Goal: Task Accomplishment & Management: Manage account settings

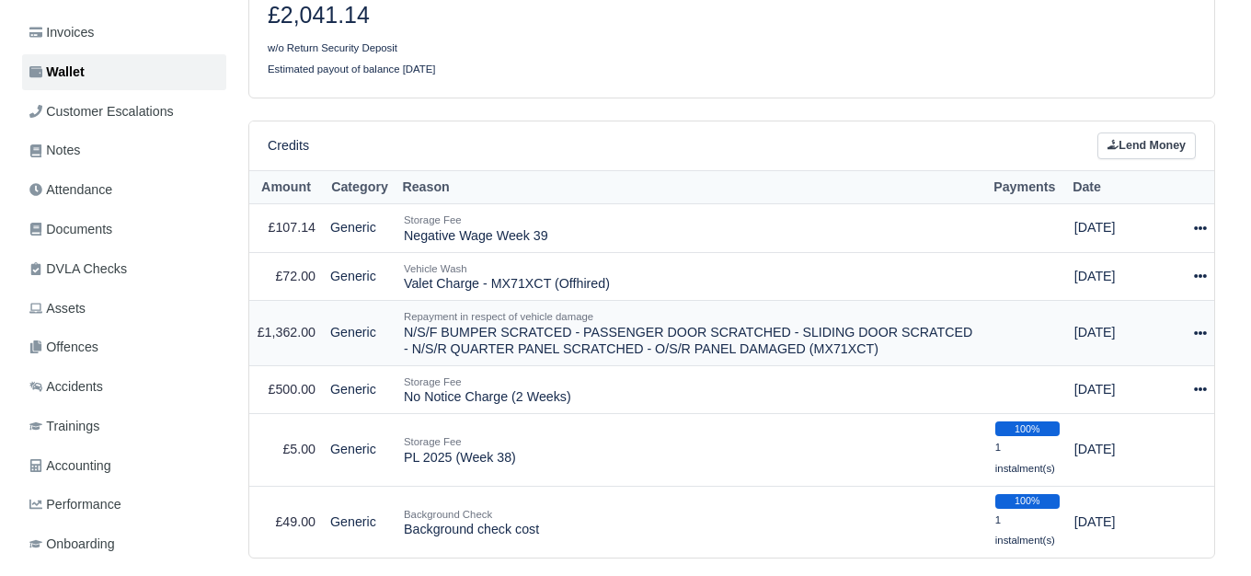
scroll to position [385, 0]
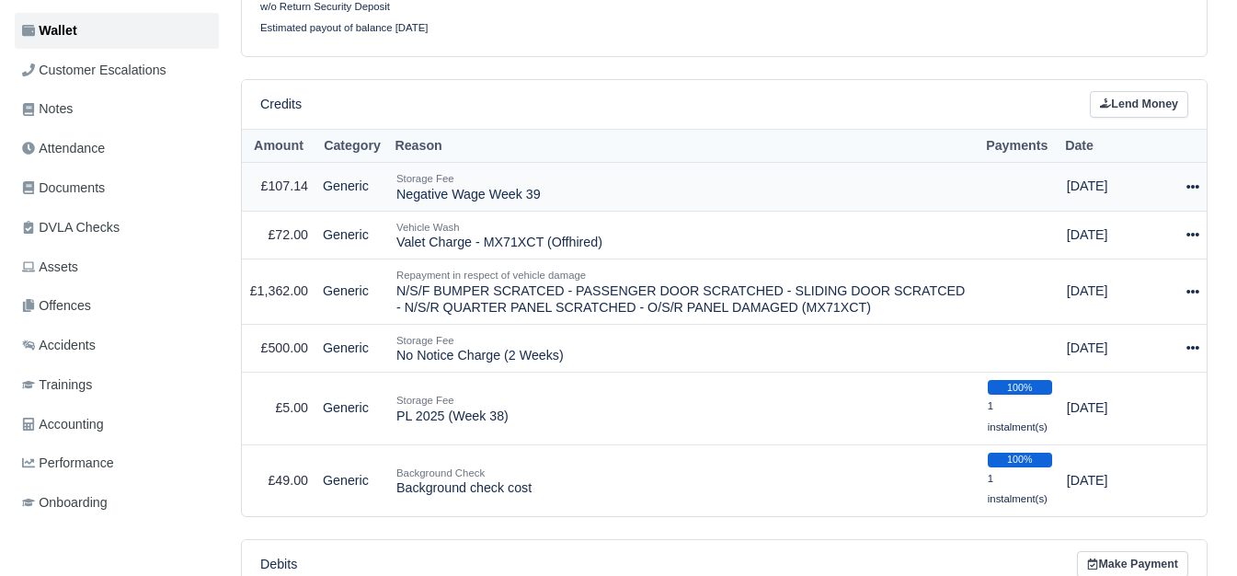
click at [1197, 184] on icon at bounding box center [1193, 186] width 13 height 13
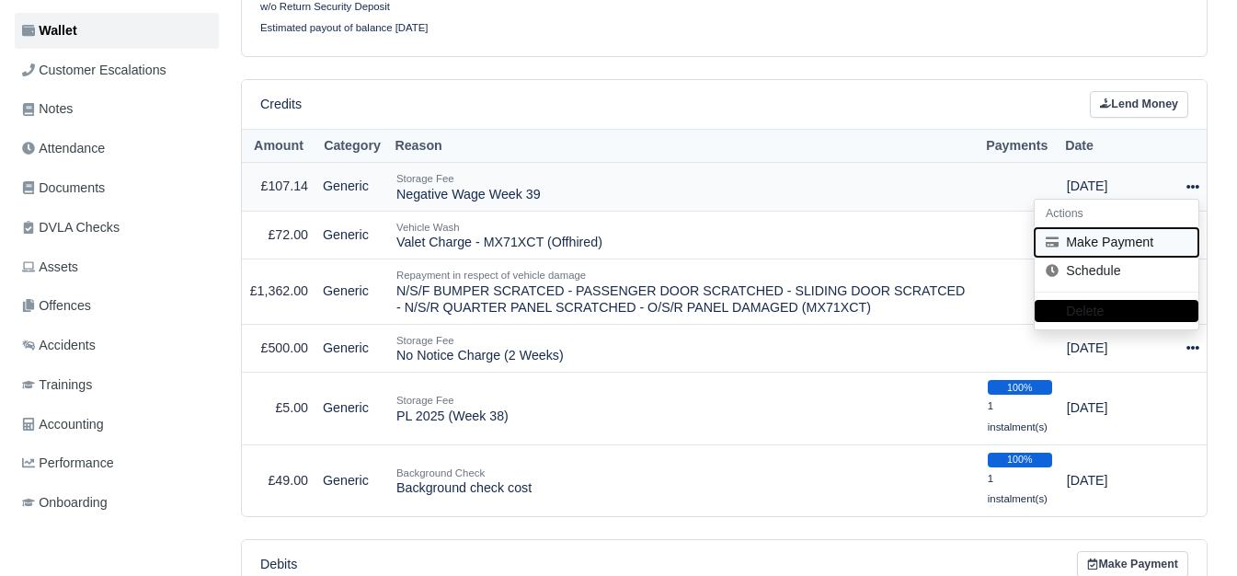
click at [1118, 252] on button "Make Payment" at bounding box center [1117, 242] width 164 height 29
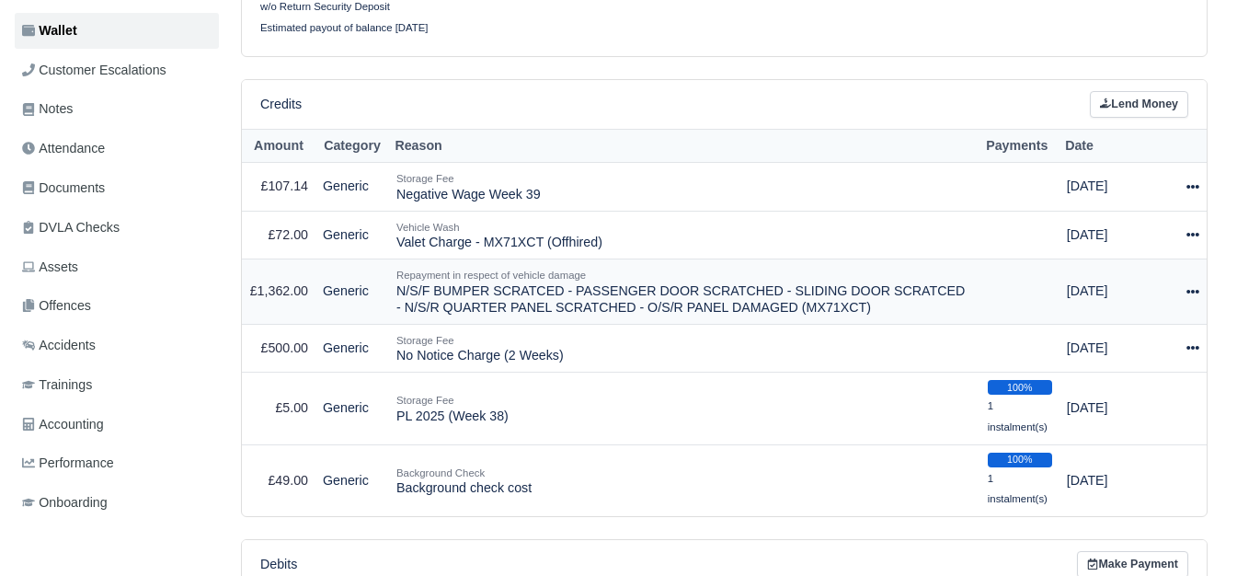
select select "7198"
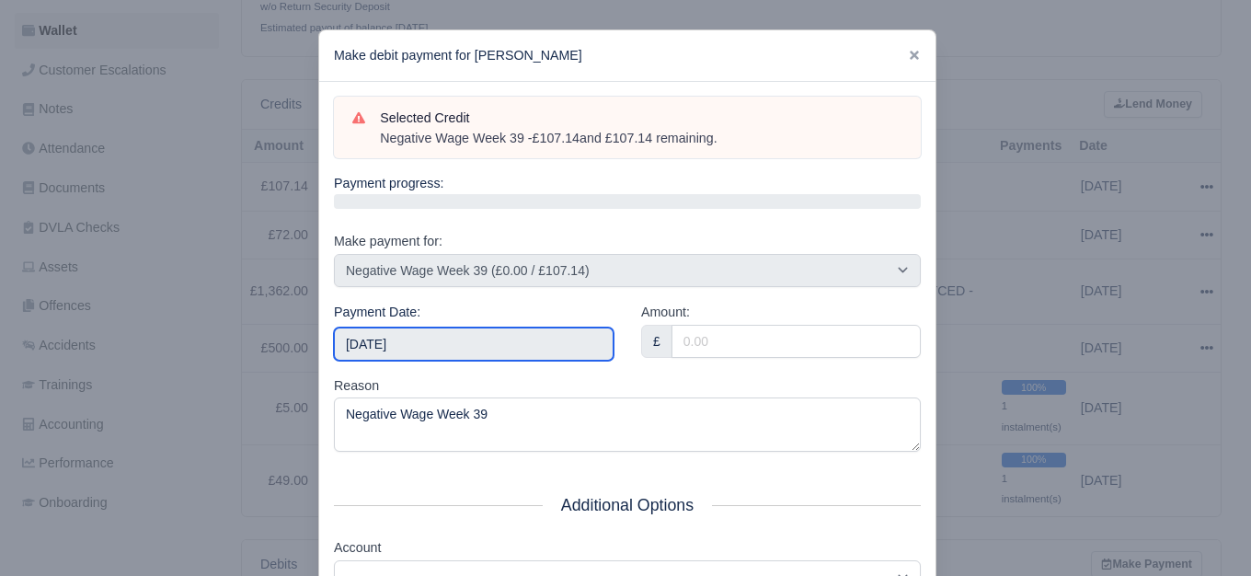
click at [443, 338] on input "2025-10-04" at bounding box center [474, 344] width 280 height 33
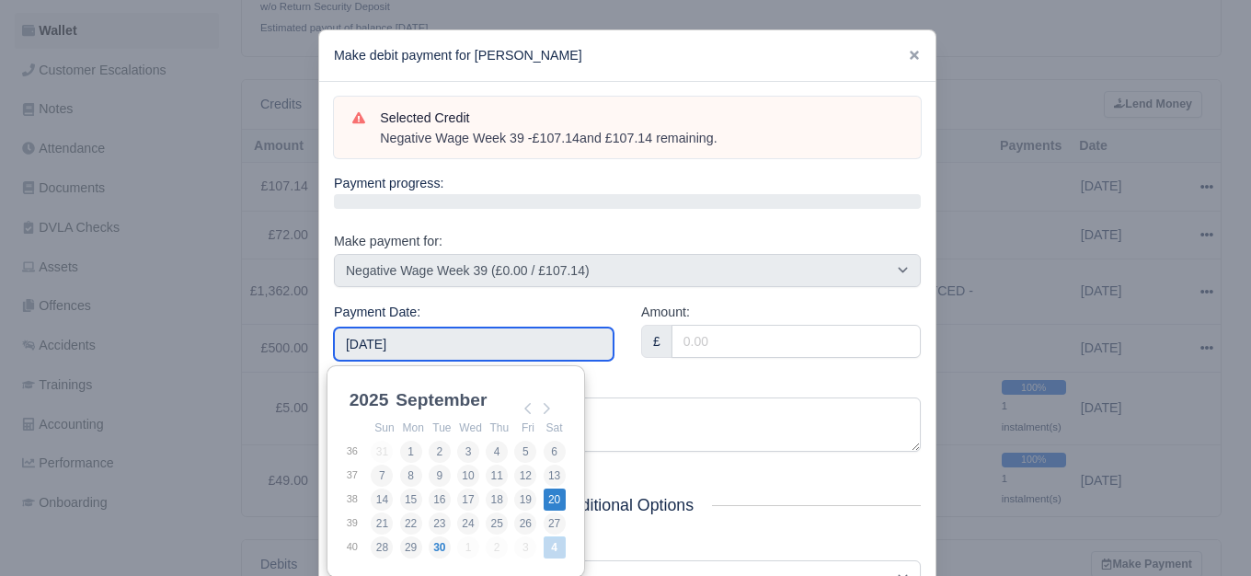
type input "2025-09-20"
click at [461, 344] on input "2025-09-20" at bounding box center [474, 344] width 280 height 33
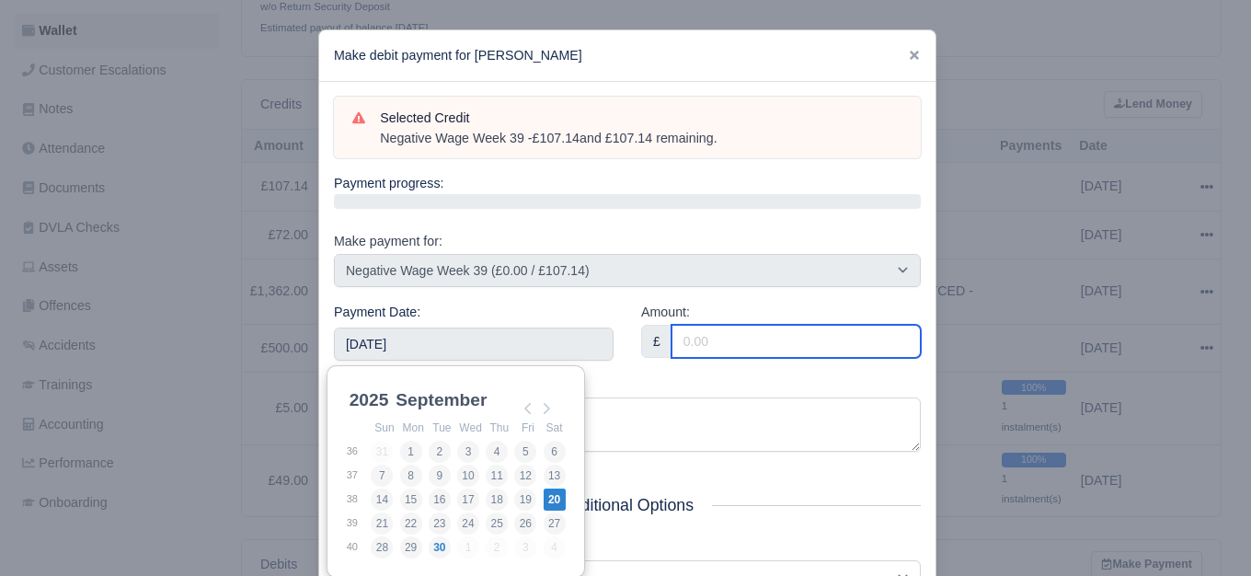
click at [817, 330] on input "Amount:" at bounding box center [796, 341] width 249 height 33
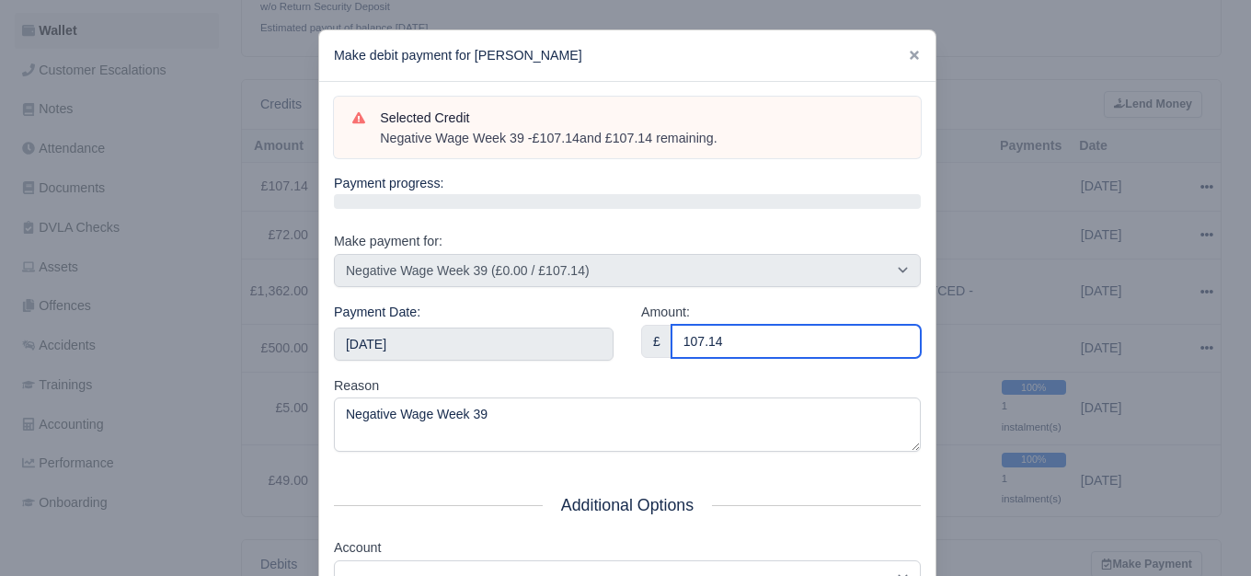
scroll to position [278, 0]
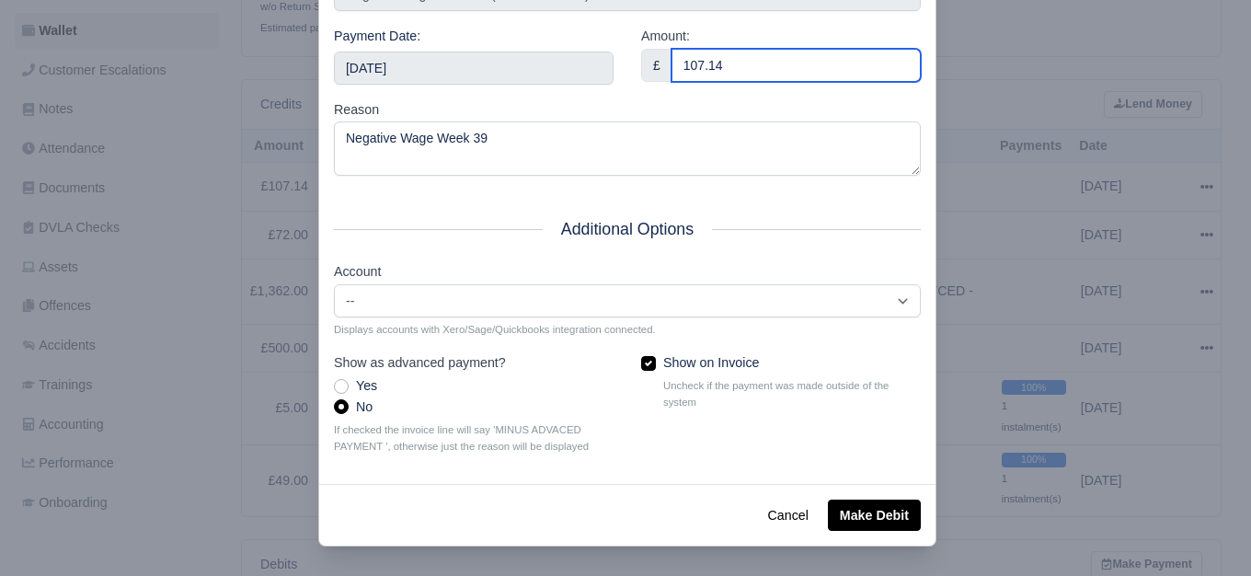
type input "107.14"
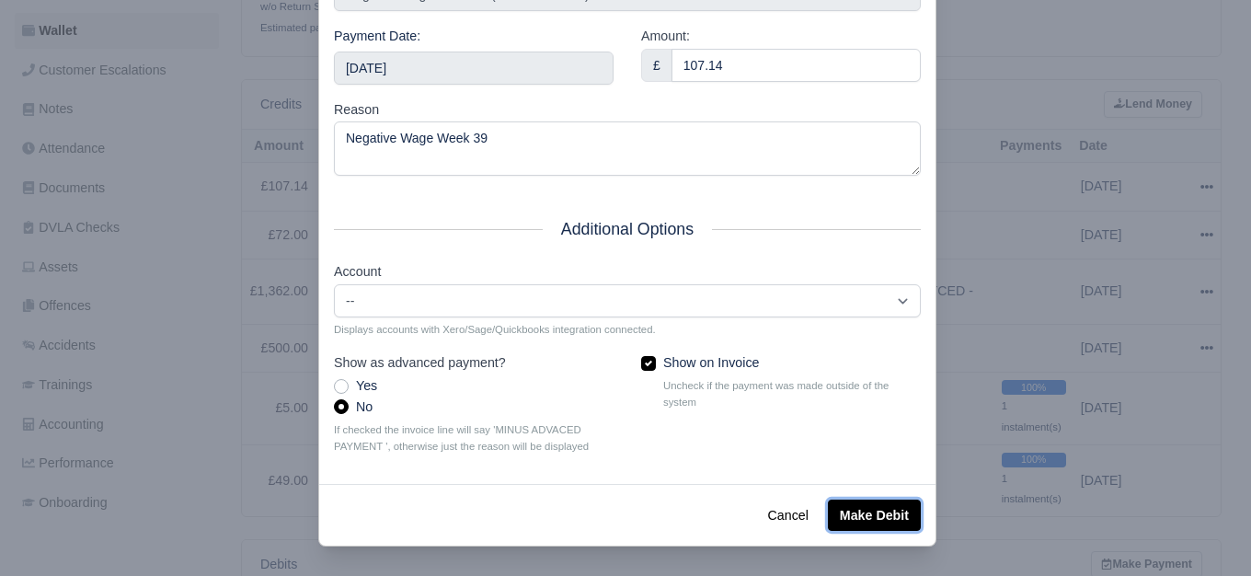
click at [853, 509] on button "Make Debit" at bounding box center [874, 515] width 93 height 31
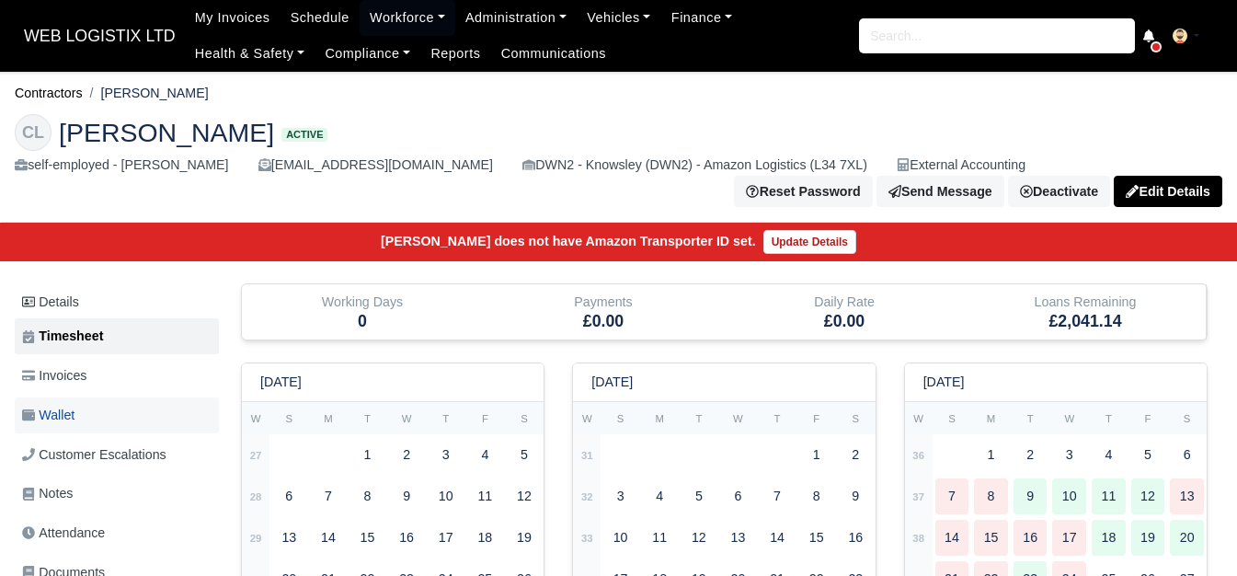
scroll to position [154, 0]
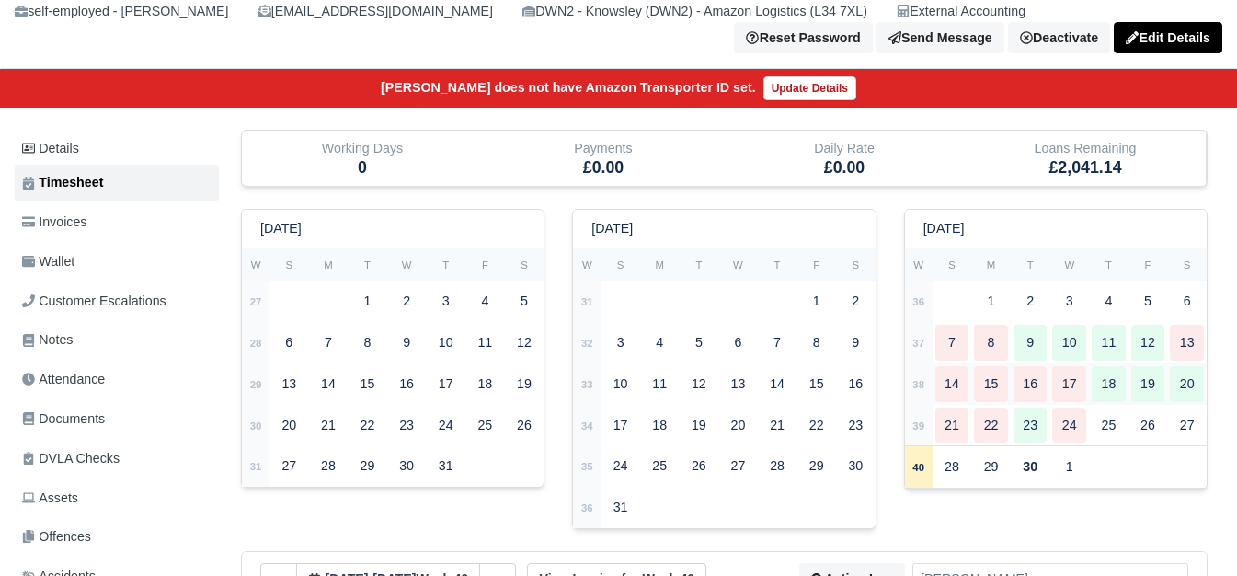
click at [917, 390] on strong "38" at bounding box center [919, 384] width 12 height 11
type input "40"
type input "28"
type input "0.9"
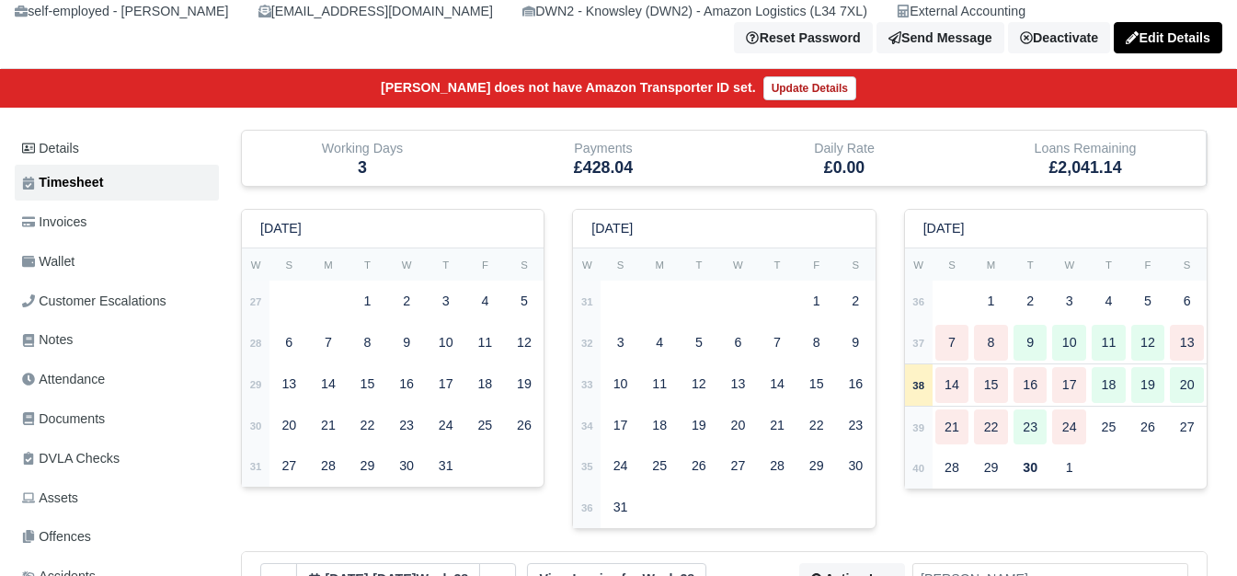
type input "0.82"
type input "1"
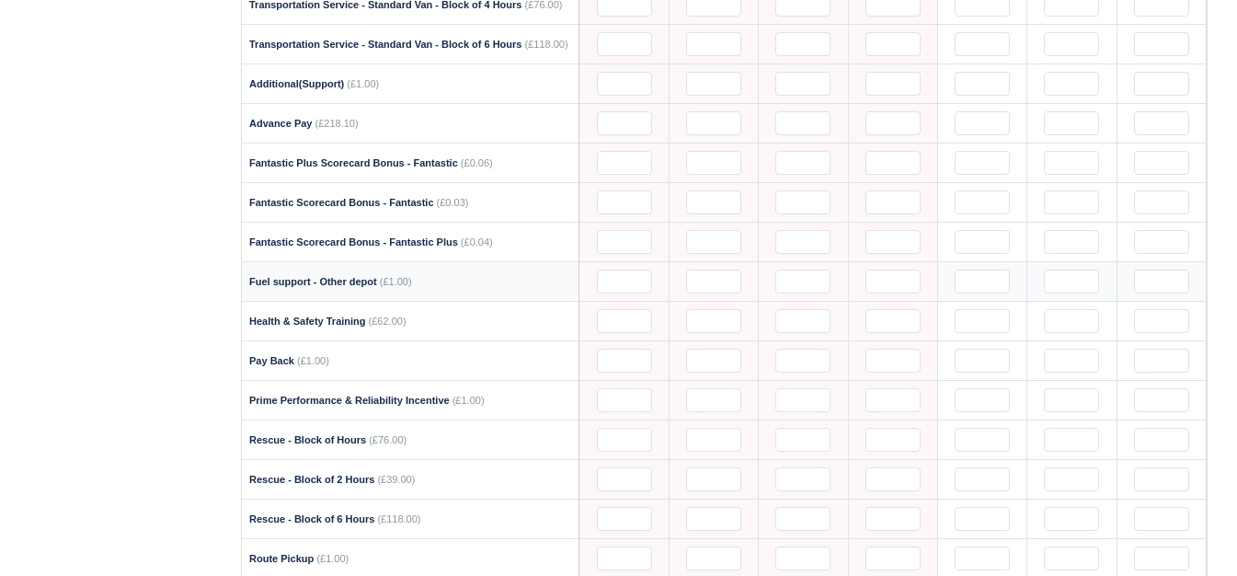
scroll to position [2300, 0]
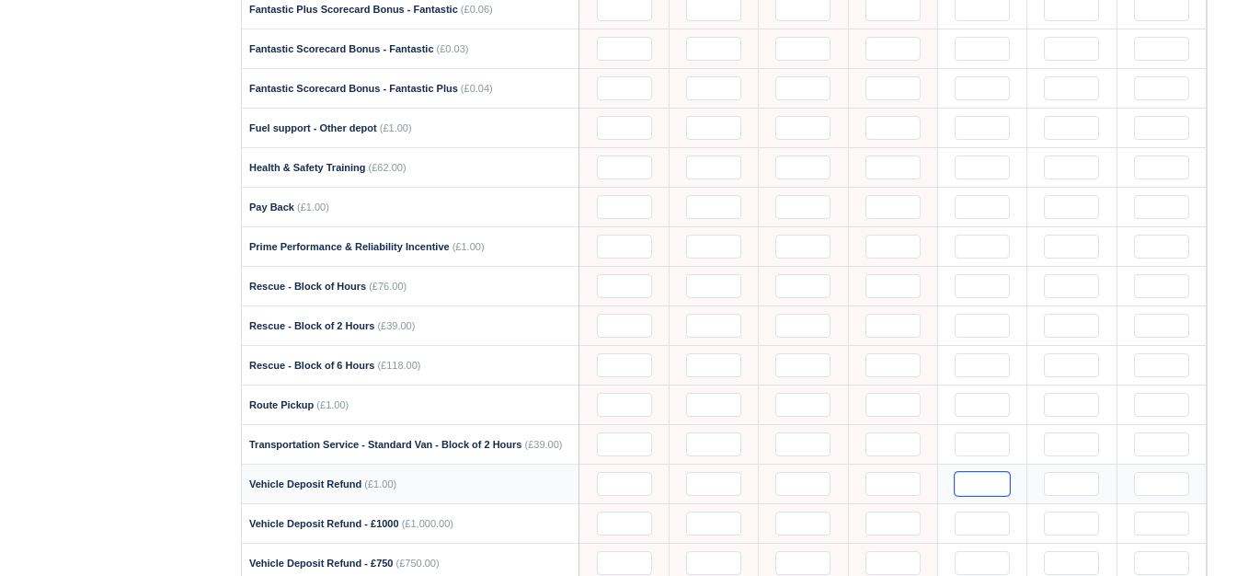
click at [991, 482] on input "text" at bounding box center [982, 484] width 55 height 24
paste input "305.6"
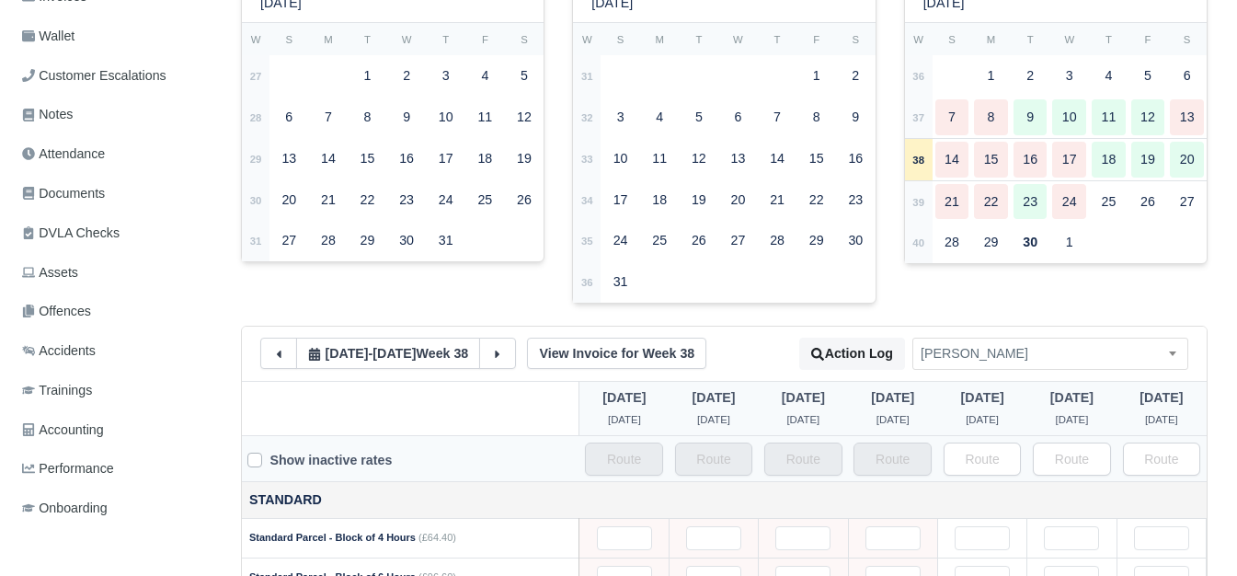
scroll to position [0, 0]
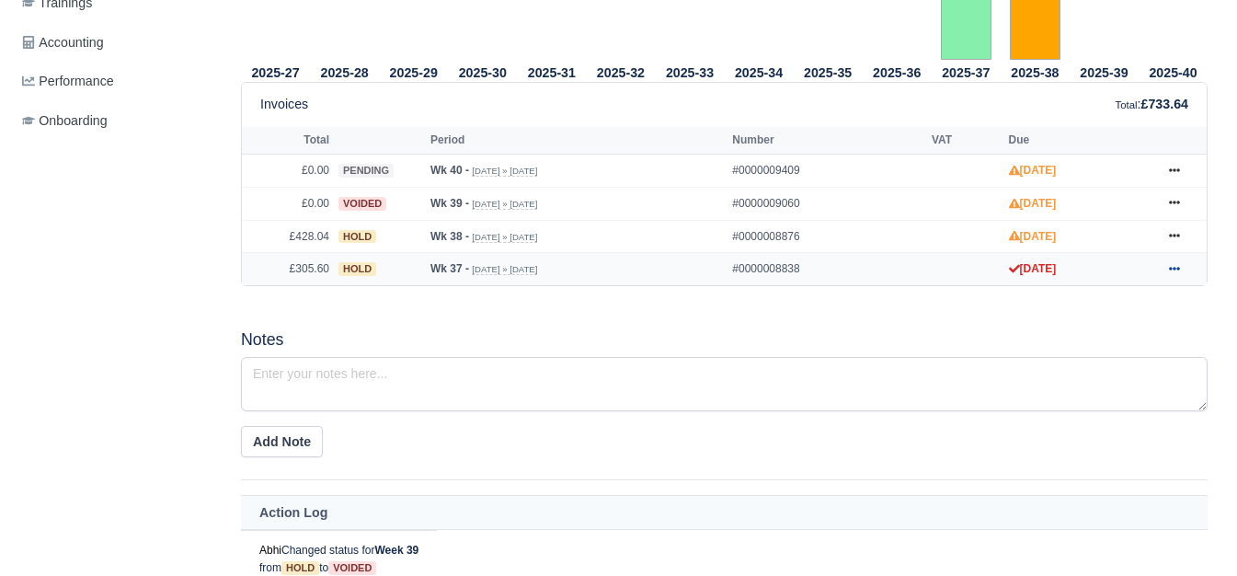
scroll to position [766, 0]
click at [1171, 274] on icon at bounding box center [1174, 268] width 11 height 11
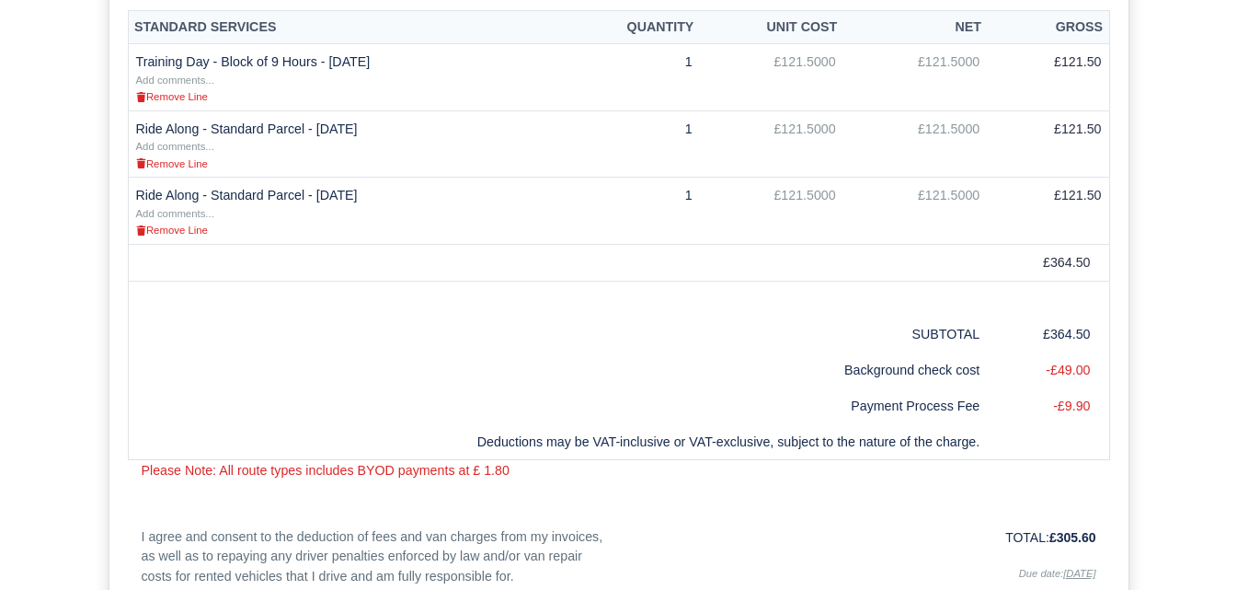
scroll to position [614, 0]
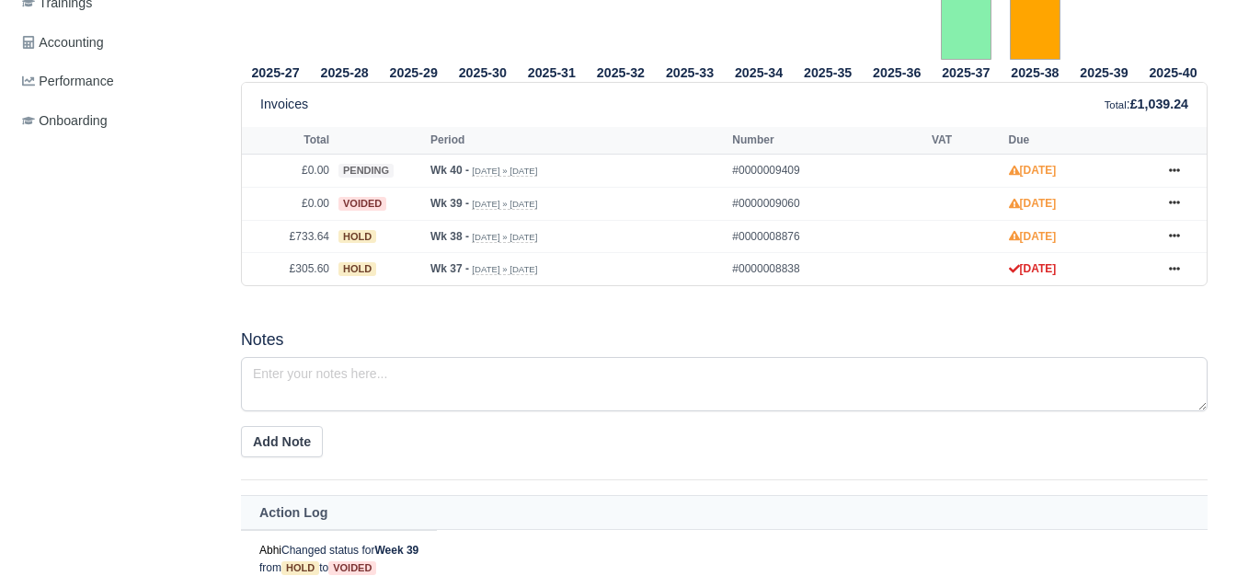
scroll to position [766, 0]
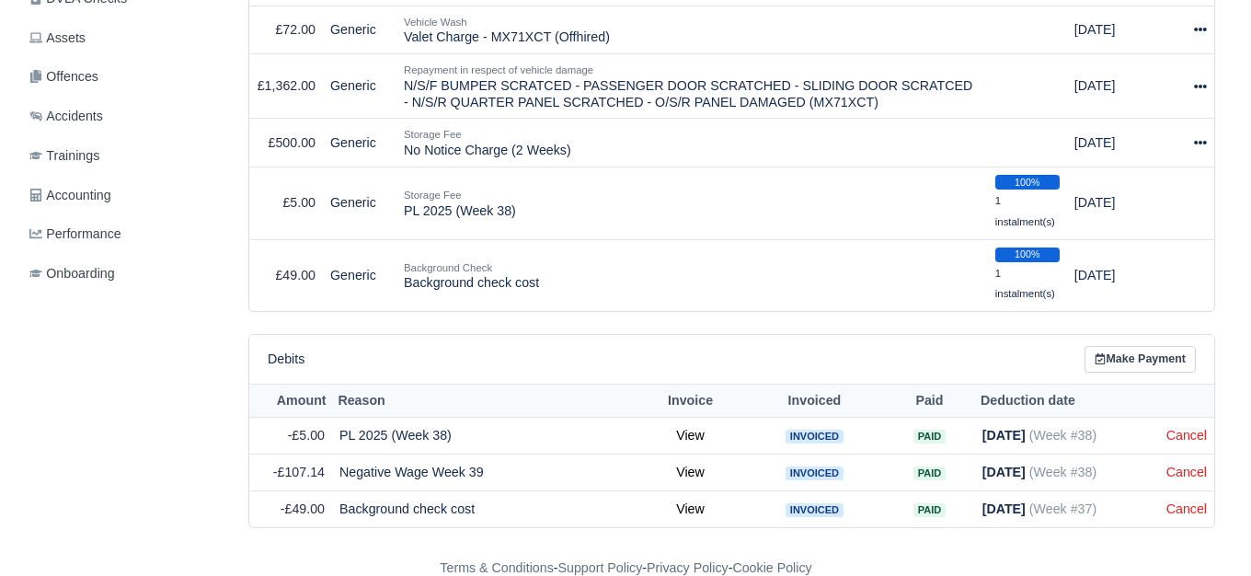
scroll to position [460, 0]
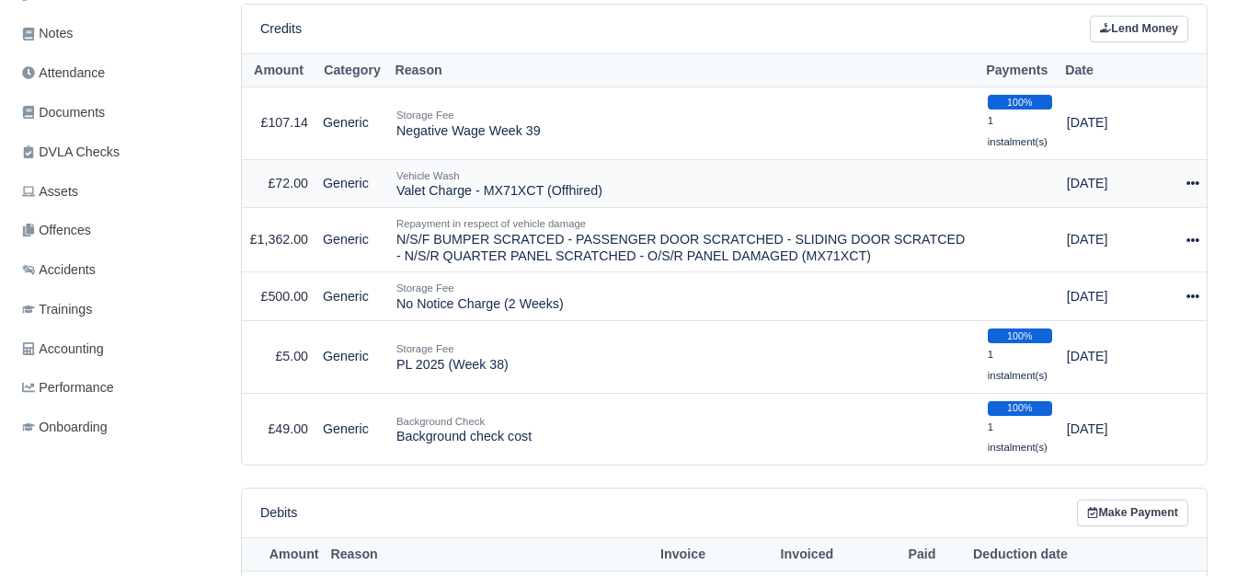
click at [1198, 185] on icon at bounding box center [1193, 183] width 13 height 4
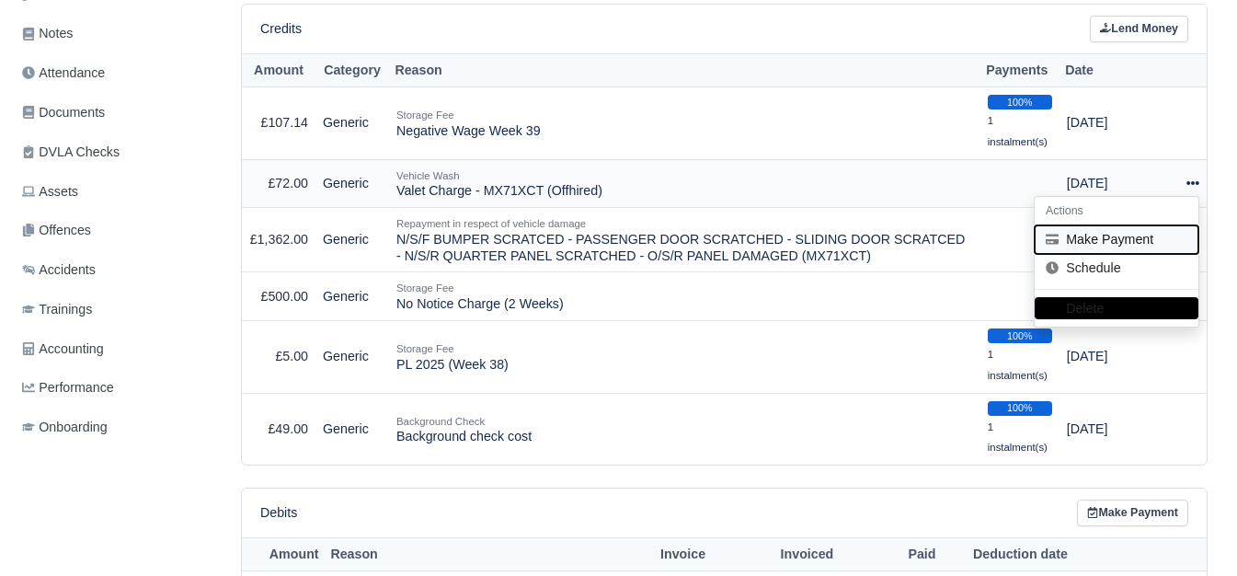
click at [1097, 238] on button "Make Payment" at bounding box center [1117, 239] width 164 height 29
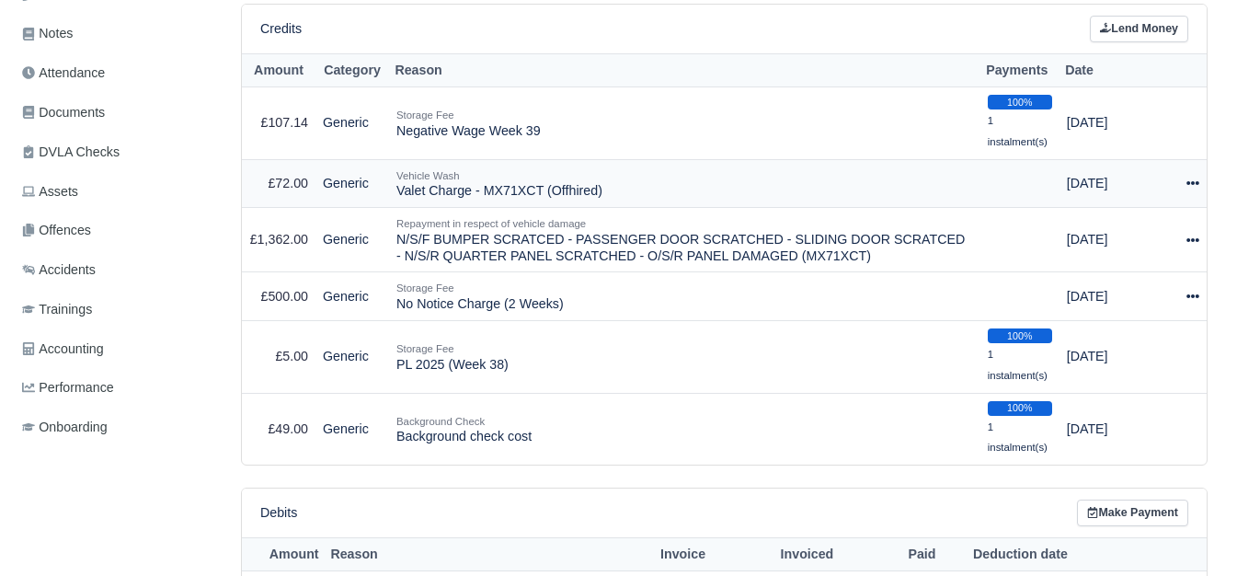
select select "7072"
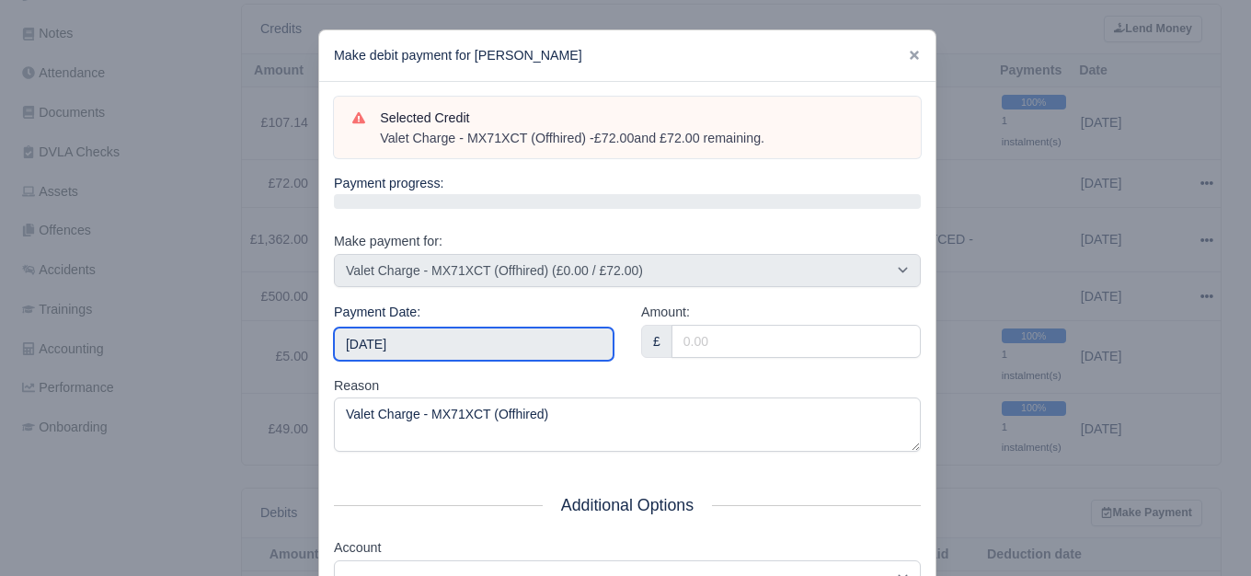
click at [536, 343] on input "2025-10-04" at bounding box center [474, 344] width 280 height 33
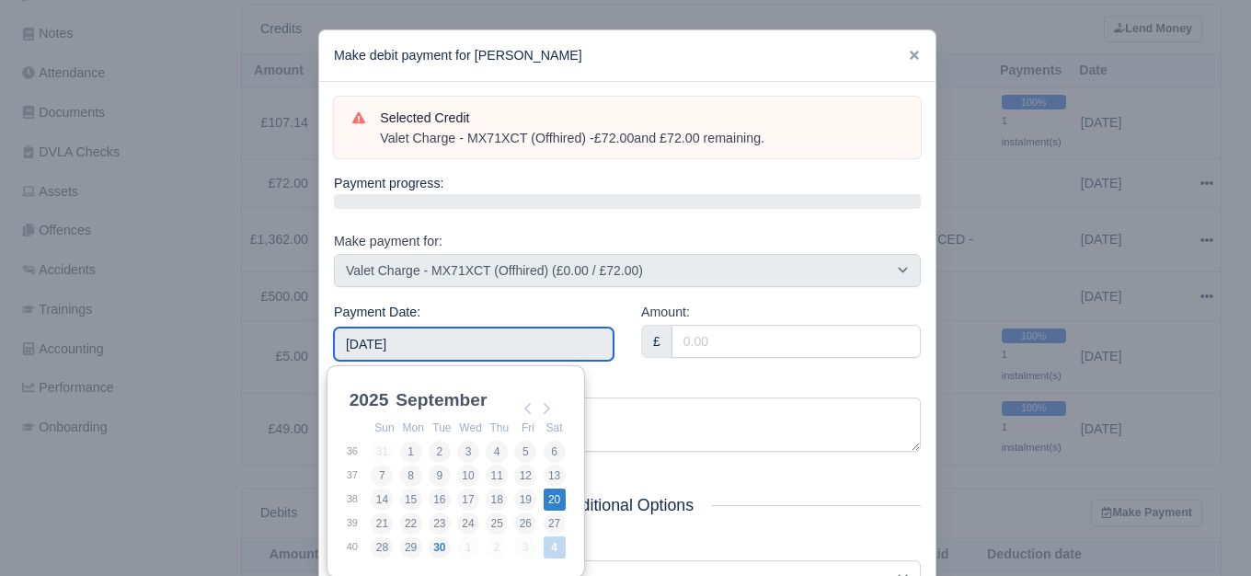
type input "2025-09-20"
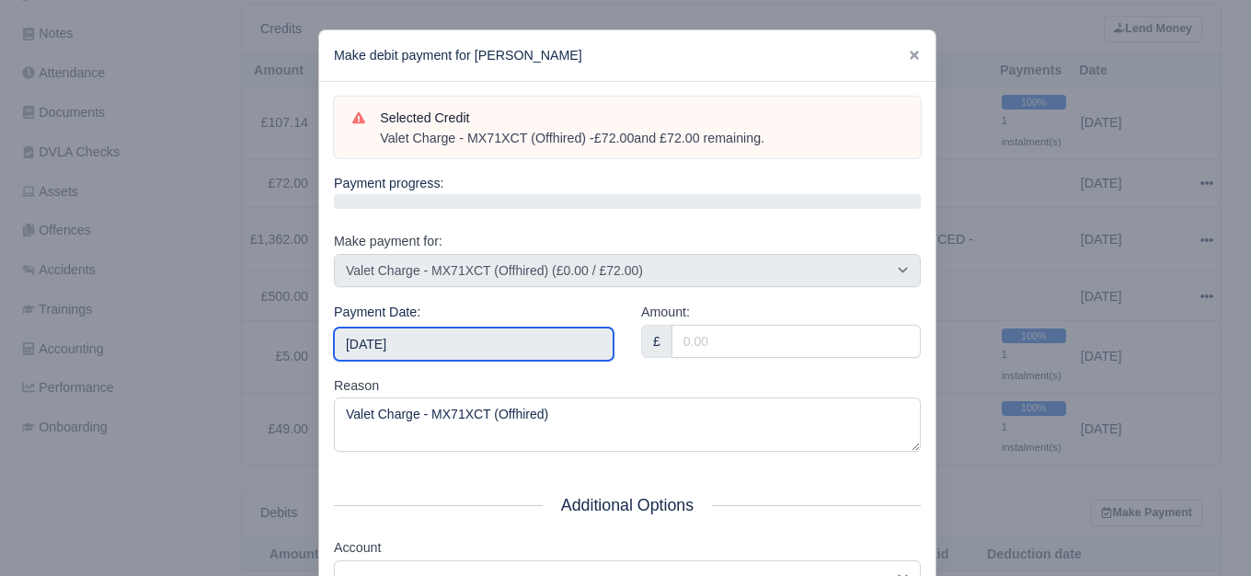
click at [571, 343] on input "2025-09-20" at bounding box center [474, 344] width 280 height 33
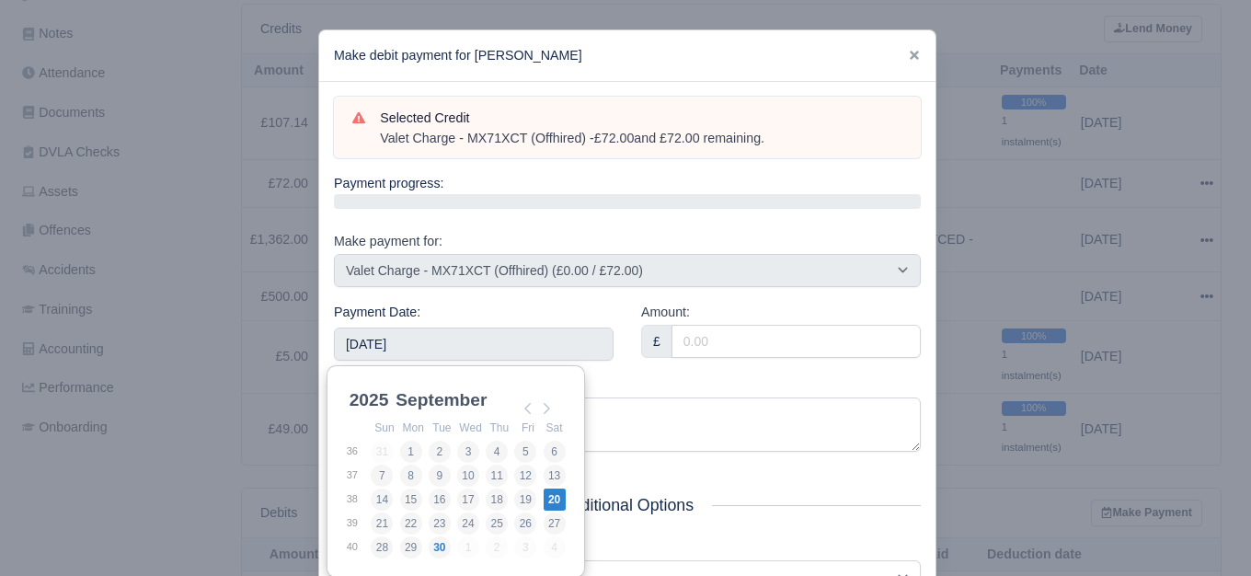
click at [636, 369] on div "Amount: £" at bounding box center [780, 339] width 307 height 74
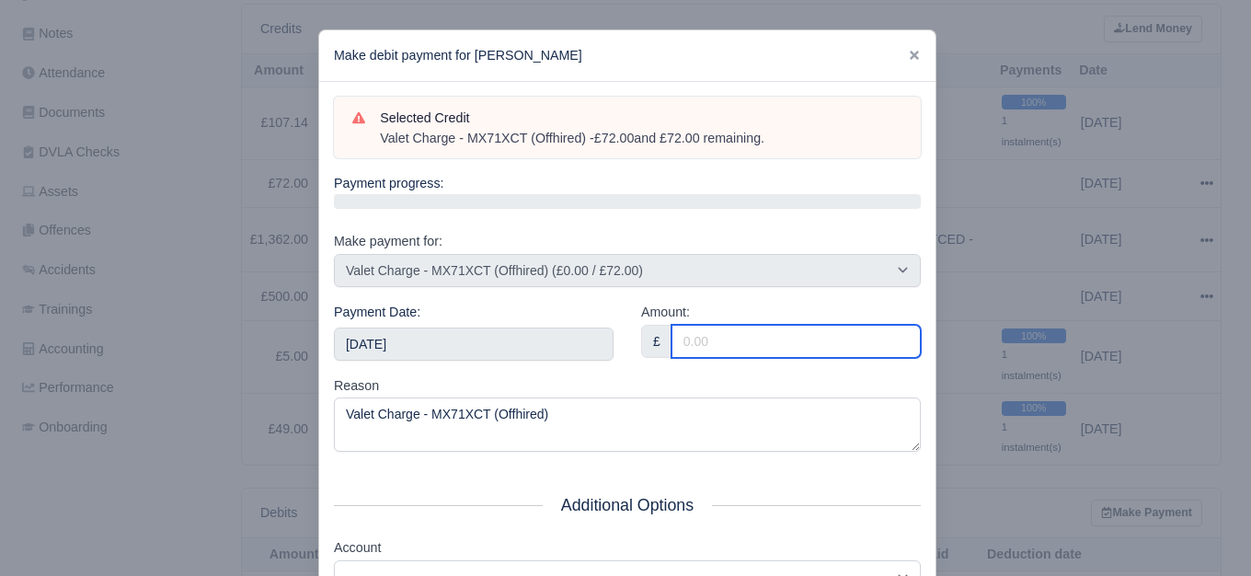
click at [730, 347] on input "Amount:" at bounding box center [796, 341] width 249 height 33
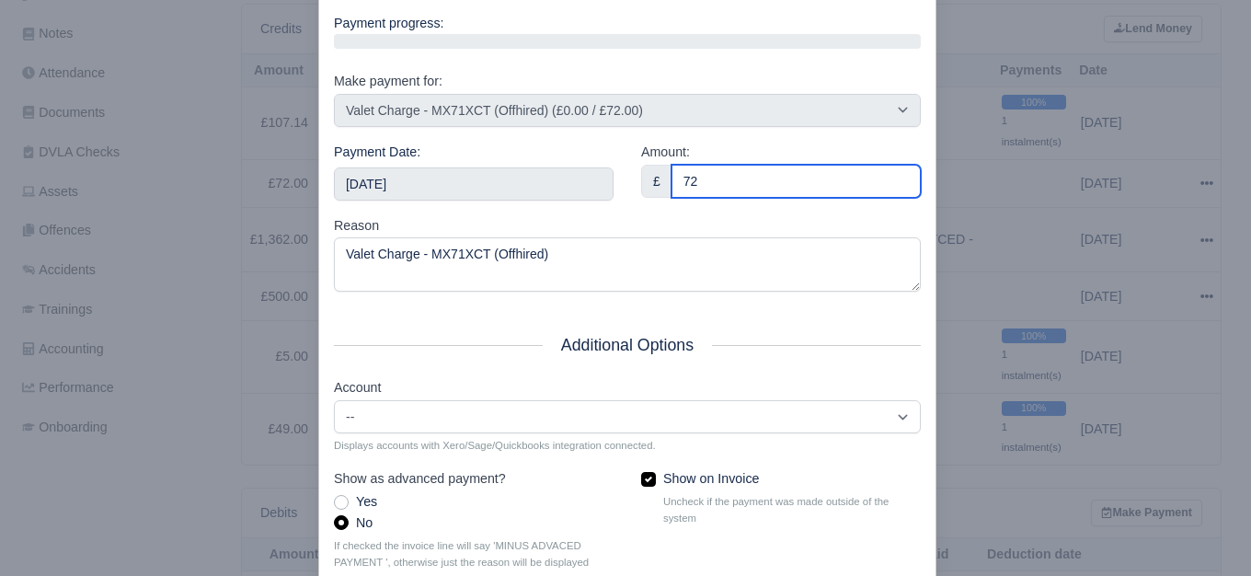
scroll to position [278, 0]
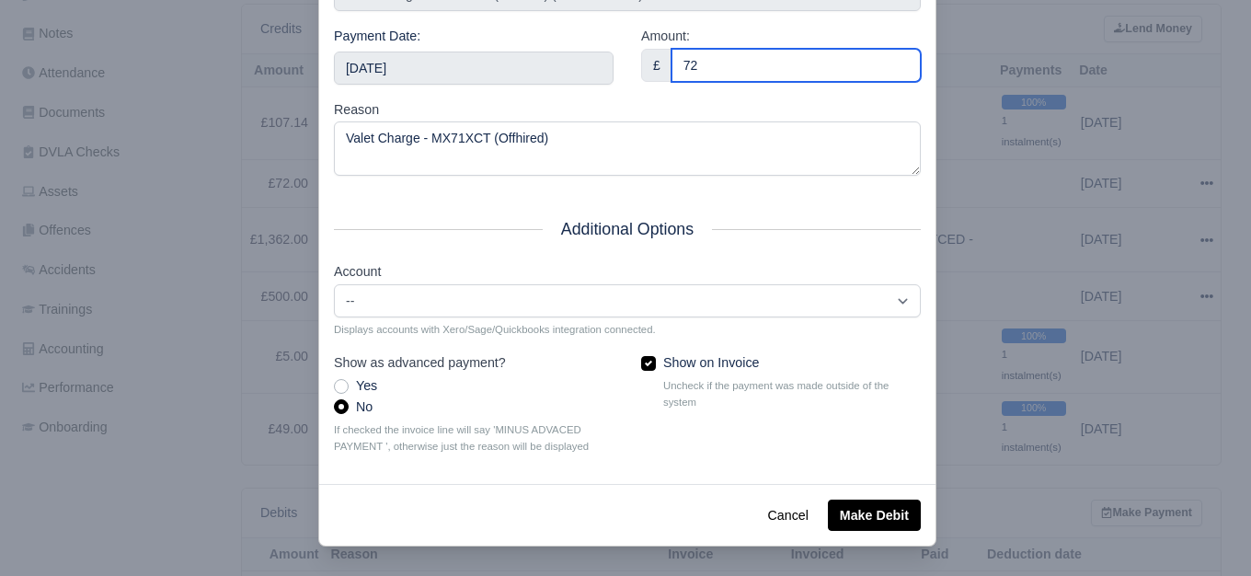
type input "72"
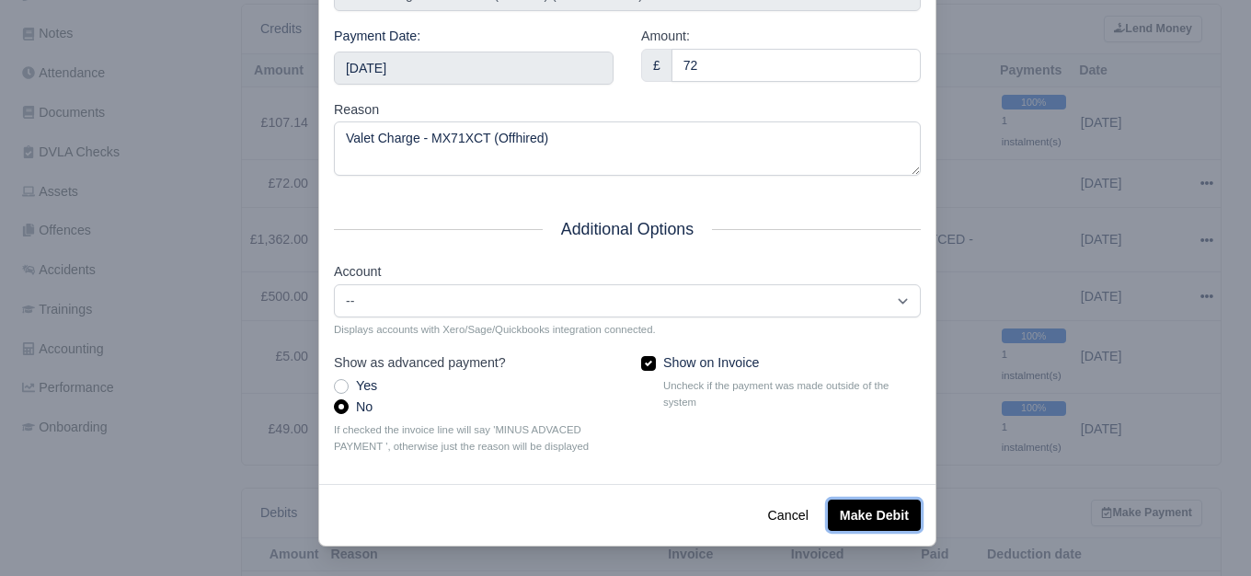
click at [869, 505] on button "Make Debit" at bounding box center [874, 515] width 93 height 31
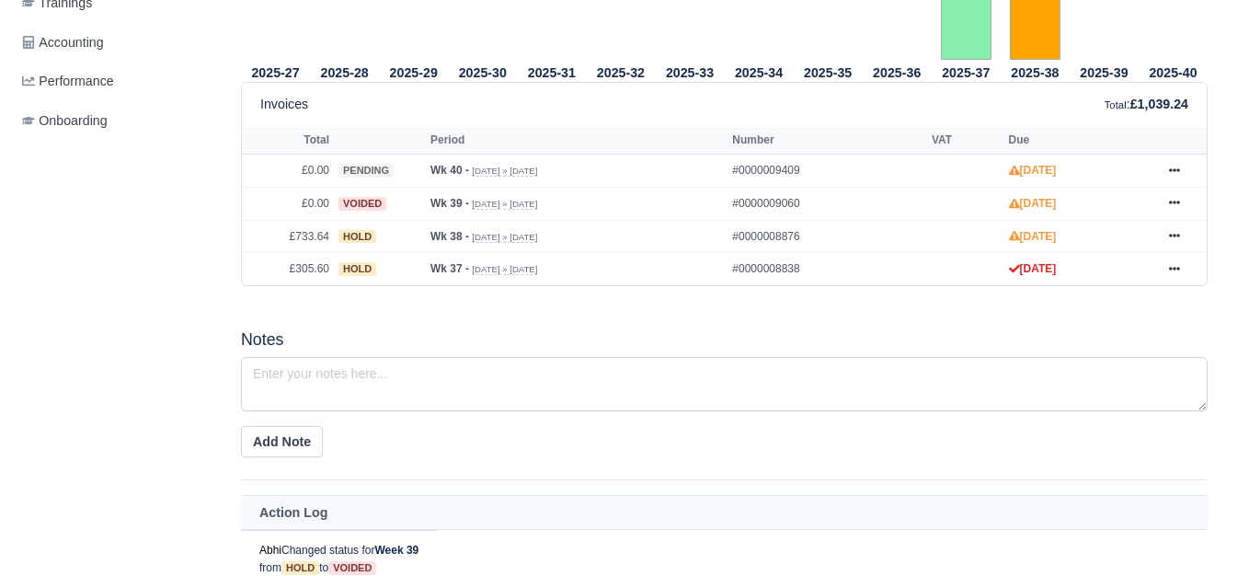
scroll to position [766, 0]
click at [1182, 270] on link at bounding box center [1175, 269] width 28 height 23
click at [1171, 208] on icon at bounding box center [1174, 202] width 11 height 11
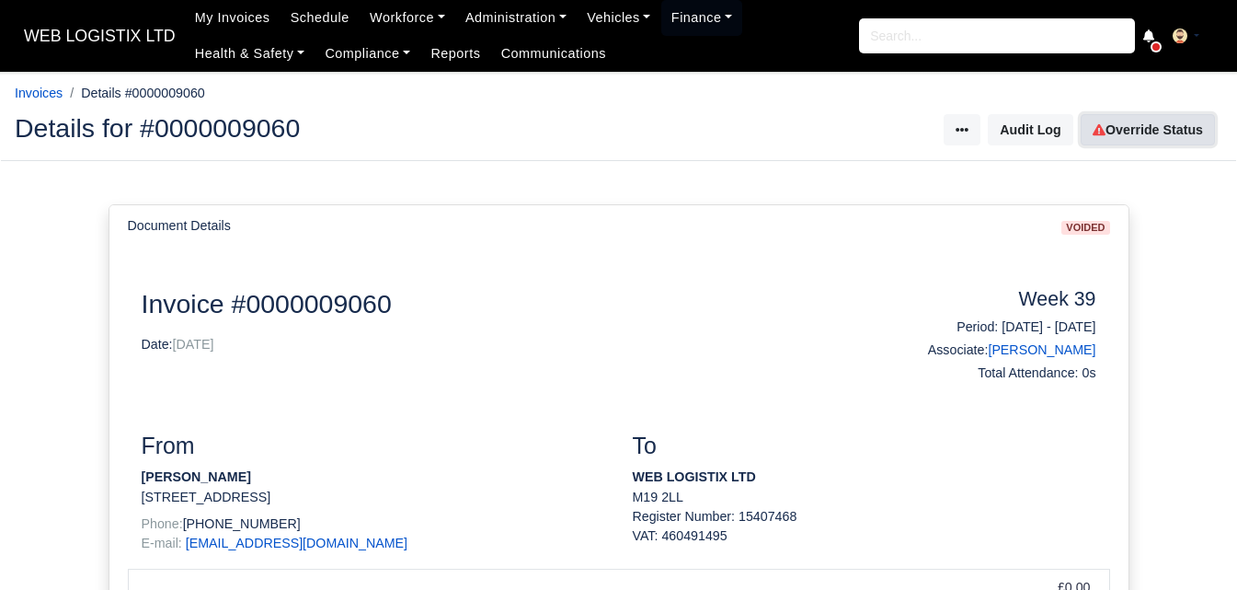
click at [1143, 133] on link "Override Status" at bounding box center [1148, 129] width 134 height 31
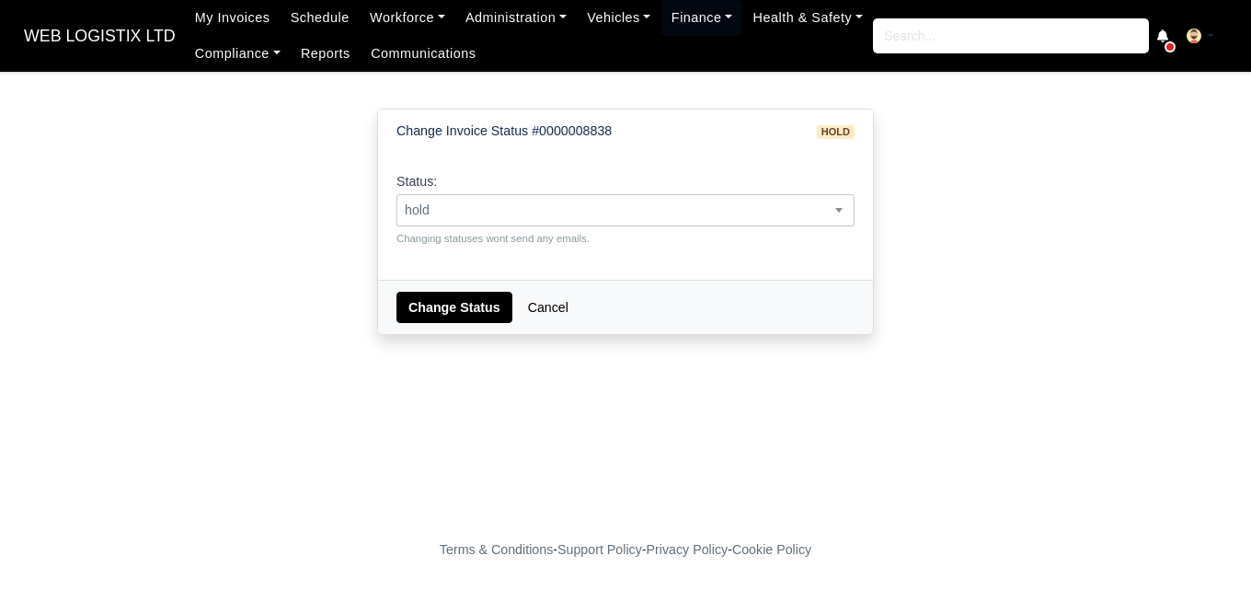
click at [592, 212] on span "hold" at bounding box center [625, 210] width 456 height 23
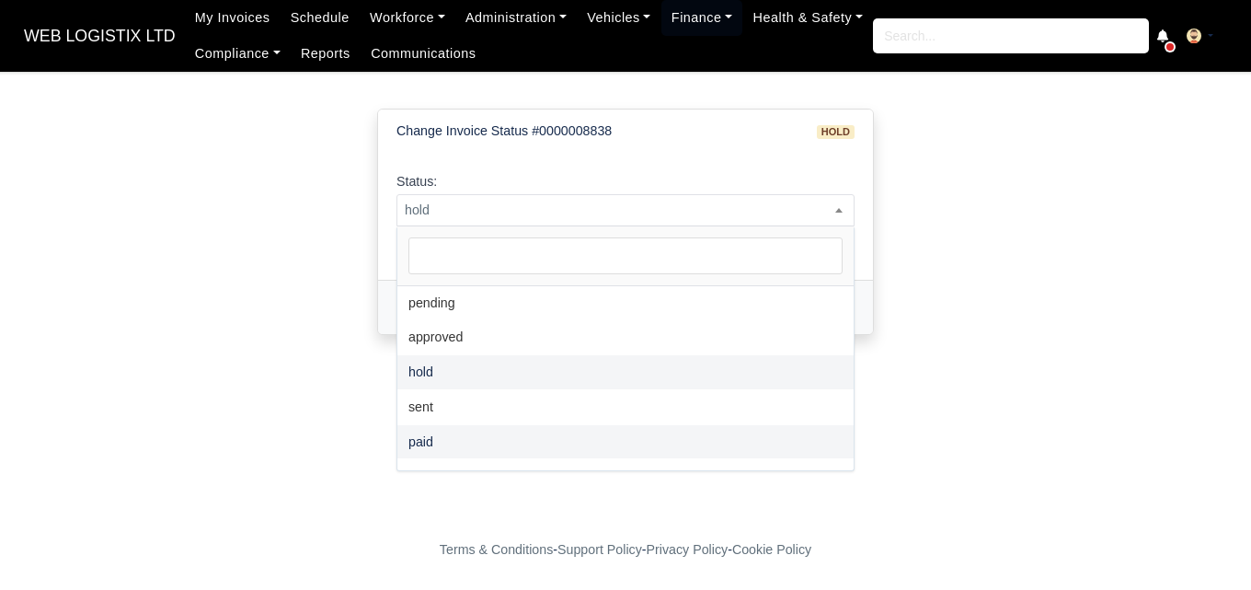
scroll to position [134, 0]
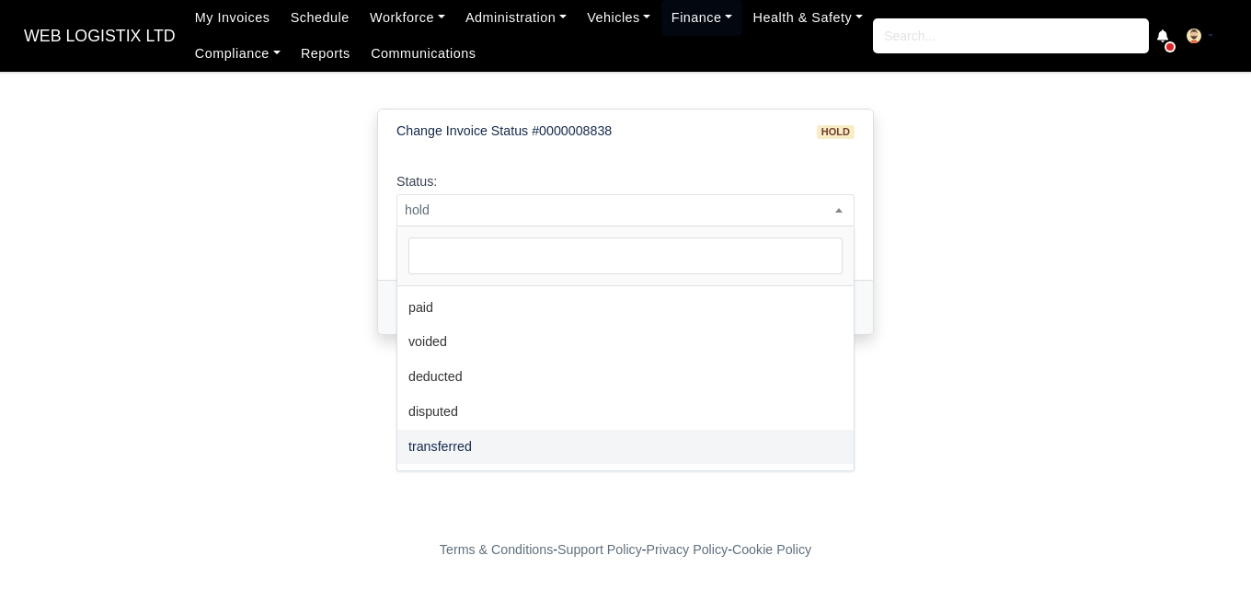
select select "transferred"
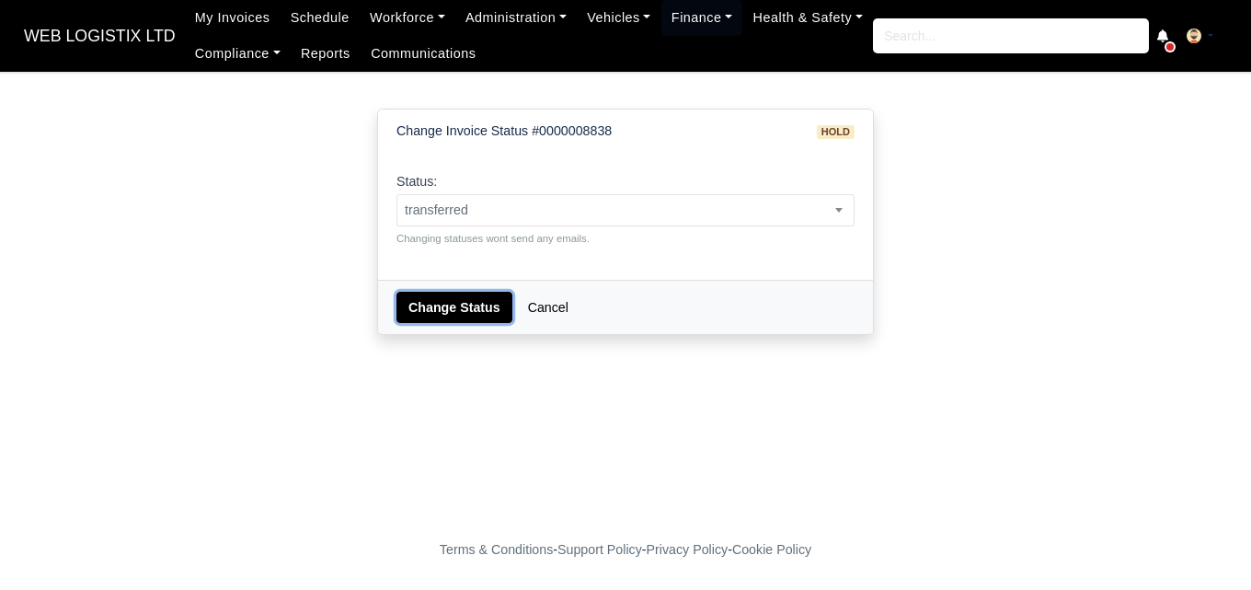
click at [455, 301] on button "Change Status" at bounding box center [455, 307] width 116 height 31
click at [488, 214] on span "voided" at bounding box center [625, 210] width 456 height 23
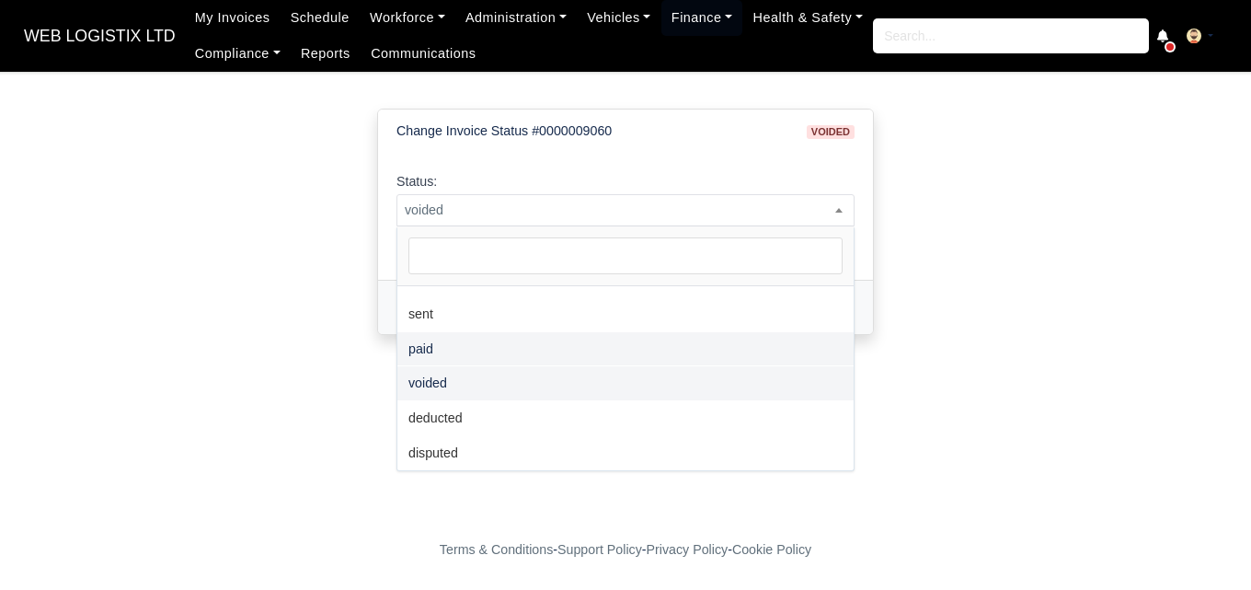
scroll to position [134, 0]
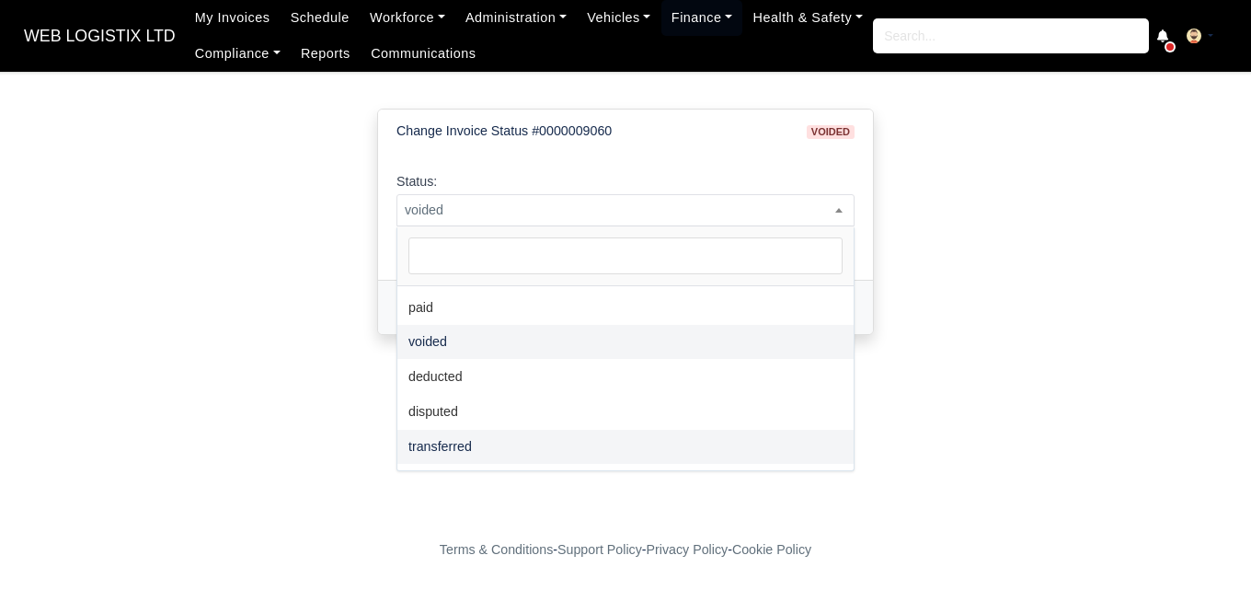
select select "transferred"
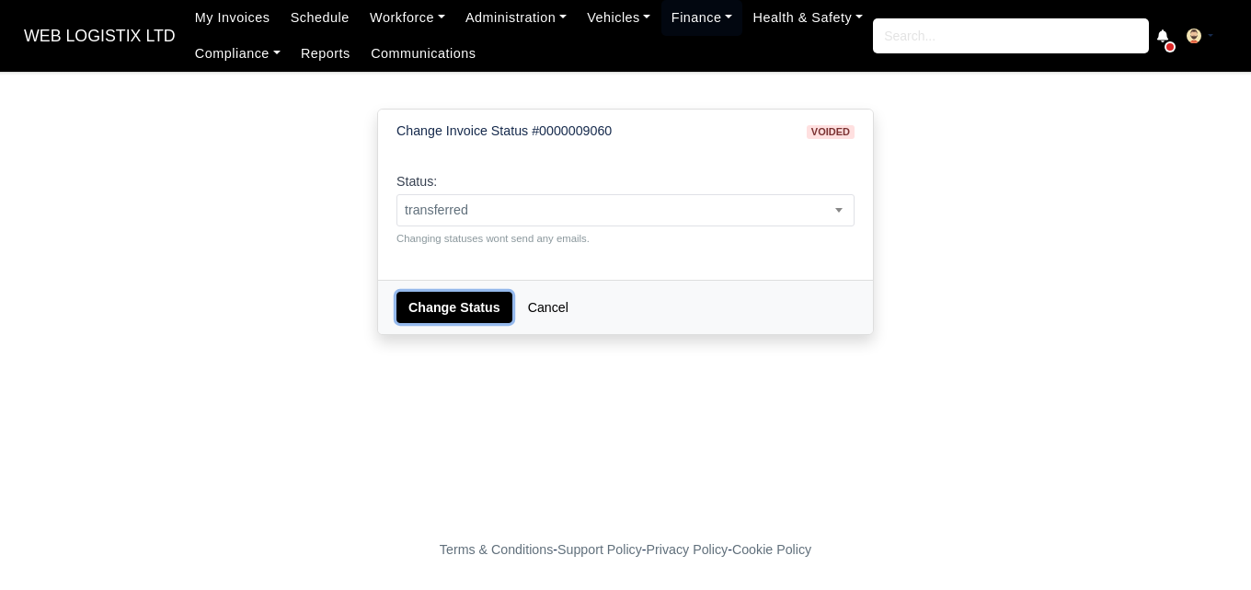
click at [458, 316] on button "Change Status" at bounding box center [455, 307] width 116 height 31
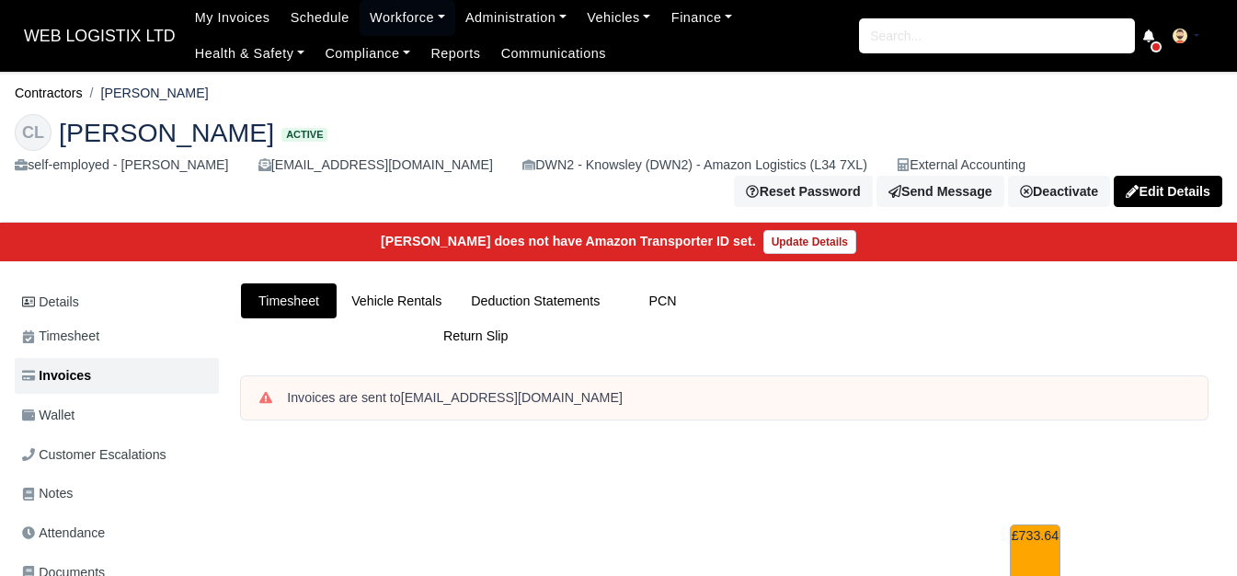
scroll to position [766, 0]
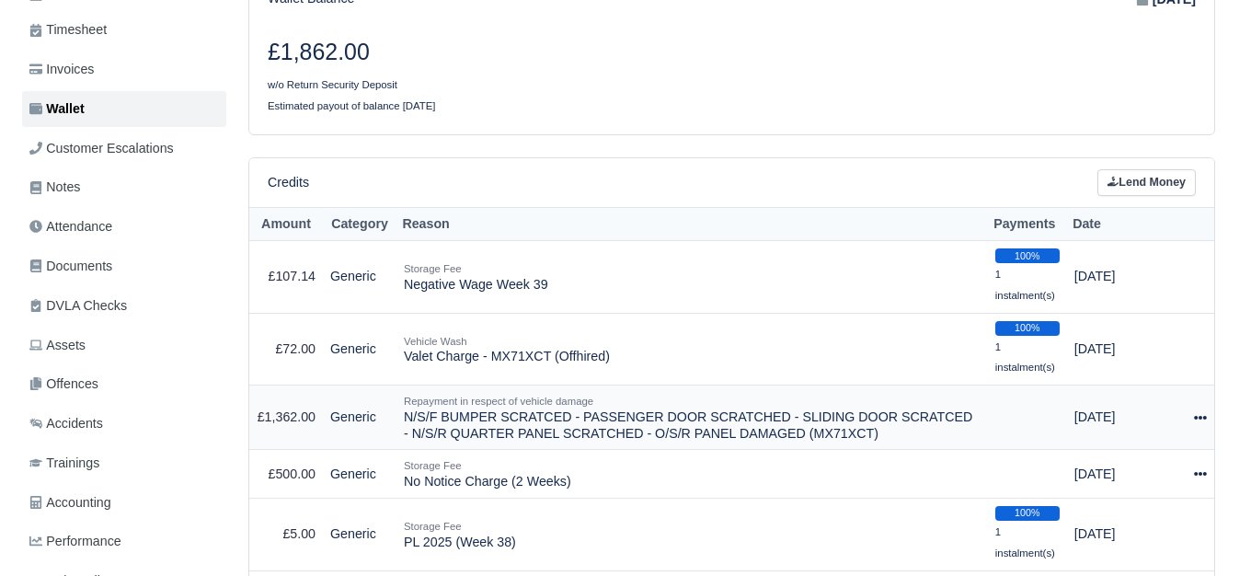
scroll to position [460, 0]
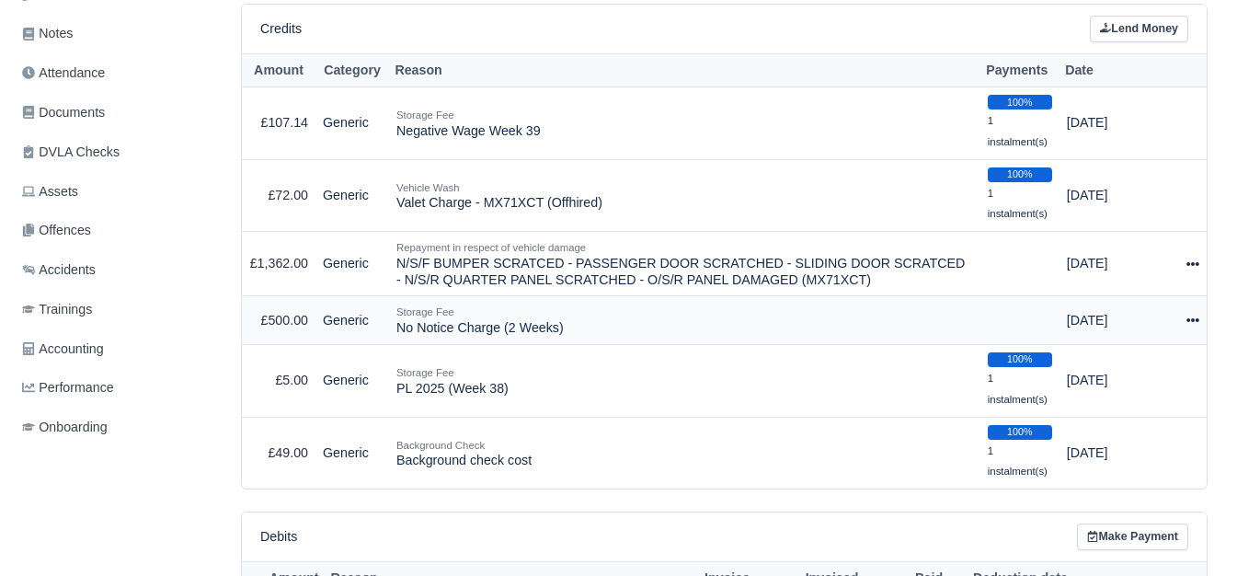
click at [1191, 322] on icon at bounding box center [1193, 320] width 13 height 4
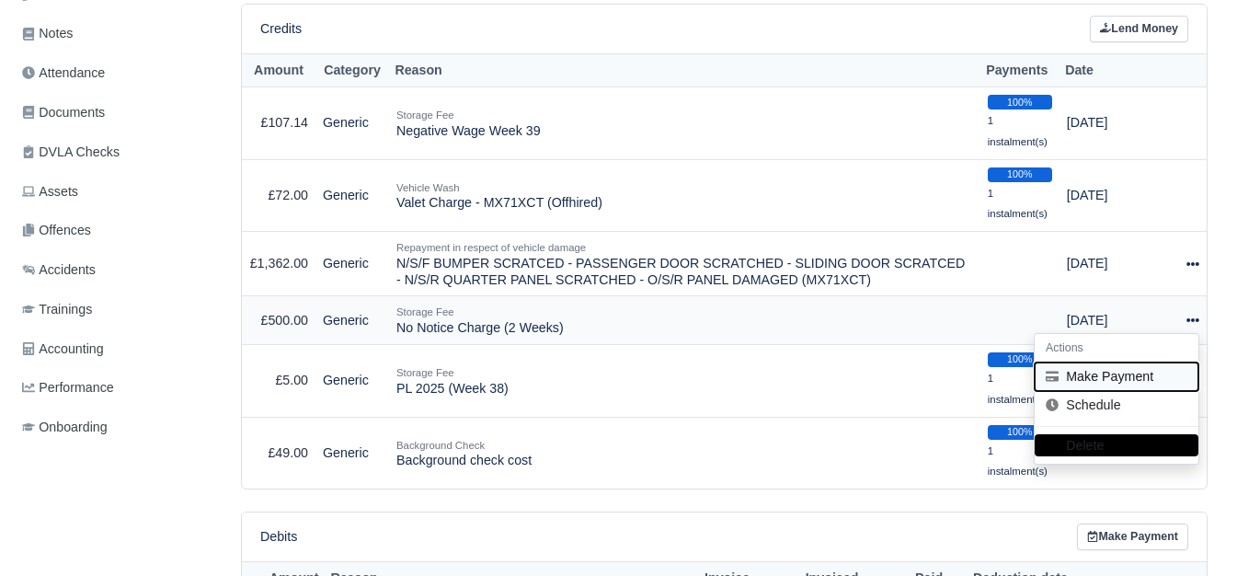
click at [1092, 372] on button "Make Payment" at bounding box center [1117, 376] width 164 height 29
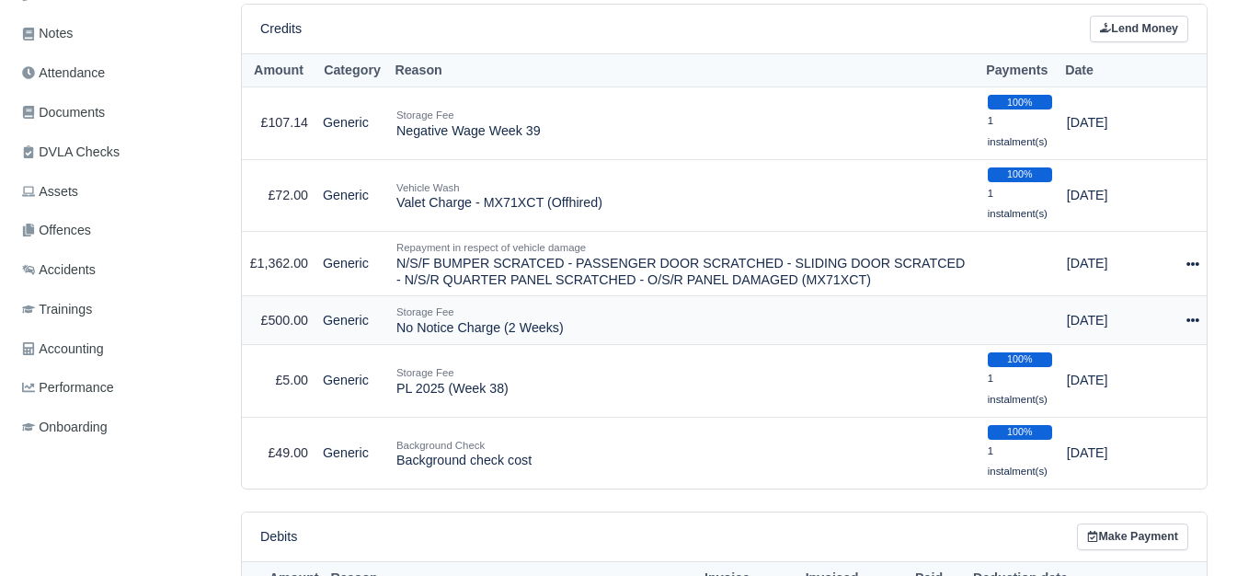
select select "7195"
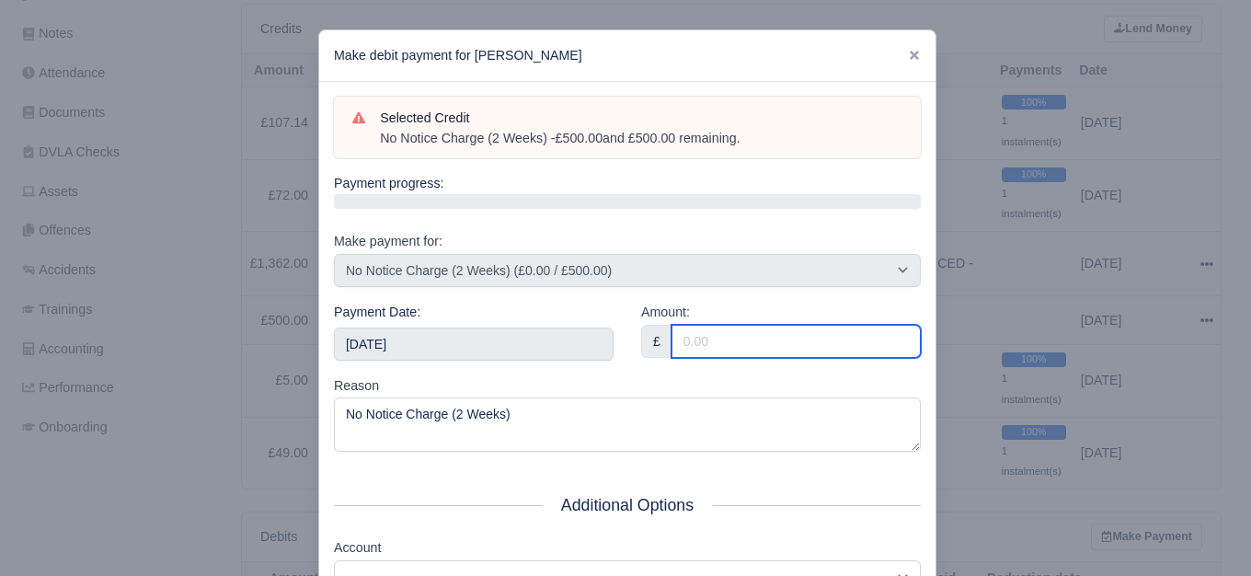
click at [727, 343] on input "Amount:" at bounding box center [796, 341] width 249 height 33
type input "406.64"
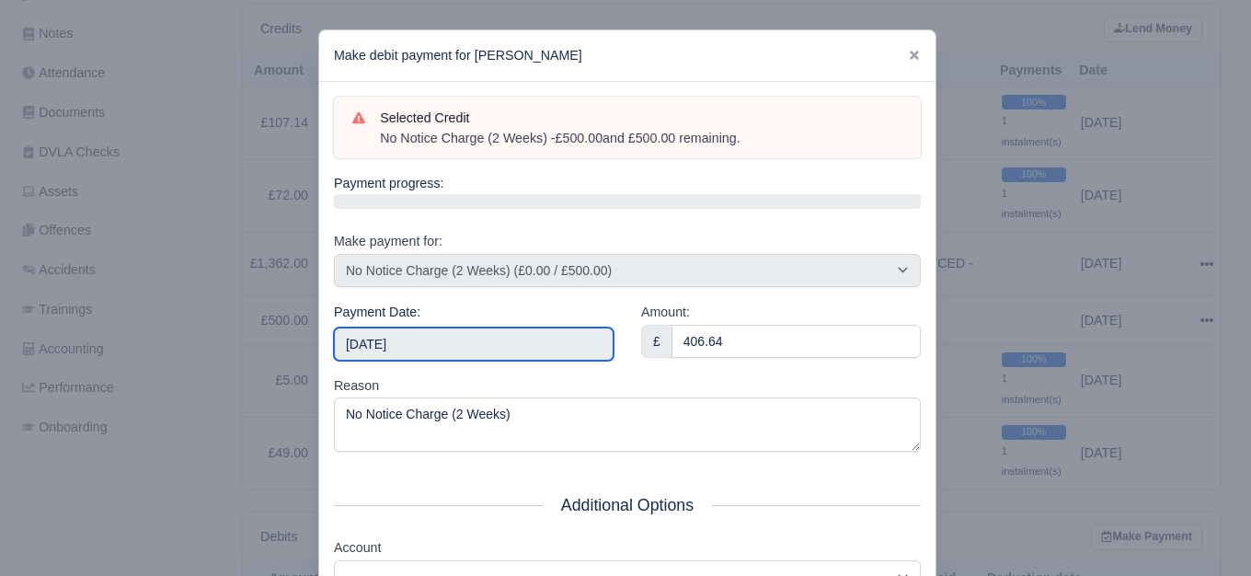
click at [546, 346] on input "[DATE]" at bounding box center [474, 344] width 280 height 33
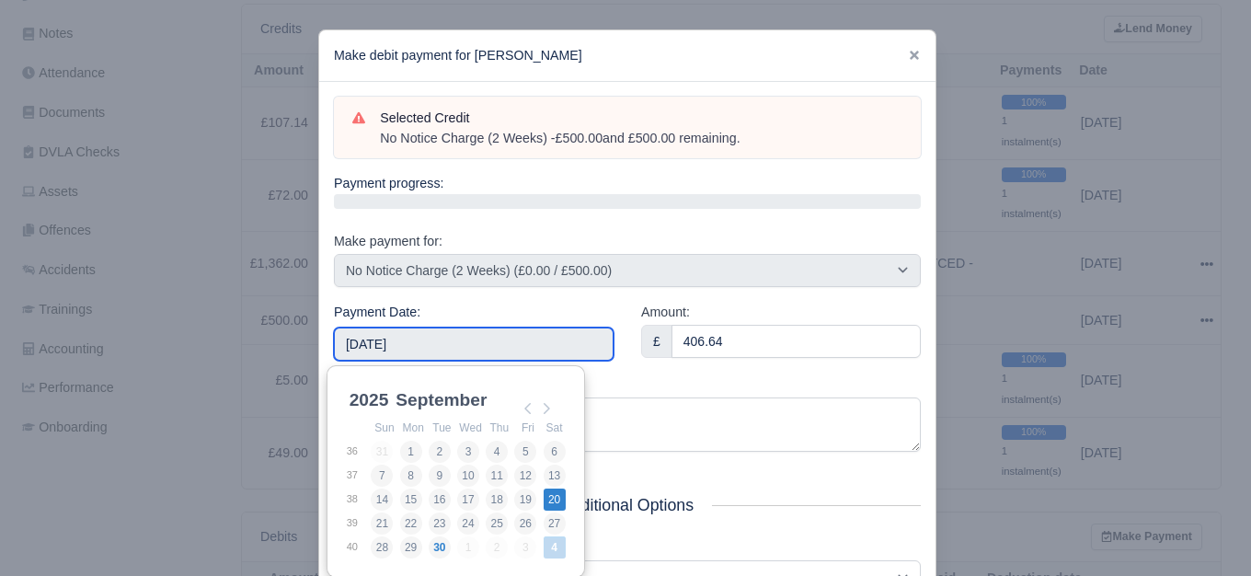
type input "[DATE]"
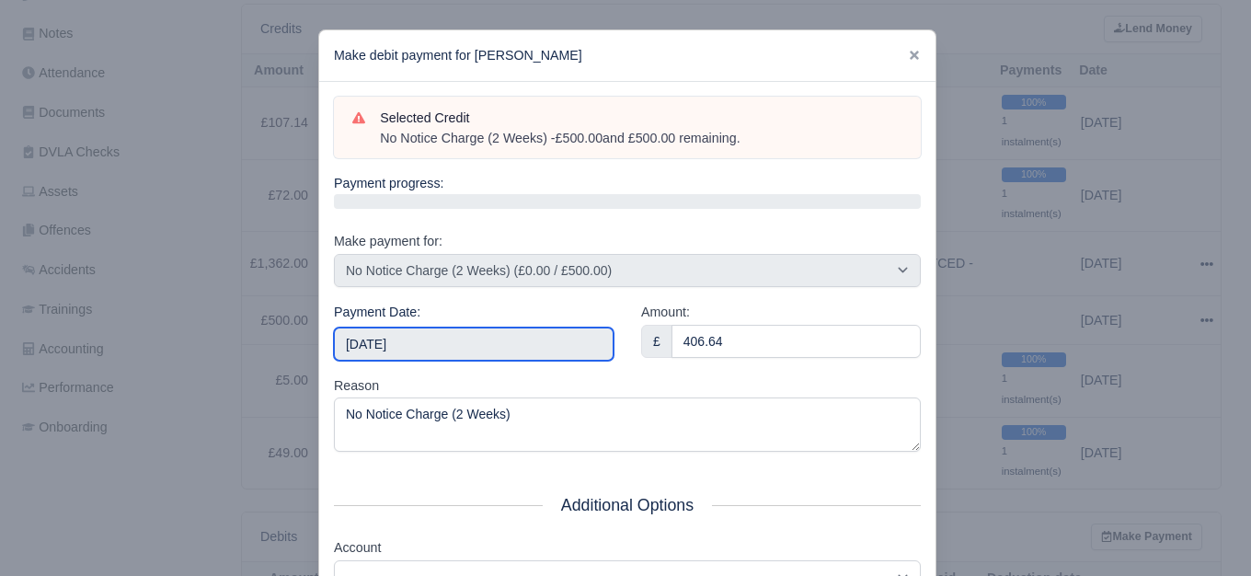
click at [504, 349] on input "[DATE]" at bounding box center [474, 344] width 280 height 33
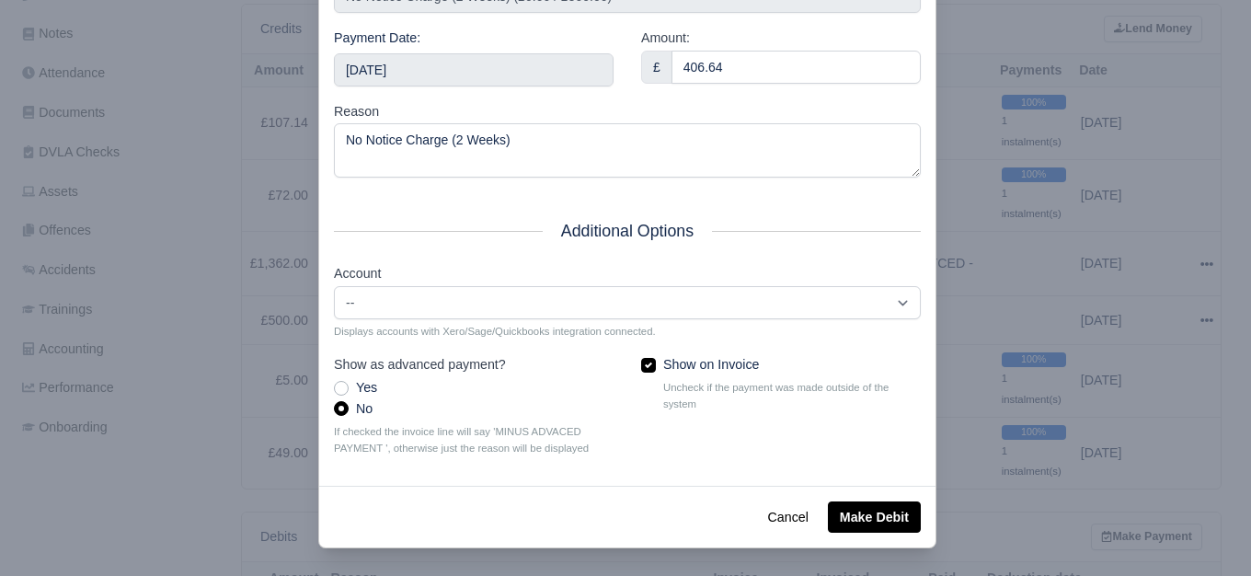
scroll to position [278, 0]
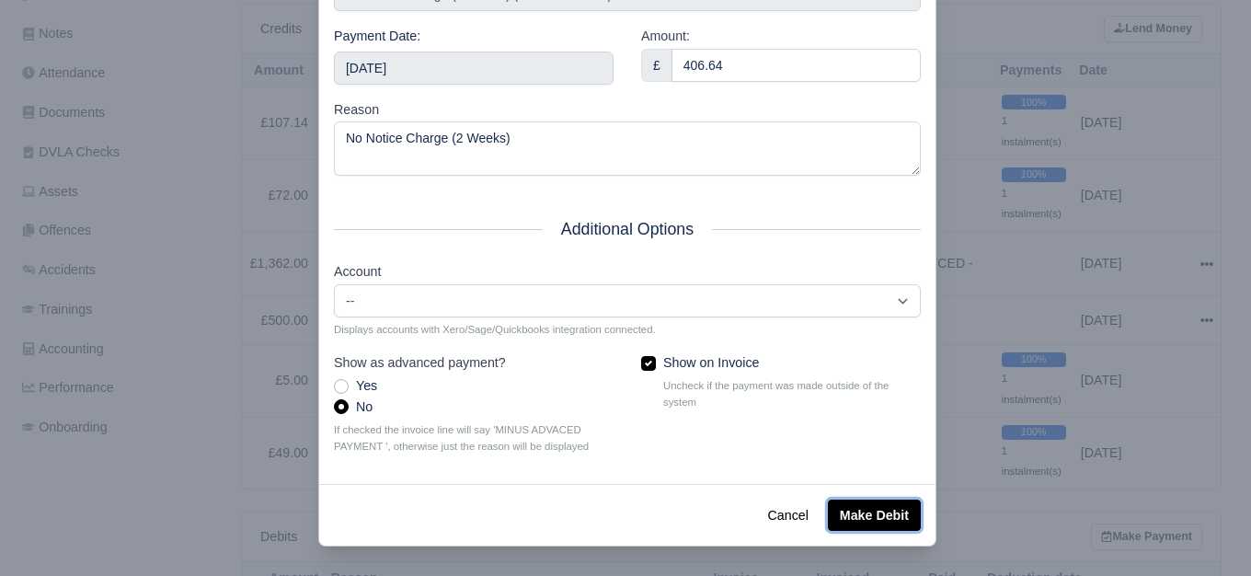
click at [864, 521] on button "Make Debit" at bounding box center [874, 515] width 93 height 31
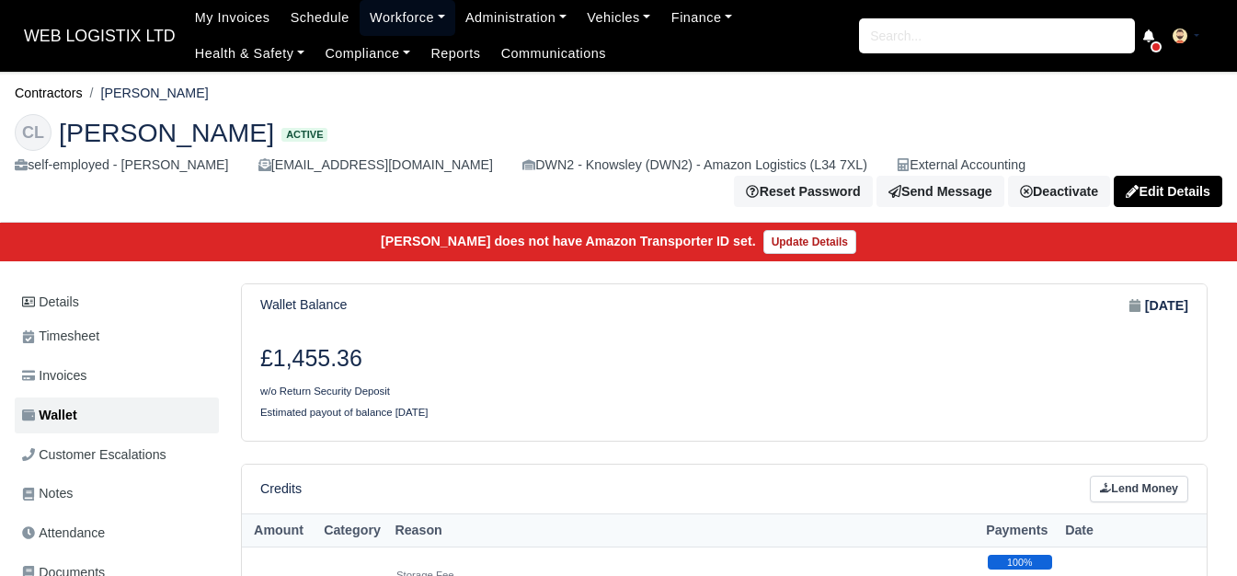
click at [415, 5] on link "Workforce" at bounding box center [408, 18] width 96 height 36
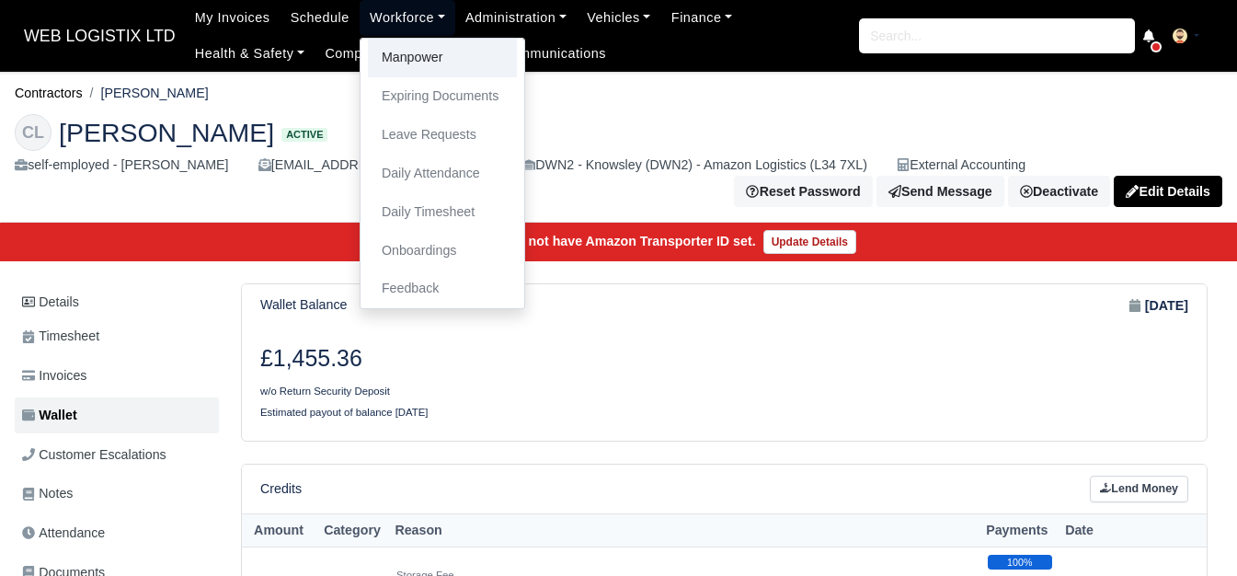
click at [415, 45] on link "Manpower" at bounding box center [442, 58] width 149 height 39
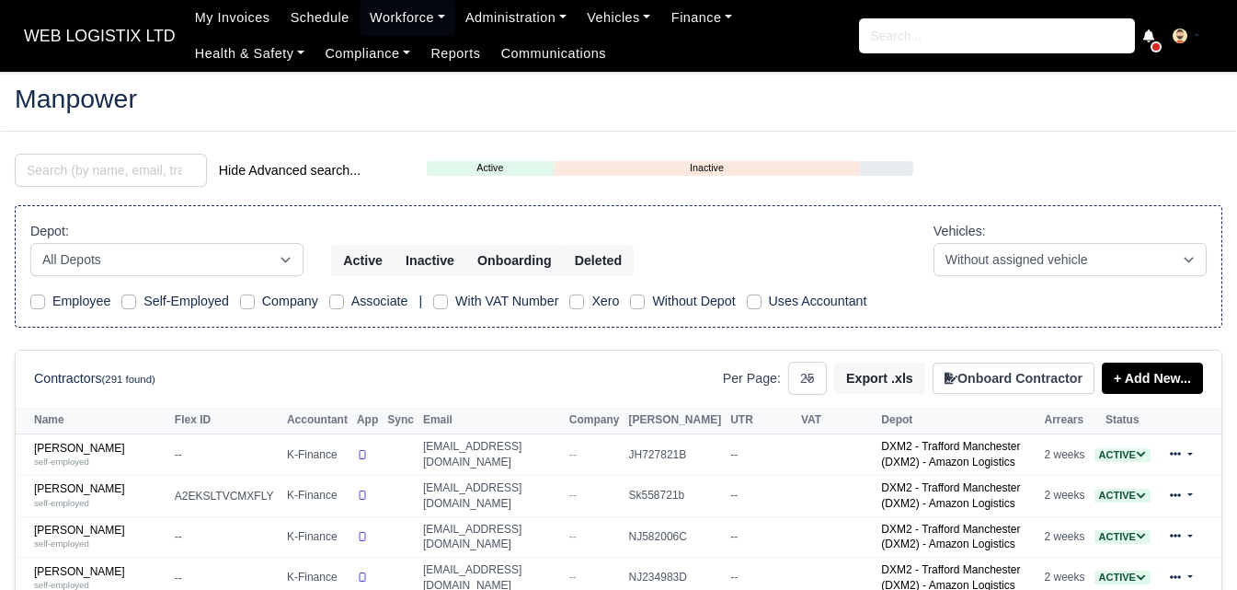
select select "25"
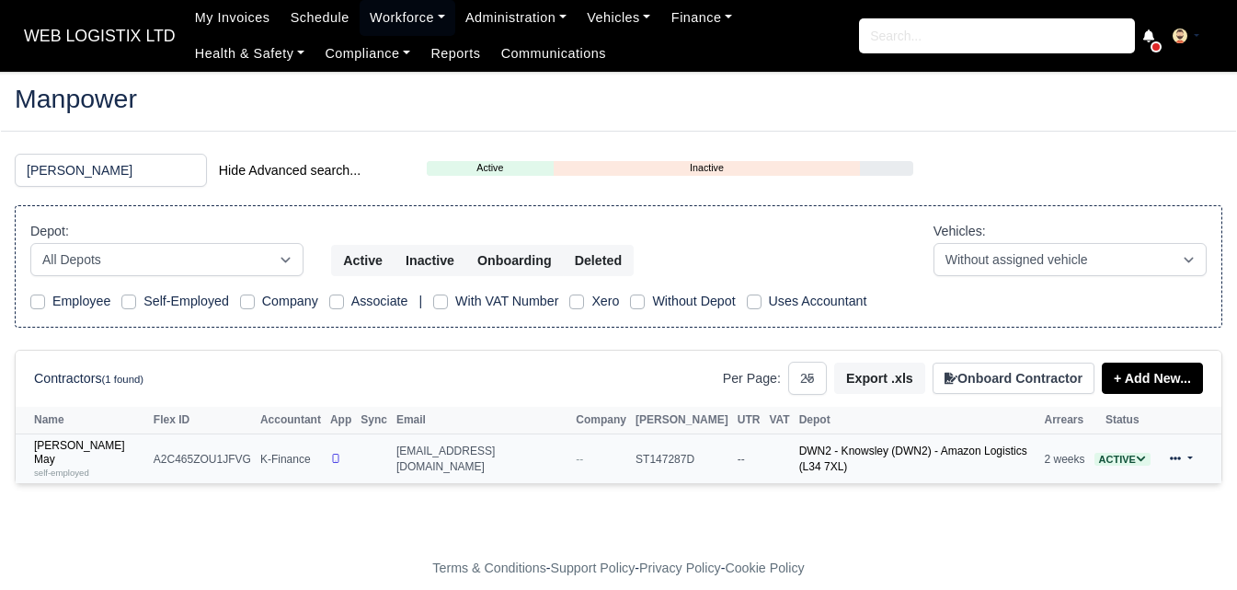
type input "[PERSON_NAME]"
click at [73, 468] on td "[PERSON_NAME] May self-employed" at bounding box center [82, 459] width 133 height 50
click at [72, 452] on link "[PERSON_NAME] May self-employed" at bounding box center [89, 459] width 110 height 40
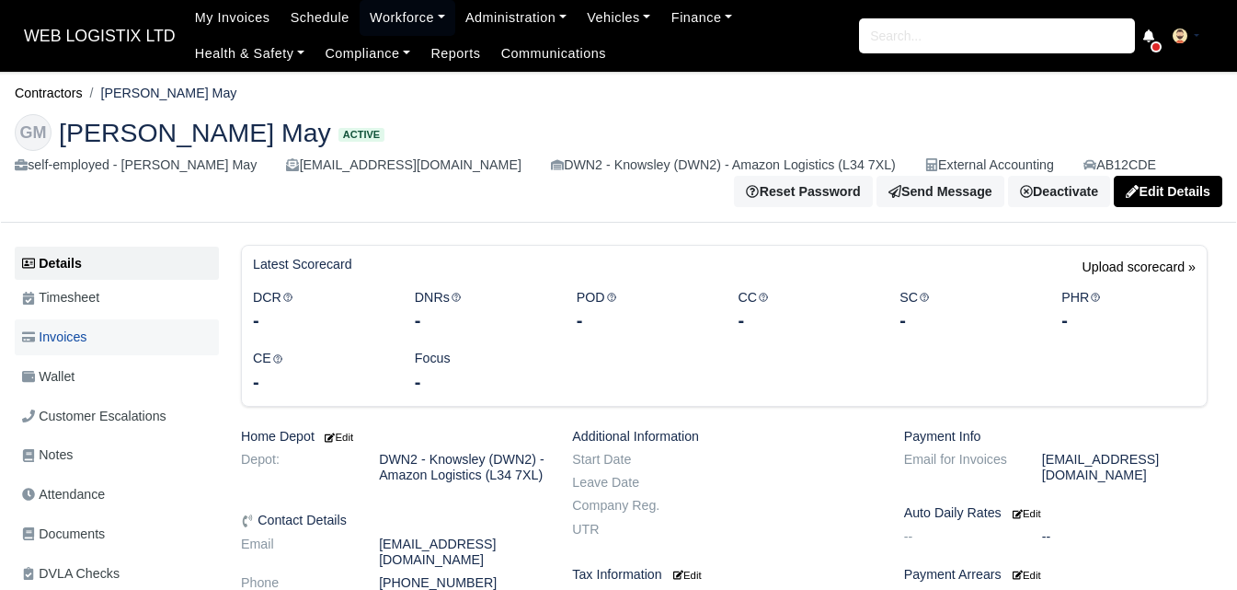
click at [109, 330] on link "Invoices" at bounding box center [117, 337] width 204 height 36
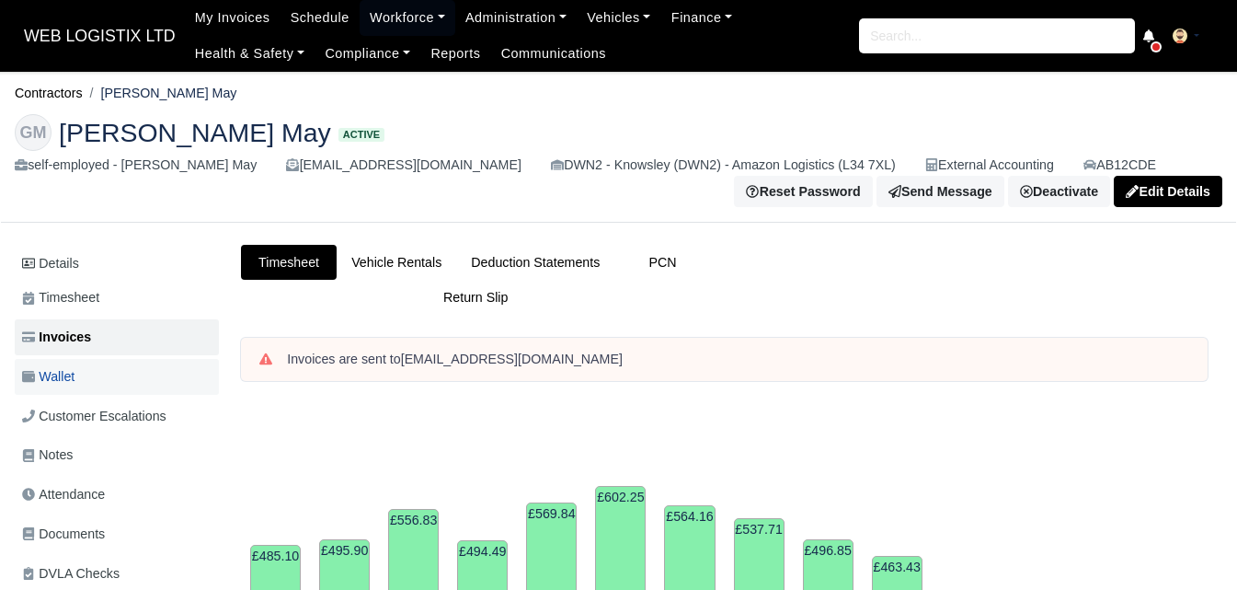
click at [148, 369] on link "Wallet" at bounding box center [117, 377] width 204 height 36
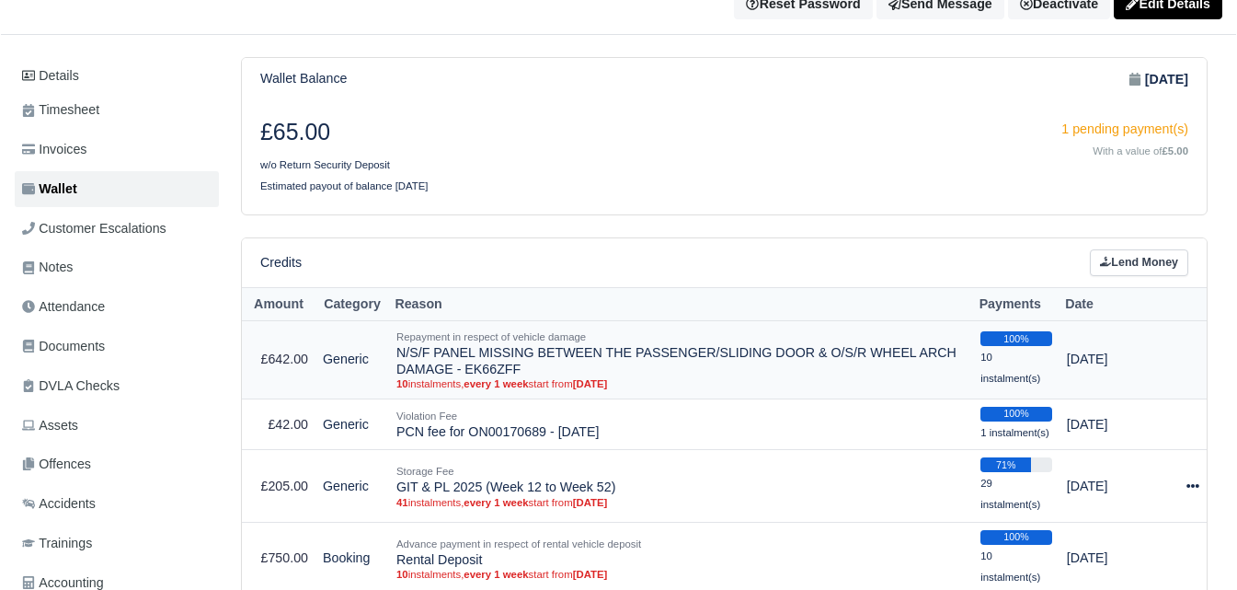
scroll to position [154, 0]
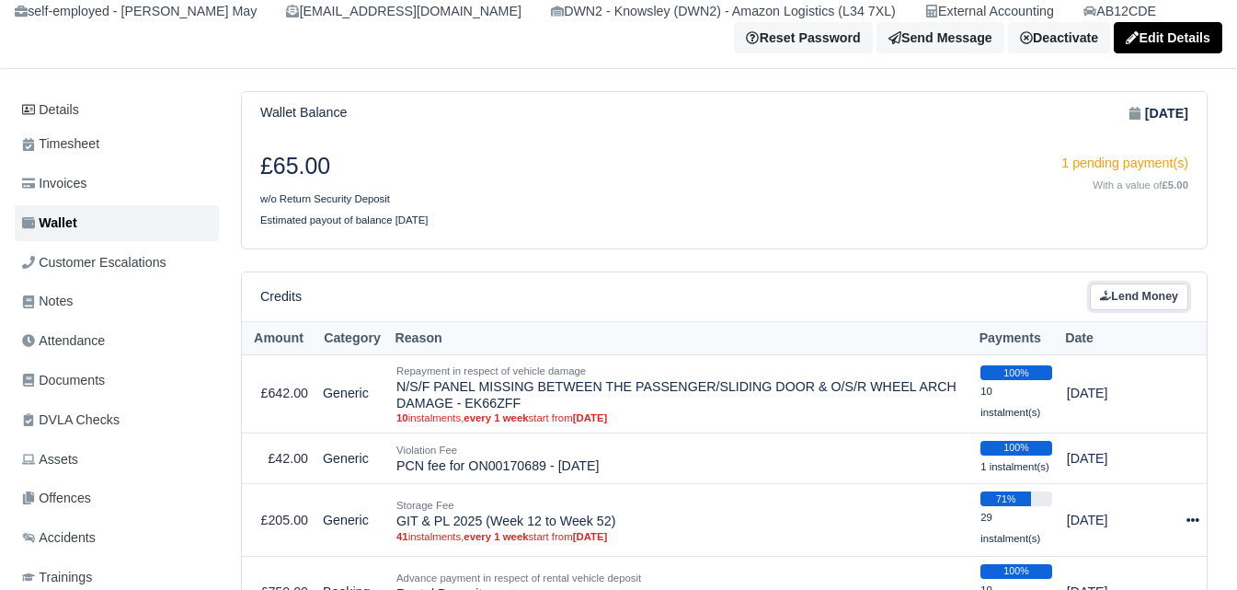
click at [1139, 300] on link "Lend Money" at bounding box center [1139, 296] width 98 height 27
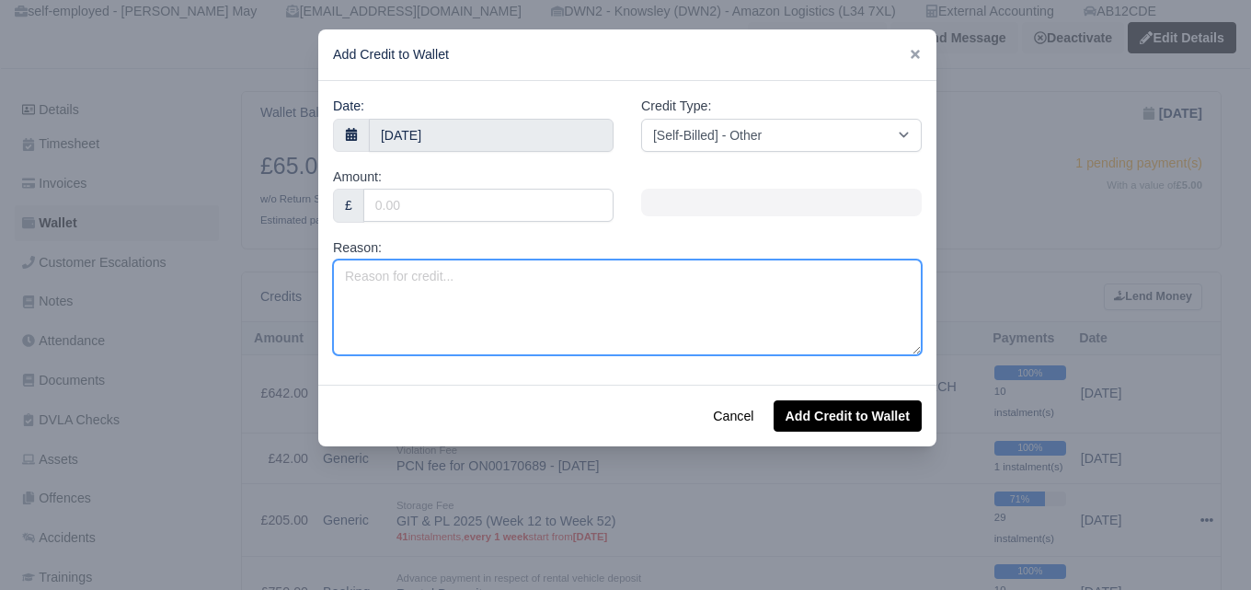
click at [550, 283] on textarea "Reason:" at bounding box center [627, 307] width 589 height 96
type textarea "Valet Charge - EK66ZFF (Offhired)"
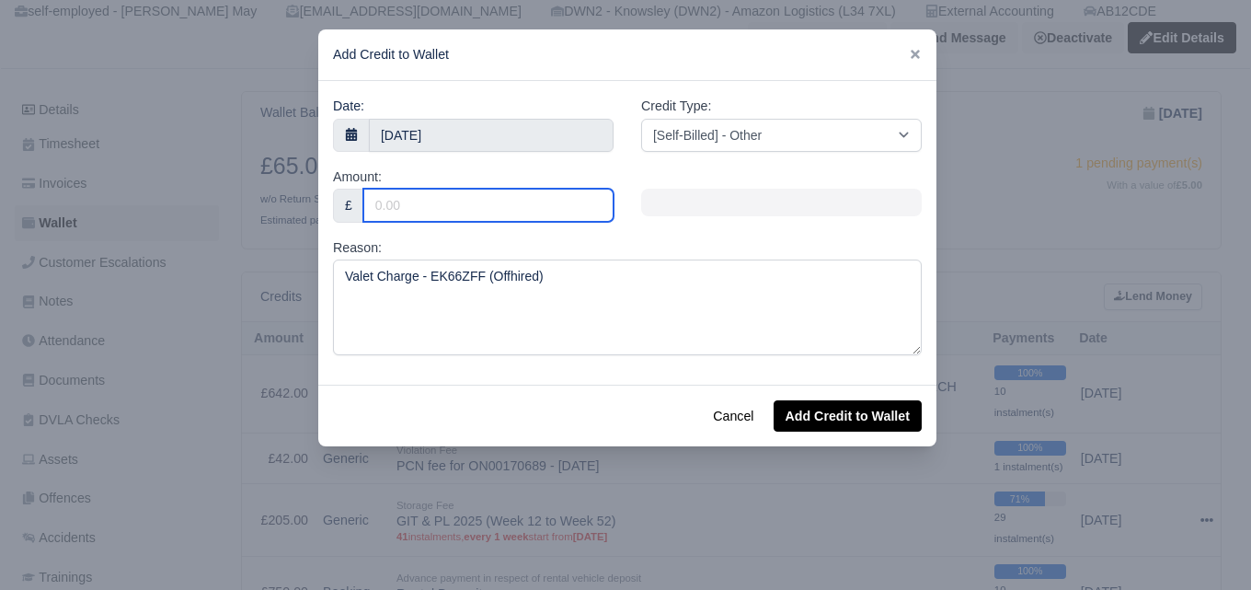
click at [423, 211] on input "Amount:" at bounding box center [488, 205] width 250 height 33
type input "72"
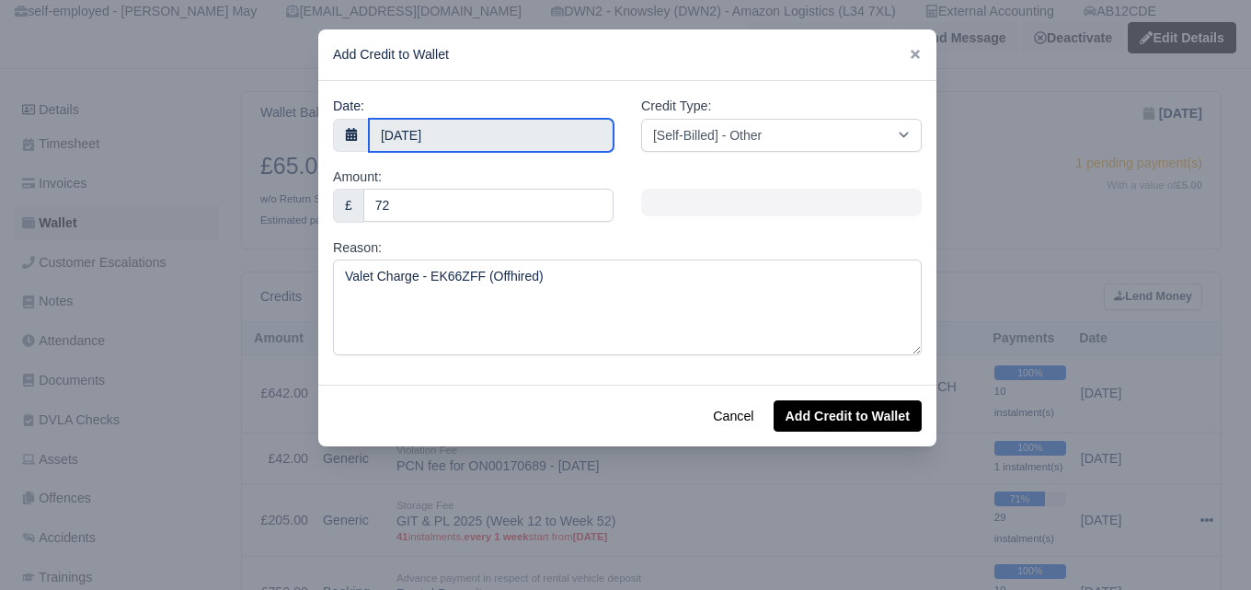
click at [460, 132] on input "30 September 2025" at bounding box center [491, 135] width 245 height 33
type input "9 September 2025"
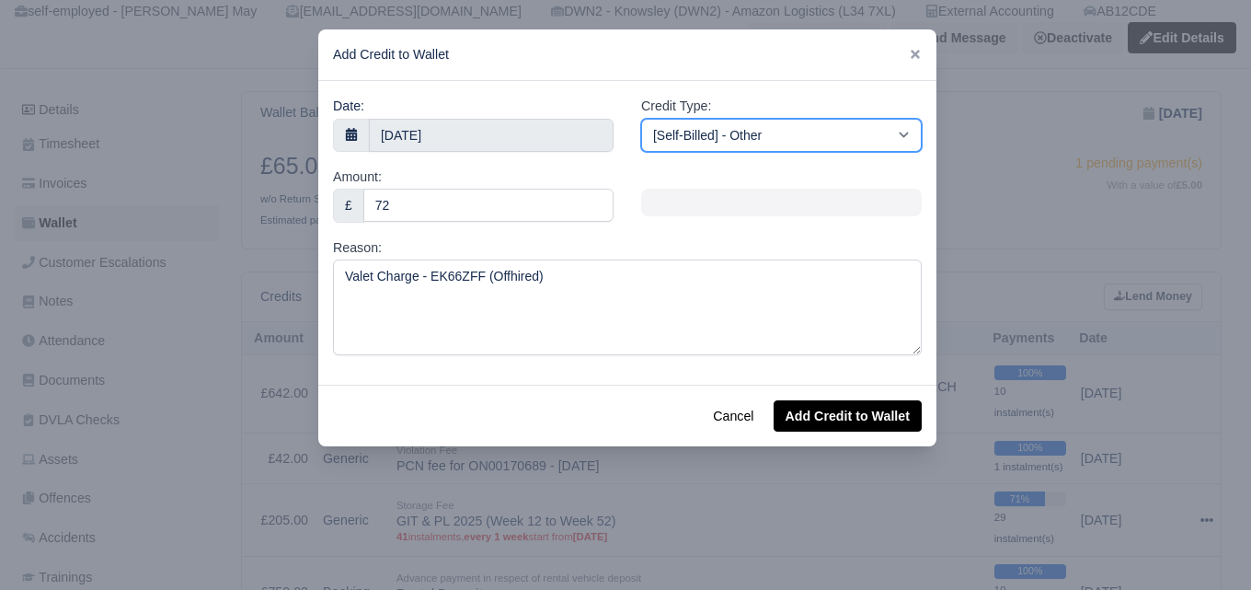
click at [771, 124] on select "[Self-Billed] - Other [Self-Billed] - Negative Invoice [Self-Billed] - Keychain…" at bounding box center [781, 135] width 281 height 33
click at [641, 119] on select "[Self-Billed] - Other [Self-Billed] - Negative Invoice [Self-Billed] - Keychain…" at bounding box center [781, 135] width 281 height 33
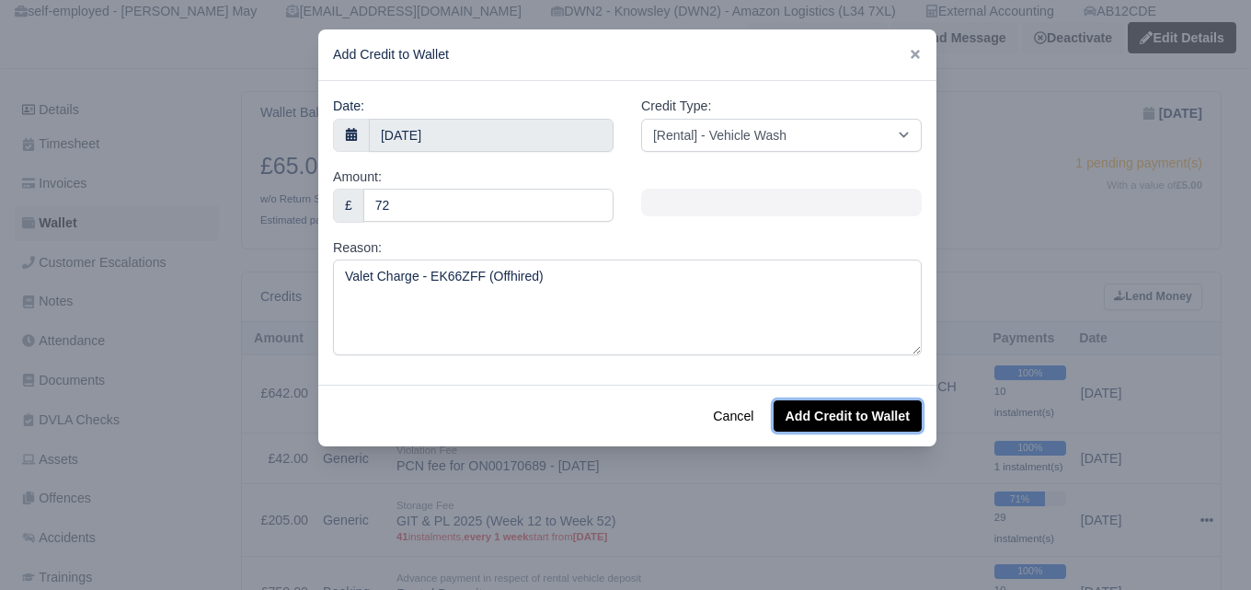
click at [875, 413] on button "Add Credit to Wallet" at bounding box center [848, 415] width 148 height 31
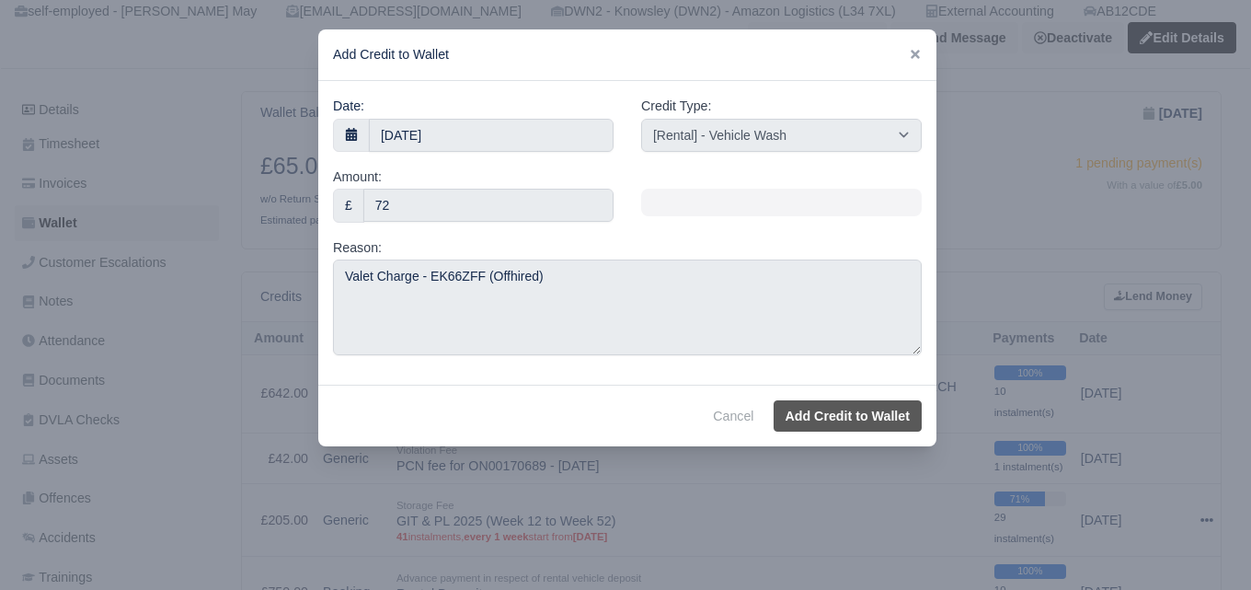
select select "other"
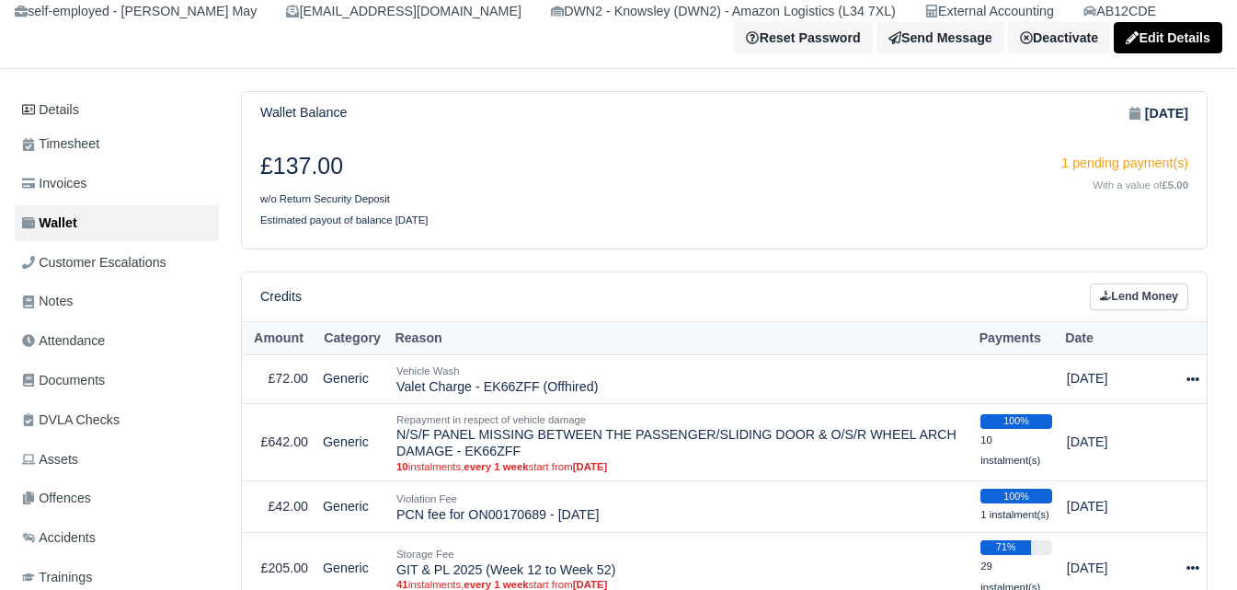
scroll to position [154, 0]
drag, startPoint x: 399, startPoint y: 394, endPoint x: 615, endPoint y: 397, distance: 216.2
click at [615, 397] on td "Vehicle Wash [GEOGRAPHIC_DATA] - EK66ZFF (Offhired)" at bounding box center [681, 379] width 584 height 49
copy td "Valet Charge - EK66ZFF (Offhired)"
click at [1128, 297] on link "Lend Money" at bounding box center [1139, 296] width 98 height 27
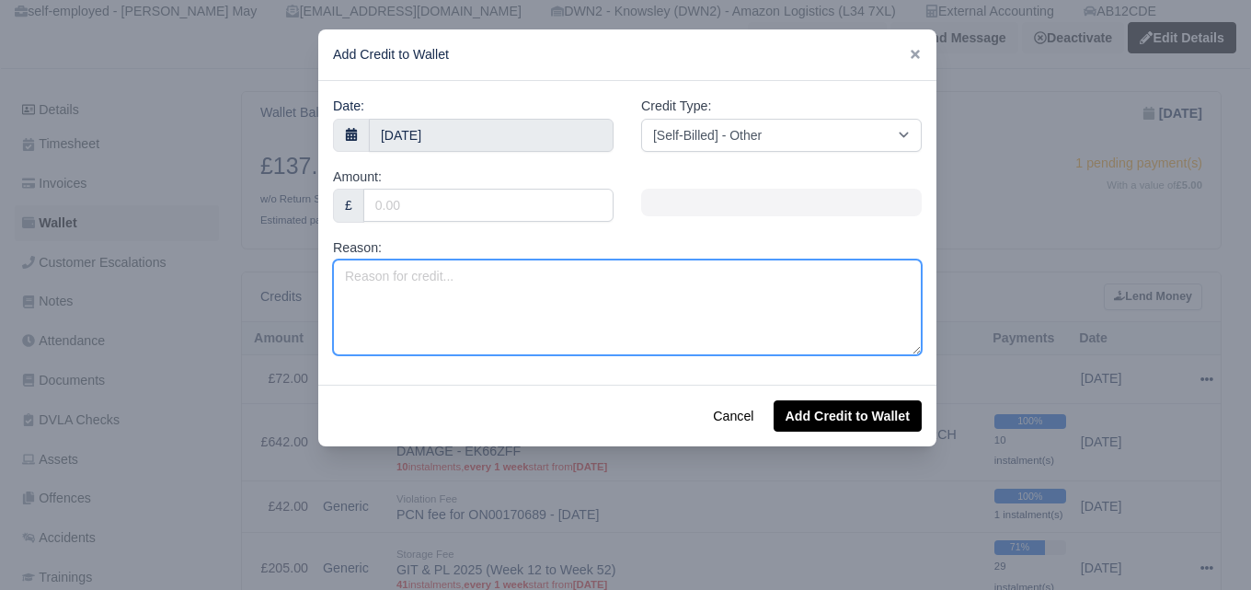
click at [639, 339] on textarea "Reason:" at bounding box center [627, 307] width 589 height 96
paste textarea "Valet Charge - EK66ZFF (Offhired)"
type textarea "Valet Charge - EK66ZFF (Offhired)"
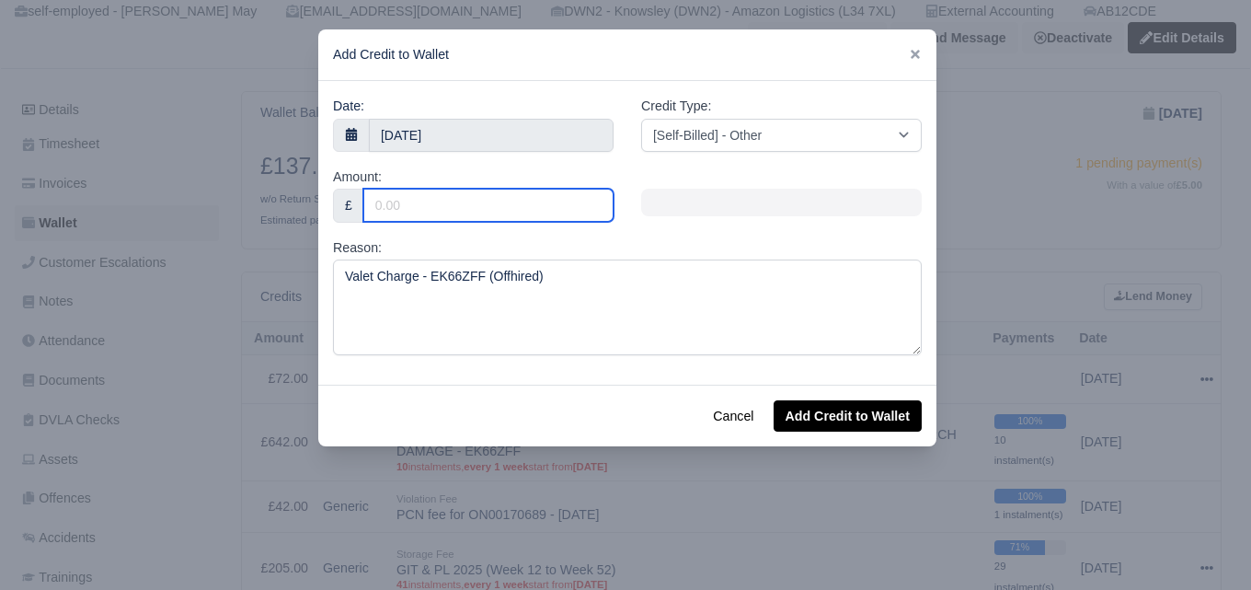
click at [533, 206] on input "Amount:" at bounding box center [488, 205] width 250 height 33
type input "25"
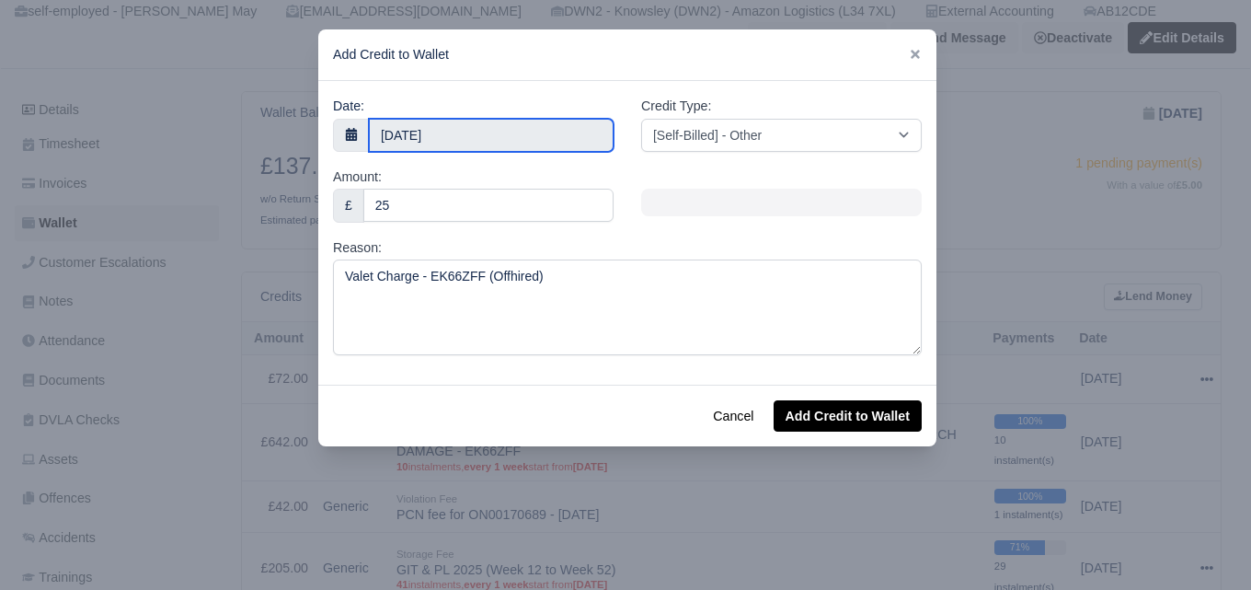
click at [530, 123] on input "[DATE]" at bounding box center [491, 135] width 245 height 33
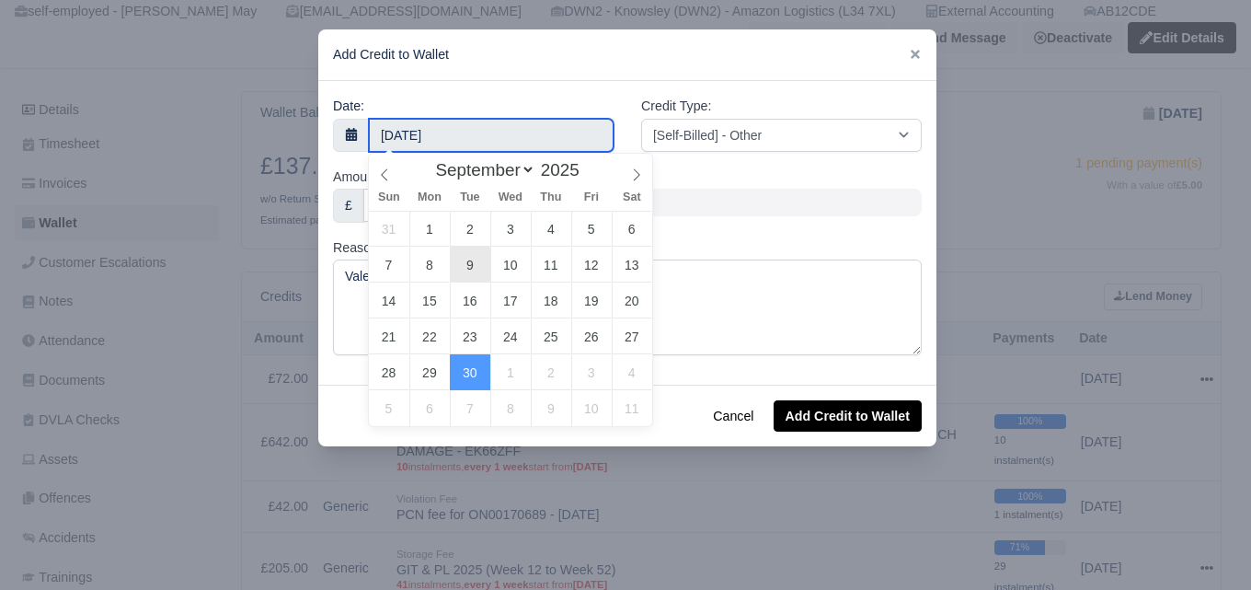
type input "[DATE]"
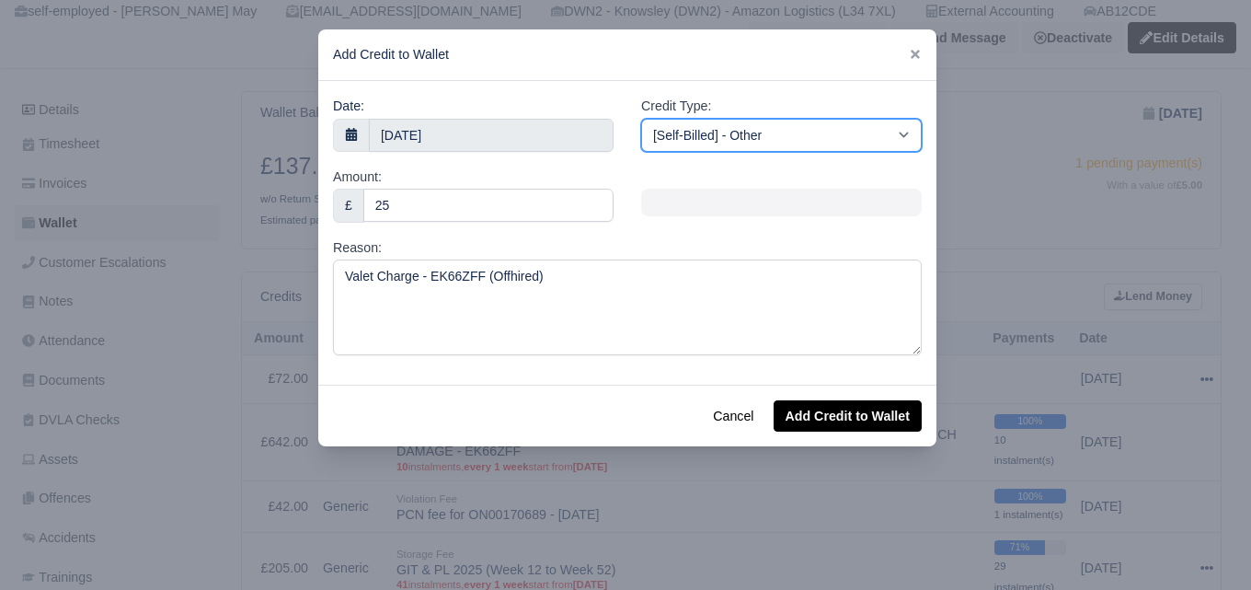
drag, startPoint x: 865, startPoint y: 138, endPoint x: 852, endPoint y: 151, distance: 18.2
click at [865, 138] on select "[Self-Billed] - Other [Self-Billed] - Negative Invoice [Self-Billed] - Keychain…" at bounding box center [781, 135] width 281 height 33
click at [641, 119] on select "[Self-Billed] - Other [Self-Billed] - Negative Invoice [Self-Billed] - Keychain…" at bounding box center [781, 135] width 281 height 33
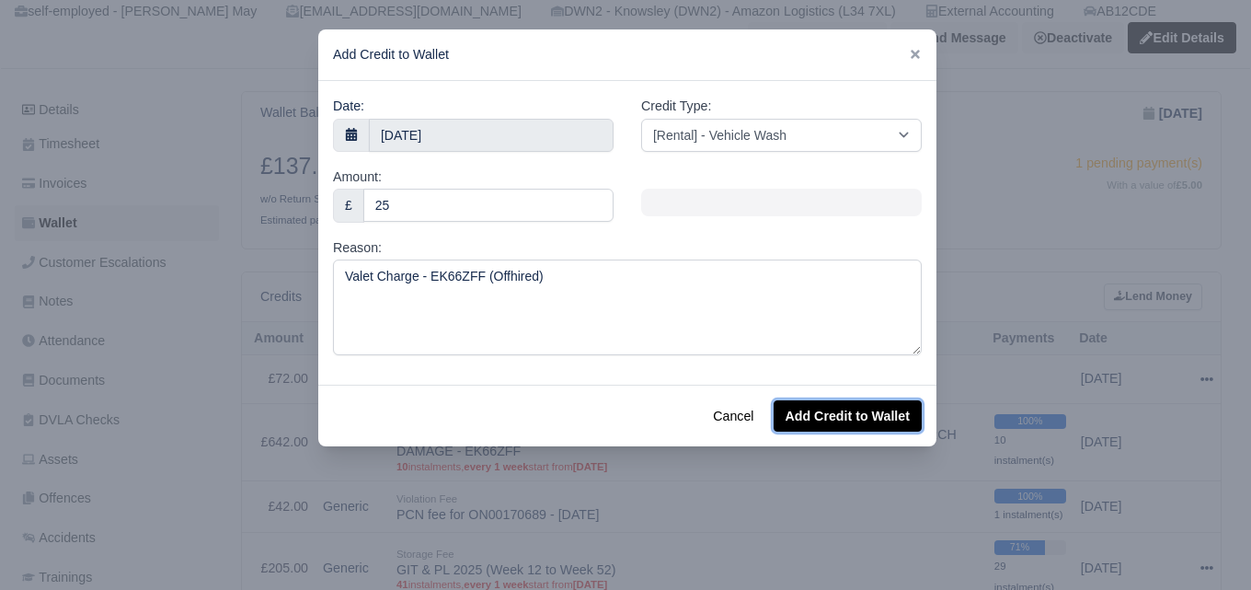
click at [836, 409] on button "Add Credit to Wallet" at bounding box center [848, 415] width 148 height 31
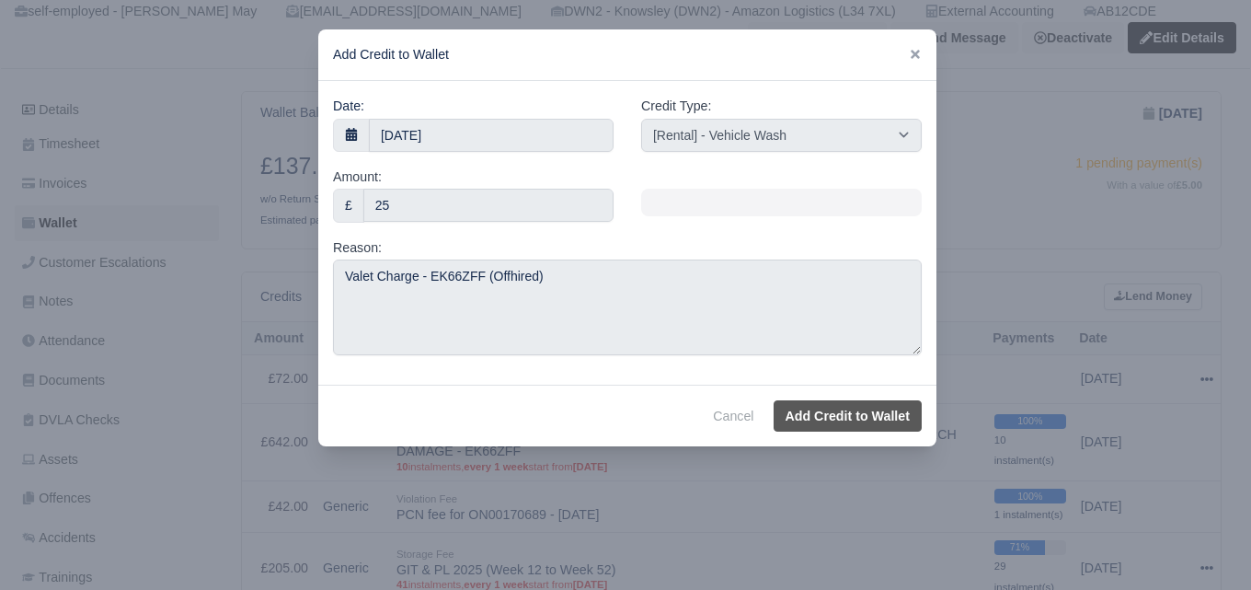
select select "other"
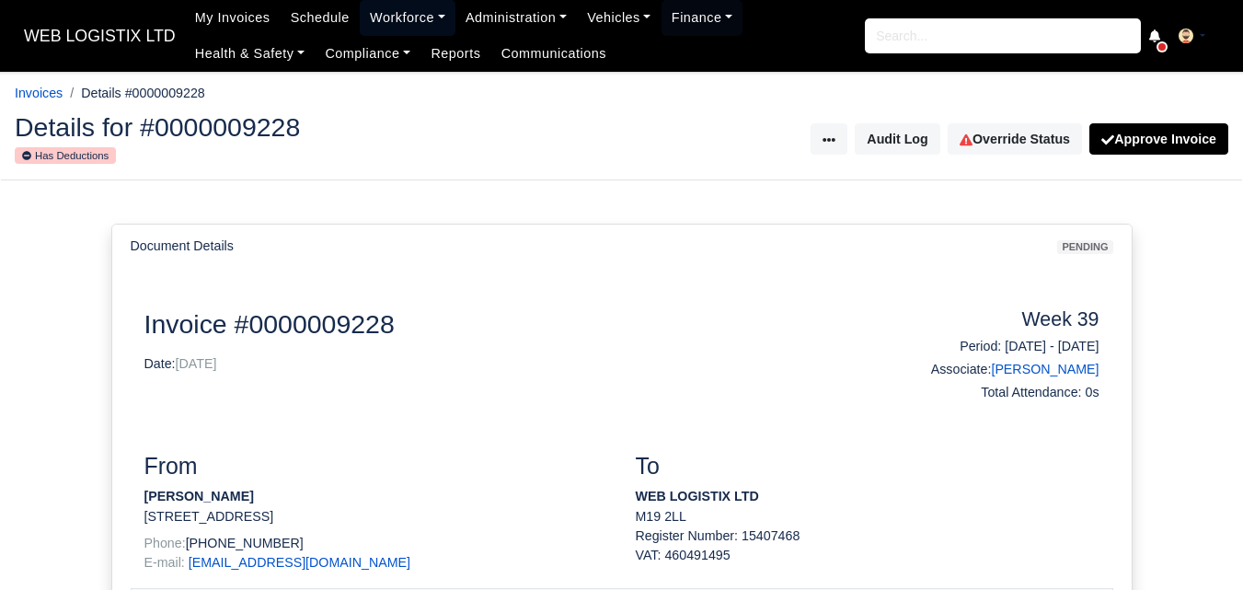
click at [399, 24] on link "Workforce" at bounding box center [408, 18] width 96 height 36
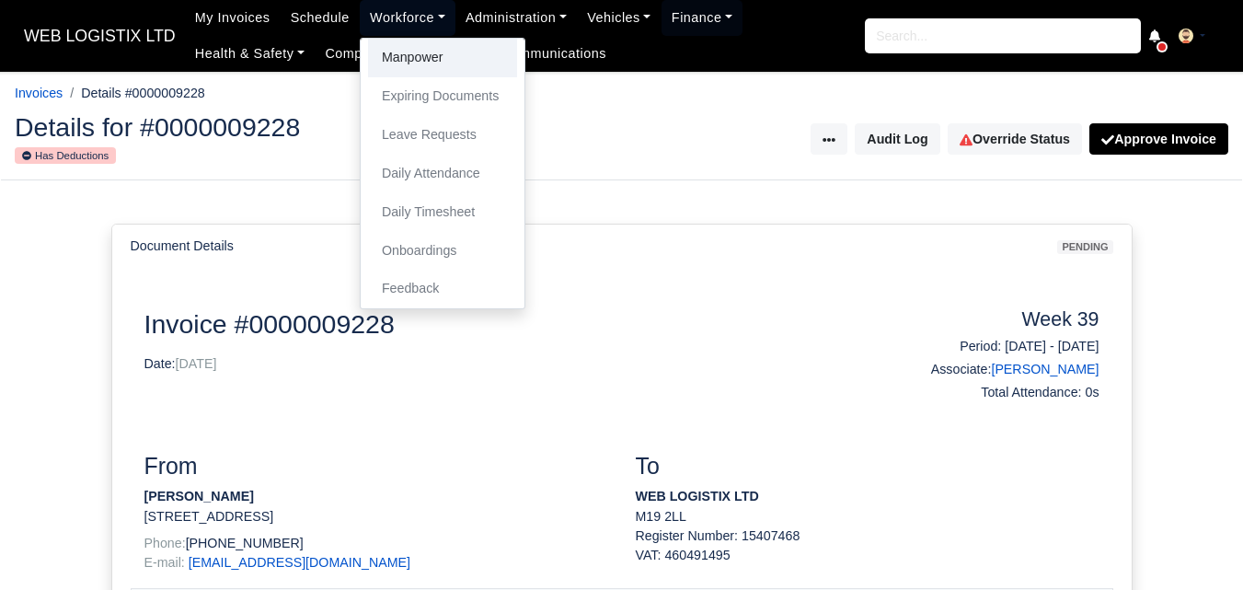
click at [396, 42] on link "Manpower" at bounding box center [442, 58] width 149 height 39
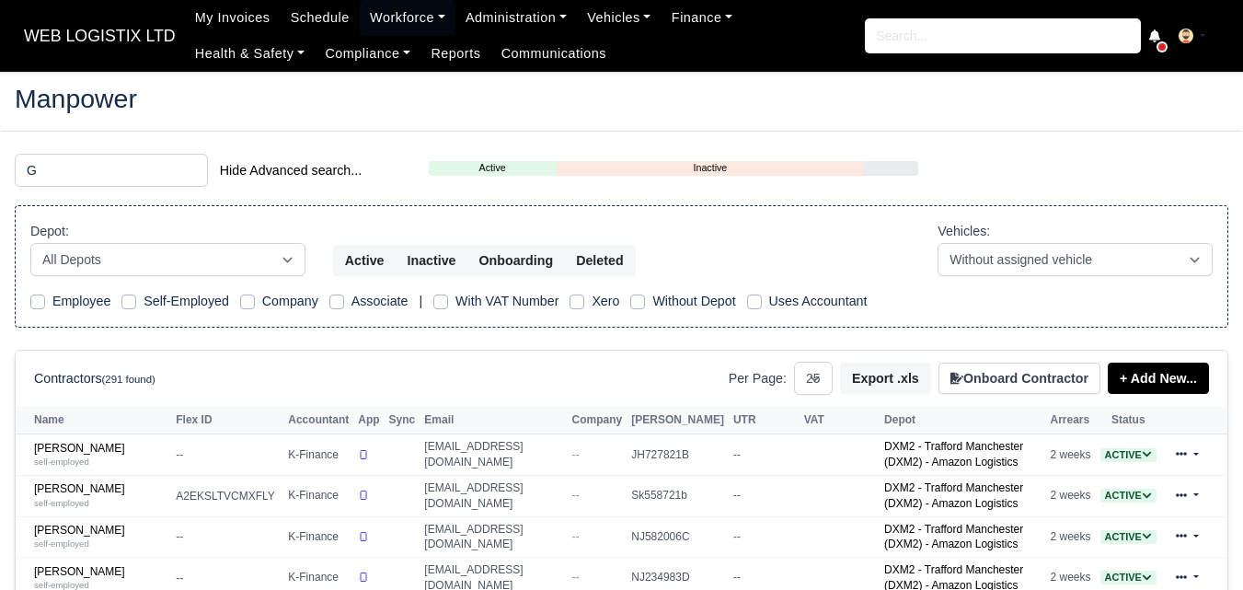
select select "25"
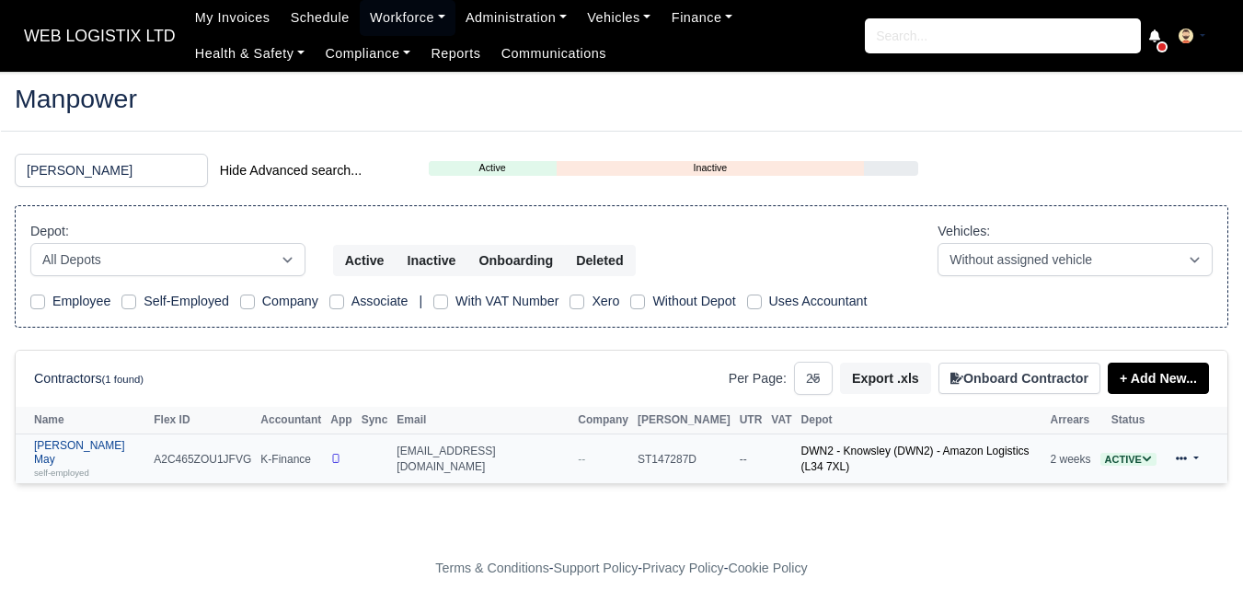
type input "GODWIN"
click at [86, 445] on link "Godwin Ogbonna May self-employed" at bounding box center [89, 459] width 110 height 40
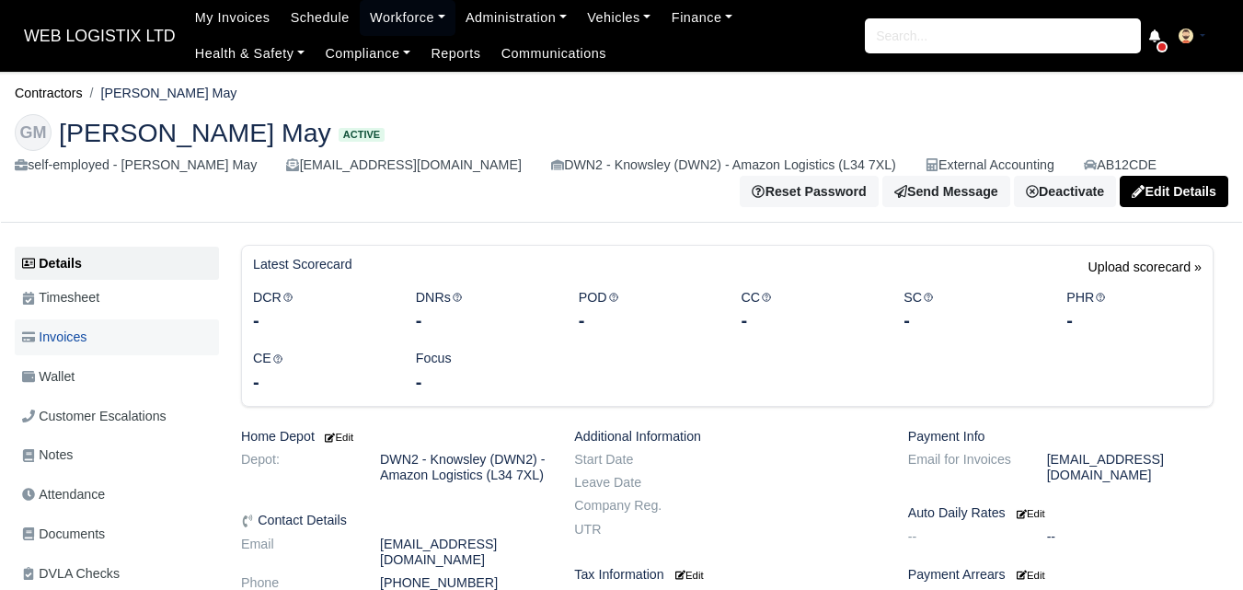
click at [85, 344] on span "Invoices" at bounding box center [54, 337] width 64 height 21
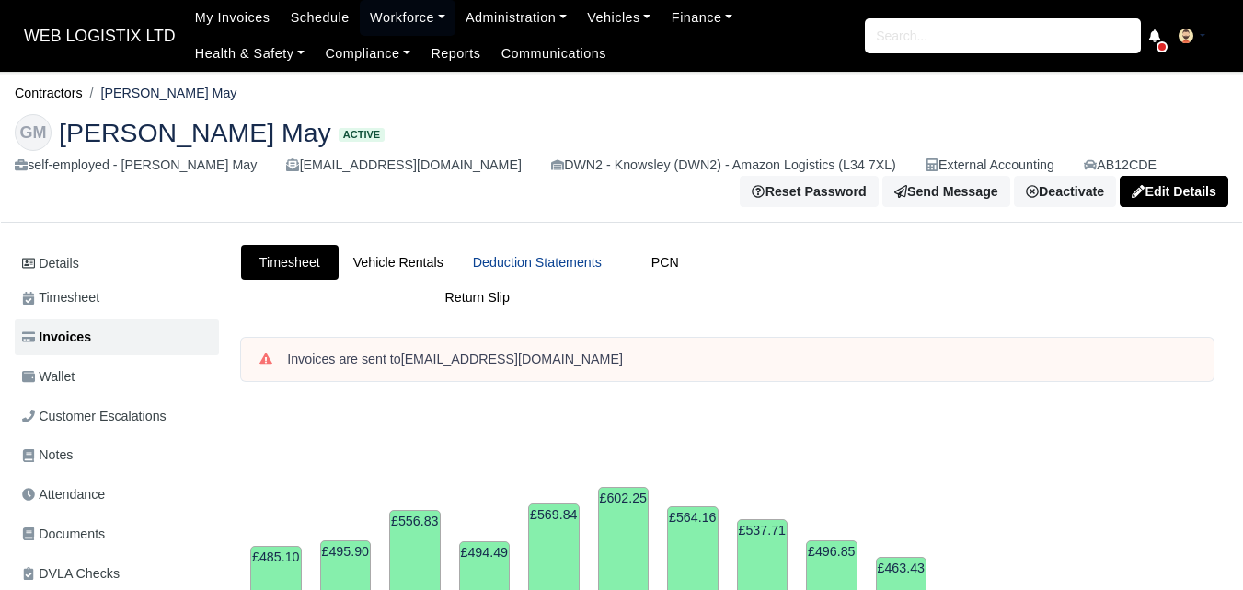
click at [569, 271] on link "Deduction Statements" at bounding box center [537, 263] width 158 height 36
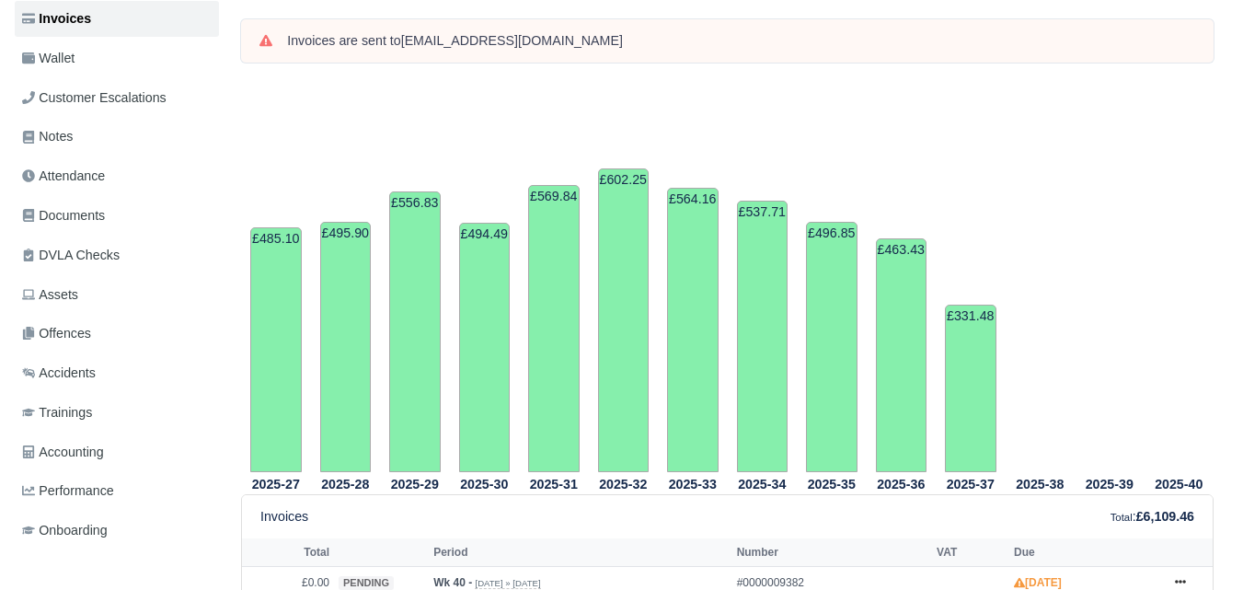
scroll to position [460, 0]
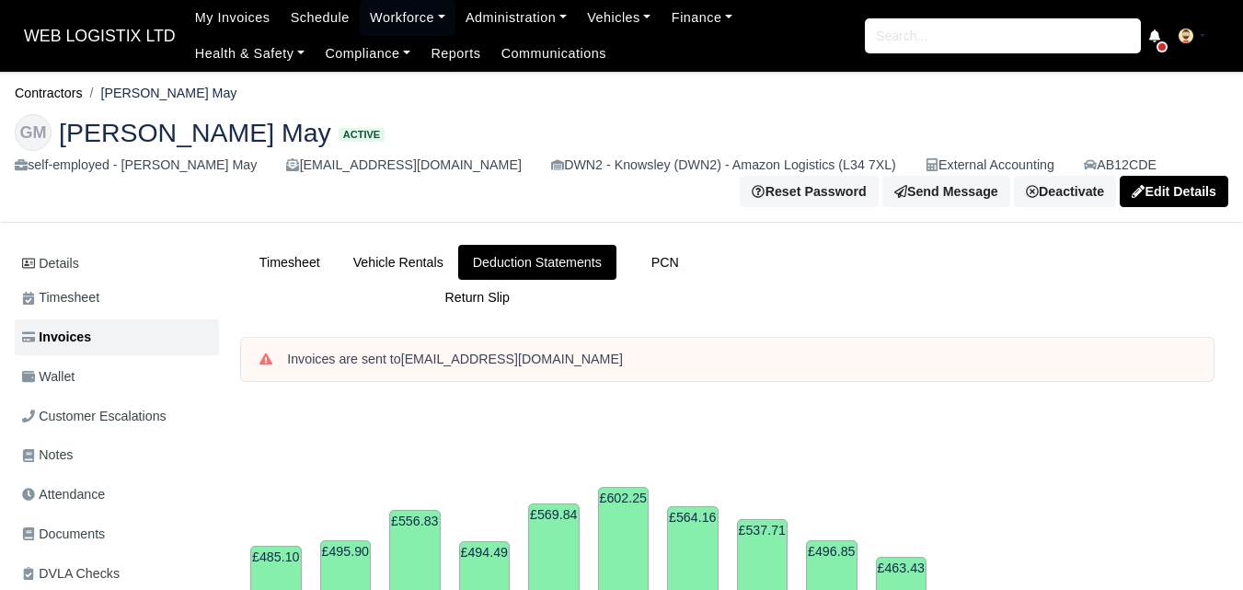
scroll to position [154, 0]
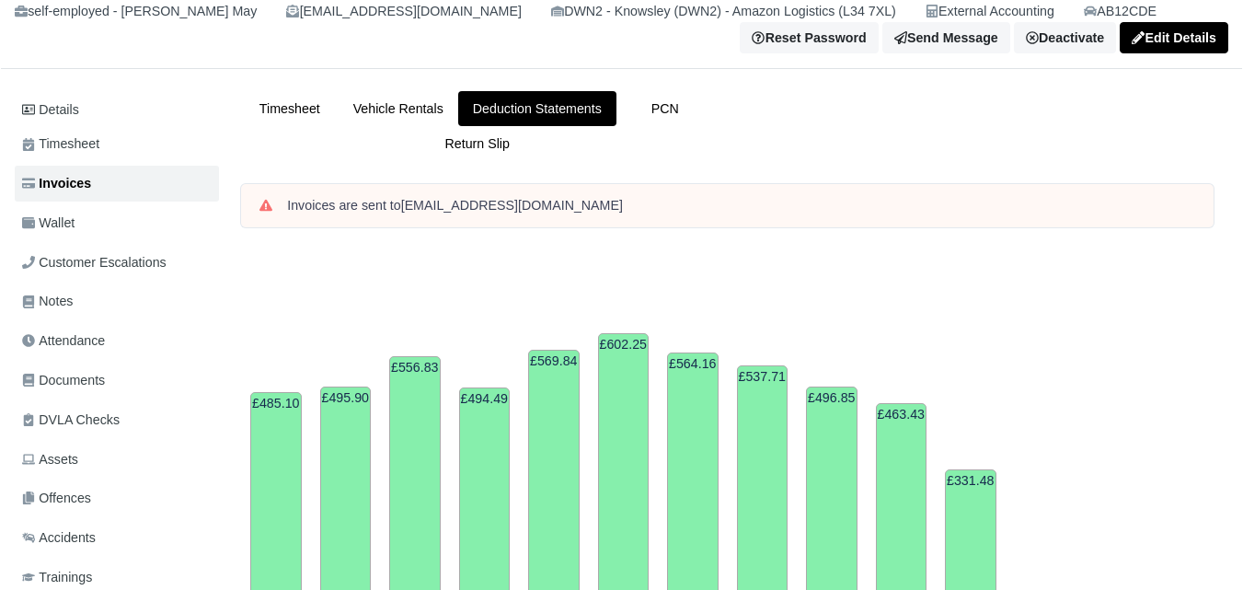
click at [911, 408] on td "£463.43" at bounding box center [902, 520] width 52 height 234
drag, startPoint x: 287, startPoint y: 211, endPoint x: 636, endPoint y: 223, distance: 348.9
click at [636, 223] on div "Invoices are sent to cozyboyz.brand@outlook.com" at bounding box center [727, 205] width 972 height 43
click at [662, 197] on div "Invoices are sent to cozyboyz.brand@outlook.com" at bounding box center [727, 205] width 972 height 43
click at [571, 224] on div "Invoices are sent to cozyboyz.brand@outlook.com" at bounding box center [727, 205] width 972 height 43
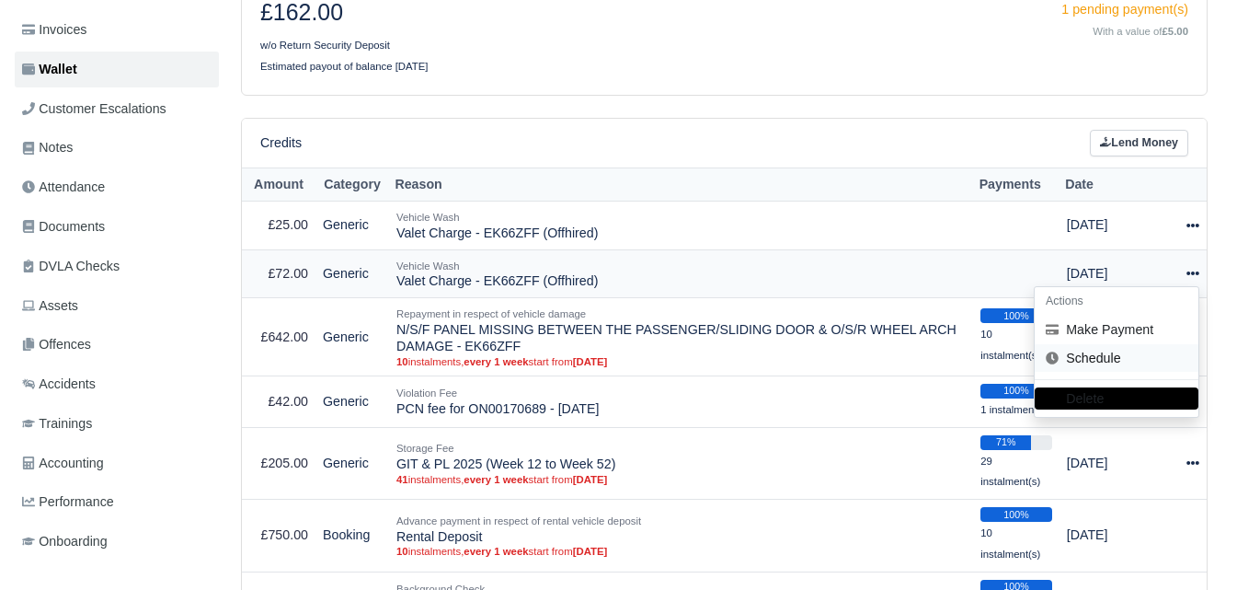
scroll to position [307, 0]
click at [1105, 401] on button "Delete" at bounding box center [1117, 398] width 164 height 22
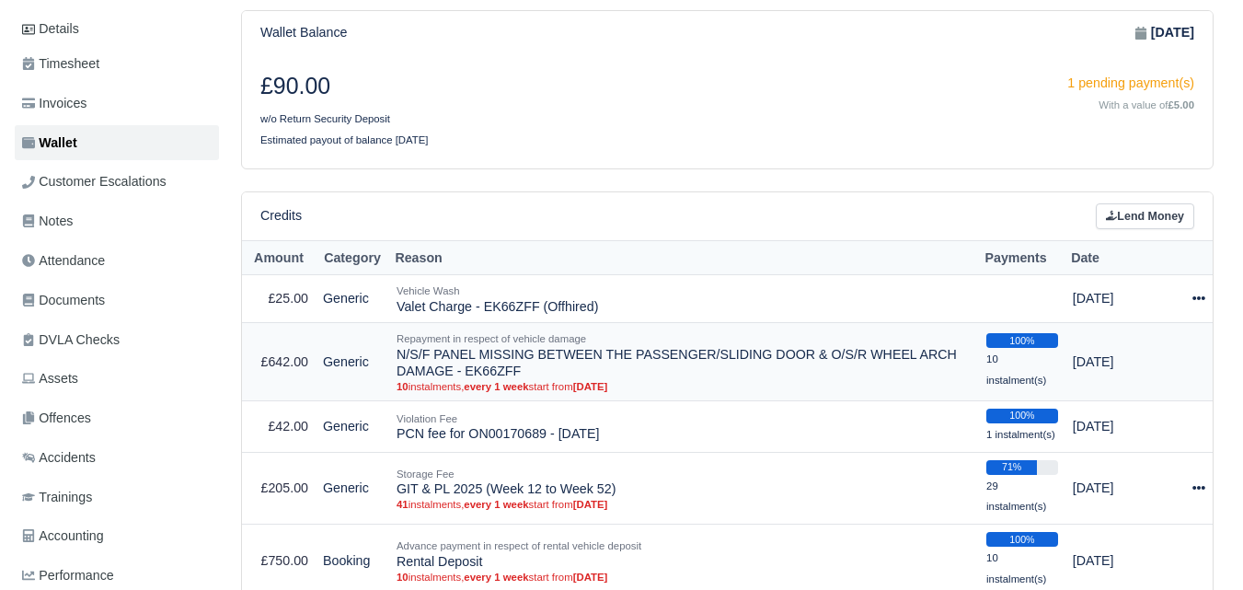
scroll to position [306, 0]
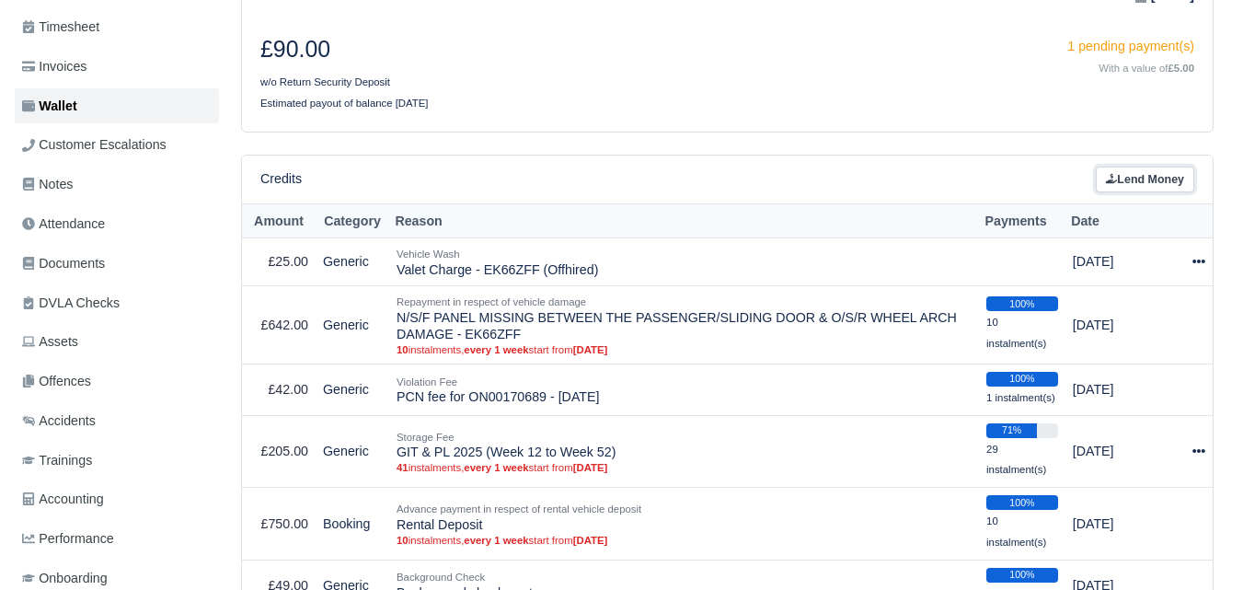
click at [1163, 178] on link "Lend Money" at bounding box center [1145, 180] width 98 height 27
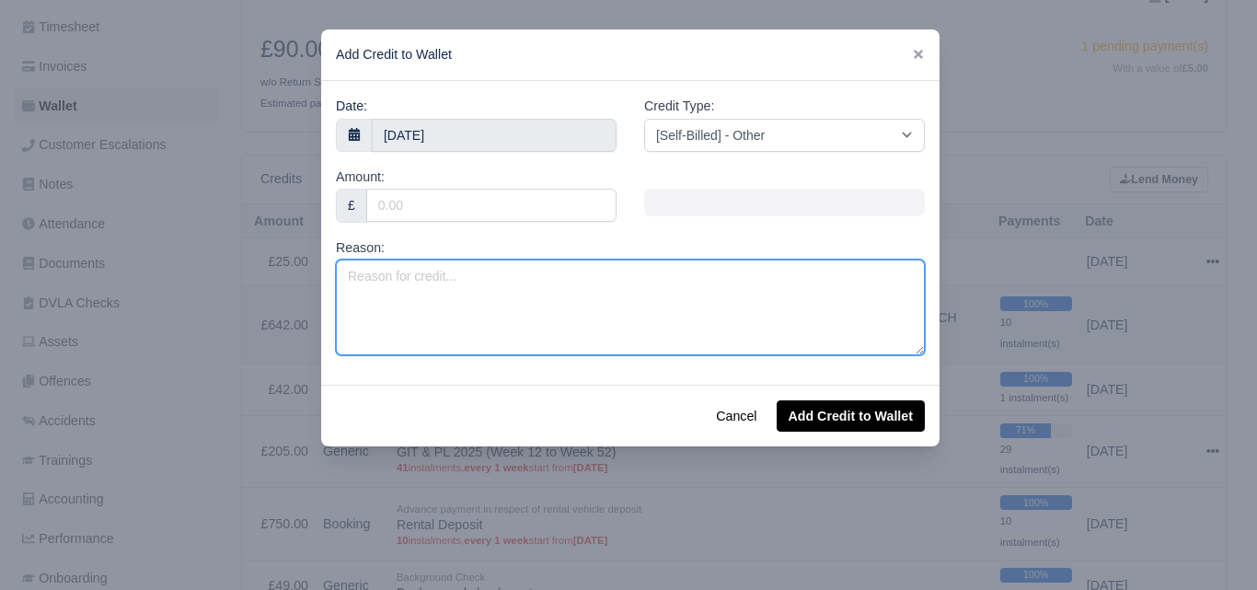
click at [561, 323] on textarea "Reason:" at bounding box center [630, 307] width 589 height 96
paste textarea "NEAR SIDE SLIDING DOOR DAMAGE"
click at [644, 271] on textarea "NEAR SIDE SLIDING DOOR DAMAGE -" at bounding box center [630, 307] width 589 height 96
paste textarea "EK66 ZFF"
click at [603, 273] on textarea "NEAR SIDE SLIDING DOOR DAMAGE - EK66 ZFF" at bounding box center [630, 307] width 589 height 96
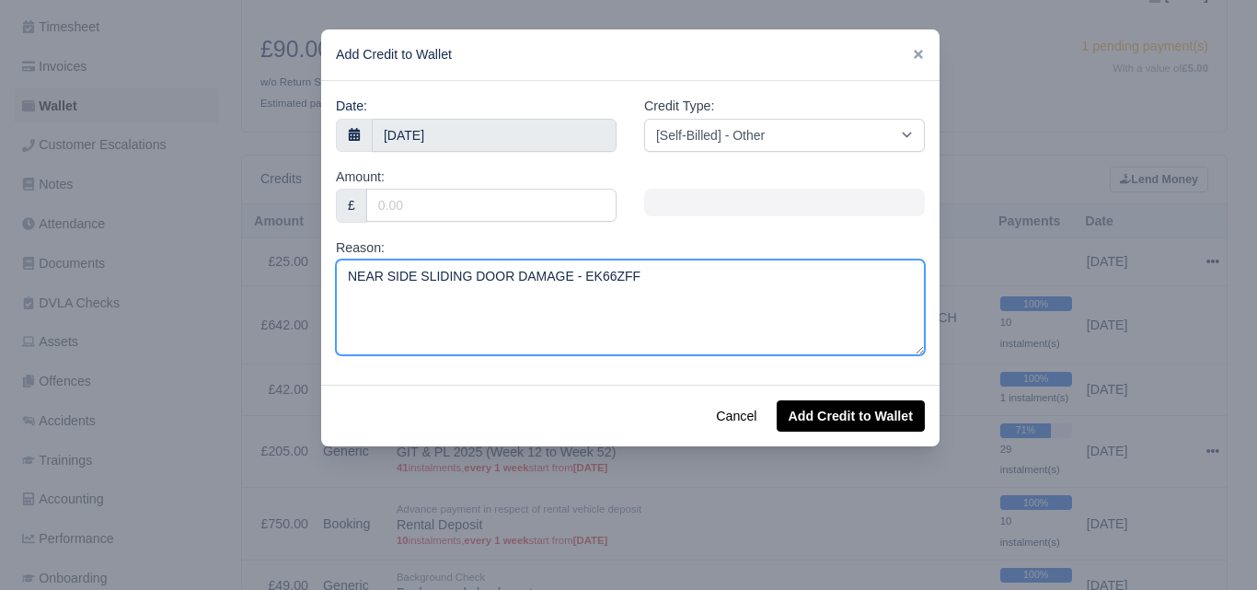
type textarea "NEAR SIDE SLIDING DOOR DAMAGE - EK66ZFF"
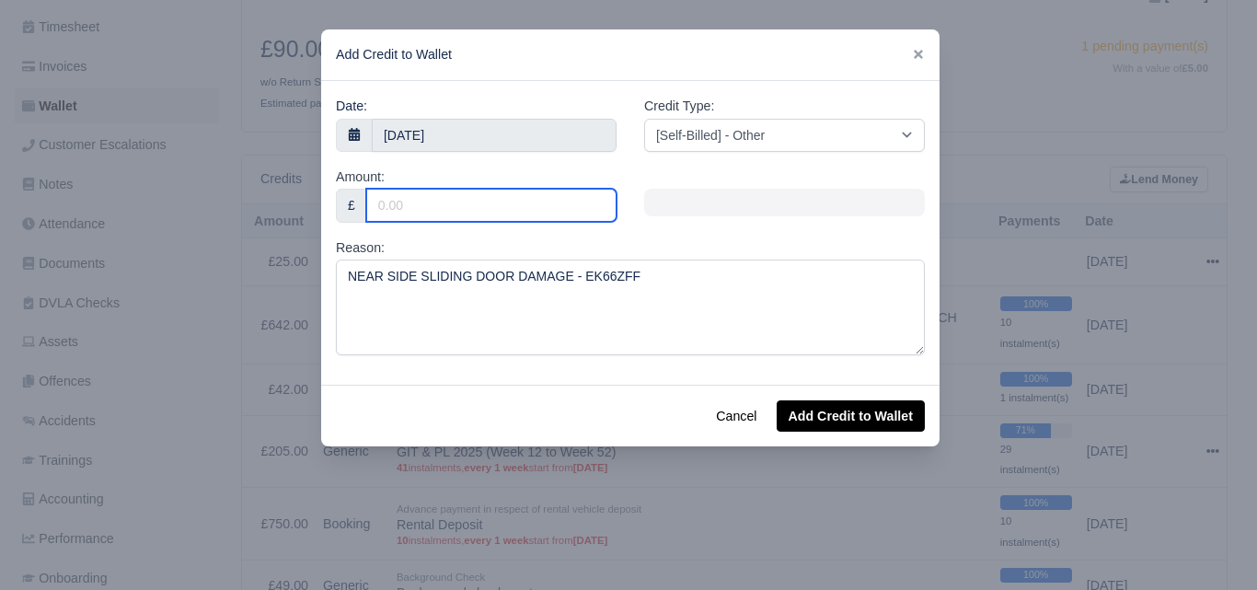
click at [481, 214] on input "Amount:" at bounding box center [491, 205] width 250 height 33
drag, startPoint x: 445, startPoint y: 180, endPoint x: 436, endPoint y: 193, distance: 15.8
click at [445, 180] on div "Amount: £" at bounding box center [476, 195] width 281 height 56
click at [436, 193] on input "Amount:" at bounding box center [491, 205] width 250 height 33
type input "1122"
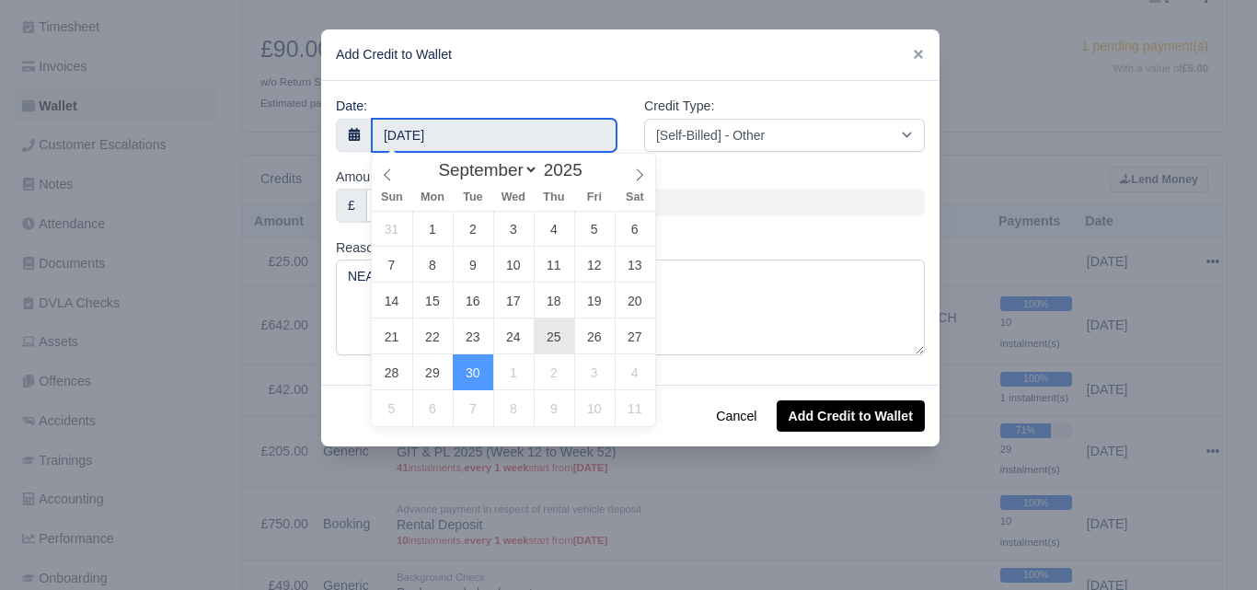
type input "25 September 2025"
click at [496, 133] on input "25 September 2025" at bounding box center [494, 135] width 245 height 33
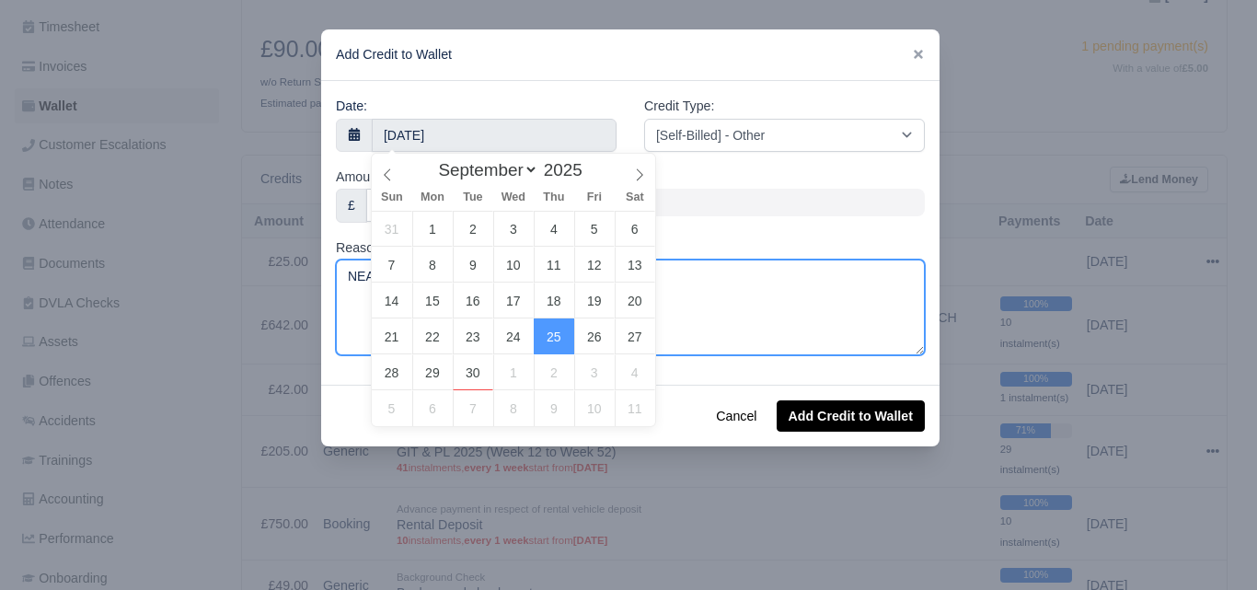
click at [759, 301] on textarea "NEAR SIDE SLIDING DOOR DAMAGE - EK66ZFF" at bounding box center [630, 307] width 589 height 96
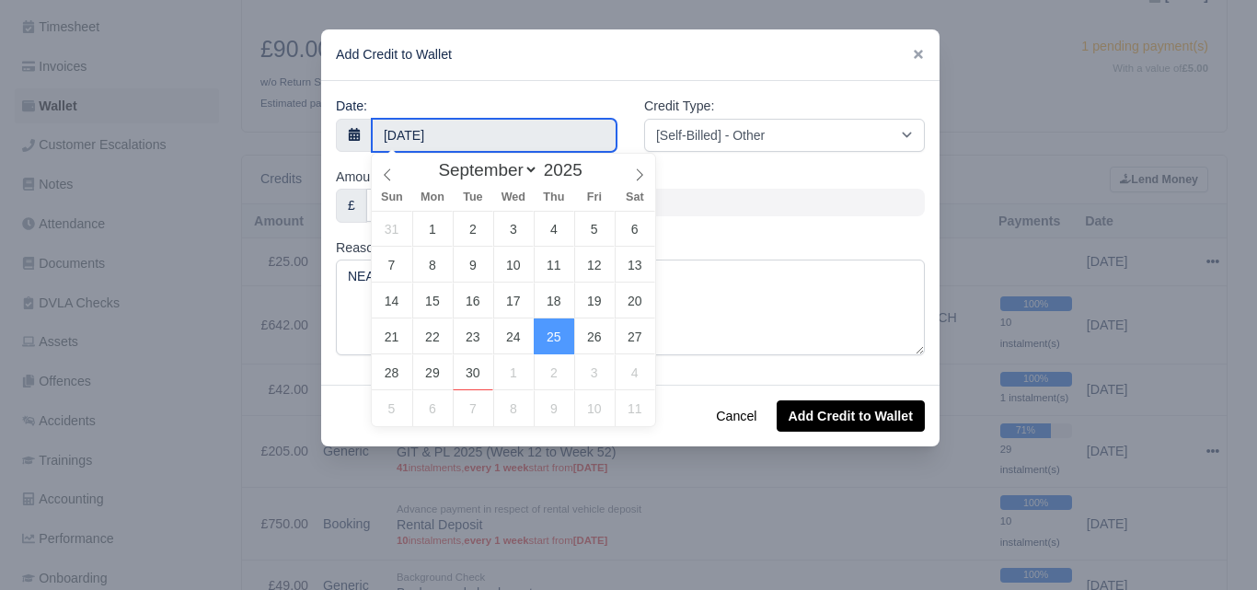
click at [514, 123] on input "25 September 2025" at bounding box center [494, 135] width 245 height 33
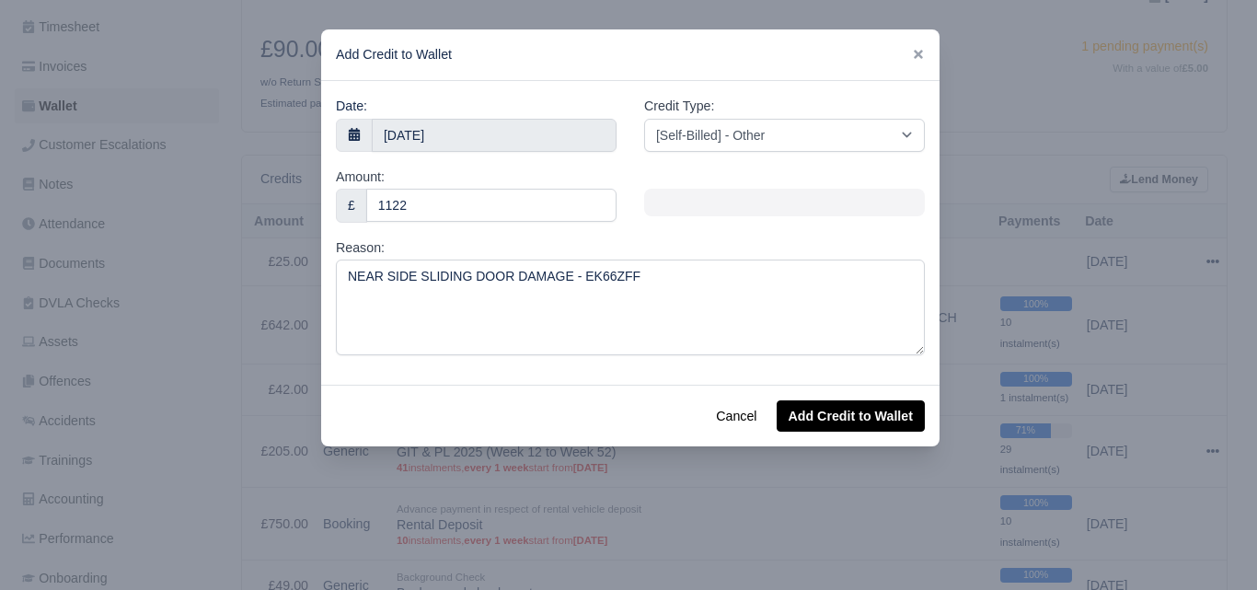
click at [726, 219] on div at bounding box center [784, 202] width 308 height 71
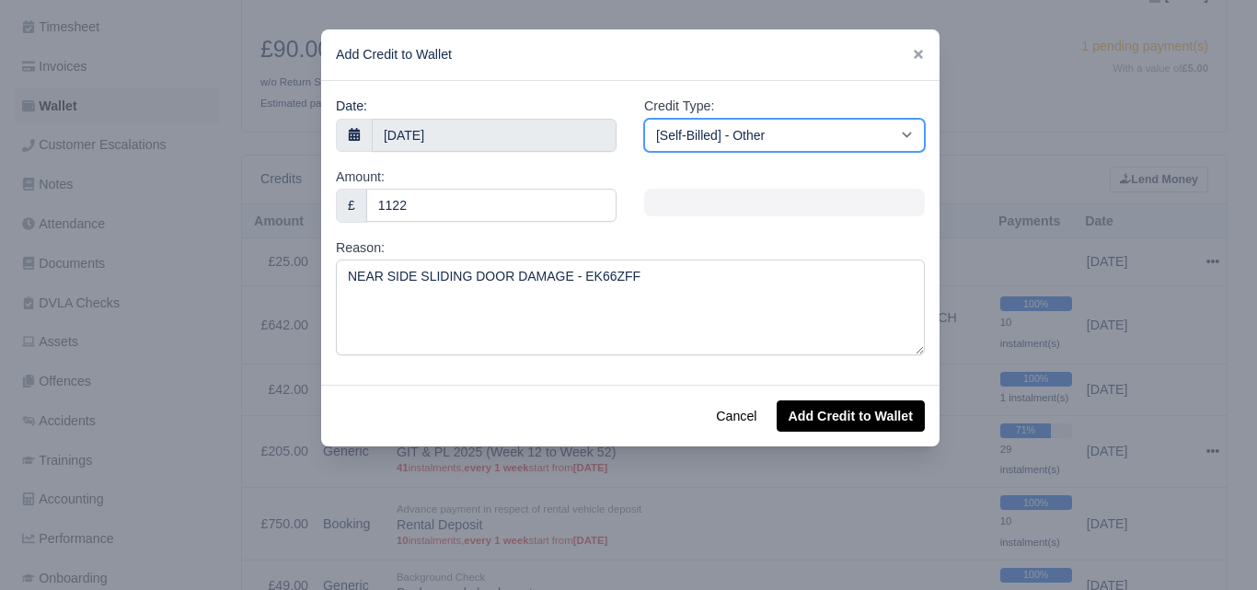
click at [773, 121] on select "[Self-Billed] - Other [Self-Billed] - Negative Invoice [Self-Billed] - Keychain…" at bounding box center [784, 135] width 281 height 33
click at [644, 119] on select "[Self-Billed] - Other [Self-Billed] - Negative Invoice [Self-Billed] - Keychain…" at bounding box center [784, 135] width 281 height 33
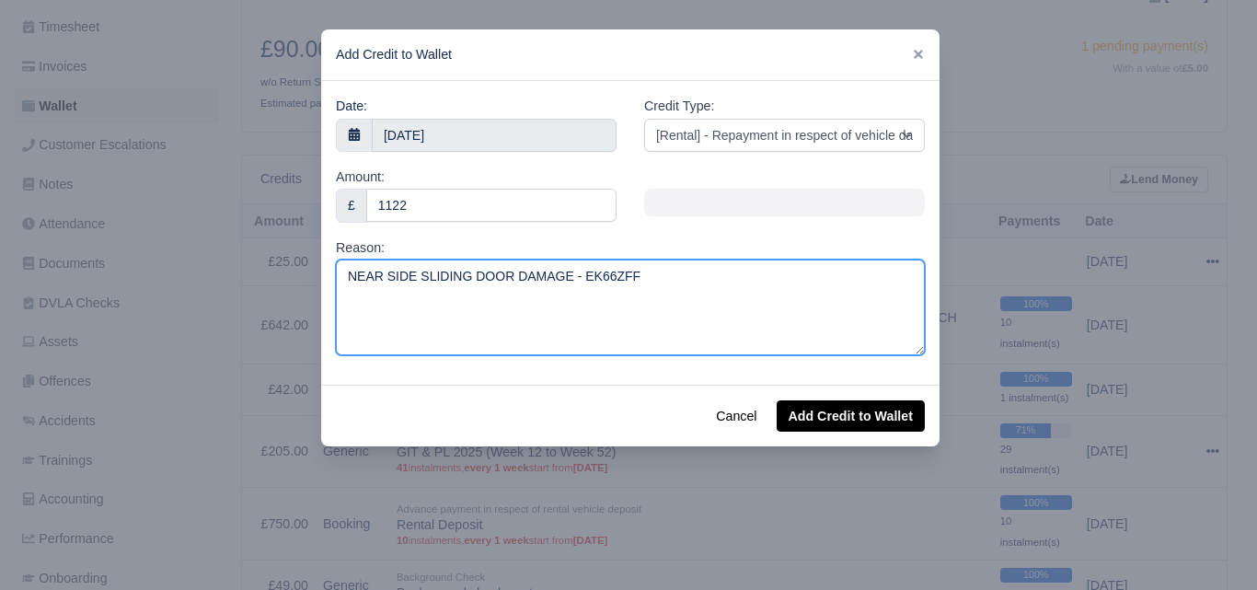
click at [647, 305] on textarea "NEAR SIDE SLIDING DOOR DAMAGE - EK66ZFF" at bounding box center [630, 307] width 589 height 96
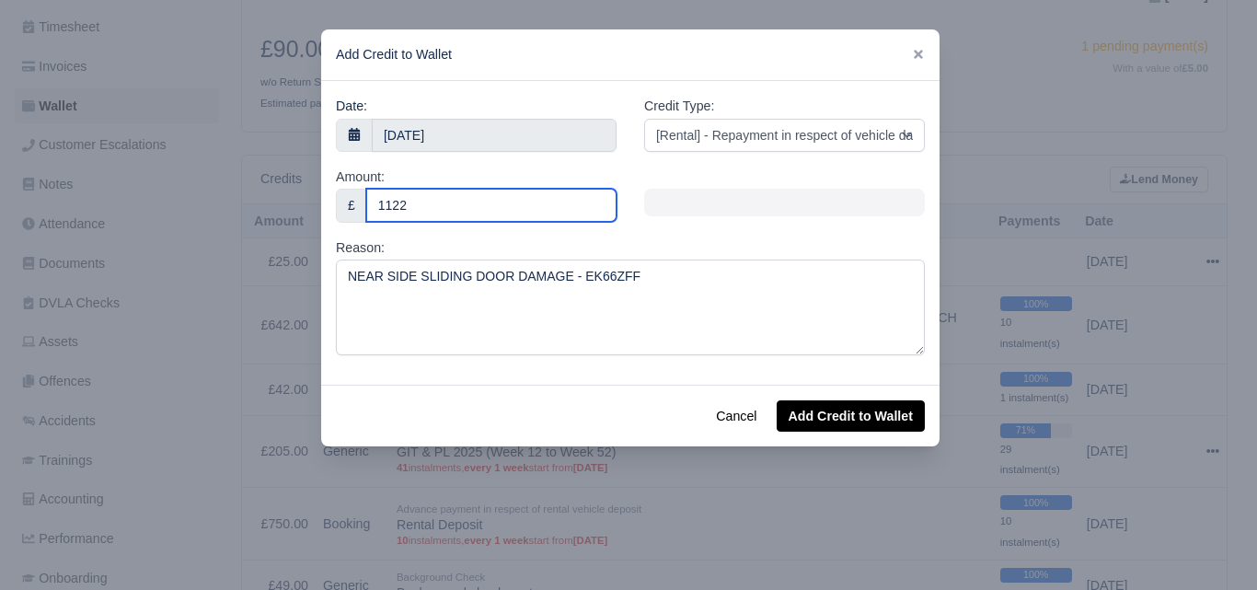
click at [478, 200] on input "1122" at bounding box center [491, 205] width 250 height 33
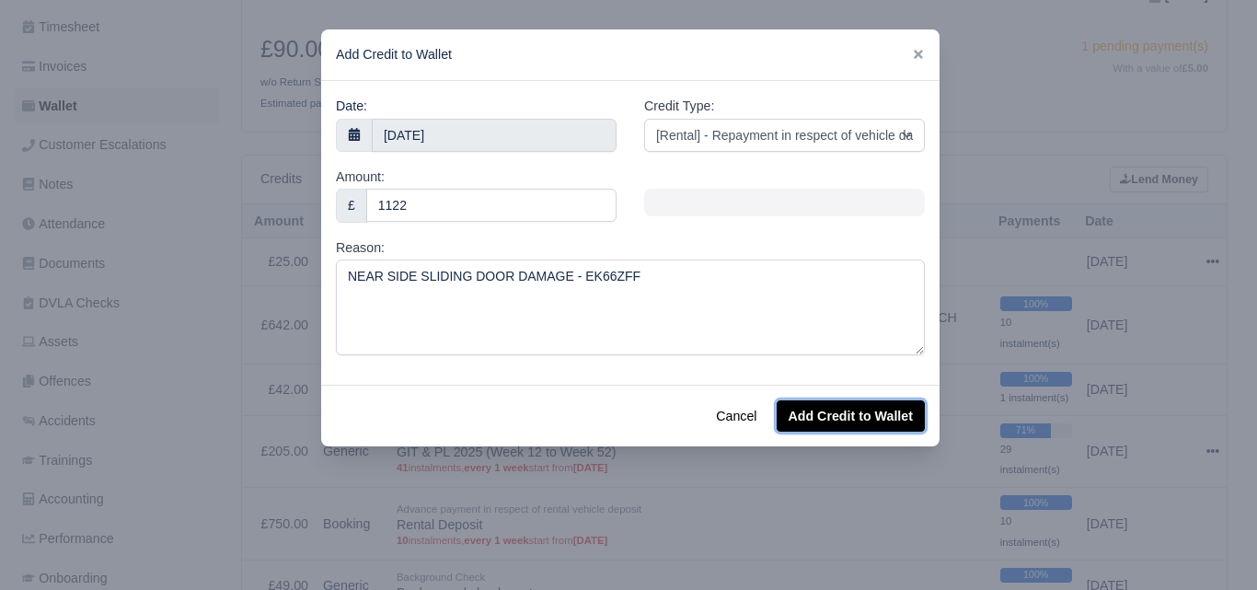
click at [848, 421] on button "Add Credit to Wallet" at bounding box center [850, 415] width 148 height 31
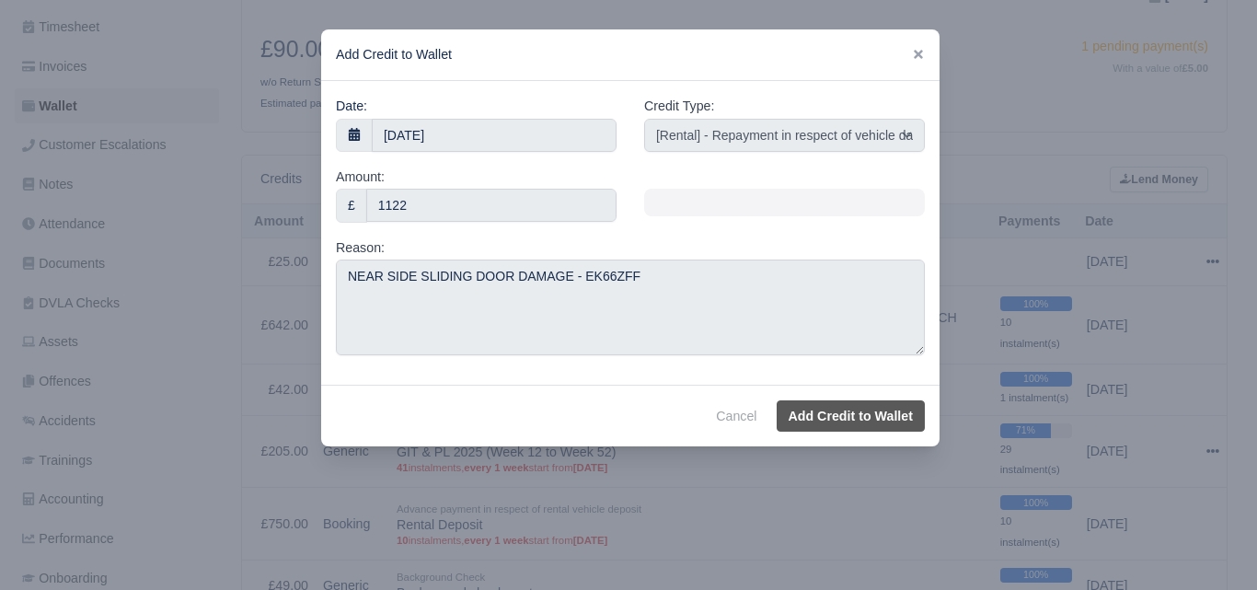
select select "other"
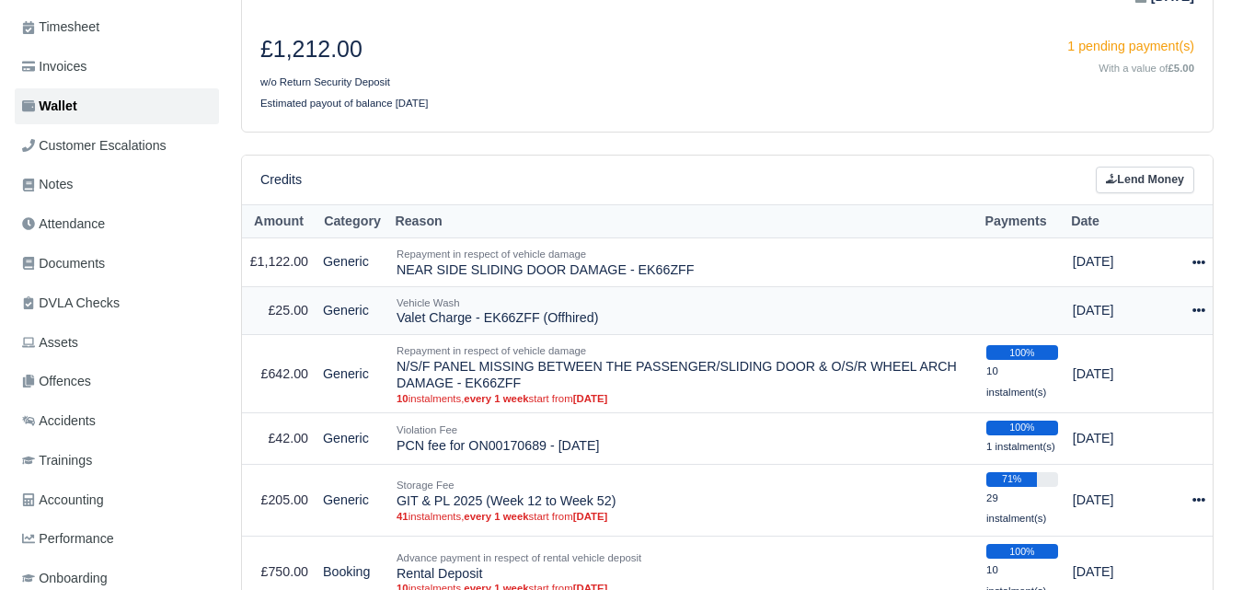
click at [1194, 312] on icon at bounding box center [1198, 310] width 13 height 4
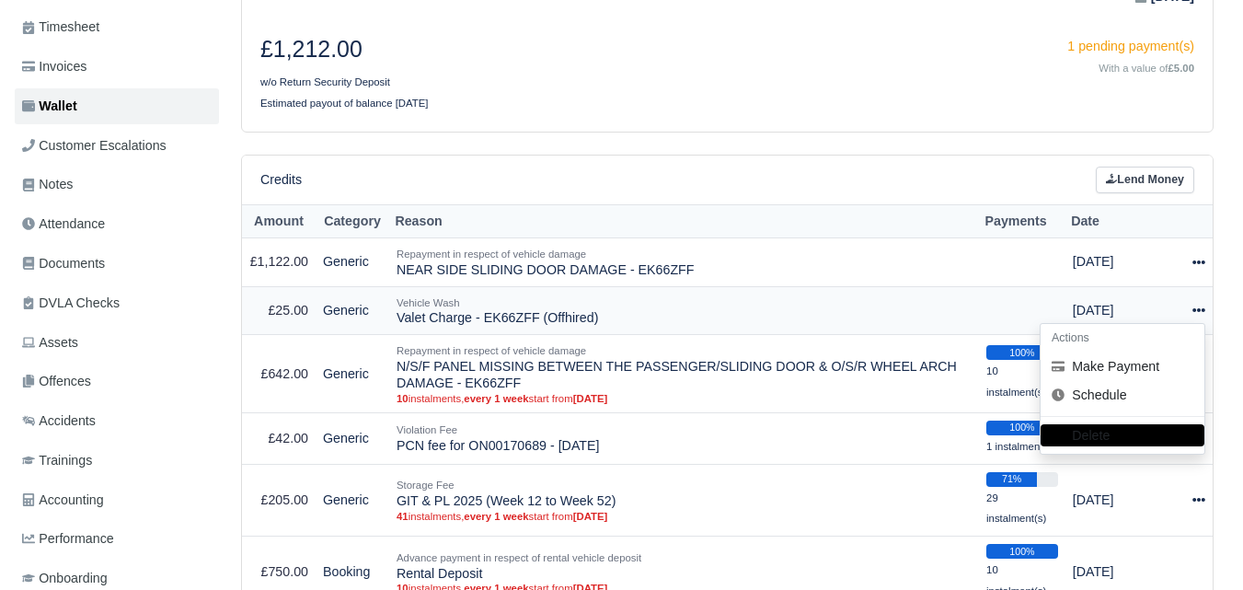
scroll to position [270, 0]
click at [868, 105] on div "£1,212.00 w/o Return Security Deposit 1 pending payment(s) With a value of £5.0…" at bounding box center [727, 73] width 971 height 113
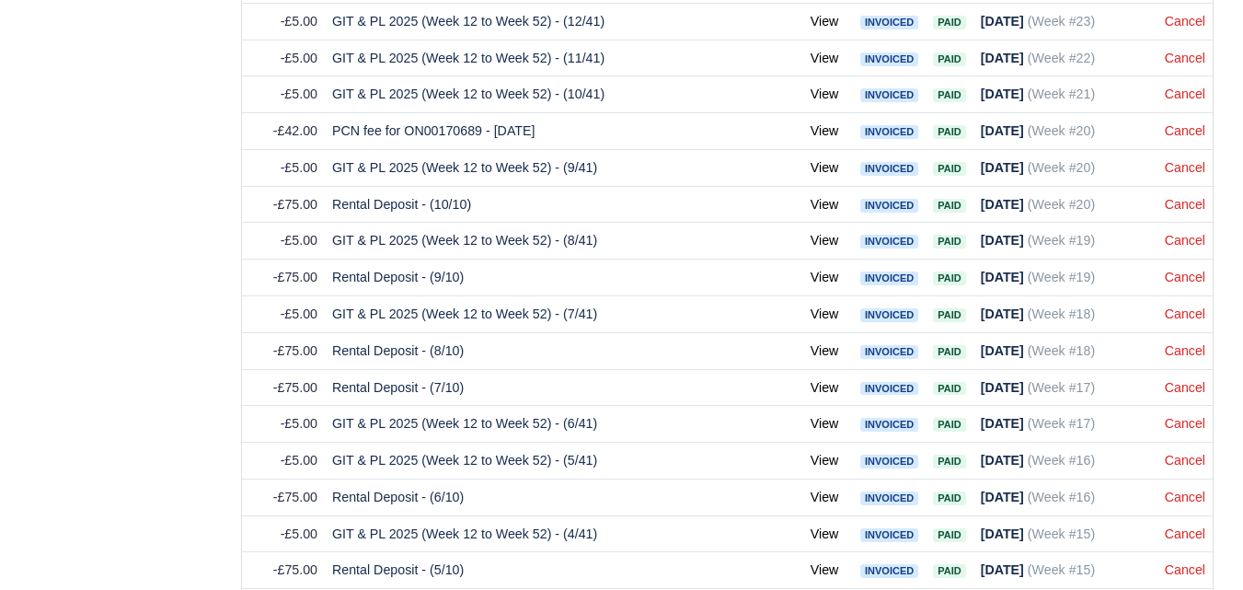
scroll to position [2605, 0]
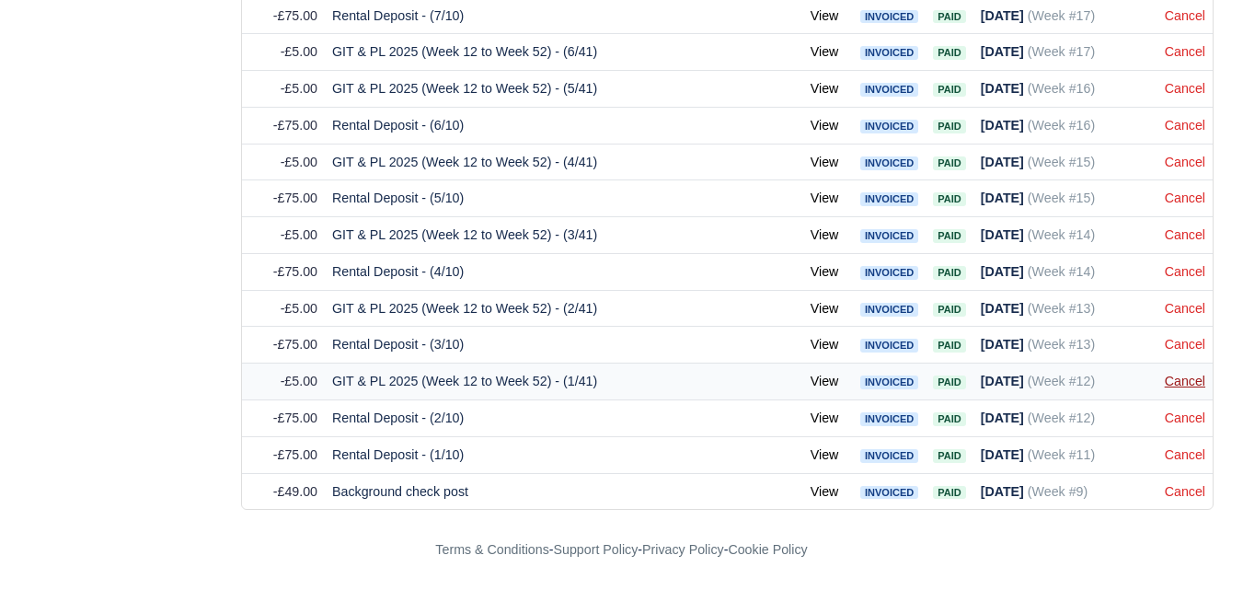
click at [1189, 374] on link "Cancel" at bounding box center [1185, 381] width 40 height 15
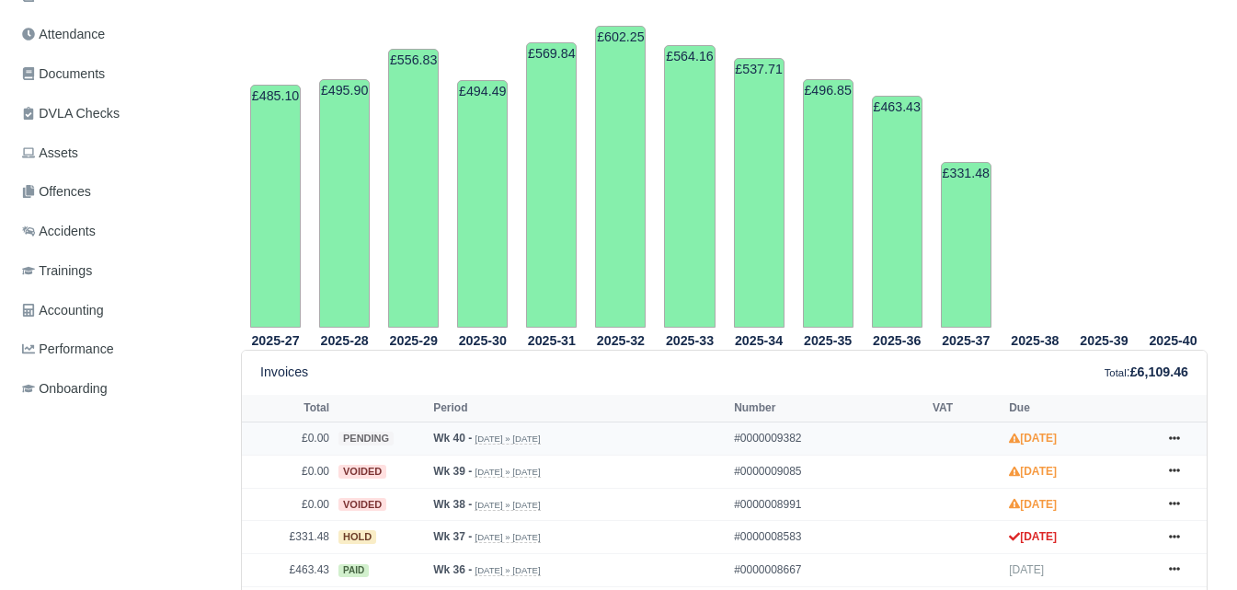
scroll to position [614, 0]
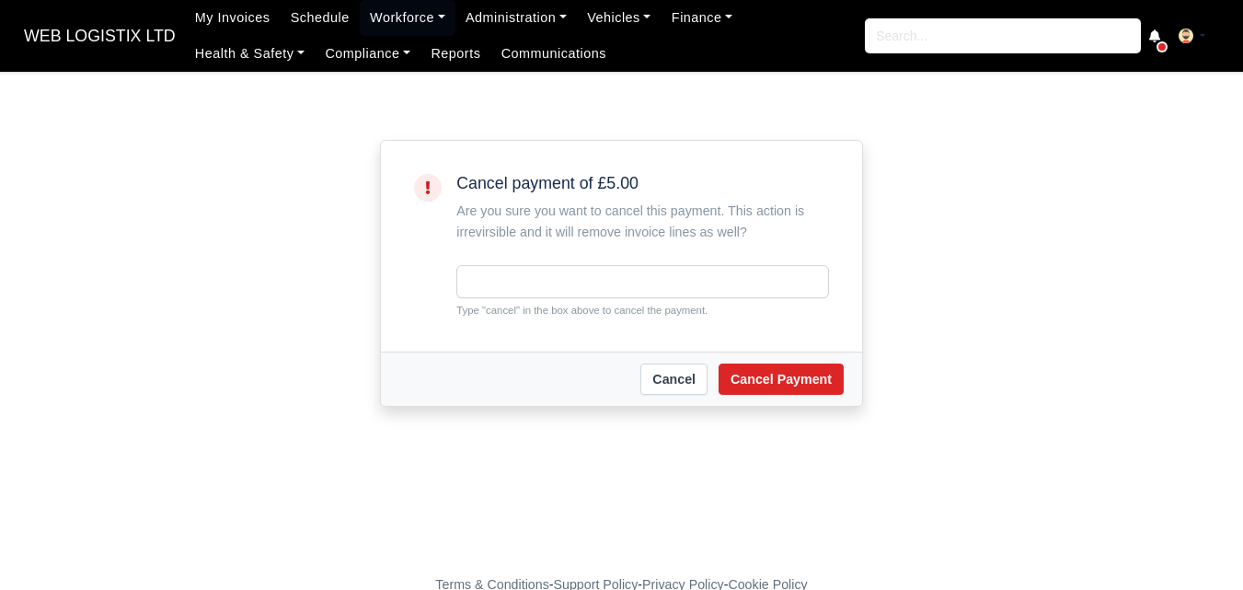
click at [500, 310] on small "Type "cancel" in the box above to cancel the payment." at bounding box center [642, 310] width 373 height 17
copy small "cancel"
drag, startPoint x: 606, startPoint y: 242, endPoint x: 601, endPoint y: 290, distance: 48.2
click at [607, 242] on div "Are you sure you want to cancel this payment. This action is irrevirsible and i…" at bounding box center [642, 222] width 373 height 42
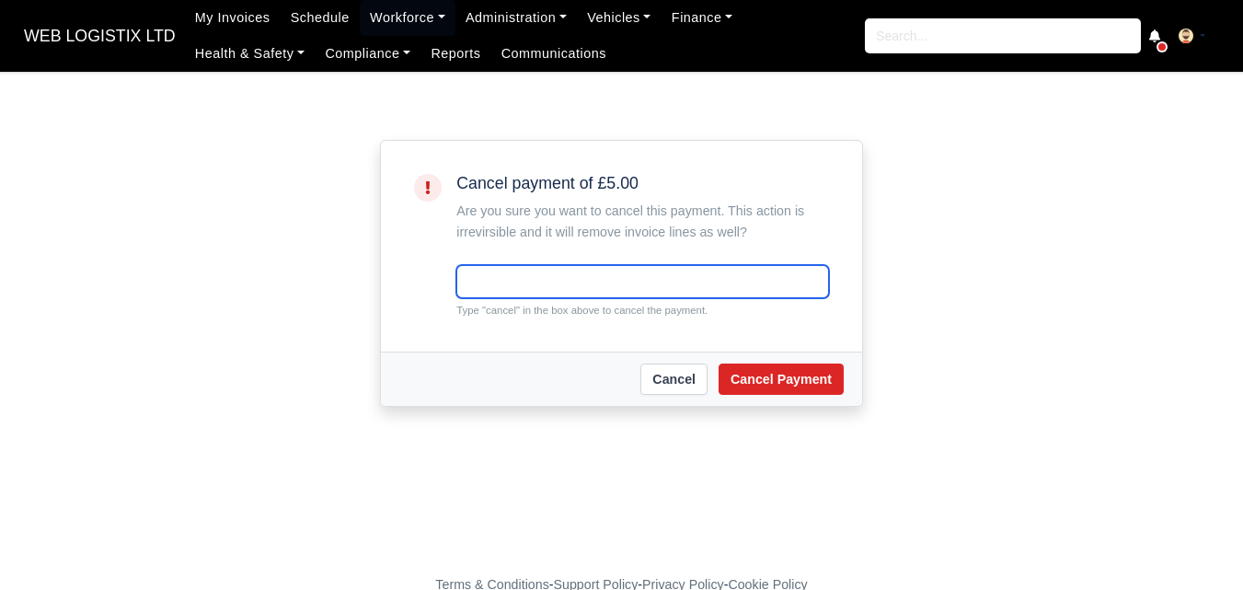
click at [601, 290] on input "text" at bounding box center [642, 281] width 373 height 33
paste input "cancel"
type input "cancel"
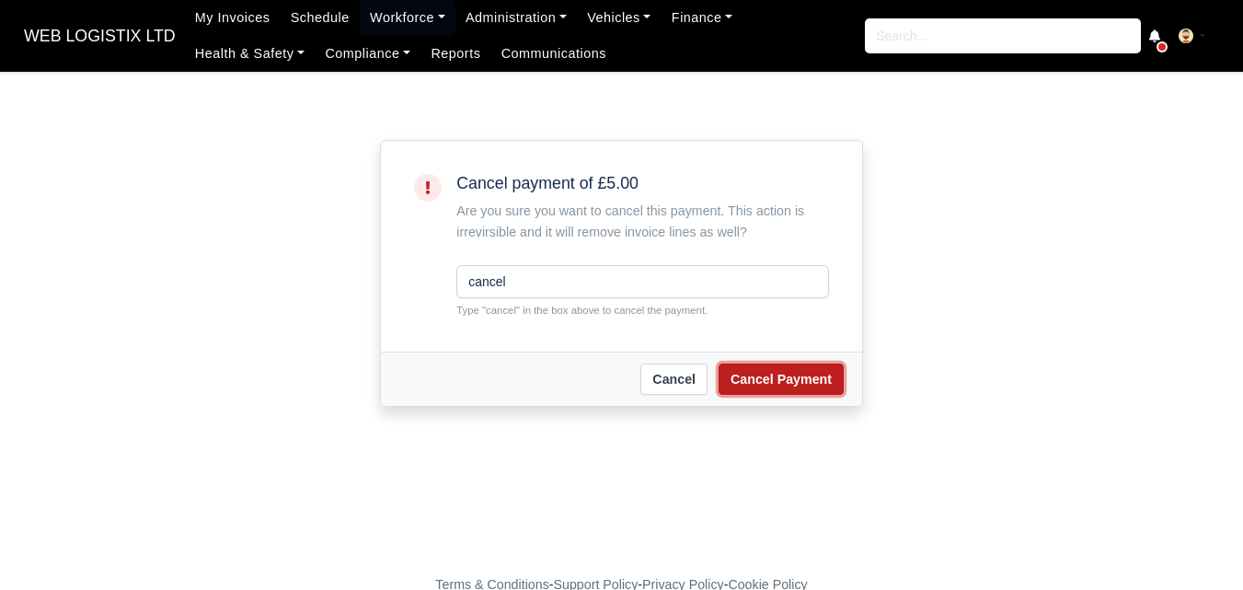
click at [765, 379] on button "Cancel Payment" at bounding box center [781, 378] width 125 height 31
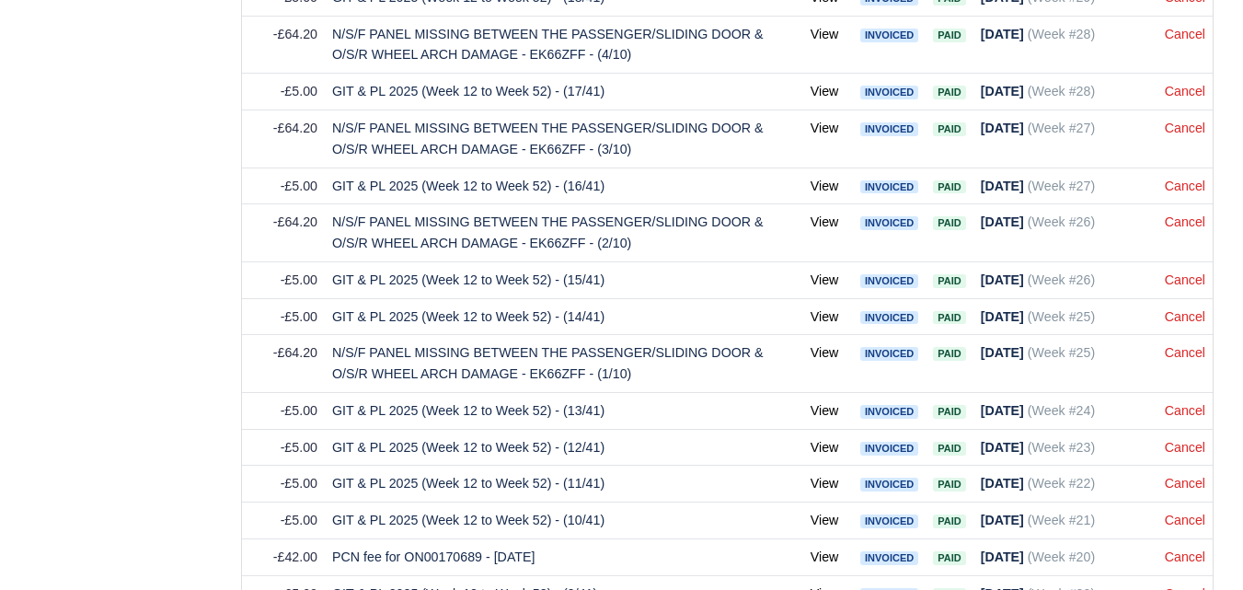
scroll to position [2604, 0]
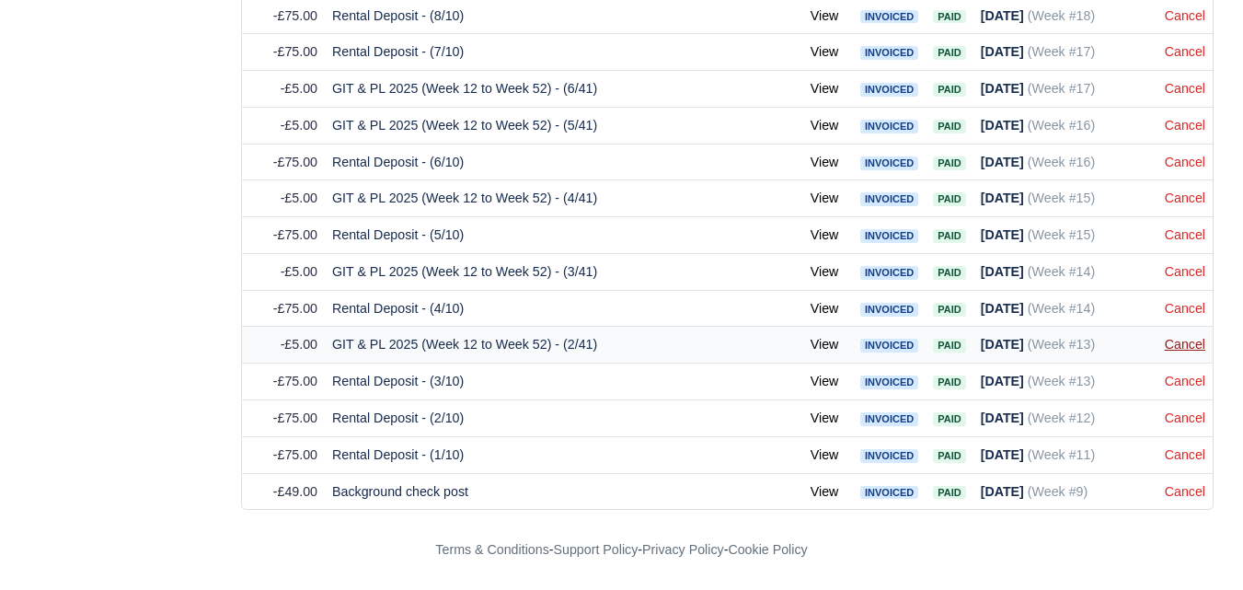
click at [1180, 342] on link "Cancel" at bounding box center [1185, 344] width 40 height 15
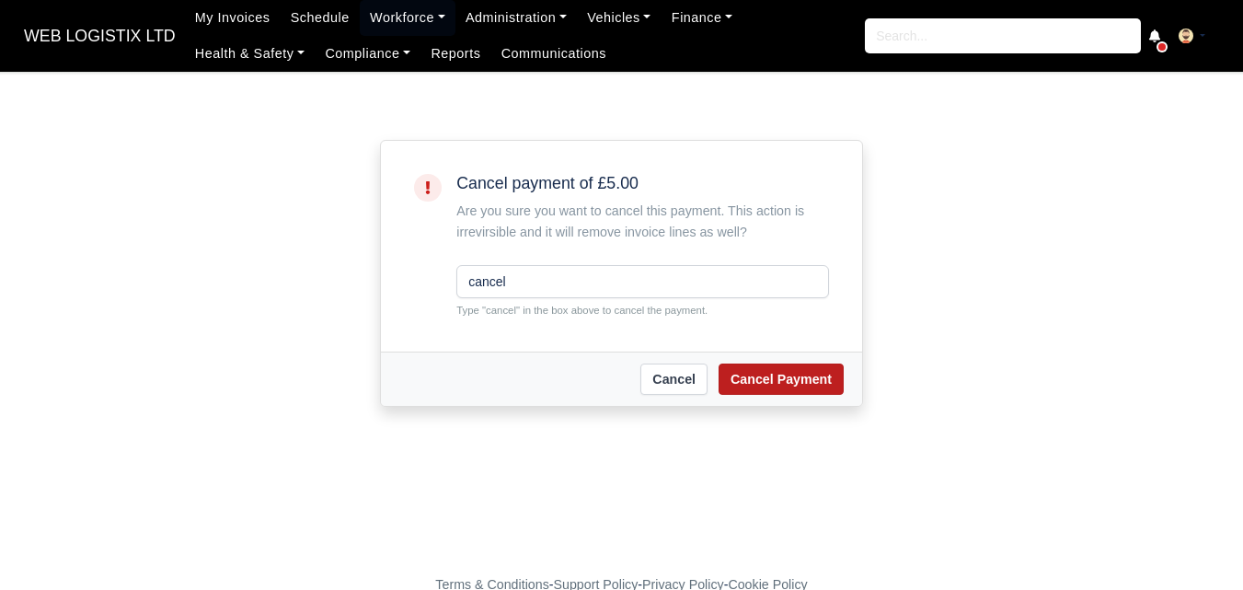
type input "cancel"
click at [788, 375] on button "Cancel Payment" at bounding box center [781, 378] width 125 height 31
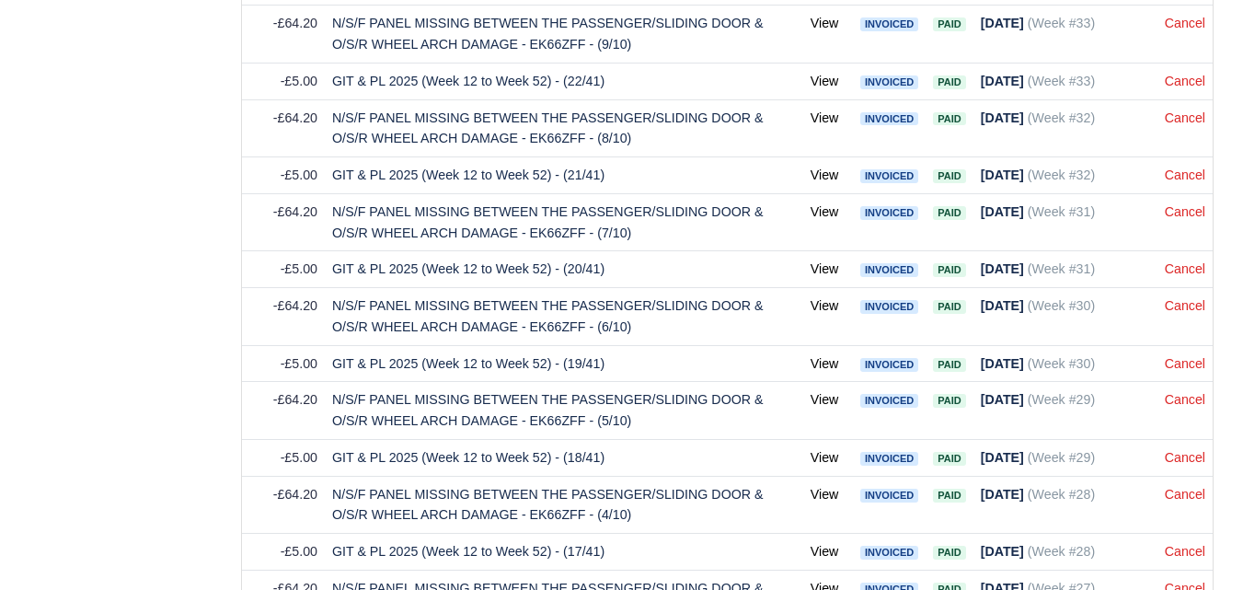
scroll to position [2567, 0]
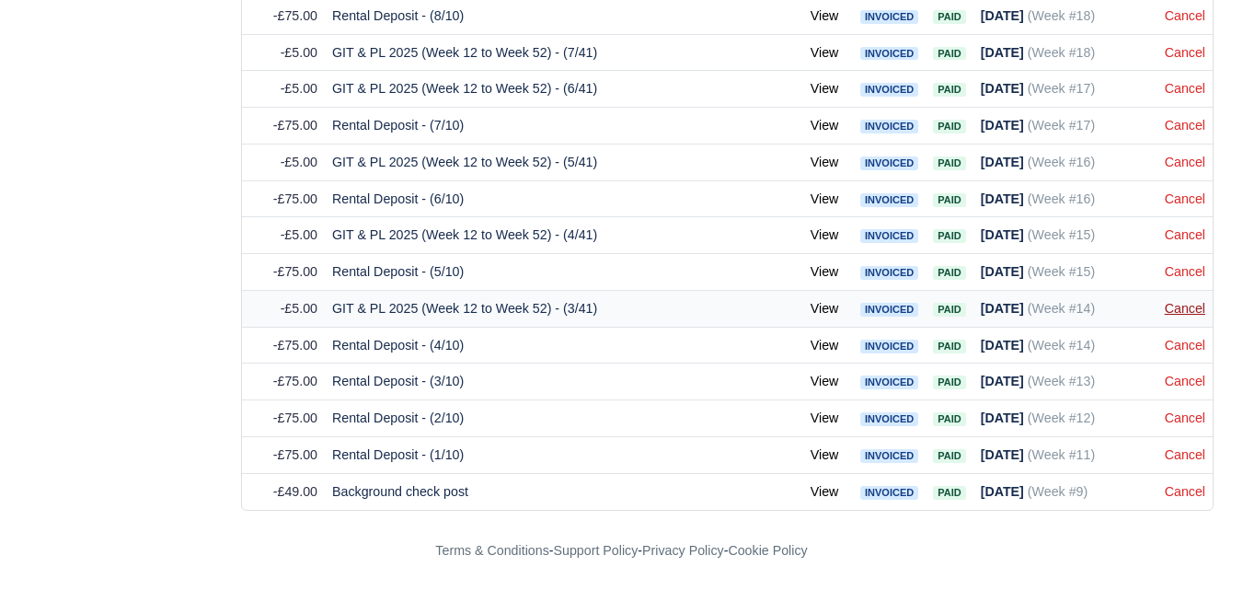
click at [1192, 315] on link "Cancel" at bounding box center [1185, 308] width 40 height 15
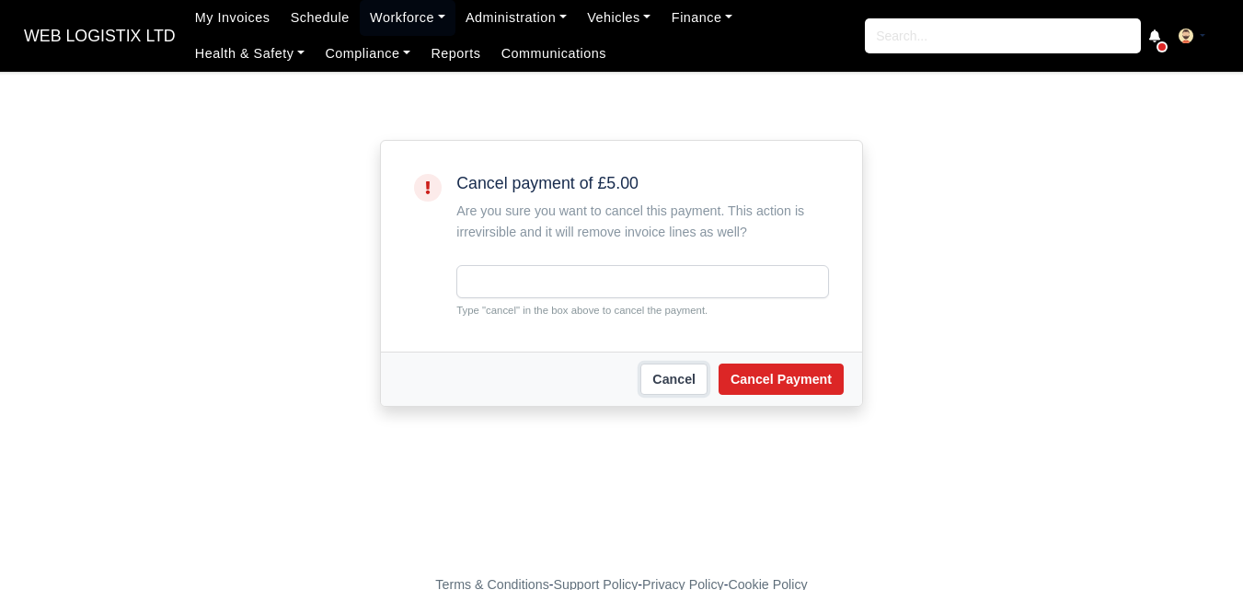
click at [673, 382] on link "Cancel" at bounding box center [673, 378] width 67 height 31
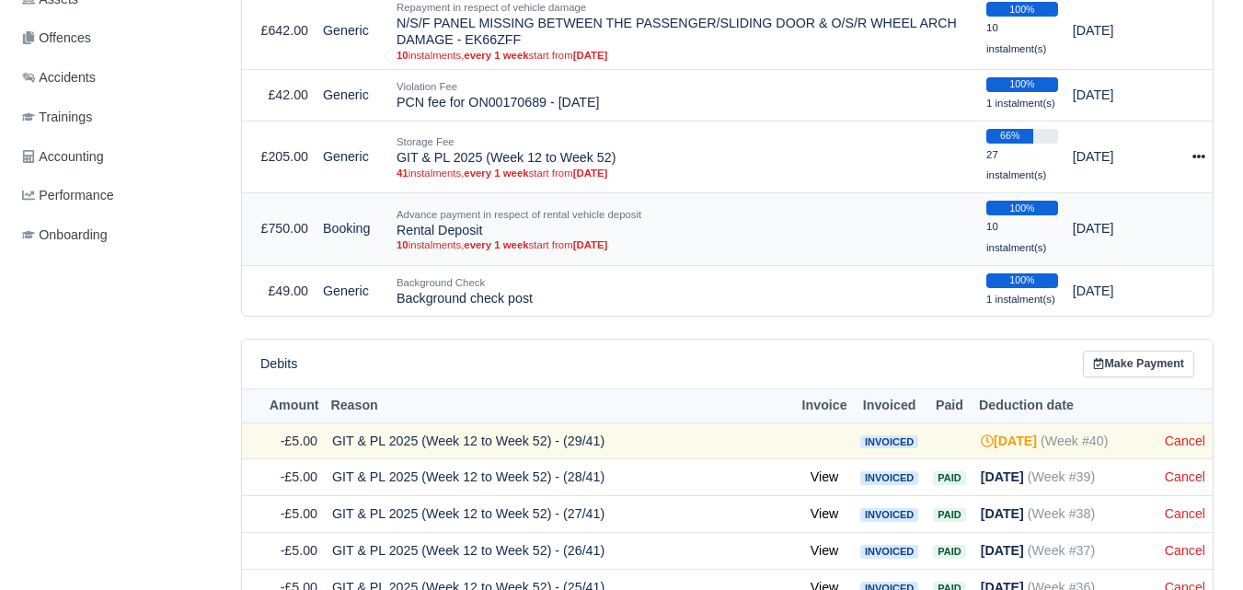
scroll to position [614, 0]
drag, startPoint x: 394, startPoint y: 156, endPoint x: 635, endPoint y: 153, distance: 241.1
click at [635, 153] on td "Storage Fee GIT & PL 2025 (Week 12 to Week 52) 41 instalments, every 1 week sta…" at bounding box center [684, 157] width 590 height 73
copy div
click at [522, 157] on td "Storage Fee GIT & PL 2025 (Week 12 to Week 52) 41 instalments, every 1 week sta…" at bounding box center [684, 157] width 590 height 73
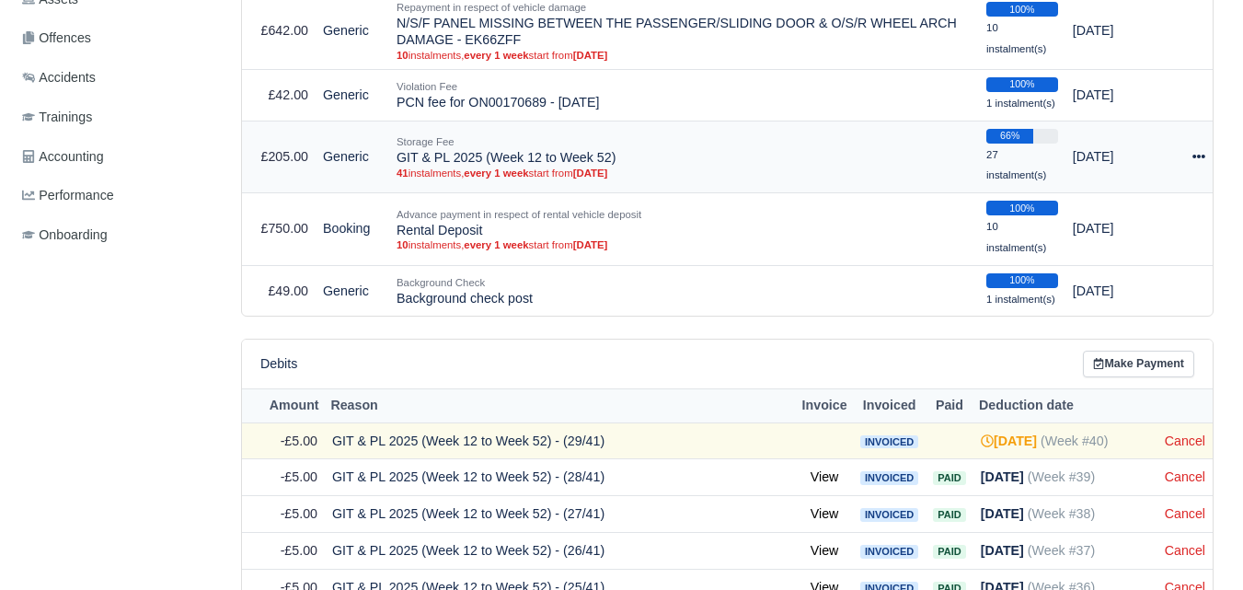
drag, startPoint x: 399, startPoint y: 154, endPoint x: 610, endPoint y: 155, distance: 210.7
click at [610, 155] on td "Storage Fee GIT & PL 2025 (Week 12 to Week 52) 41 instalments, every 1 week sta…" at bounding box center [684, 157] width 590 height 73
copy td "GIT & PL 2025 (Week 12 to Week 52)"
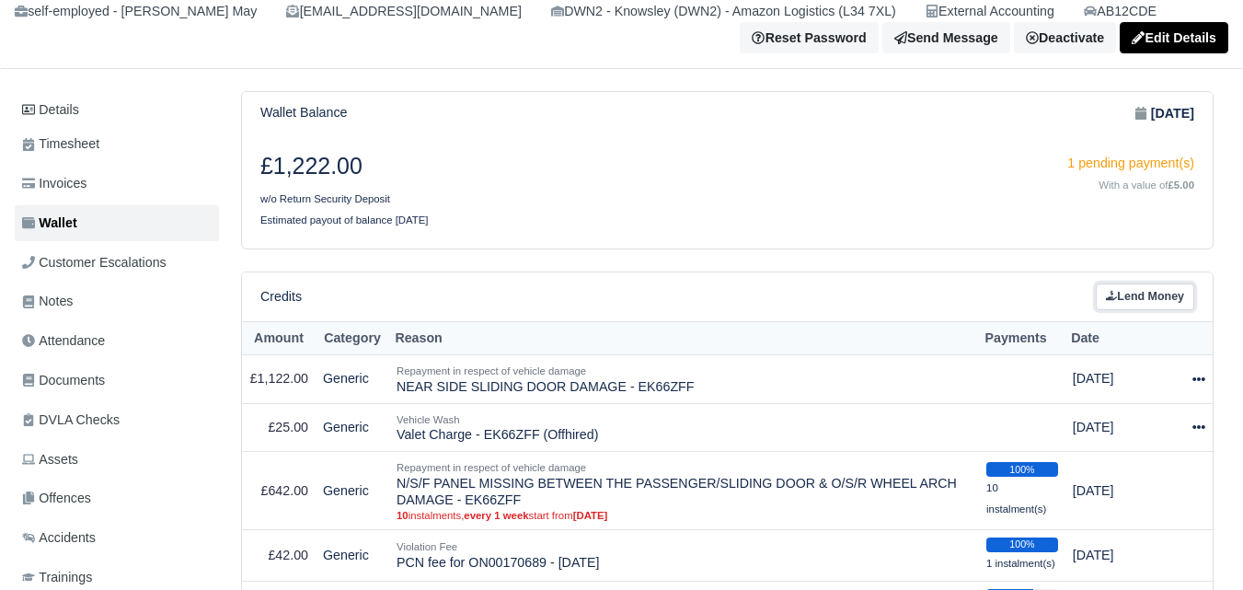
click at [1127, 307] on link "Lend Money" at bounding box center [1145, 296] width 98 height 27
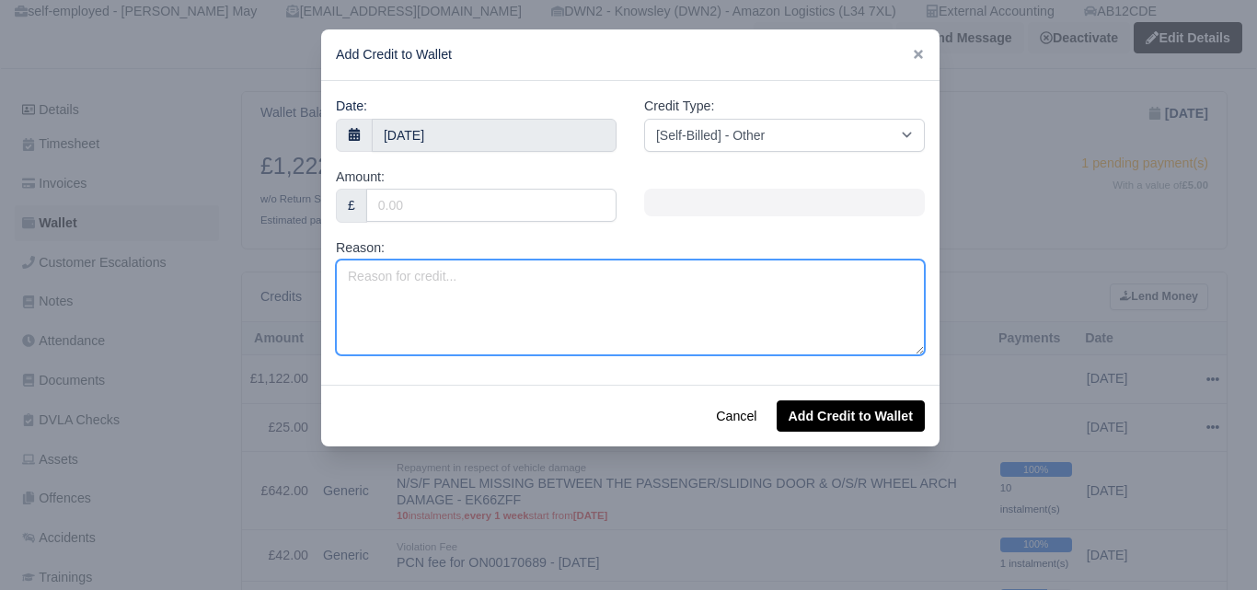
click at [578, 306] on textarea "Reason:" at bounding box center [630, 307] width 589 height 96
paste textarea "GIT & PL 2025 (Week 12 to Week 52)"
click at [483, 278] on textarea "GIT & PL 2025 (Week 12 to Week 52)" at bounding box center [630, 307] width 589 height 96
drag, startPoint x: 539, startPoint y: 277, endPoint x: 551, endPoint y: 276, distance: 12.0
click at [551, 276] on textarea "GIT & PL 2025 (Week 12 to Week 52)" at bounding box center [630, 307] width 589 height 96
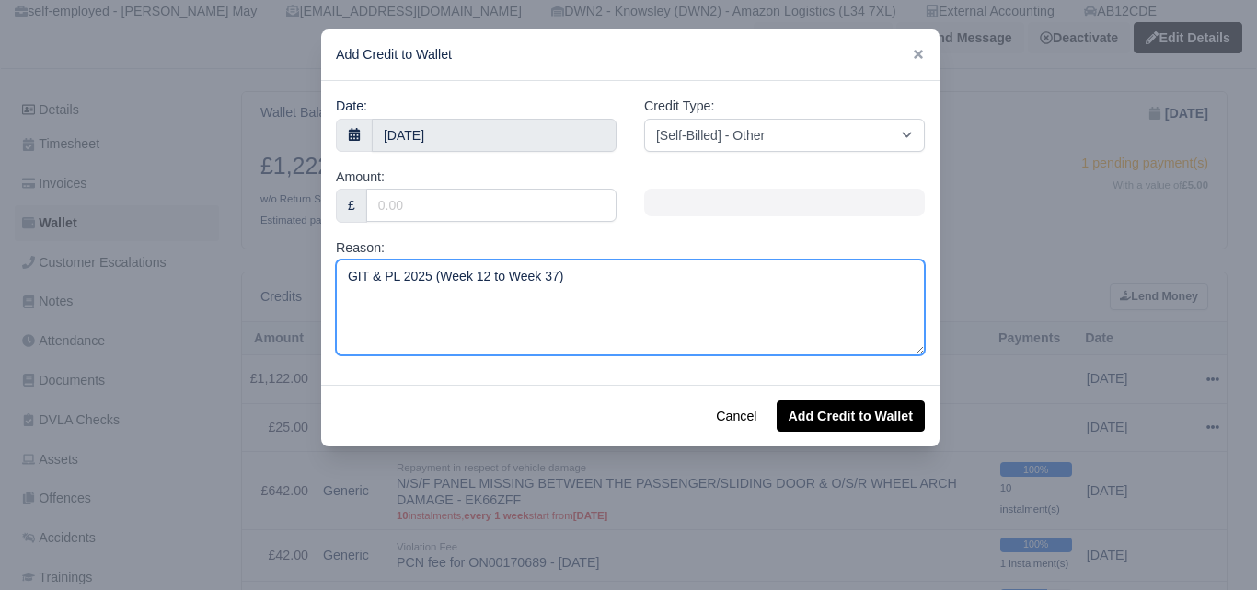
type textarea "GIT & PL 2025 (Week 12 to Week 37)"
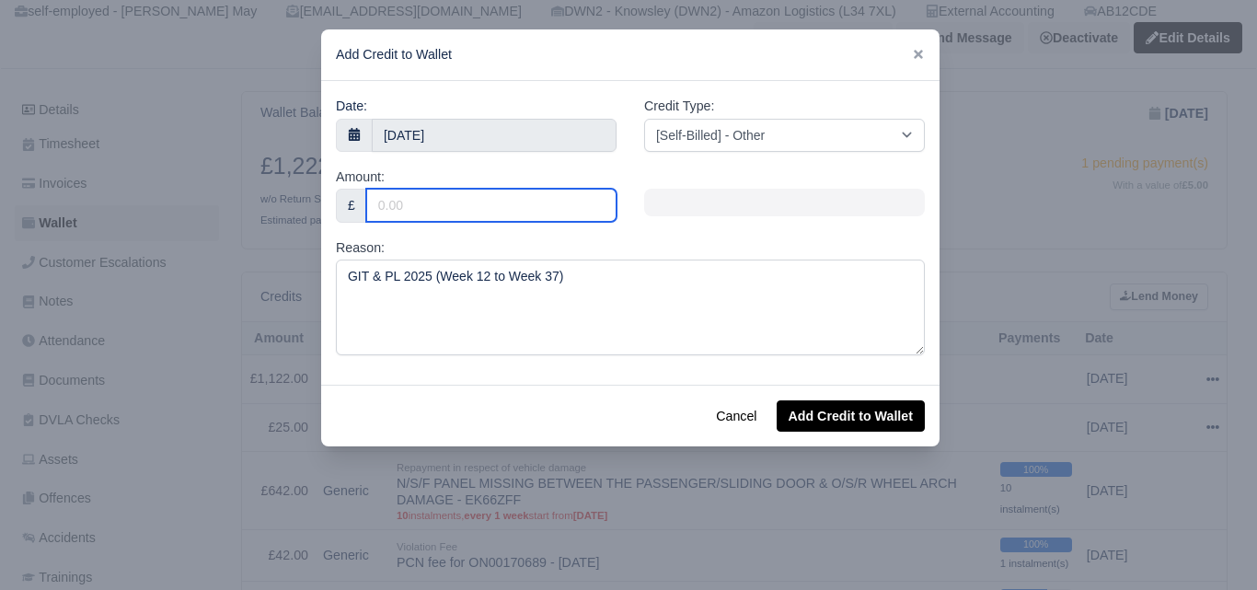
click at [544, 209] on input "Amount:" at bounding box center [491, 205] width 250 height 33
type input "130"
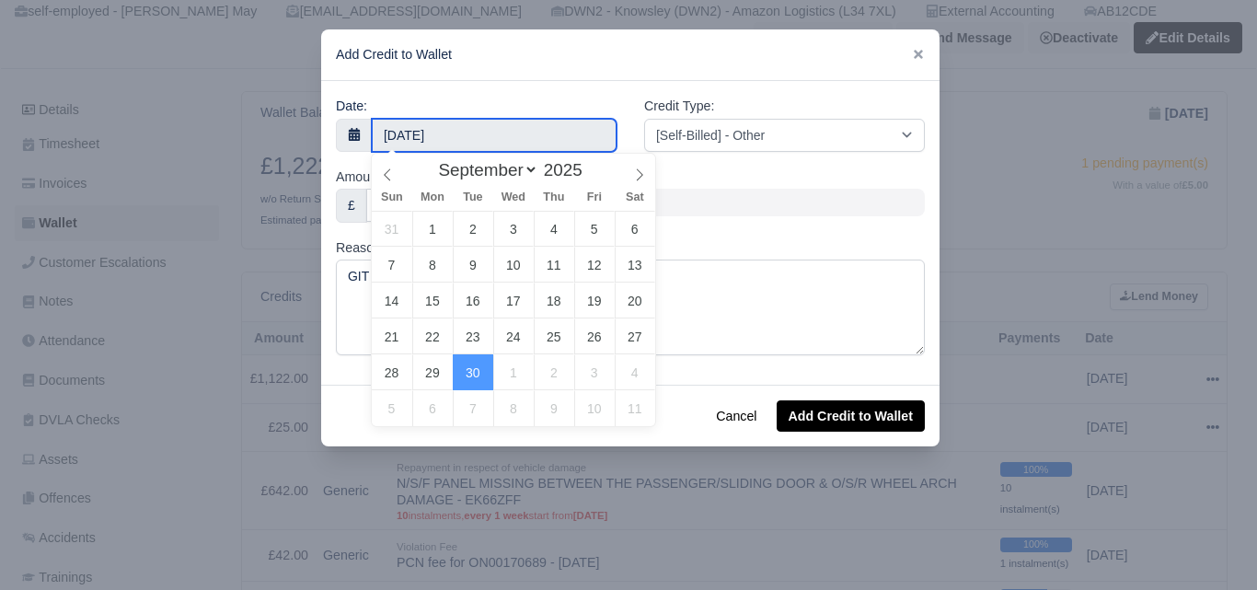
click at [517, 135] on input "30 September 2025" at bounding box center [494, 135] width 245 height 33
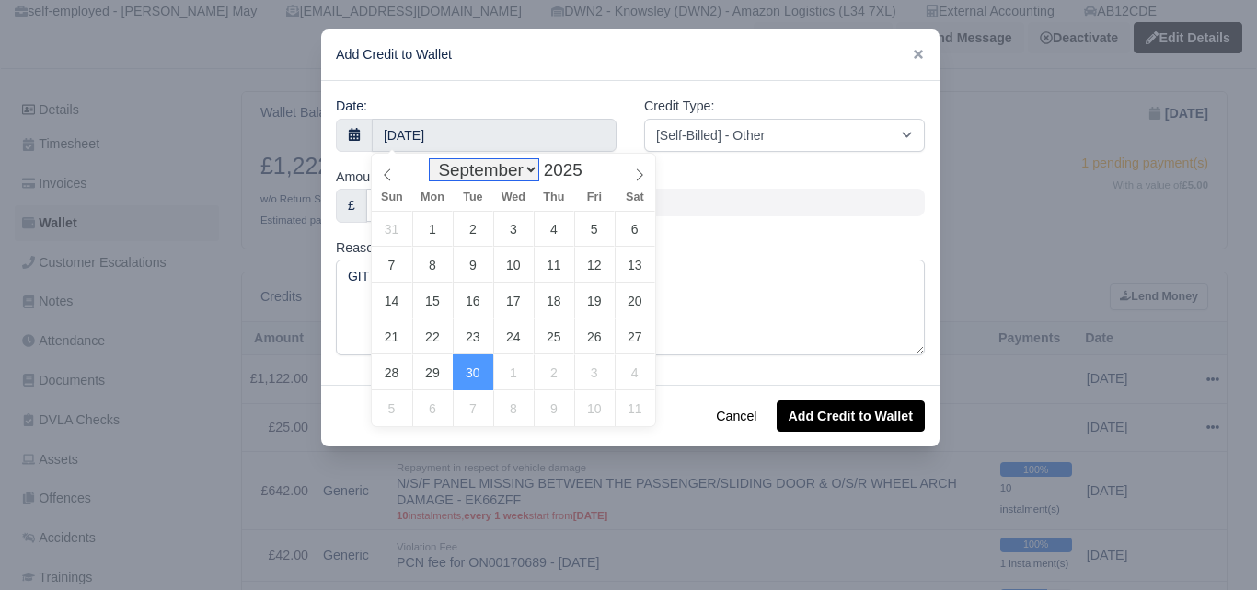
click at [472, 173] on select "January February March April May June July August September October November De…" at bounding box center [484, 169] width 109 height 21
select select "2"
click at [434, 159] on select "January February March April May June July August September October November De…" at bounding box center [484, 169] width 109 height 21
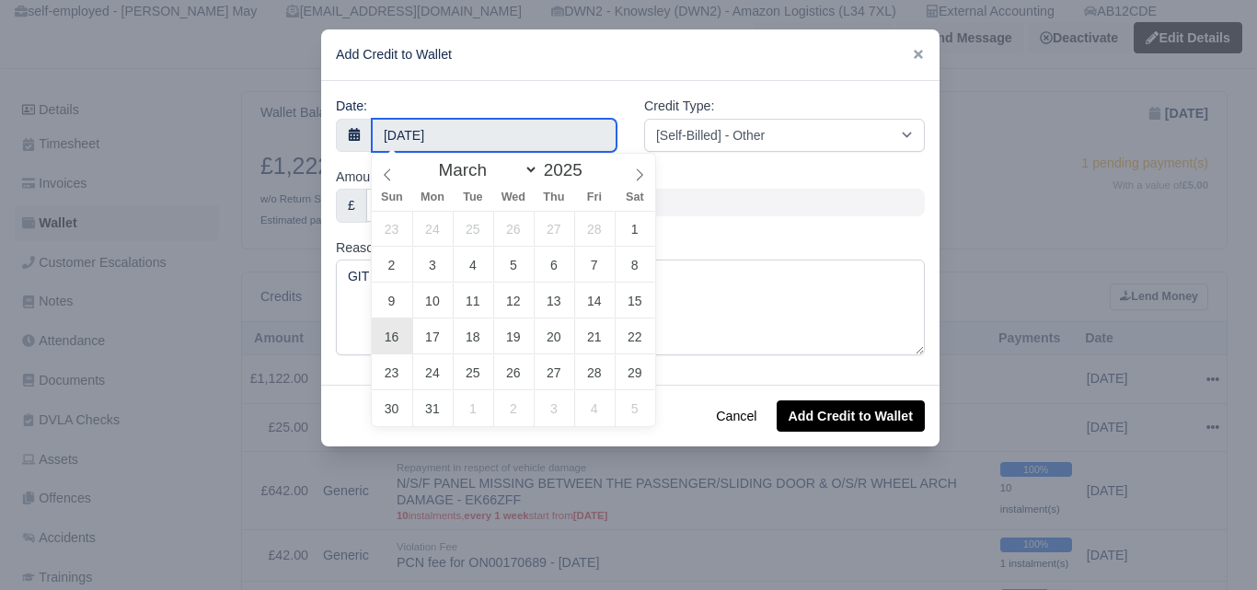
type input "16 March 2025"
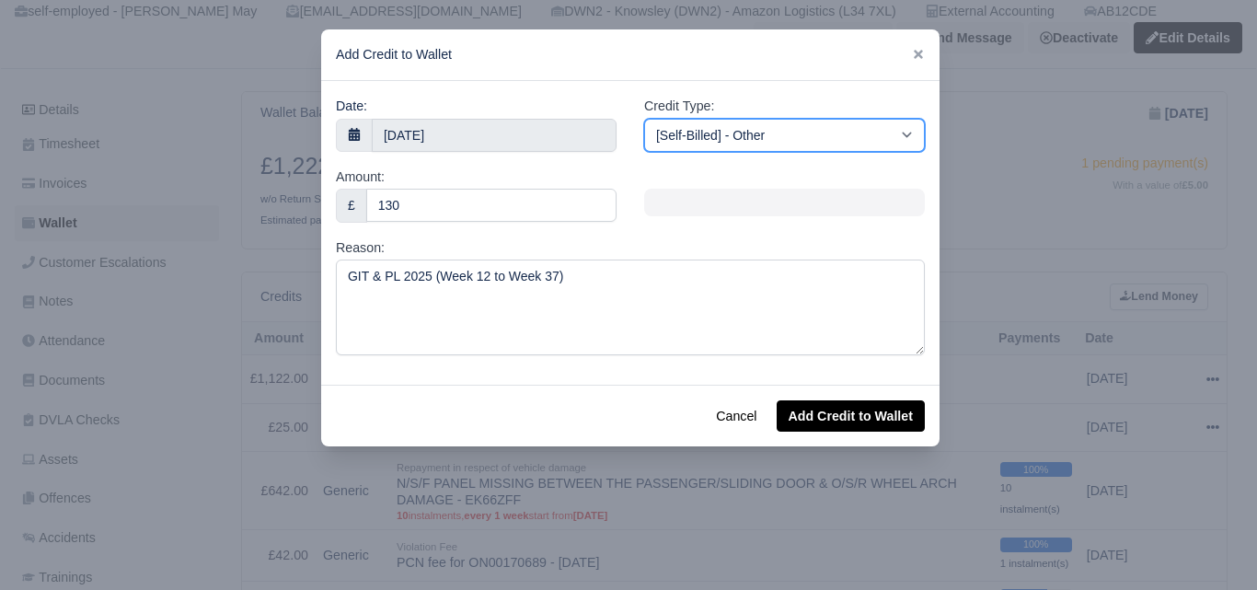
click at [734, 132] on select "[Self-Billed] - Other [Self-Billed] - Negative Invoice [Self-Billed] - Keychain…" at bounding box center [784, 135] width 281 height 33
click at [644, 119] on select "[Self-Billed] - Other [Self-Billed] - Negative Invoice [Self-Billed] - Keychain…" at bounding box center [784, 135] width 281 height 33
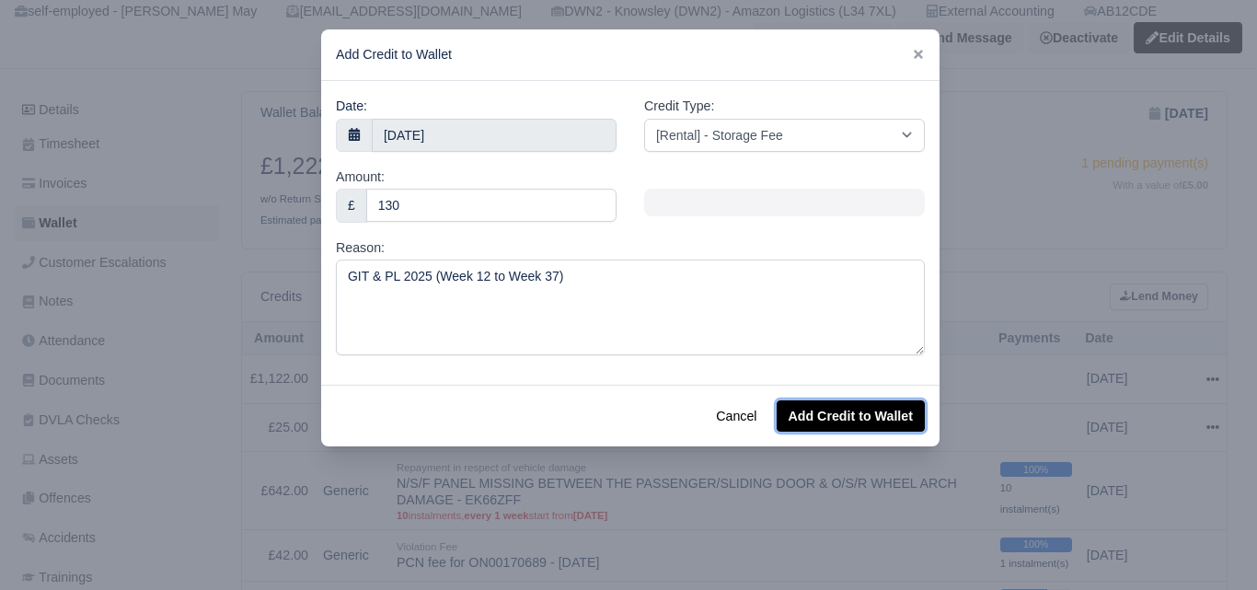
click at [879, 410] on button "Add Credit to Wallet" at bounding box center [850, 415] width 148 height 31
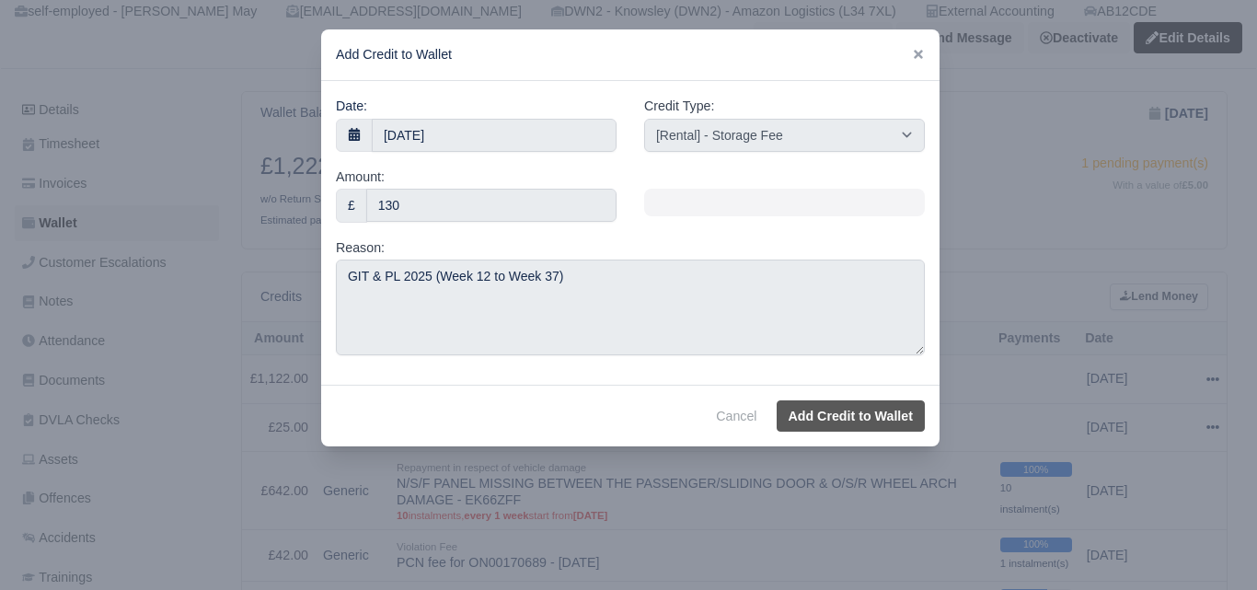
select select "other"
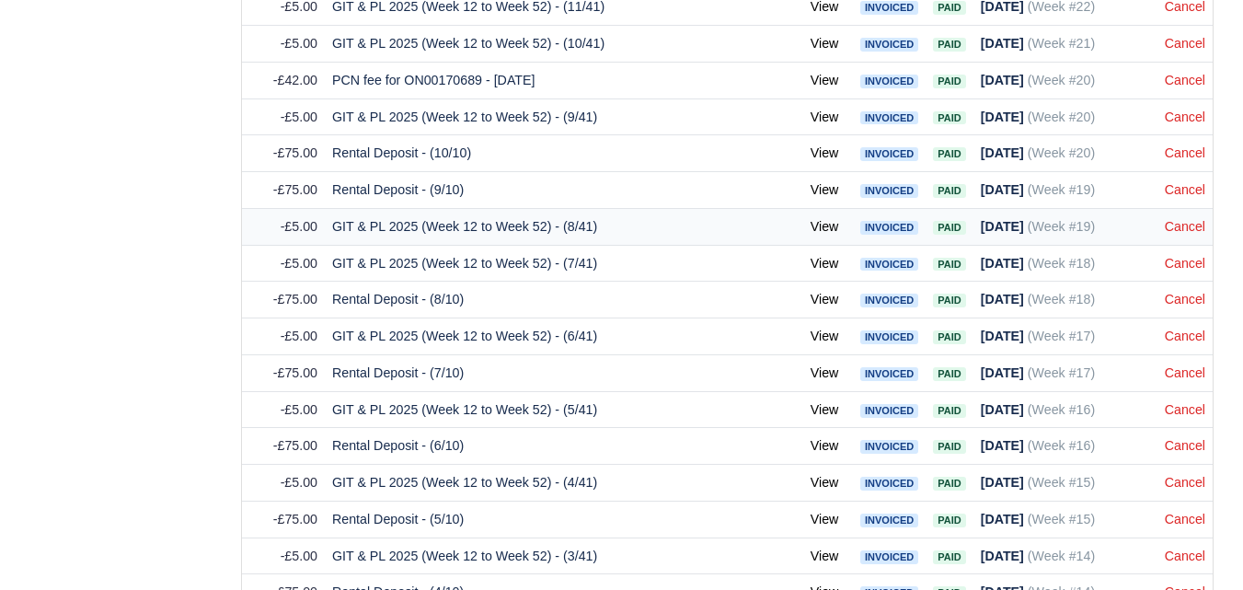
scroll to position [2580, 0]
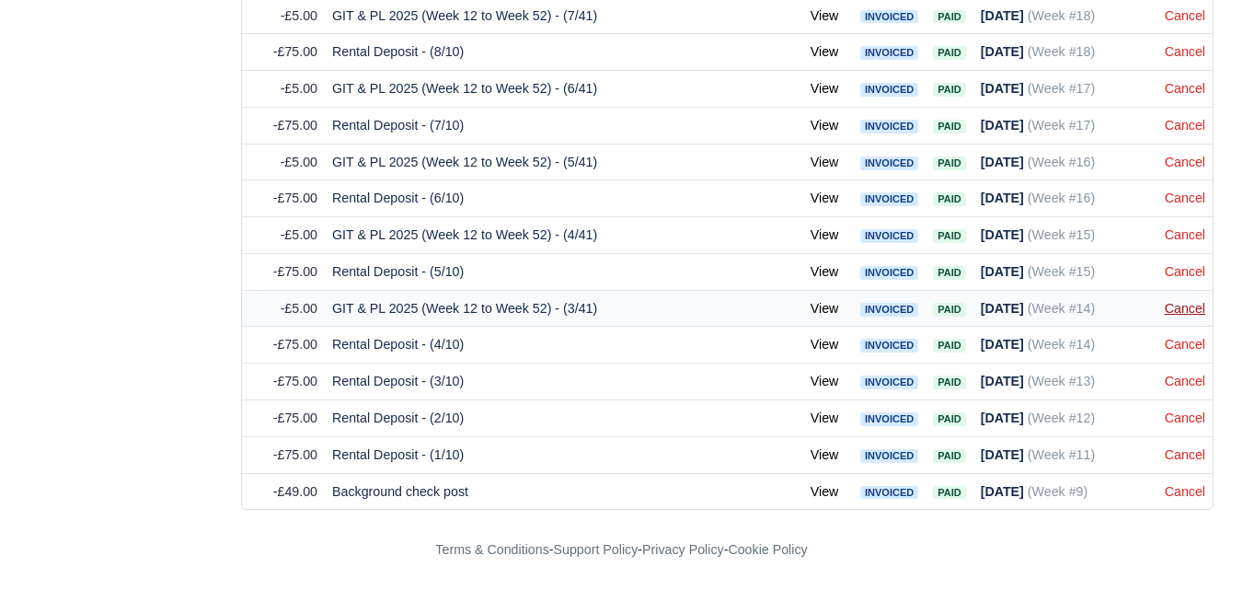
click at [1191, 309] on link "Cancel" at bounding box center [1185, 308] width 40 height 15
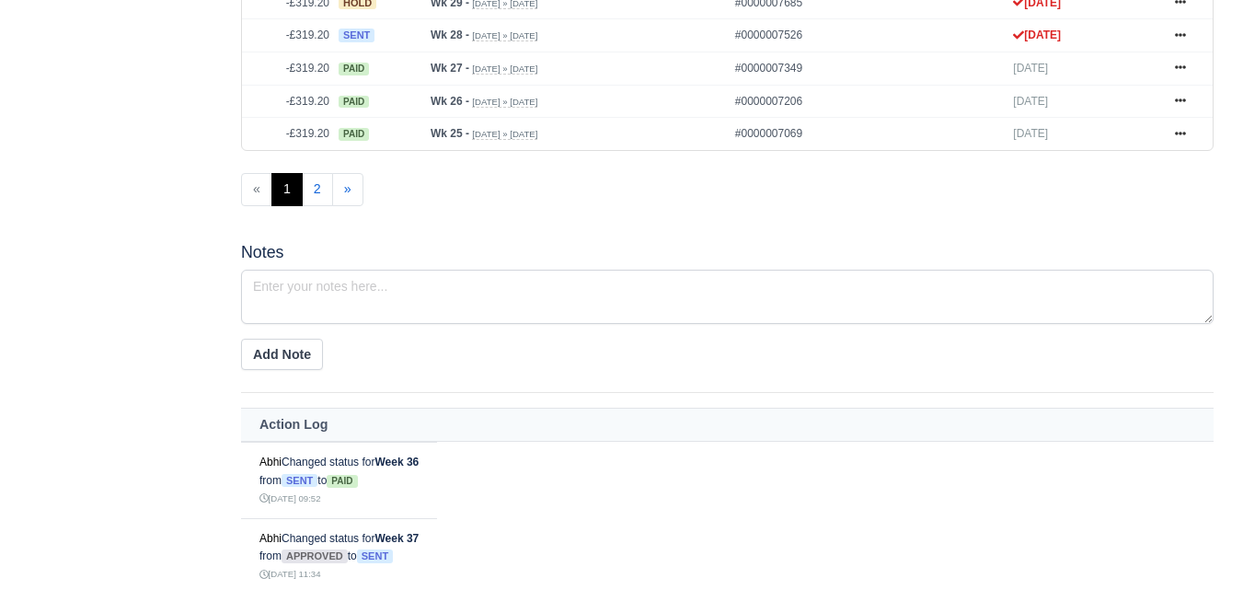
scroll to position [920, 0]
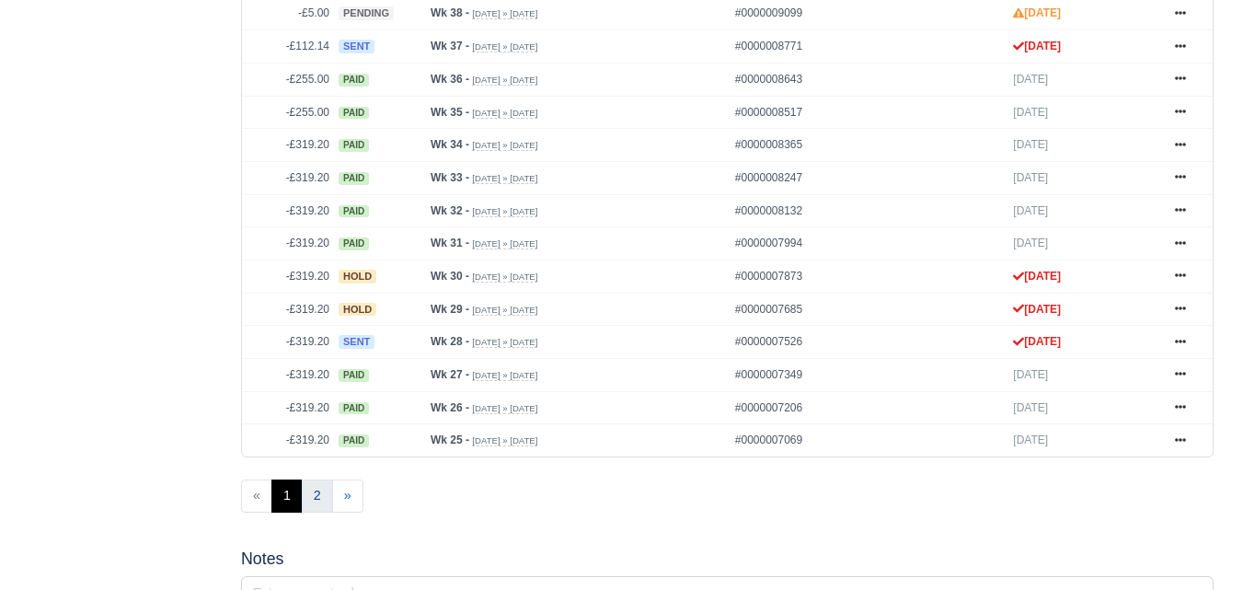
click at [316, 489] on link "2" at bounding box center [317, 495] width 31 height 33
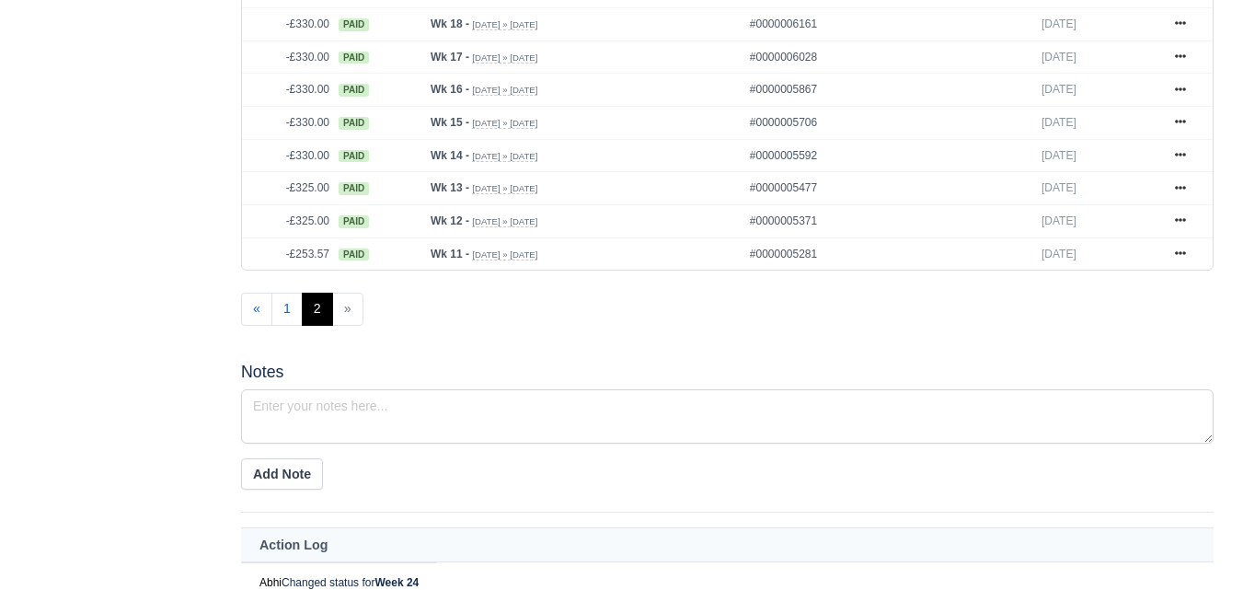
scroll to position [920, 0]
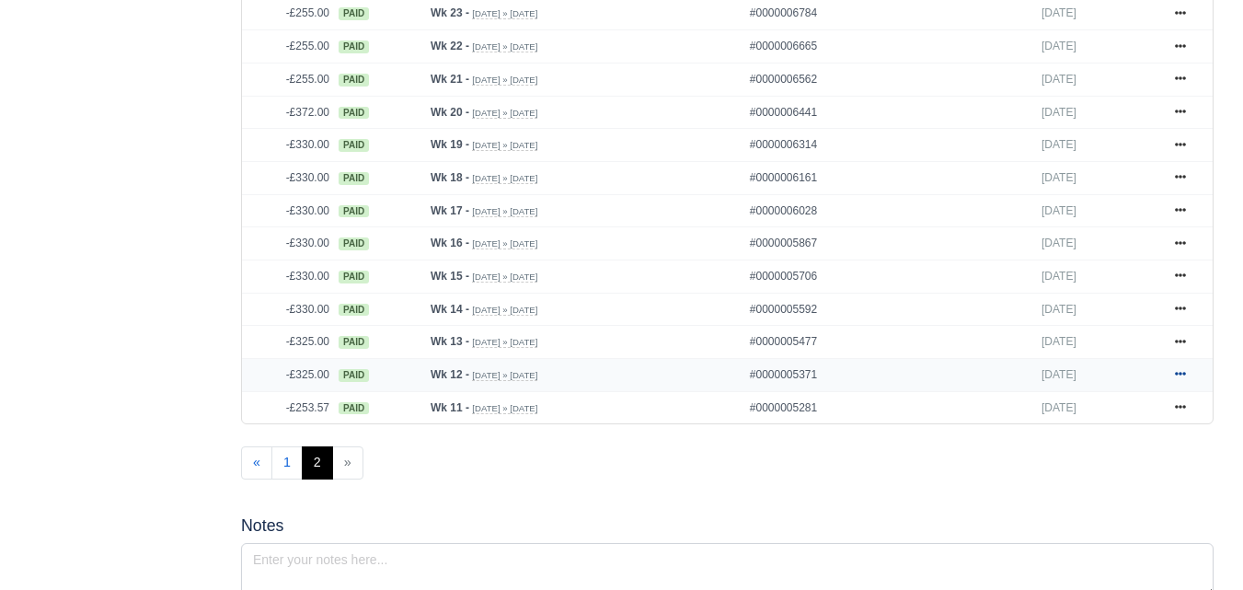
click at [1179, 379] on icon at bounding box center [1180, 373] width 11 height 11
click at [1180, 343] on icon at bounding box center [1180, 341] width 11 height 4
click at [1175, 311] on icon at bounding box center [1180, 309] width 11 height 4
click at [1186, 277] on link at bounding box center [1181, 276] width 28 height 23
click at [1181, 241] on icon at bounding box center [1180, 242] width 11 height 11
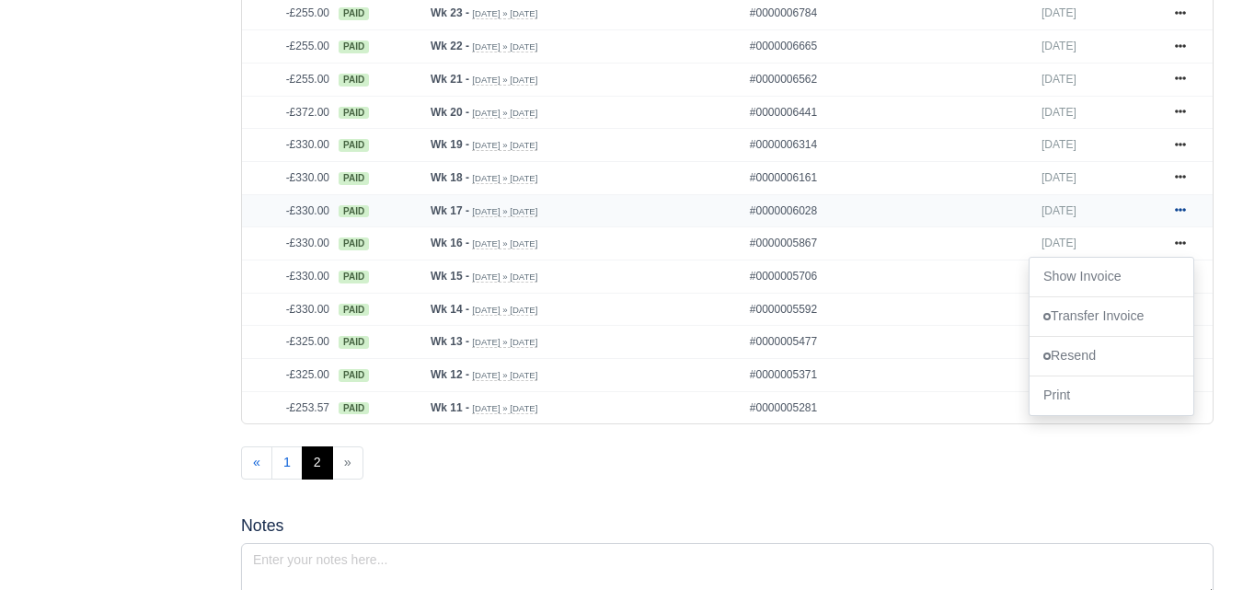
click at [1178, 215] on icon at bounding box center [1180, 209] width 11 height 11
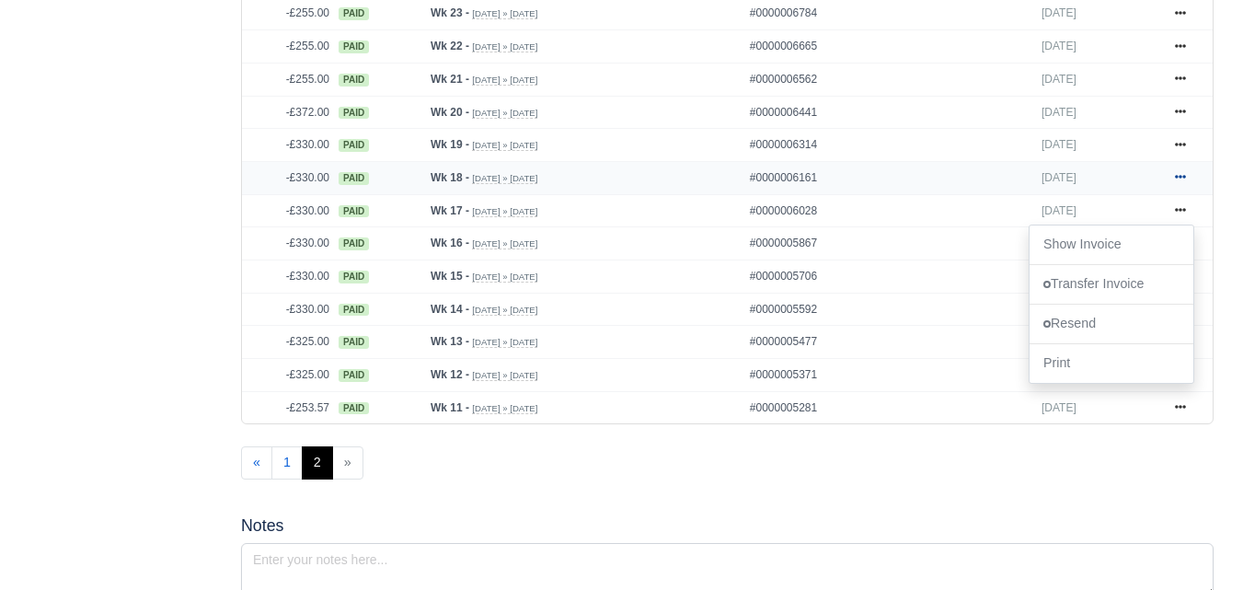
click at [1181, 178] on icon at bounding box center [1180, 176] width 11 height 11
click at [1182, 147] on icon at bounding box center [1180, 144] width 11 height 11
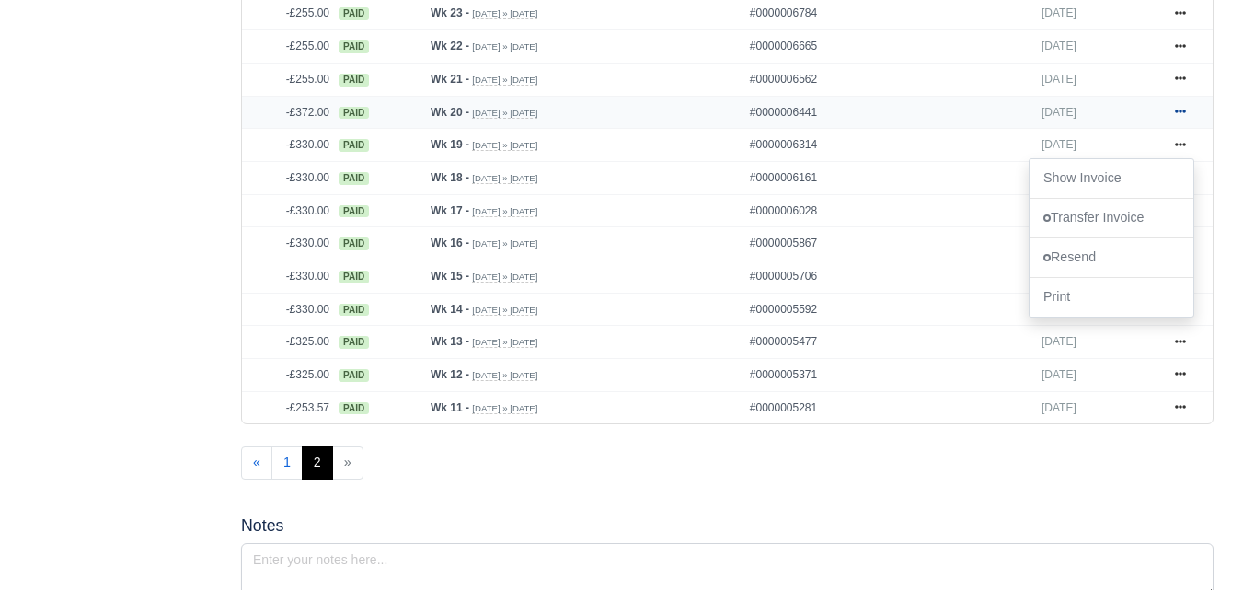
click at [1185, 117] on icon at bounding box center [1180, 111] width 11 height 11
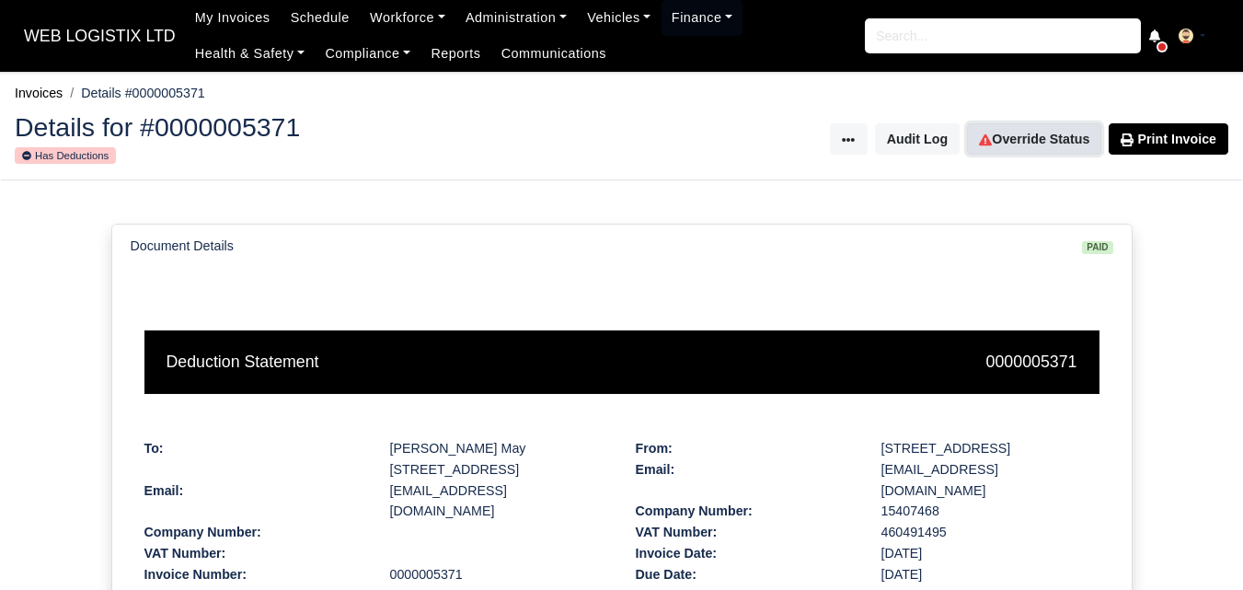
click at [1035, 136] on link "Override Status" at bounding box center [1034, 138] width 134 height 31
click at [1004, 144] on link "Override Status" at bounding box center [1034, 138] width 134 height 31
drag, startPoint x: 1060, startPoint y: 136, endPoint x: 782, endPoint y: 76, distance: 284.2
click at [1061, 135] on link "Override Status" at bounding box center [1034, 138] width 134 height 31
click at [1023, 142] on link "Override Status" at bounding box center [1034, 138] width 134 height 31
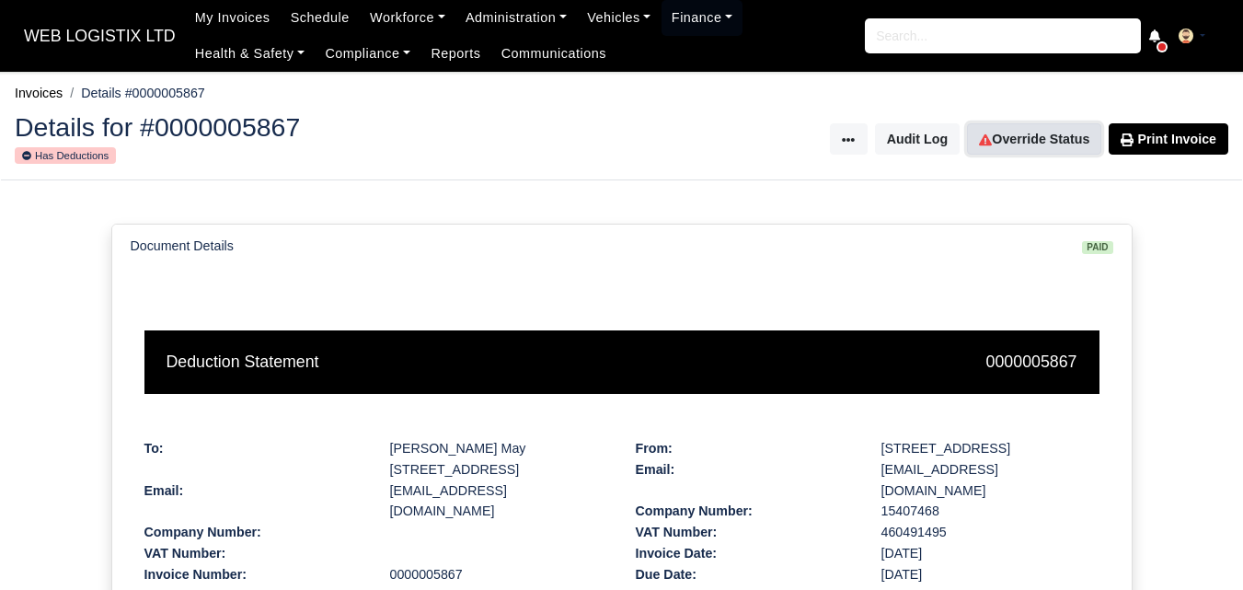
click at [1039, 135] on link "Override Status" at bounding box center [1034, 138] width 134 height 31
click at [1064, 153] on link "Override Status" at bounding box center [1034, 138] width 134 height 31
click at [1035, 132] on link "Override Status" at bounding box center [1034, 138] width 134 height 31
click at [1007, 145] on link "Override Status" at bounding box center [1034, 138] width 134 height 31
click at [1020, 134] on link "Override Status" at bounding box center [1034, 138] width 134 height 31
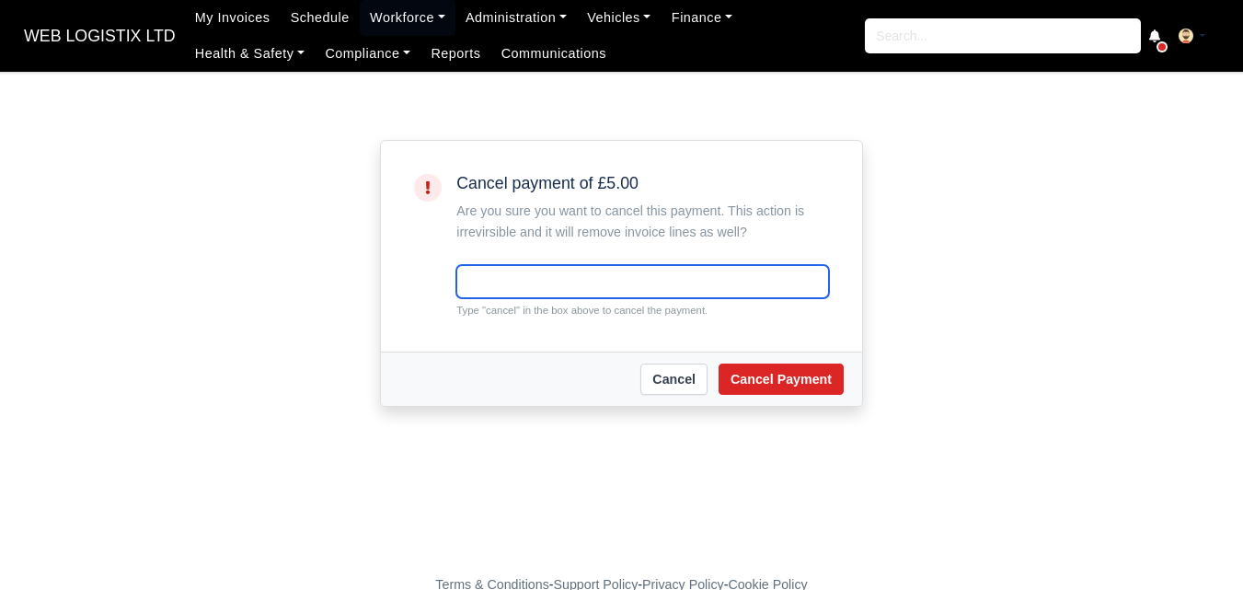
click at [599, 273] on input "text" at bounding box center [642, 281] width 373 height 33
paste input "GIT & PL 2025 (Week 12 to Week 52)"
type input "GIT & PL 2025 (Week 12 to Week 52)"
click at [600, 283] on input "GIT & PL 2025 (Week 12 to Week 52)" at bounding box center [642, 281] width 373 height 33
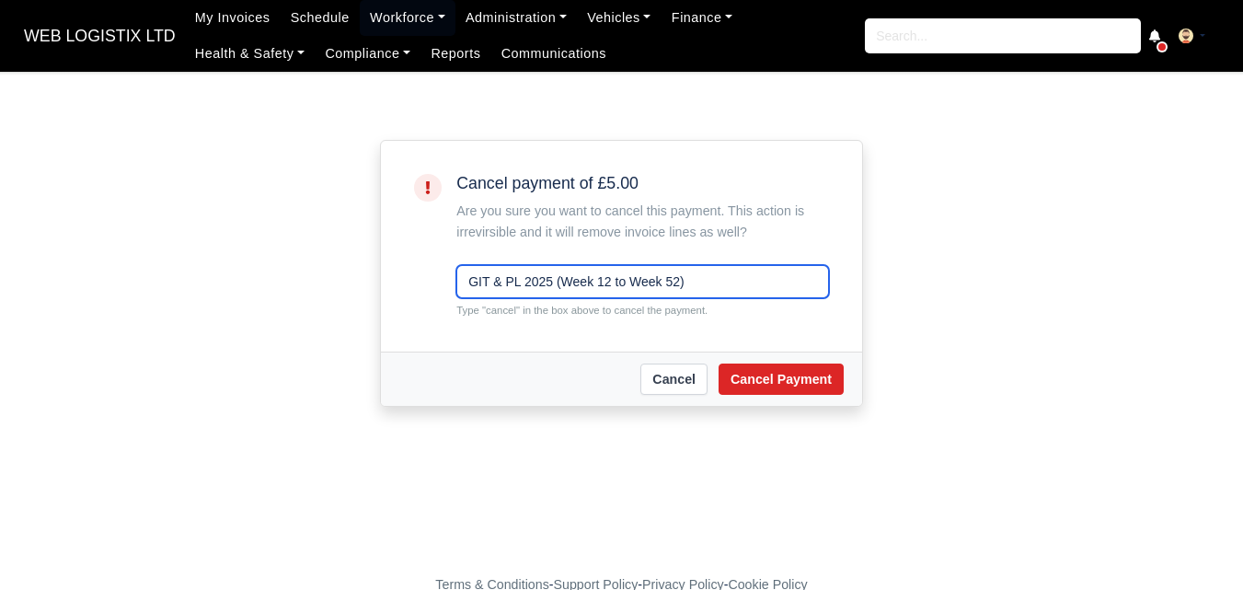
click at [600, 283] on input "GIT & PL 2025 (Week 12 to Week 52)" at bounding box center [642, 281] width 373 height 33
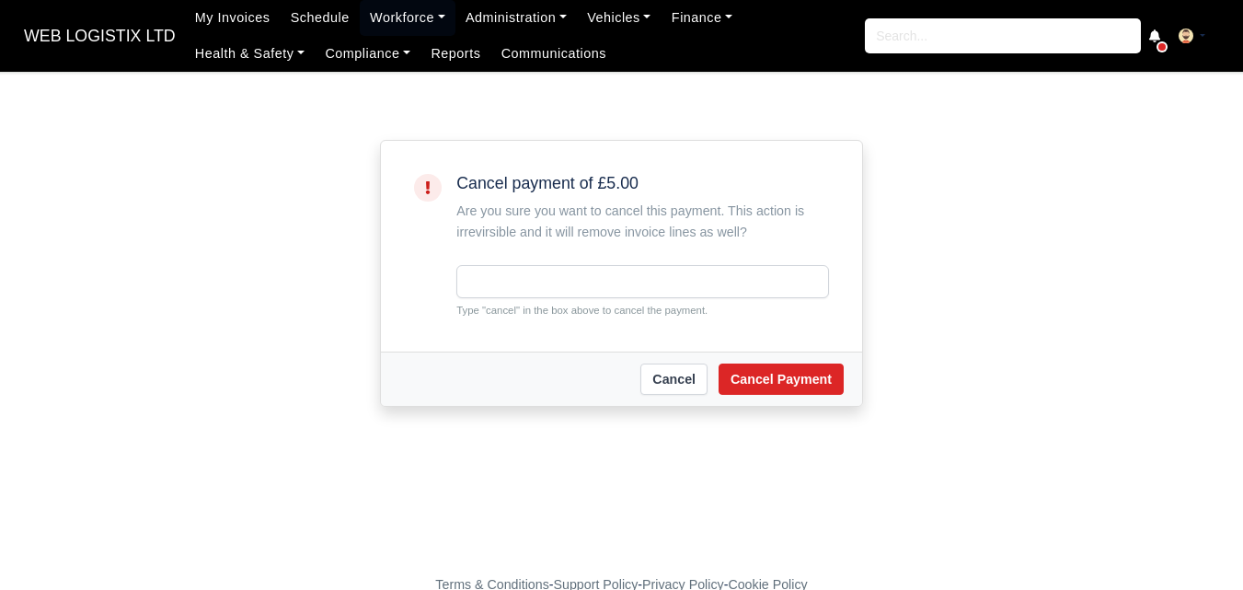
click at [492, 309] on small "Type "cancel" in the box above to cancel the payment." at bounding box center [642, 310] width 373 height 17
copy small "cancel"
click at [520, 282] on input "text" at bounding box center [642, 281] width 373 height 33
paste input "cancel"
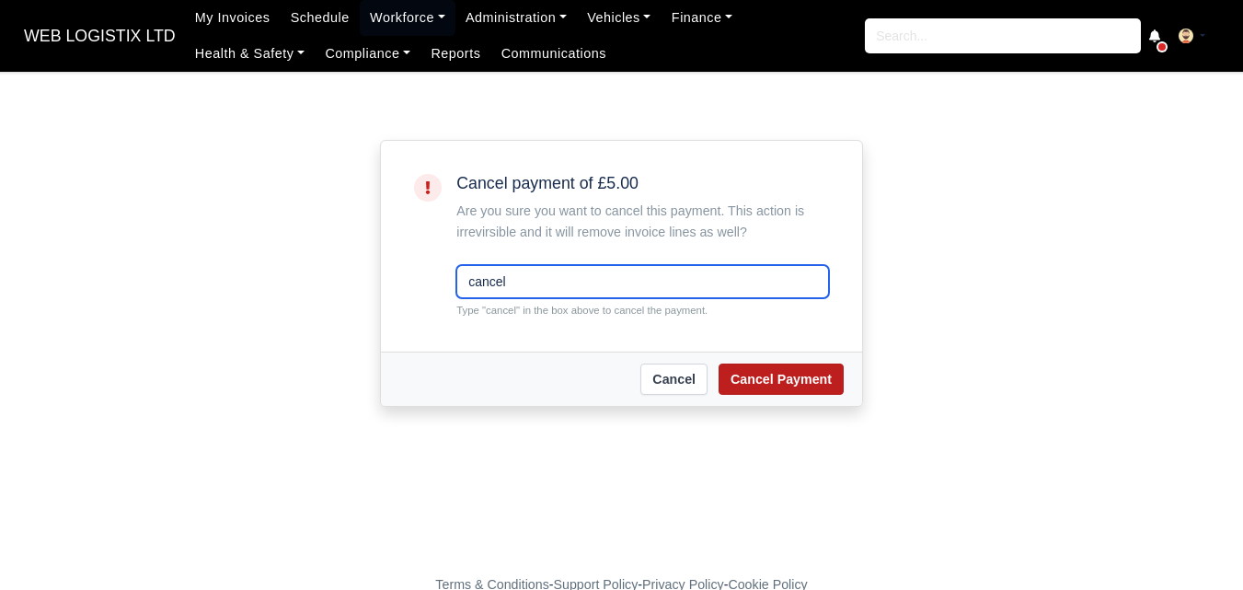
type input "cancel"
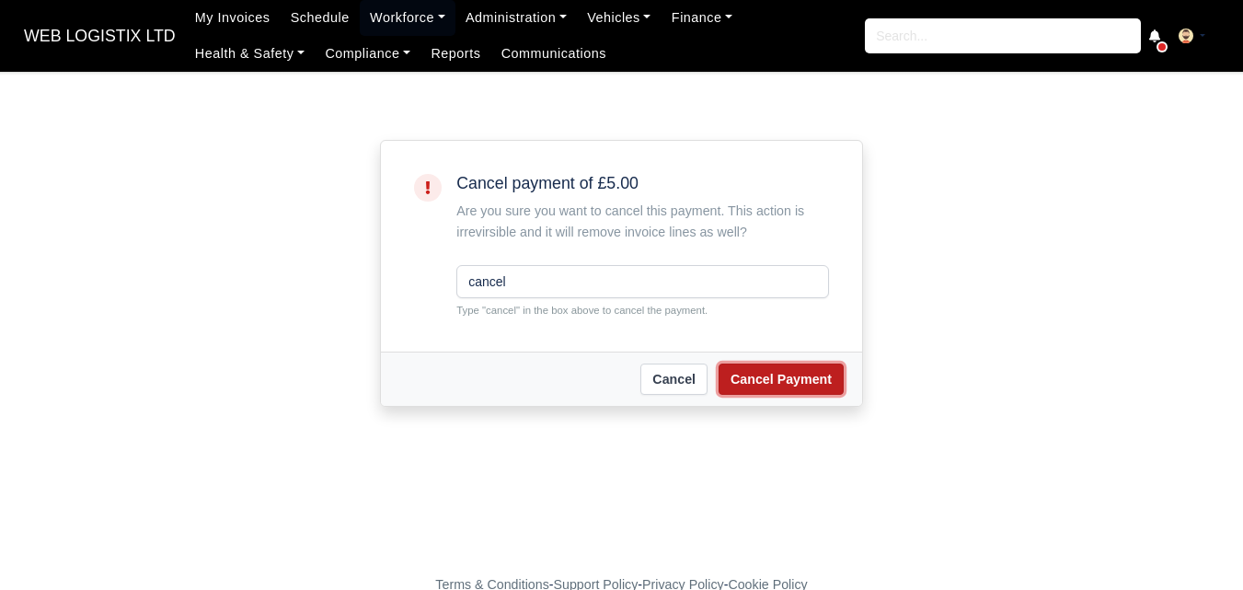
click at [750, 390] on button "Cancel Payment" at bounding box center [781, 378] width 125 height 31
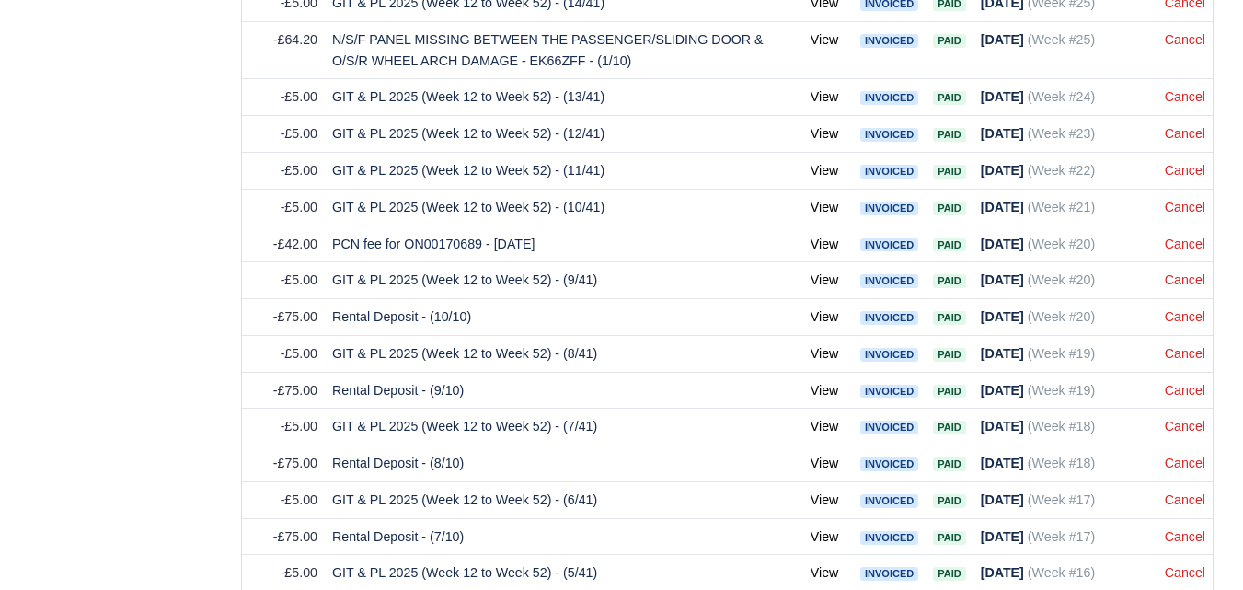
scroll to position [2579, 0]
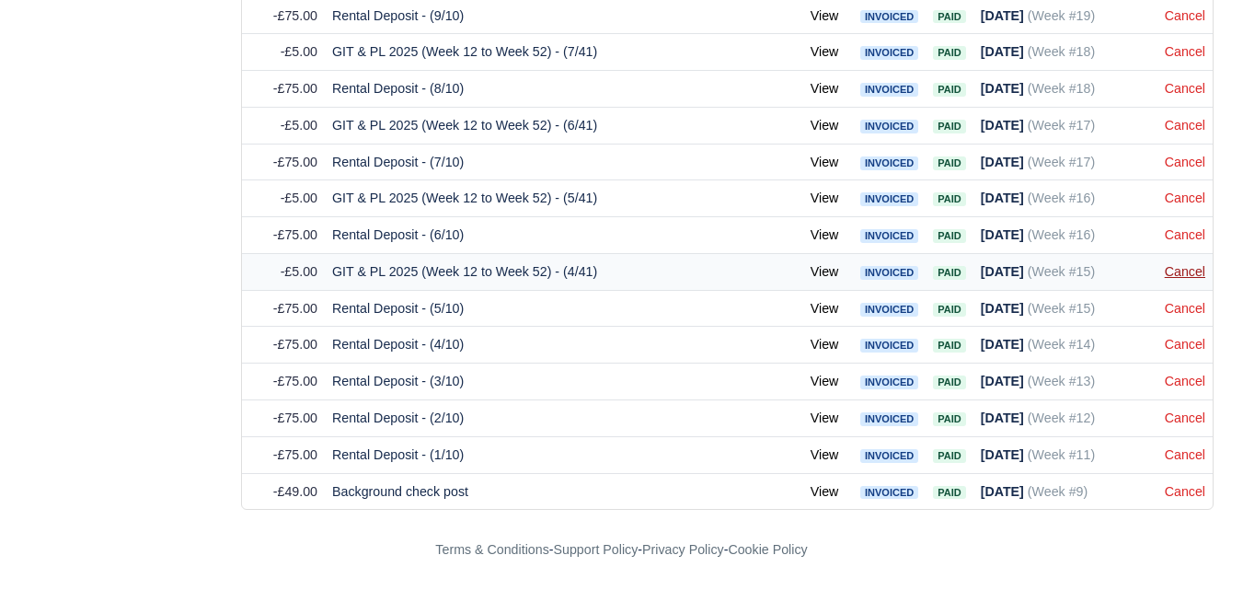
click at [1202, 274] on link "Cancel" at bounding box center [1185, 271] width 40 height 15
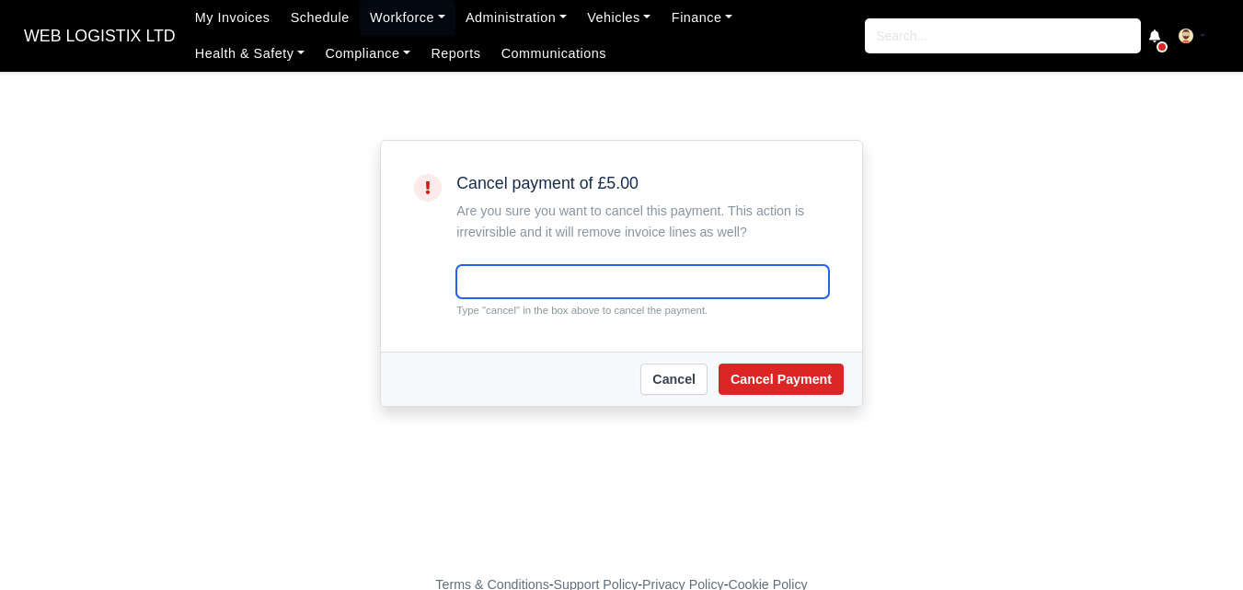
click at [497, 277] on input "text" at bounding box center [642, 281] width 373 height 33
paste input "cancel"
type input "cancel"
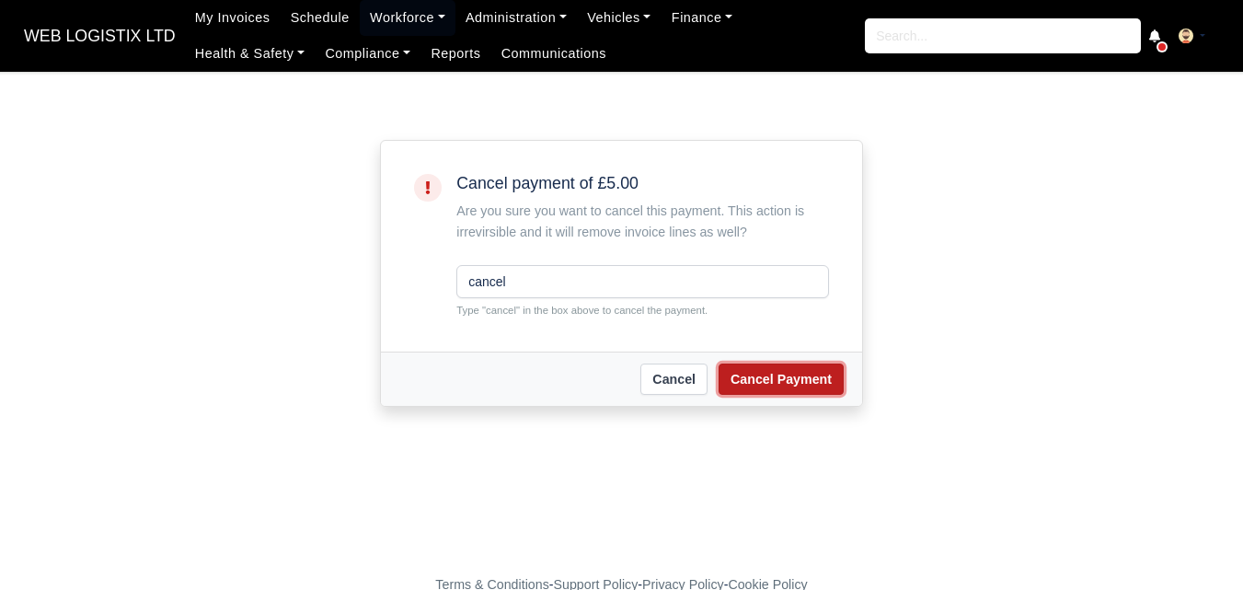
click at [804, 370] on button "Cancel Payment" at bounding box center [781, 378] width 125 height 31
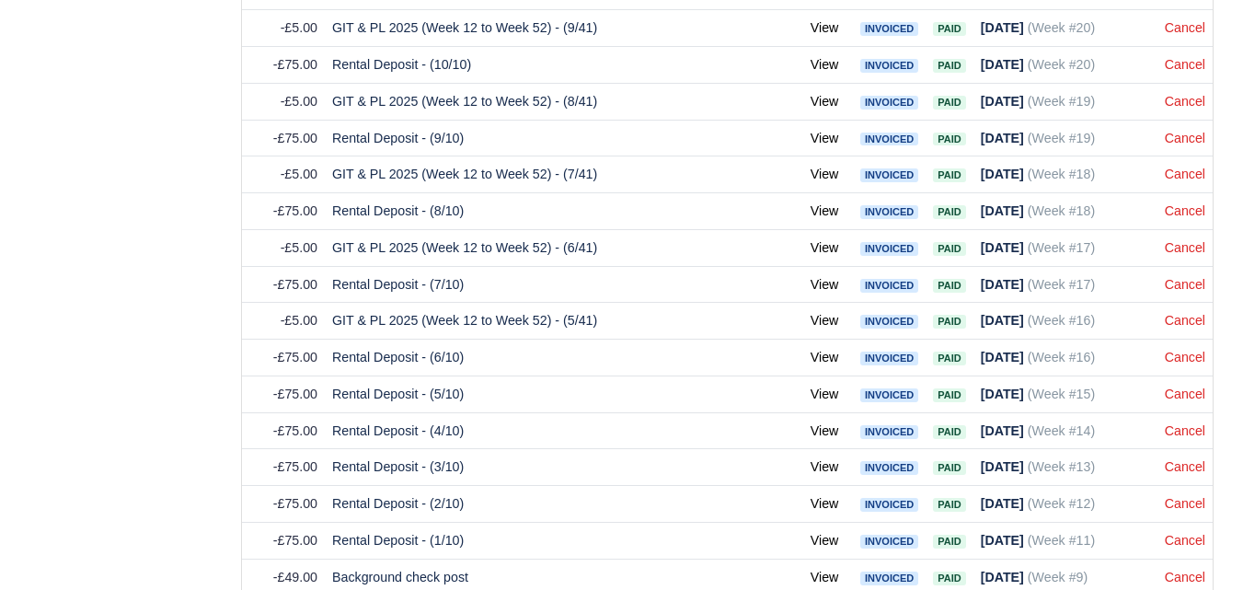
scroll to position [2542, 0]
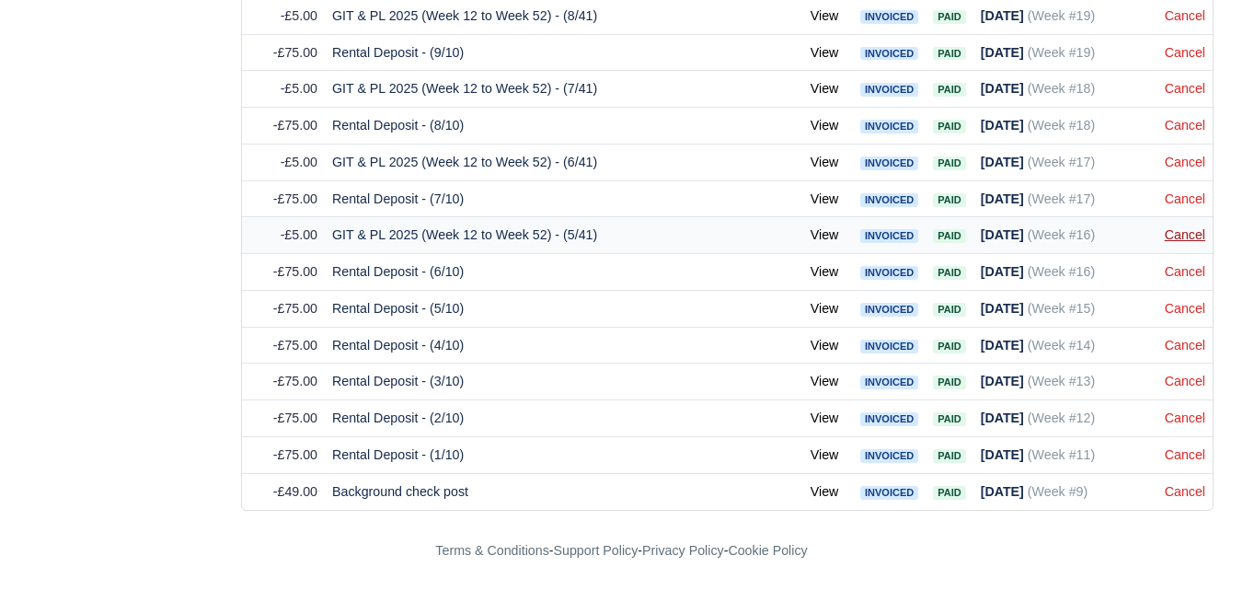
click at [1181, 236] on link "Cancel" at bounding box center [1185, 234] width 40 height 15
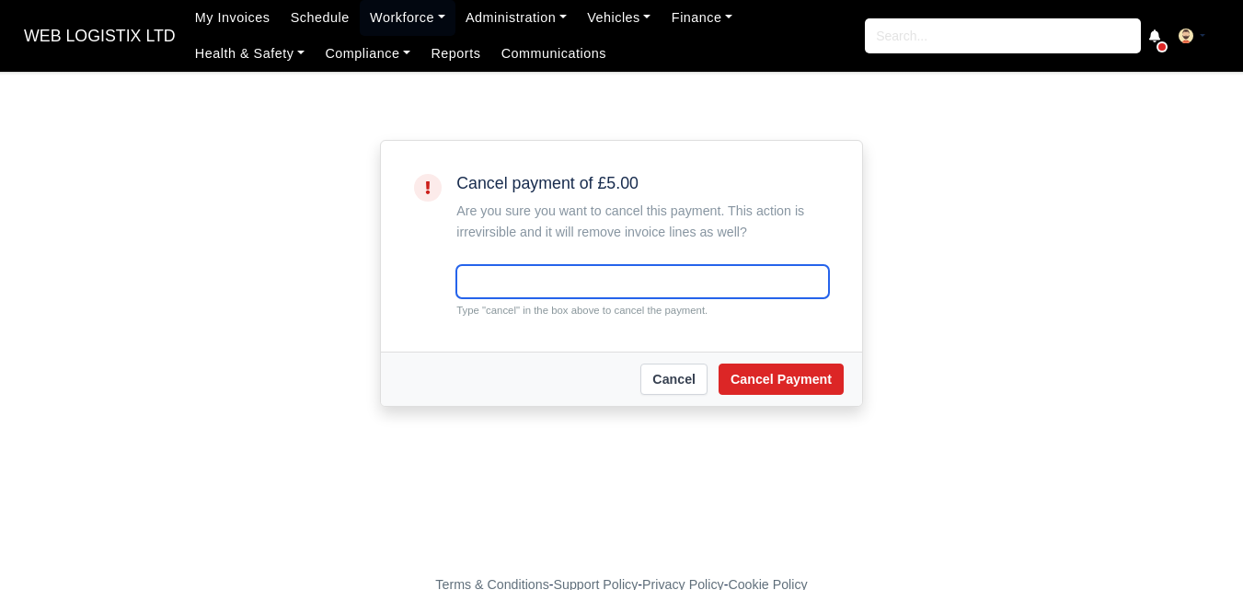
click at [596, 280] on input "text" at bounding box center [642, 281] width 373 height 33
paste input "cancel"
type input "cancel"
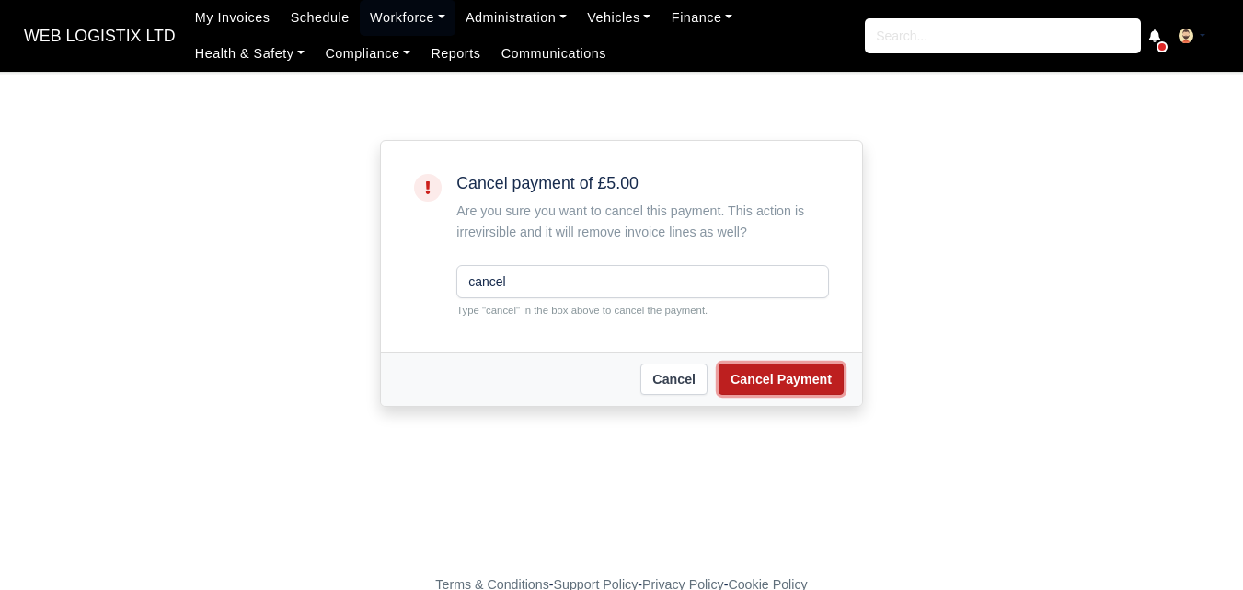
click at [811, 372] on button "Cancel Payment" at bounding box center [781, 378] width 125 height 31
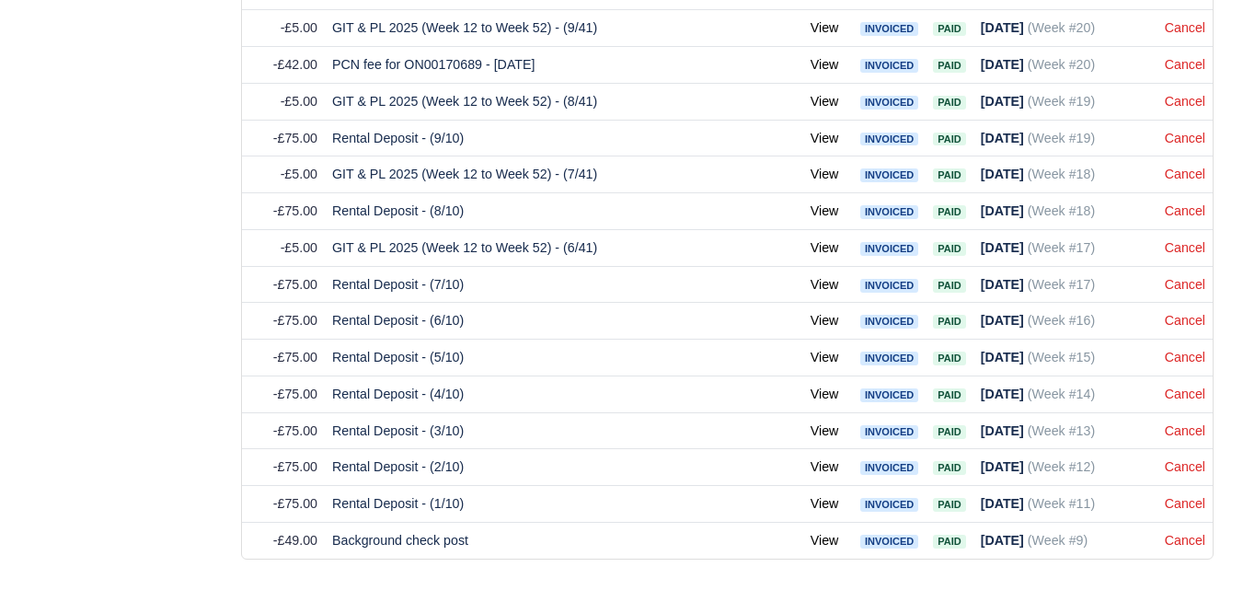
scroll to position [2506, 0]
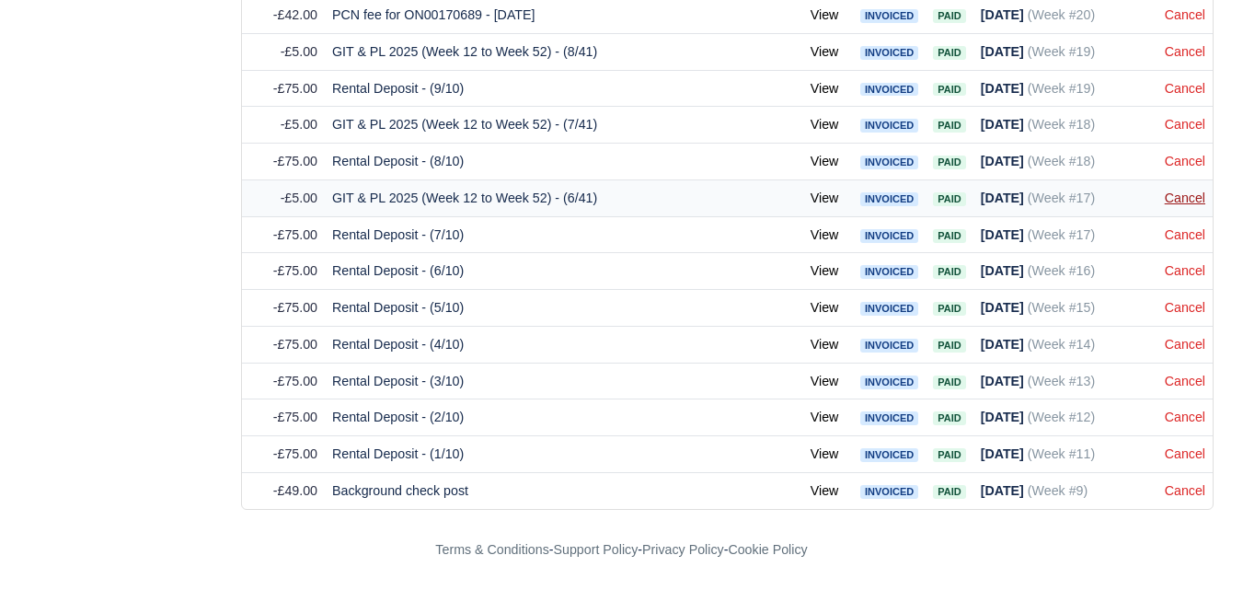
click at [1179, 200] on link "Cancel" at bounding box center [1185, 197] width 40 height 15
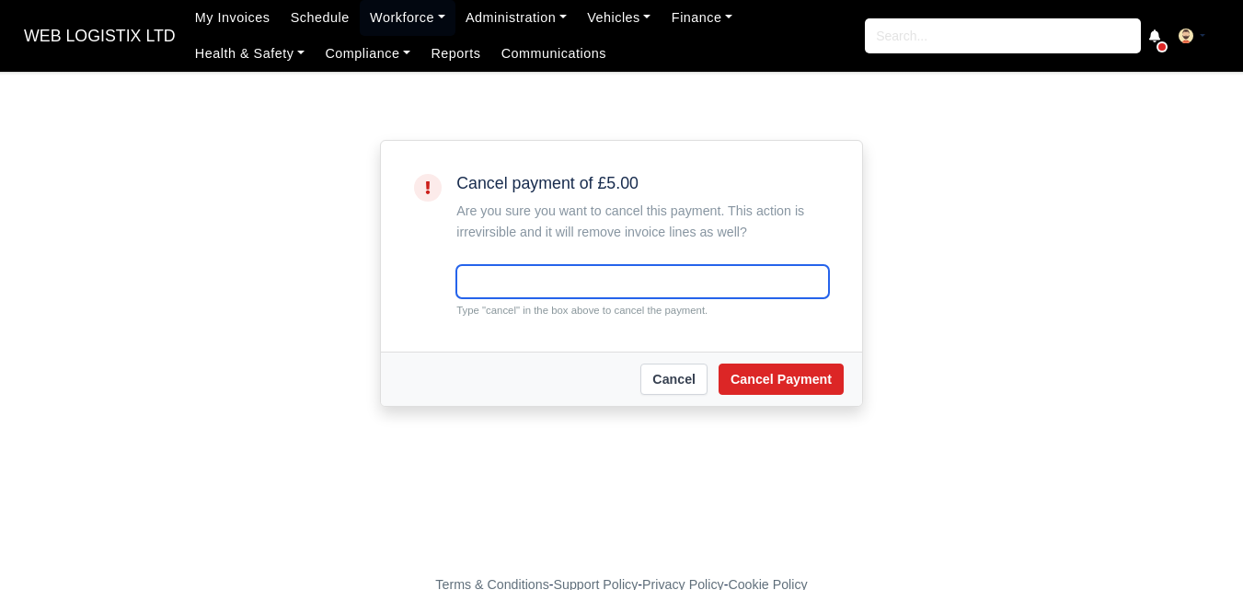
click at [615, 280] on input "text" at bounding box center [642, 281] width 373 height 33
paste input "cancel"
type input "cancel"
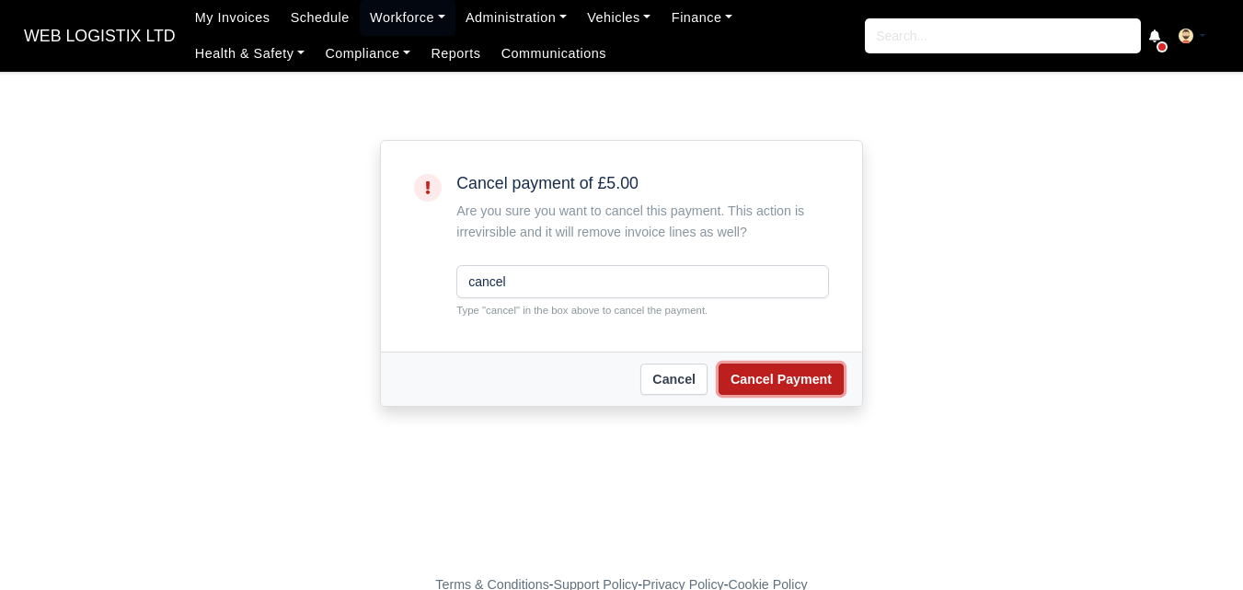
click at [799, 380] on button "Cancel Payment" at bounding box center [781, 378] width 125 height 31
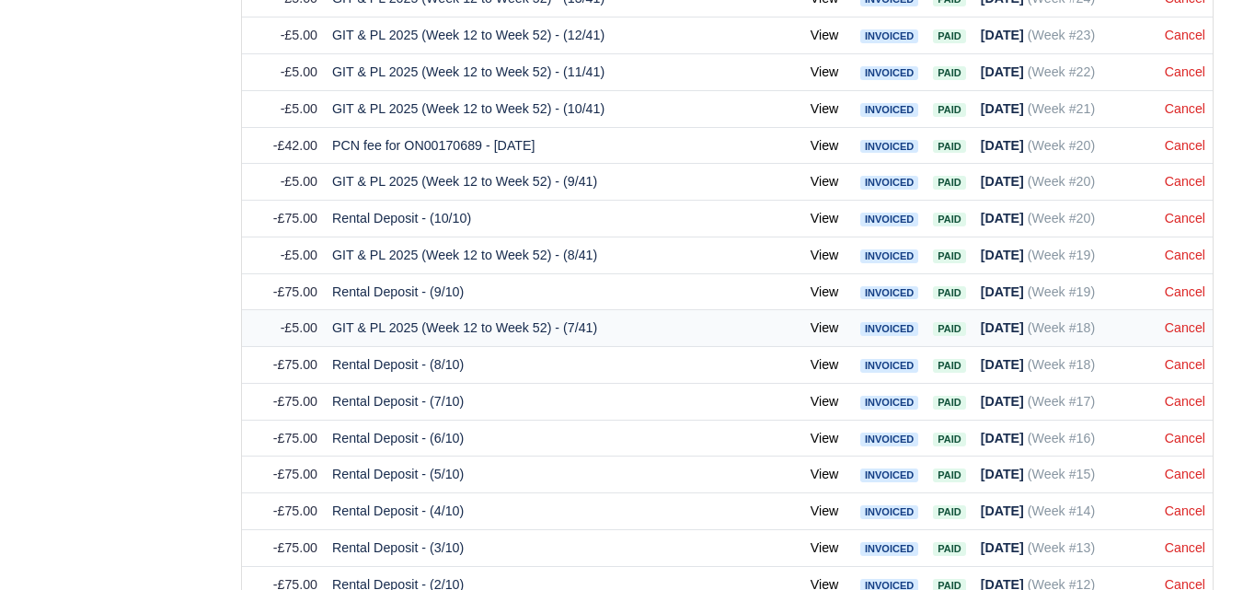
scroll to position [2469, 0]
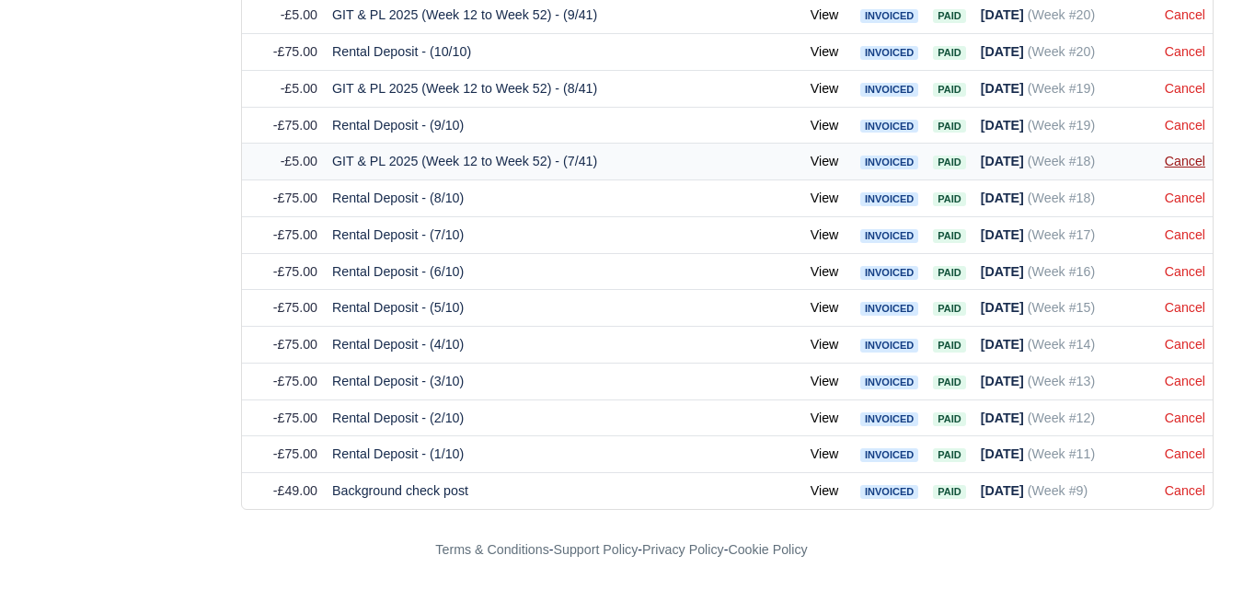
click at [1186, 160] on link "Cancel" at bounding box center [1185, 161] width 40 height 15
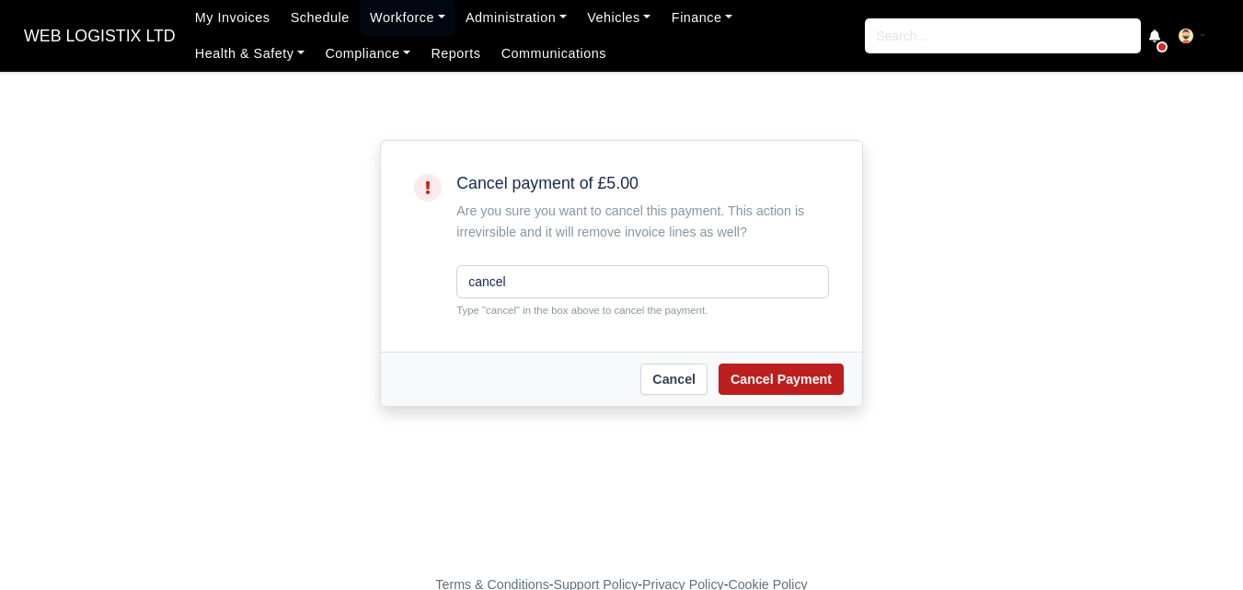
type input "cancel"
click at [753, 367] on button "Cancel Payment" at bounding box center [781, 378] width 125 height 31
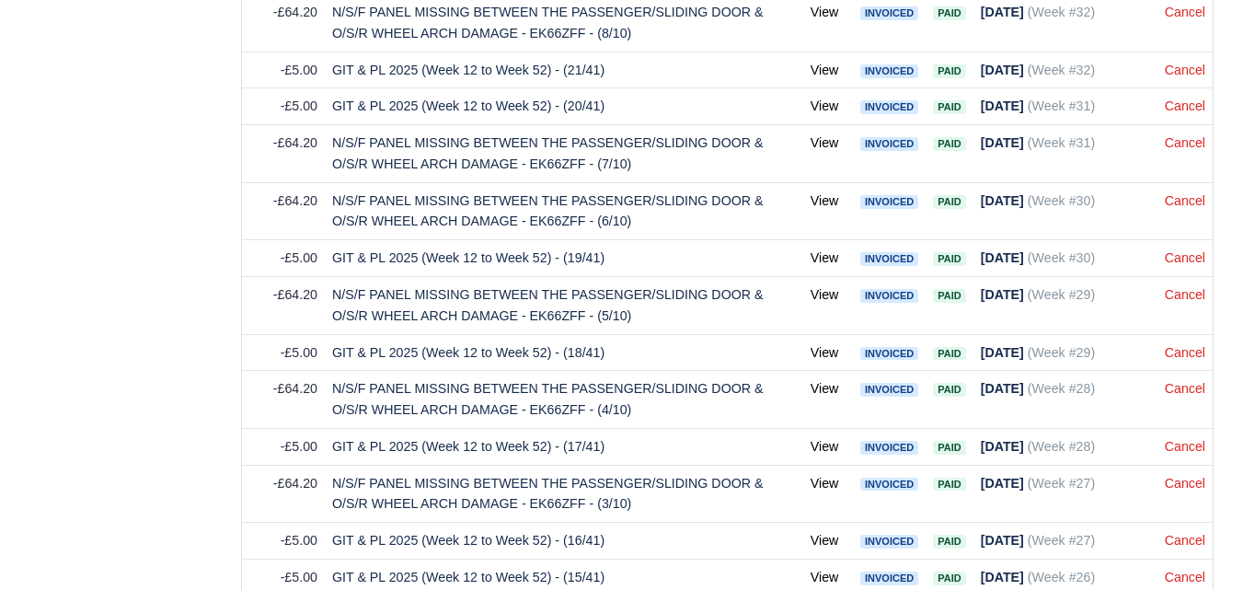
scroll to position [2432, 0]
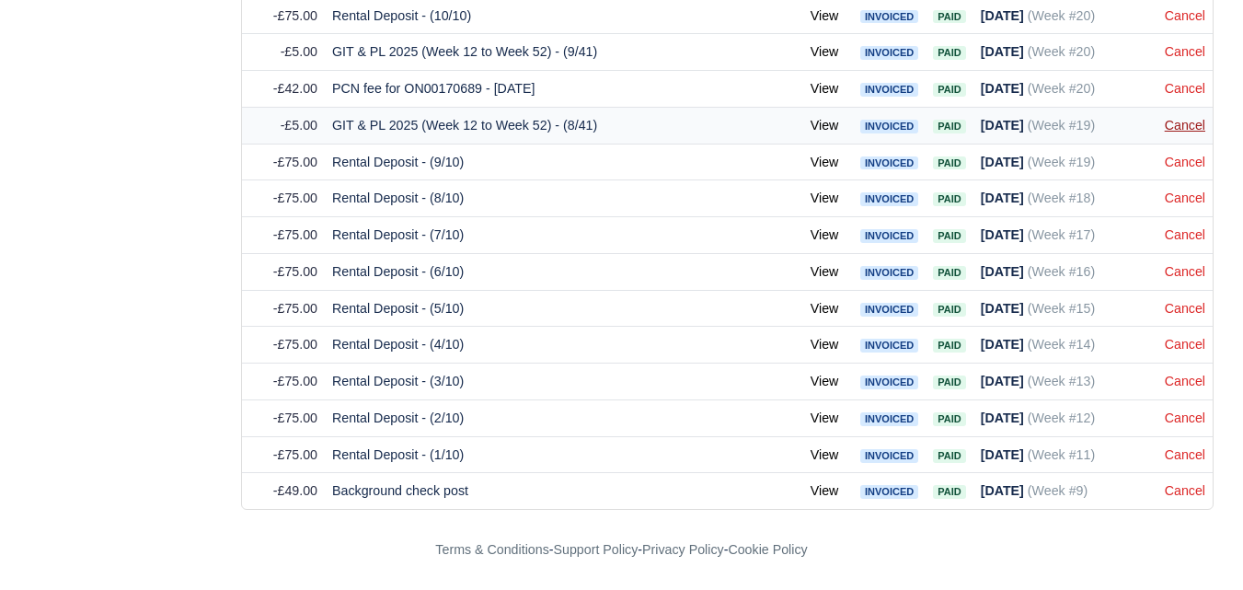
click at [1180, 118] on link "Cancel" at bounding box center [1185, 125] width 40 height 15
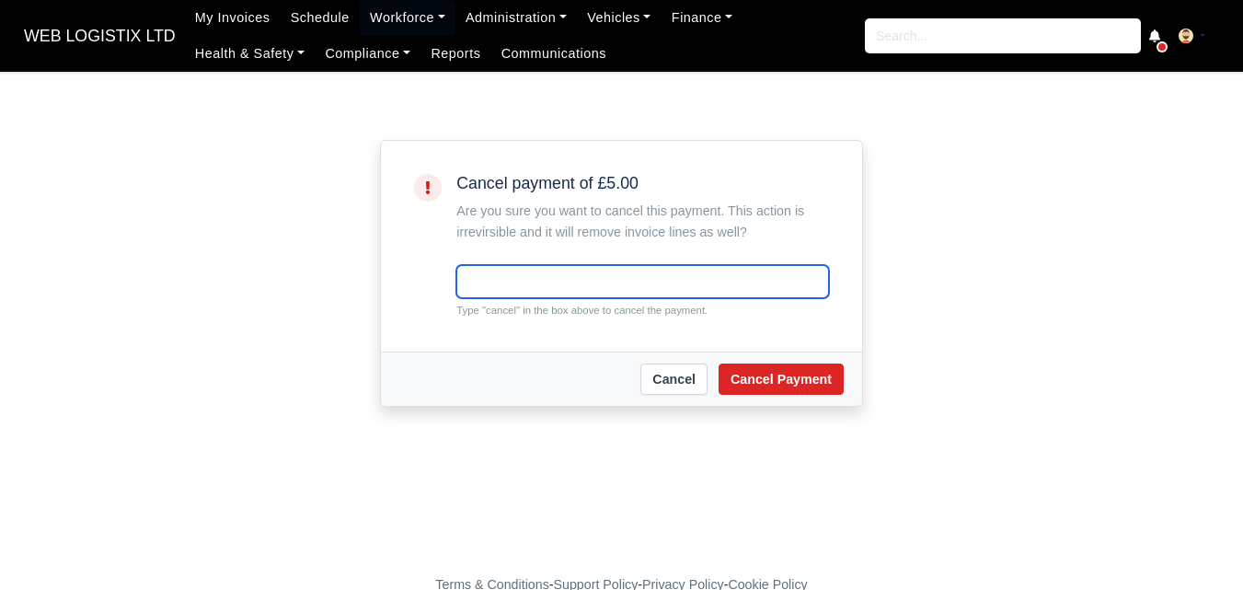
click at [617, 285] on input "text" at bounding box center [642, 281] width 373 height 33
paste input "cancel"
type input "cancel"
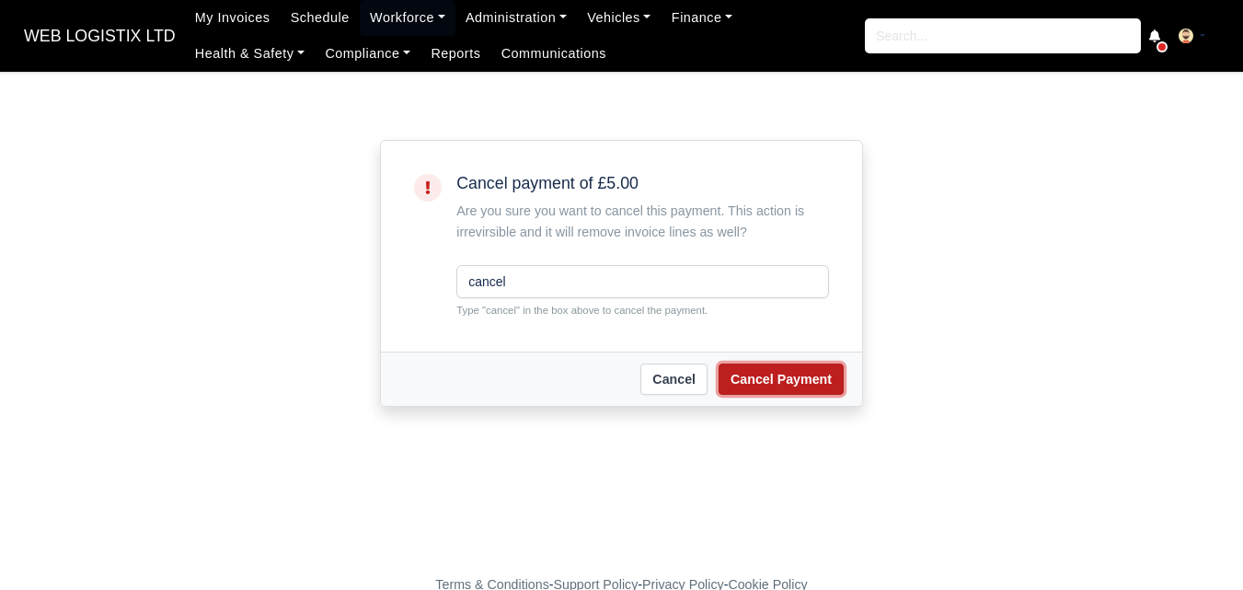
click at [774, 390] on button "Cancel Payment" at bounding box center [781, 378] width 125 height 31
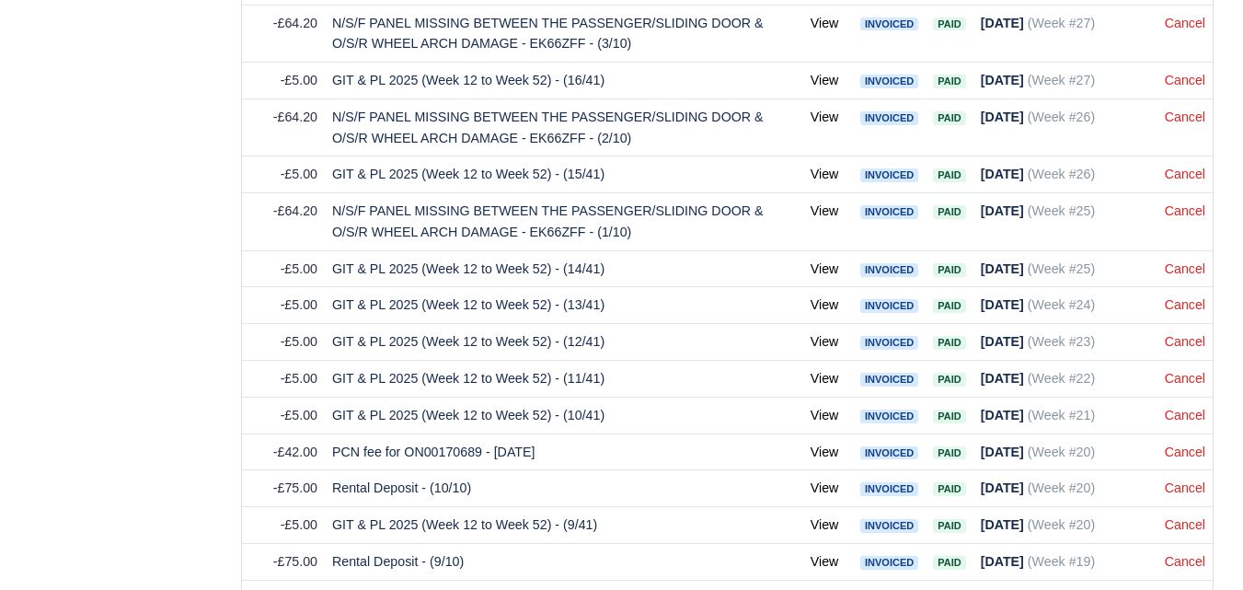
scroll to position [2396, 0]
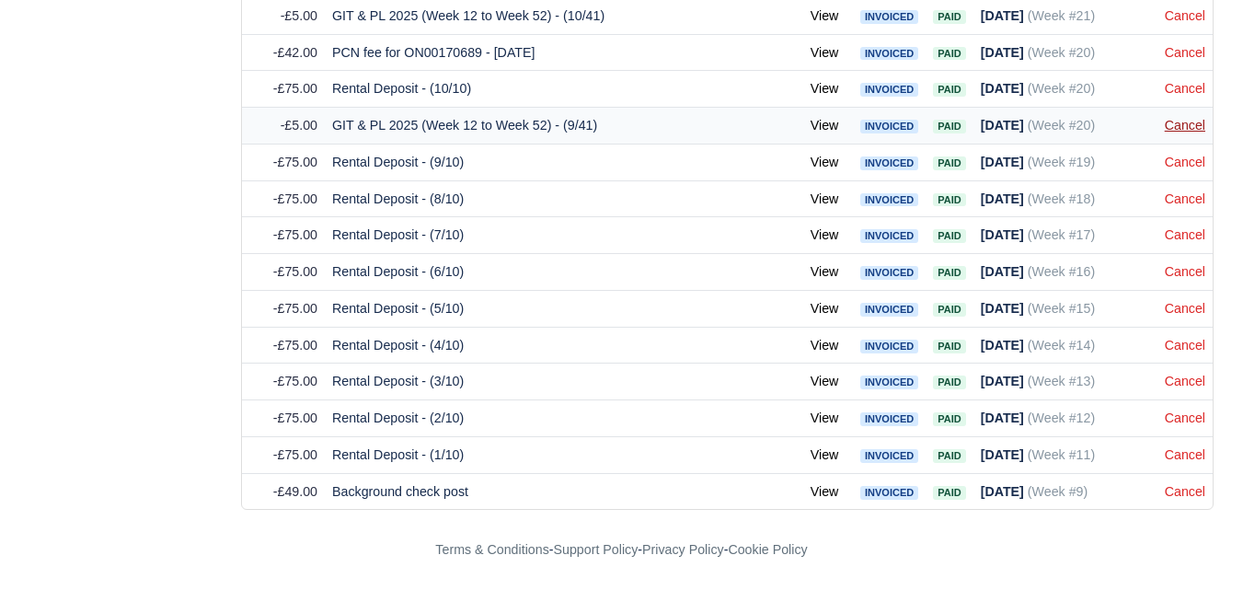
click at [1188, 124] on link "Cancel" at bounding box center [1185, 125] width 40 height 15
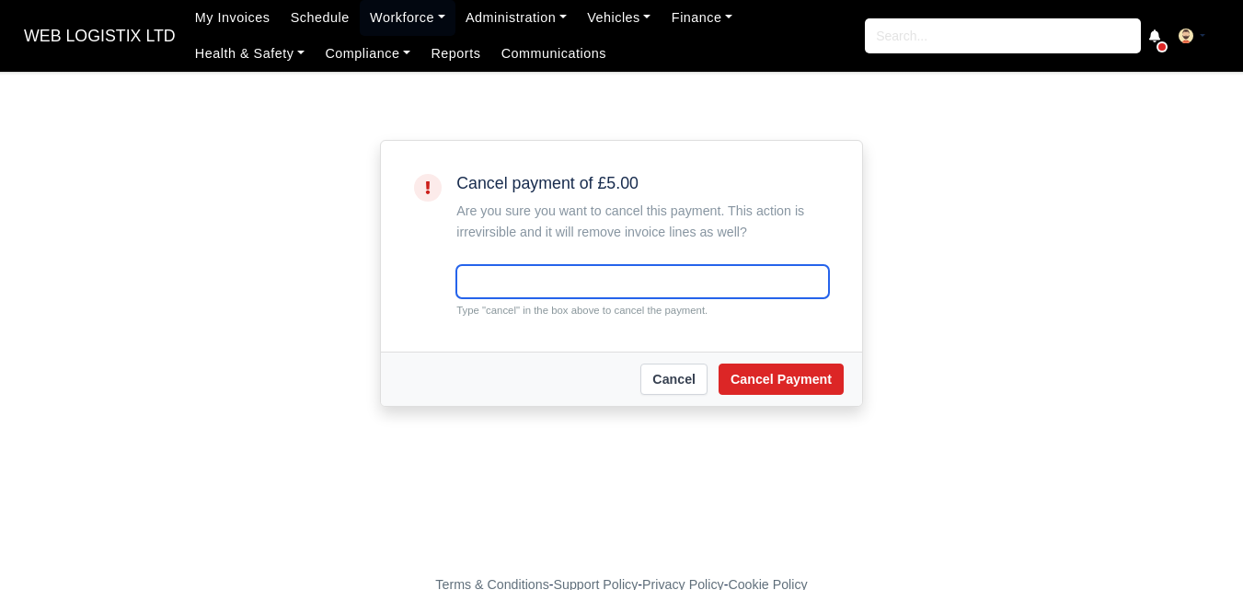
click at [614, 272] on input "text" at bounding box center [642, 281] width 373 height 33
paste input "cancel"
type input "cancel"
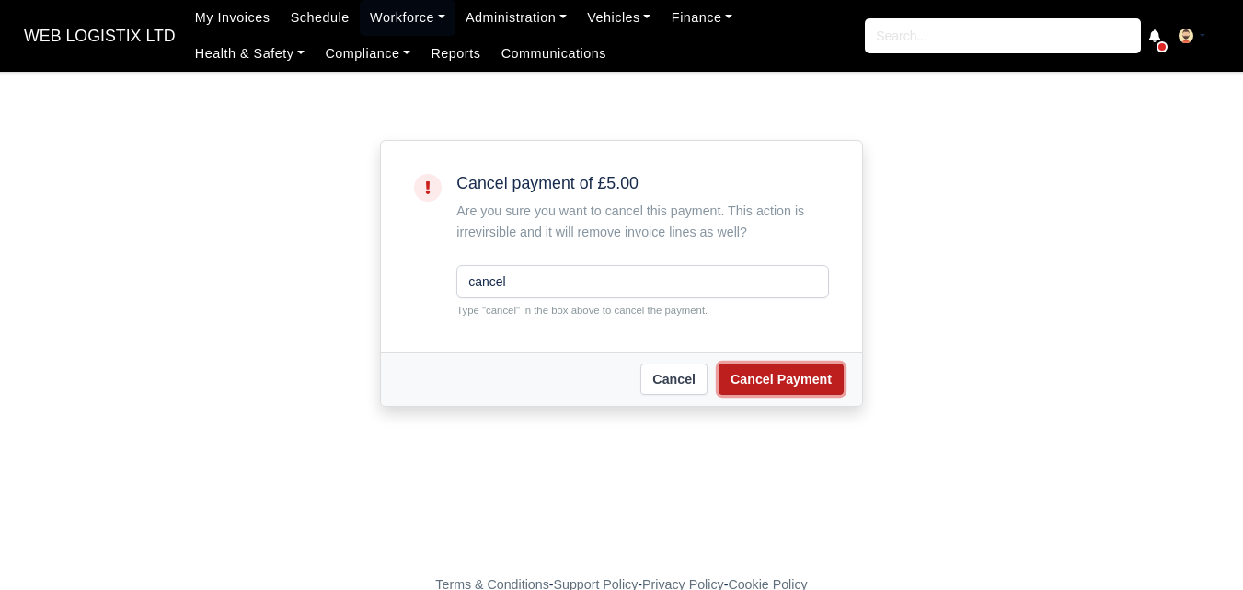
click at [755, 365] on button "Cancel Payment" at bounding box center [781, 378] width 125 height 31
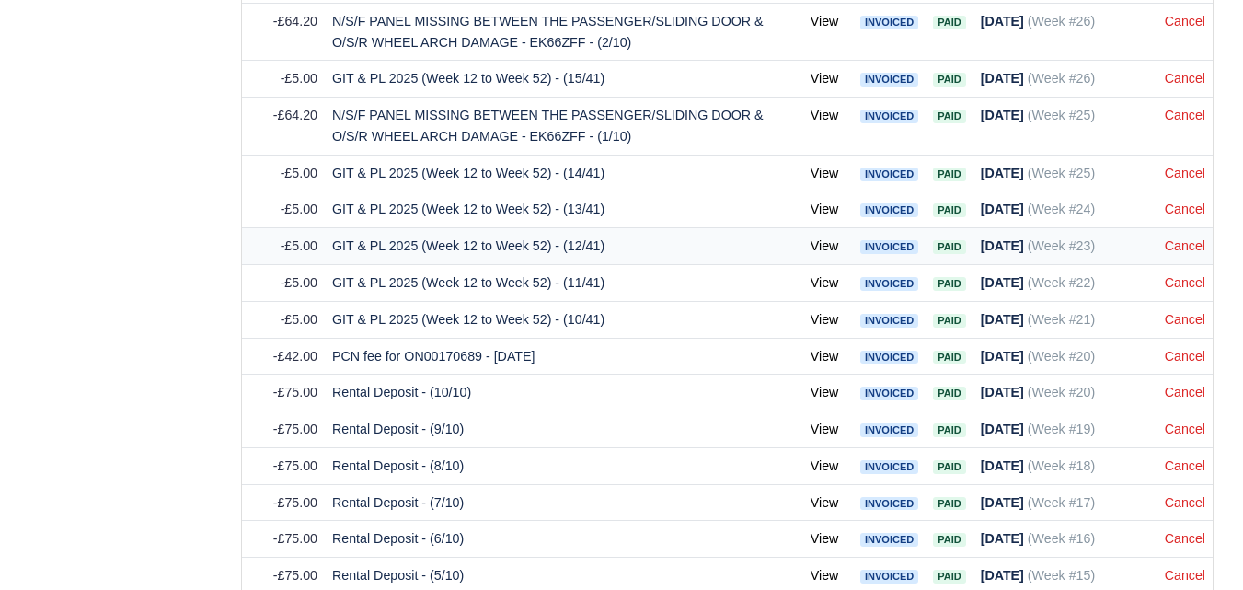
scroll to position [2053, 0]
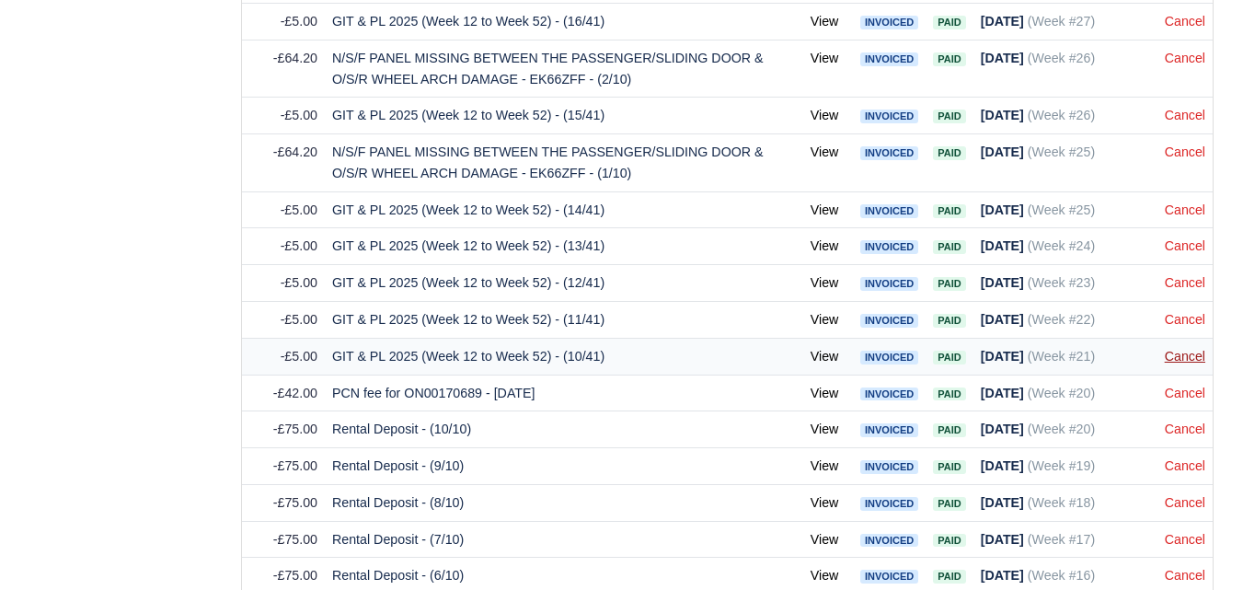
click at [1183, 360] on link "Cancel" at bounding box center [1185, 356] width 40 height 15
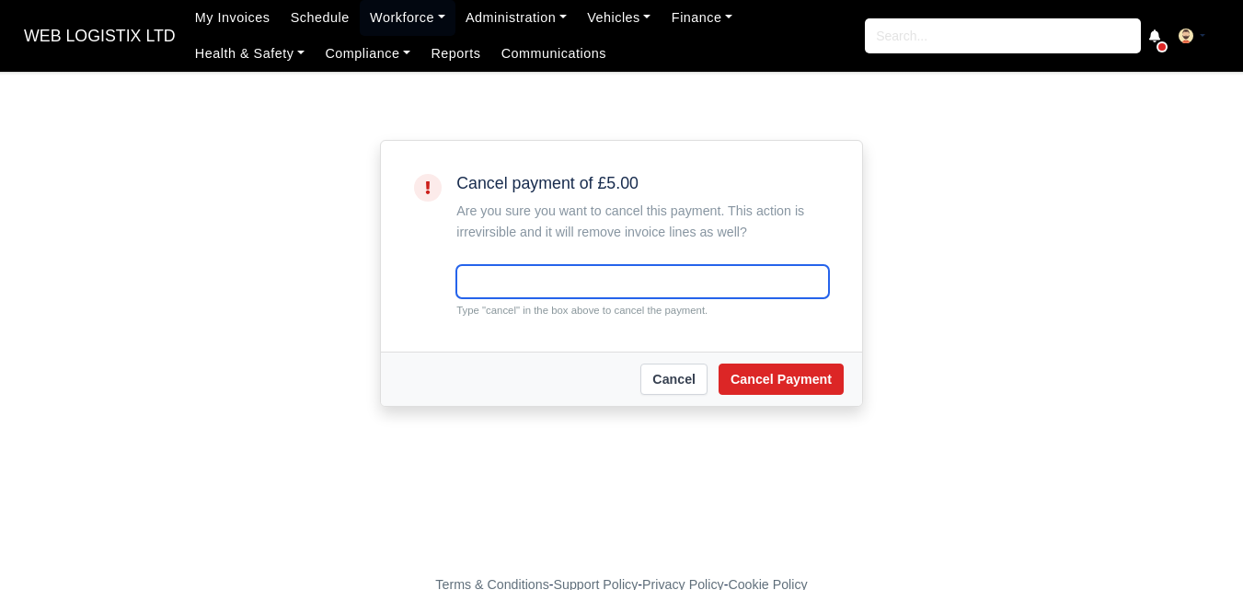
click at [592, 272] on input "text" at bounding box center [642, 281] width 373 height 33
paste input "cancel"
type input "cancel"
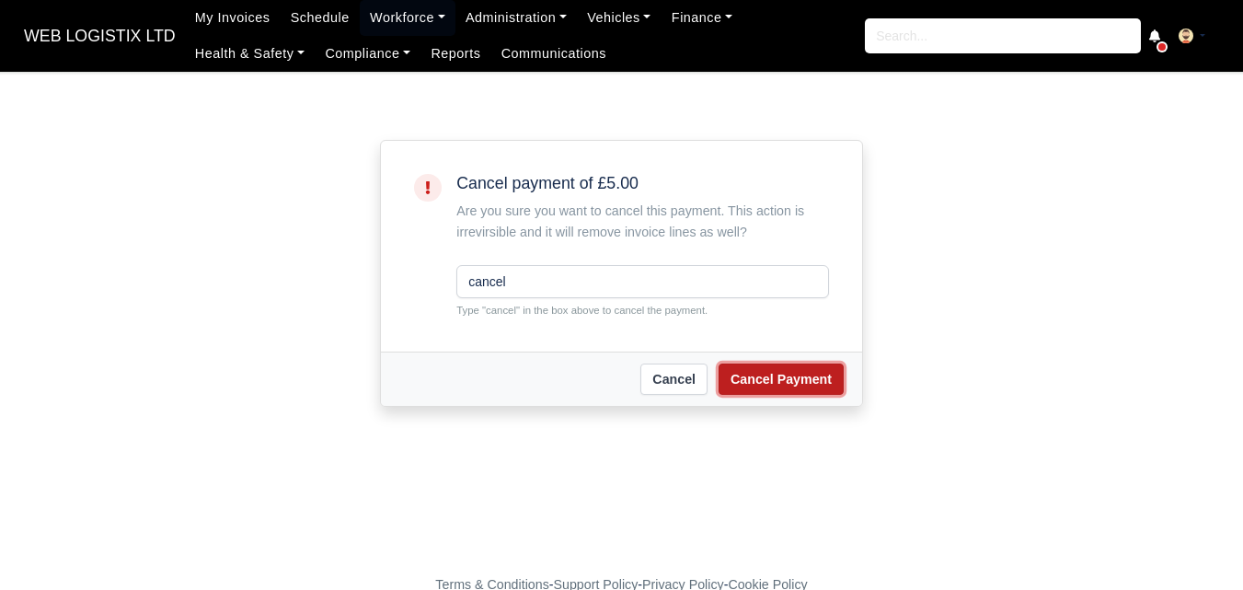
click at [789, 379] on button "Cancel Payment" at bounding box center [781, 378] width 125 height 31
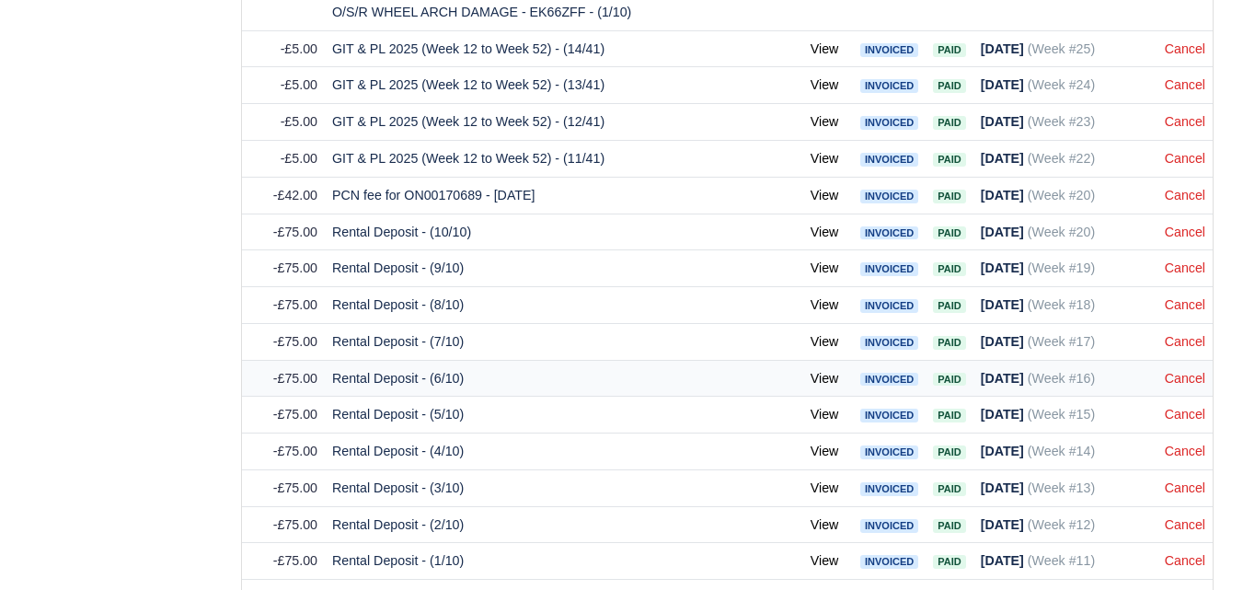
scroll to position [2169, 0]
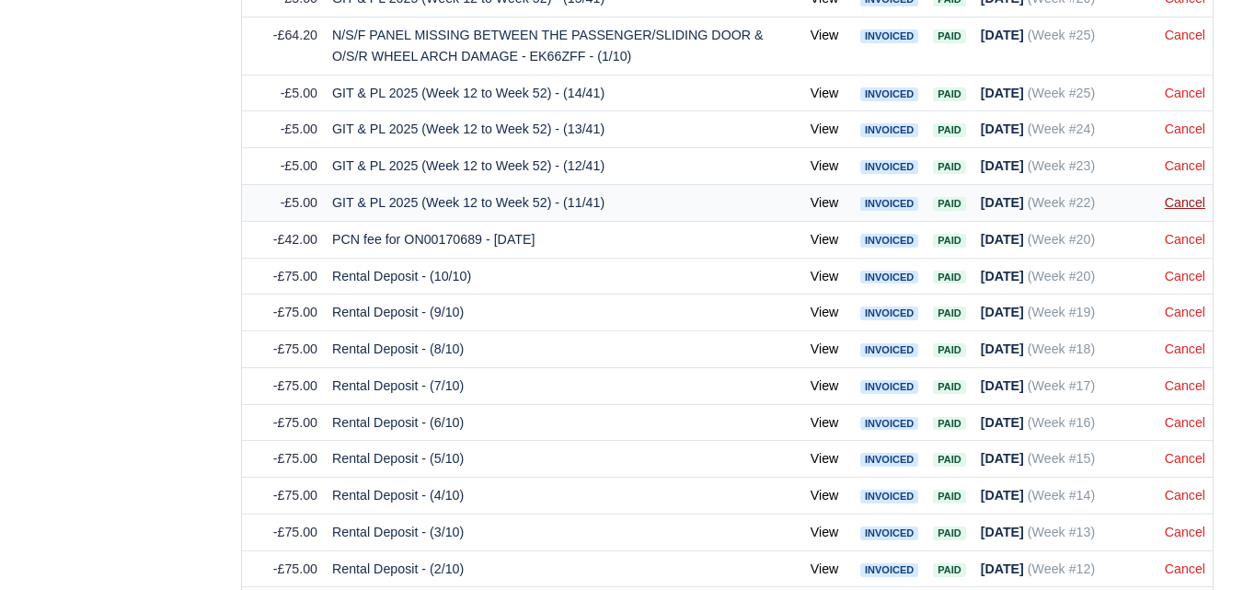
click at [1179, 201] on link "Cancel" at bounding box center [1185, 202] width 40 height 15
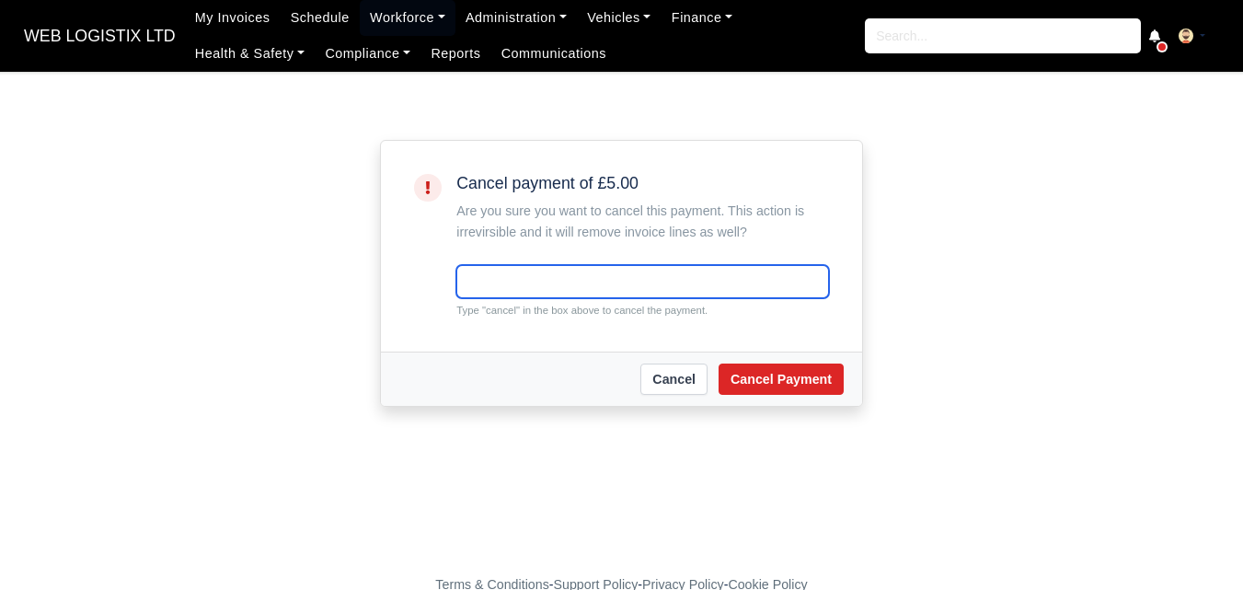
click at [543, 267] on input "text" at bounding box center [642, 281] width 373 height 33
paste input "cancel"
type input "cancel"
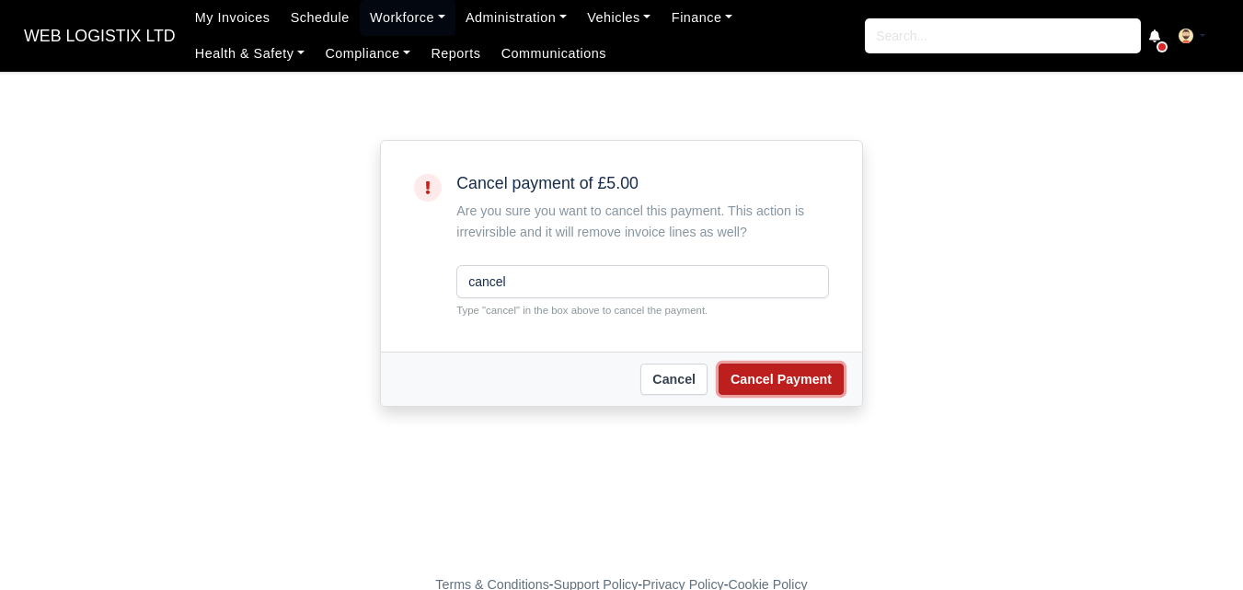
click at [743, 367] on button "Cancel Payment" at bounding box center [781, 378] width 125 height 31
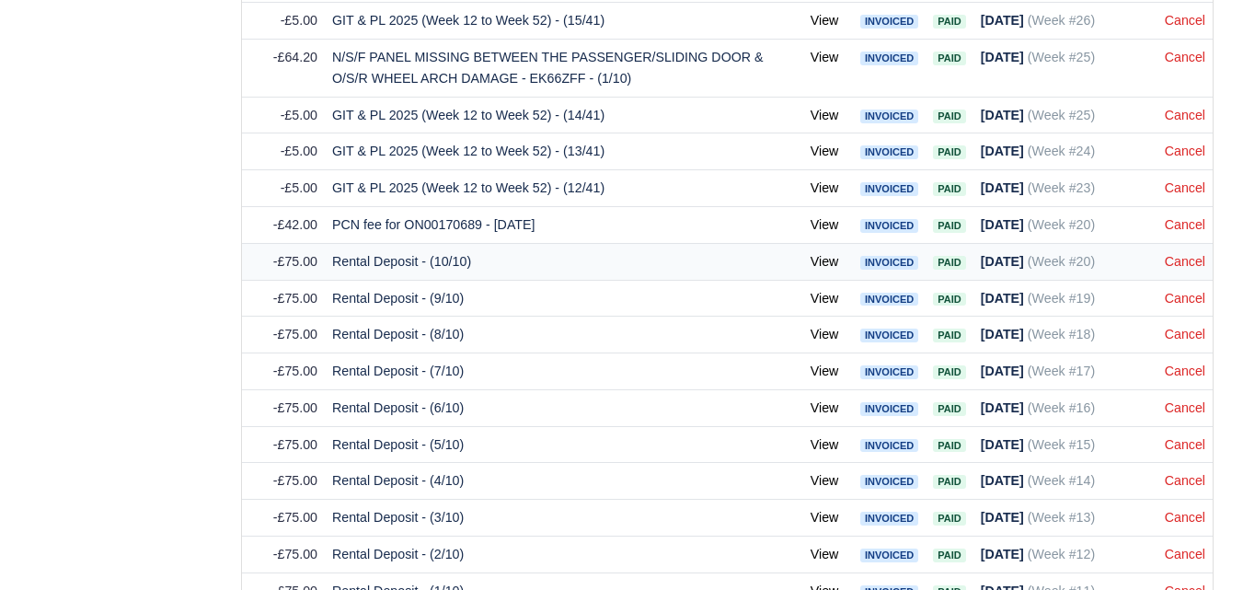
scroll to position [1980, 0]
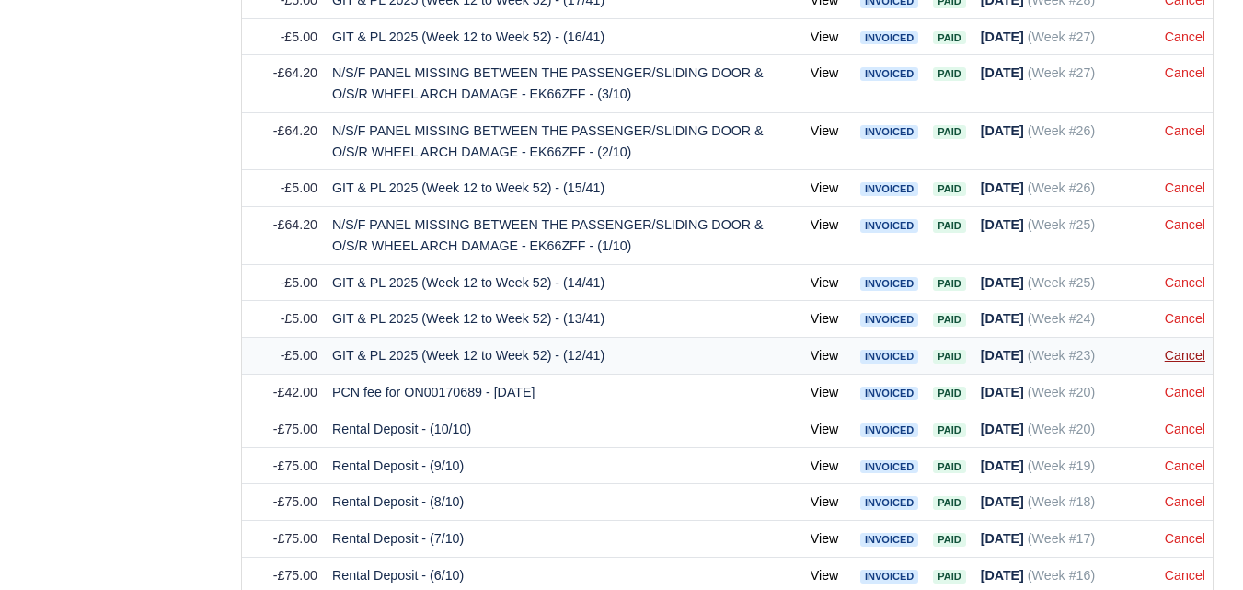
click at [1189, 355] on link "Cancel" at bounding box center [1185, 355] width 40 height 15
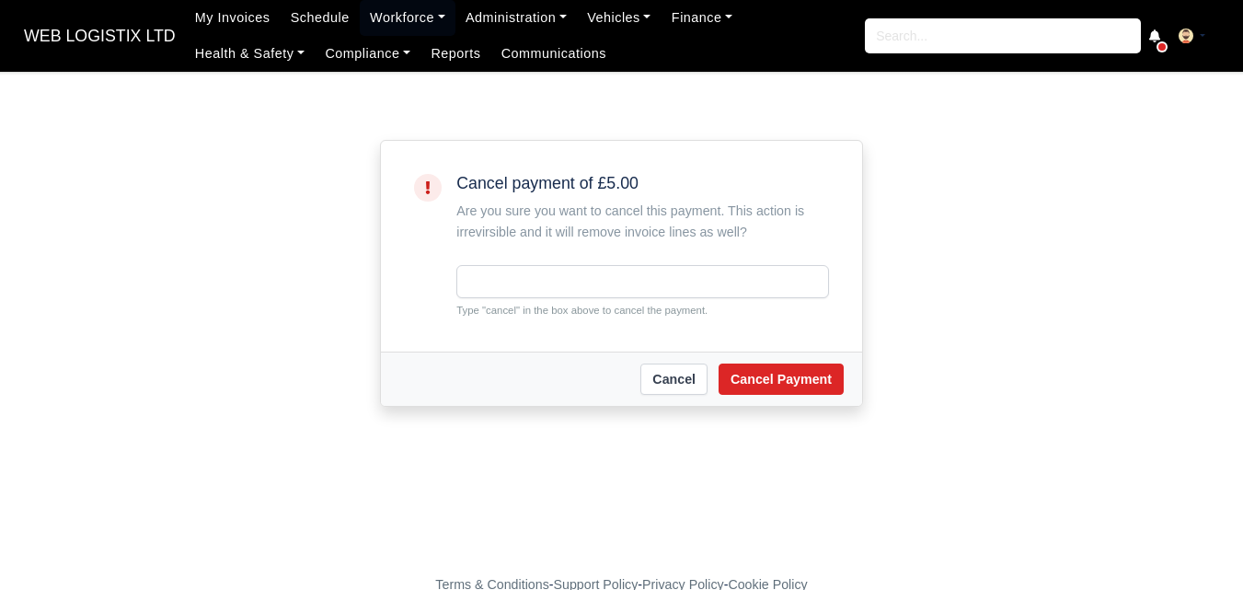
click at [607, 274] on input "text" at bounding box center [642, 281] width 373 height 33
type input "cancel"
click at [749, 385] on button "Cancel Payment" at bounding box center [781, 378] width 125 height 31
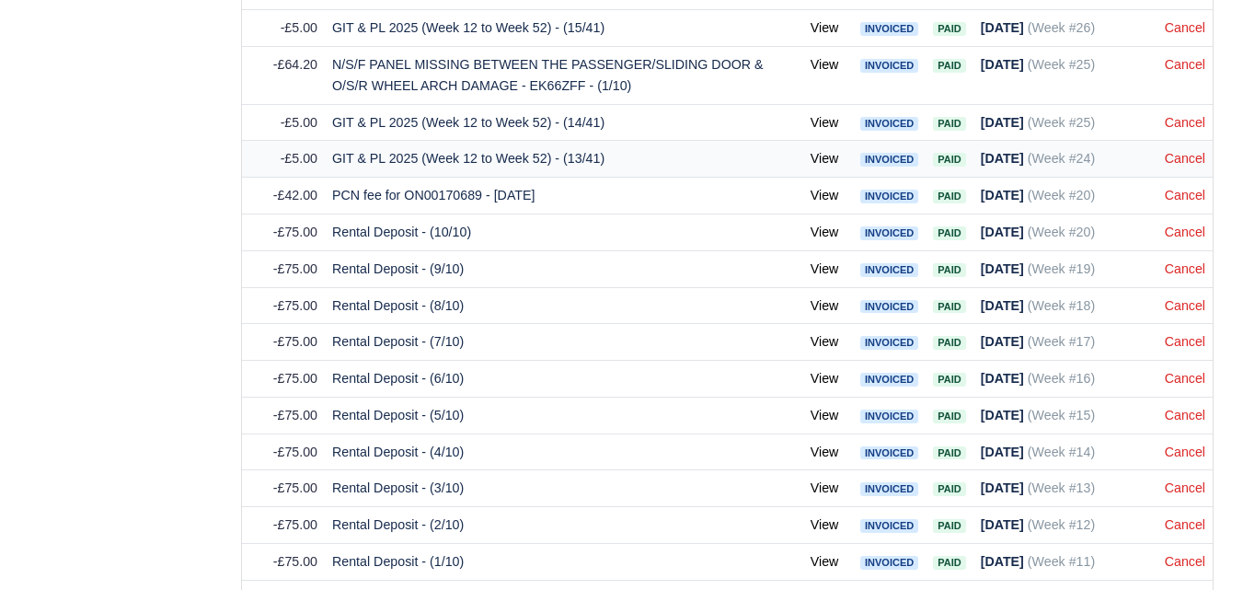
scroll to position [2096, 0]
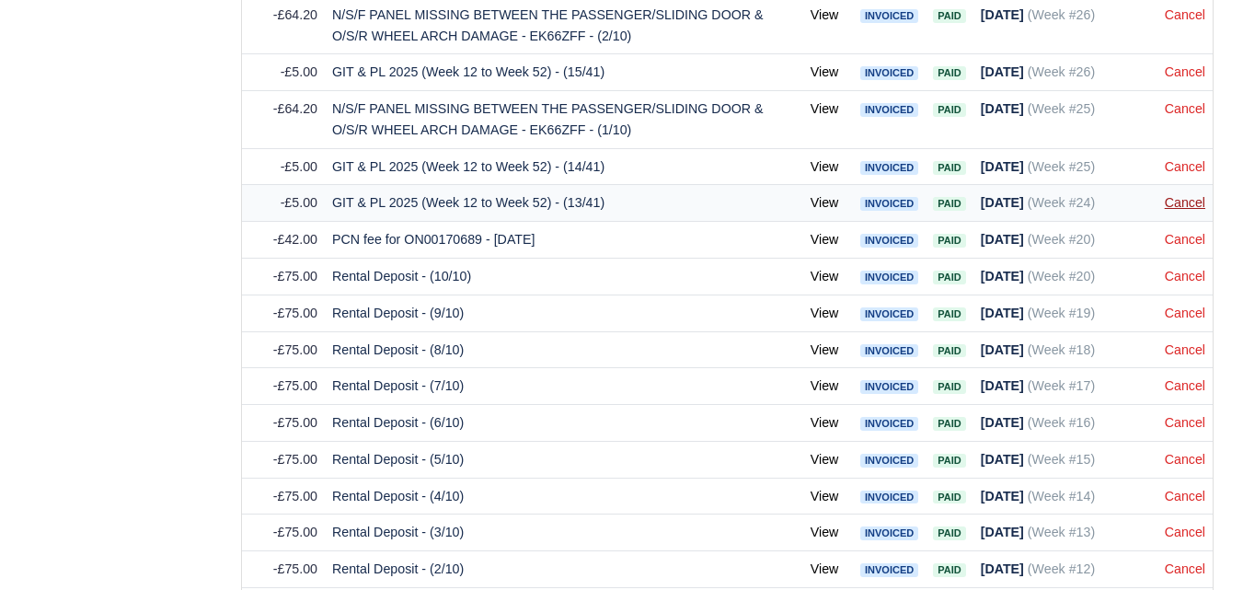
click at [1189, 210] on link "Cancel" at bounding box center [1185, 202] width 40 height 15
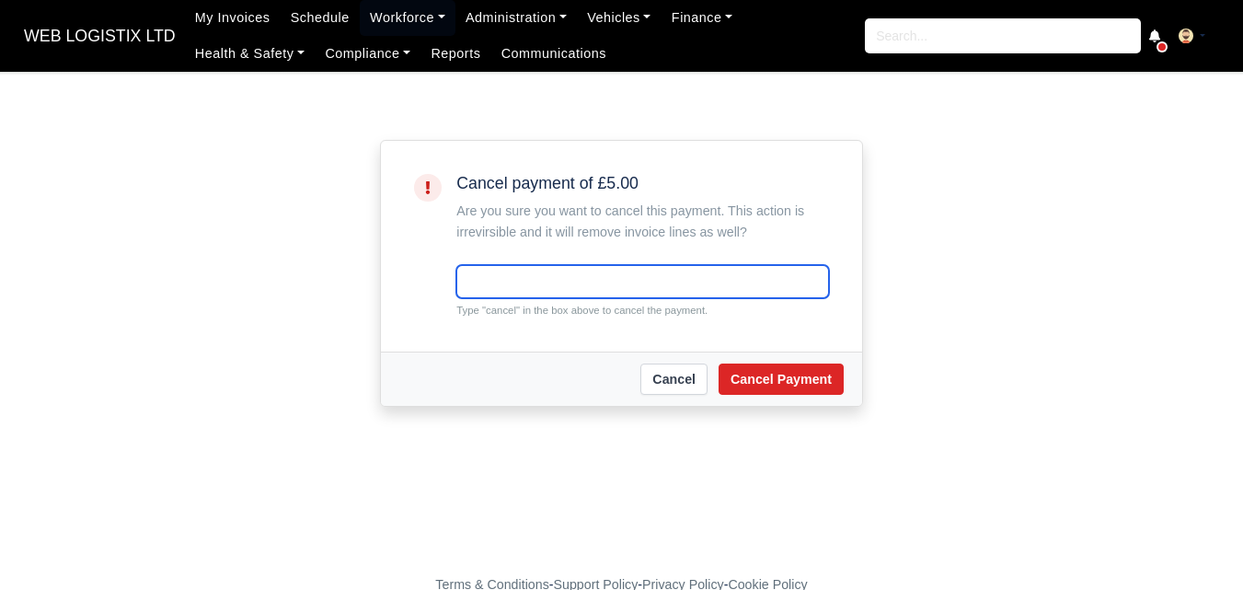
click at [578, 286] on input "text" at bounding box center [642, 281] width 373 height 33
paste input "cancel"
type input "cancel"
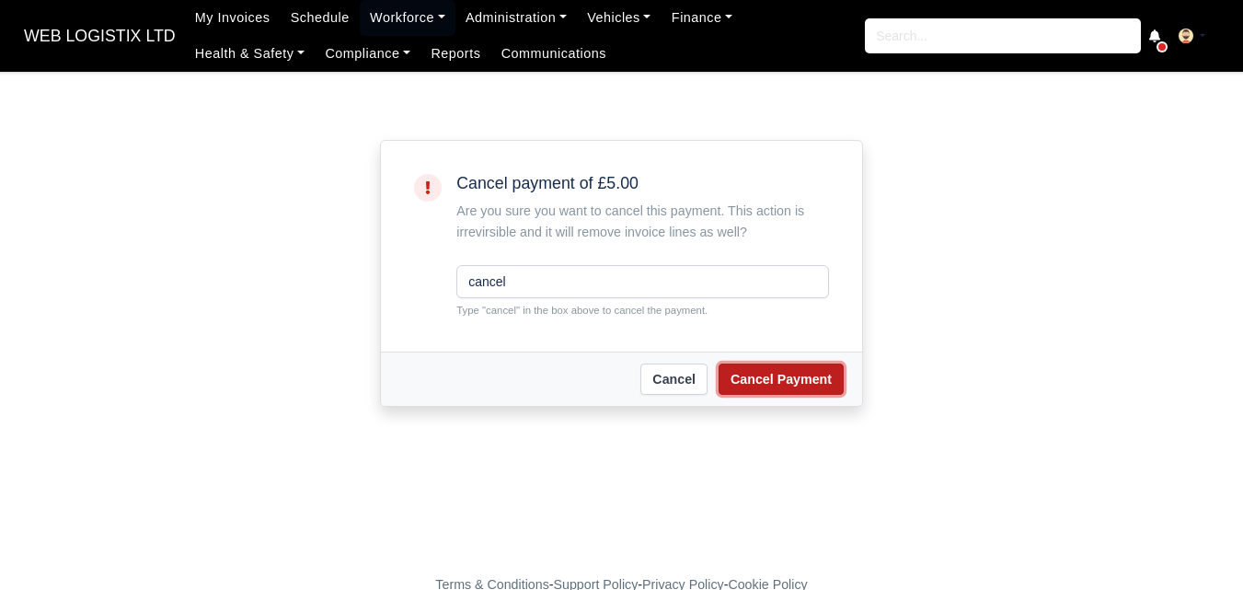
click at [812, 379] on button "Cancel Payment" at bounding box center [781, 378] width 125 height 31
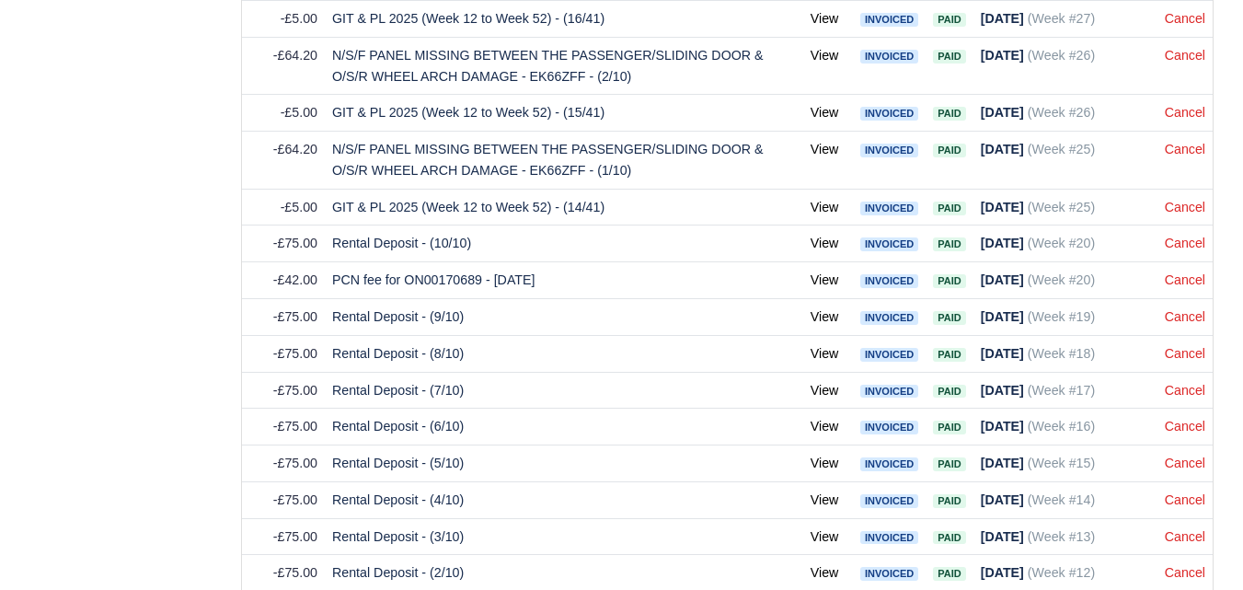
scroll to position [2213, 0]
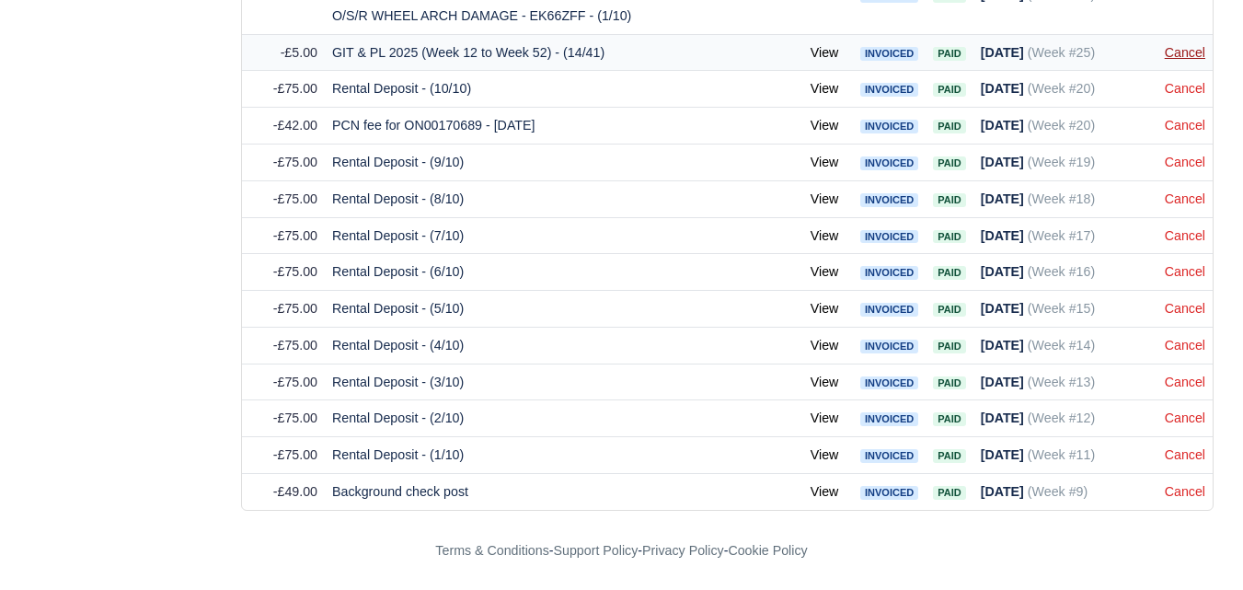
click at [1184, 53] on link "Cancel" at bounding box center [1185, 52] width 40 height 15
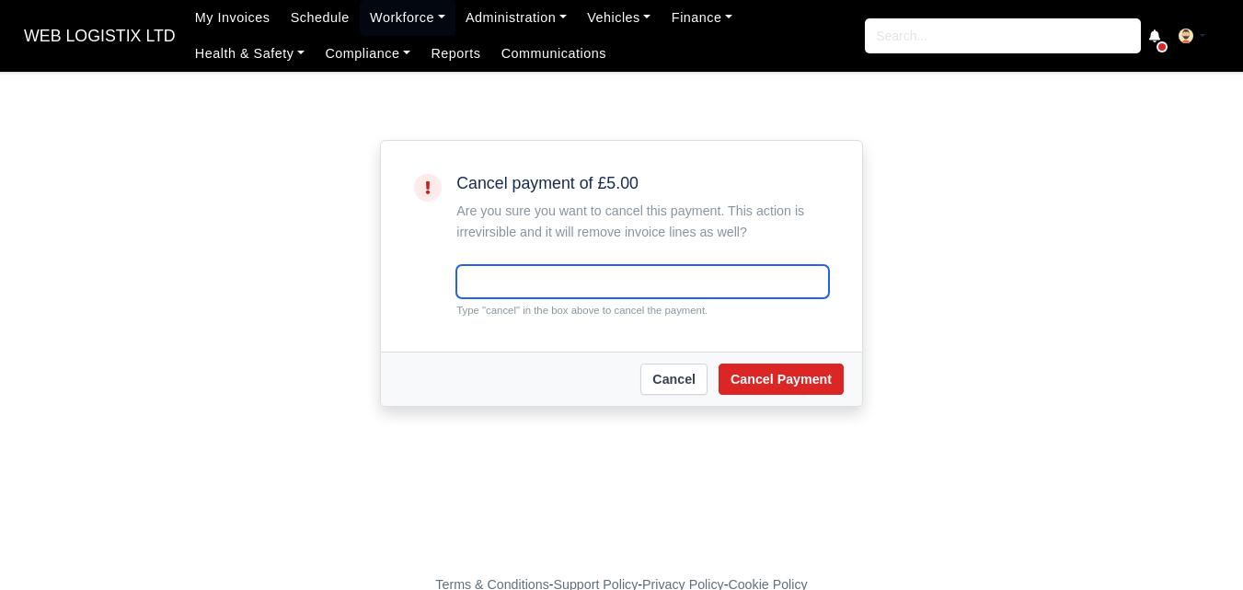
click at [605, 289] on input "text" at bounding box center [642, 281] width 373 height 33
paste input "cancel"
type input "cancel"
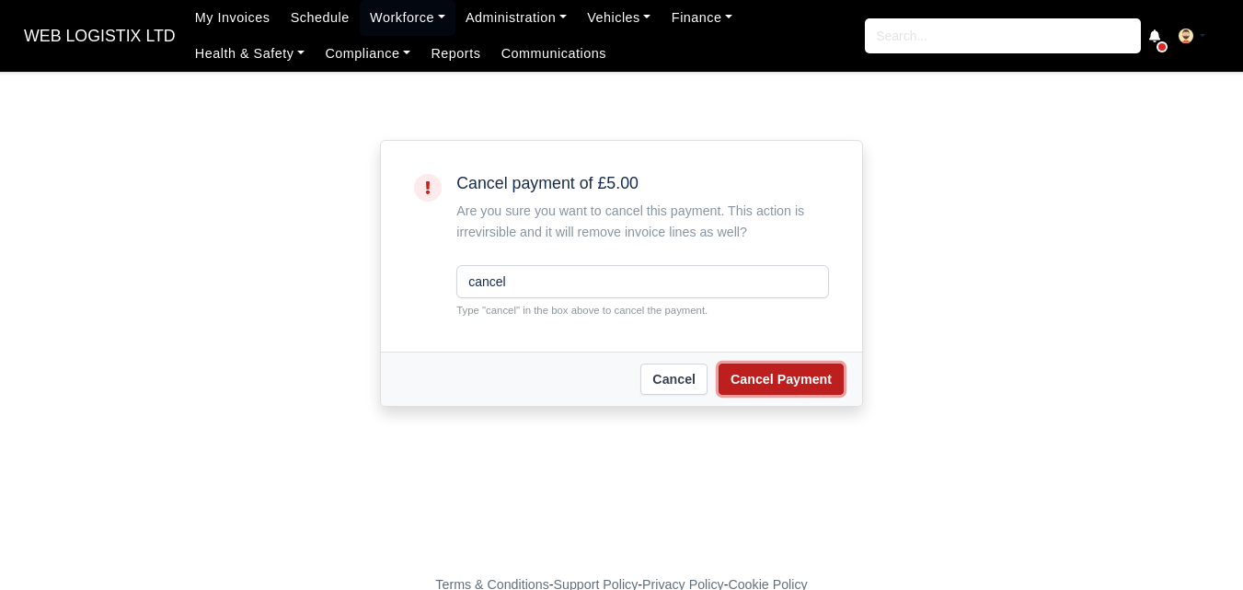
click at [786, 395] on button "Cancel Payment" at bounding box center [781, 378] width 125 height 31
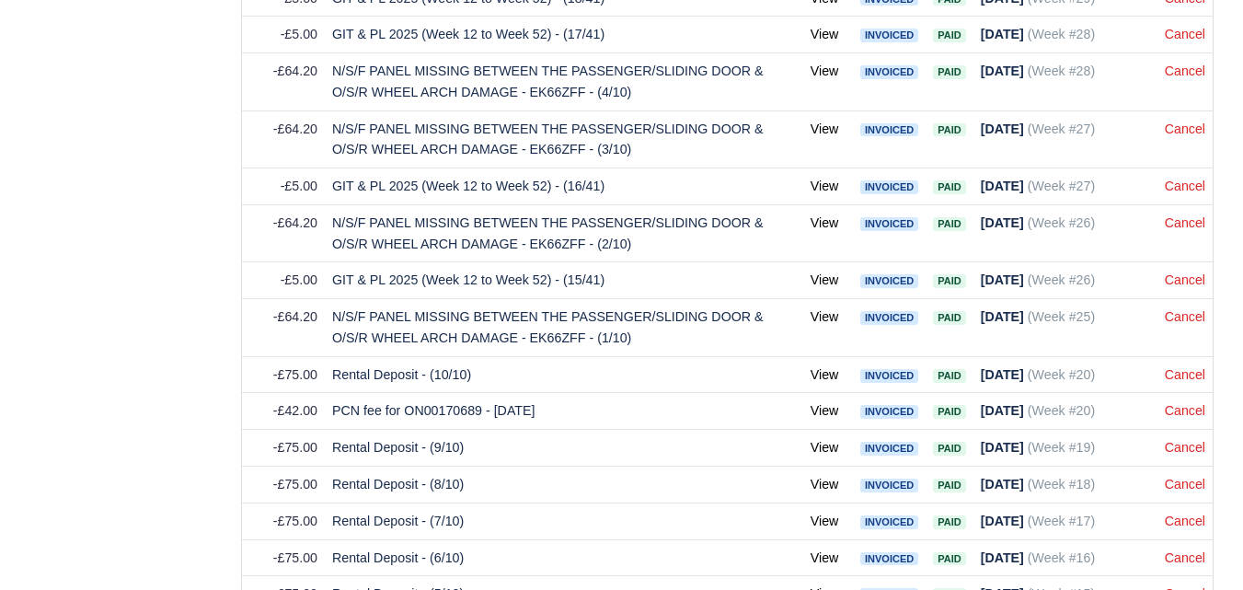
scroll to position [1994, 0]
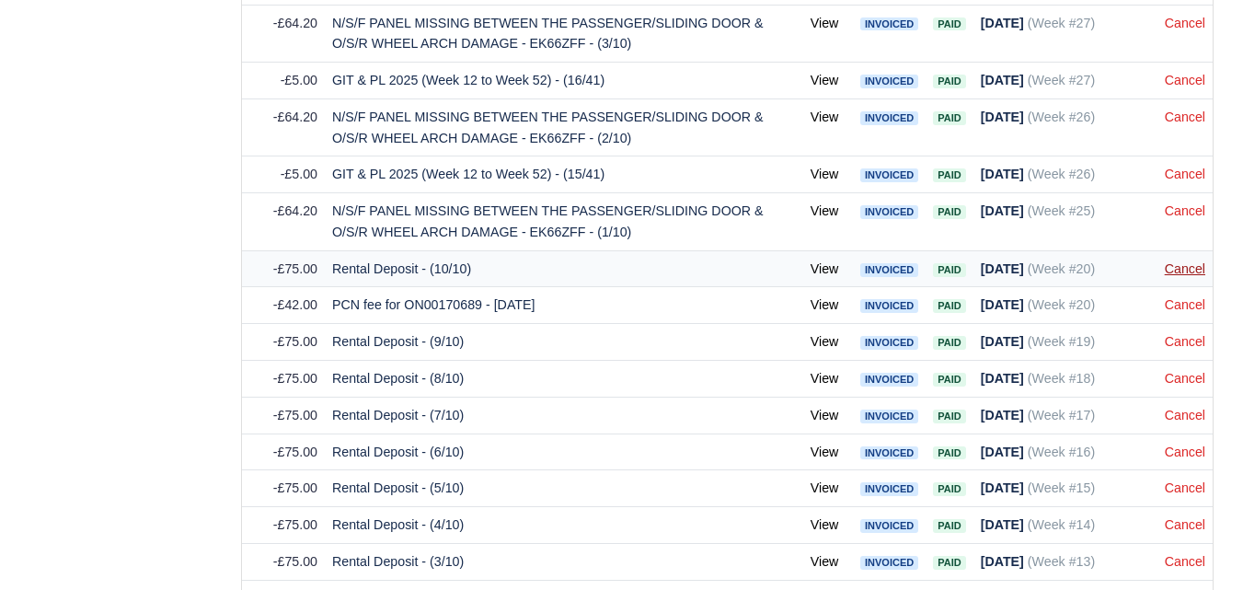
click at [1186, 274] on link "Cancel" at bounding box center [1185, 268] width 40 height 15
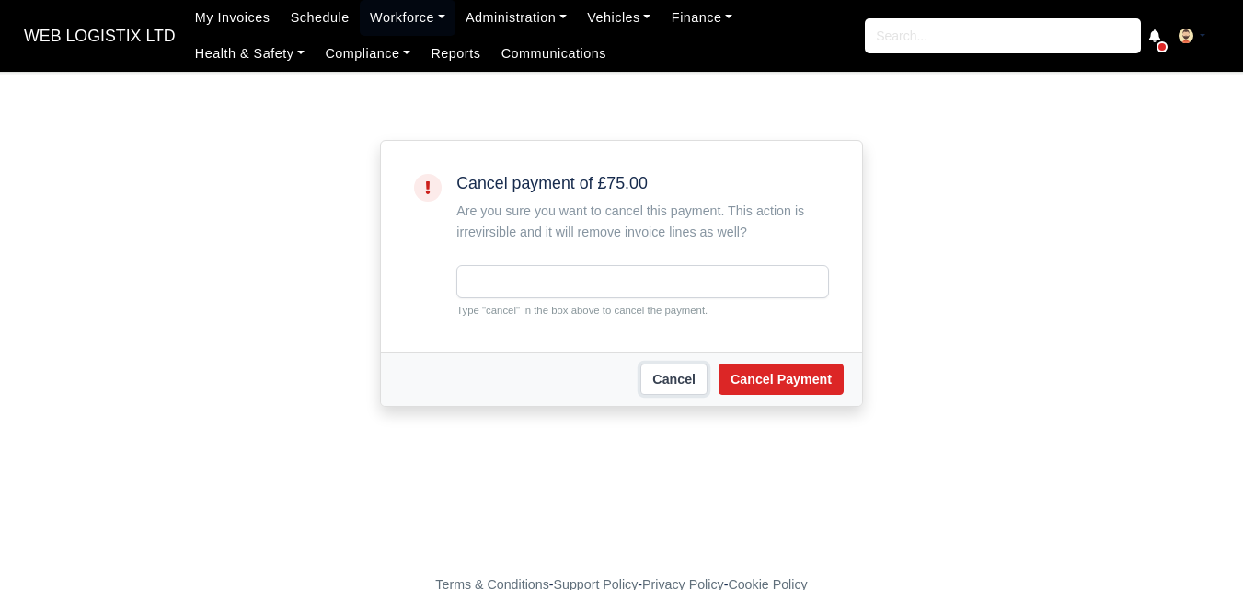
click at [672, 387] on link "Cancel" at bounding box center [673, 378] width 67 height 31
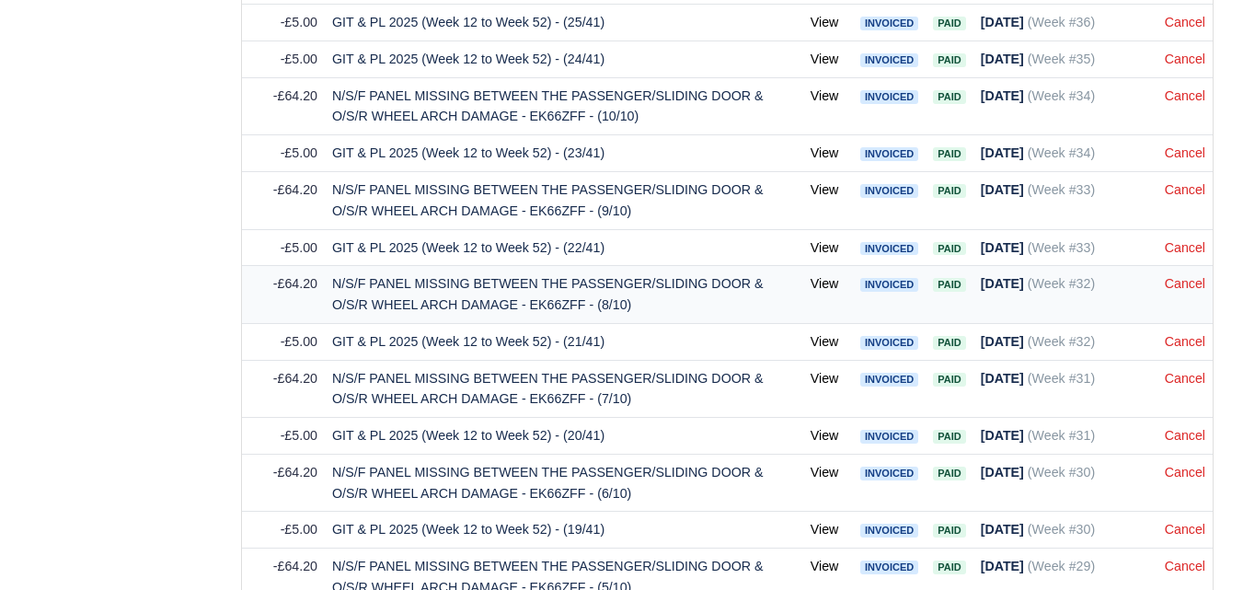
scroll to position [1994, 0]
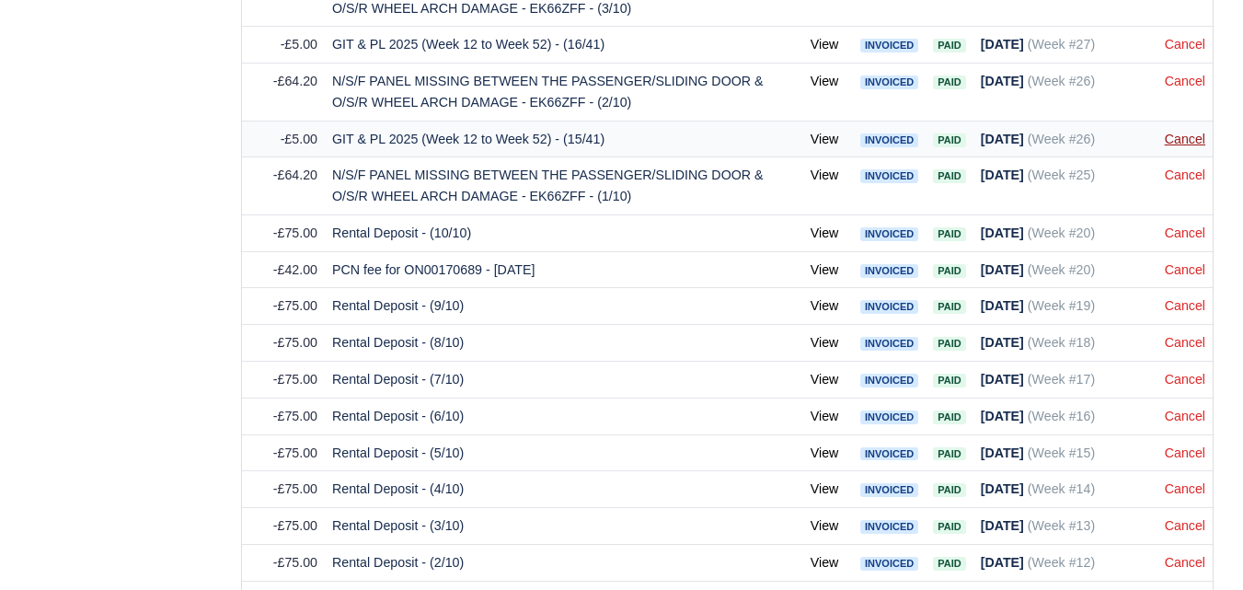
click at [1188, 136] on link "Cancel" at bounding box center [1185, 139] width 40 height 15
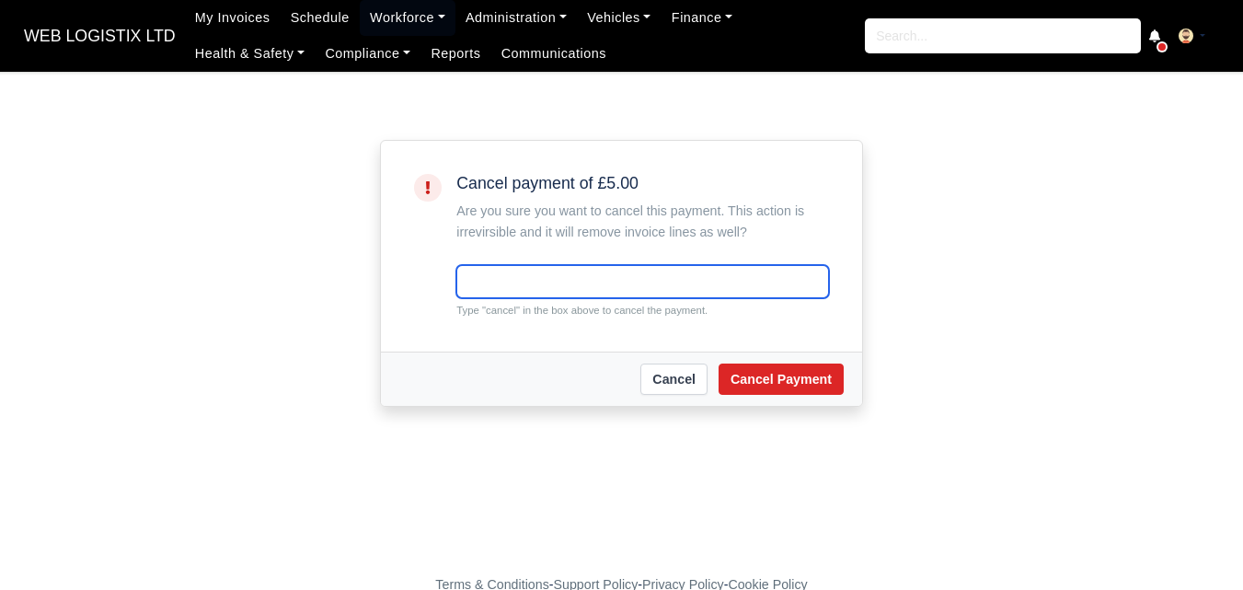
click at [632, 283] on input "text" at bounding box center [642, 281] width 373 height 33
paste input "cancel"
type input "cancel"
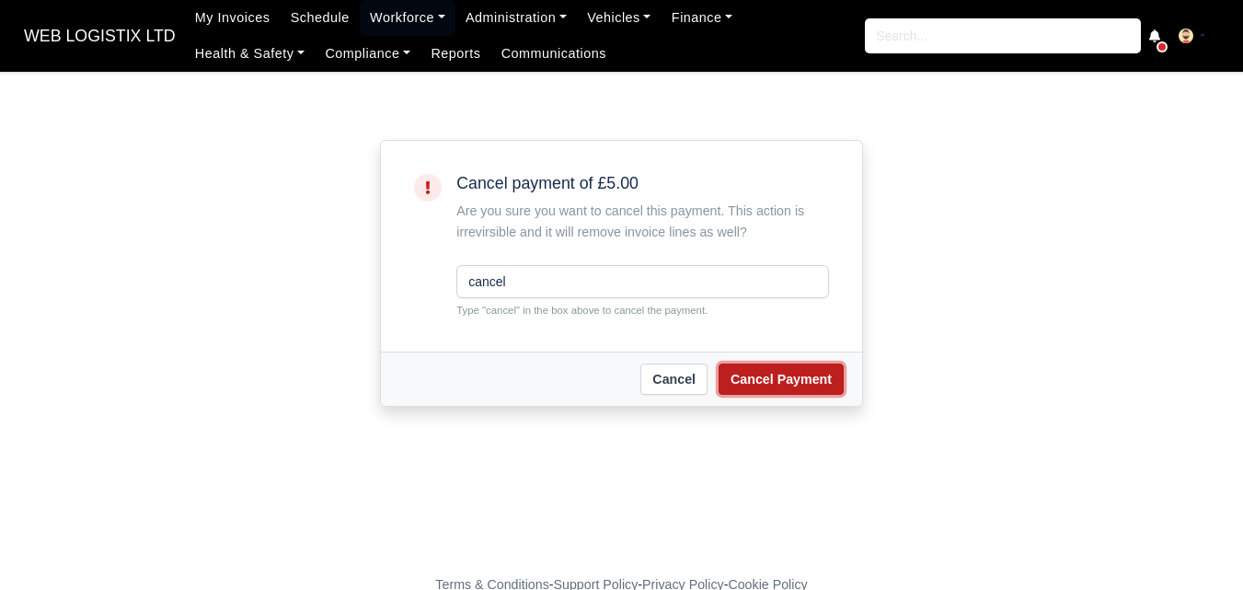
click at [786, 385] on button "Cancel Payment" at bounding box center [781, 378] width 125 height 31
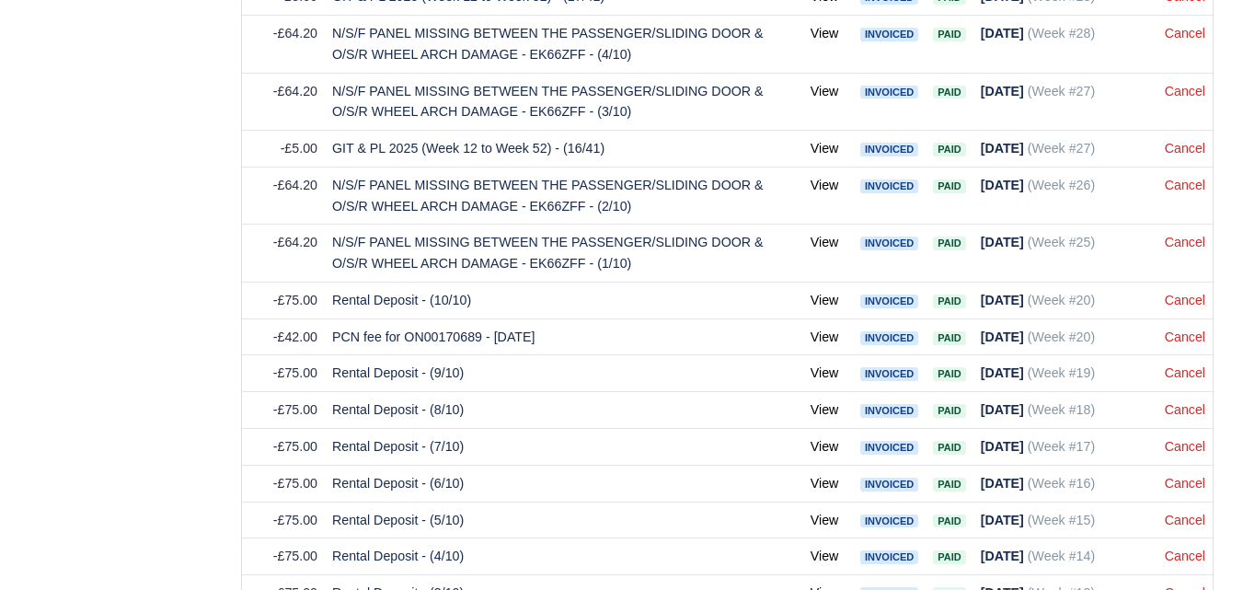
scroll to position [1834, 0]
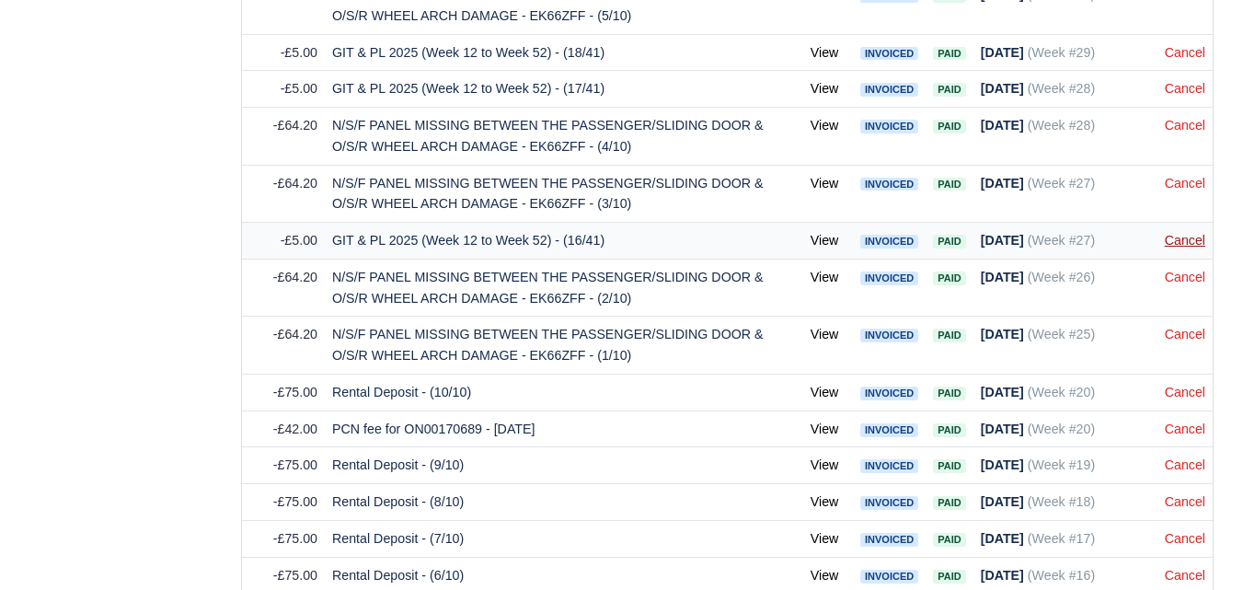
click at [1188, 243] on link "Cancel" at bounding box center [1185, 240] width 40 height 15
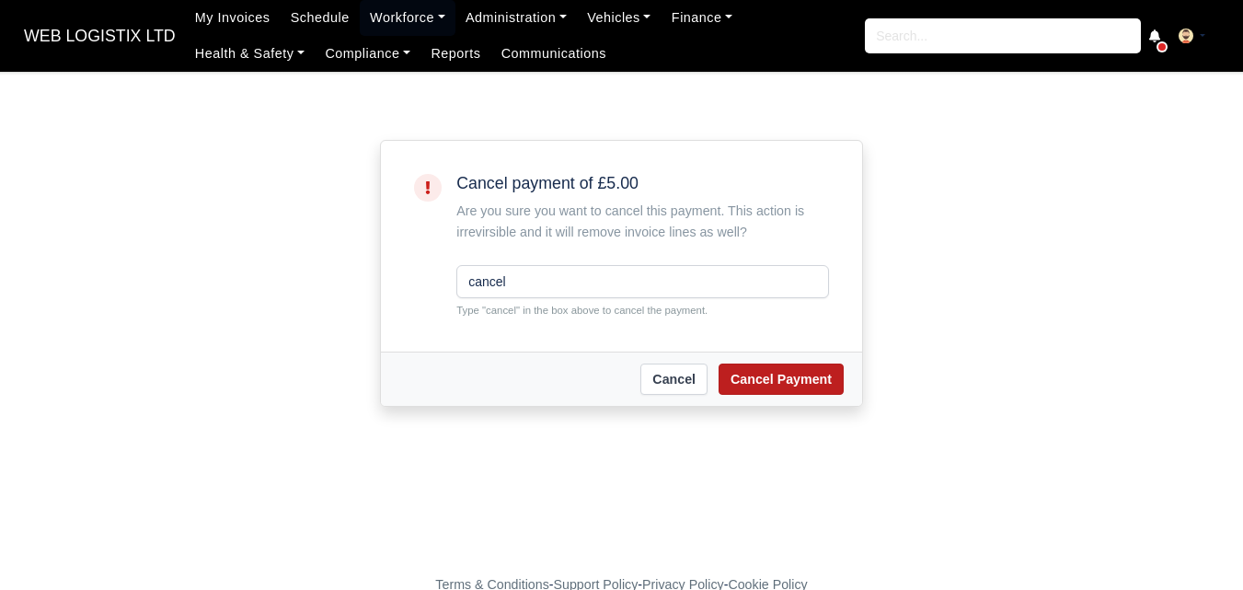
type input "cancel"
click at [764, 386] on button "Cancel Payment" at bounding box center [781, 378] width 125 height 31
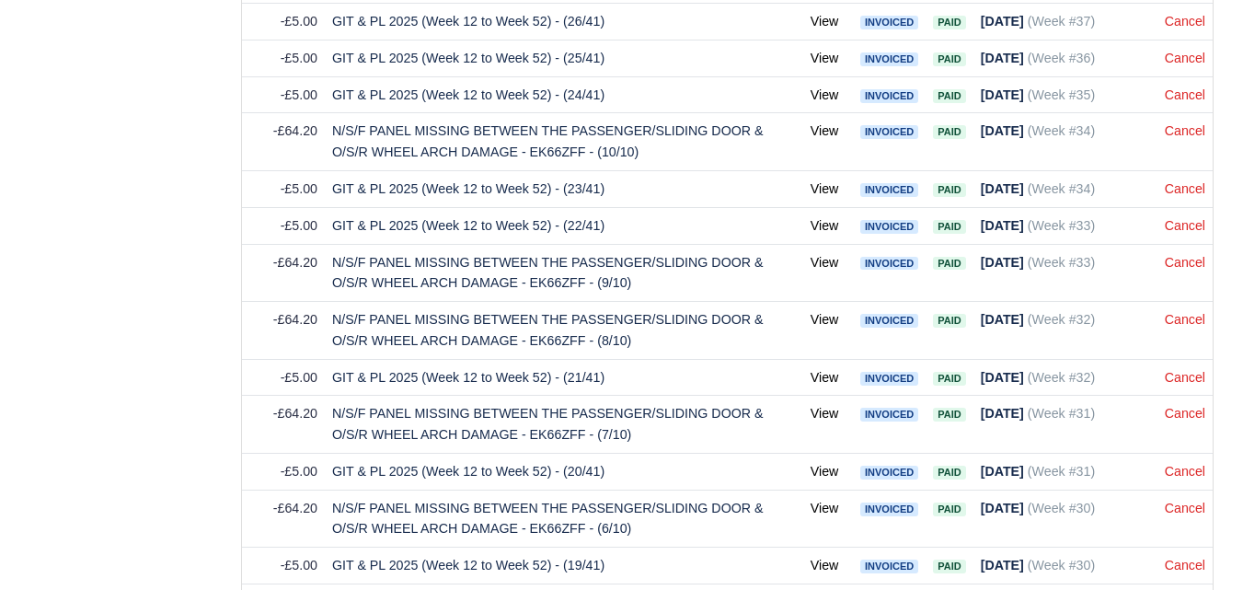
scroll to position [1226, 0]
click at [1177, 184] on link "Cancel" at bounding box center [1185, 188] width 40 height 15
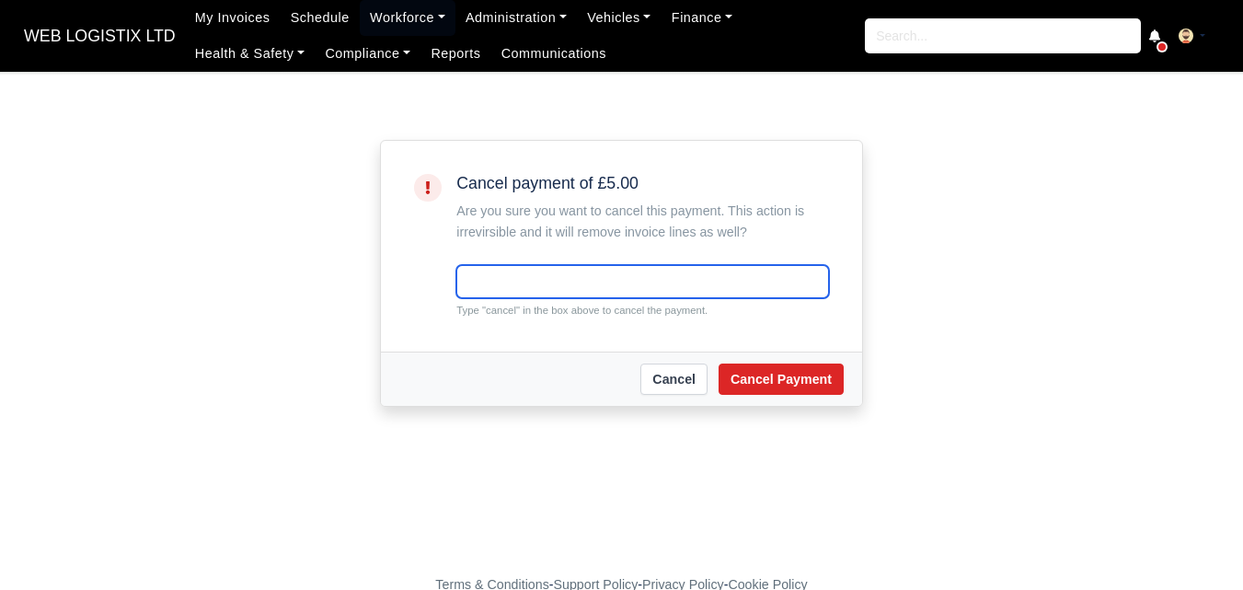
click at [662, 283] on input "text" at bounding box center [642, 281] width 373 height 33
paste input "cancel"
type input "cancel"
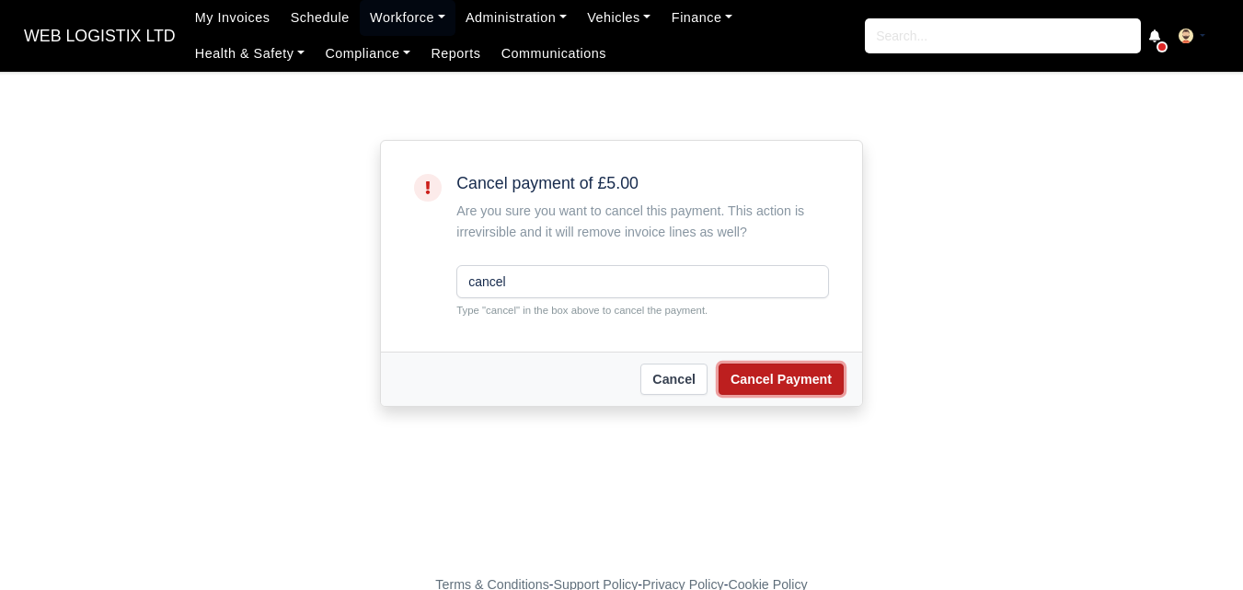
click at [786, 371] on button "Cancel Payment" at bounding box center [781, 378] width 125 height 31
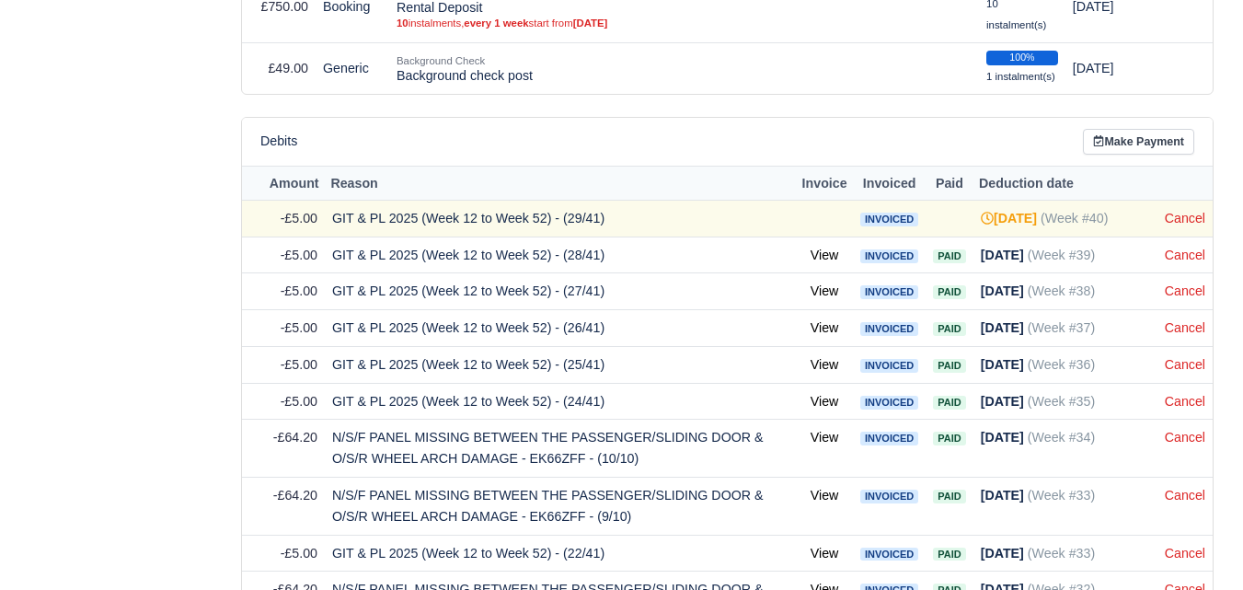
scroll to position [920, 0]
click at [1177, 223] on link "Cancel" at bounding box center [1185, 218] width 40 height 15
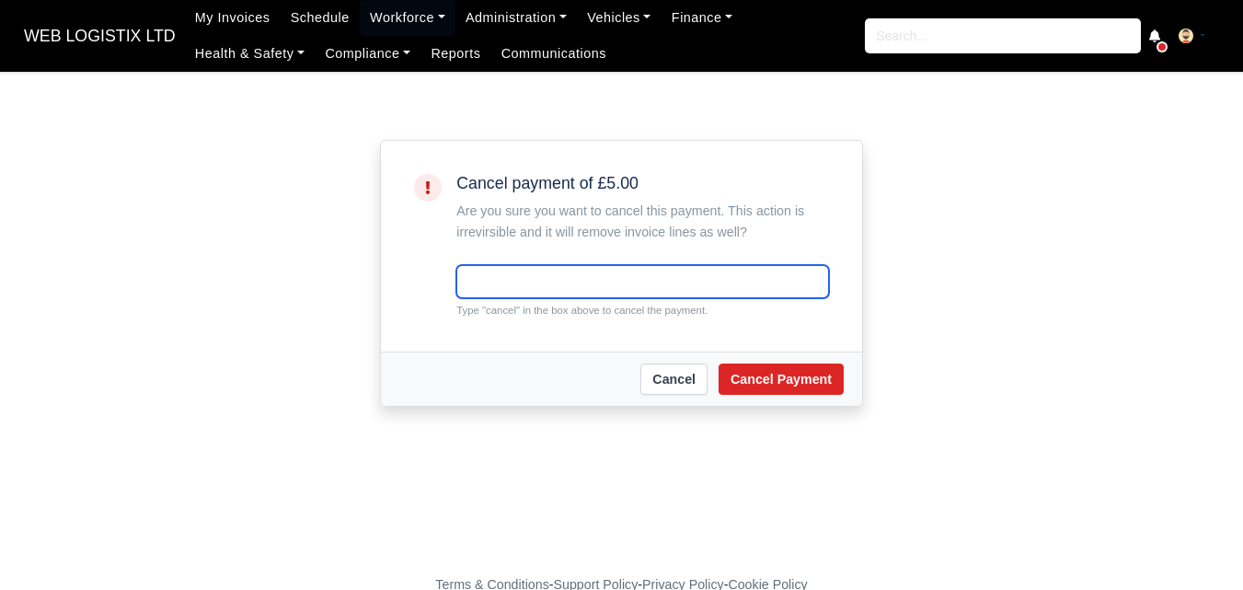
click at [502, 282] on input "text" at bounding box center [642, 281] width 373 height 33
paste input "cancel"
type input "cancel"
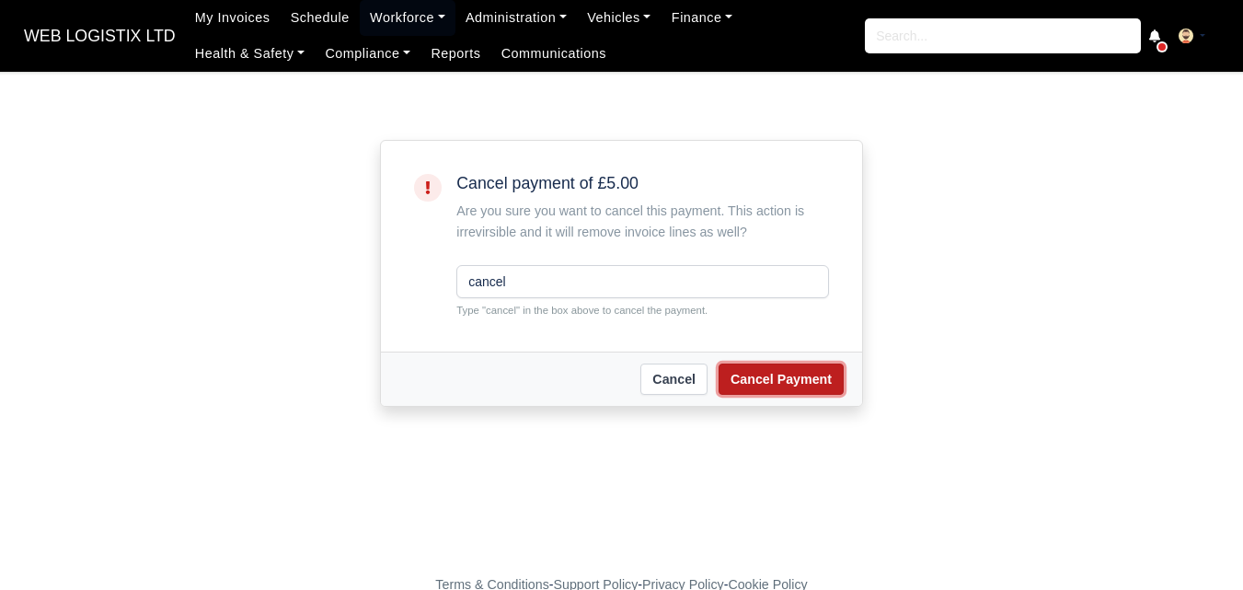
click at [811, 385] on button "Cancel Payment" at bounding box center [781, 378] width 125 height 31
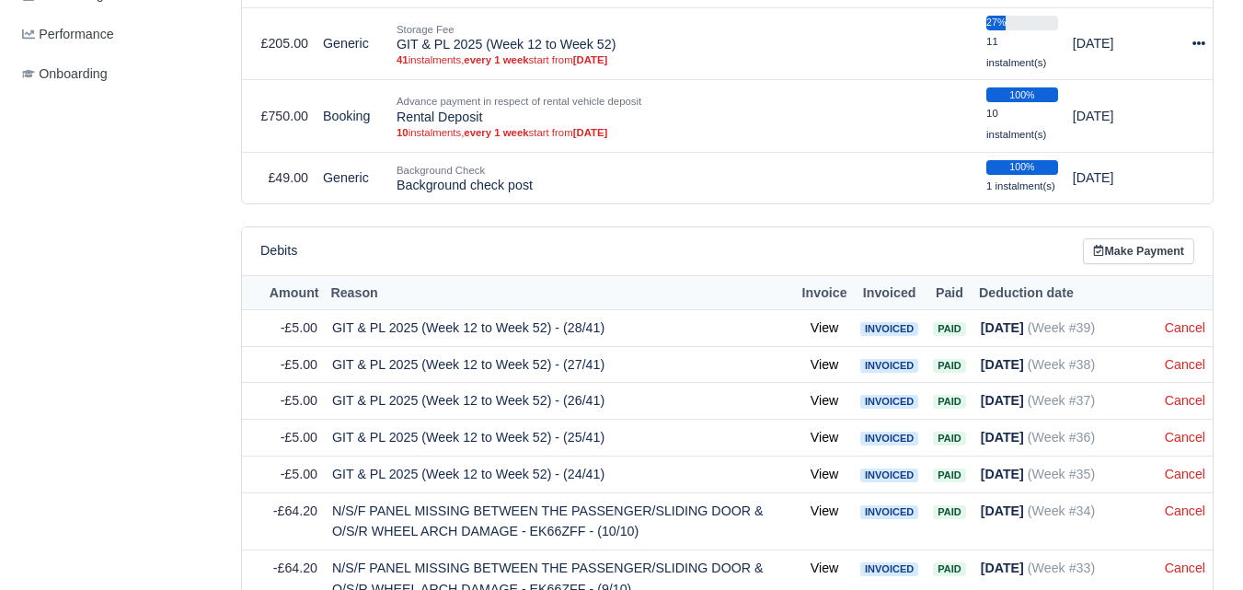
scroll to position [920, 0]
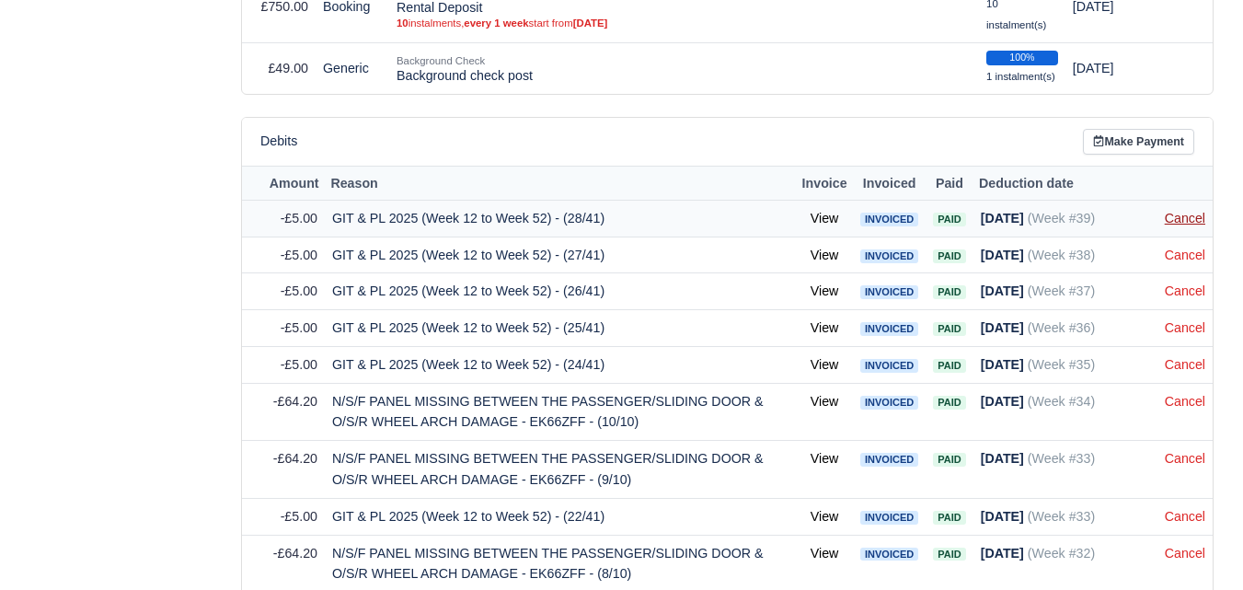
click at [1188, 220] on link "Cancel" at bounding box center [1185, 218] width 40 height 15
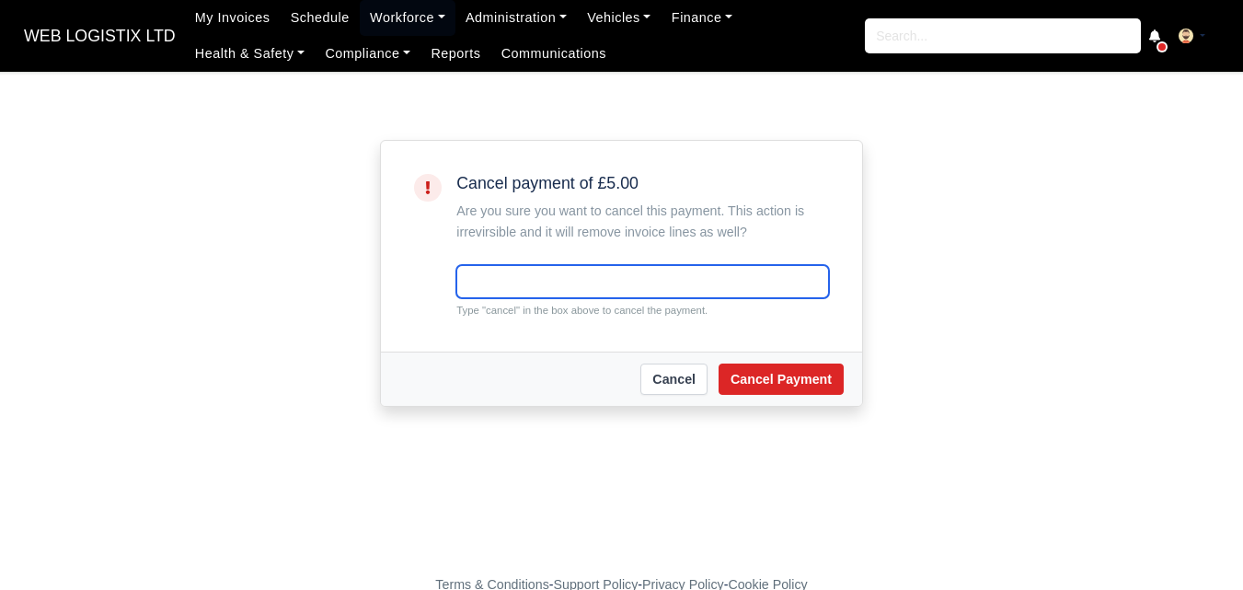
click at [711, 293] on input "text" at bounding box center [642, 281] width 373 height 33
paste input "cancel"
type input "cancel"
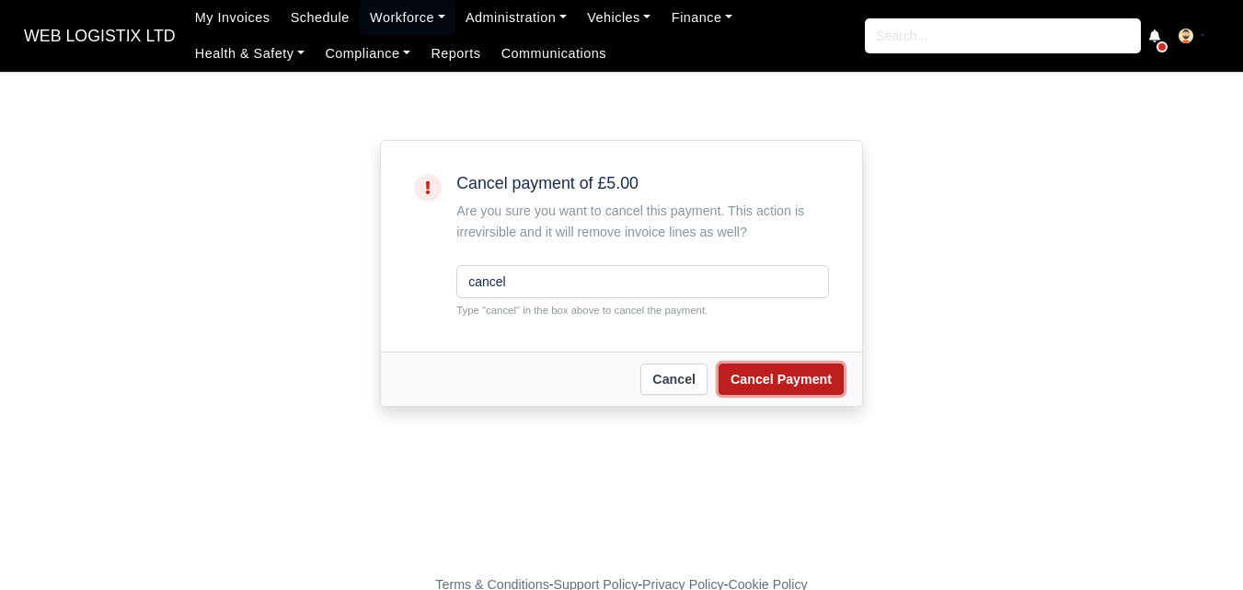
click at [776, 378] on button "Cancel Payment" at bounding box center [781, 378] width 125 height 31
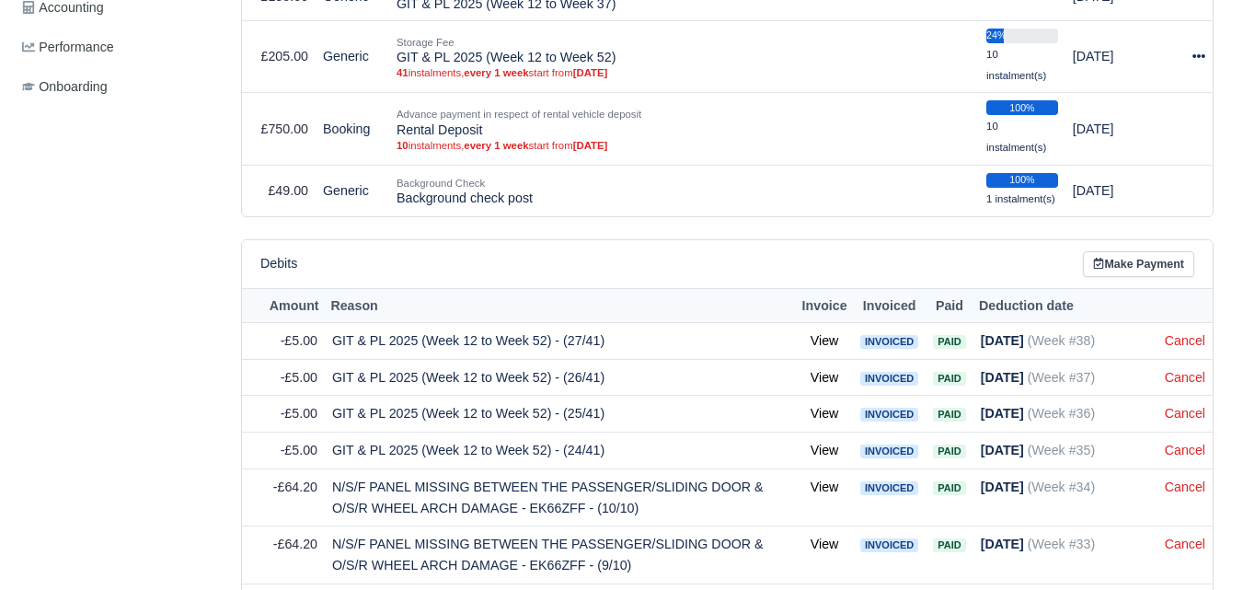
scroll to position [920, 0]
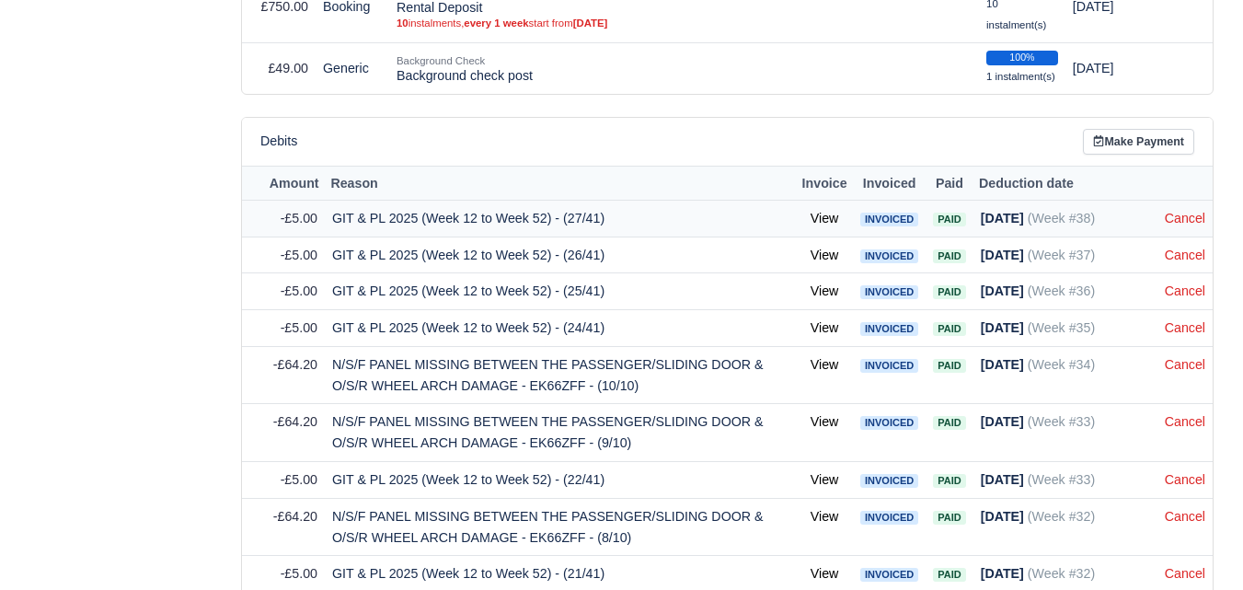
click at [1174, 229] on td "Cancel" at bounding box center [1184, 218] width 55 height 37
click at [1178, 219] on link "Cancel" at bounding box center [1185, 218] width 40 height 15
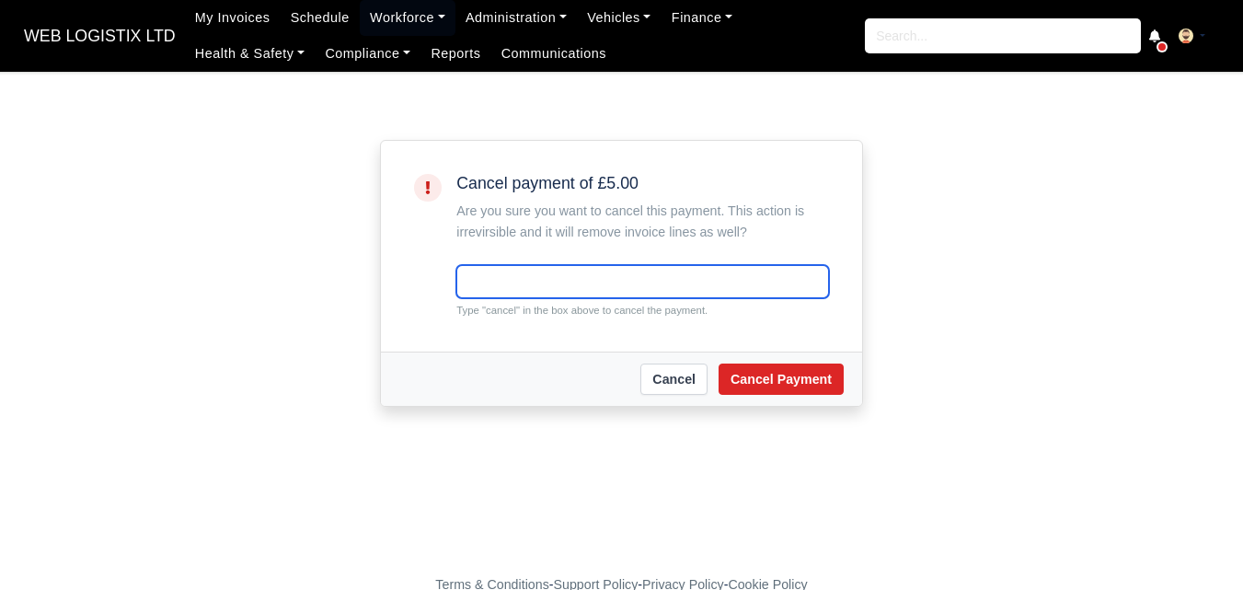
click at [743, 289] on input "text" at bounding box center [642, 281] width 373 height 33
paste input "cancel"
type input "cancel"
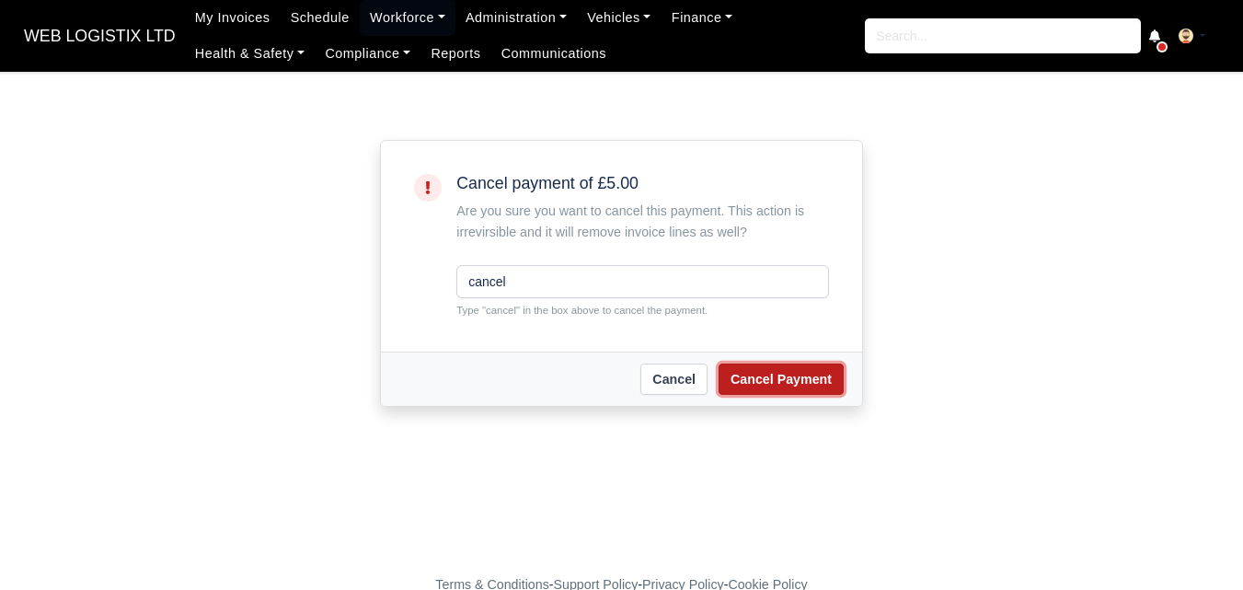
click at [763, 386] on button "Cancel Payment" at bounding box center [781, 378] width 125 height 31
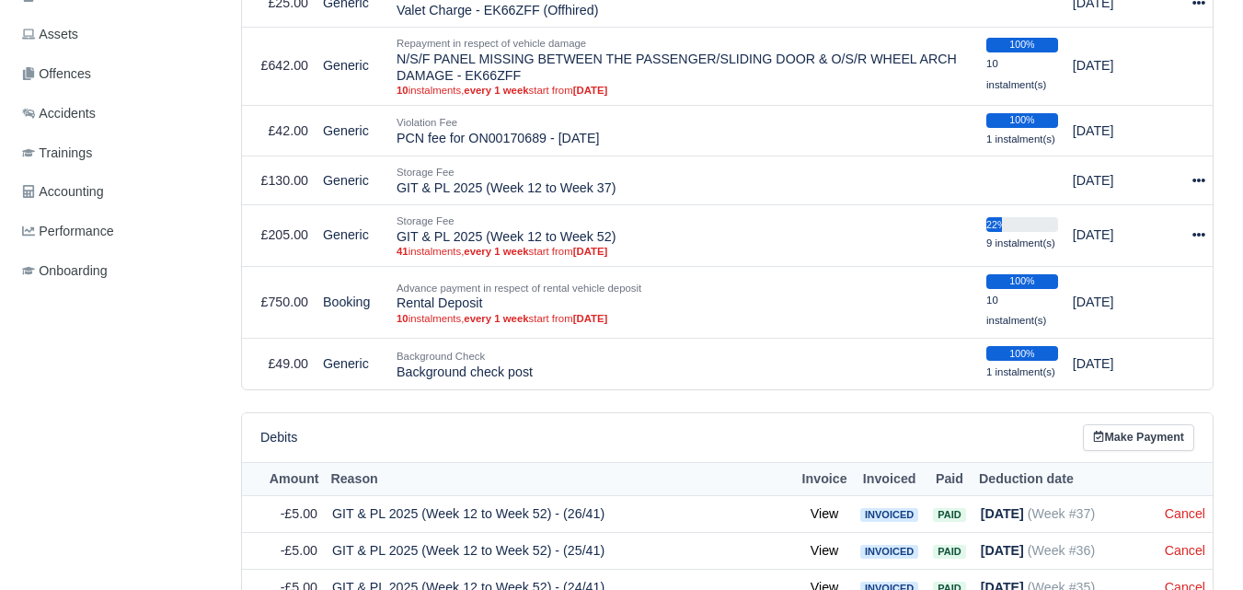
scroll to position [766, 0]
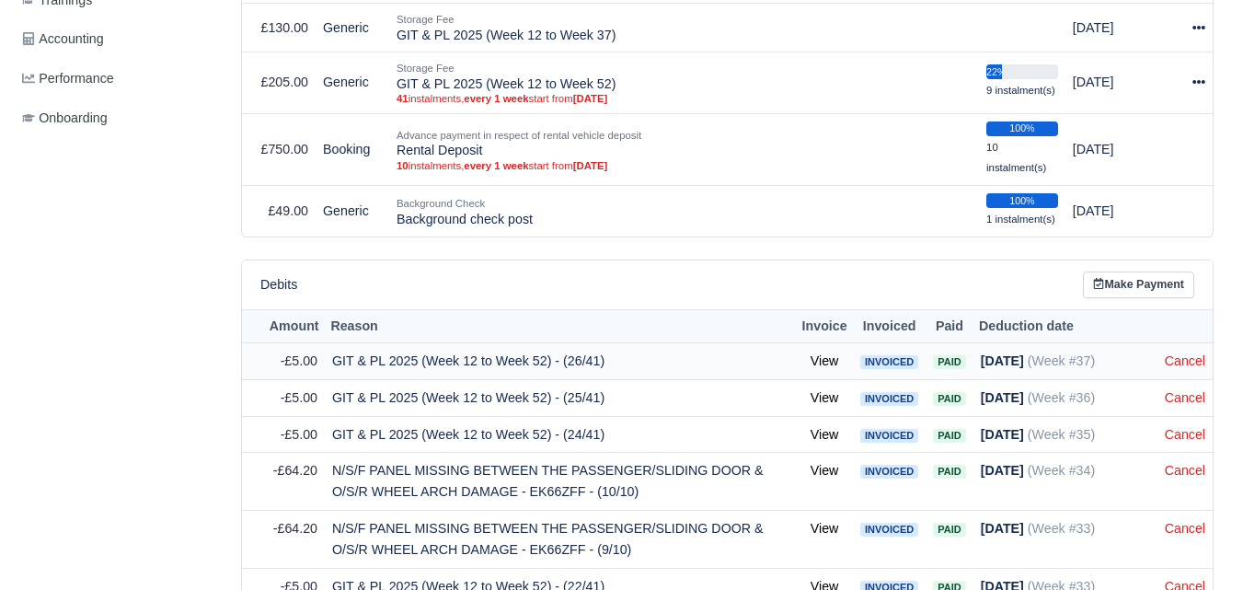
click at [1206, 362] on td "Cancel" at bounding box center [1184, 361] width 55 height 37
click at [1190, 360] on link "Cancel" at bounding box center [1185, 360] width 40 height 15
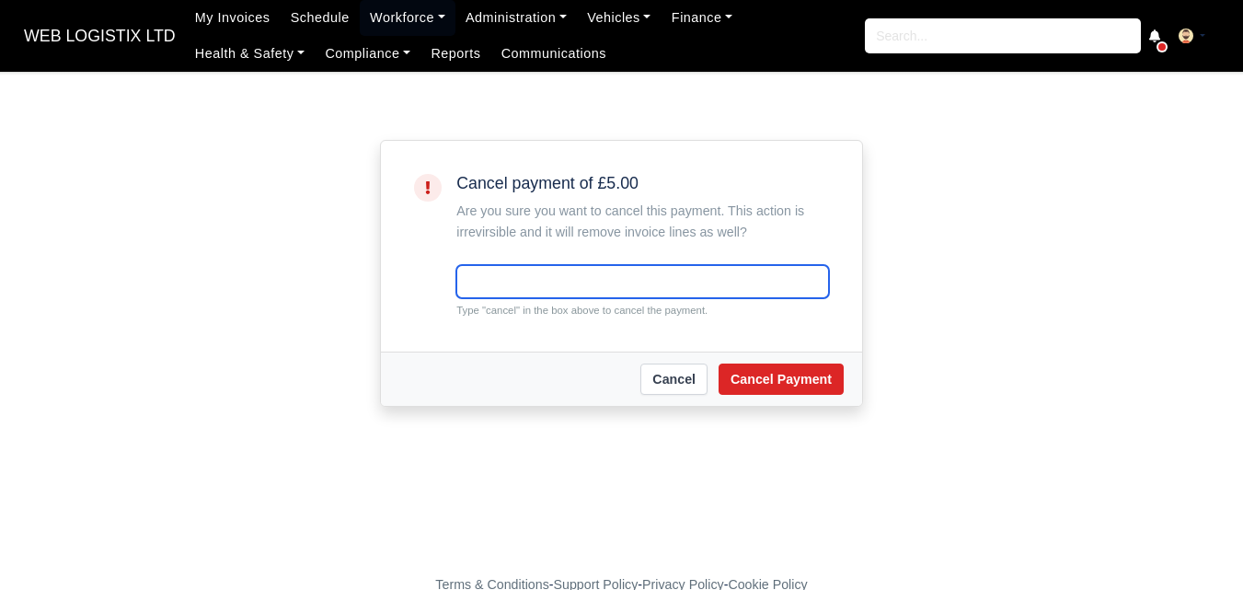
click at [514, 270] on input "text" at bounding box center [642, 281] width 373 height 33
paste input "cancel"
type input "cancel"
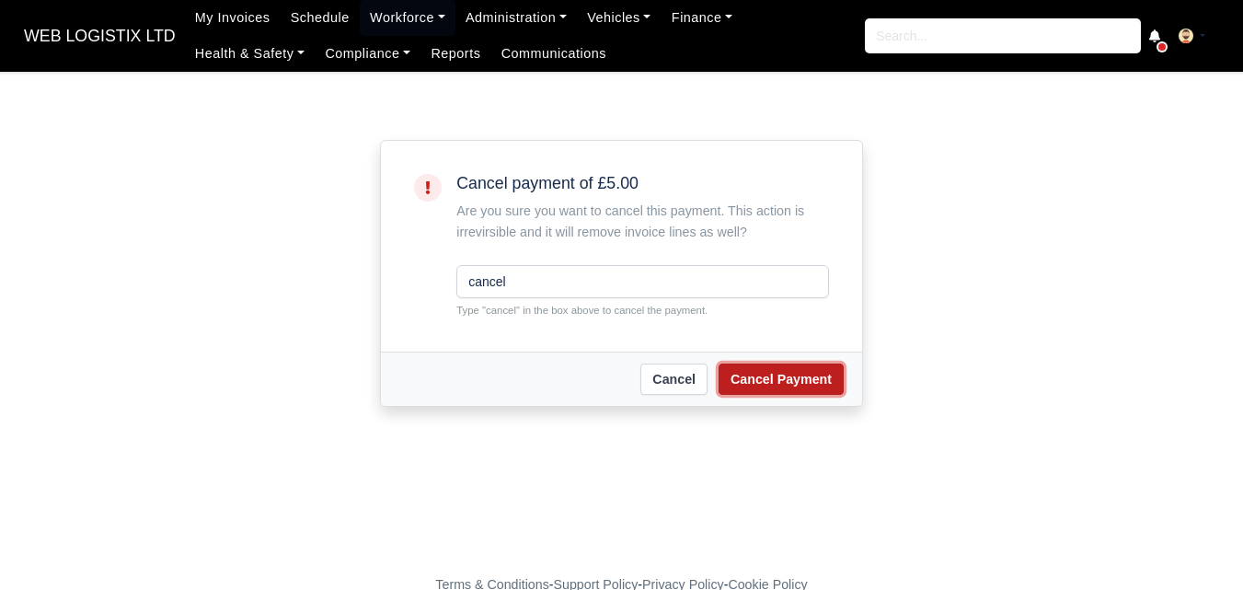
click at [768, 378] on button "Cancel Payment" at bounding box center [781, 378] width 125 height 31
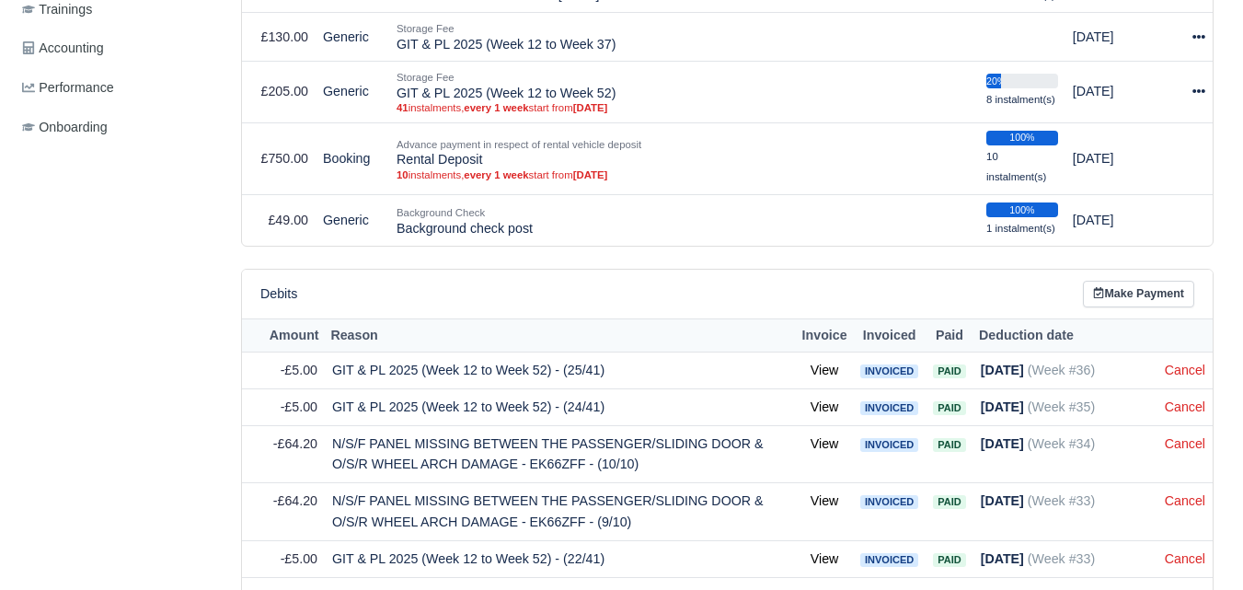
scroll to position [766, 0]
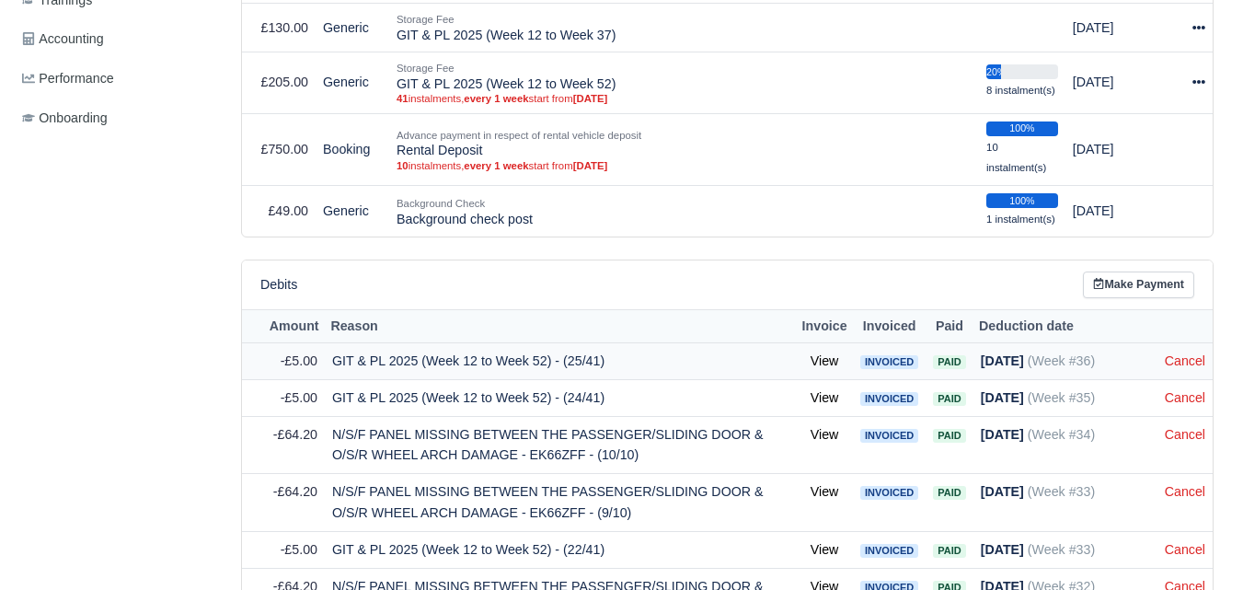
click at [1181, 350] on td "Cancel" at bounding box center [1184, 361] width 55 height 37
click at [1179, 368] on link "Cancel" at bounding box center [1185, 360] width 40 height 15
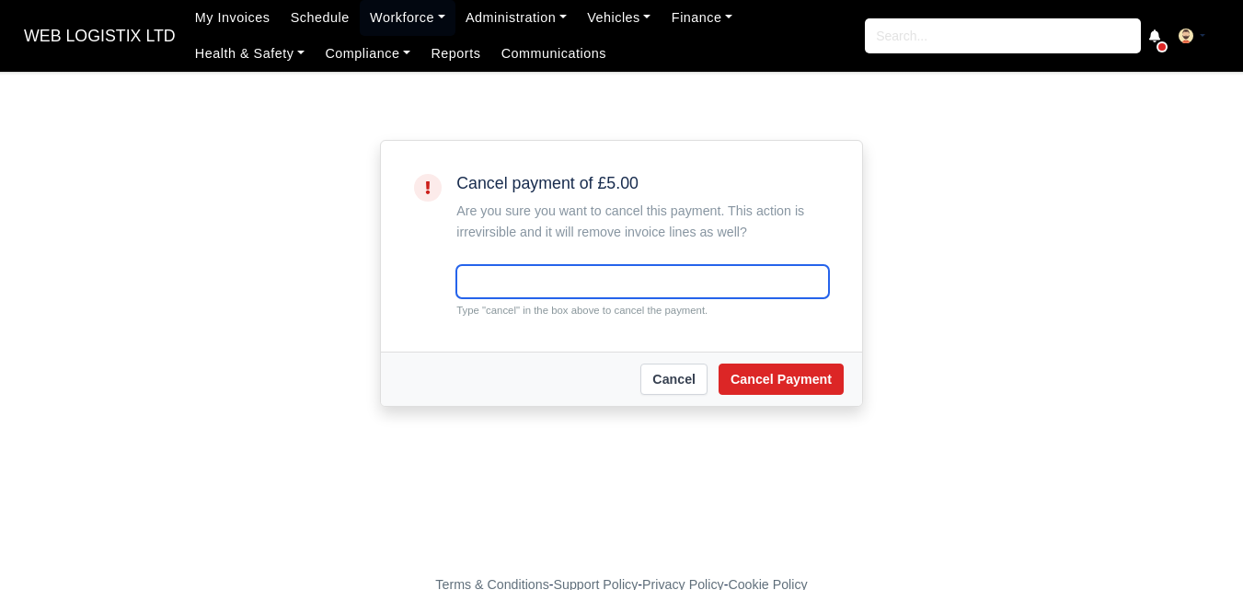
click at [490, 282] on input "text" at bounding box center [642, 281] width 373 height 33
paste input "cancel"
type input "cancel"
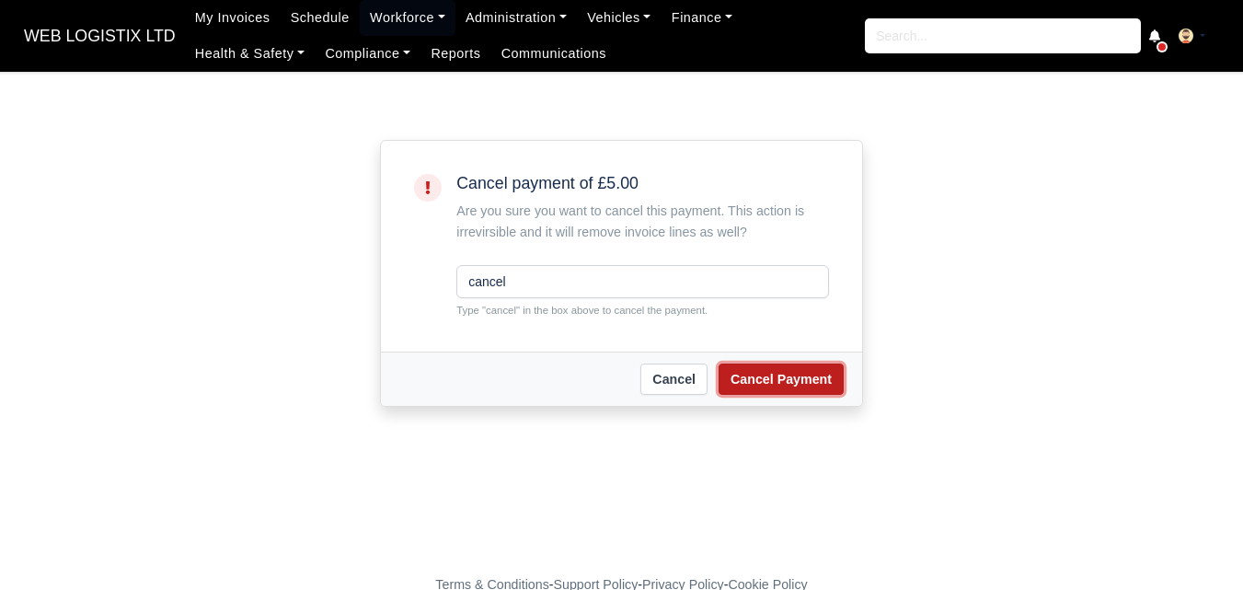
click at [782, 393] on button "Cancel Payment" at bounding box center [781, 378] width 125 height 31
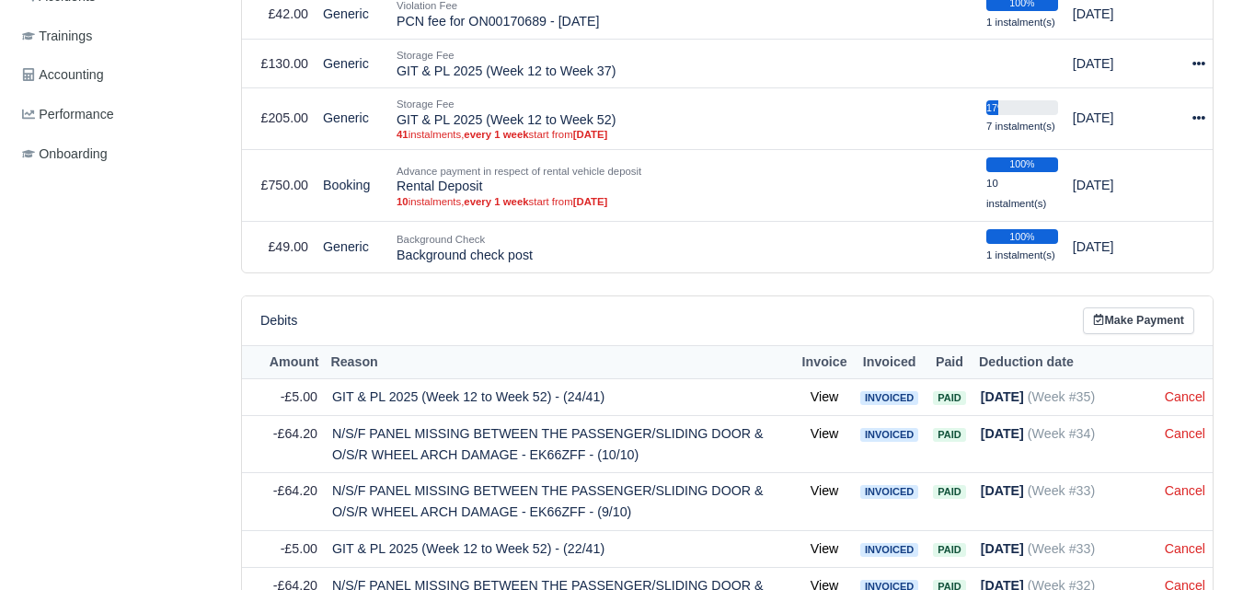
scroll to position [766, 0]
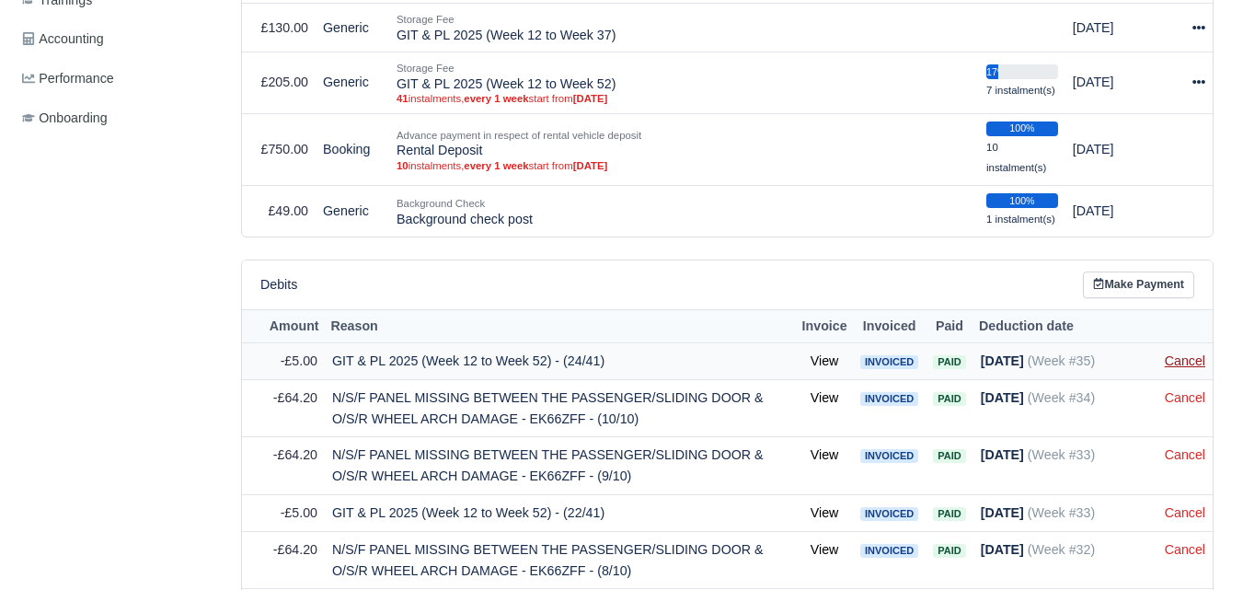
click at [1169, 368] on link "Cancel" at bounding box center [1185, 360] width 40 height 15
click at [1178, 367] on link "Cancel" at bounding box center [1185, 360] width 40 height 15
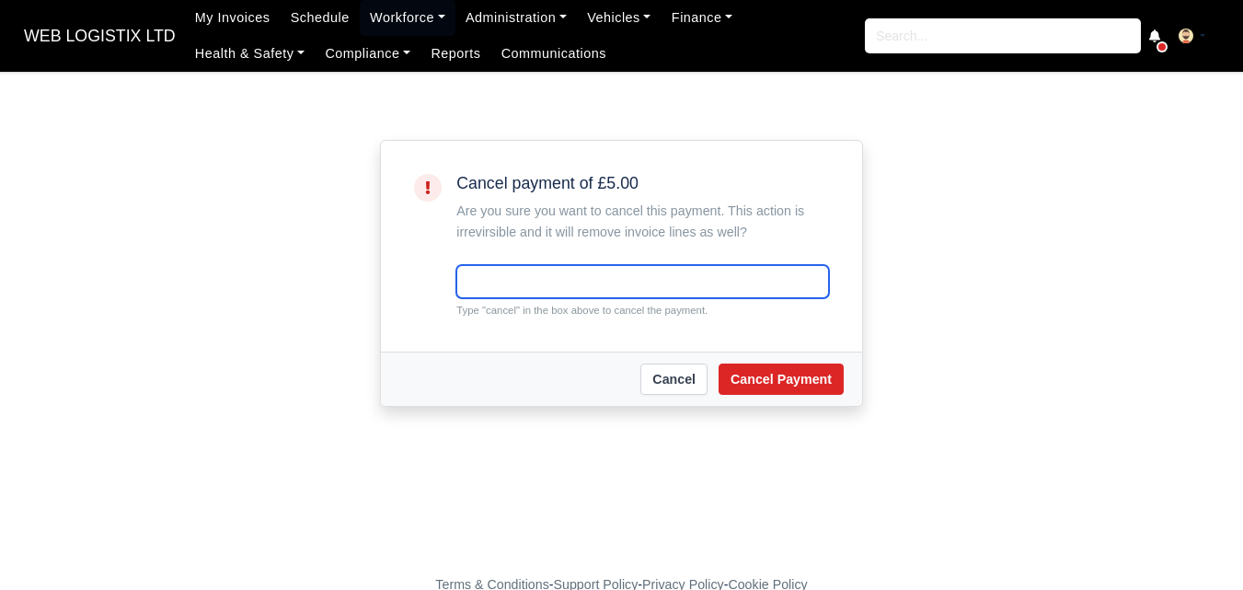
click at [754, 283] on input "text" at bounding box center [642, 281] width 373 height 33
paste input "cancel"
type input "cancel"
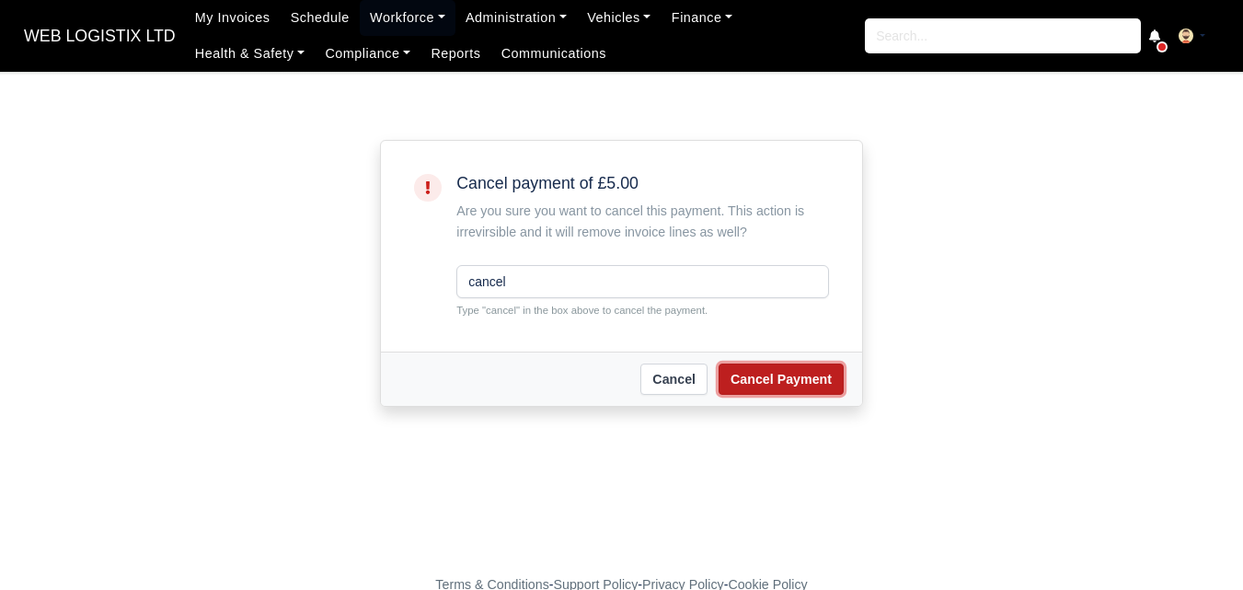
click at [753, 386] on button "Cancel Payment" at bounding box center [781, 378] width 125 height 31
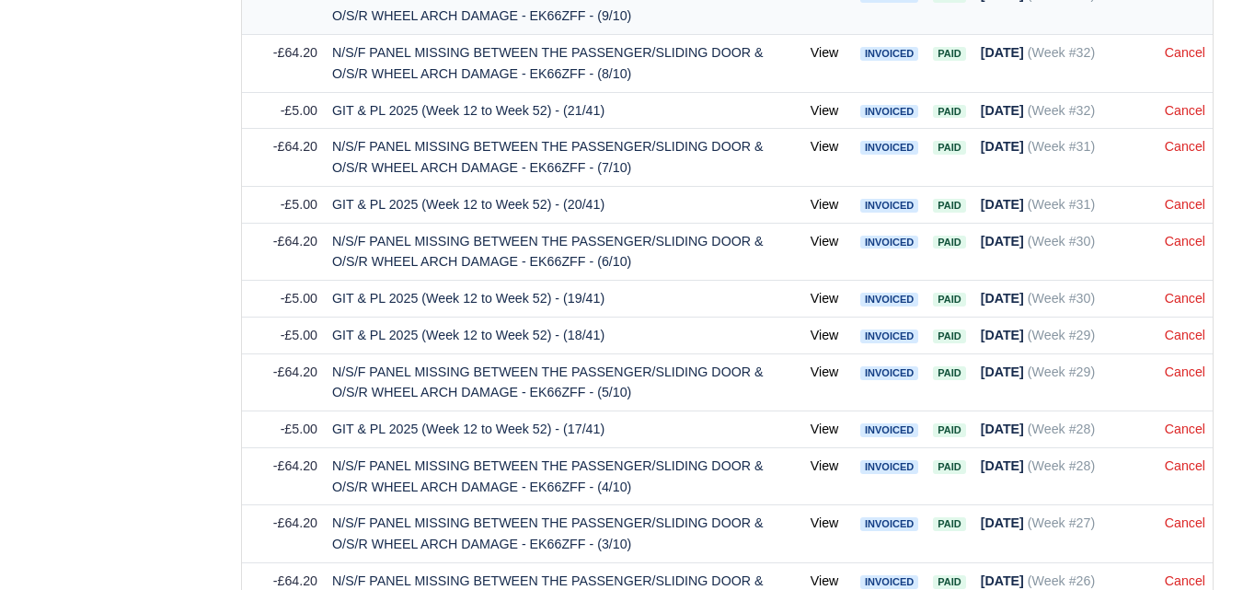
scroll to position [1074, 0]
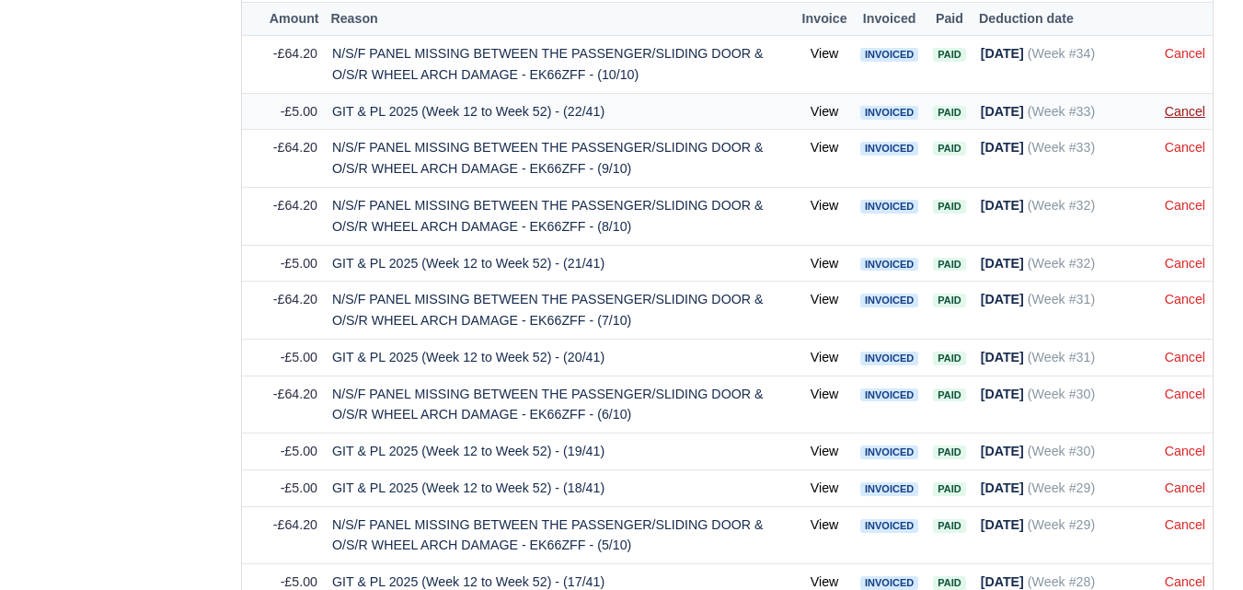
click at [1182, 119] on link "Cancel" at bounding box center [1185, 111] width 40 height 15
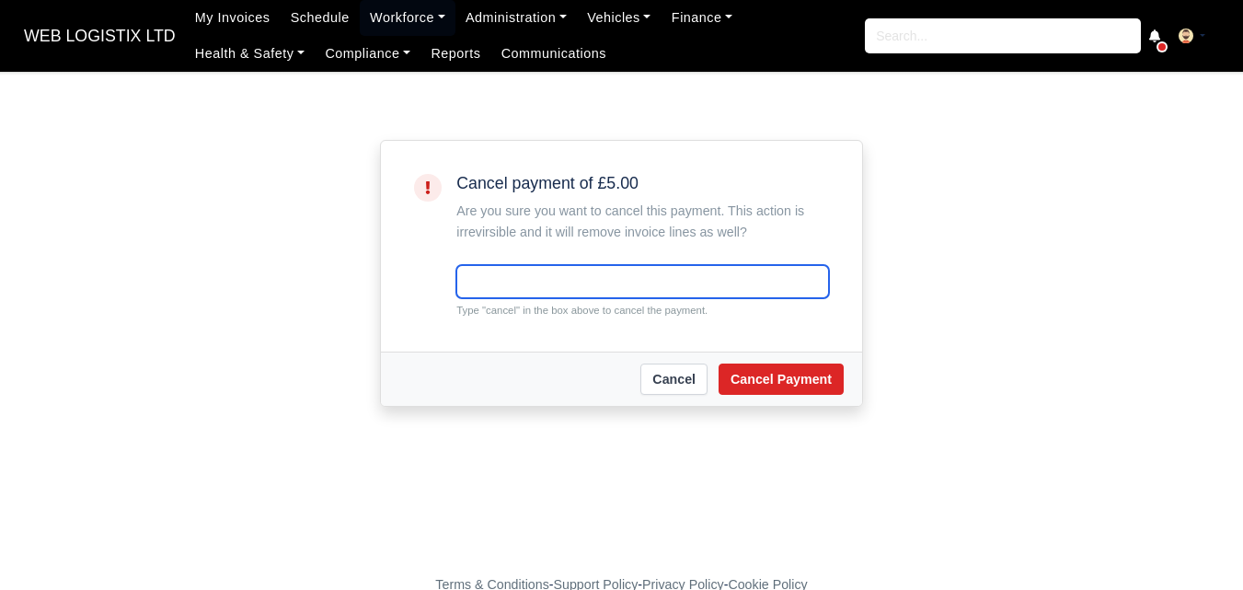
click at [707, 274] on input "text" at bounding box center [642, 281] width 373 height 33
paste input "cancel"
type input "cancel"
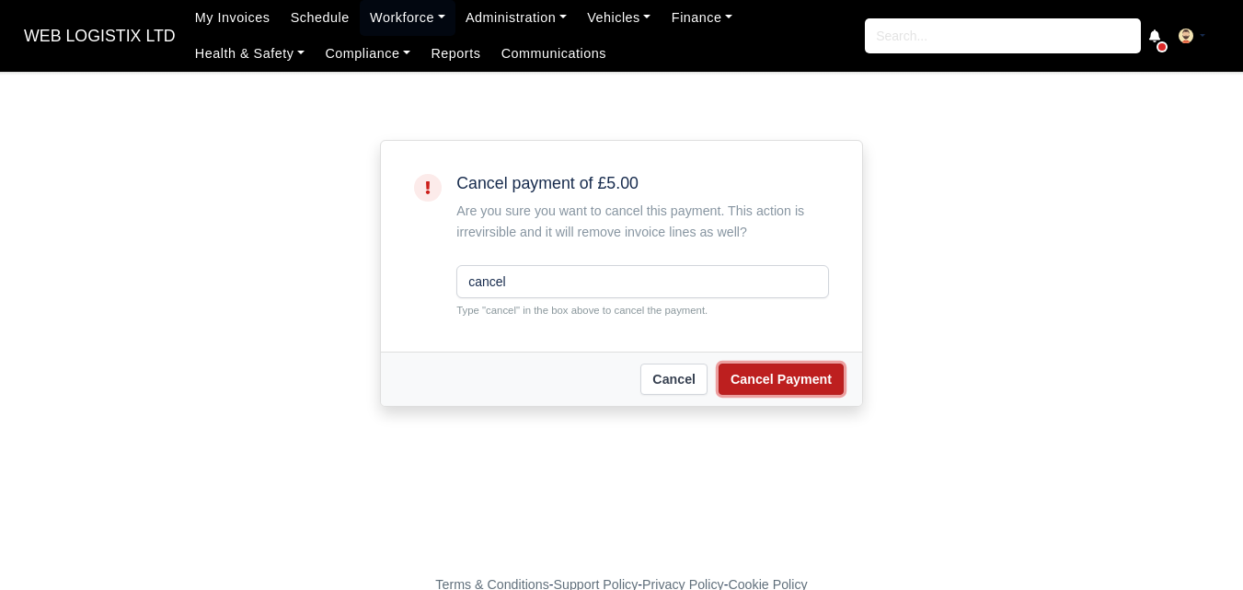
click at [770, 395] on button "Cancel Payment" at bounding box center [781, 378] width 125 height 31
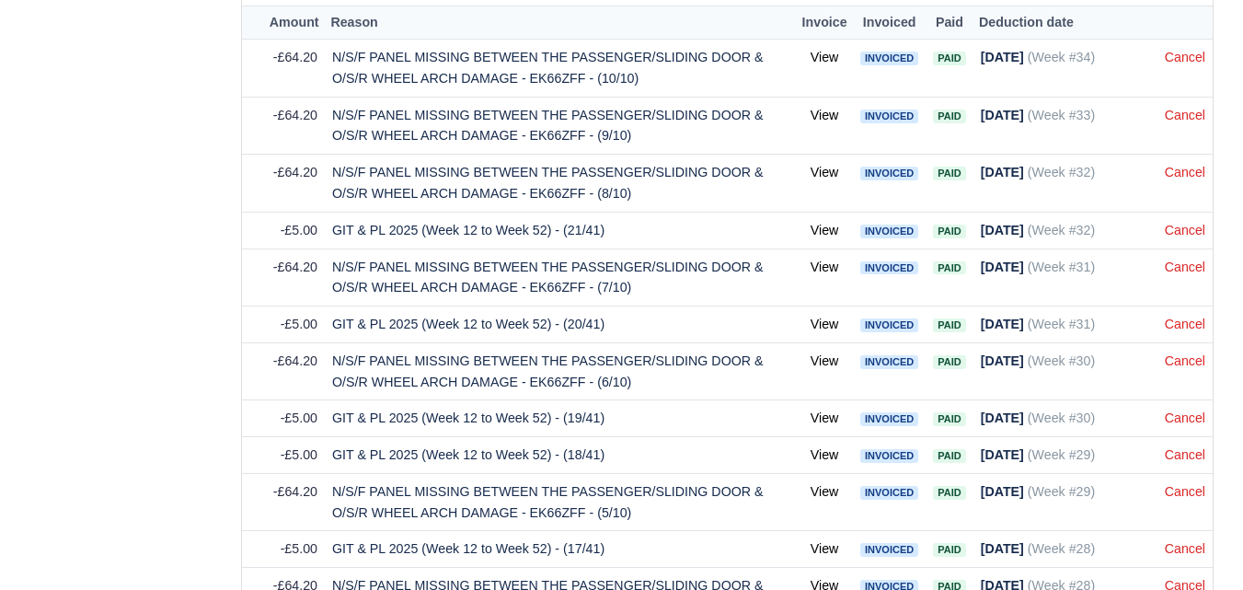
scroll to position [1074, 0]
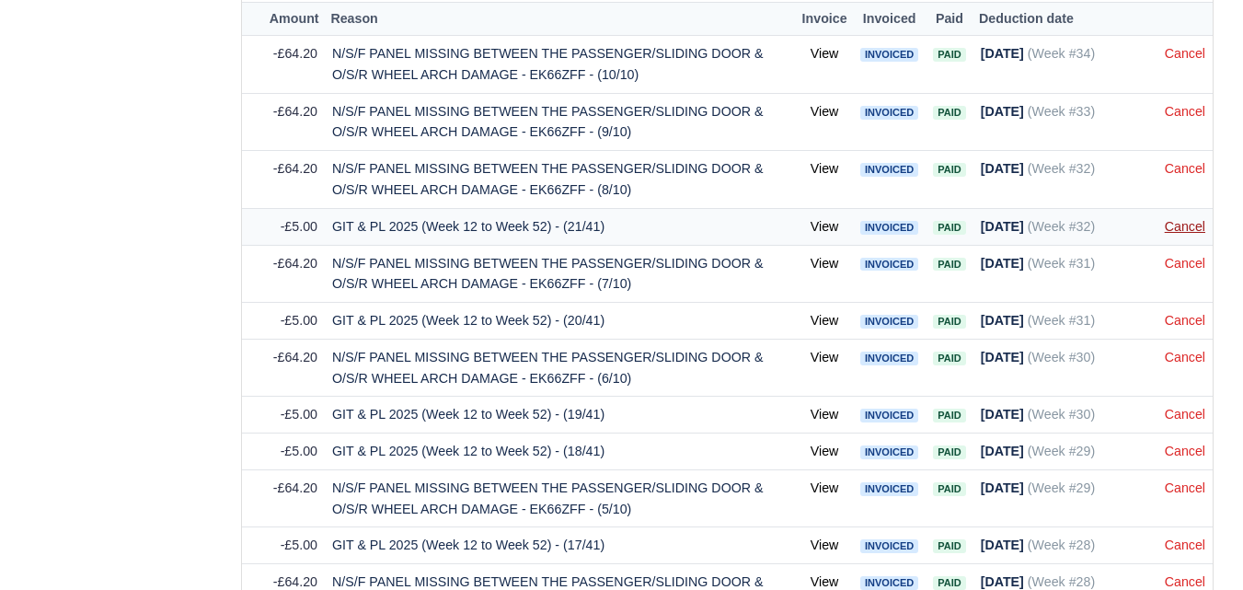
click at [1202, 228] on link "Cancel" at bounding box center [1185, 226] width 40 height 15
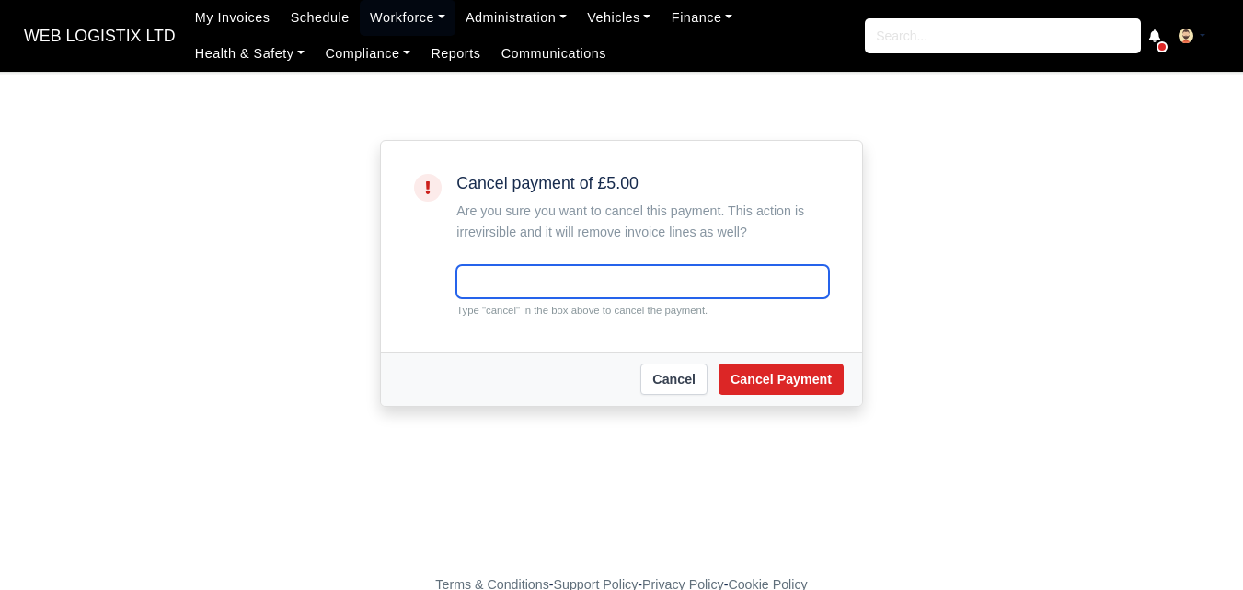
click at [538, 277] on input "text" at bounding box center [642, 281] width 373 height 33
type input "V"
paste input "cancel"
type input "cancel"
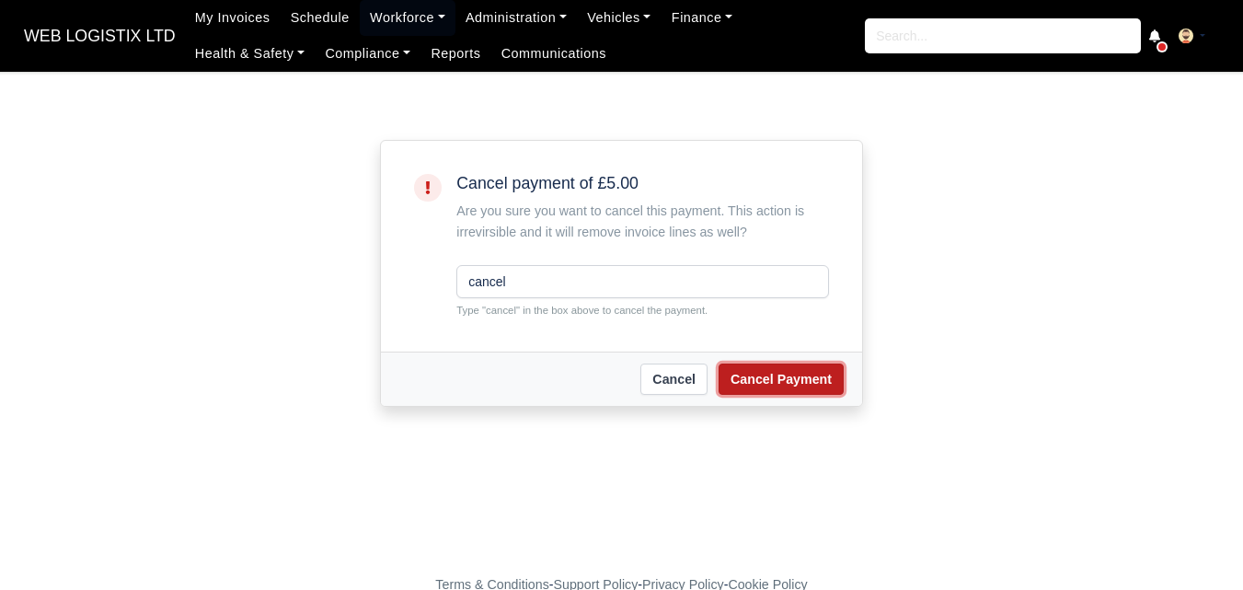
click at [803, 376] on button "Cancel Payment" at bounding box center [781, 378] width 125 height 31
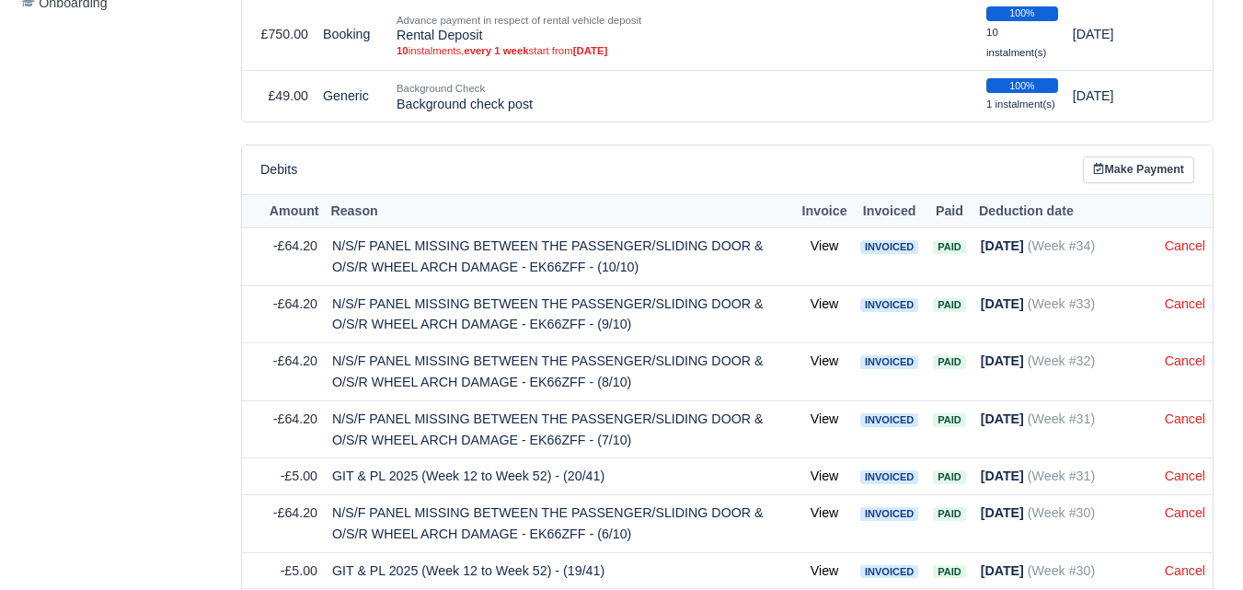
scroll to position [920, 0]
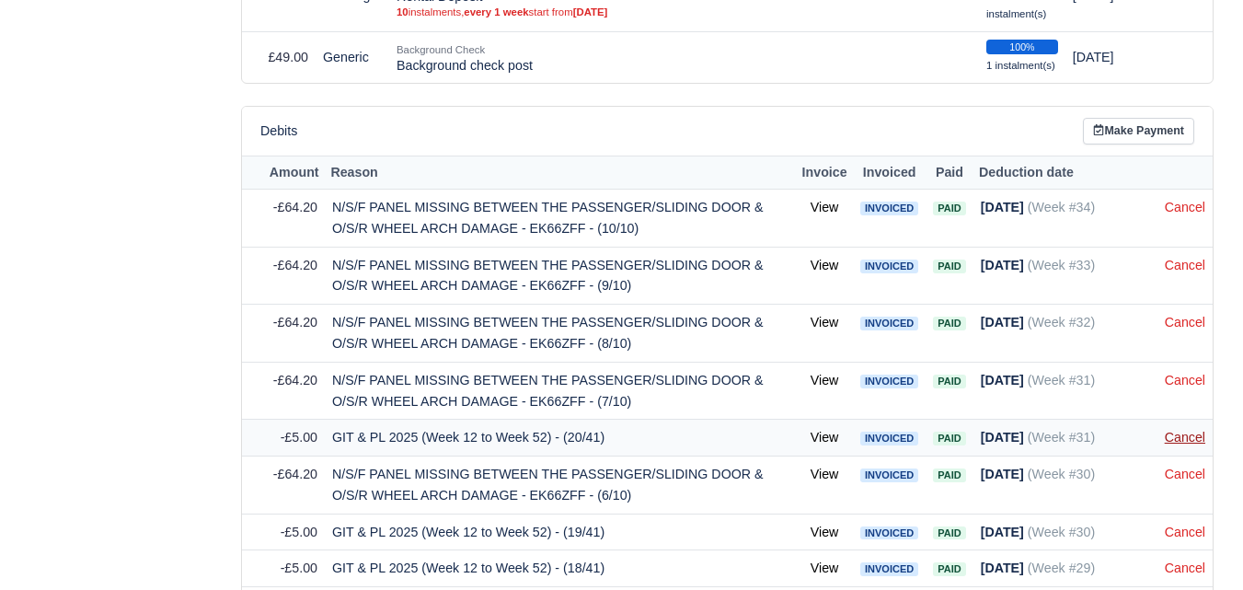
click at [1176, 439] on link "Cancel" at bounding box center [1185, 437] width 40 height 15
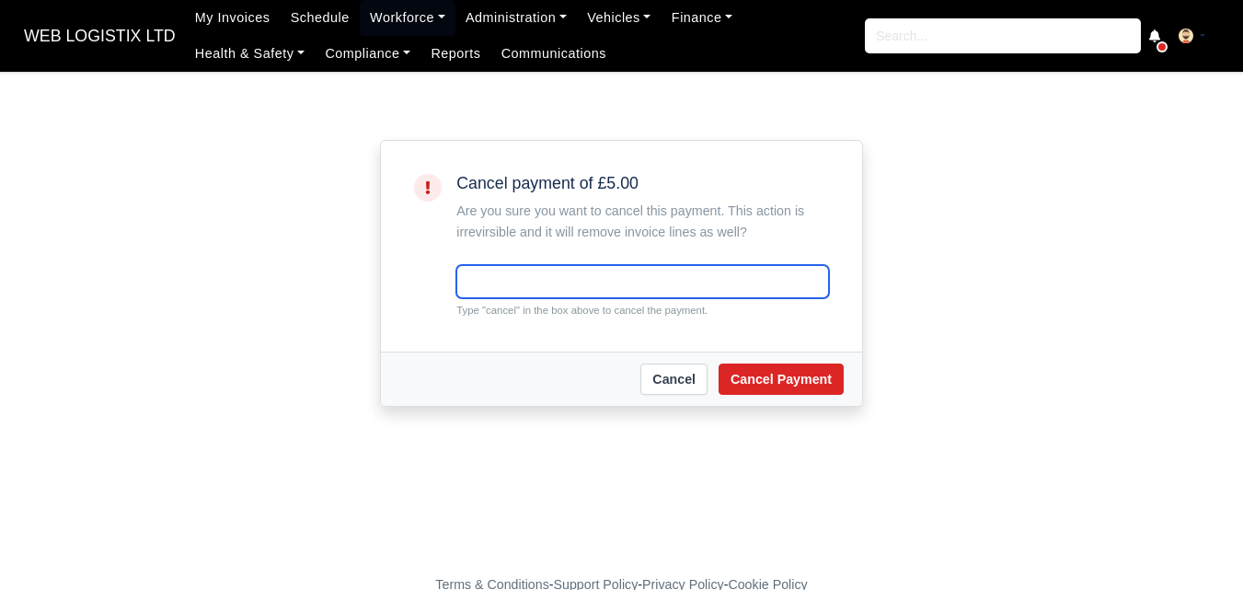
click at [506, 284] on input "text" at bounding box center [642, 281] width 373 height 33
paste input "cancel"
type input "cancel"
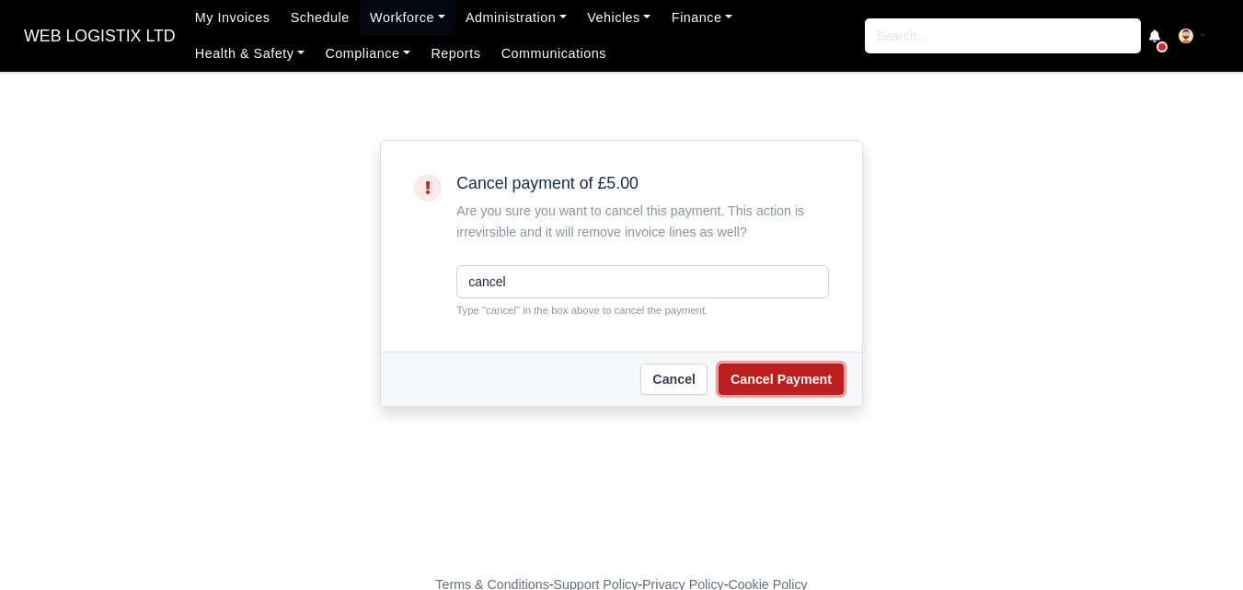
click at [753, 387] on button "Cancel Payment" at bounding box center [781, 378] width 125 height 31
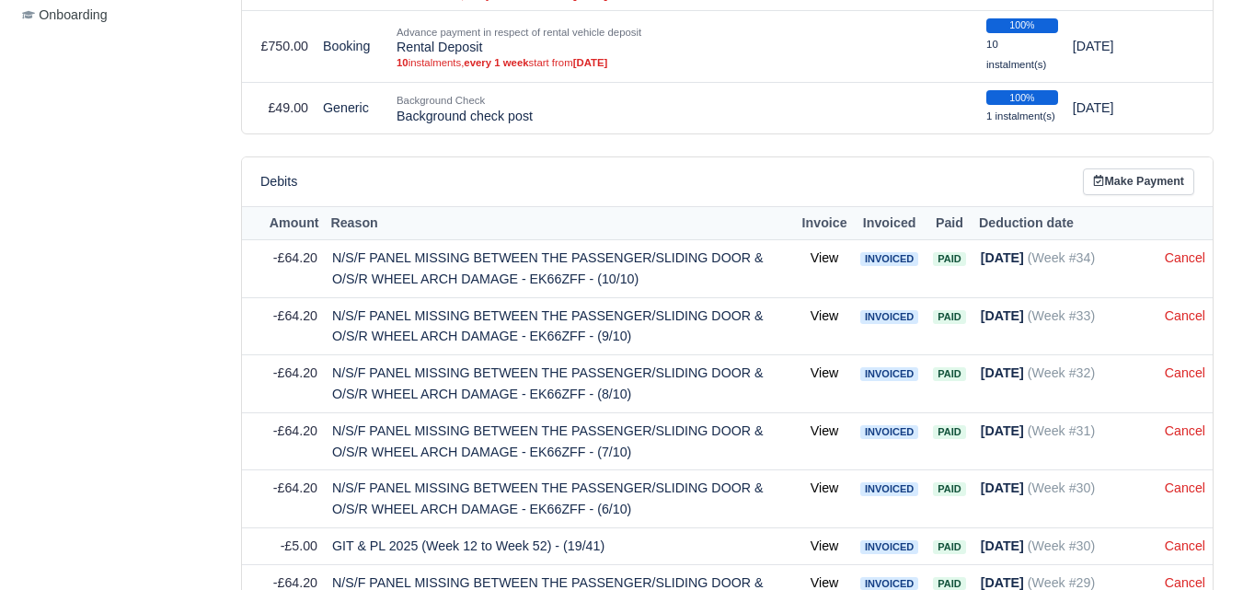
scroll to position [1074, 0]
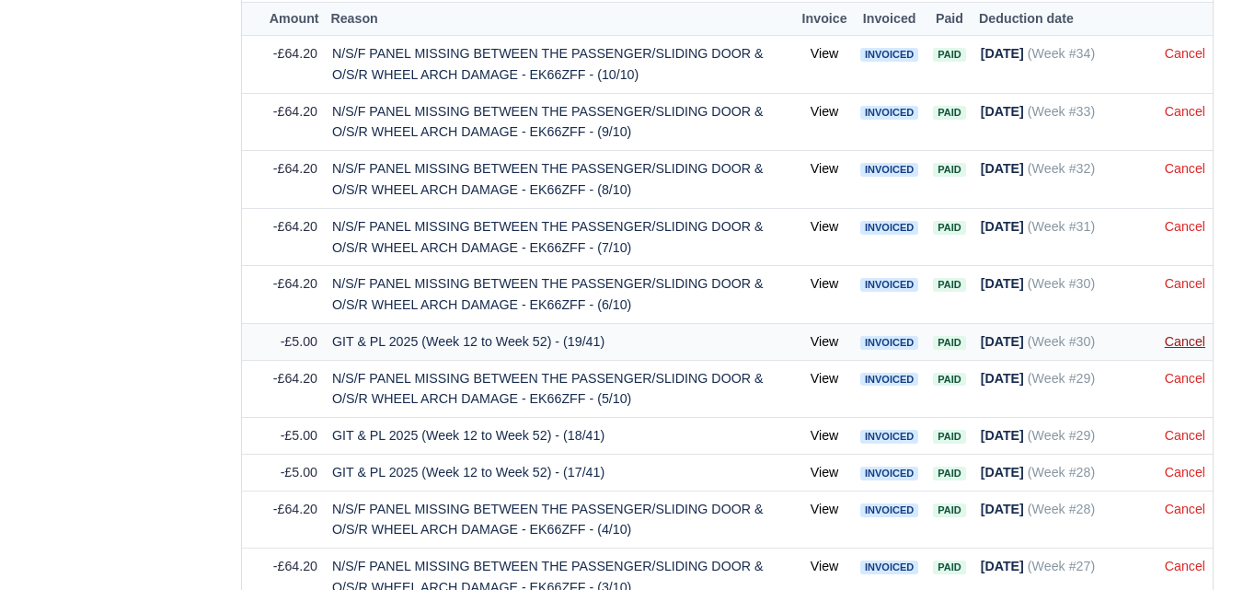
click at [1181, 344] on link "Cancel" at bounding box center [1185, 341] width 40 height 15
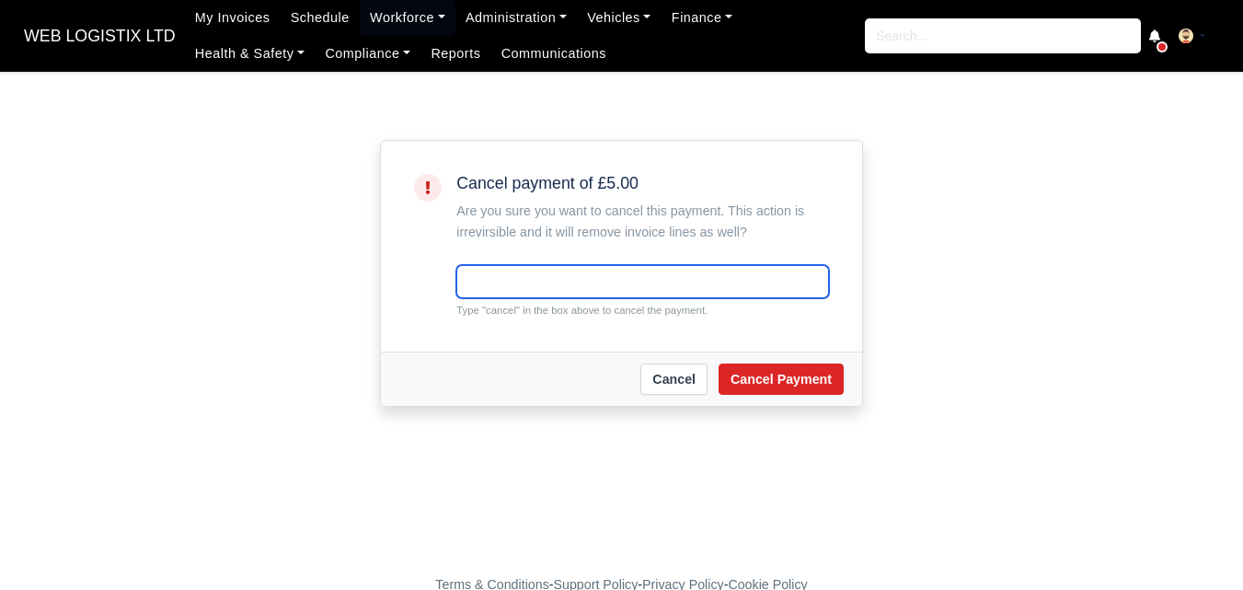
click at [680, 293] on input "text" at bounding box center [642, 281] width 373 height 33
paste input "cancel"
type input "cancel"
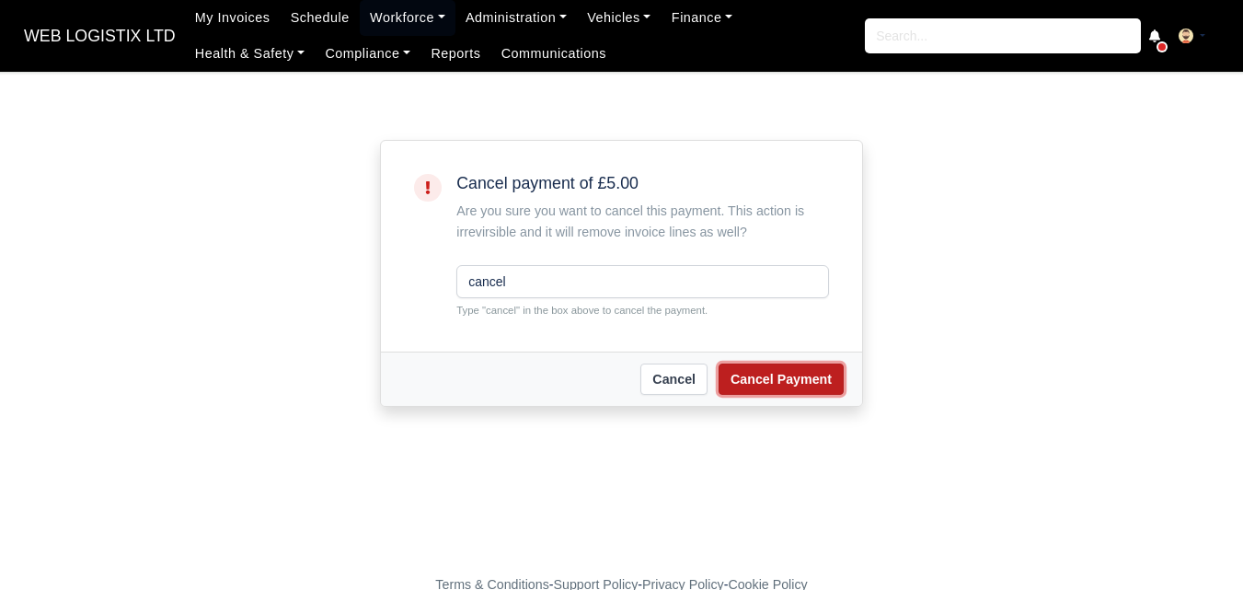
click at [758, 391] on button "Cancel Payment" at bounding box center [781, 378] width 125 height 31
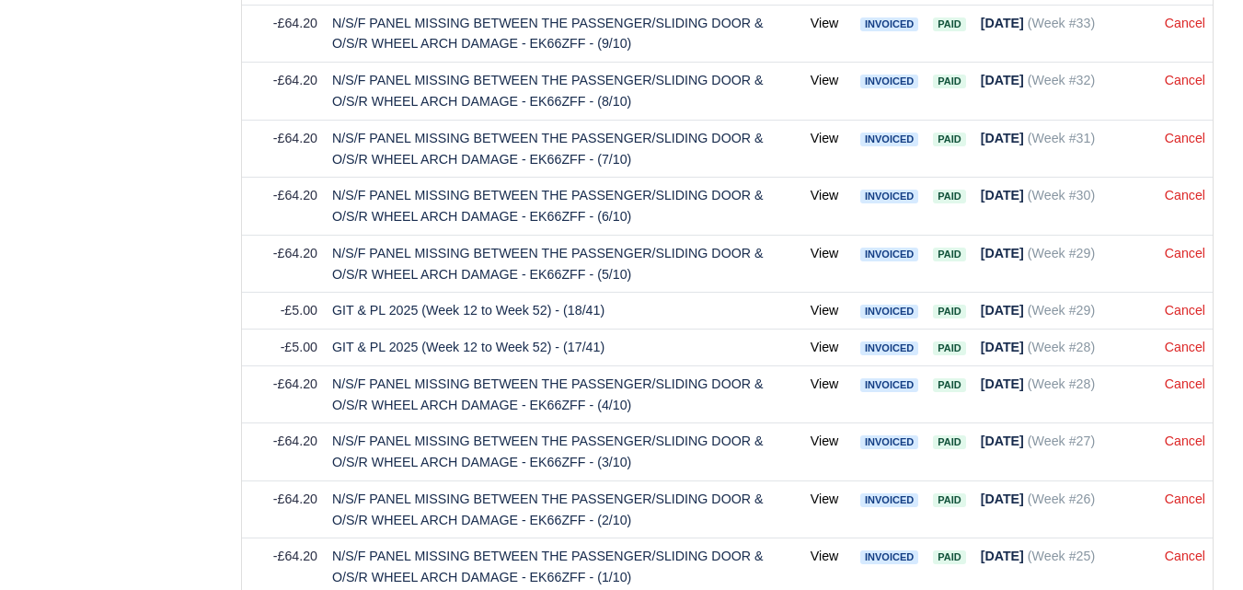
scroll to position [1226, 0]
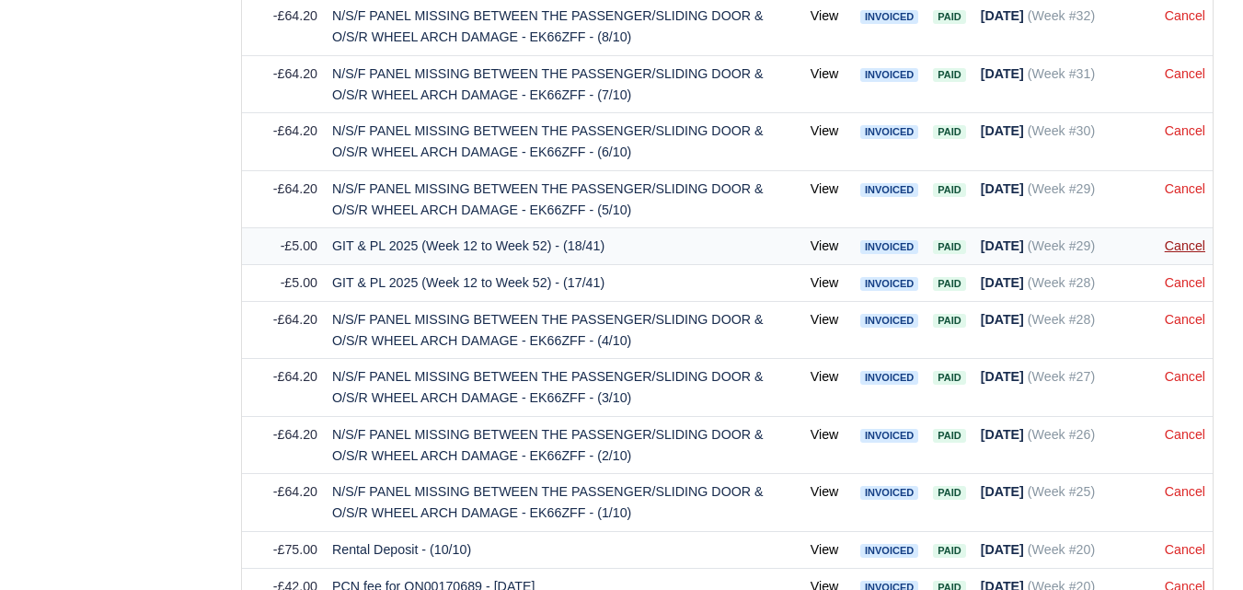
click at [1173, 253] on link "Cancel" at bounding box center [1185, 245] width 40 height 15
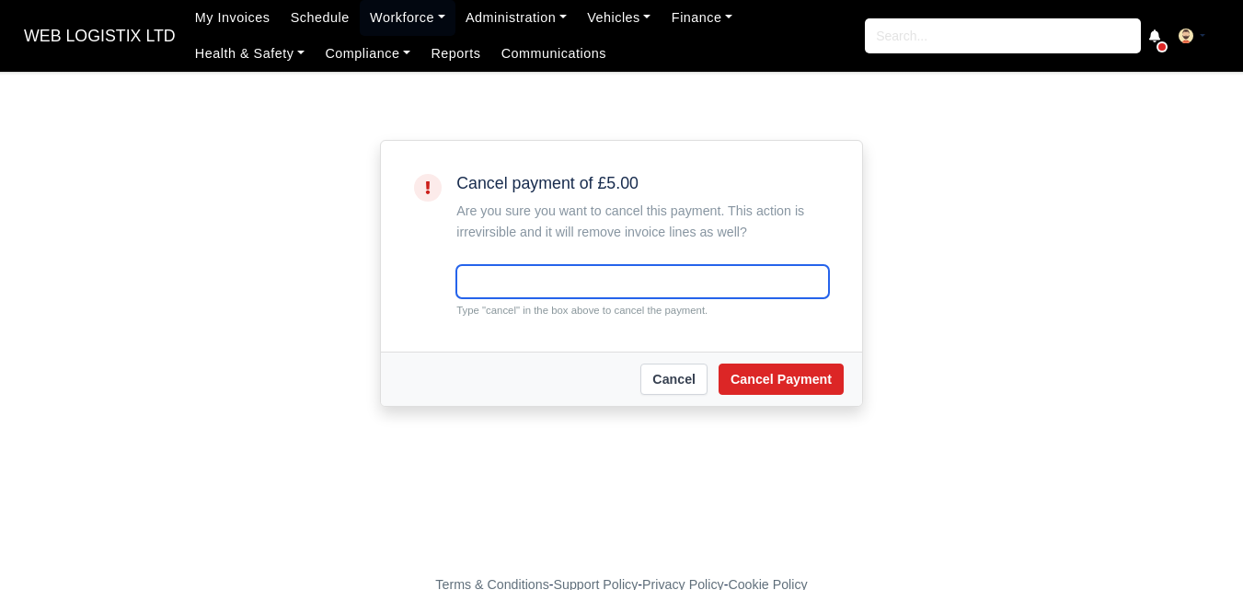
click at [537, 271] on input "text" at bounding box center [642, 281] width 373 height 33
paste input "cancel"
type input "cancel"
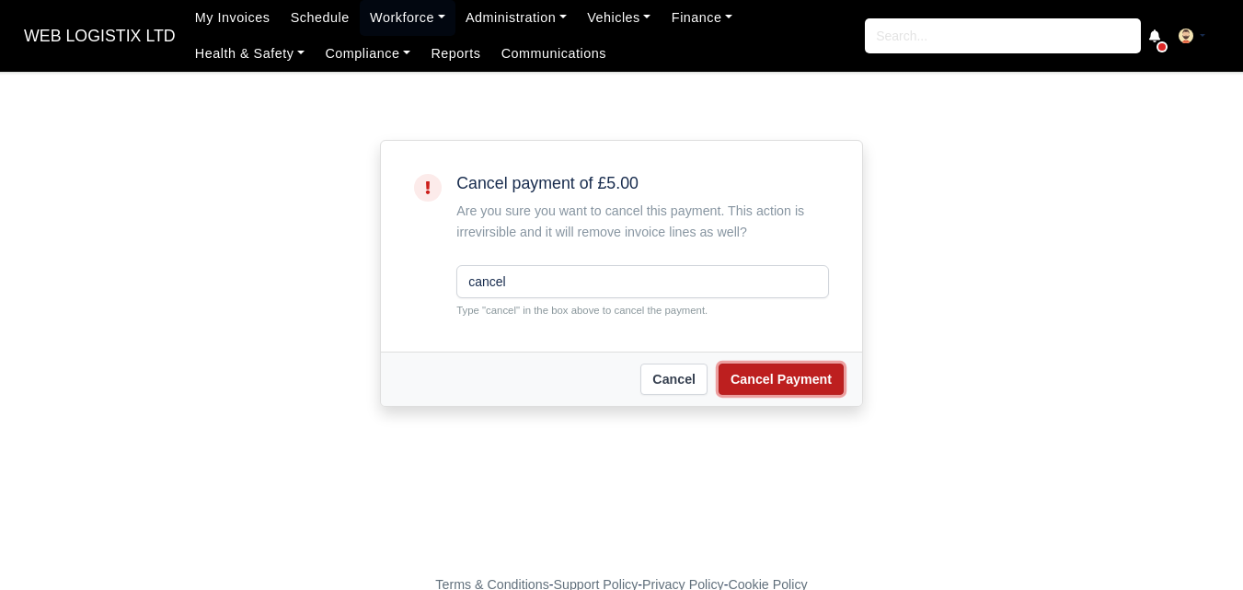
click at [747, 388] on button "Cancel Payment" at bounding box center [781, 378] width 125 height 31
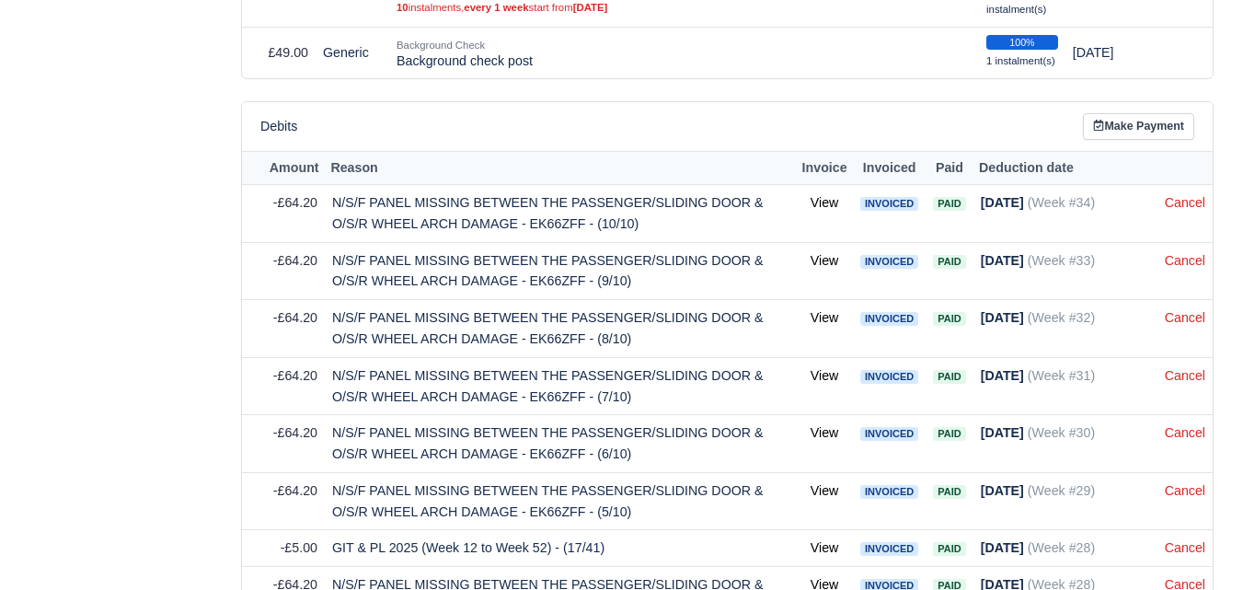
scroll to position [1226, 0]
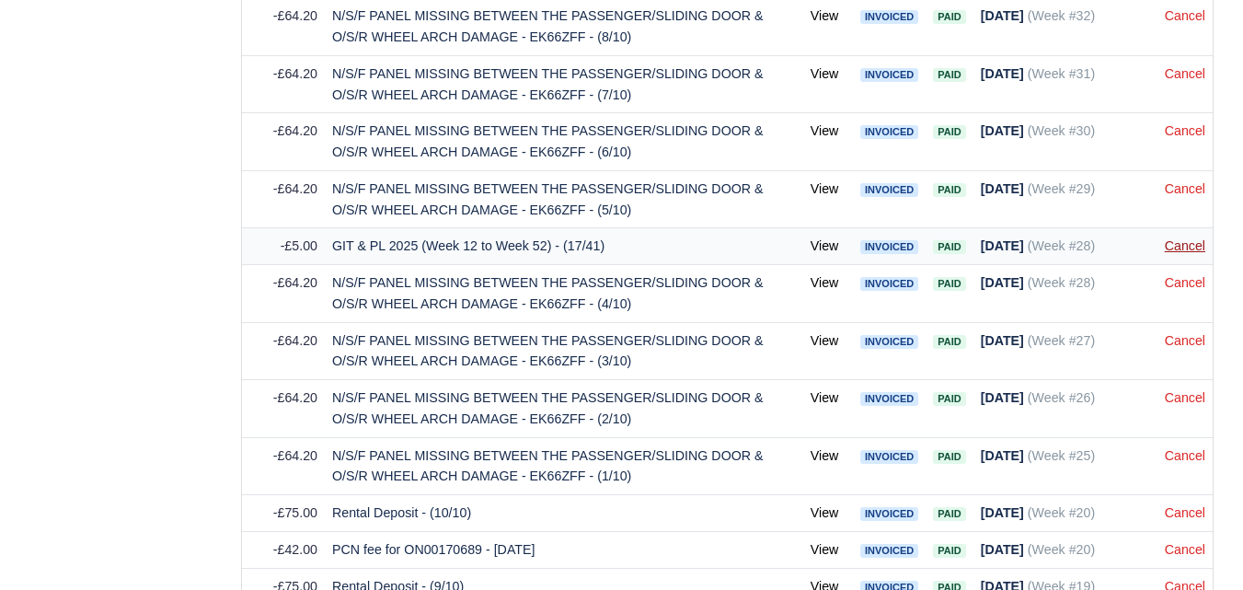
click at [1197, 253] on link "Cancel" at bounding box center [1185, 245] width 40 height 15
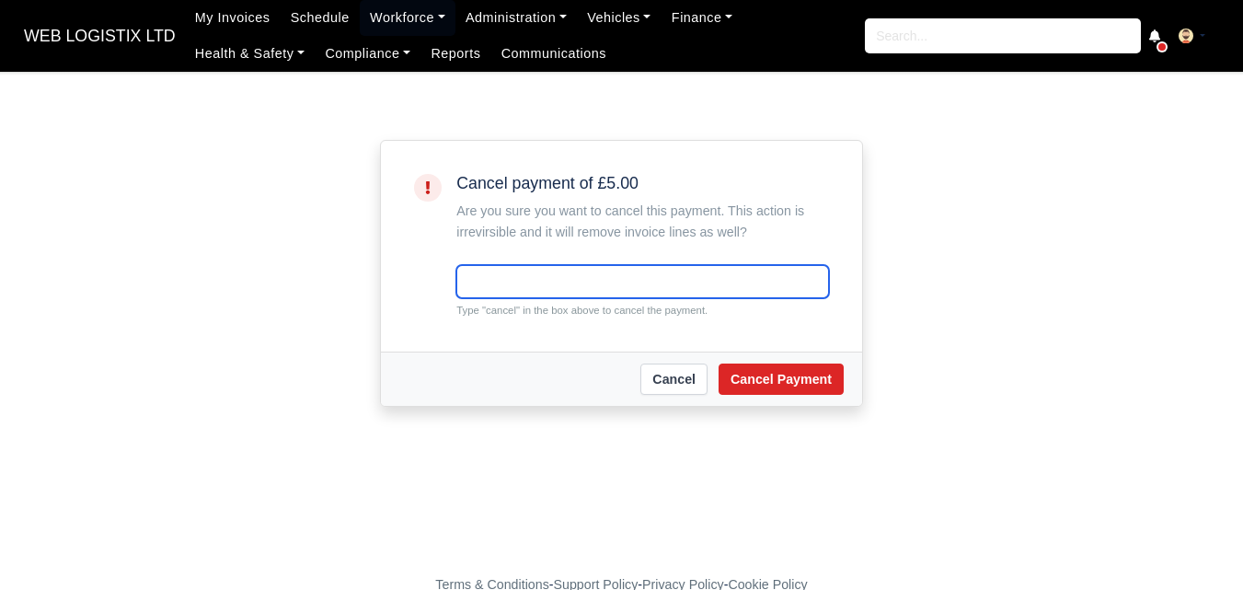
click at [477, 295] on input "text" at bounding box center [642, 281] width 373 height 33
paste input "cancel"
type input "cancel"
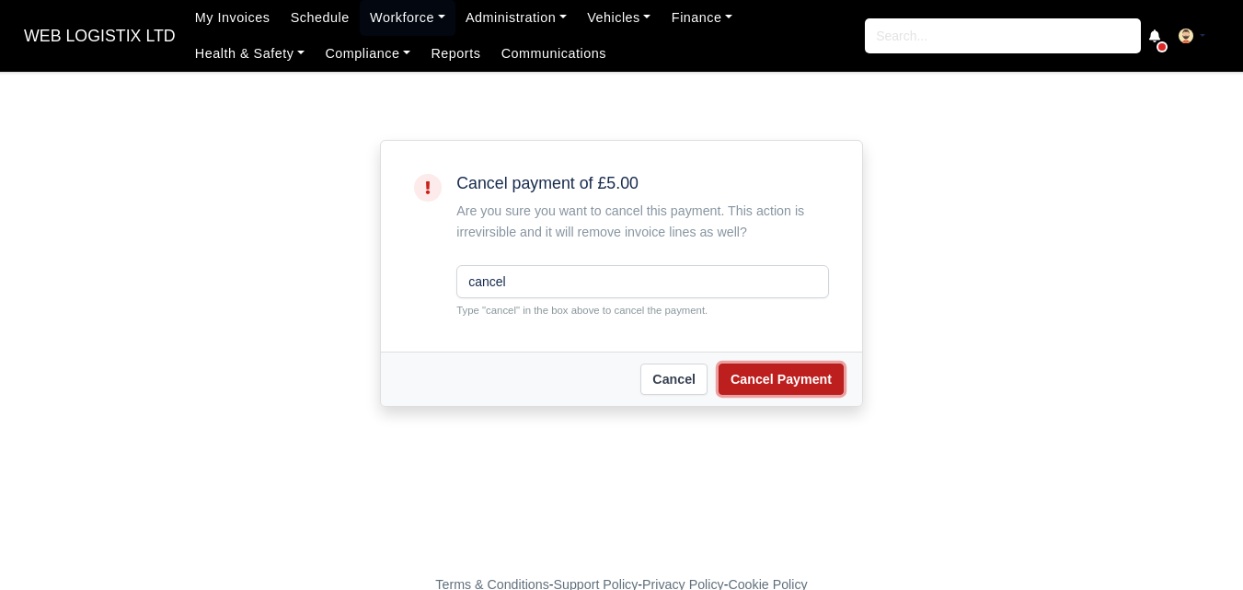
click at [743, 391] on button "Cancel Payment" at bounding box center [781, 378] width 125 height 31
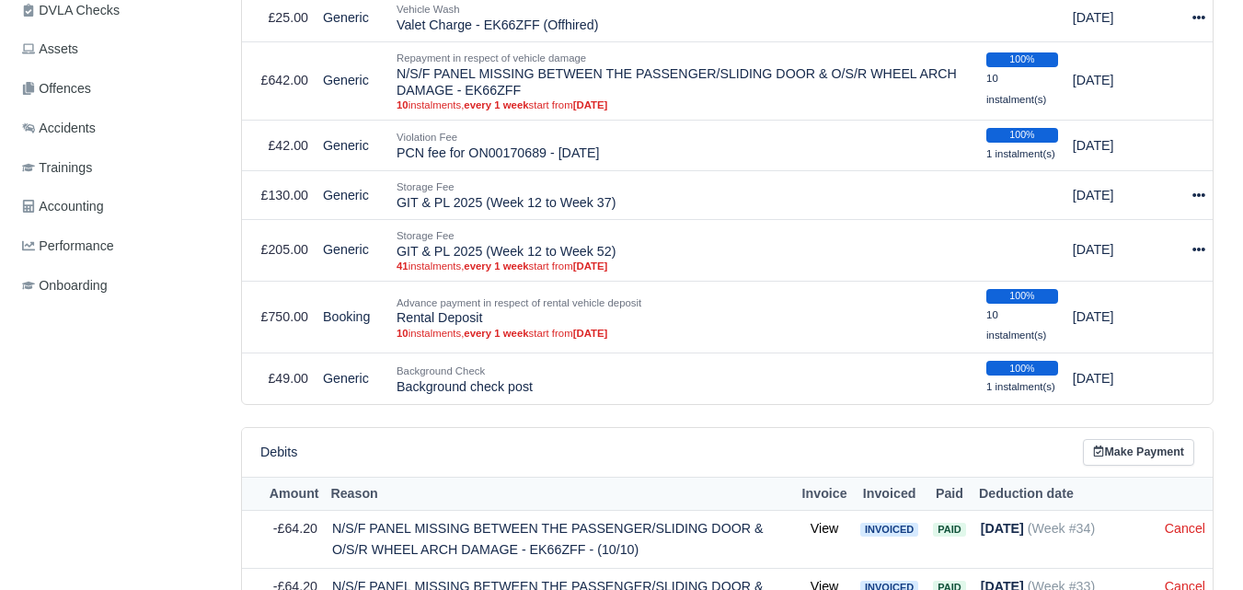
scroll to position [543, 0]
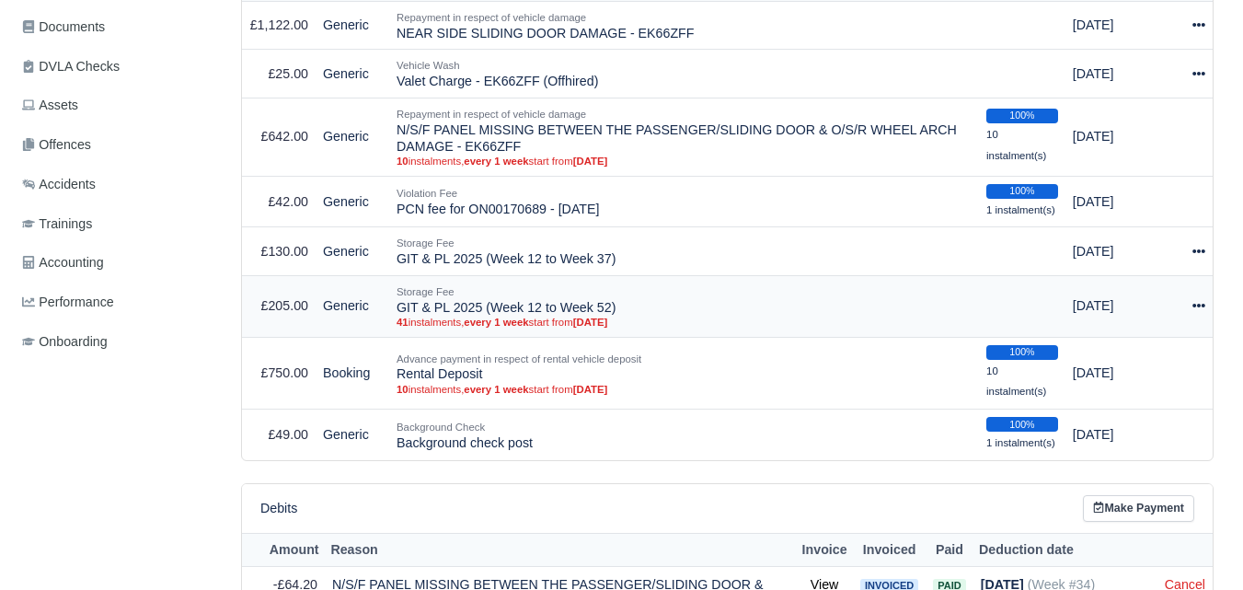
click at [1202, 307] on icon at bounding box center [1198, 305] width 13 height 13
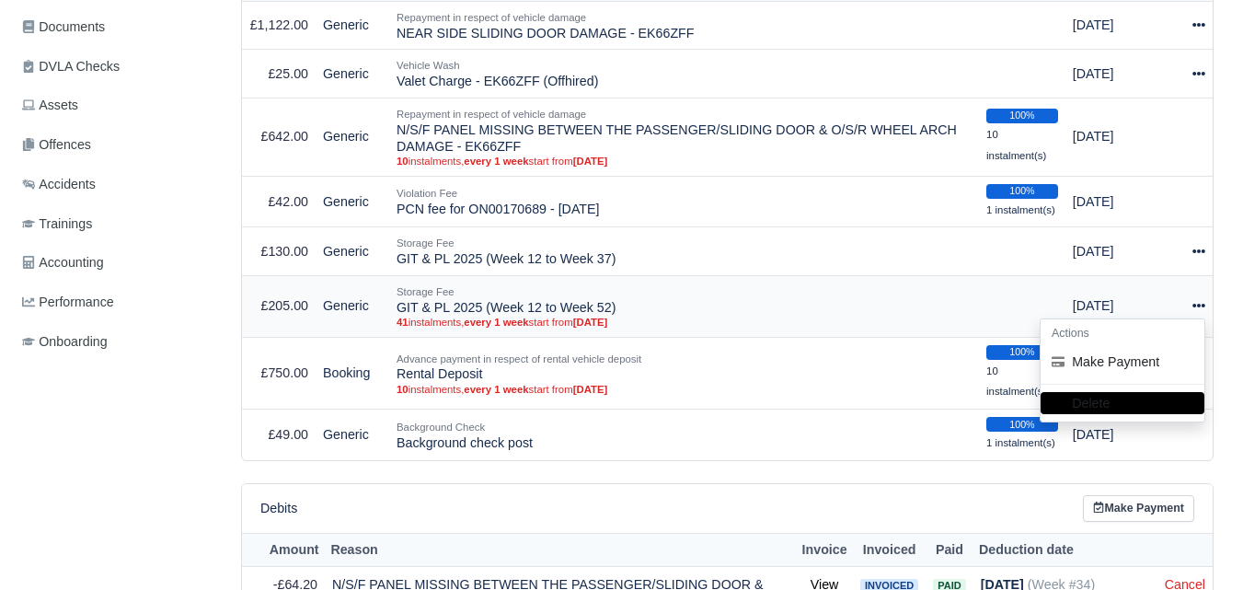
click at [1201, 308] on icon at bounding box center [1198, 305] width 13 height 13
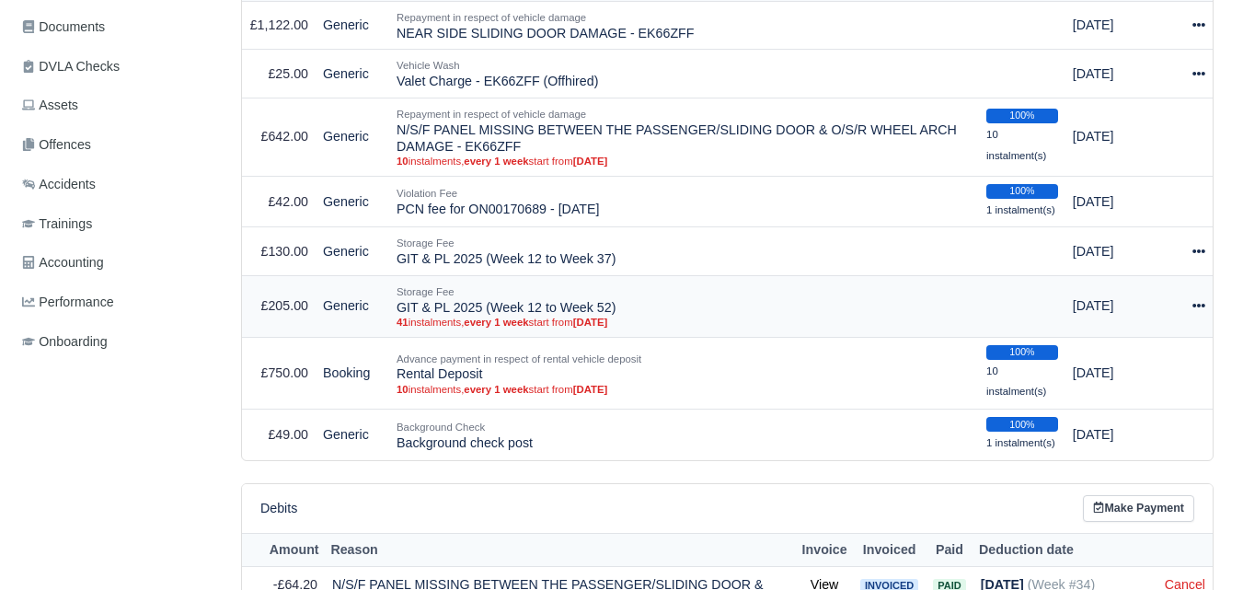
click at [1201, 308] on icon at bounding box center [1198, 305] width 13 height 13
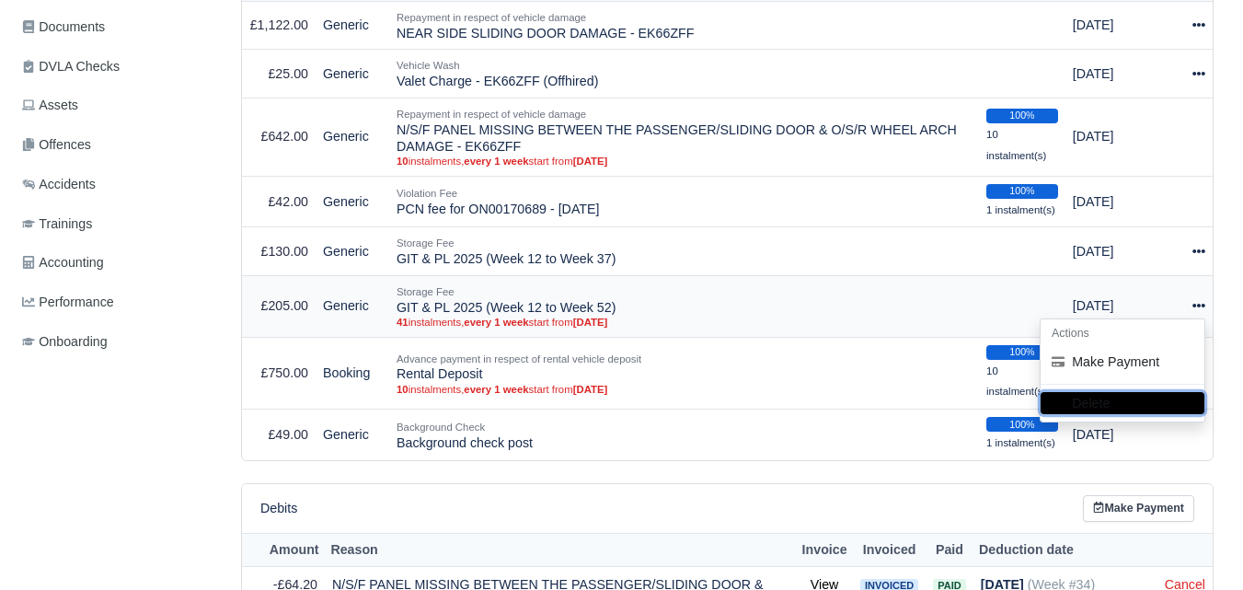
click at [1137, 408] on button "Delete" at bounding box center [1123, 403] width 164 height 22
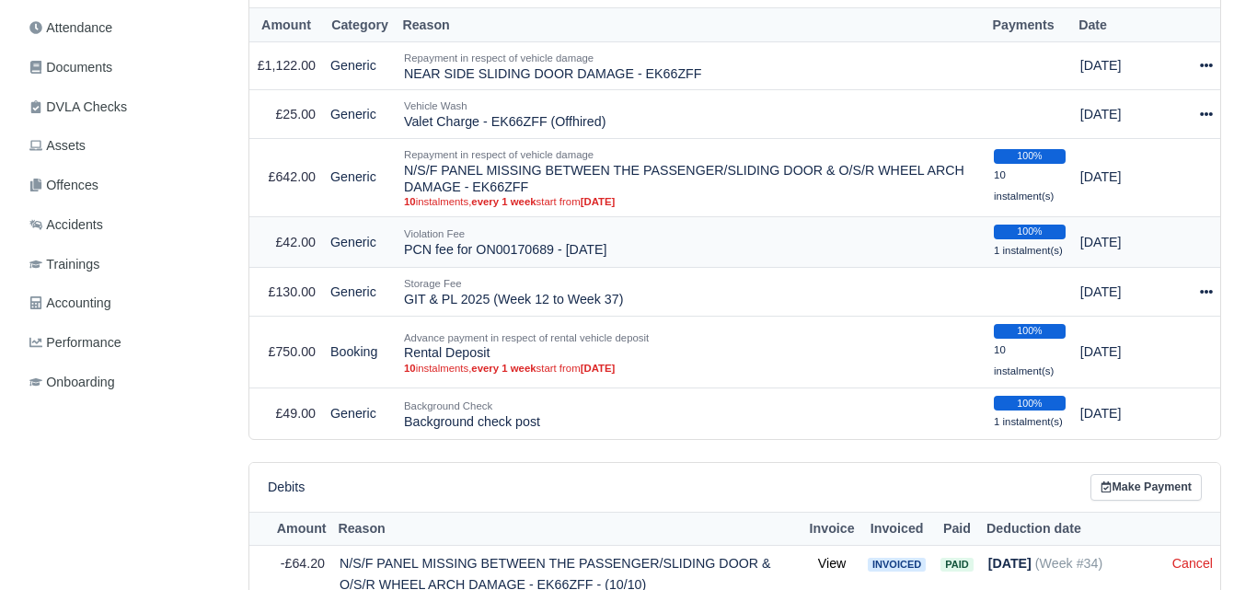
scroll to position [460, 0]
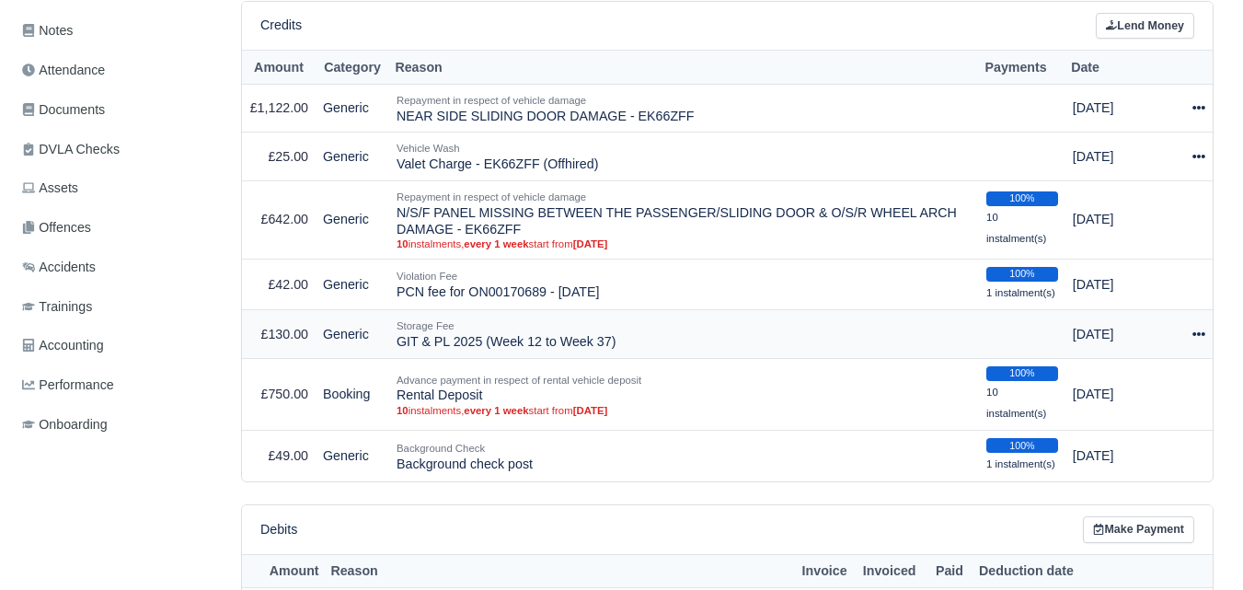
click at [1196, 337] on icon at bounding box center [1198, 334] width 13 height 13
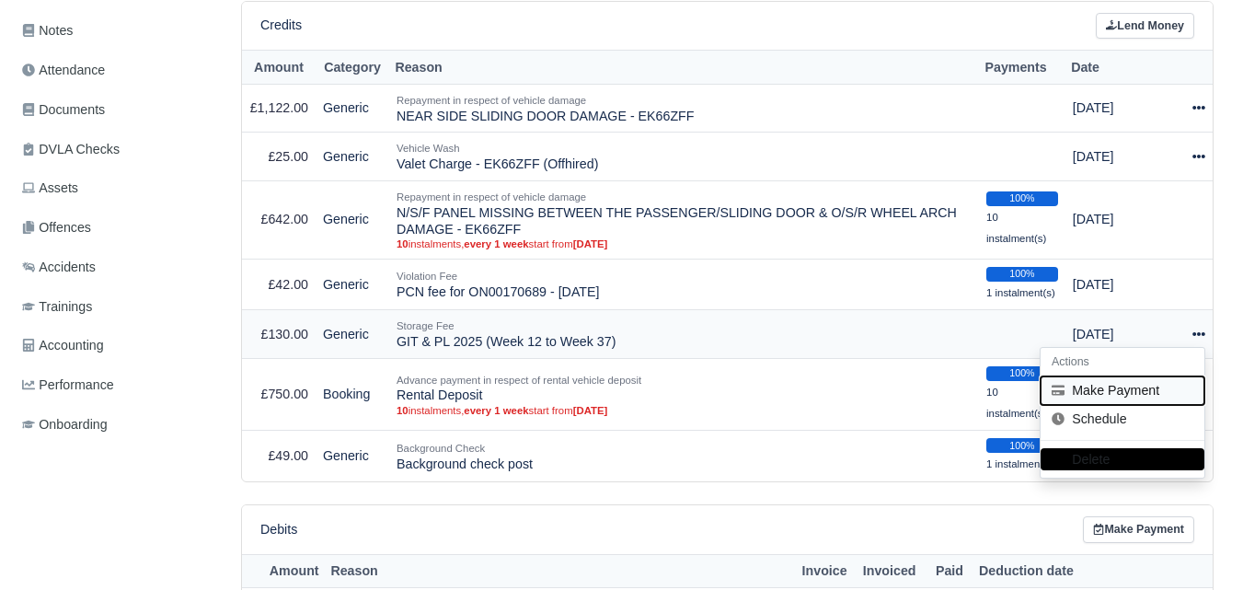
click at [1129, 388] on button "Make Payment" at bounding box center [1123, 390] width 164 height 29
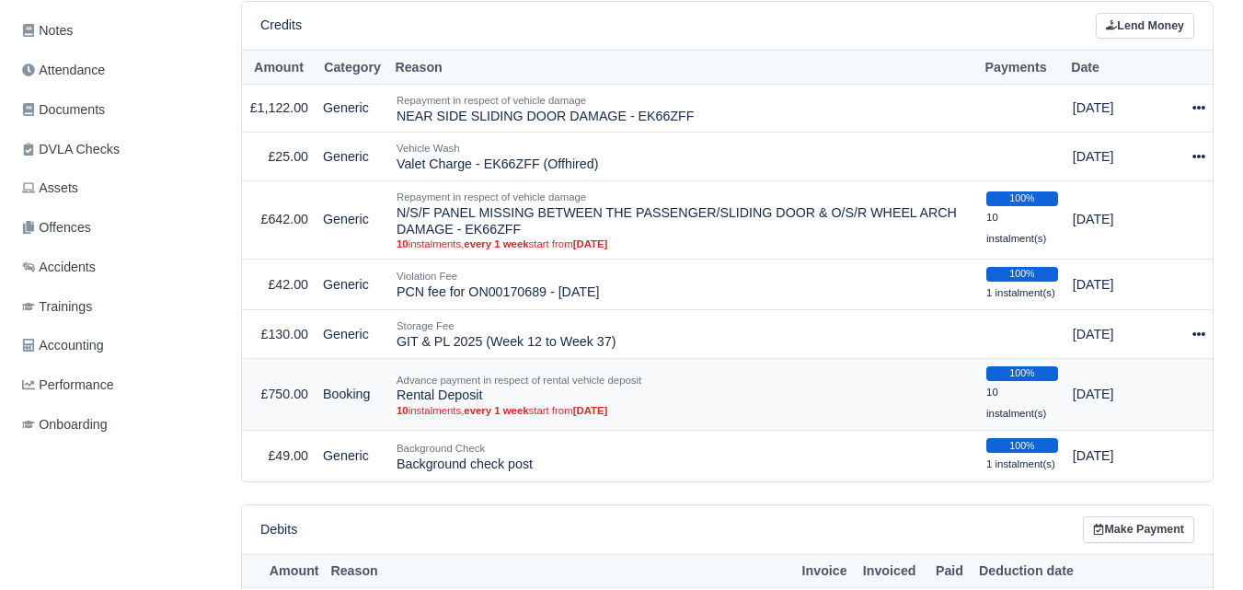
select select "7209"
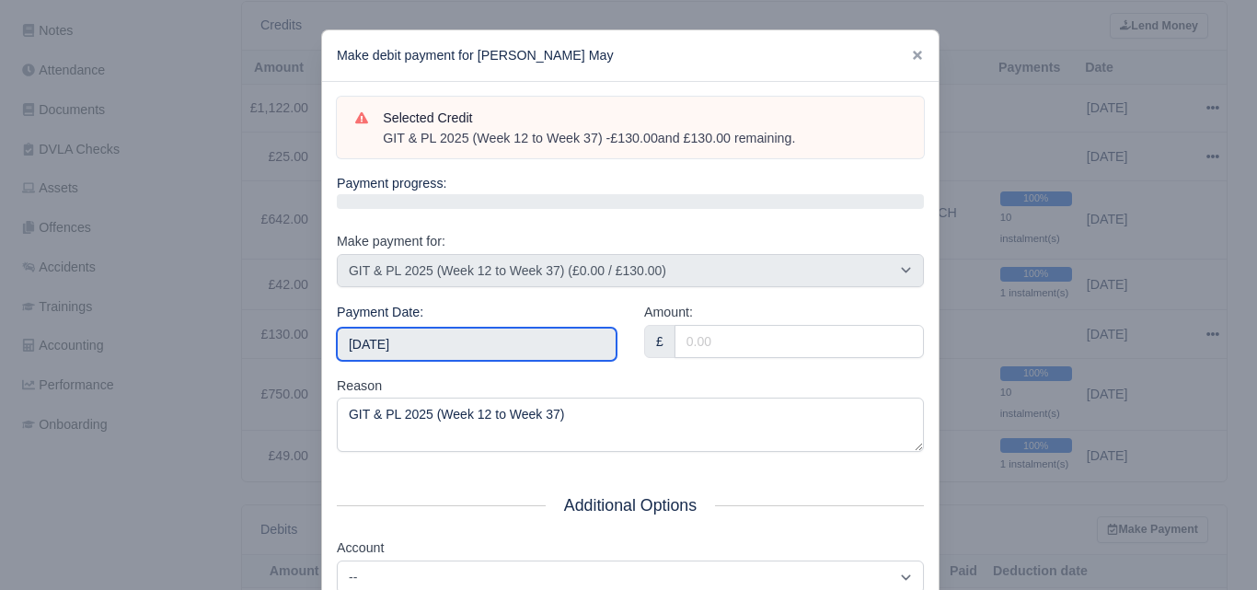
click at [447, 343] on input "[DATE]" at bounding box center [477, 344] width 280 height 33
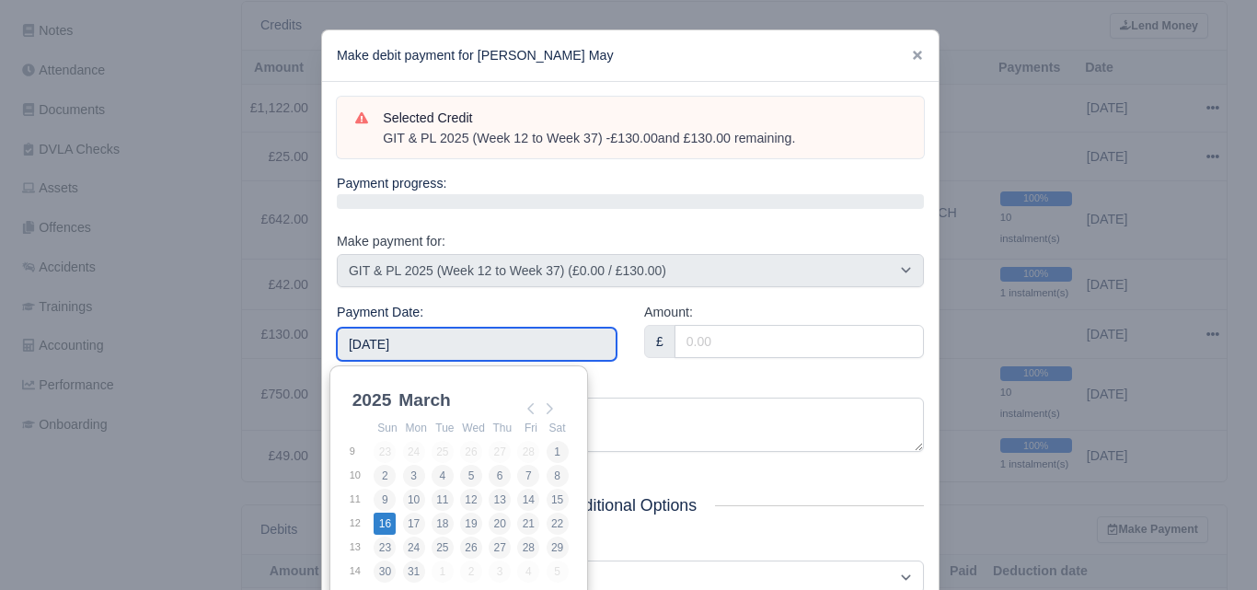
type input "2025-03-16"
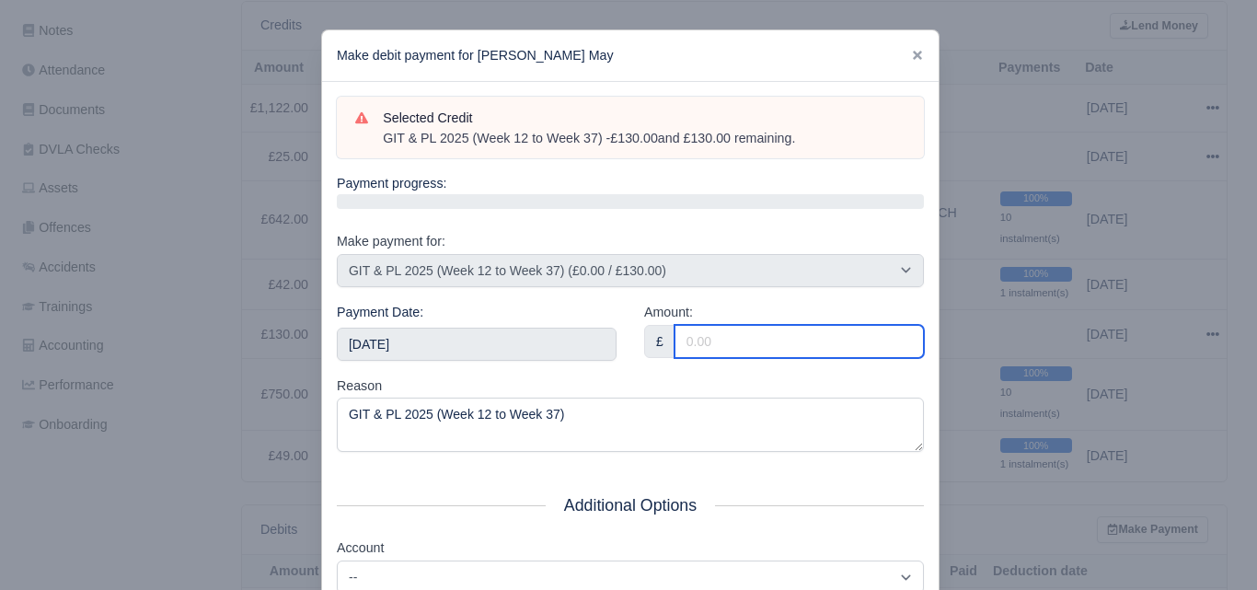
click at [718, 344] on input "Amount:" at bounding box center [798, 341] width 249 height 33
click at [718, 344] on input "5" at bounding box center [798, 341] width 249 height 33
click at [718, 342] on input "5" at bounding box center [798, 341] width 249 height 33
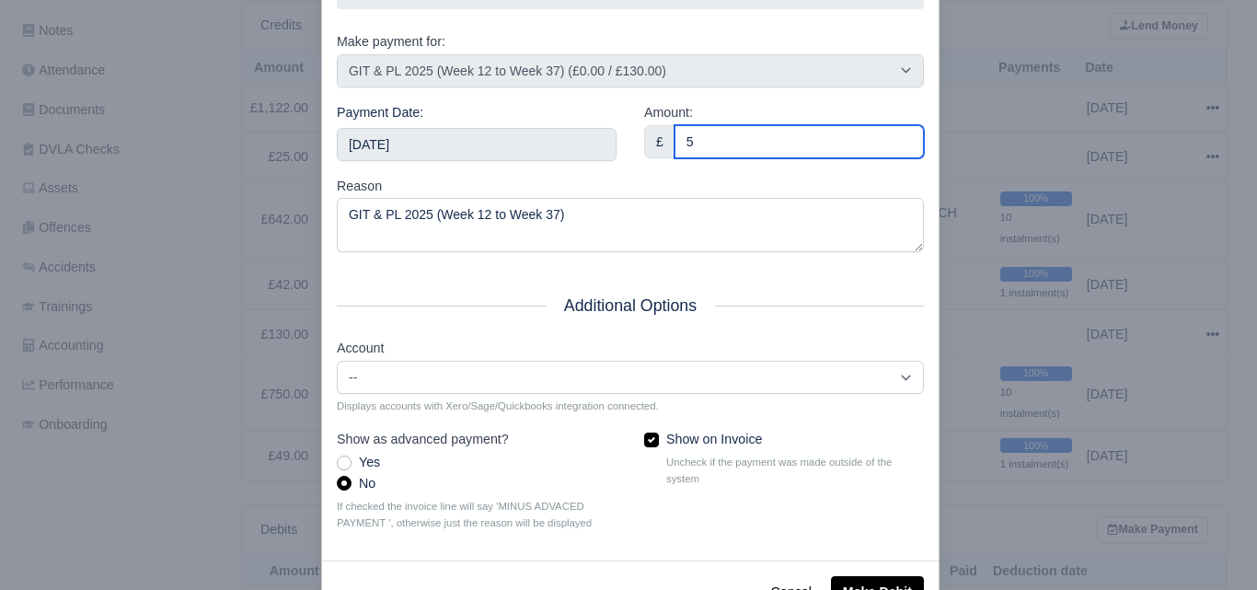
scroll to position [264, 0]
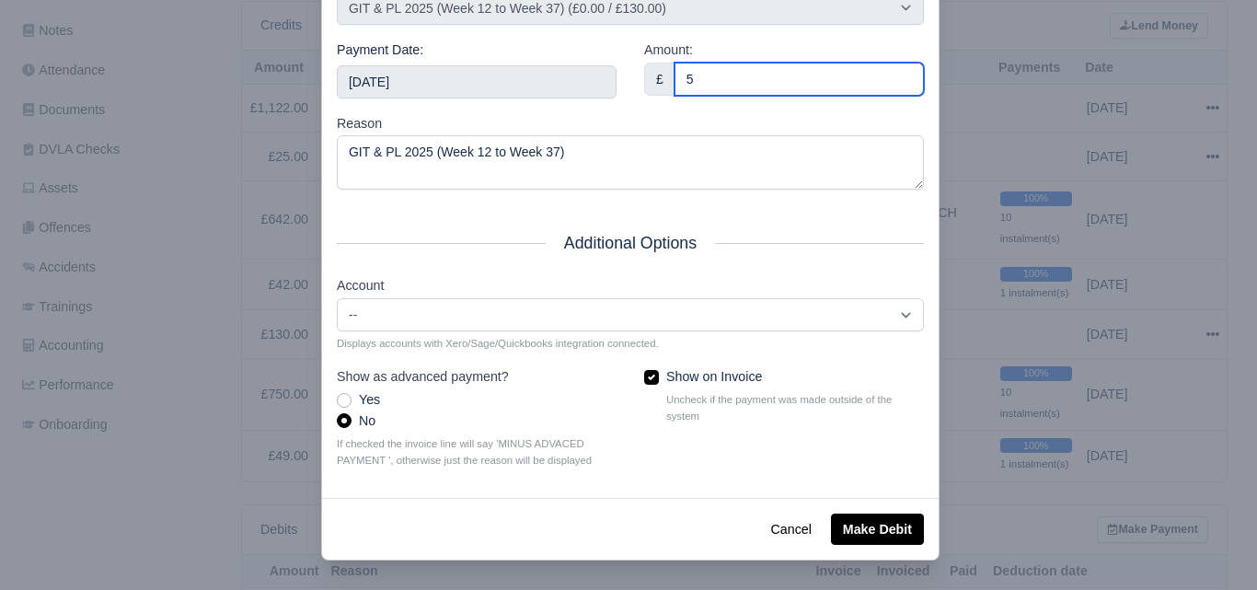
type input "5"
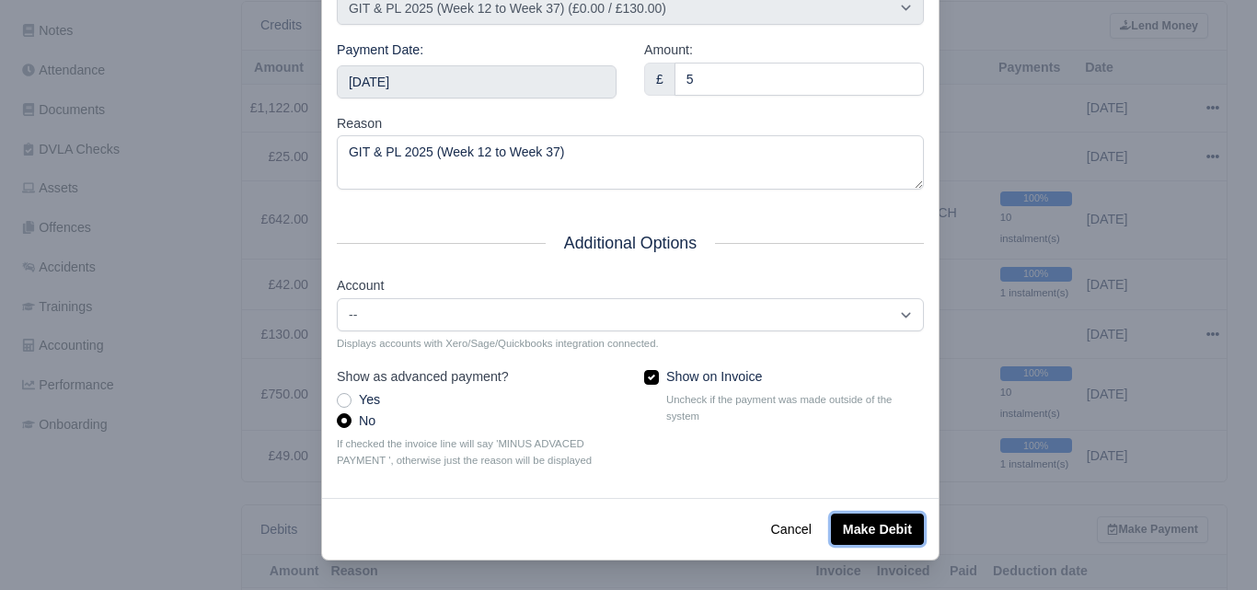
click at [876, 525] on button "Make Debit" at bounding box center [877, 528] width 93 height 31
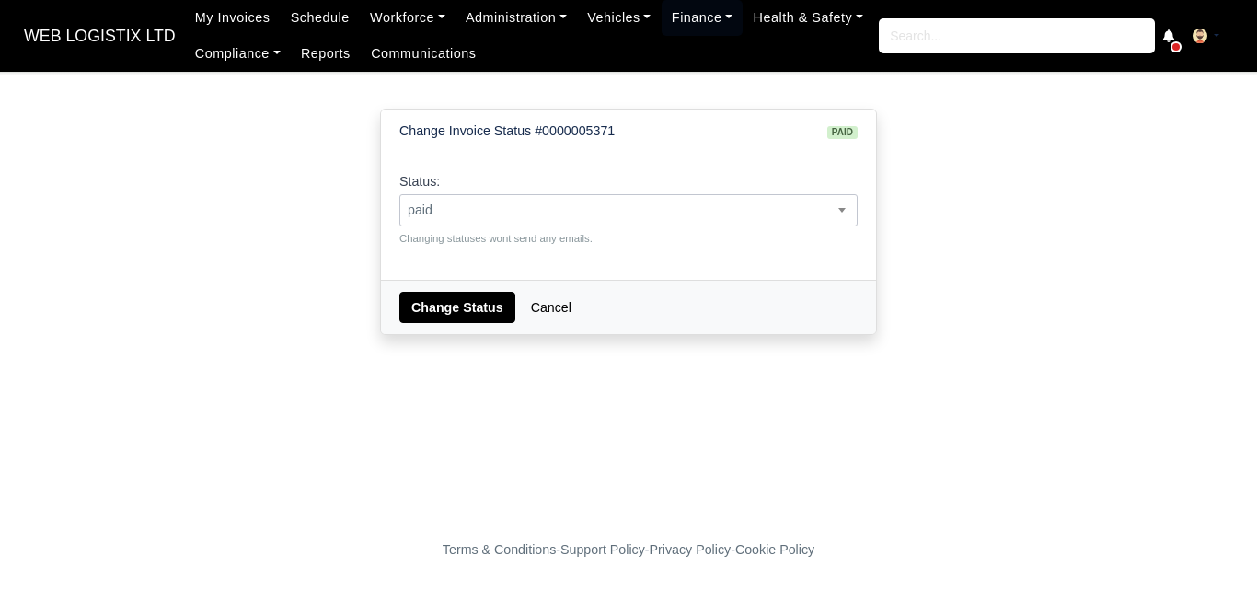
click at [510, 202] on span "paid" at bounding box center [628, 210] width 456 height 23
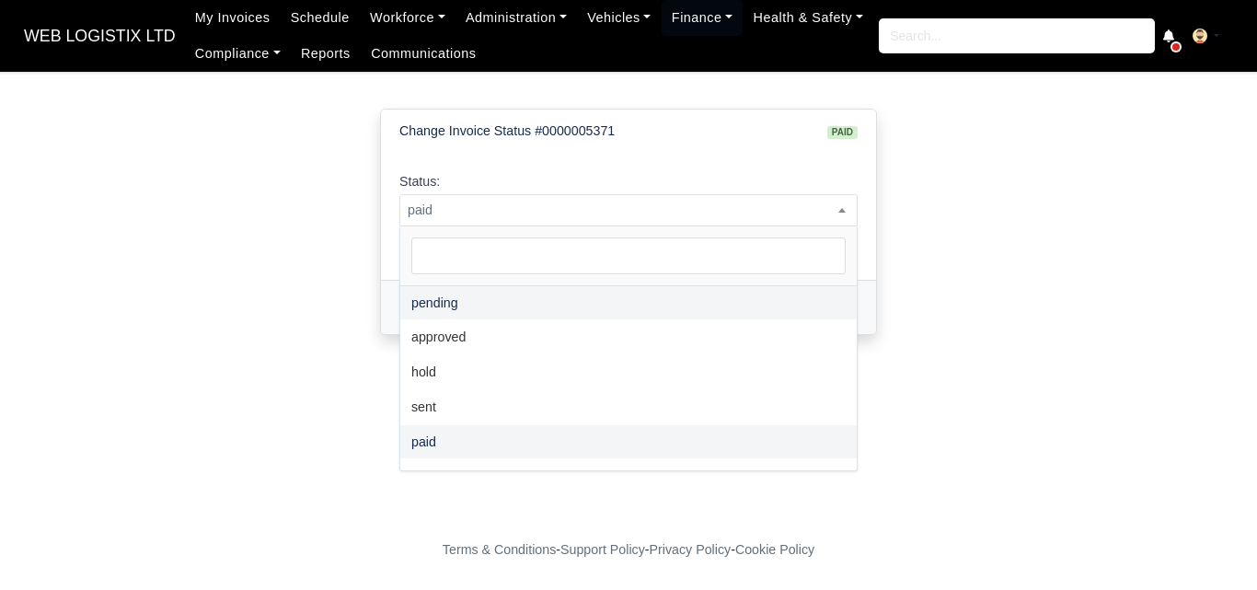
select select "pending"
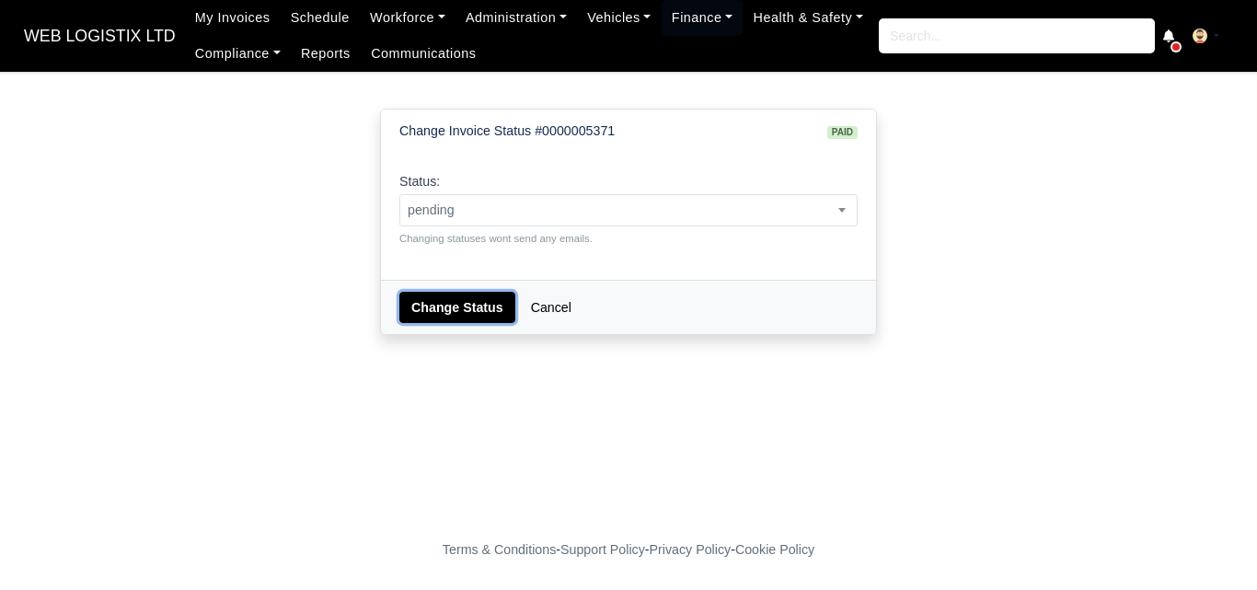
click at [443, 292] on button "Change Status" at bounding box center [457, 307] width 116 height 31
click at [423, 214] on span "paid" at bounding box center [628, 210] width 456 height 23
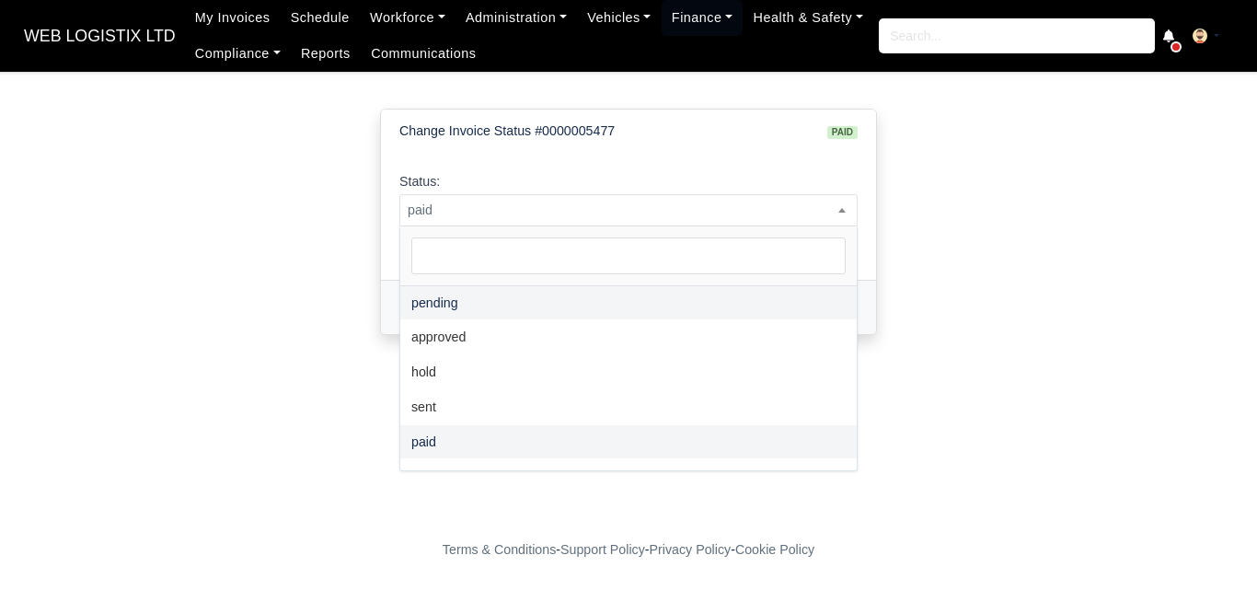
select select "pending"
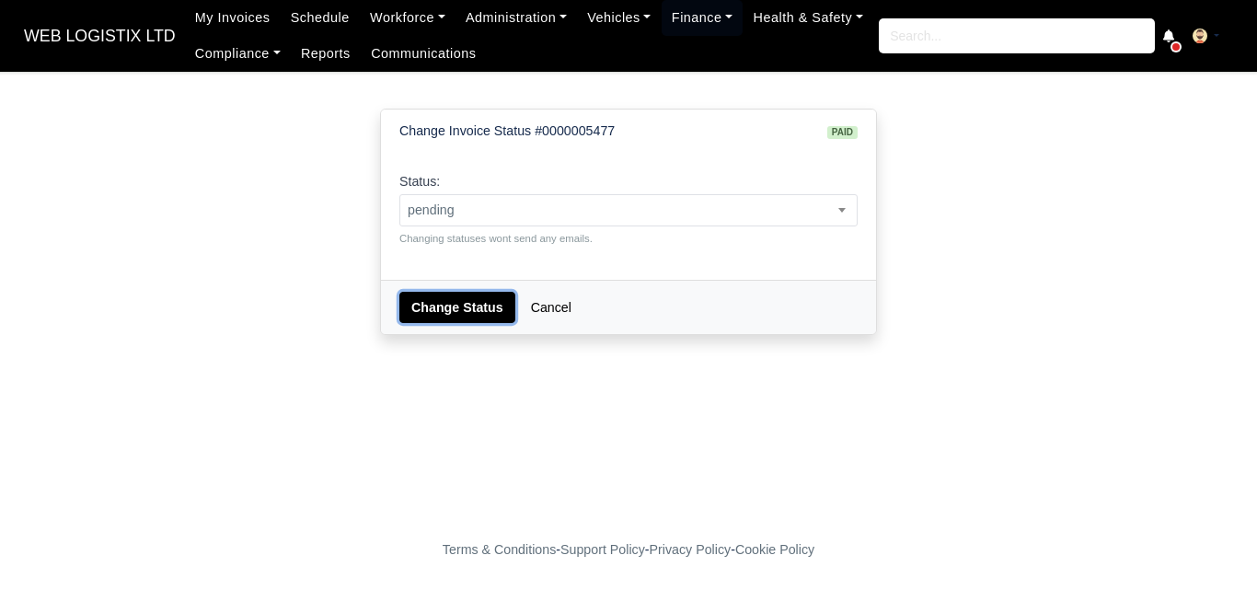
click at [441, 309] on button "Change Status" at bounding box center [457, 307] width 116 height 31
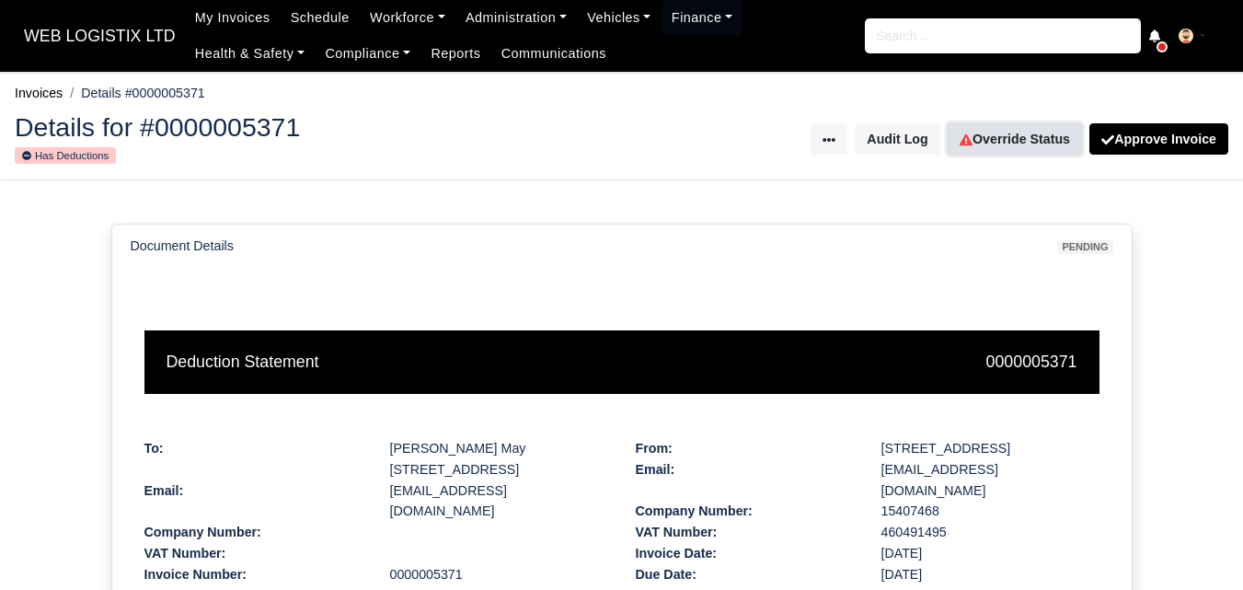
click at [1022, 140] on link "Override Status" at bounding box center [1015, 138] width 134 height 31
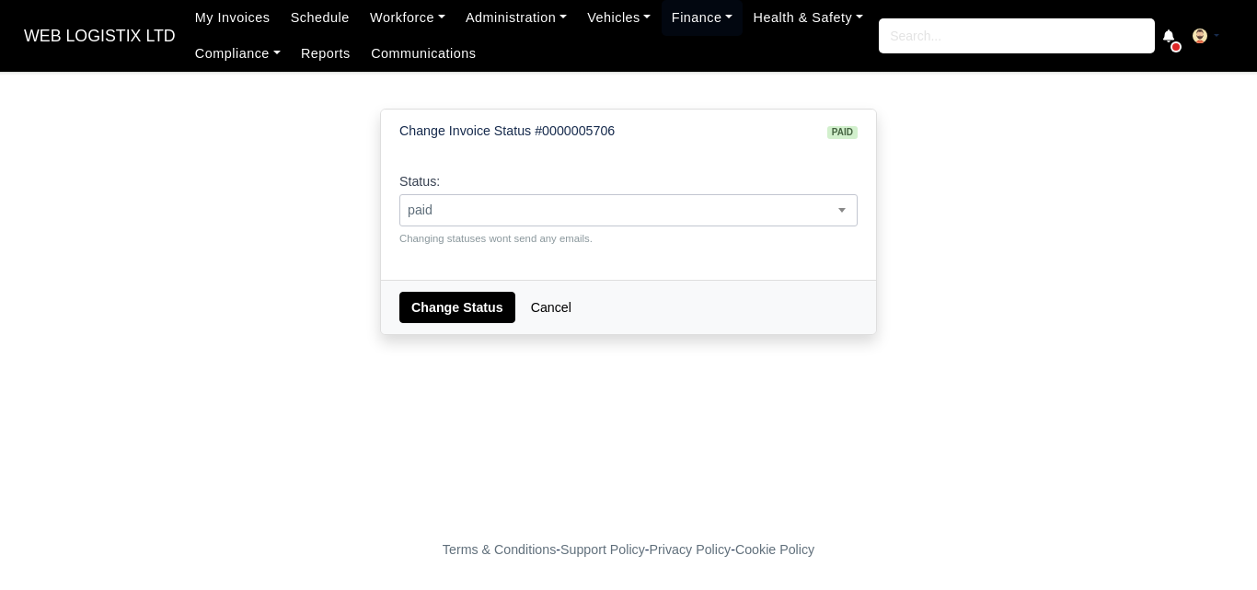
click at [479, 215] on span "paid" at bounding box center [628, 210] width 456 height 23
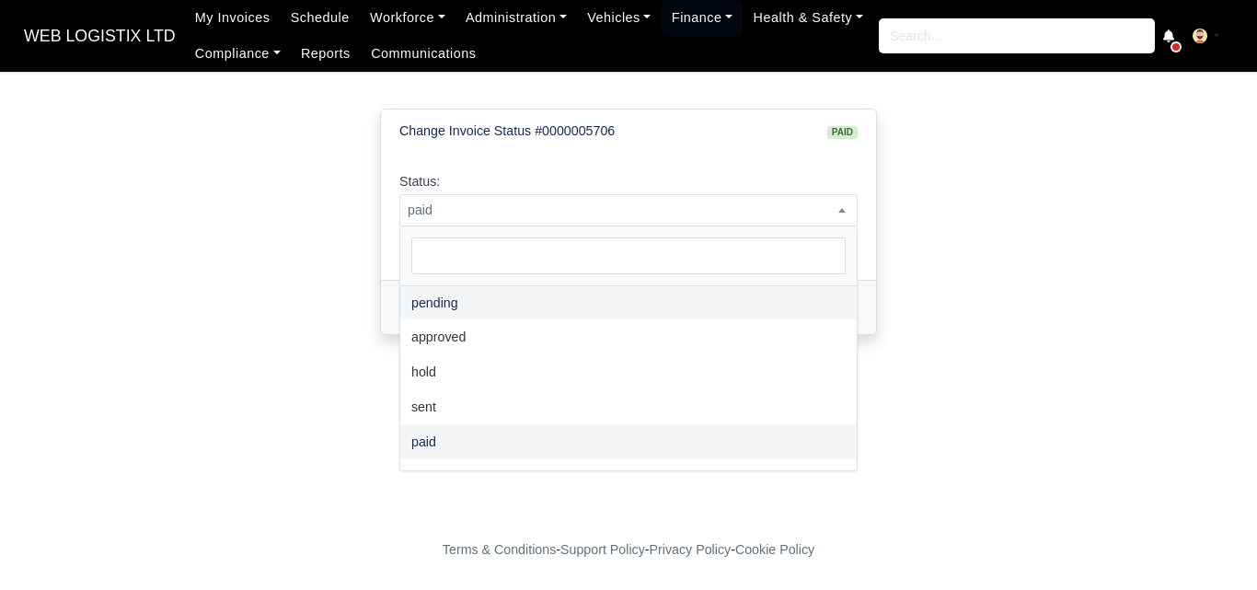
select select "pending"
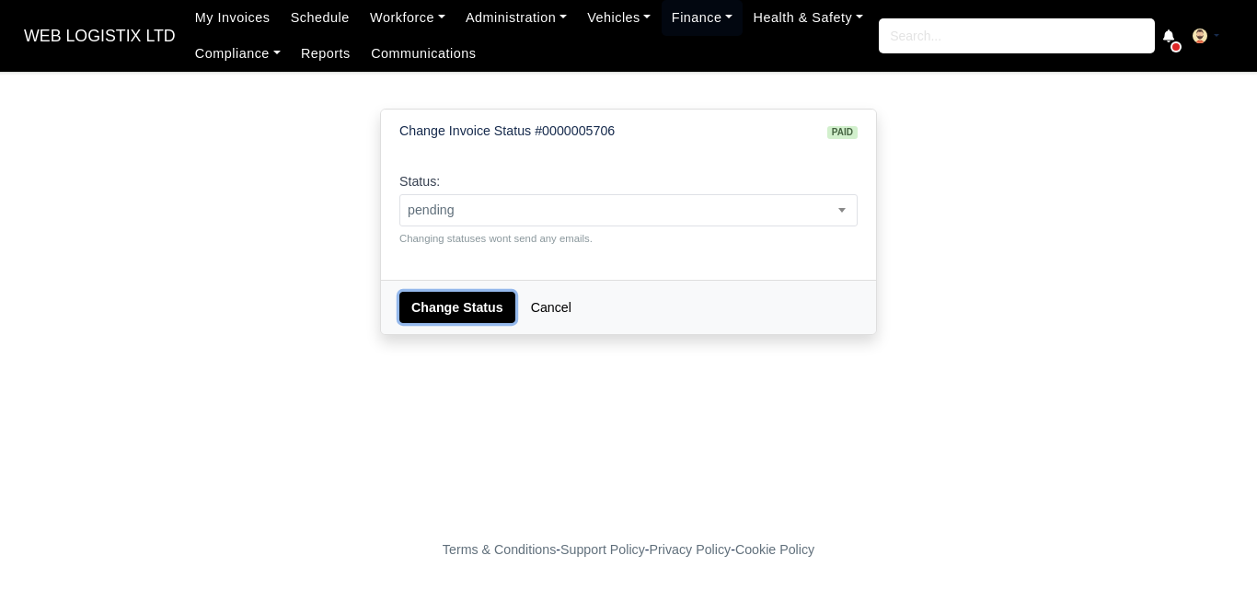
click at [436, 301] on button "Change Status" at bounding box center [457, 307] width 116 height 31
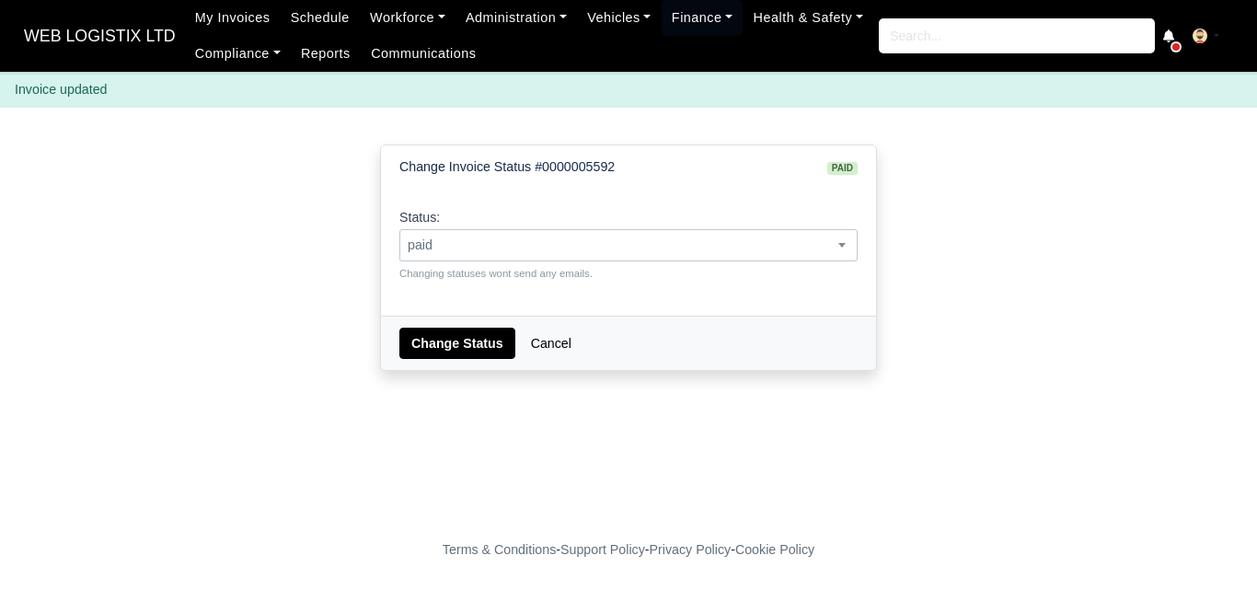
click at [551, 243] on span "paid" at bounding box center [628, 245] width 456 height 23
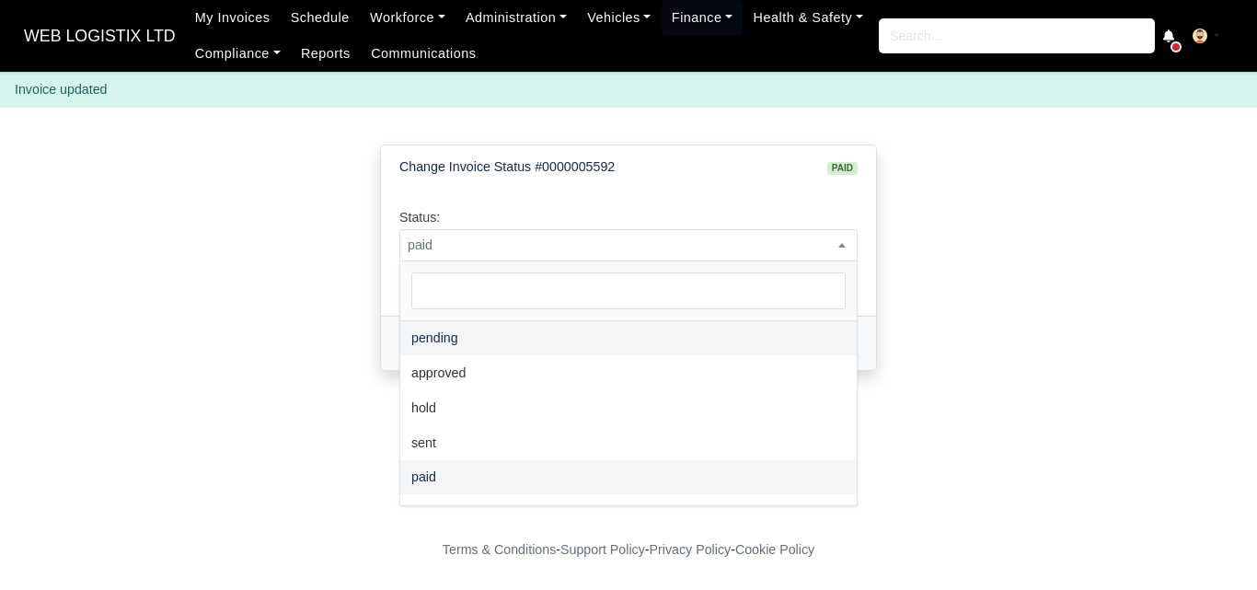
select select "pending"
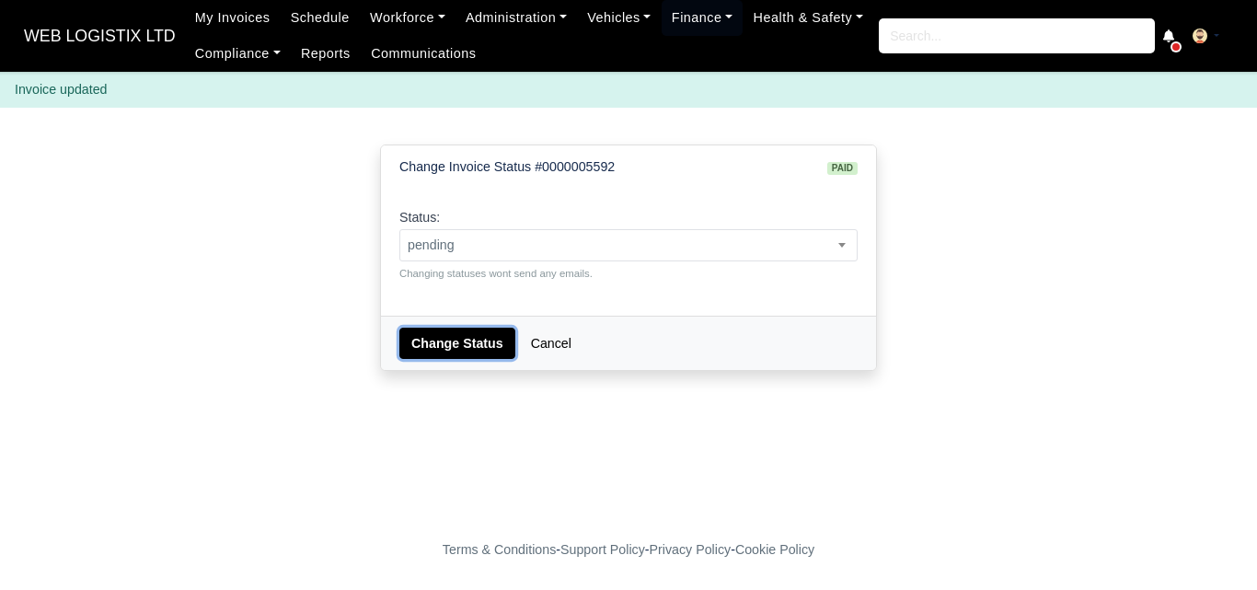
click at [420, 338] on button "Change Status" at bounding box center [457, 343] width 116 height 31
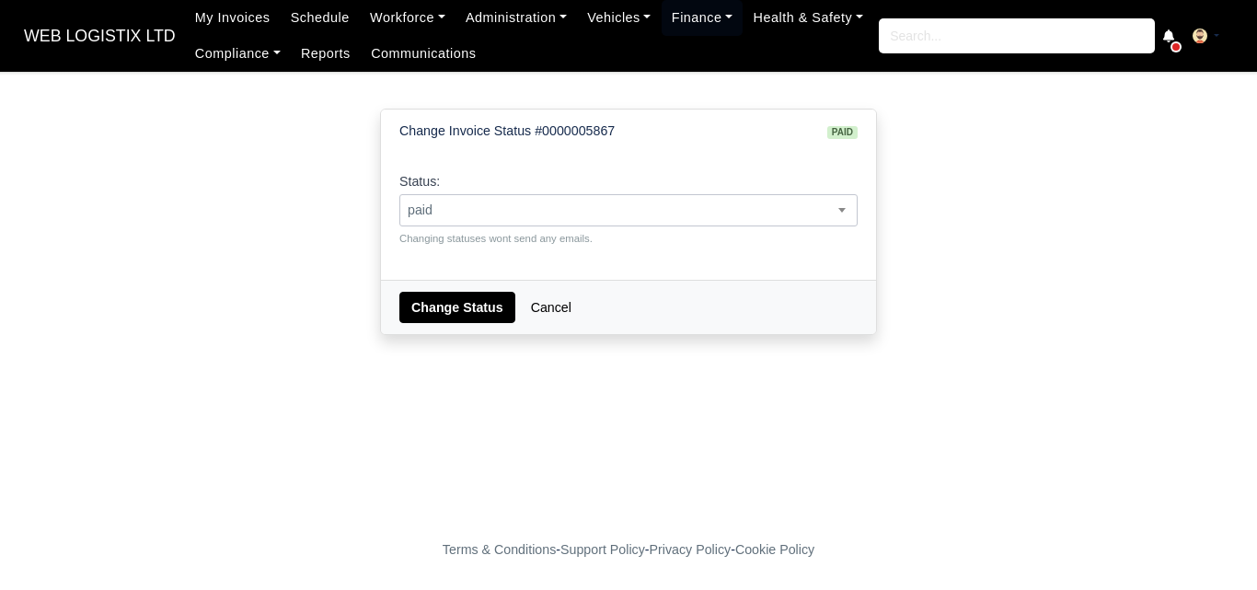
click at [478, 213] on span "paid" at bounding box center [628, 210] width 456 height 23
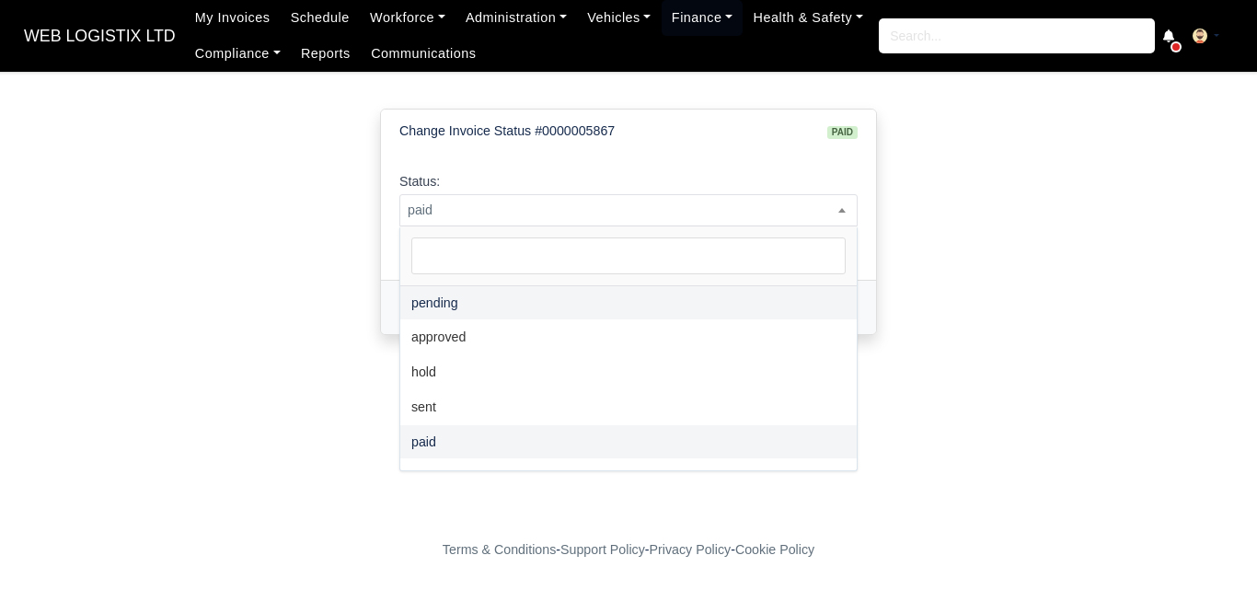
select select "pending"
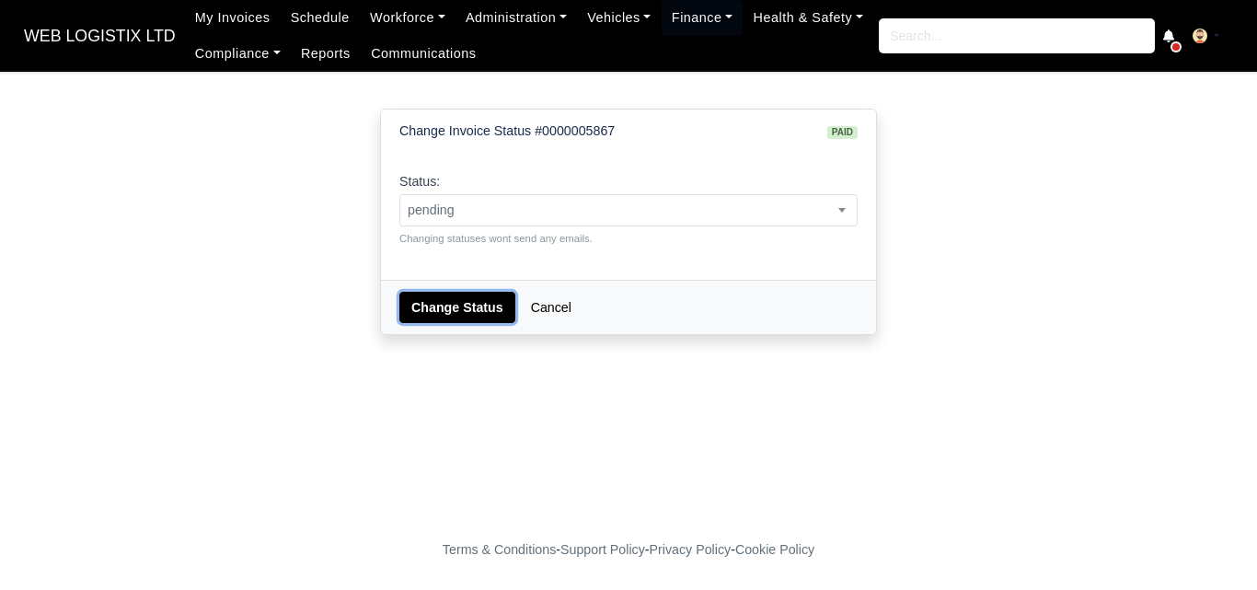
click at [443, 293] on button "Change Status" at bounding box center [457, 307] width 116 height 31
click at [494, 216] on span "paid" at bounding box center [628, 210] width 456 height 23
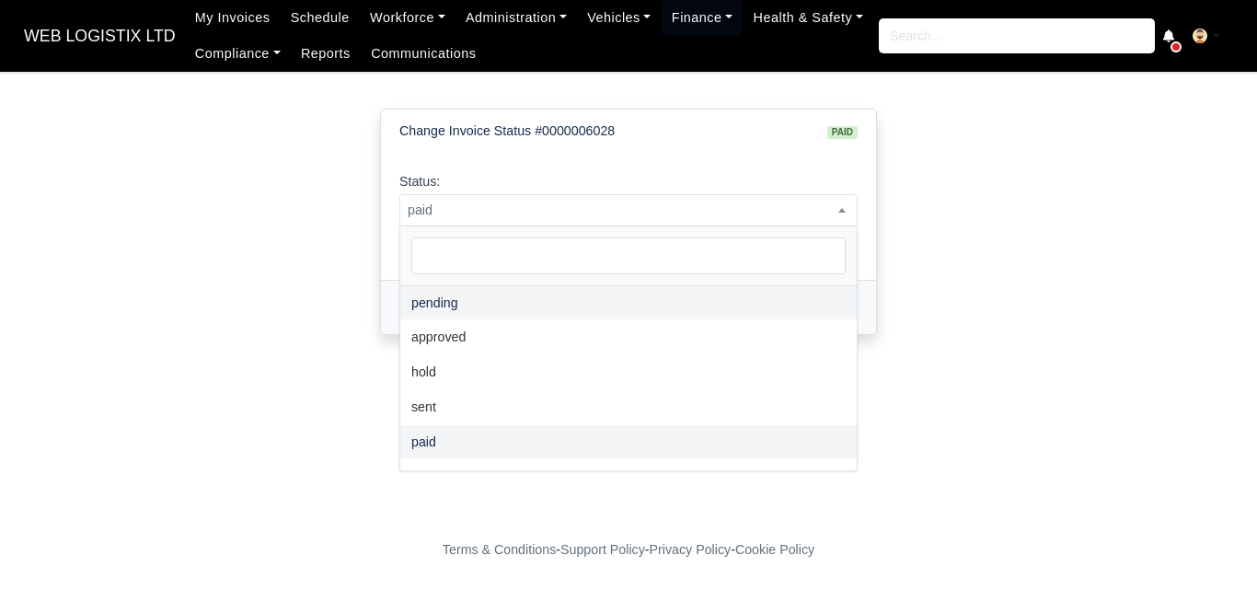
select select "pending"
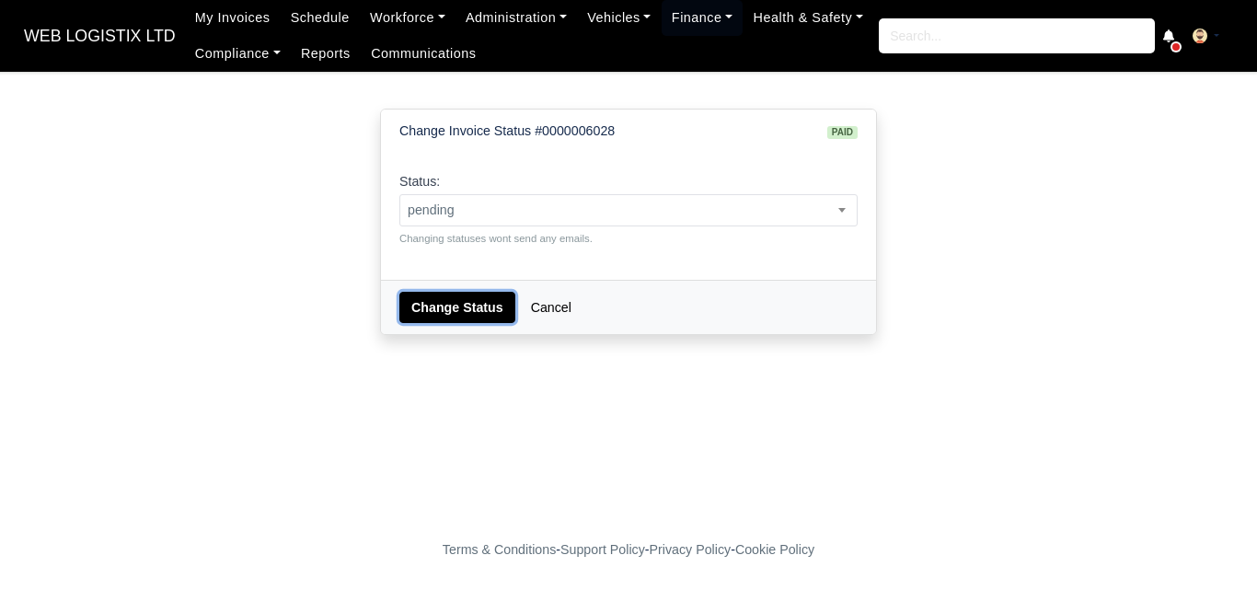
click at [454, 305] on button "Change Status" at bounding box center [457, 307] width 116 height 31
click at [466, 212] on span "paid" at bounding box center [628, 210] width 456 height 23
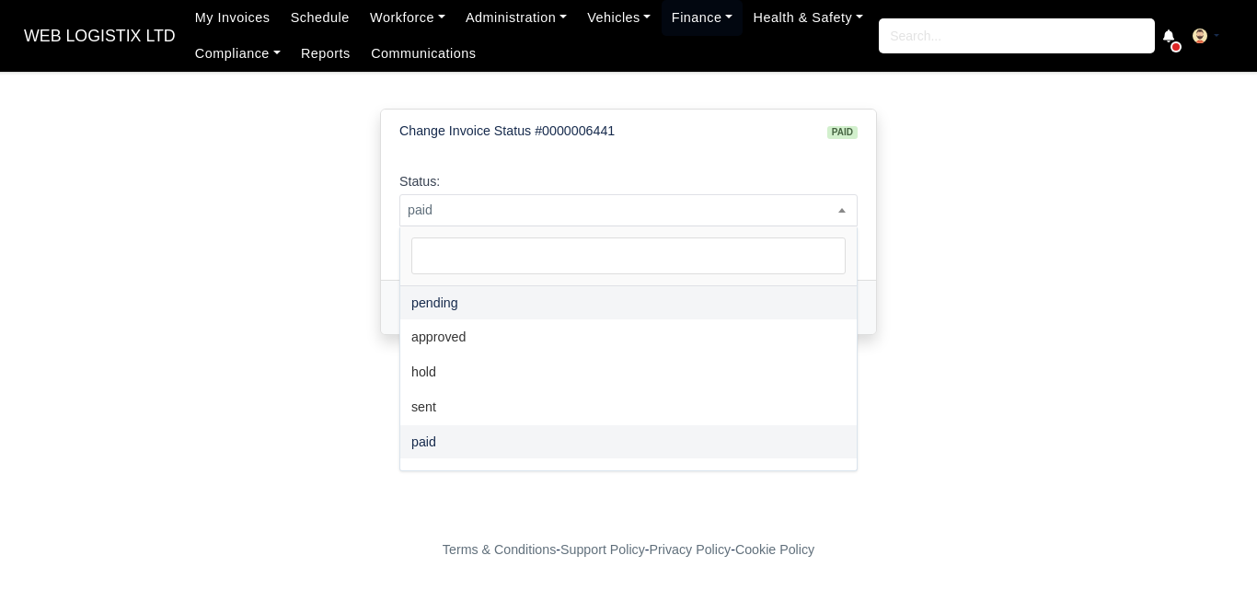
select select "pending"
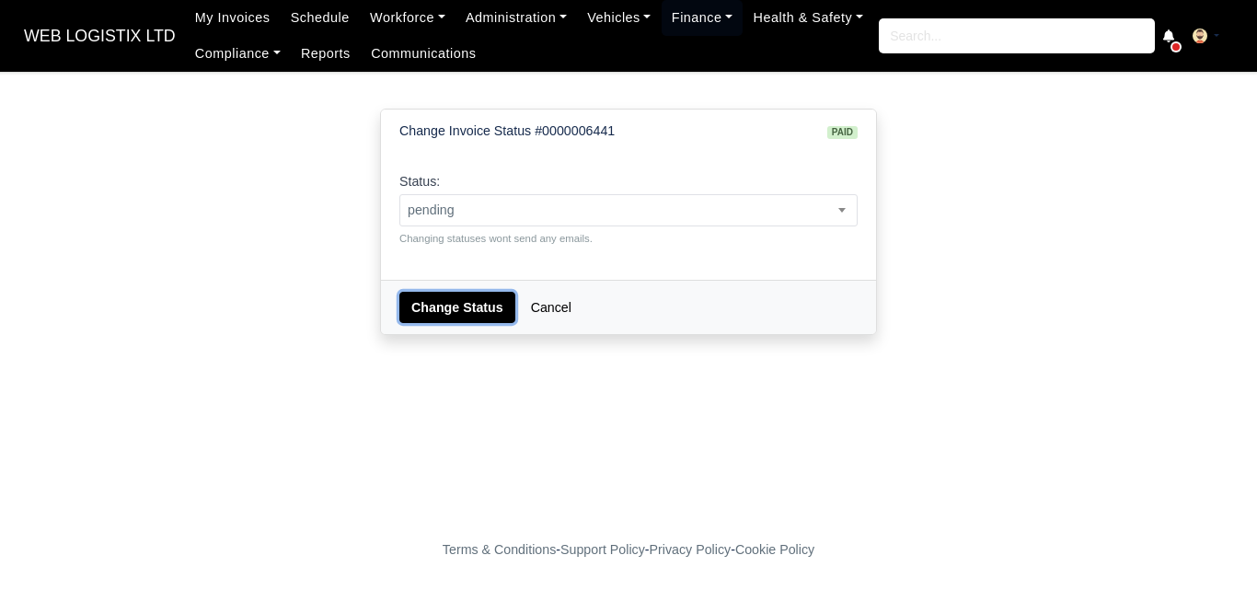
click at [452, 309] on button "Change Status" at bounding box center [457, 307] width 116 height 31
click at [462, 210] on span "paid" at bounding box center [628, 210] width 456 height 23
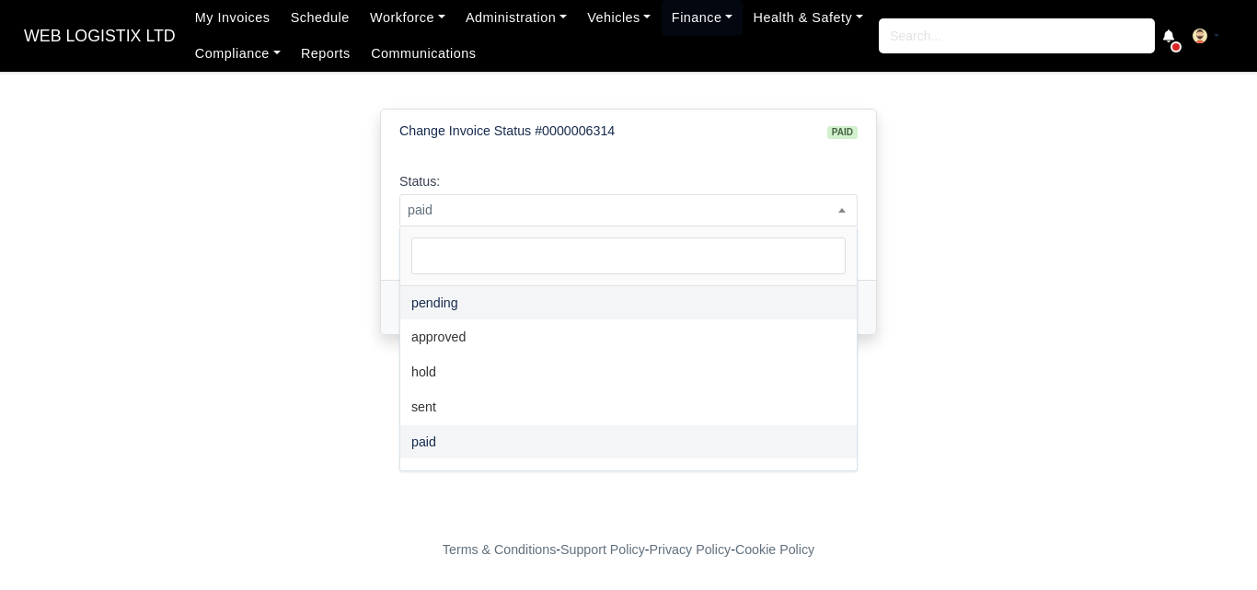
select select "pending"
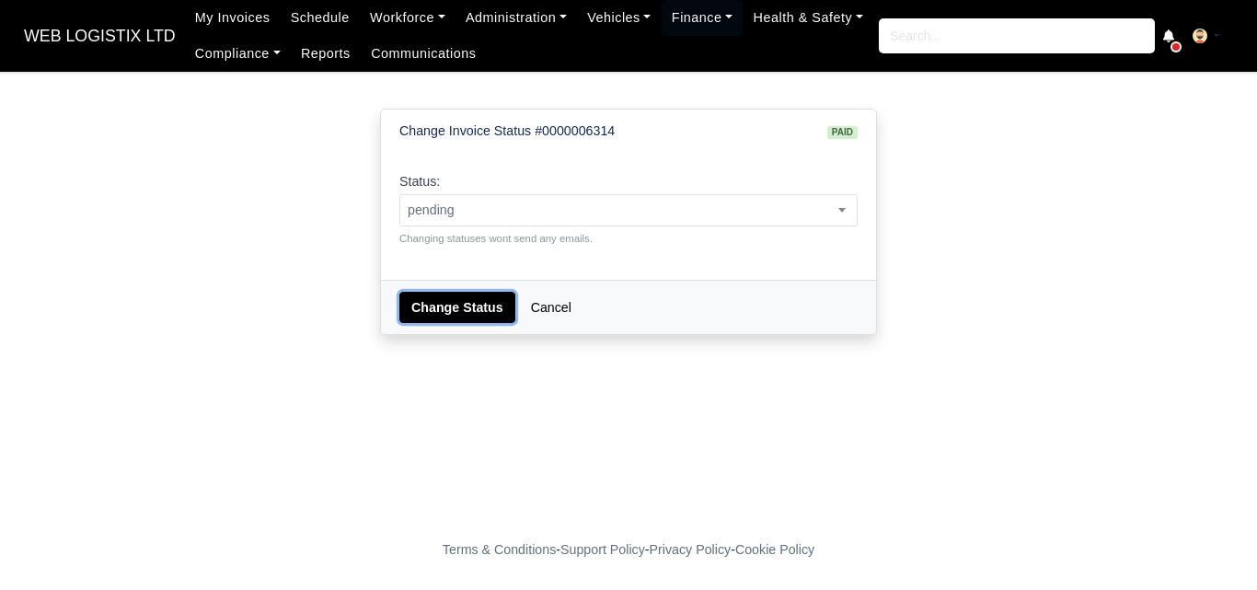
click at [463, 320] on button "Change Status" at bounding box center [457, 307] width 116 height 31
click at [472, 215] on span "paid" at bounding box center [628, 210] width 456 height 23
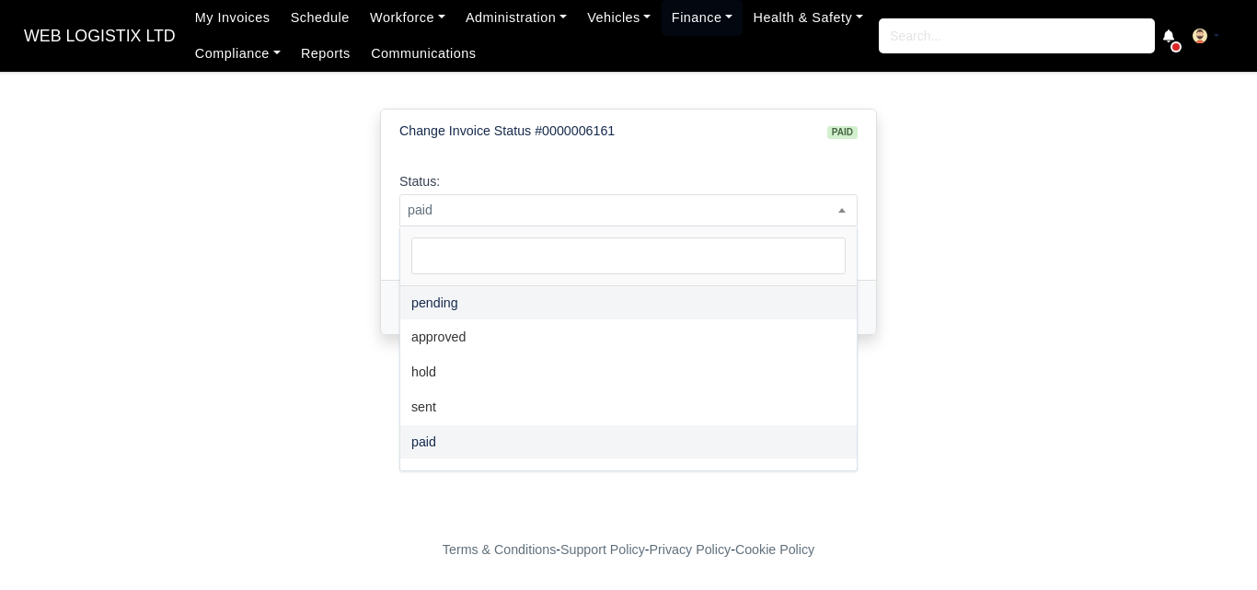
select select "pending"
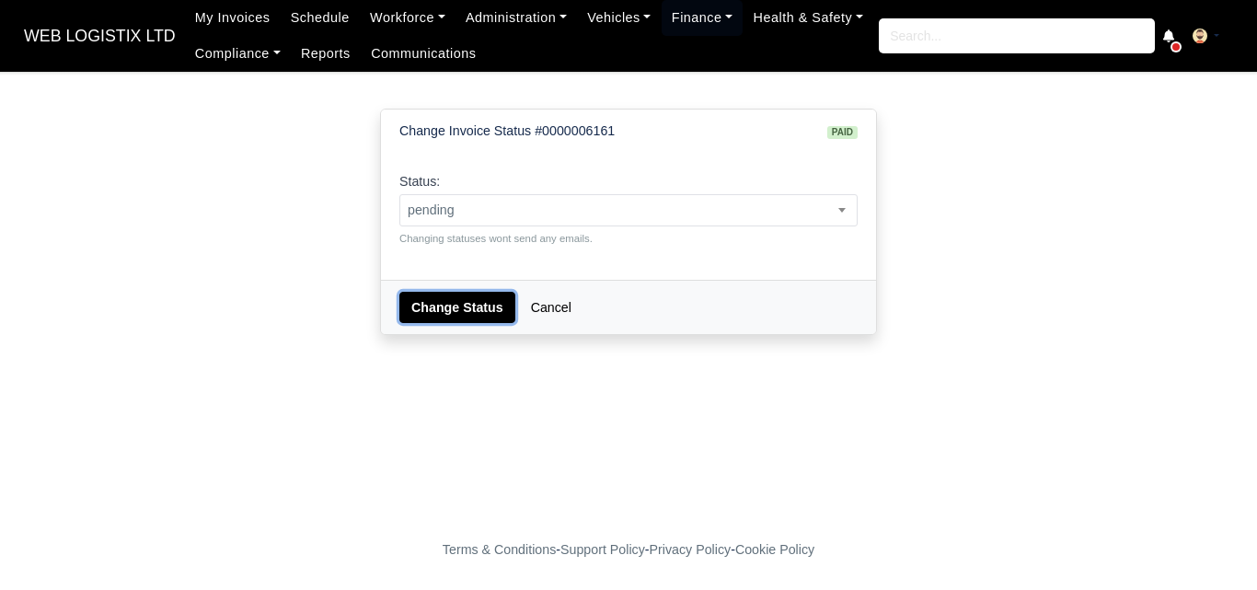
click at [437, 305] on button "Change Status" at bounding box center [457, 307] width 116 height 31
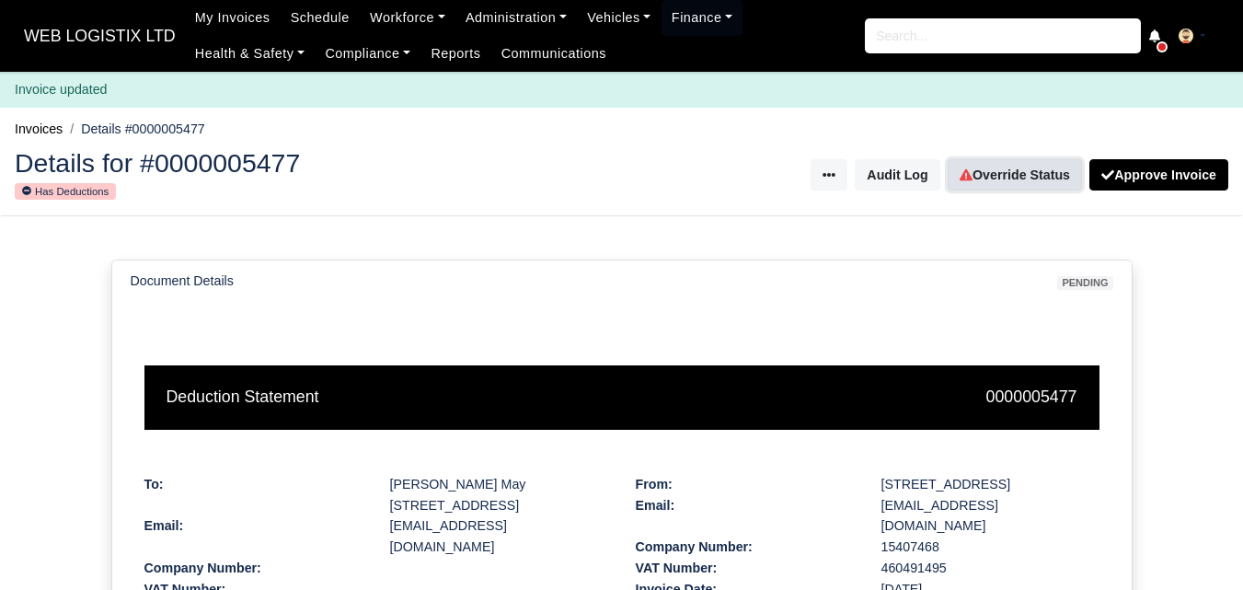
click at [998, 188] on link "Override Status" at bounding box center [1015, 174] width 134 height 31
click at [990, 163] on link "Override Status" at bounding box center [1015, 174] width 134 height 31
click at [1002, 159] on link "Override Status" at bounding box center [1015, 174] width 134 height 31
click at [995, 173] on link "Override Status" at bounding box center [1015, 174] width 134 height 31
click at [1018, 178] on link "Override Status" at bounding box center [1015, 174] width 134 height 31
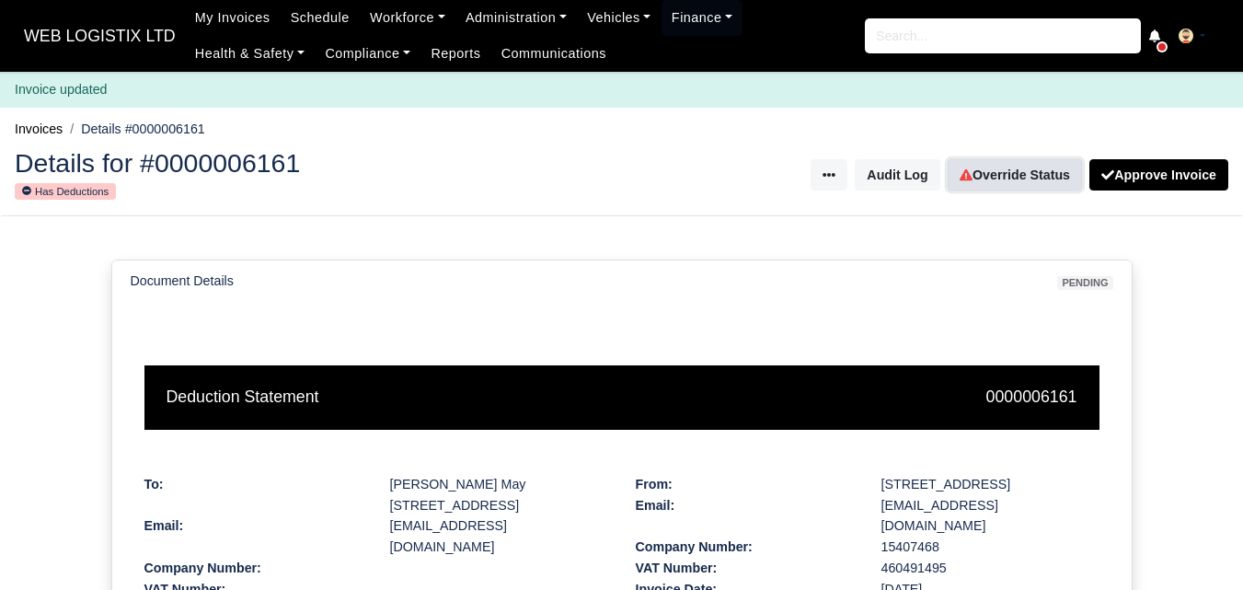
click at [1003, 180] on link "Override Status" at bounding box center [1015, 174] width 134 height 31
click at [995, 176] on link "Override Status" at bounding box center [1015, 174] width 134 height 31
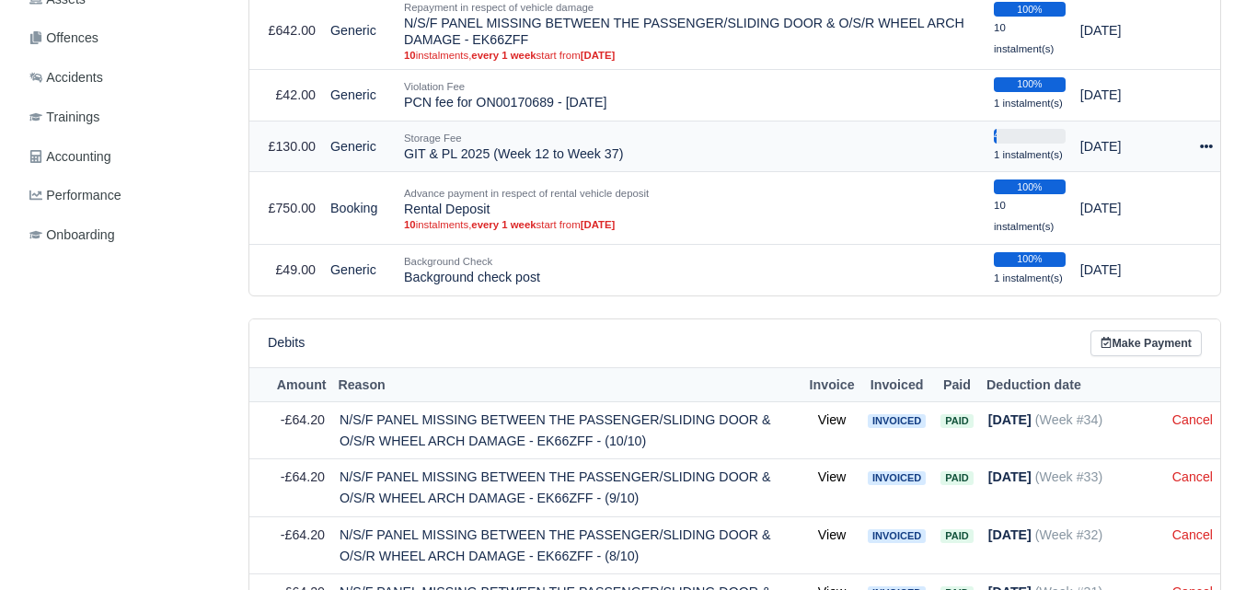
scroll to position [614, 0]
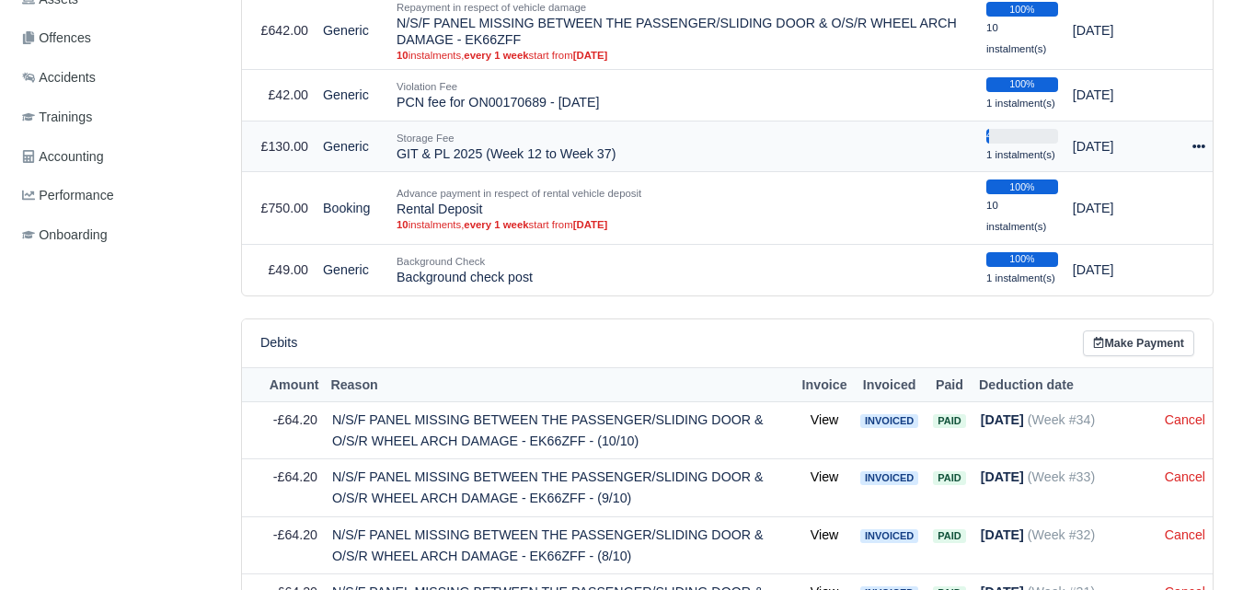
click at [1200, 144] on icon at bounding box center [1198, 146] width 13 height 13
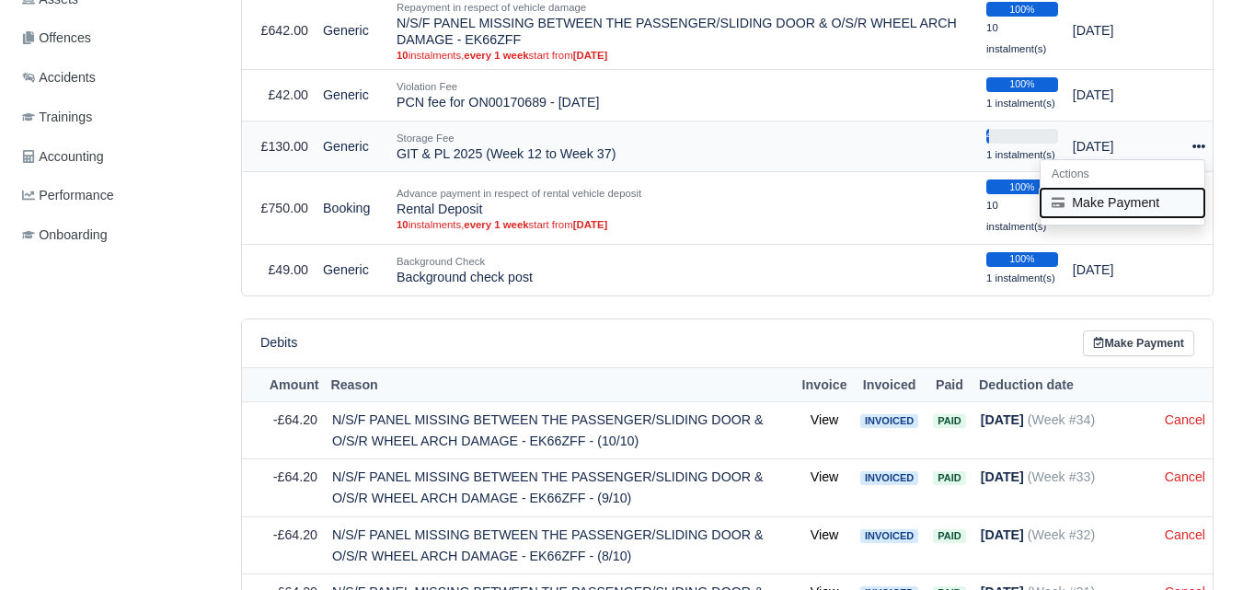
click at [1079, 203] on button "Make Payment" at bounding box center [1123, 202] width 164 height 29
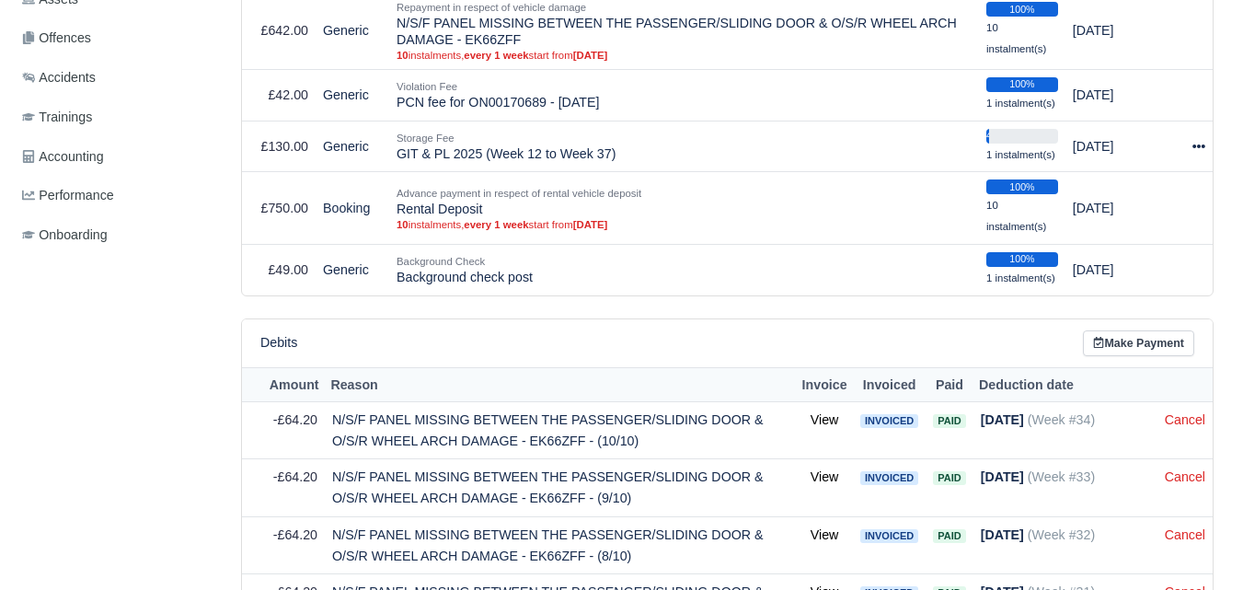
select select "7209"
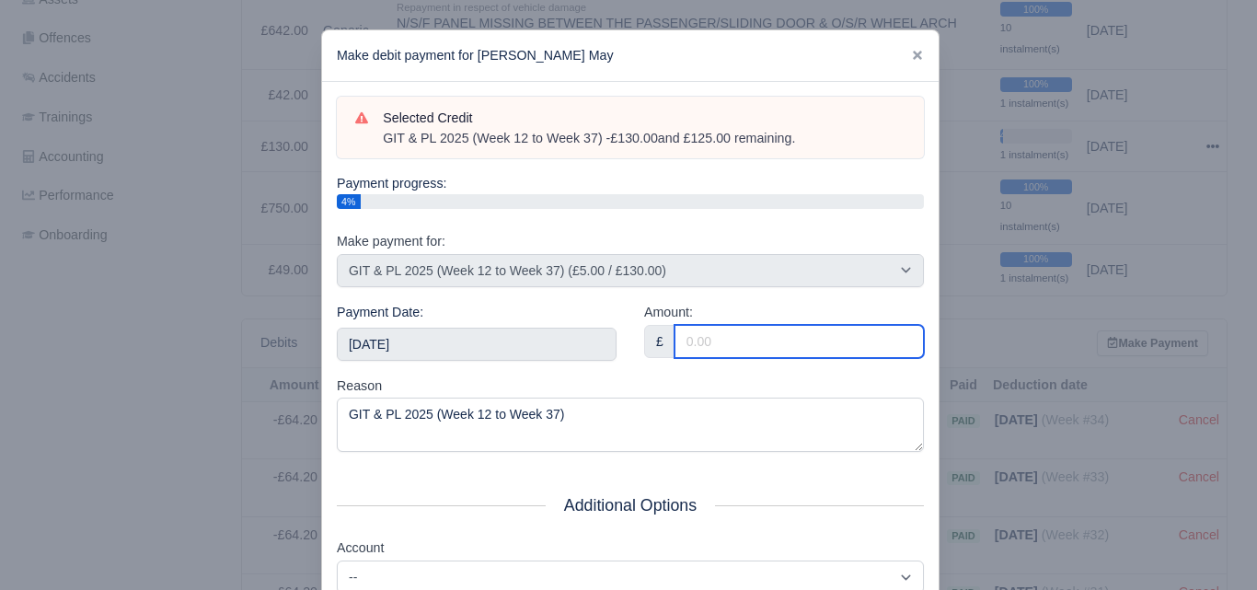
click at [684, 338] on input "Amount:" at bounding box center [798, 341] width 249 height 33
paste input "5"
type input "5"
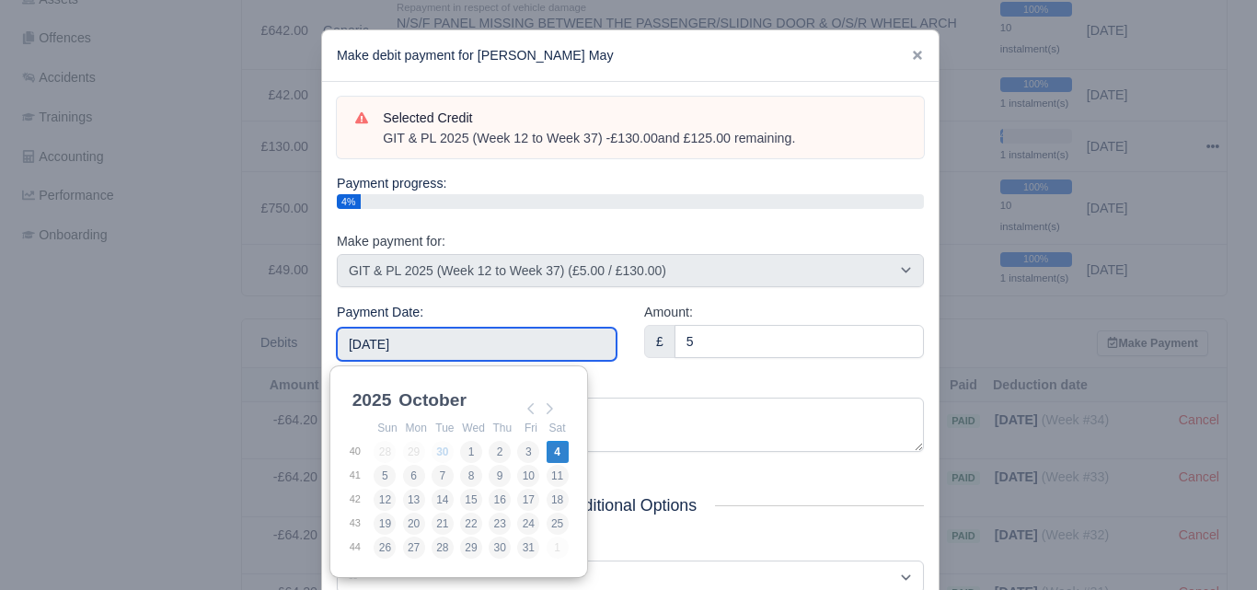
click at [509, 338] on input "[DATE]" at bounding box center [477, 344] width 280 height 33
type input "2025-03-23"
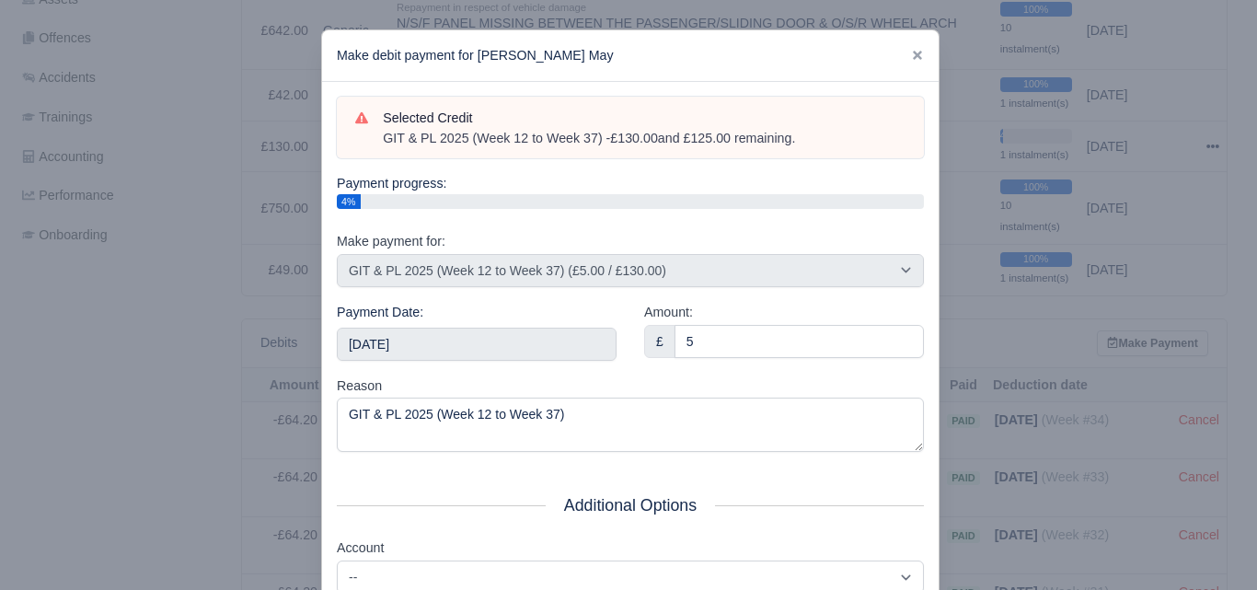
scroll to position [264, 0]
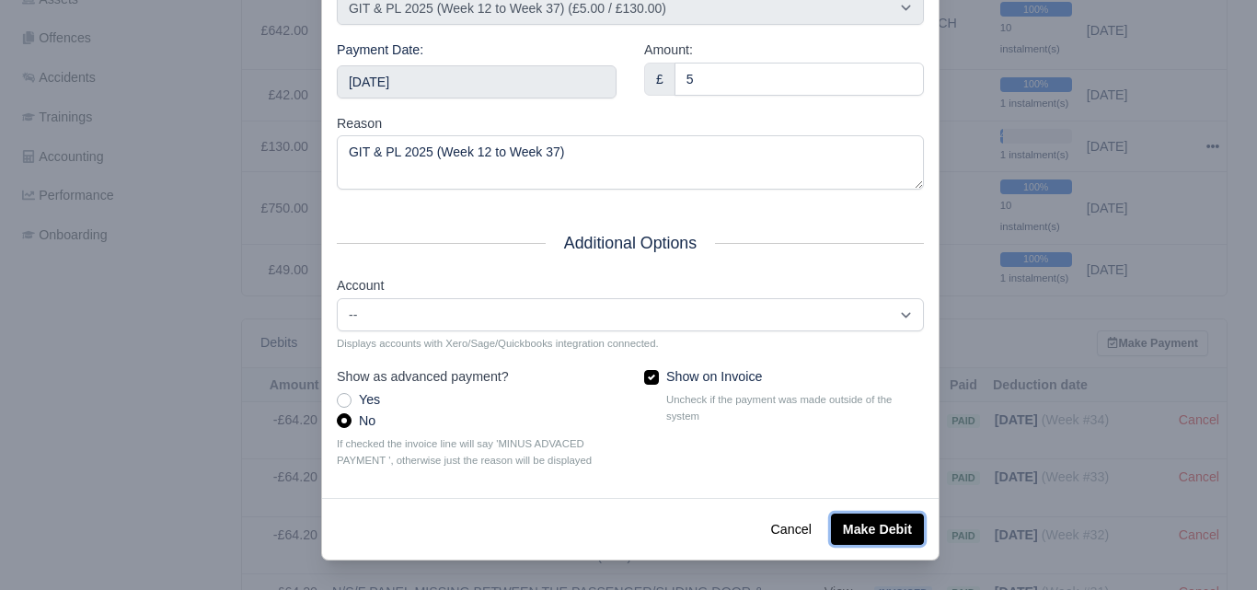
click at [866, 524] on button "Make Debit" at bounding box center [877, 528] width 93 height 31
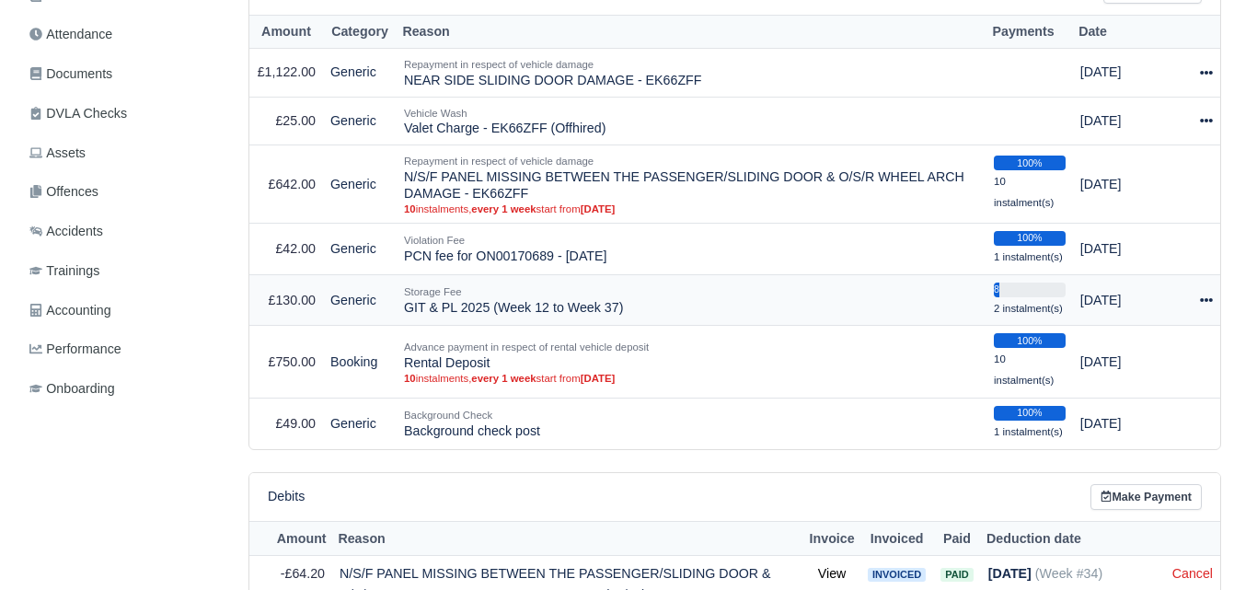
scroll to position [460, 0]
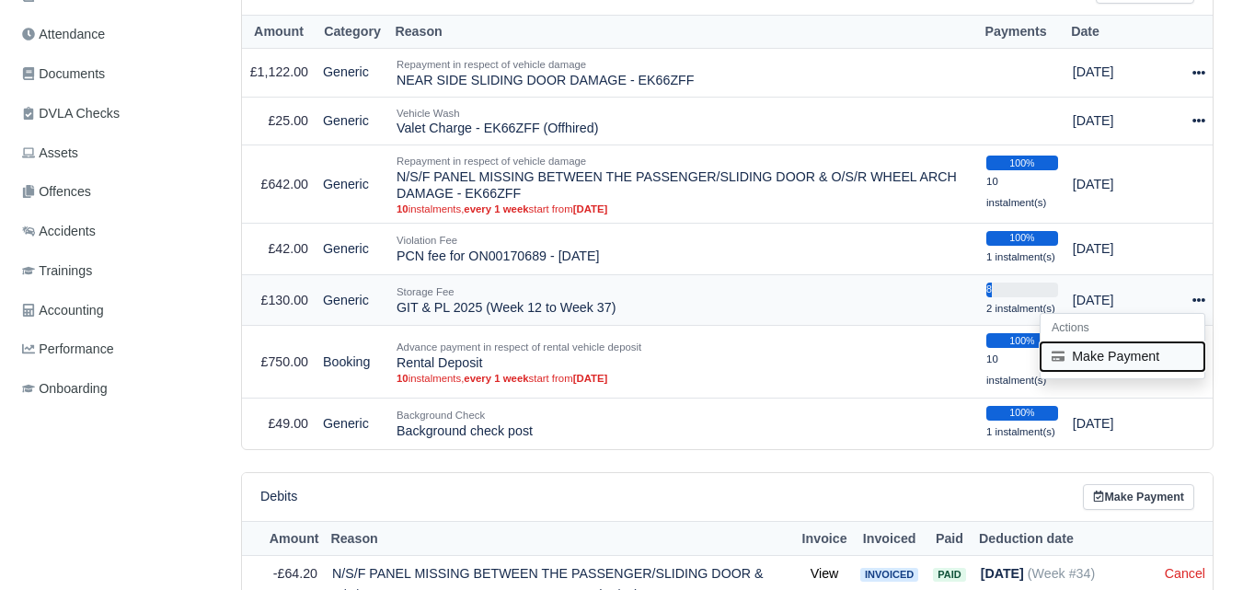
click at [1117, 362] on button "Make Payment" at bounding box center [1123, 355] width 164 height 29
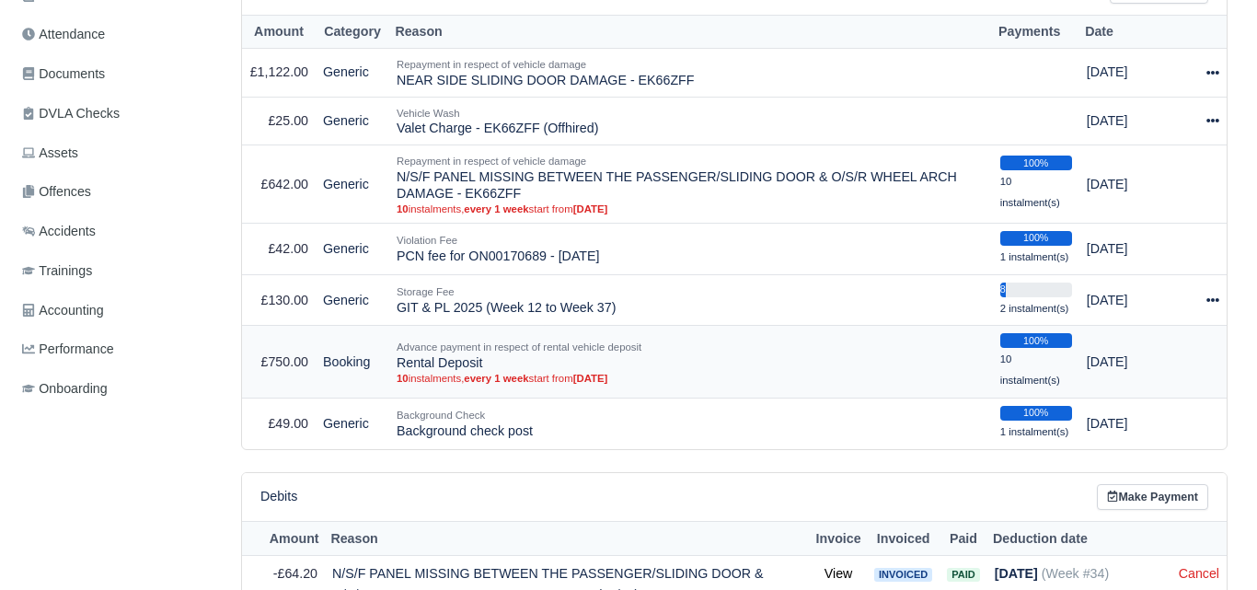
select select "7209"
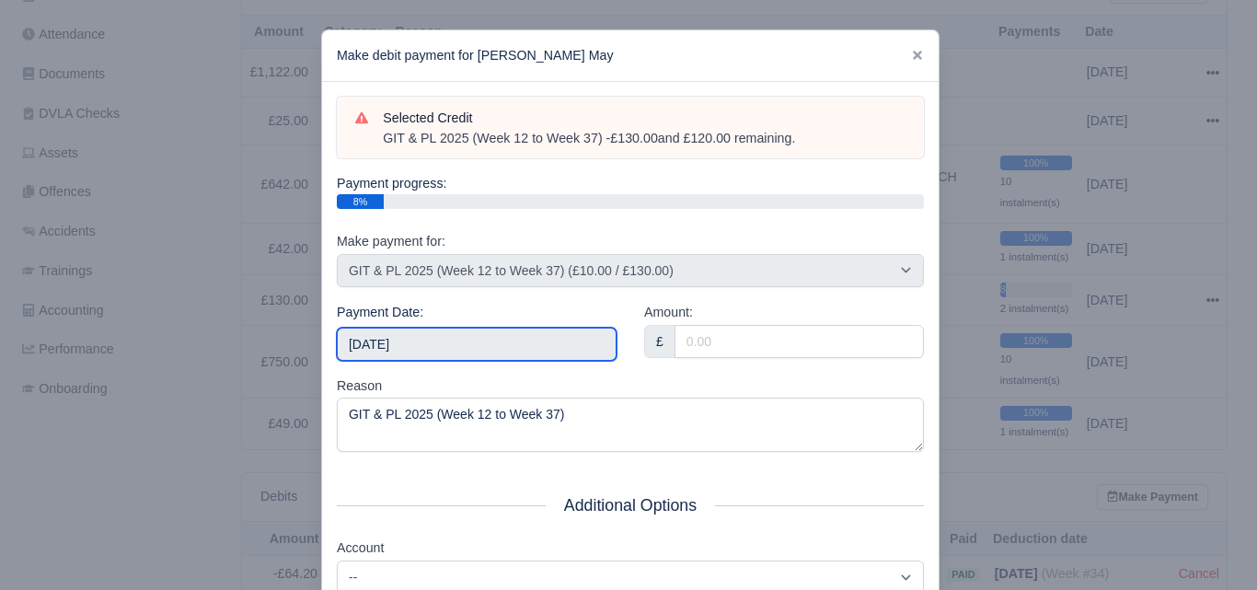
click at [431, 338] on input "[DATE]" at bounding box center [477, 344] width 280 height 33
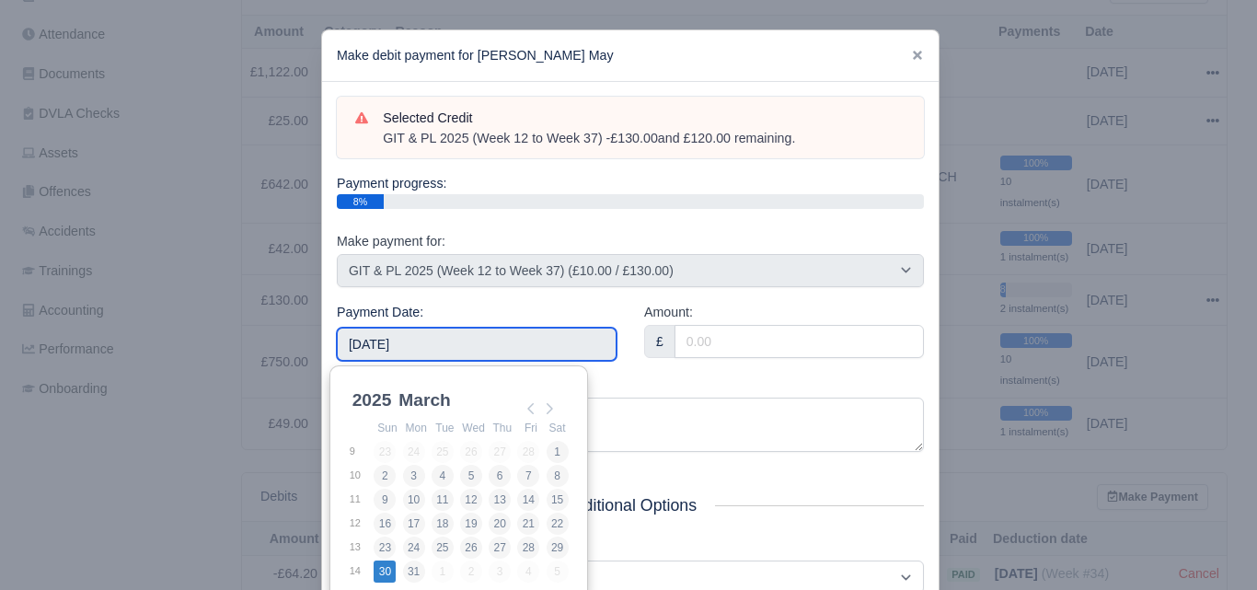
type input "[DATE]"
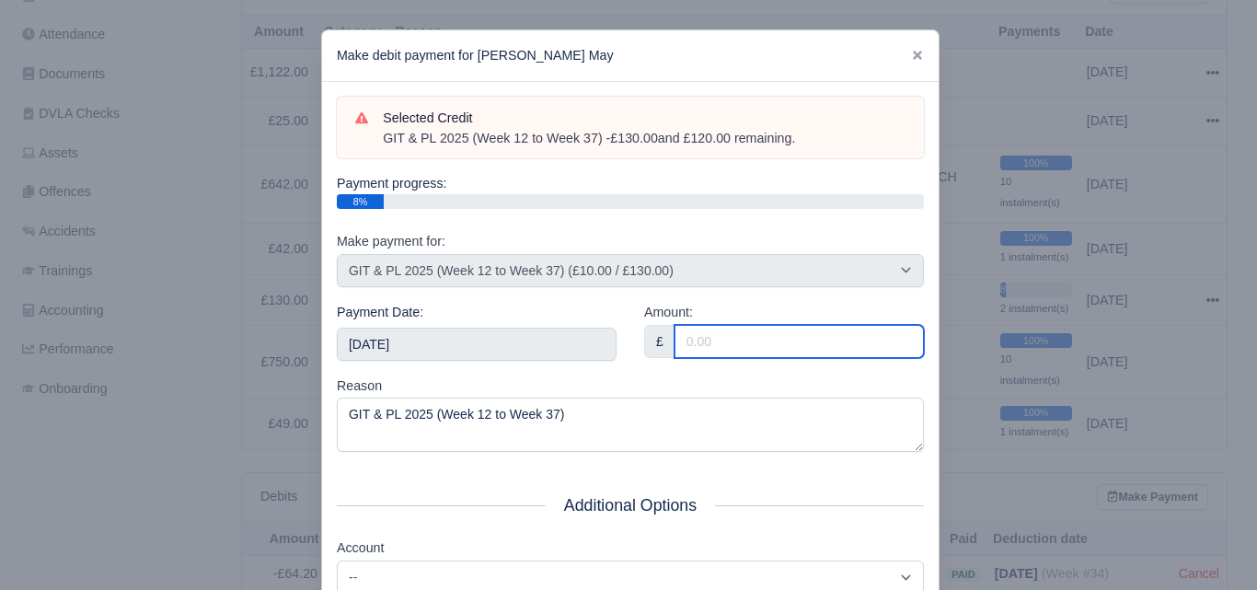
click at [795, 346] on input "Amount:" at bounding box center [798, 341] width 249 height 33
paste input "5"
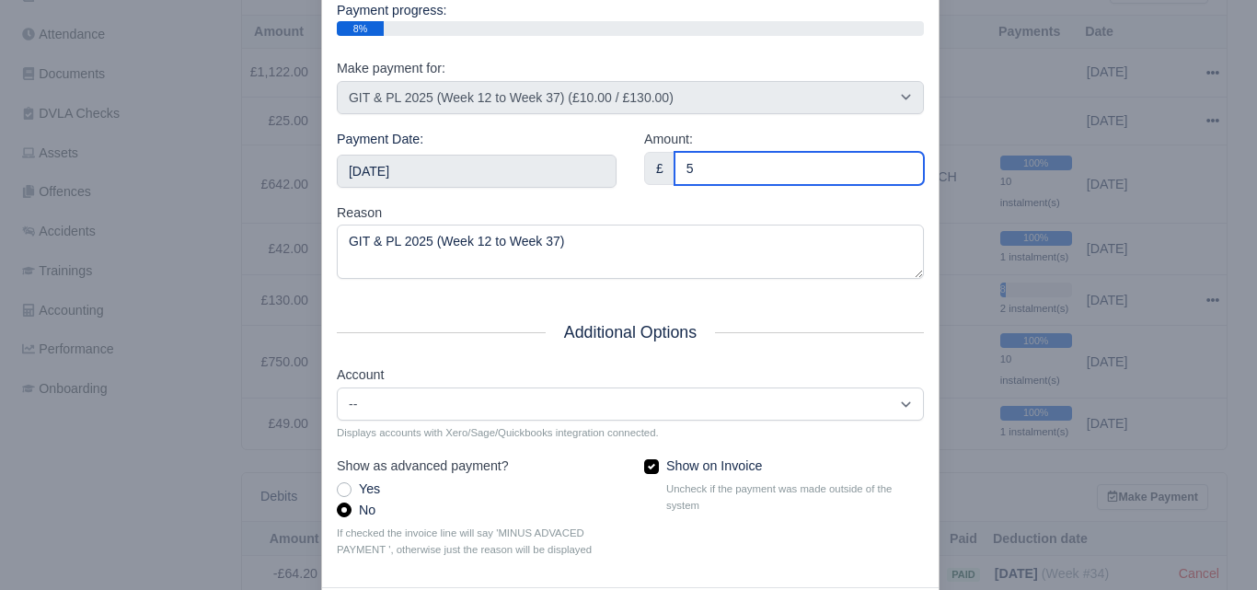
scroll to position [264, 0]
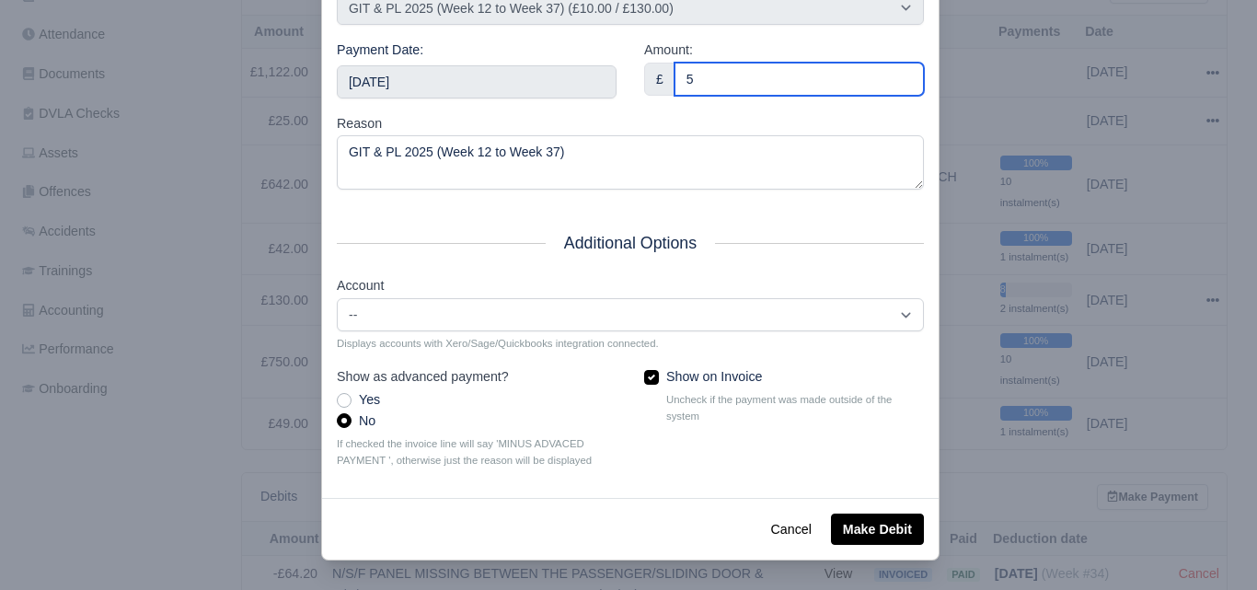
type input "5"
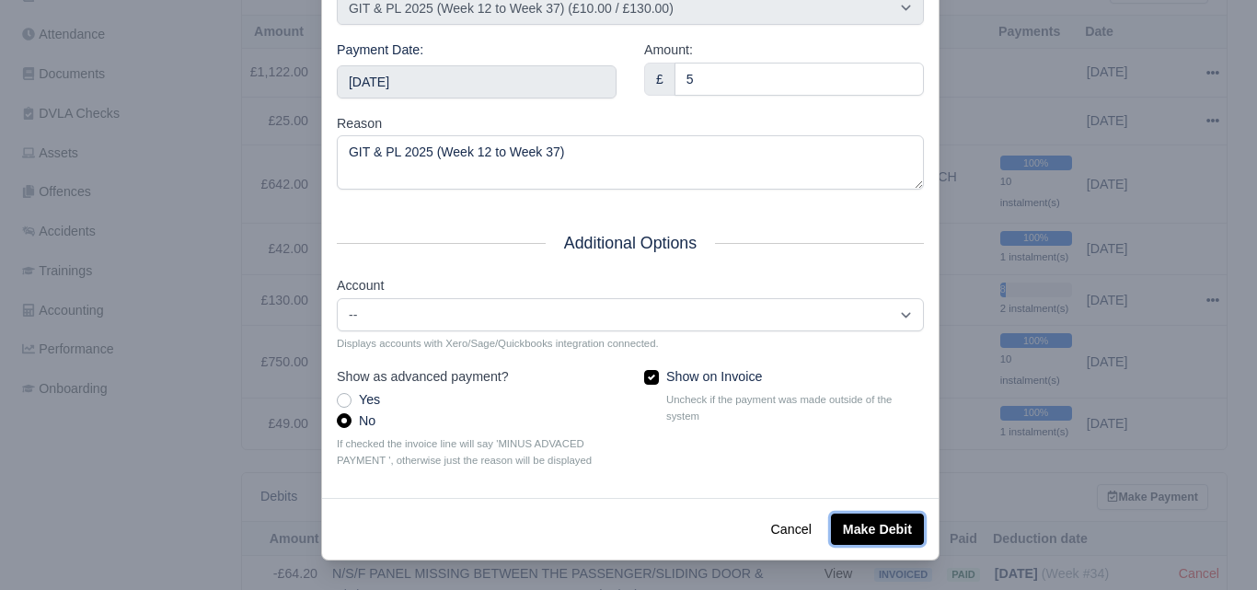
click at [874, 536] on button "Make Debit" at bounding box center [877, 528] width 93 height 31
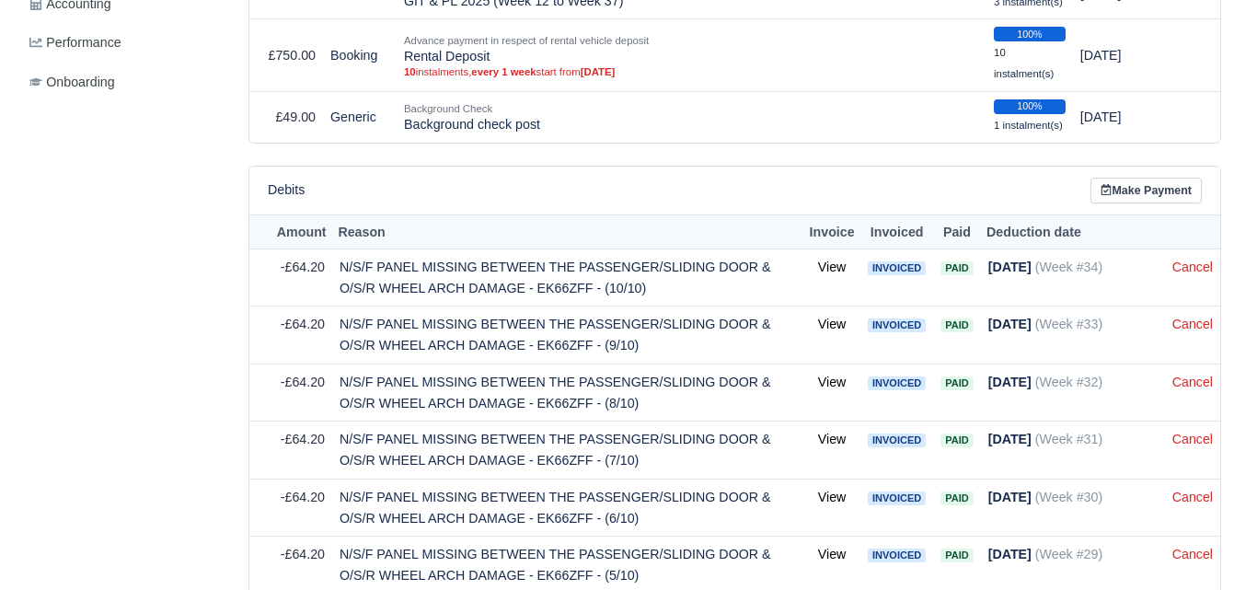
scroll to position [460, 0]
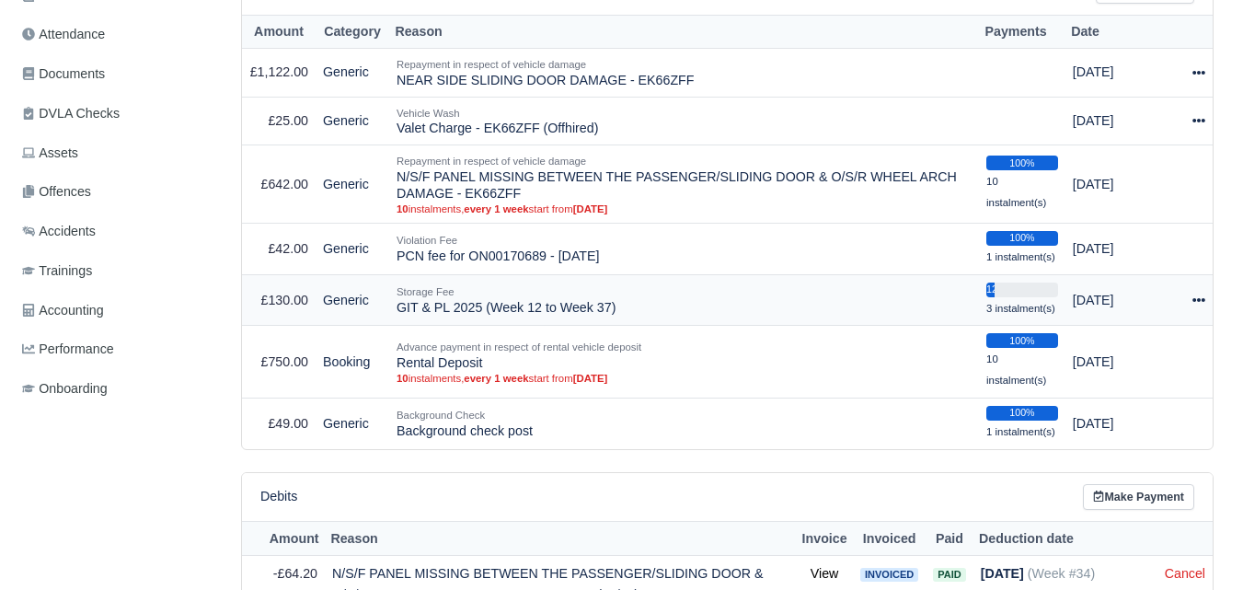
click at [1194, 305] on icon at bounding box center [1198, 299] width 13 height 13
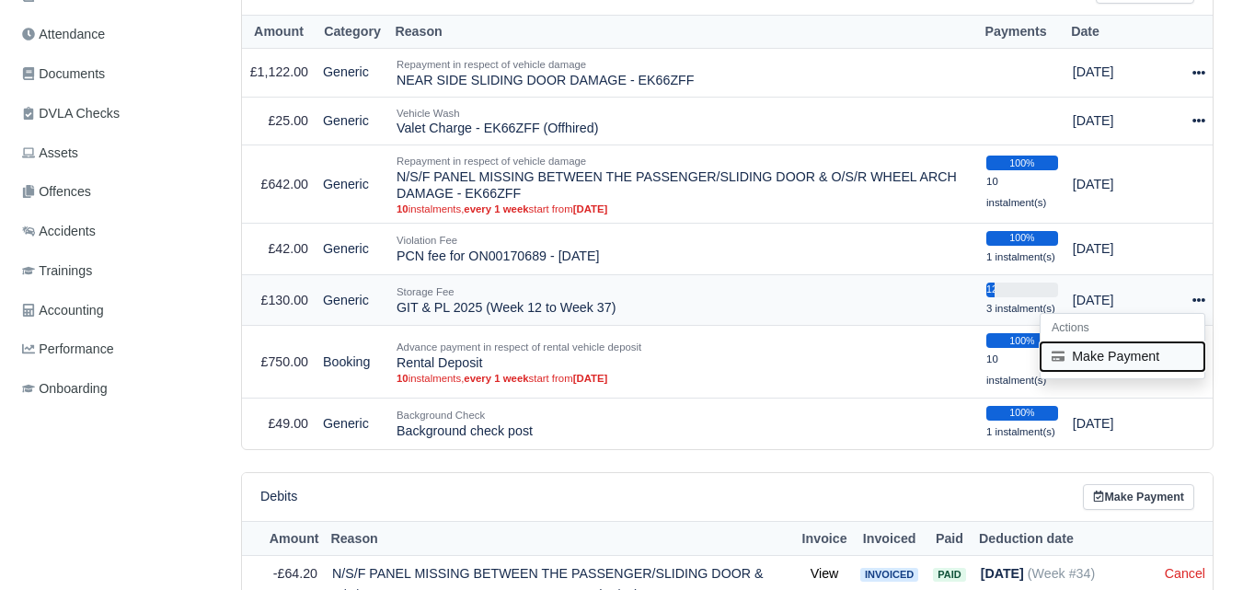
click at [1110, 356] on button "Make Payment" at bounding box center [1123, 355] width 164 height 29
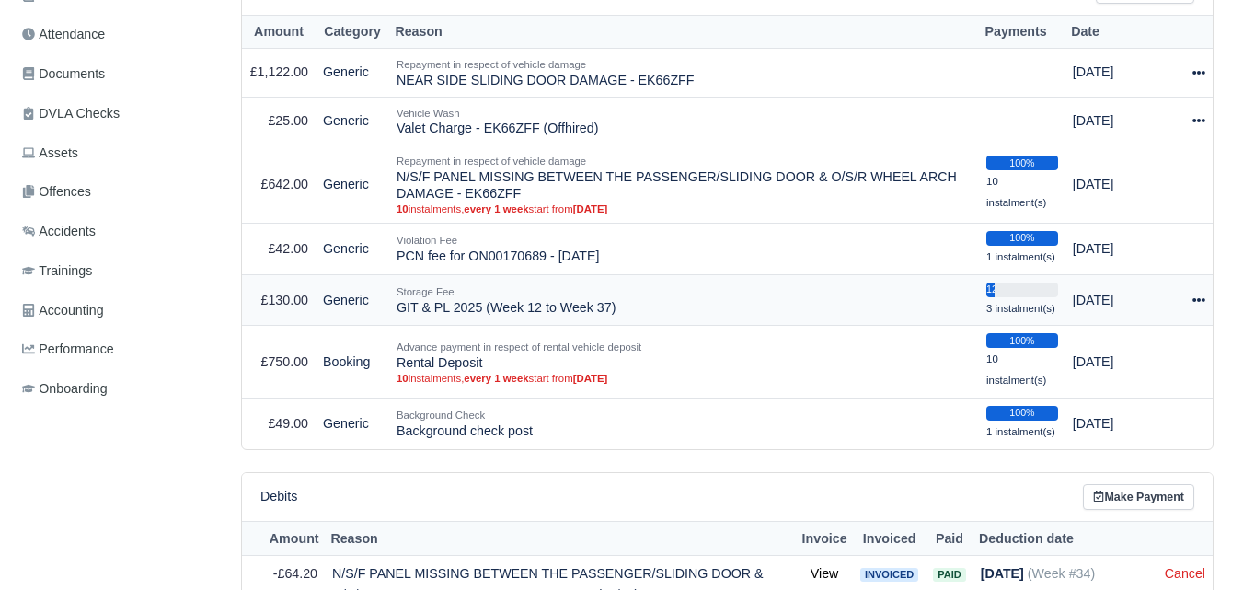
select select "7209"
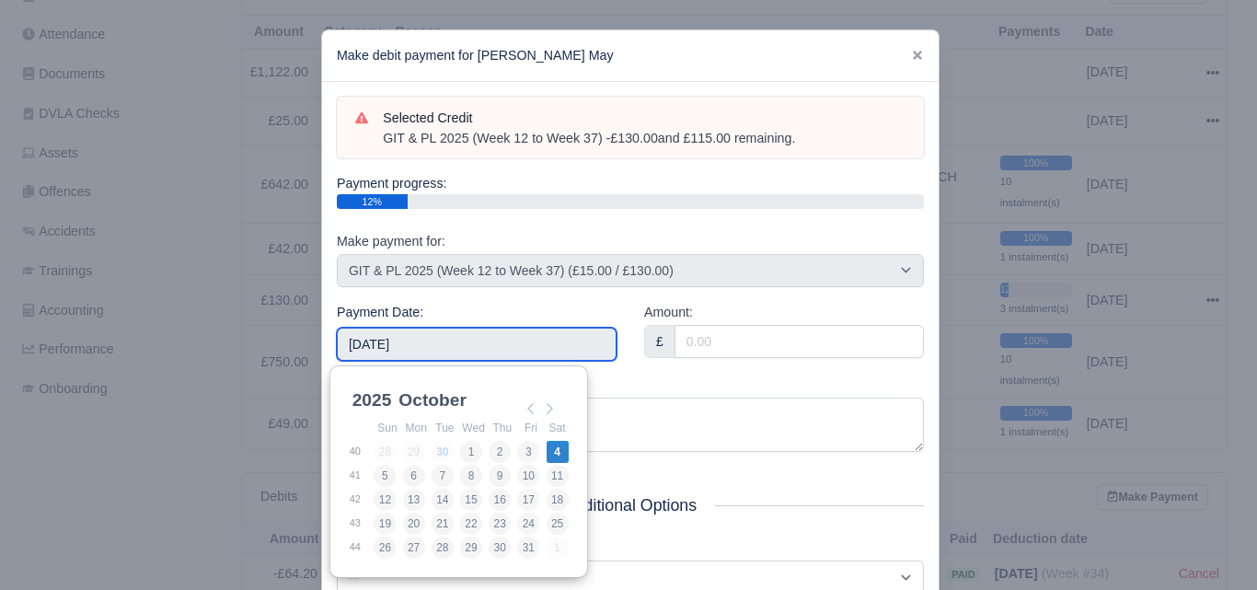
click at [461, 348] on input "[DATE]" at bounding box center [477, 344] width 280 height 33
type input "2025-04-06"
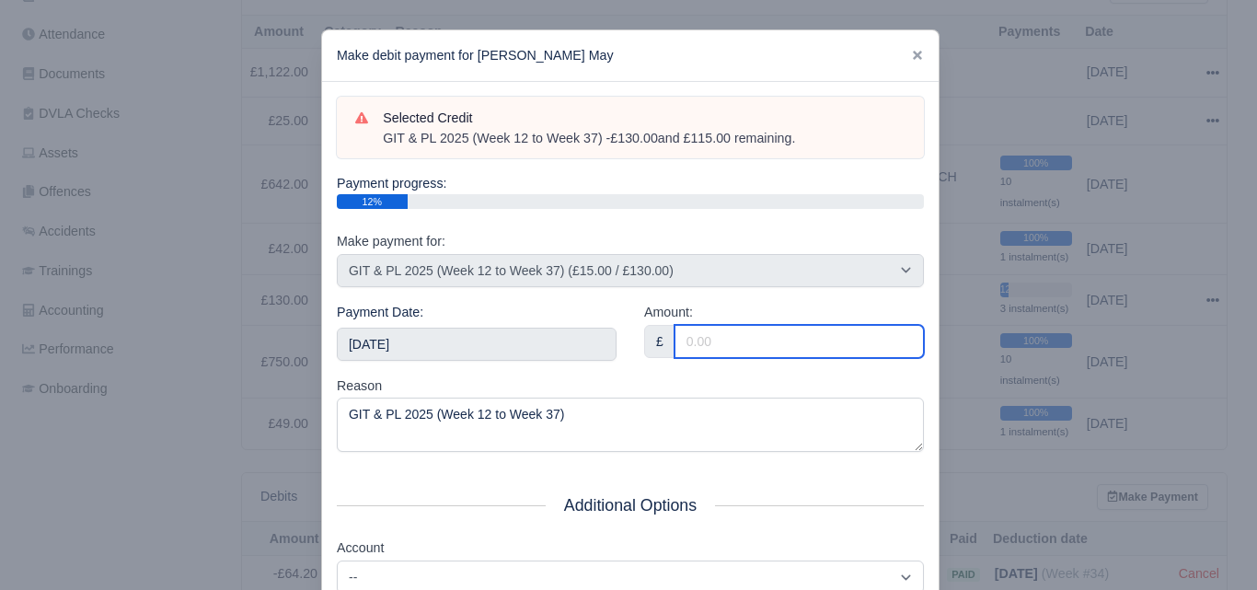
click at [698, 336] on input "Amount:" at bounding box center [798, 341] width 249 height 33
paste input "5"
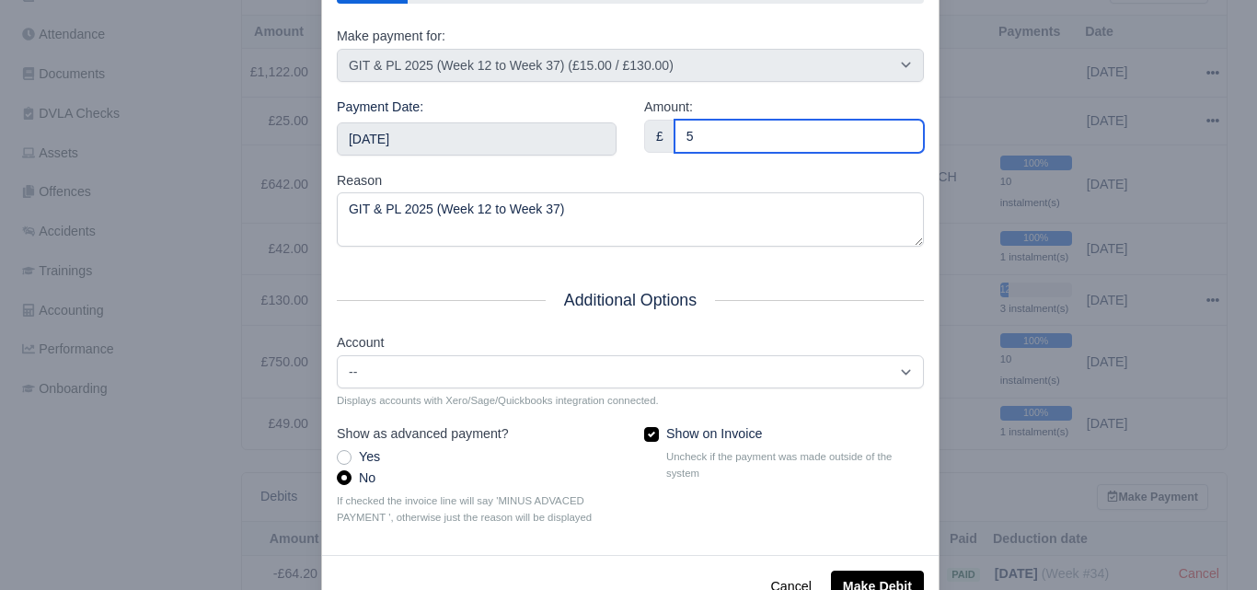
scroll to position [264, 0]
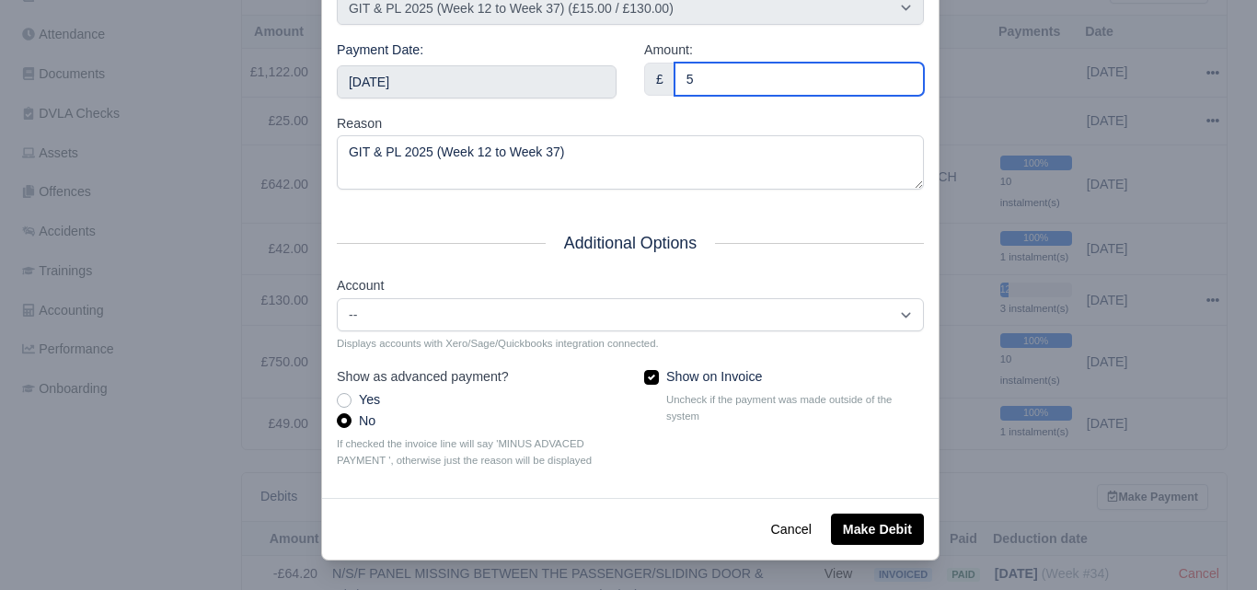
type input "5"
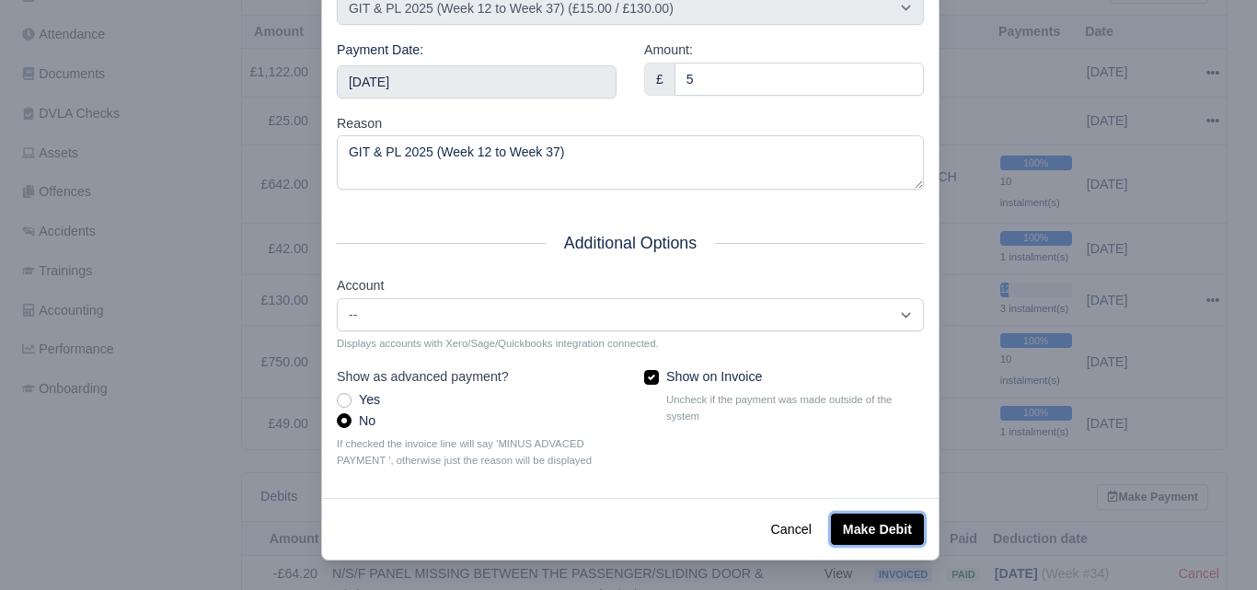
click at [873, 522] on button "Make Debit" at bounding box center [877, 528] width 93 height 31
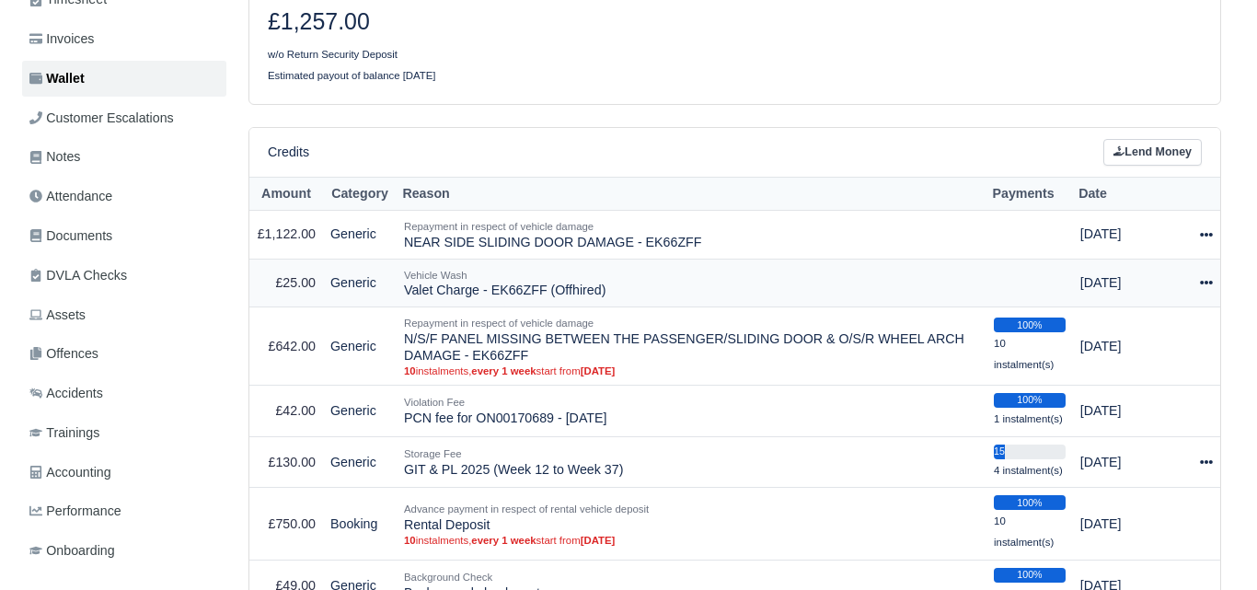
scroll to position [443, 0]
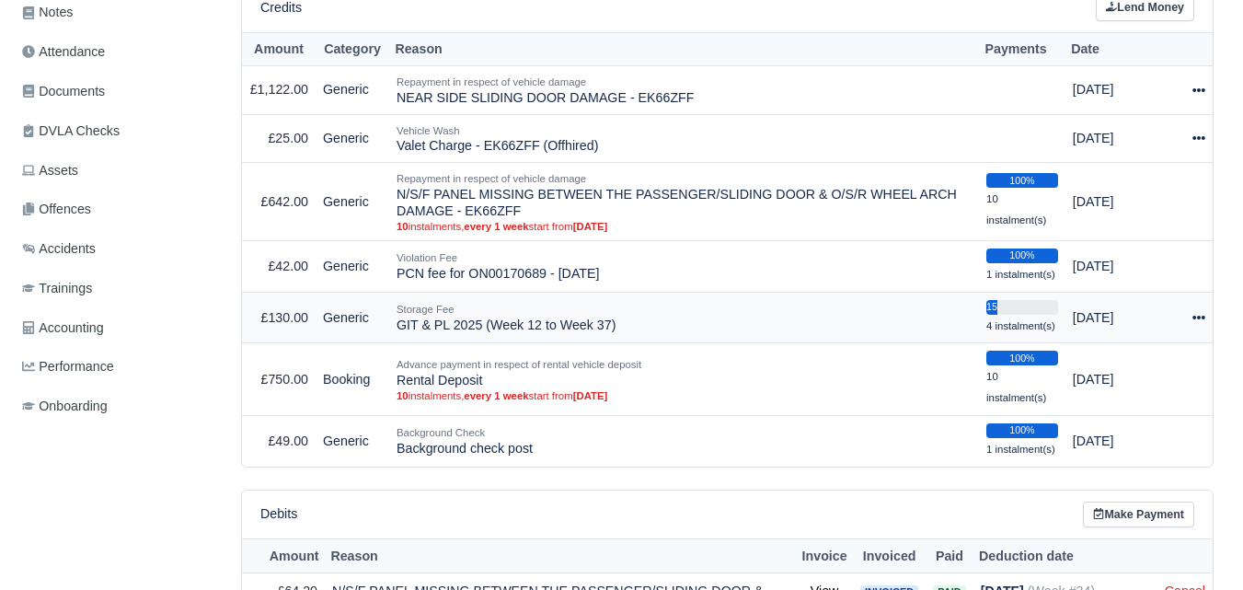
click at [1206, 318] on td "Actions Make Payment" at bounding box center [1199, 318] width 28 height 52
click at [1195, 318] on icon at bounding box center [1198, 317] width 13 height 13
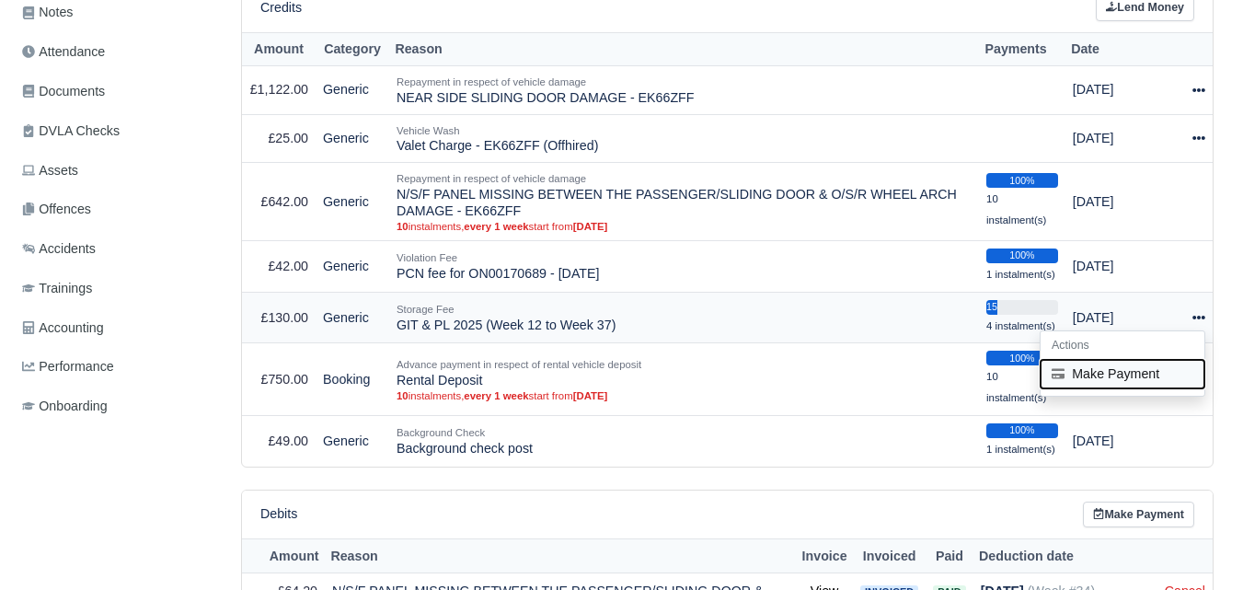
click at [1090, 376] on button "Make Payment" at bounding box center [1123, 373] width 164 height 29
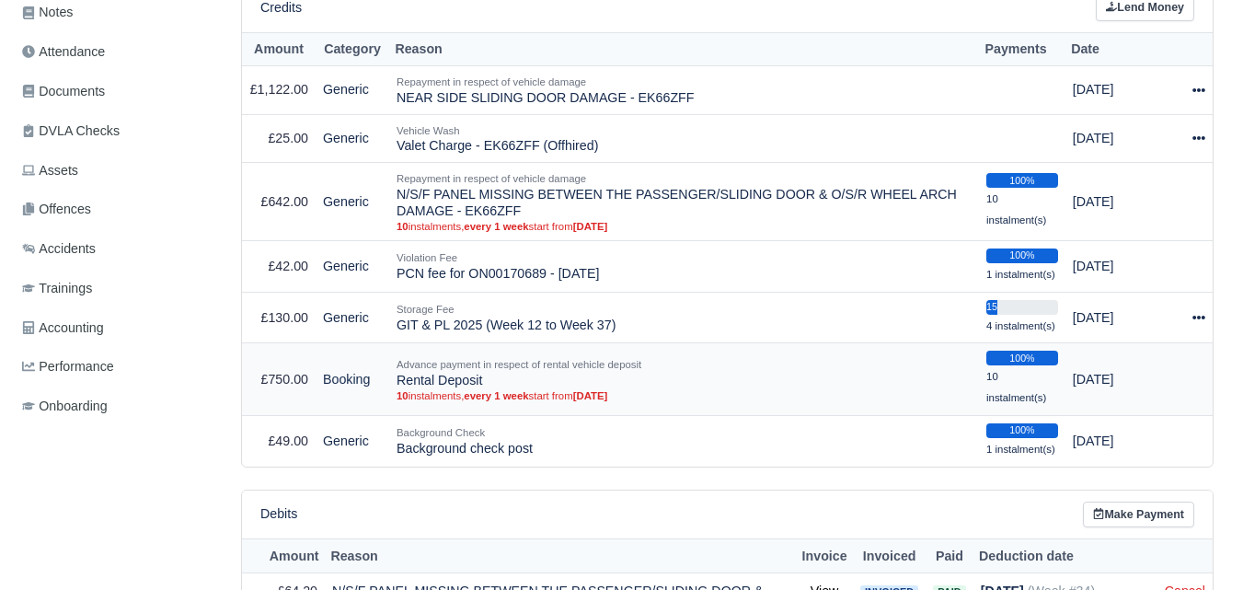
select select "7209"
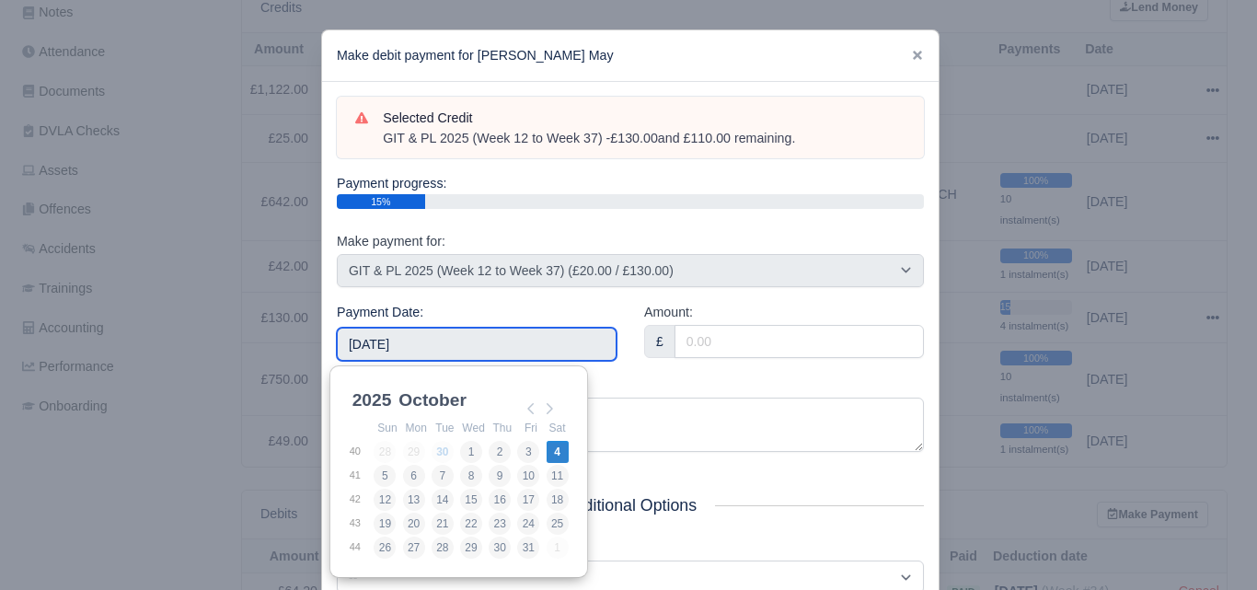
click at [476, 331] on input "[DATE]" at bounding box center [477, 344] width 280 height 33
click at [528, 396] on div "2025 1960 1961 1962 1963 1964 1965 1966 1967 1968 1969 1970 1971 1972 1973 1974…" at bounding box center [459, 400] width 221 height 33
type input "[DATE]"
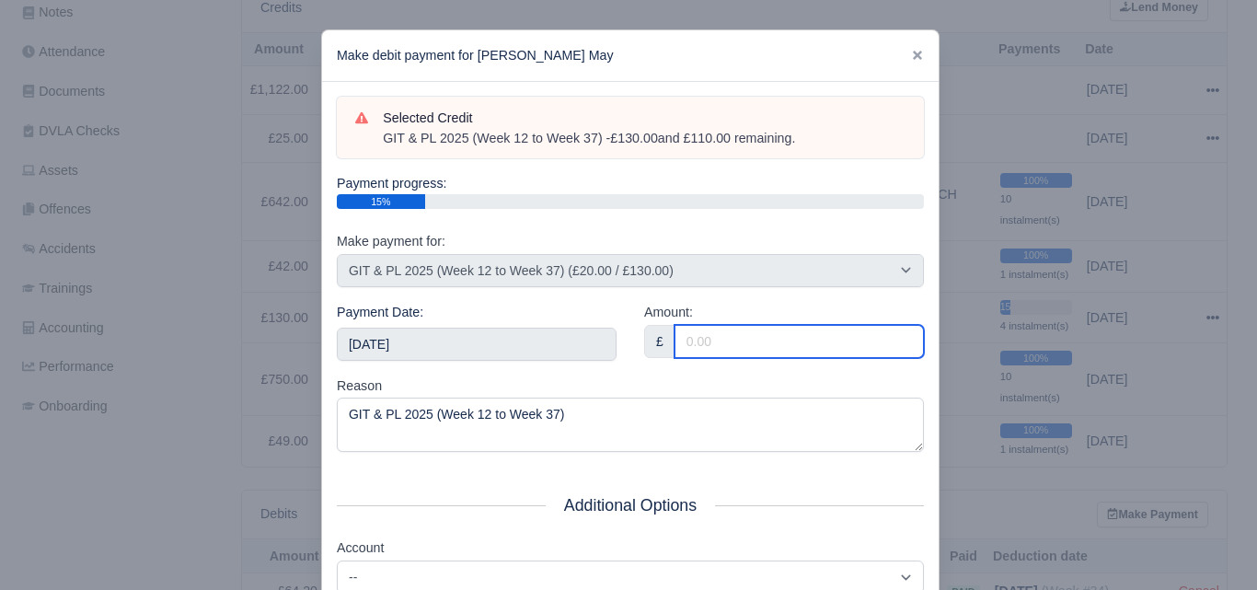
click at [722, 344] on input "Amount:" at bounding box center [798, 341] width 249 height 33
paste input "5"
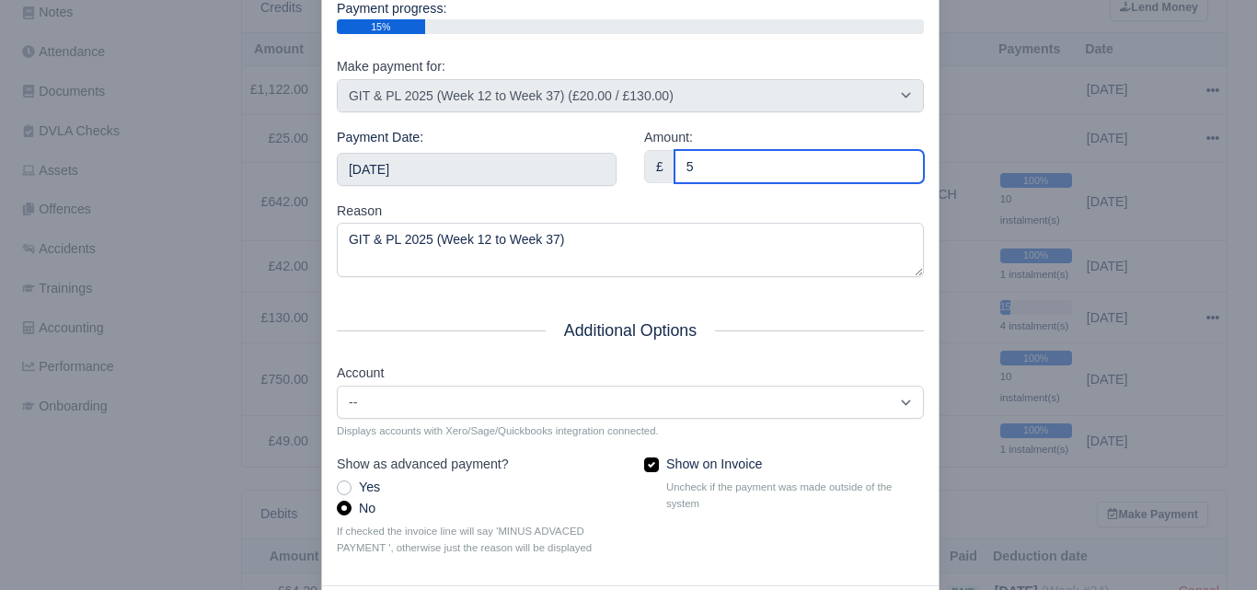
scroll to position [264, 0]
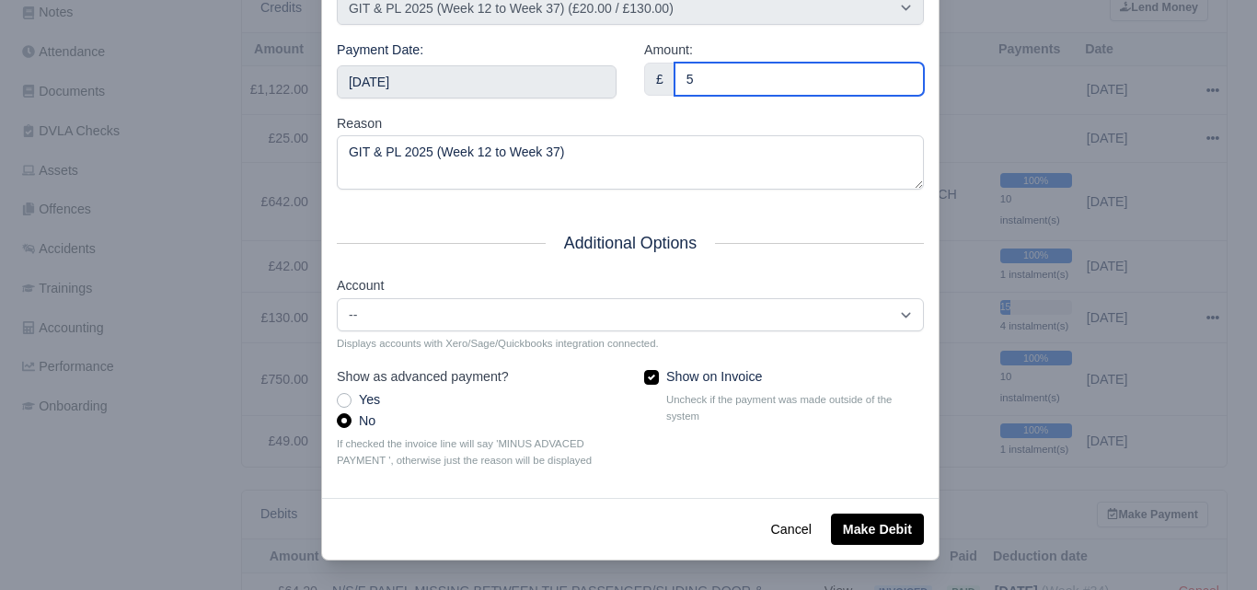
type input "5"
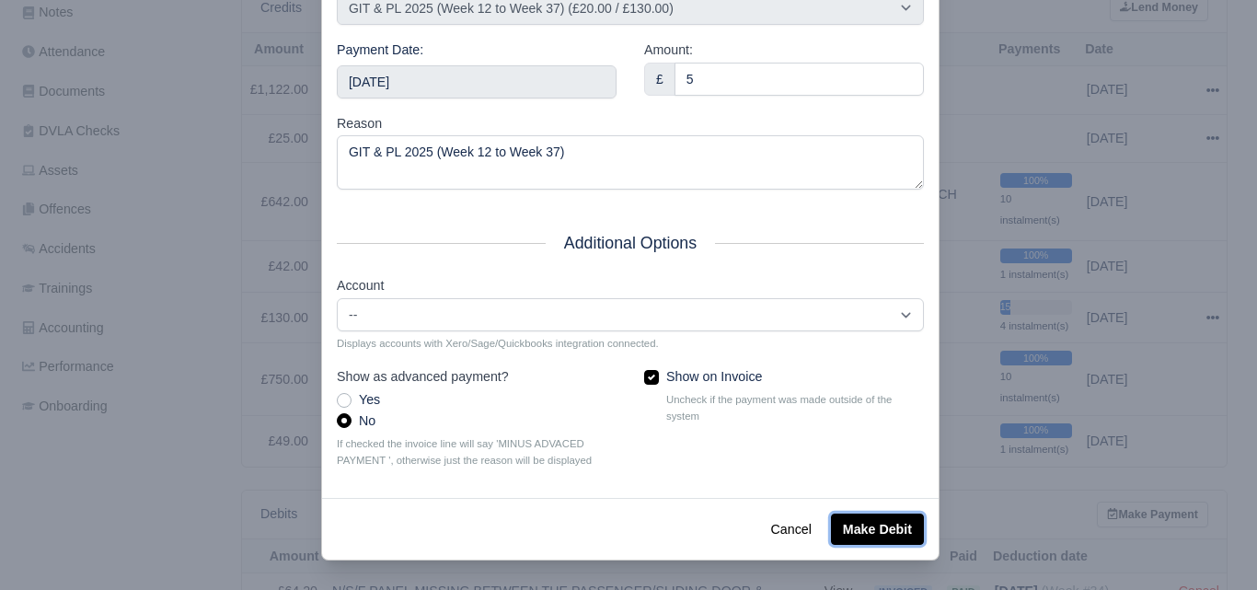
click at [878, 528] on button "Make Debit" at bounding box center [877, 528] width 93 height 31
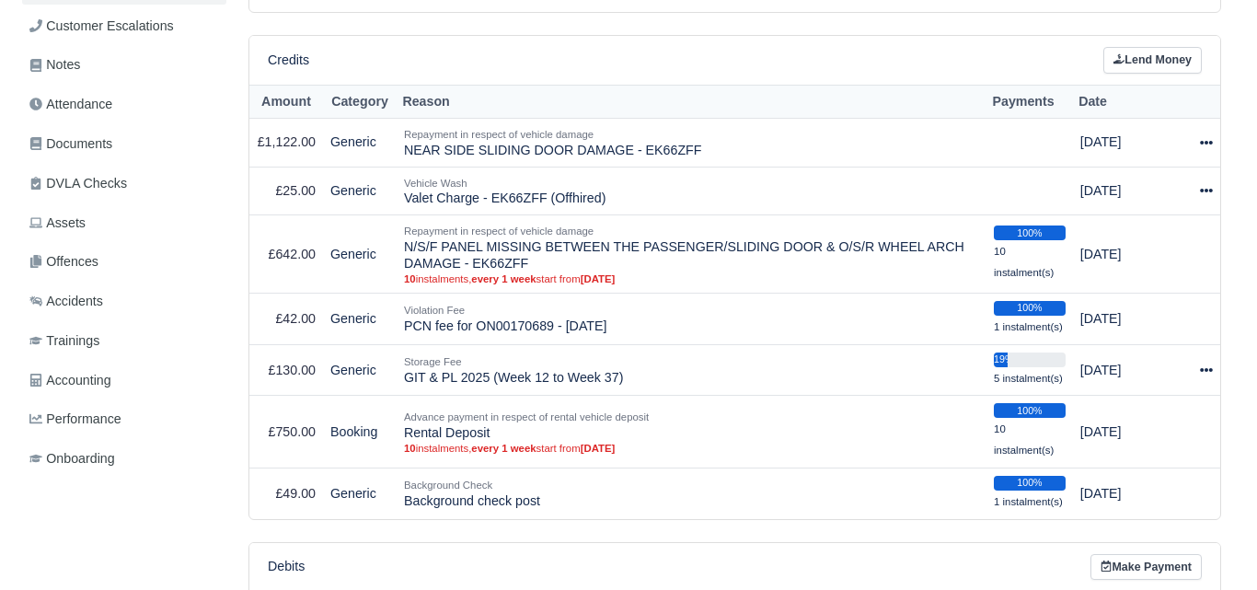
scroll to position [614, 0]
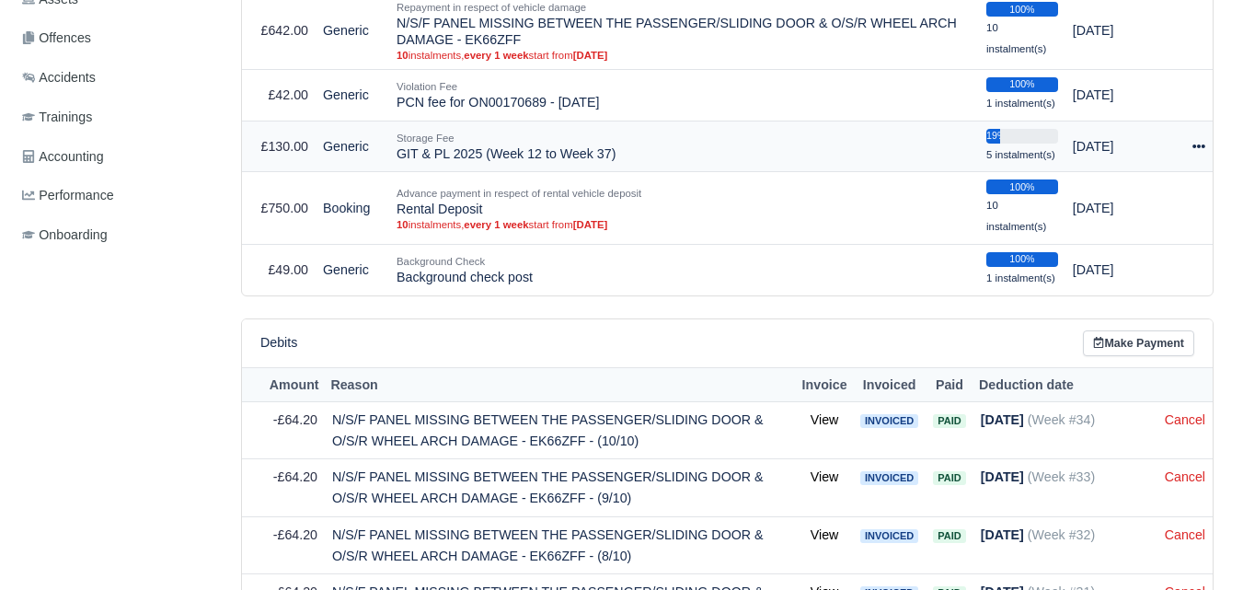
click at [1198, 153] on icon at bounding box center [1198, 146] width 13 height 13
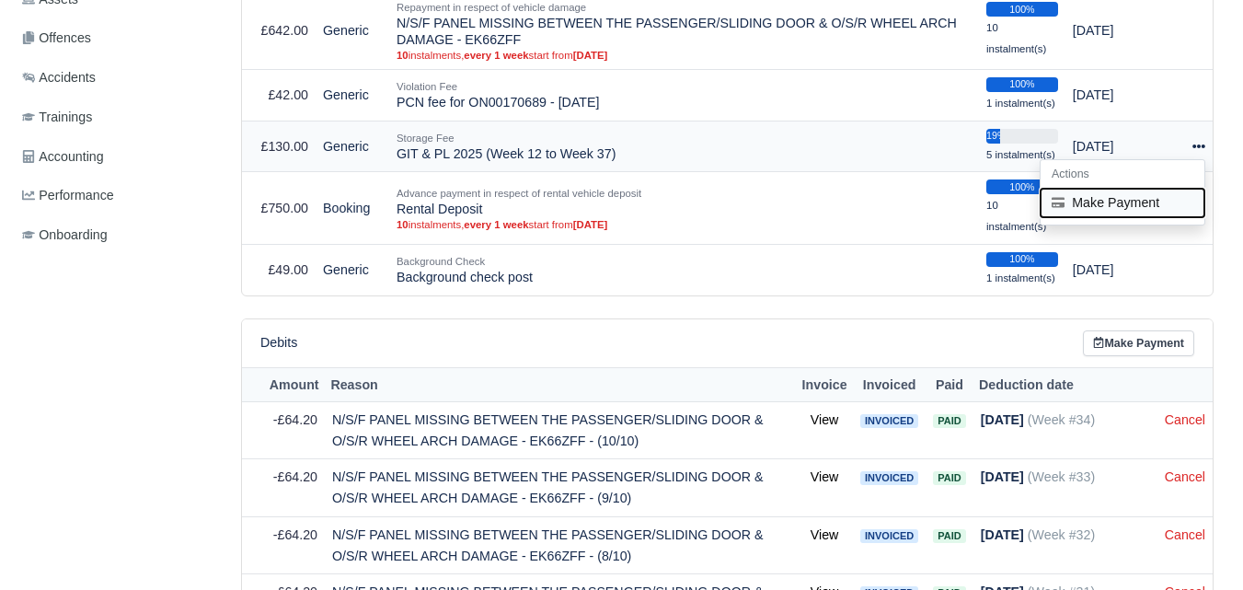
click at [1103, 202] on button "Make Payment" at bounding box center [1123, 202] width 164 height 29
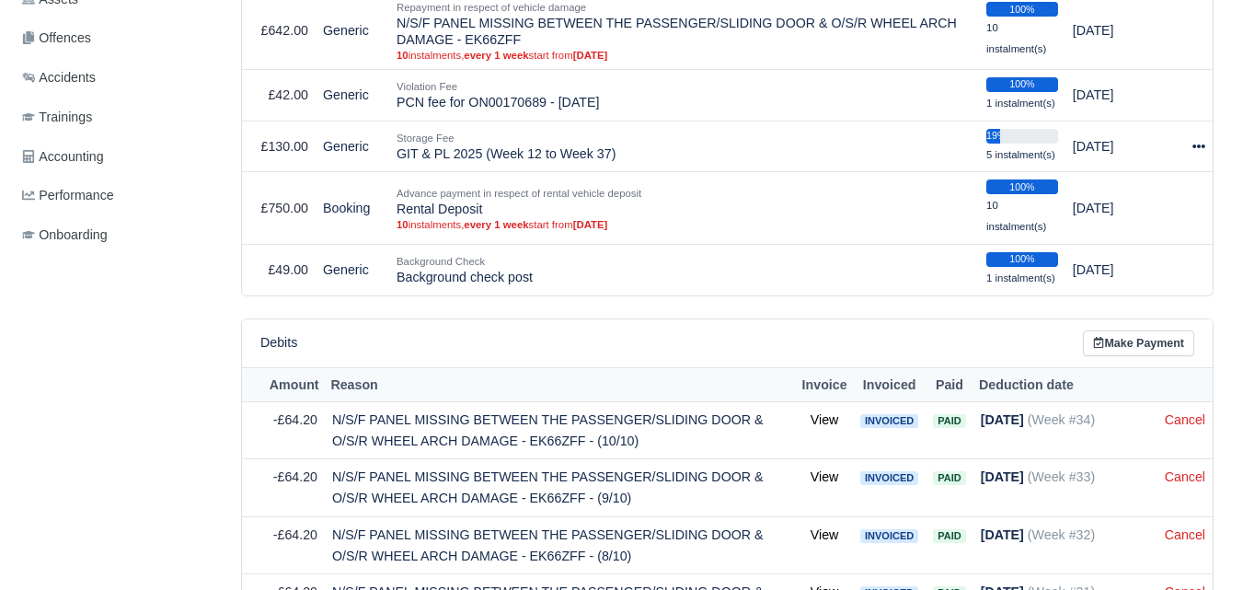
select select "7209"
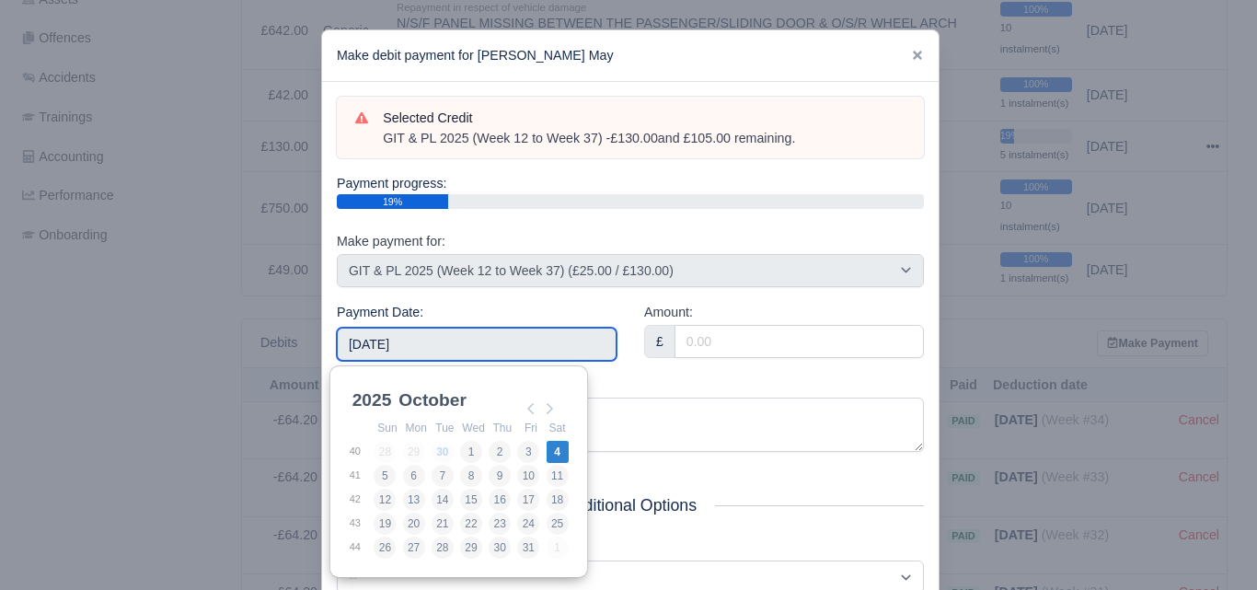
click at [397, 334] on input "[DATE]" at bounding box center [477, 344] width 280 height 33
type input "2025-04-20"
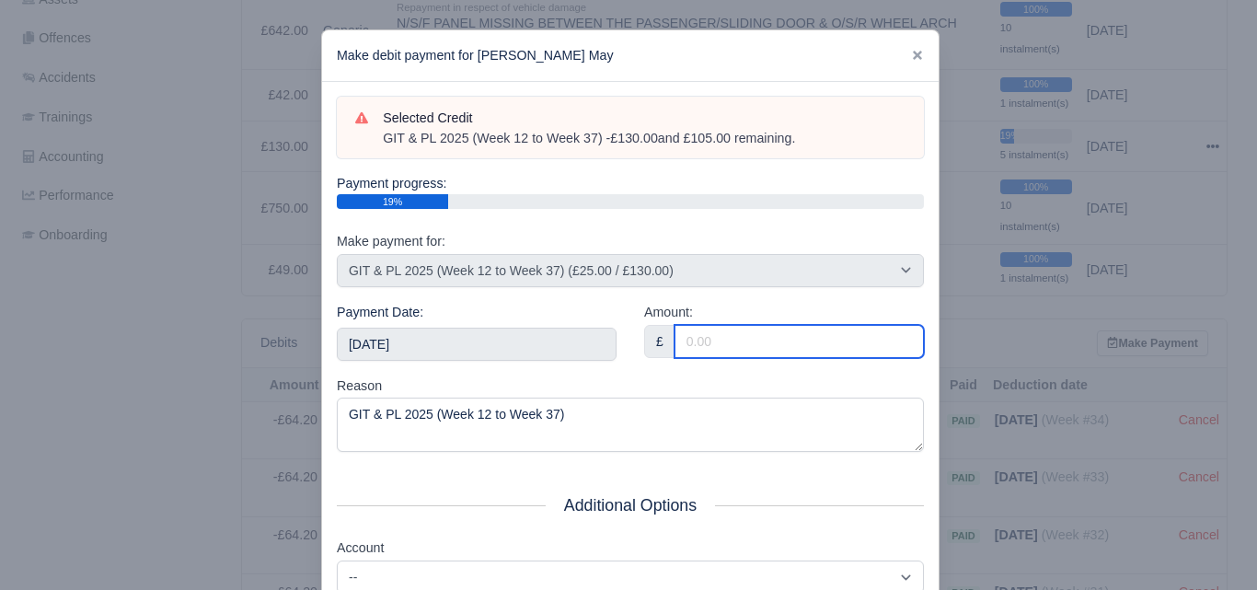
click at [709, 349] on input "Amount:" at bounding box center [798, 341] width 249 height 33
paste input "5"
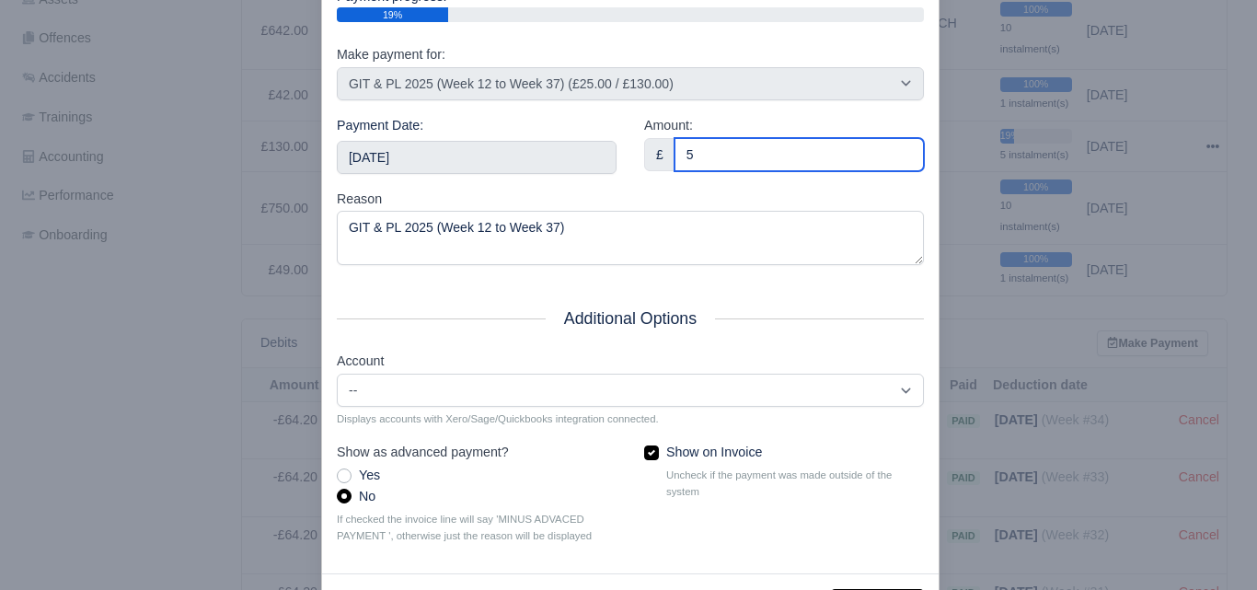
scroll to position [264, 0]
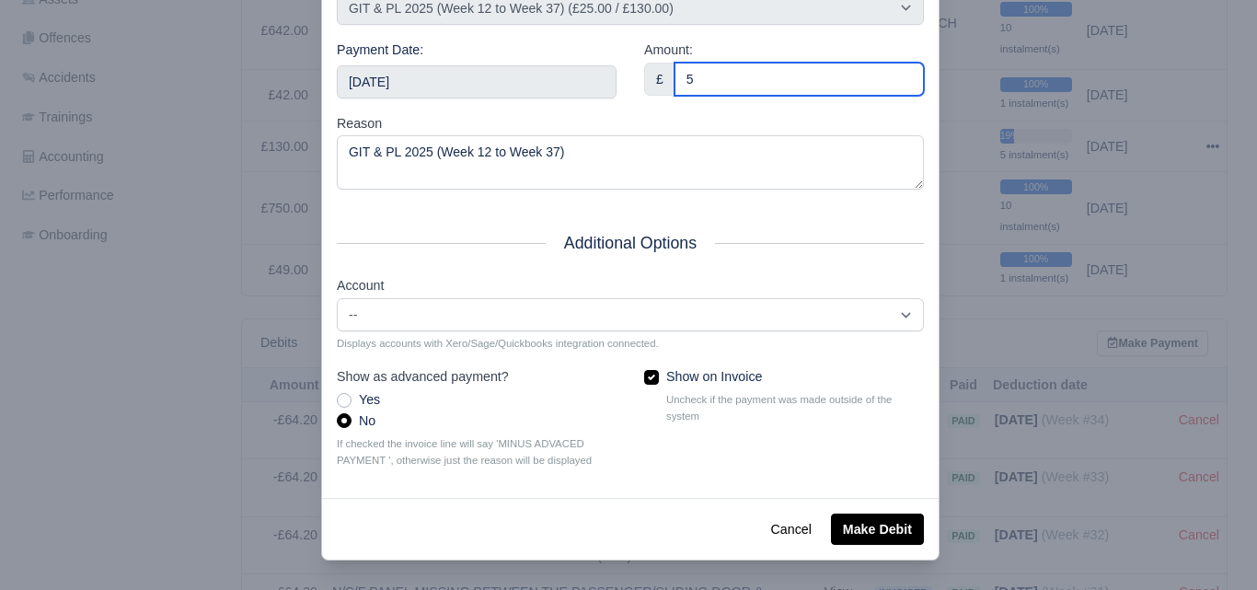
type input "5"
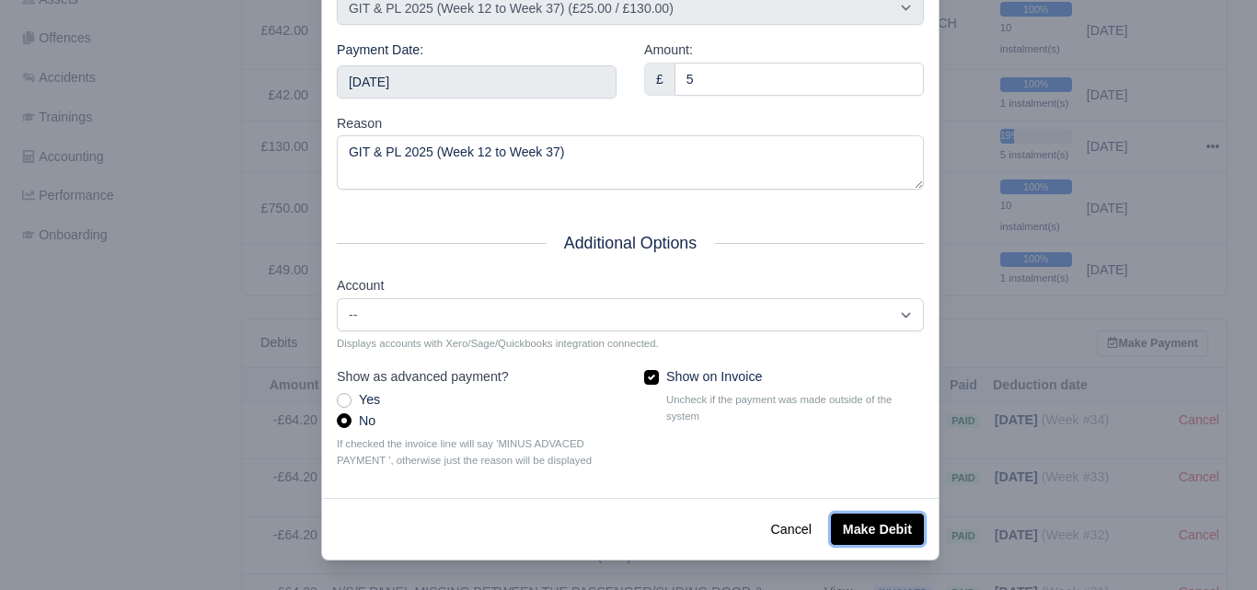
click at [884, 534] on button "Make Debit" at bounding box center [877, 528] width 93 height 31
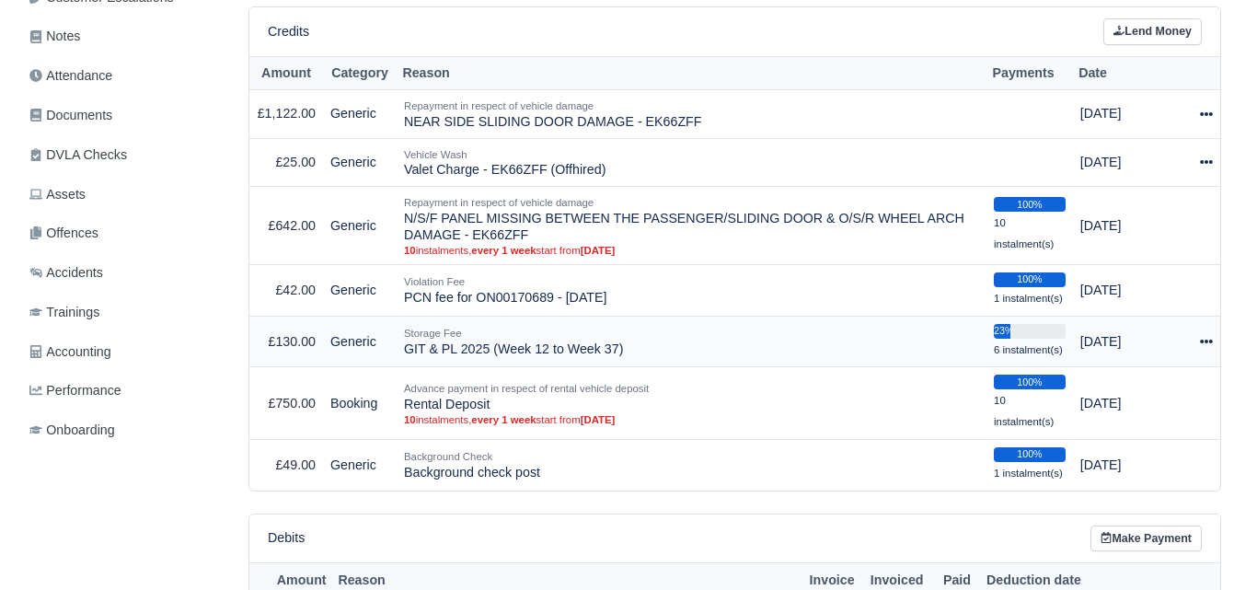
scroll to position [460, 0]
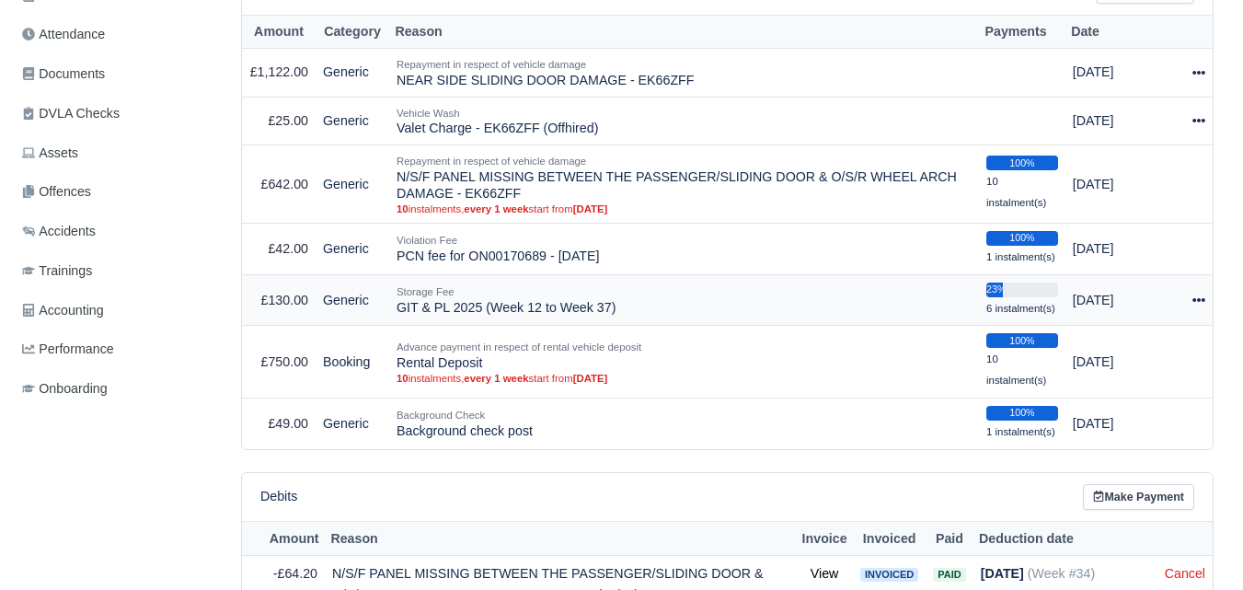
click at [1201, 292] on div at bounding box center [1198, 300] width 13 height 21
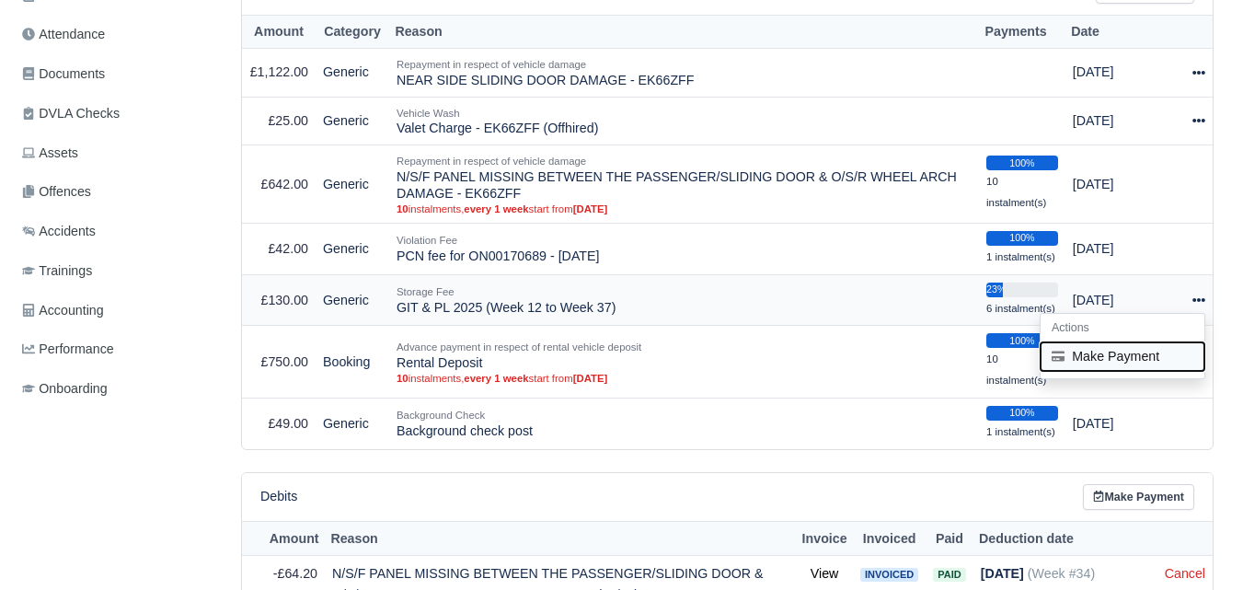
click at [1126, 364] on button "Make Payment" at bounding box center [1123, 355] width 164 height 29
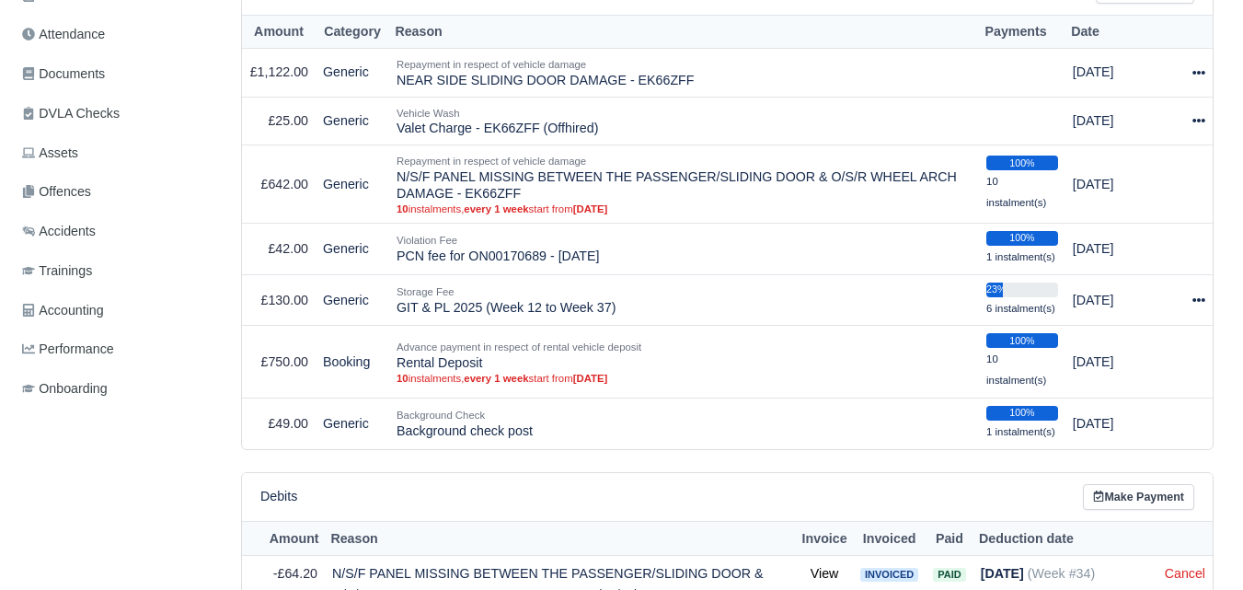
select select "7209"
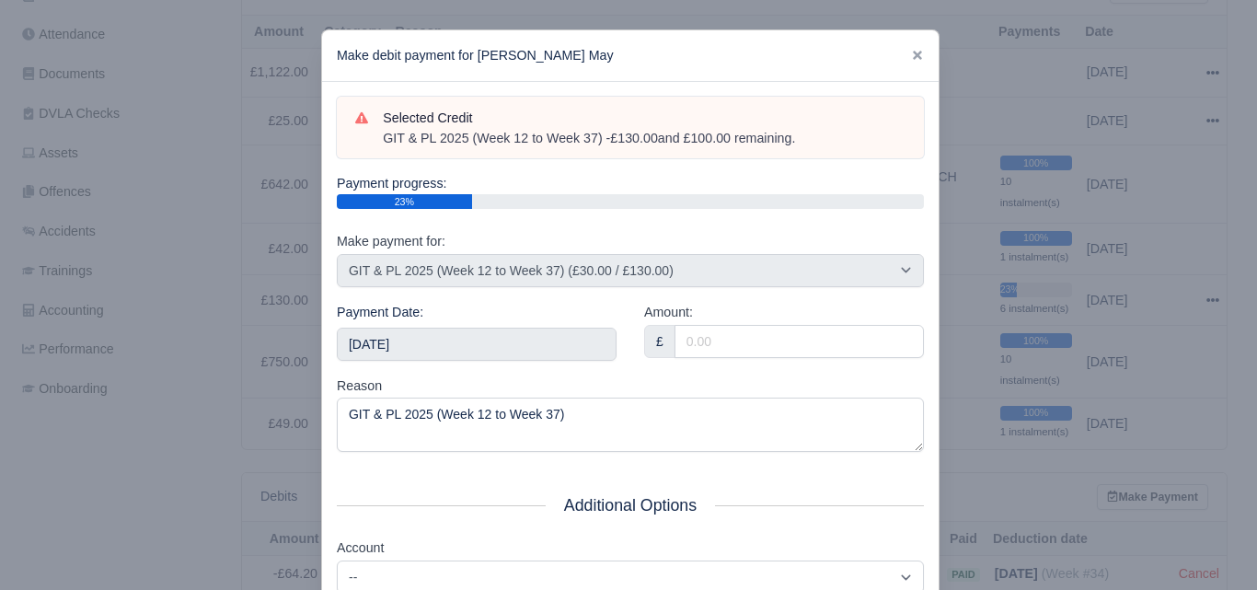
click at [408, 362] on div "Payment Date: [DATE]" at bounding box center [476, 339] width 307 height 74
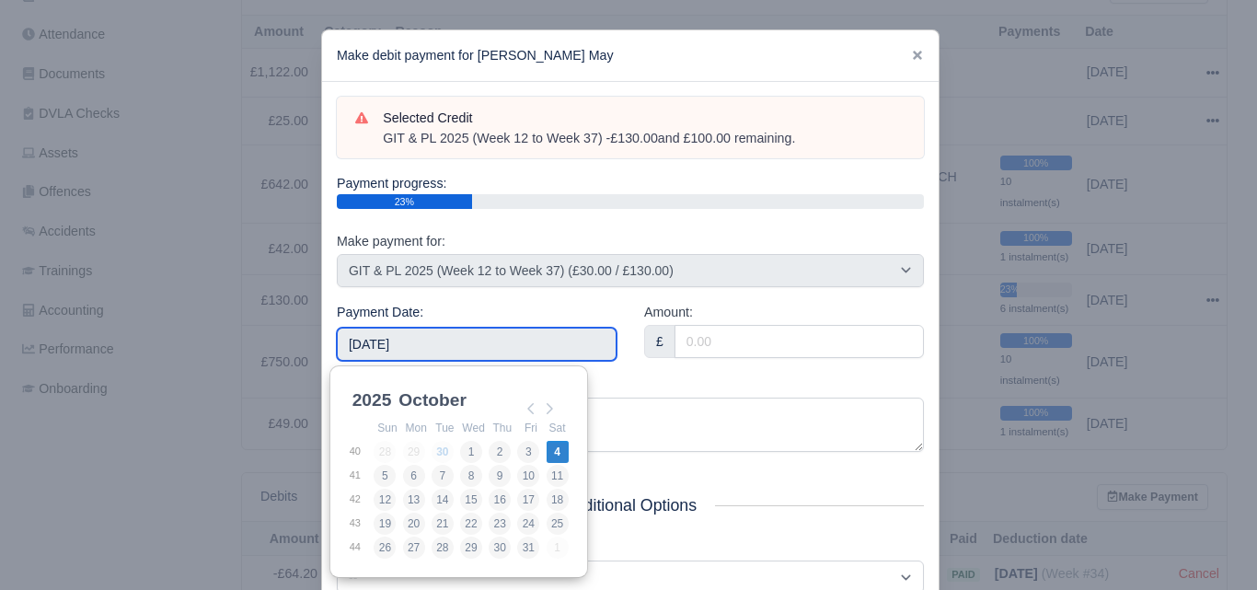
click at [428, 353] on input "[DATE]" at bounding box center [477, 344] width 280 height 33
type input "[DATE]"
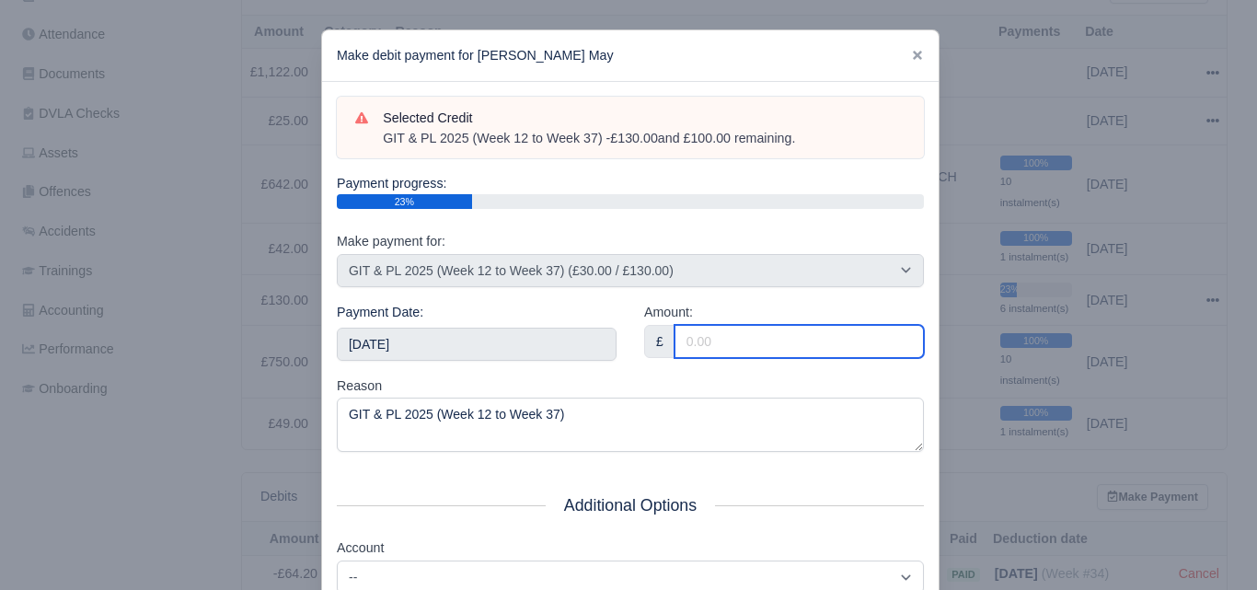
click at [794, 336] on input "Amount:" at bounding box center [798, 341] width 249 height 33
paste input "5"
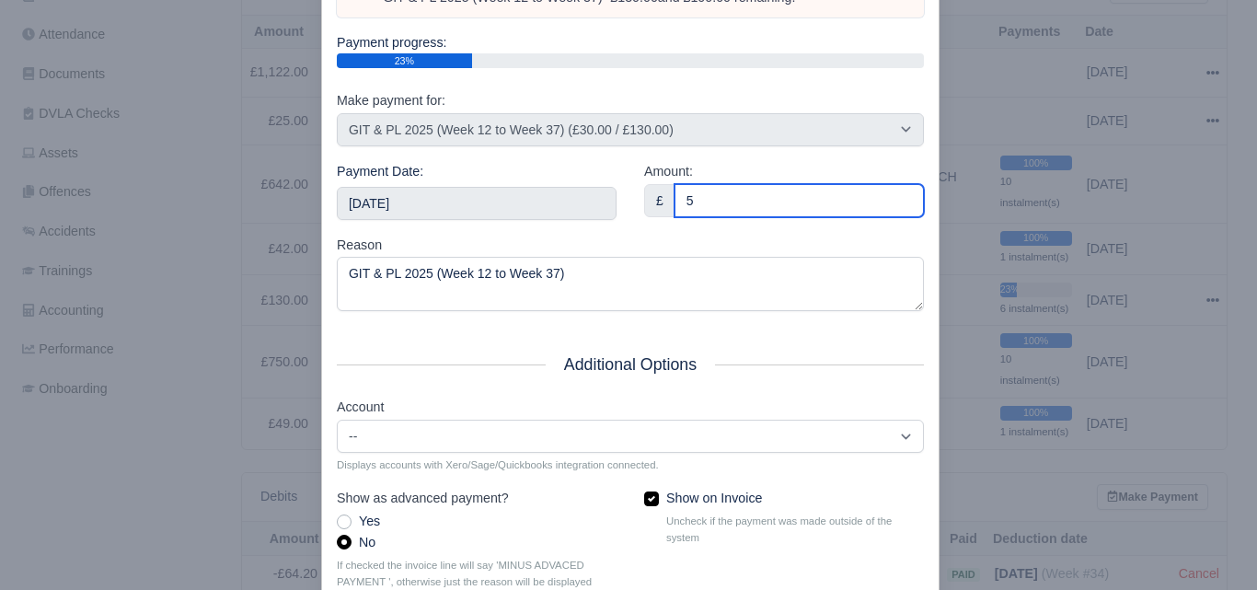
scroll to position [264, 0]
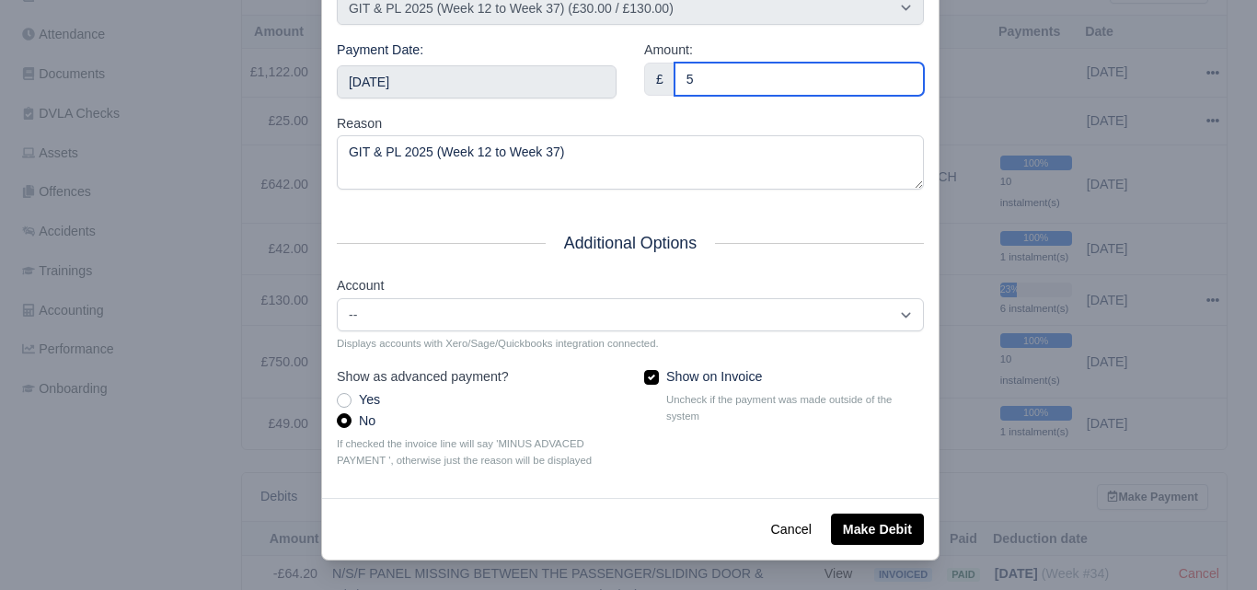
type input "5"
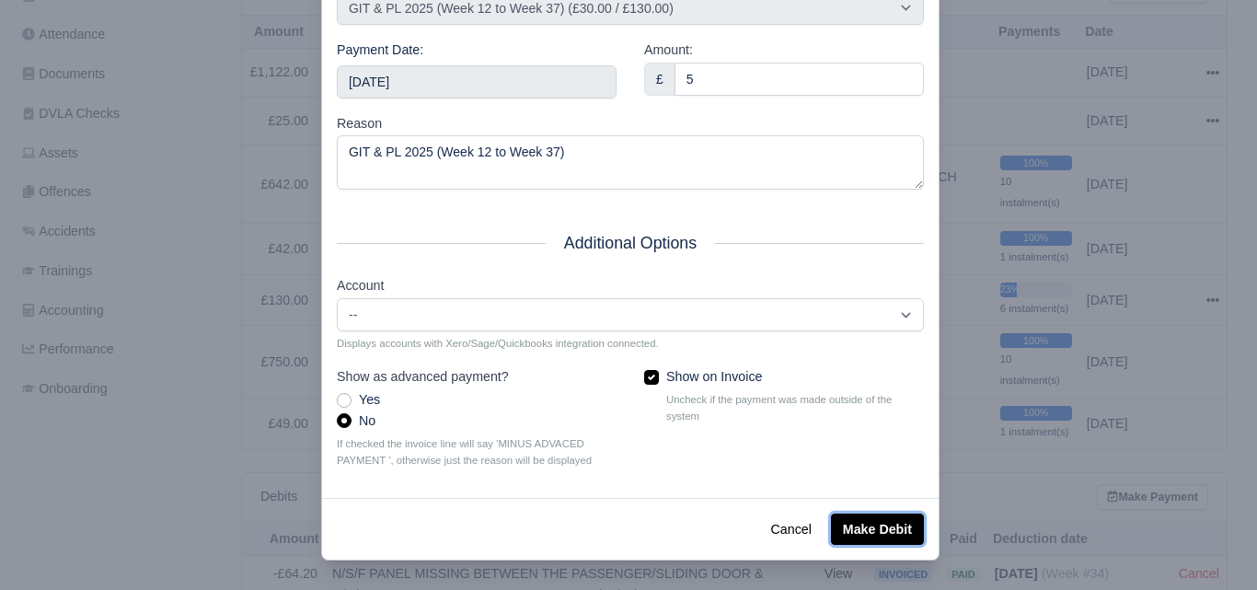
click at [858, 531] on button "Make Debit" at bounding box center [877, 528] width 93 height 31
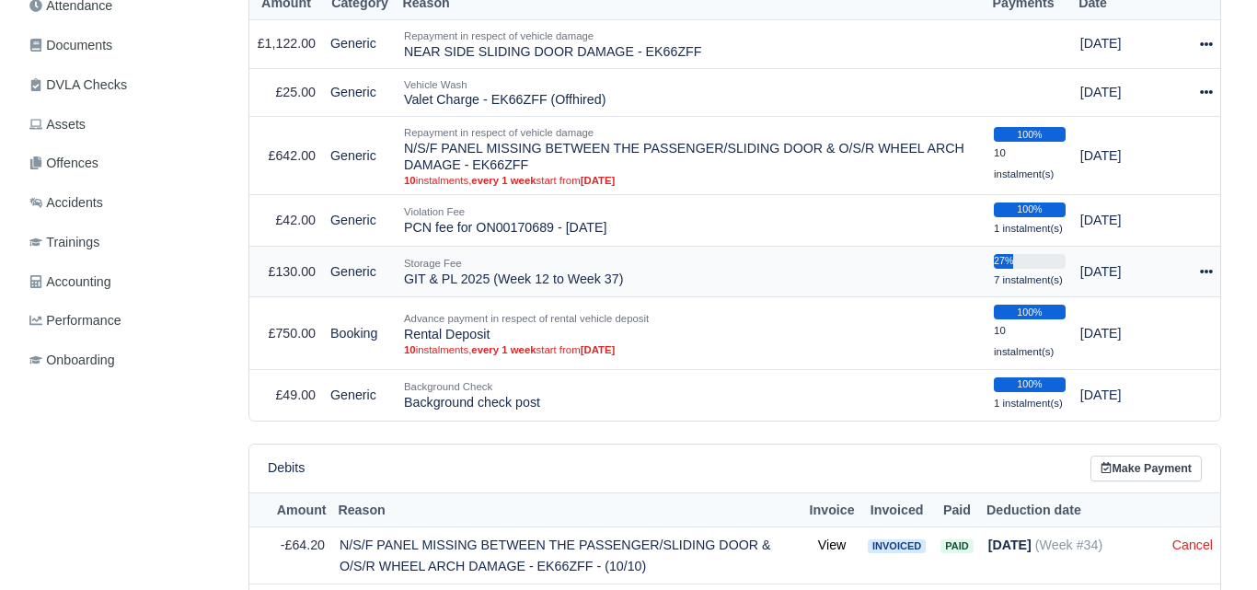
scroll to position [489, 0]
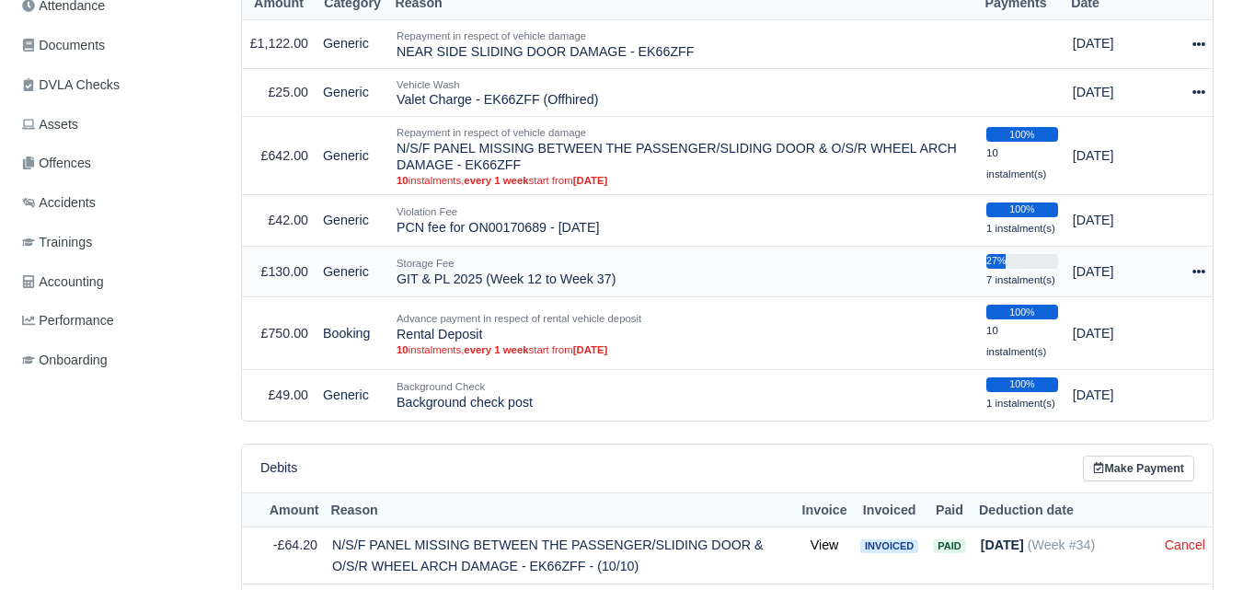
click at [1198, 278] on icon at bounding box center [1198, 271] width 13 height 13
click at [1090, 341] on button "Make Payment" at bounding box center [1123, 327] width 164 height 29
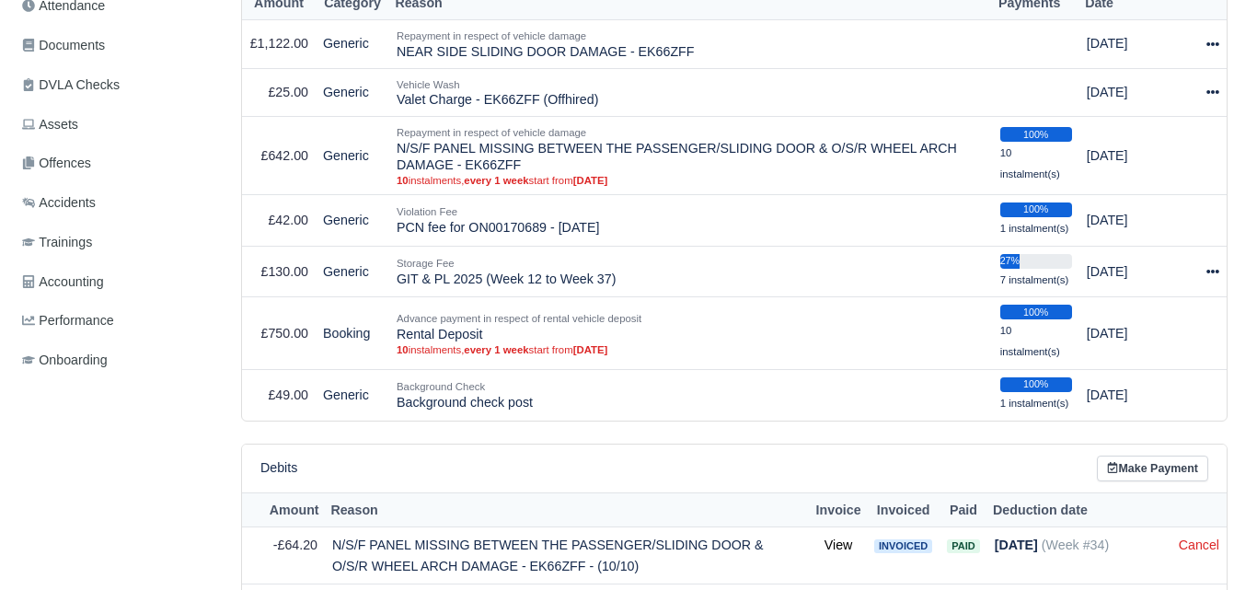
select select "7209"
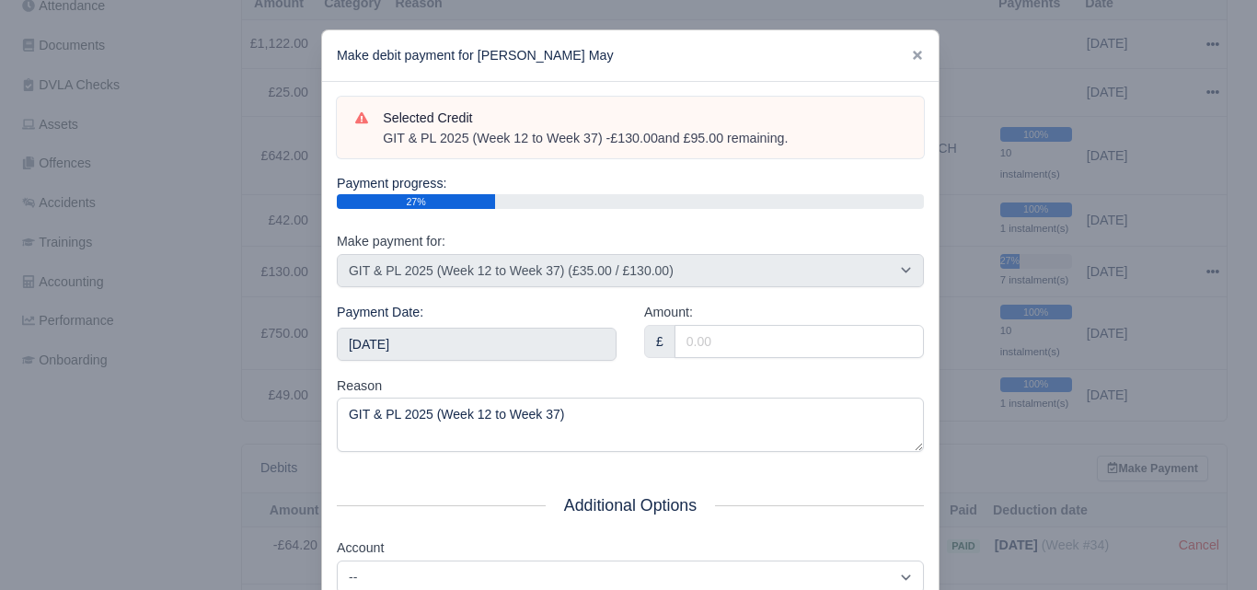
click at [1202, 275] on div at bounding box center [628, 295] width 1257 height 590
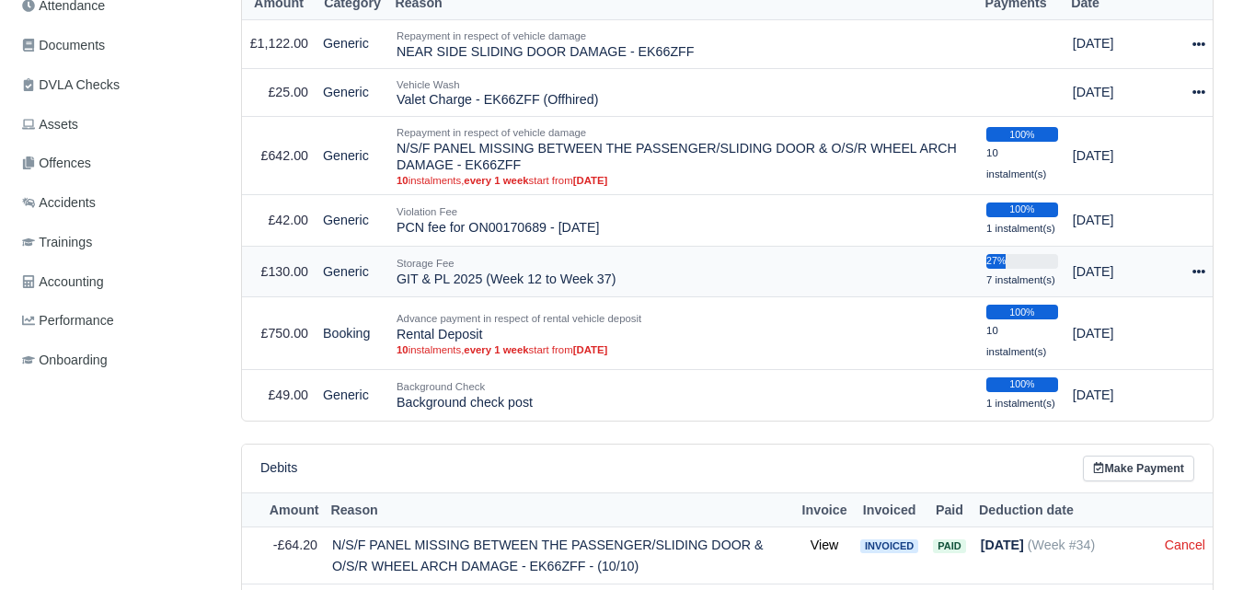
click at [1199, 273] on icon at bounding box center [1198, 272] width 13 height 4
click at [1065, 329] on button "Make Payment" at bounding box center [1123, 327] width 164 height 29
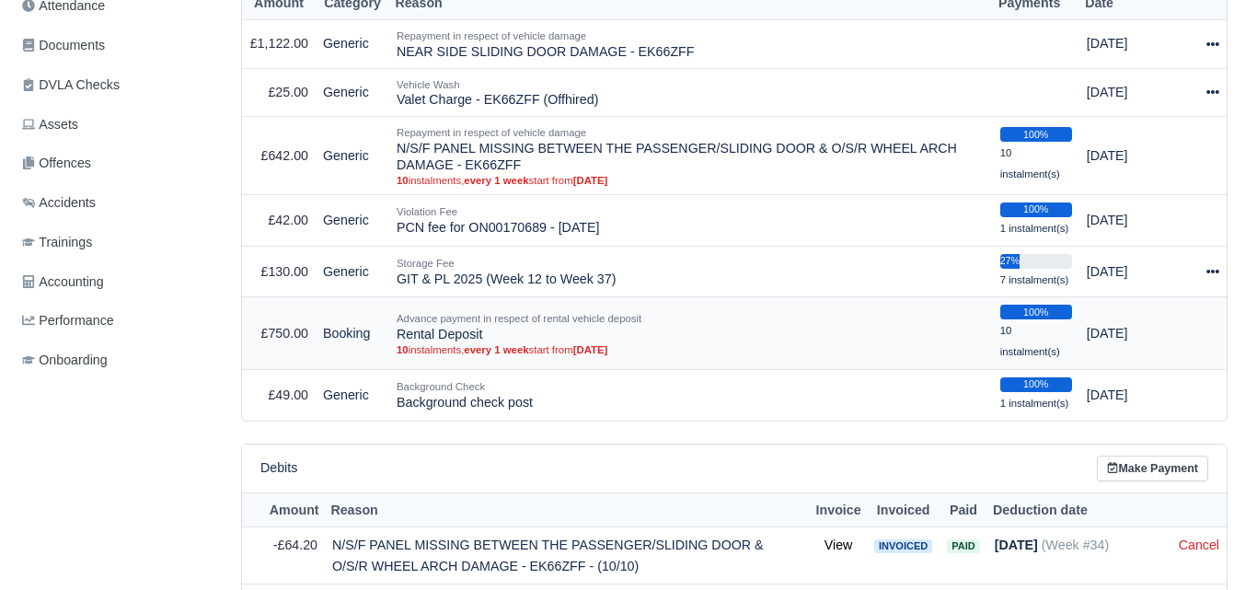
select select "7209"
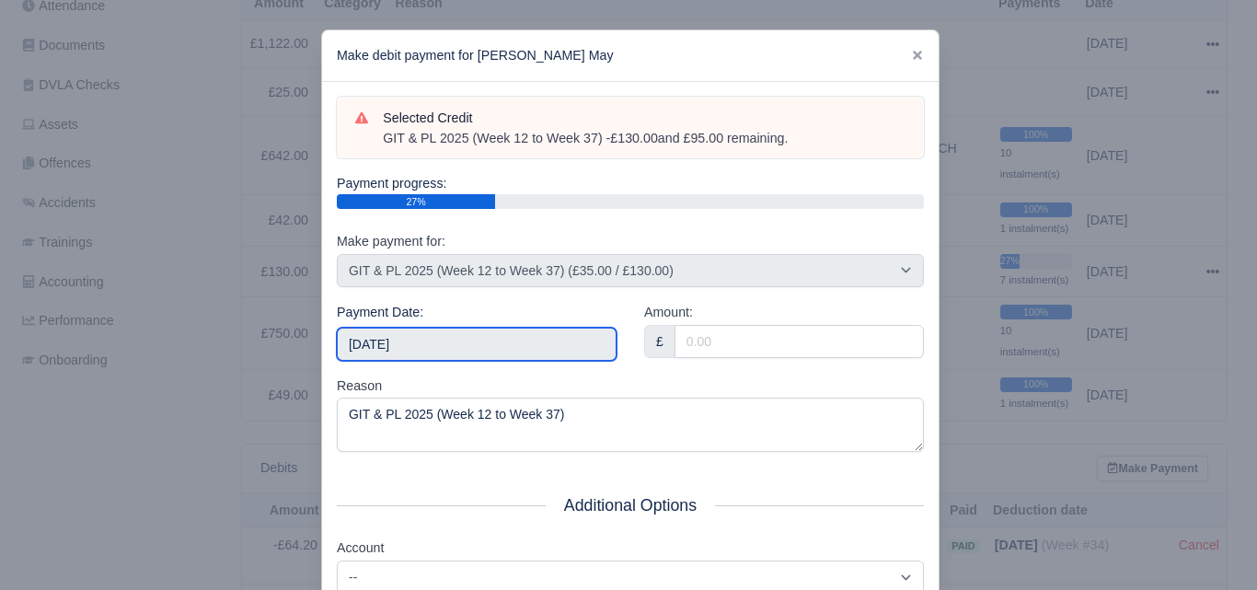
click at [415, 335] on input "2025-10-04" at bounding box center [477, 344] width 280 height 33
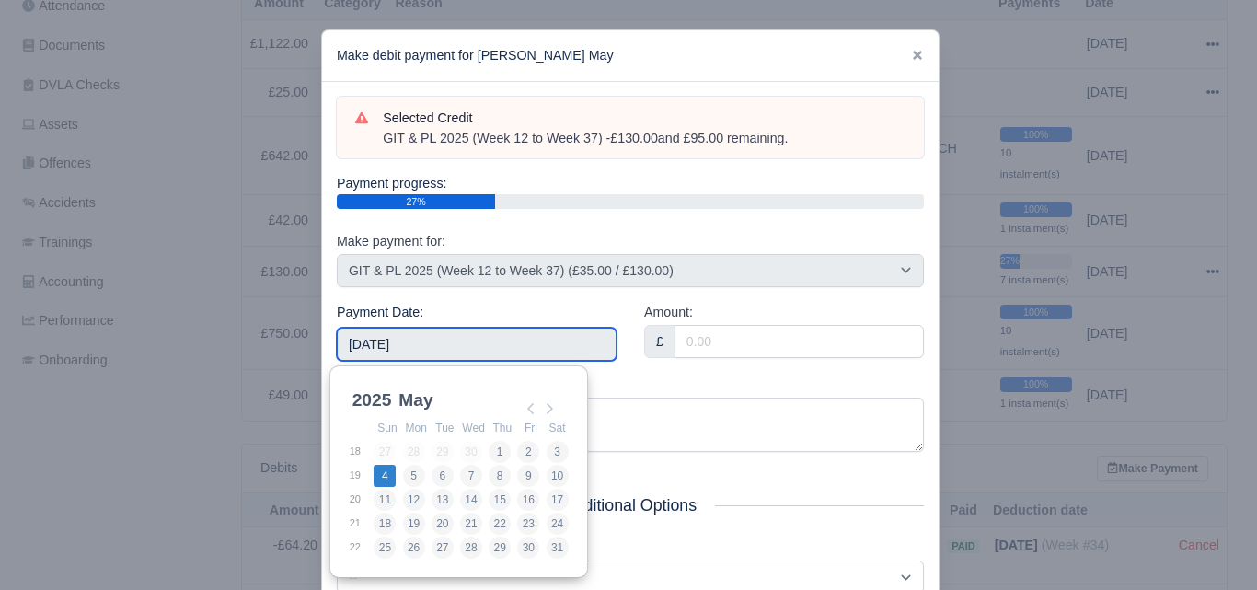
type input "2025-05-04"
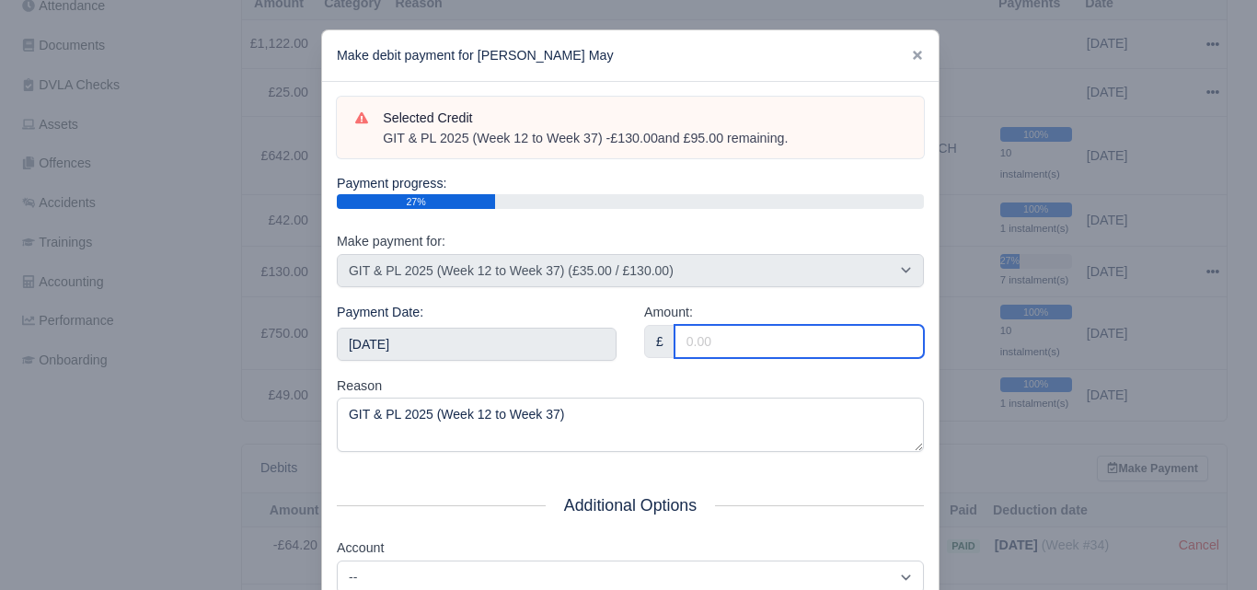
click at [713, 337] on input "Amount:" at bounding box center [798, 341] width 249 height 33
paste input "5"
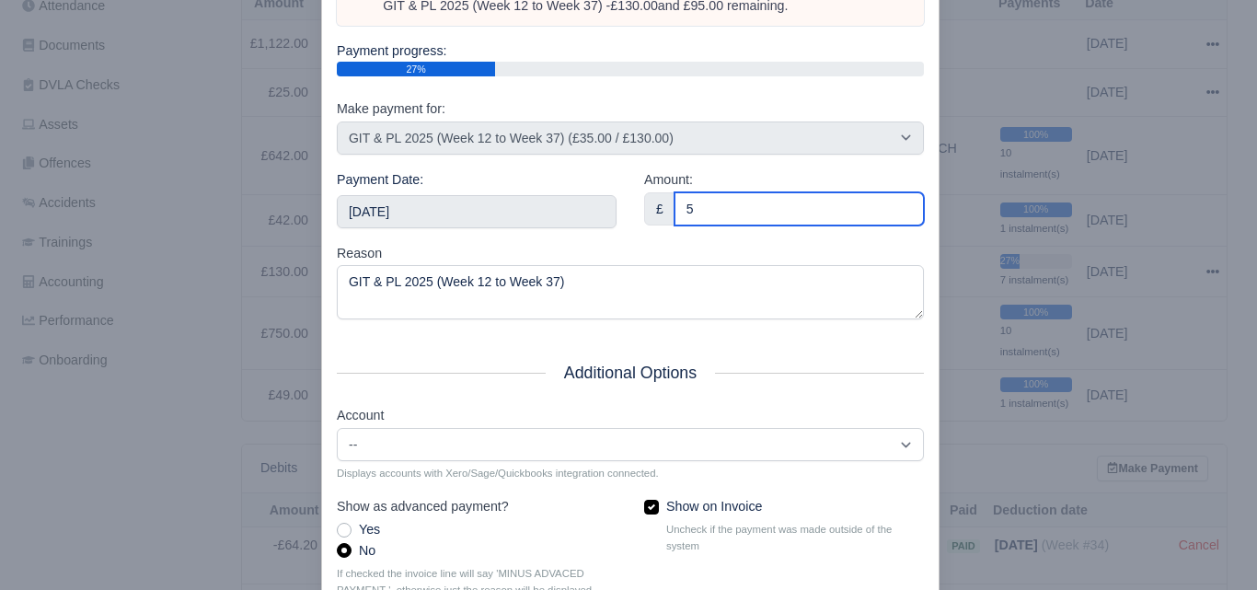
scroll to position [264, 0]
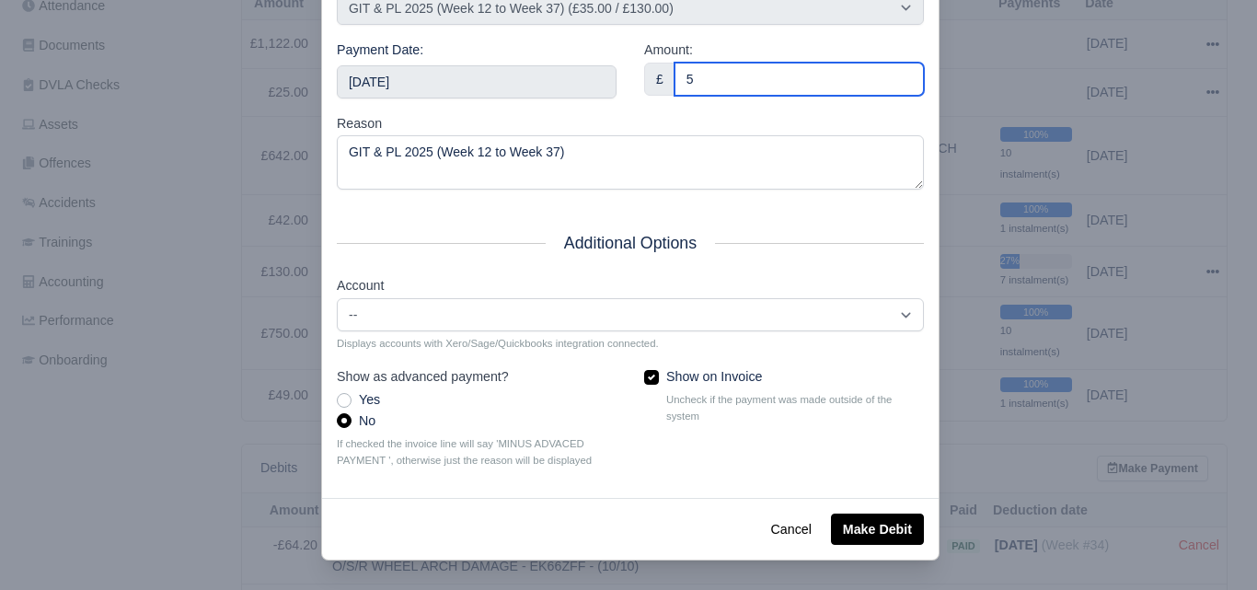
type input "5"
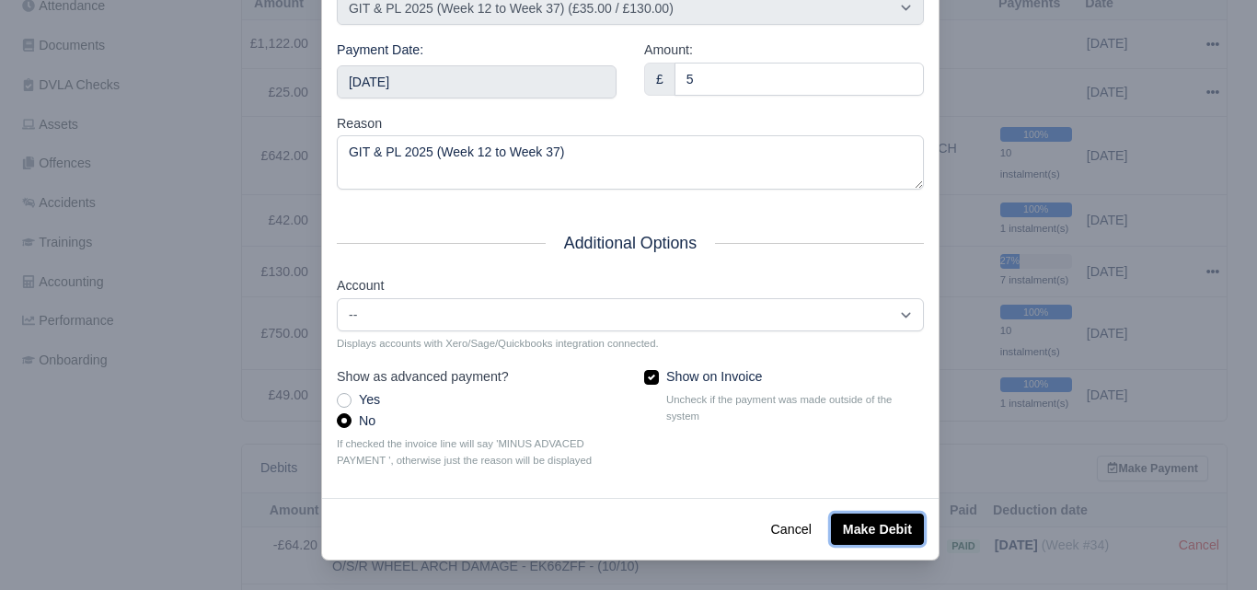
click at [893, 528] on button "Make Debit" at bounding box center [877, 528] width 93 height 31
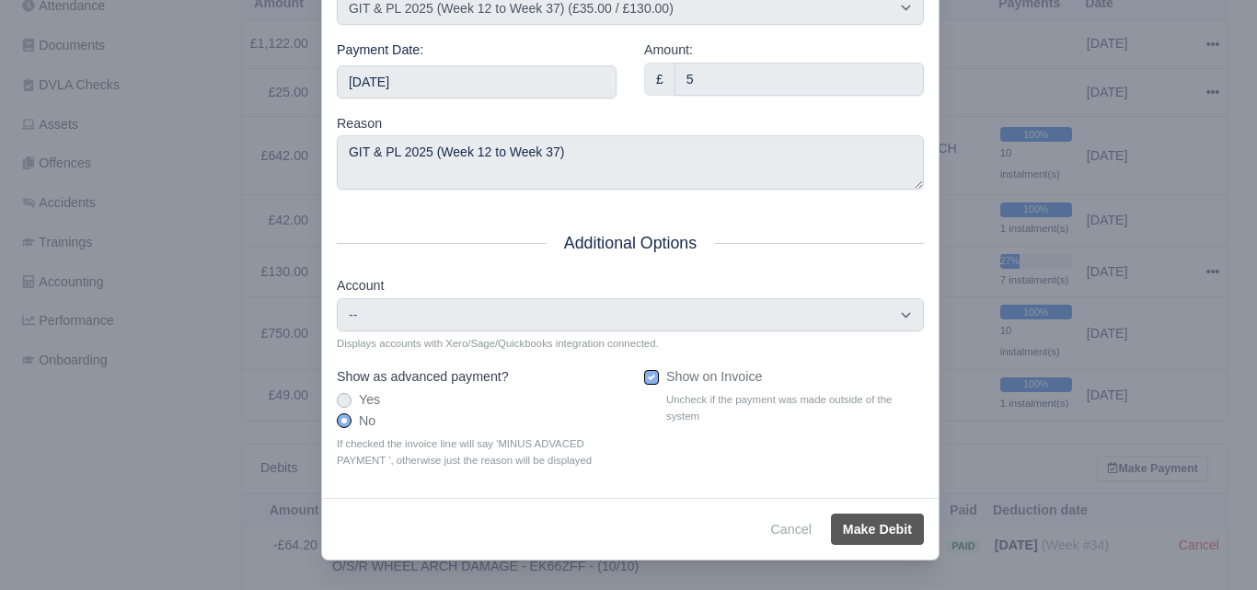
scroll to position [314, 0]
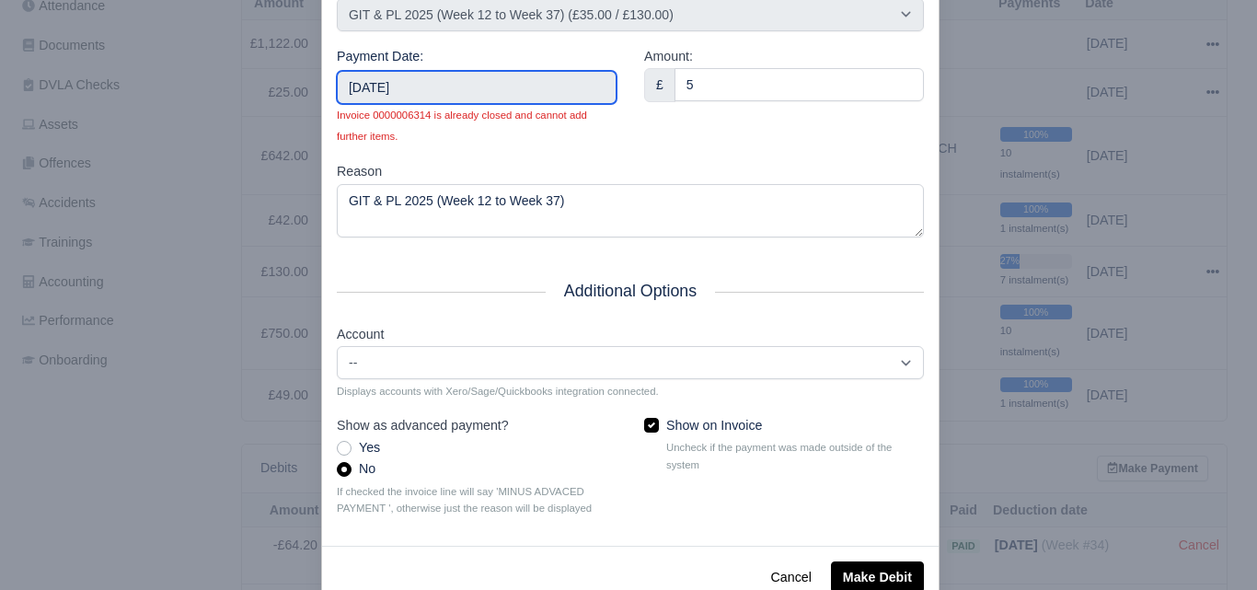
click at [455, 84] on input "2025-05-04" at bounding box center [477, 87] width 280 height 33
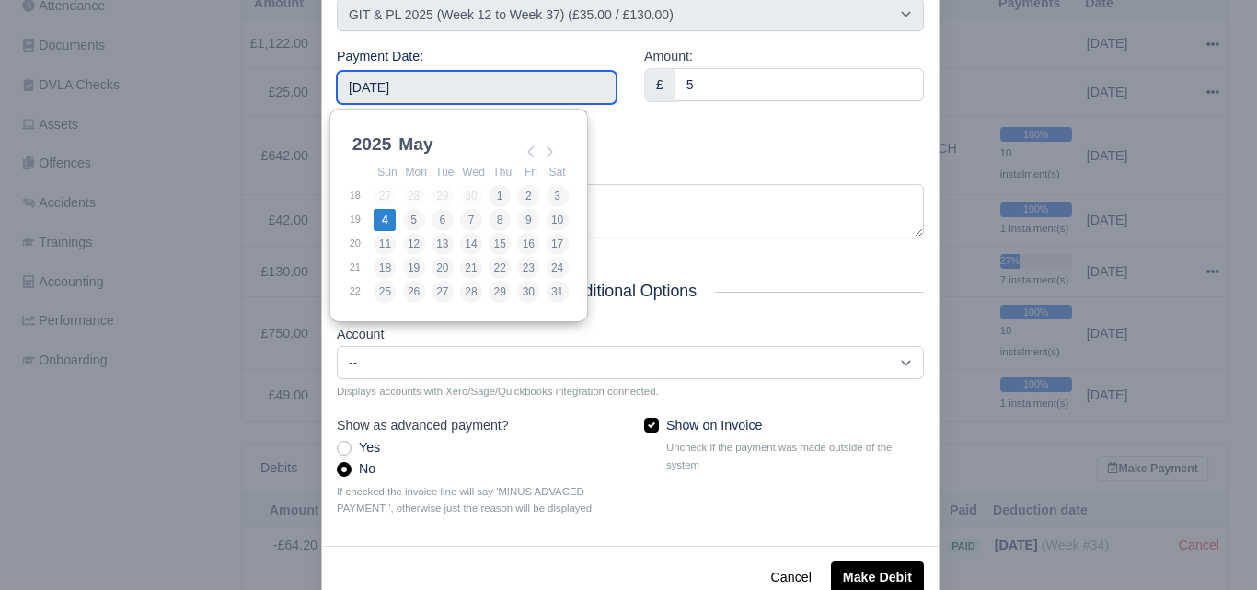
click at [477, 74] on input "2025-05-04" at bounding box center [477, 87] width 280 height 33
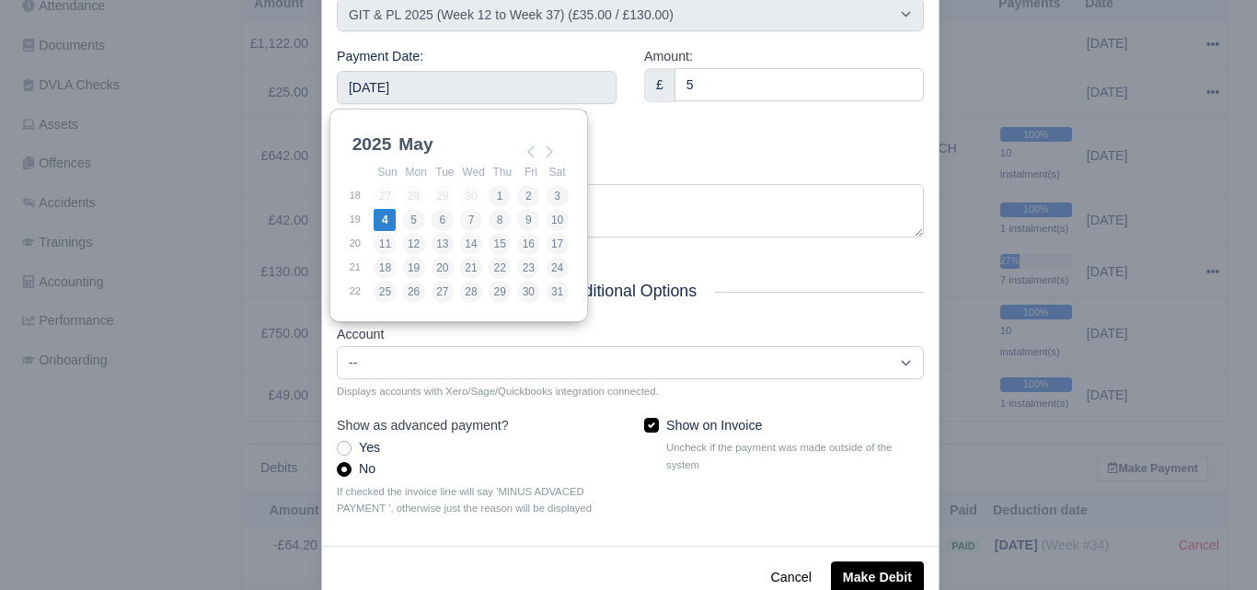
click at [667, 129] on div "Amount: £ 5" at bounding box center [783, 103] width 307 height 115
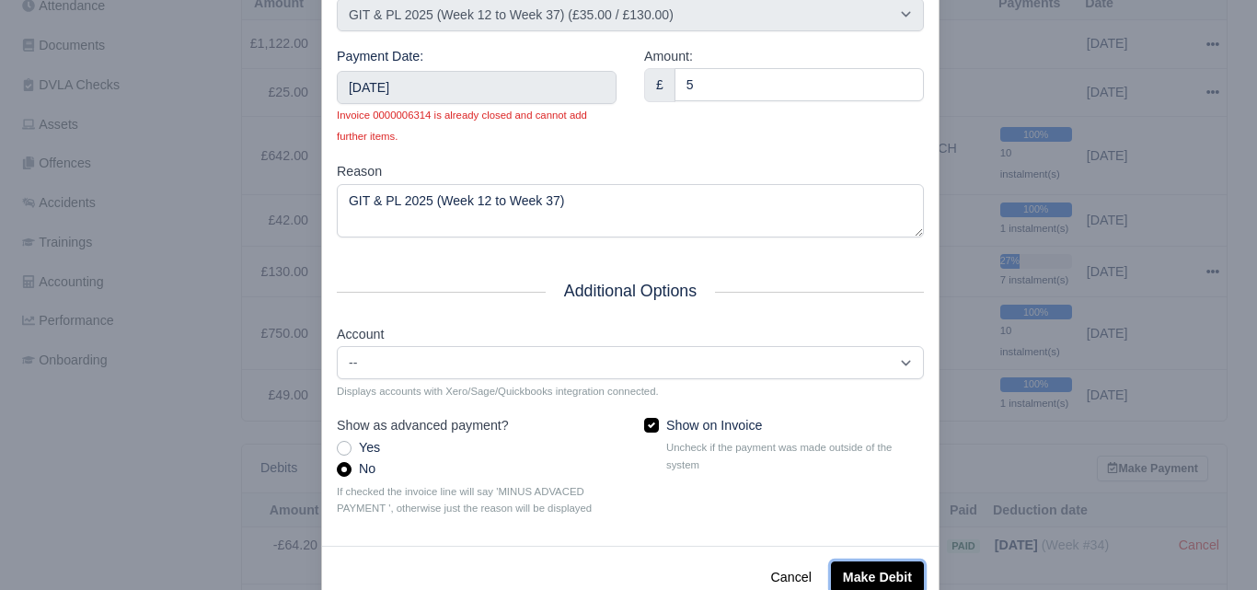
click at [876, 581] on button "Make Debit" at bounding box center [877, 576] width 93 height 31
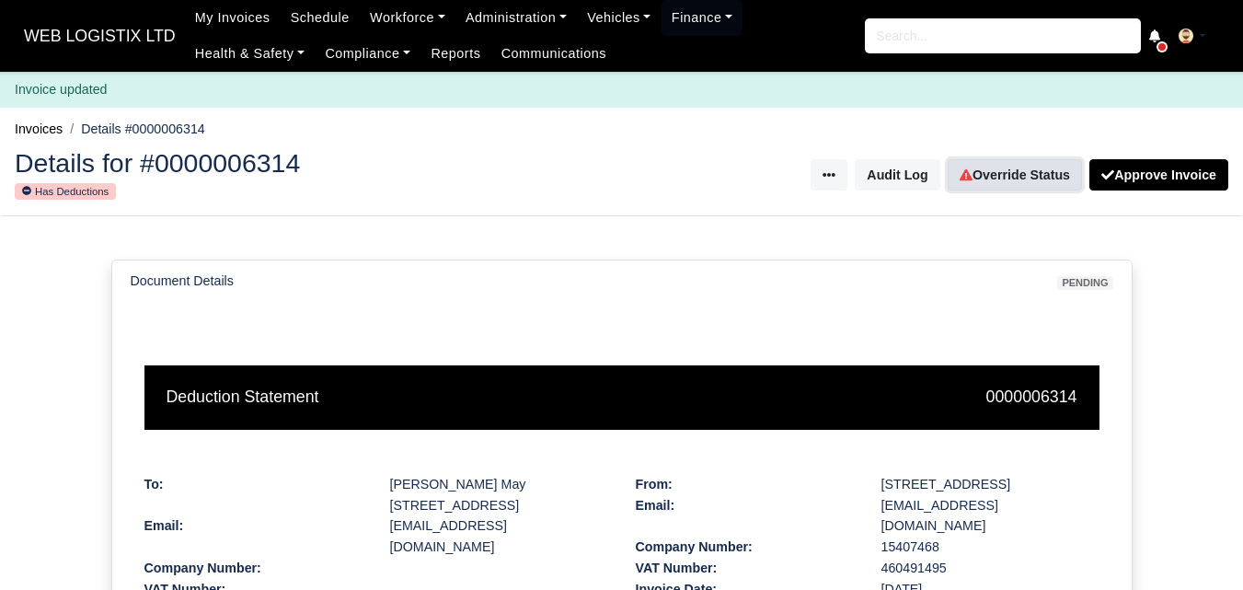
click at [1008, 167] on link "Override Status" at bounding box center [1015, 174] width 134 height 31
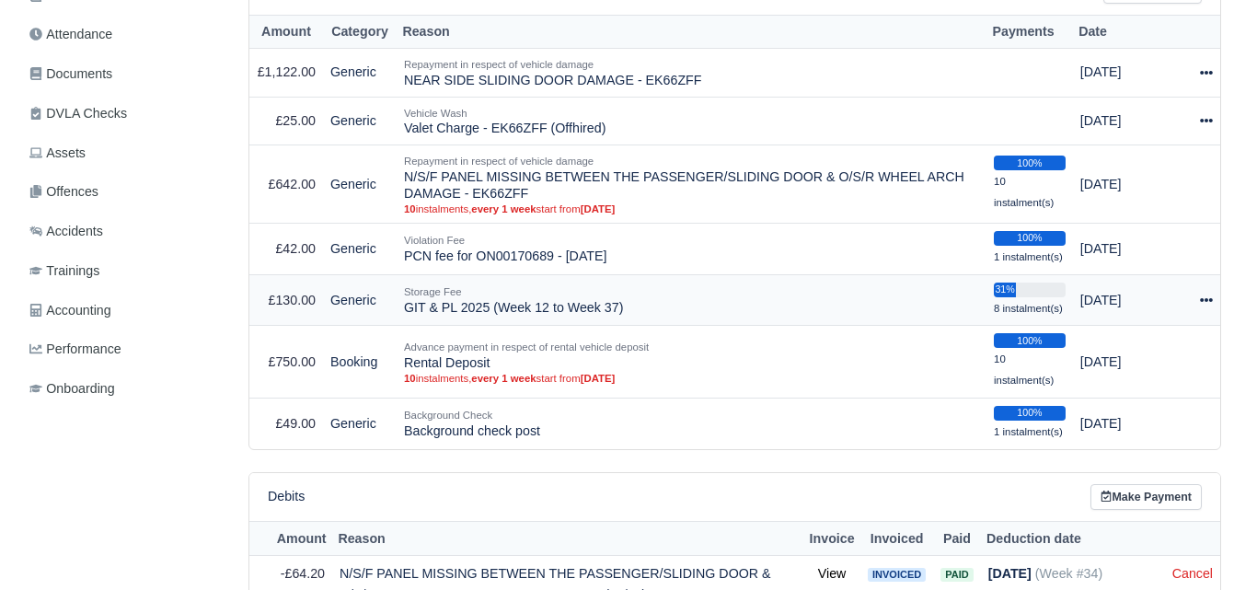
scroll to position [460, 0]
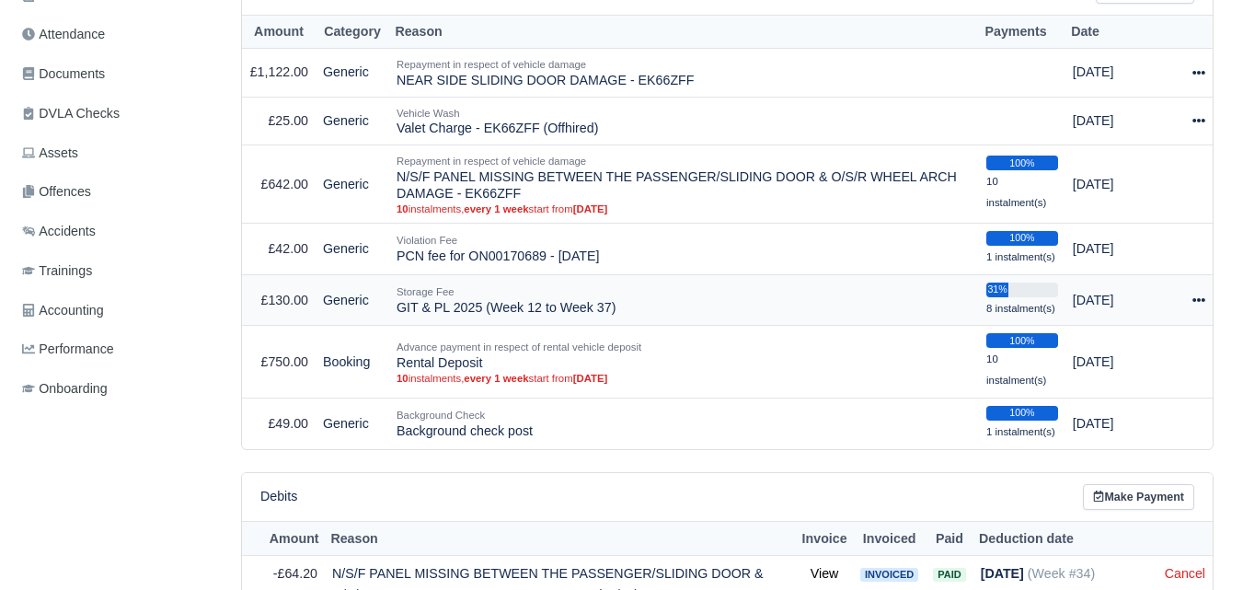
click at [1198, 310] on div at bounding box center [1198, 300] width 13 height 21
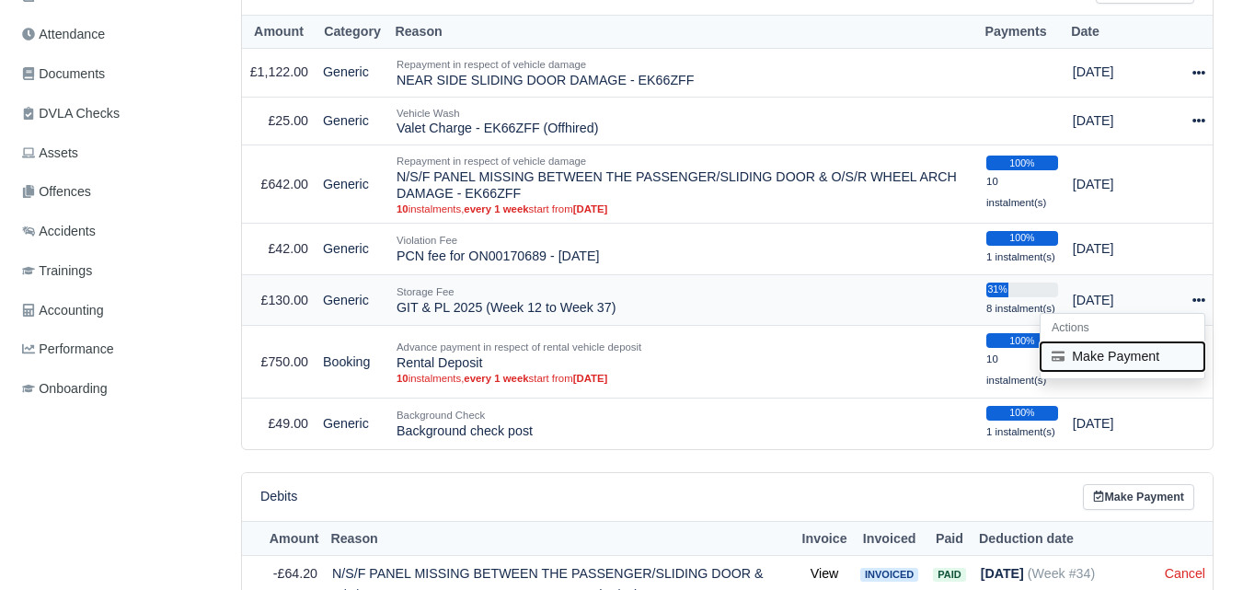
click at [1109, 351] on button "Make Payment" at bounding box center [1123, 355] width 164 height 29
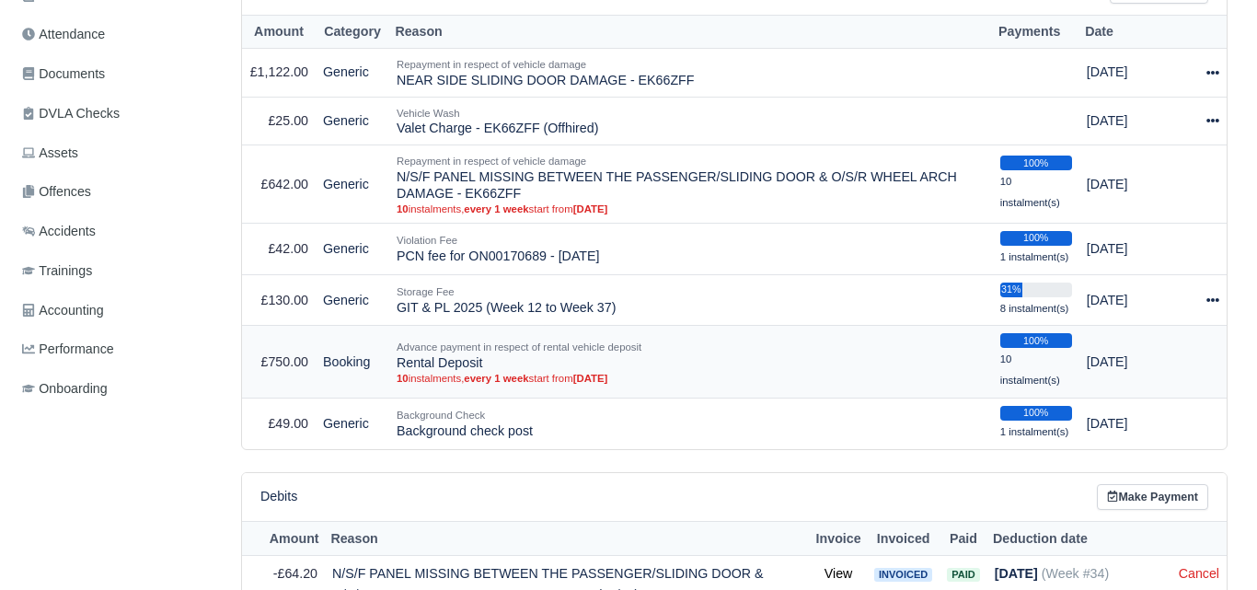
select select "7209"
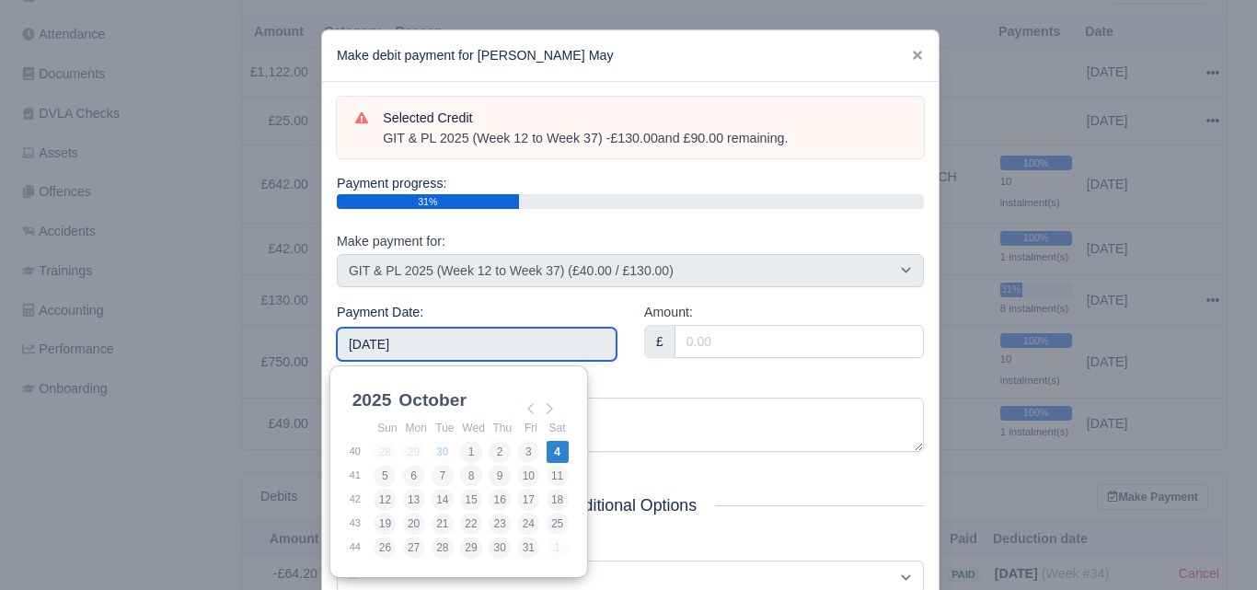
click at [593, 339] on input "2025-10-04" at bounding box center [477, 344] width 280 height 33
type input "2025-05-11"
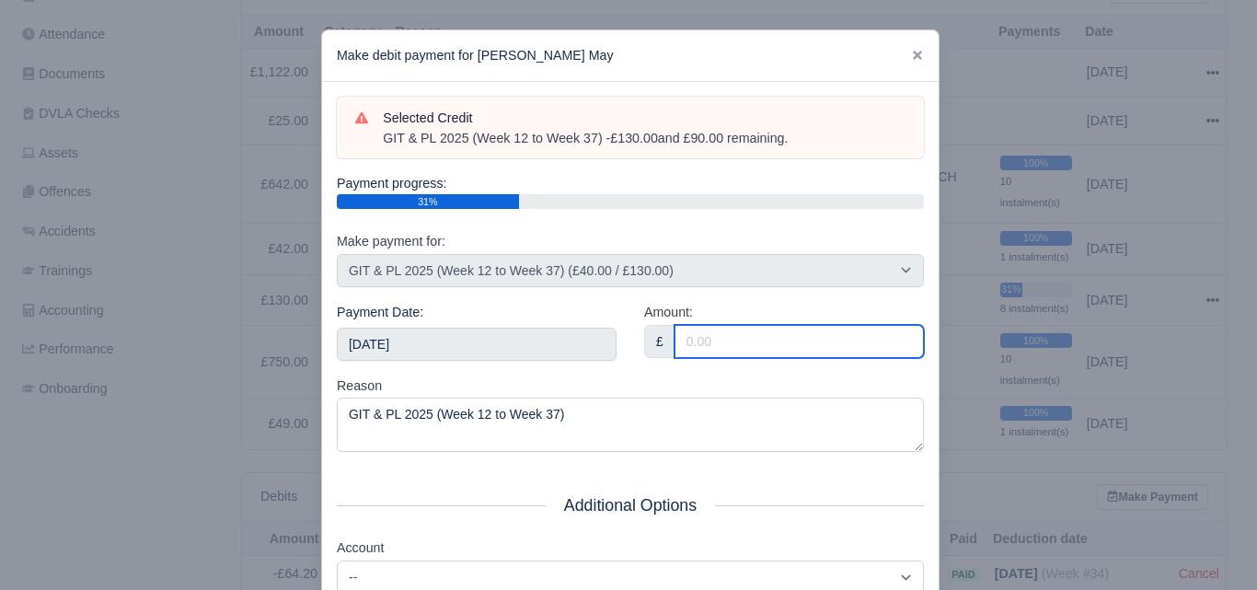
click at [736, 354] on input "Amount:" at bounding box center [798, 341] width 249 height 33
paste input "5"
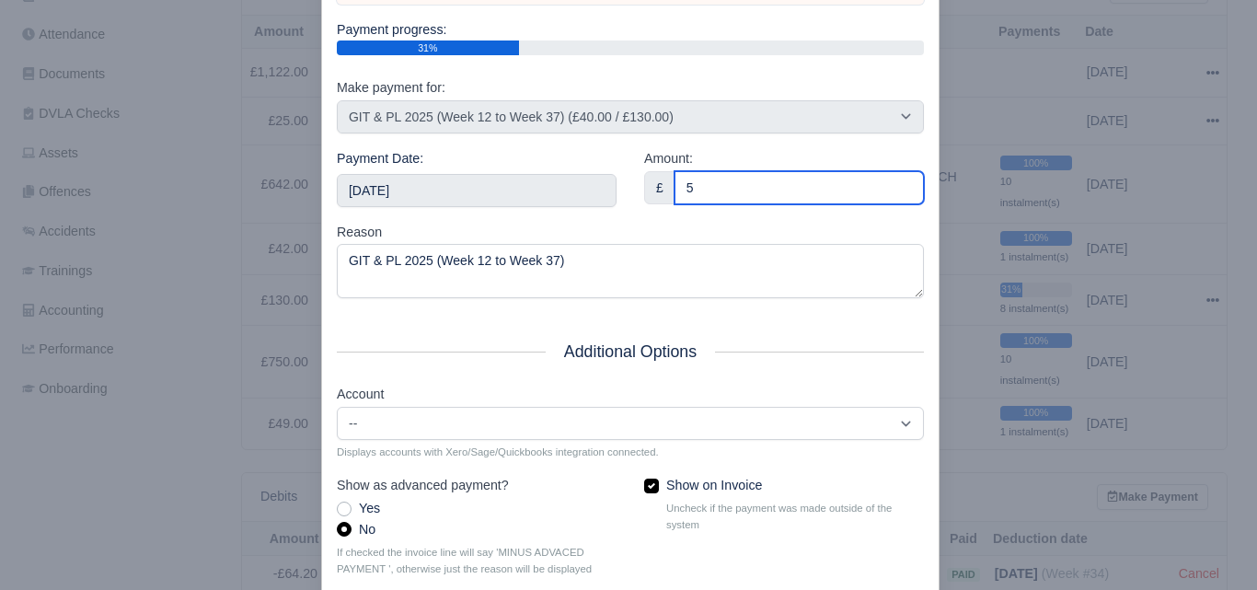
scroll to position [264, 0]
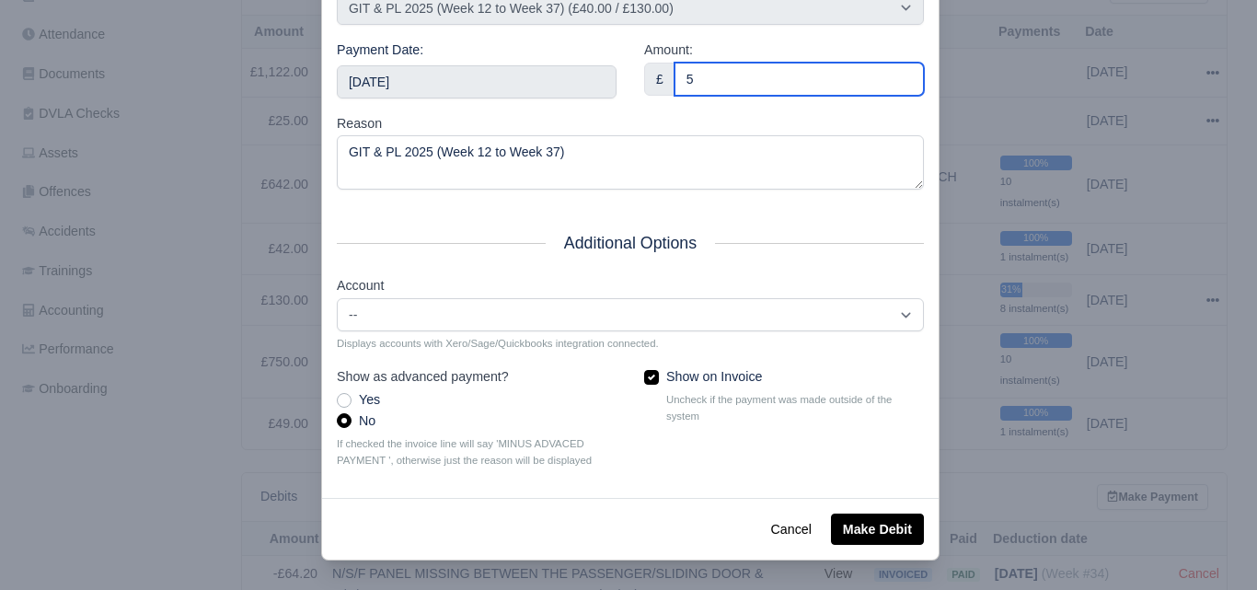
type input "5"
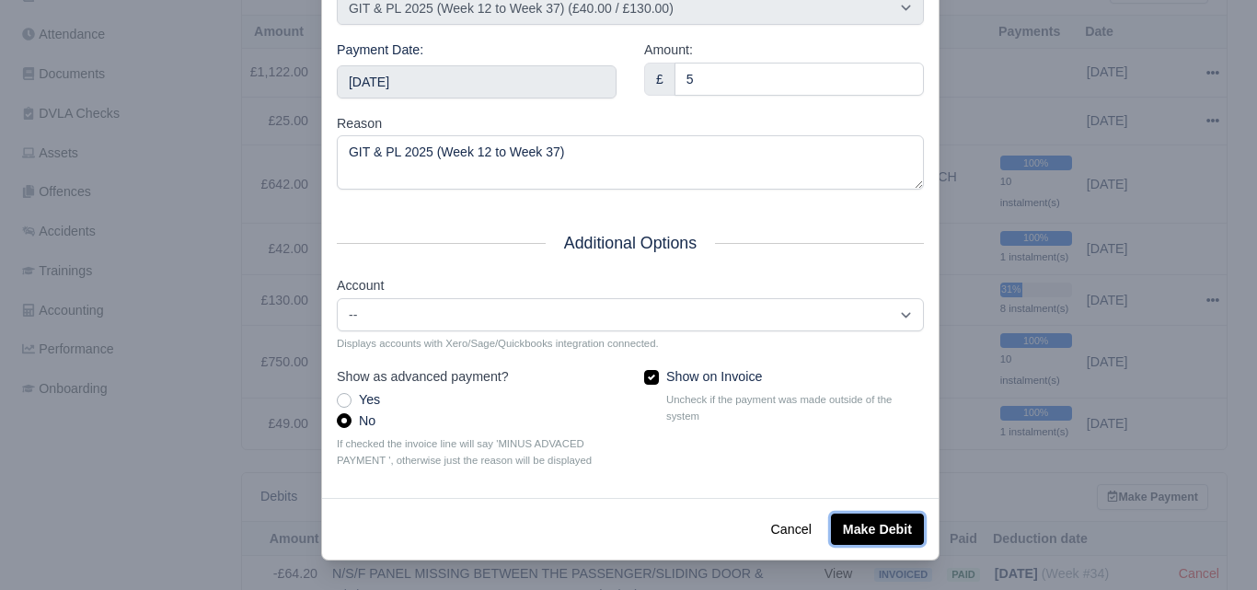
click at [855, 527] on button "Make Debit" at bounding box center [877, 528] width 93 height 31
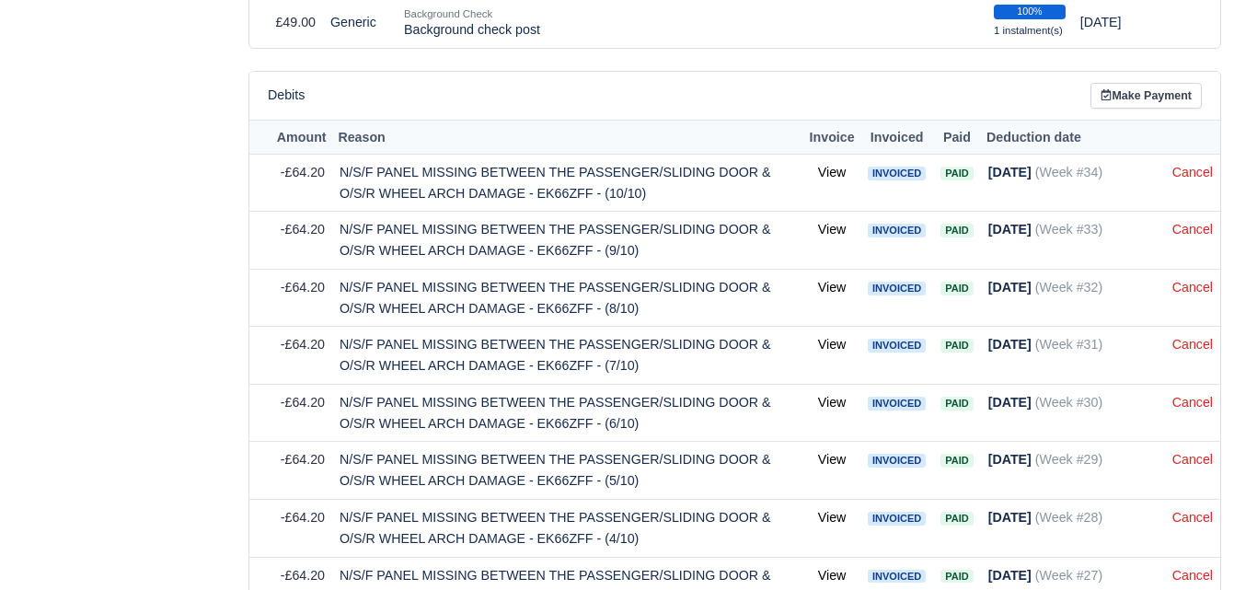
scroll to position [614, 0]
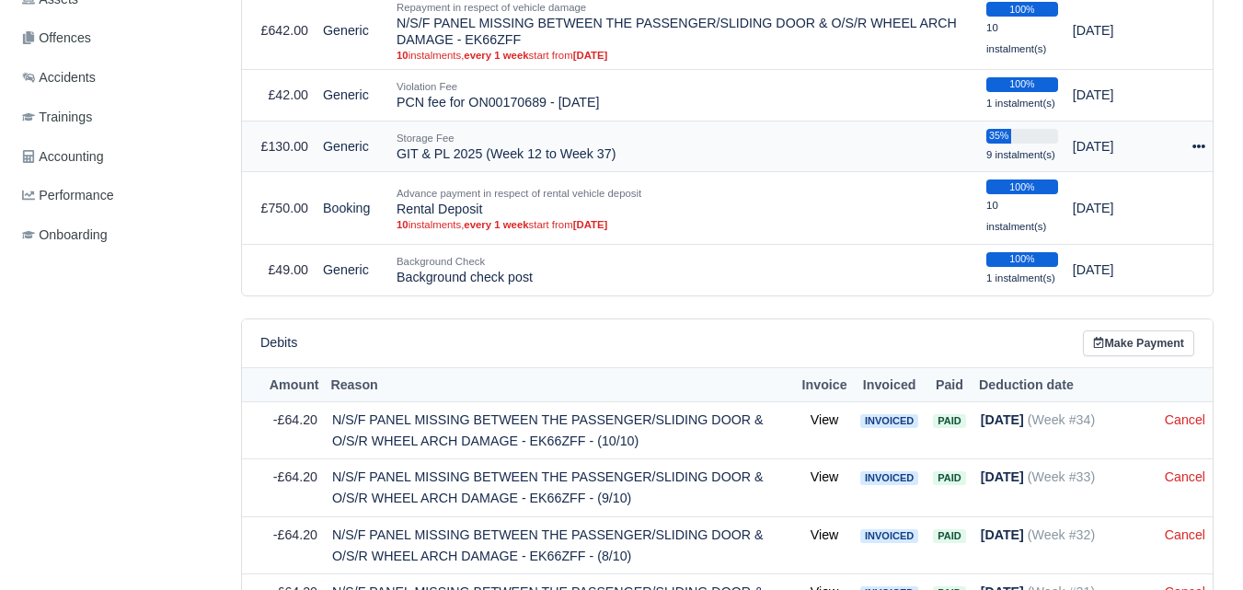
click at [1201, 147] on icon at bounding box center [1198, 146] width 13 height 13
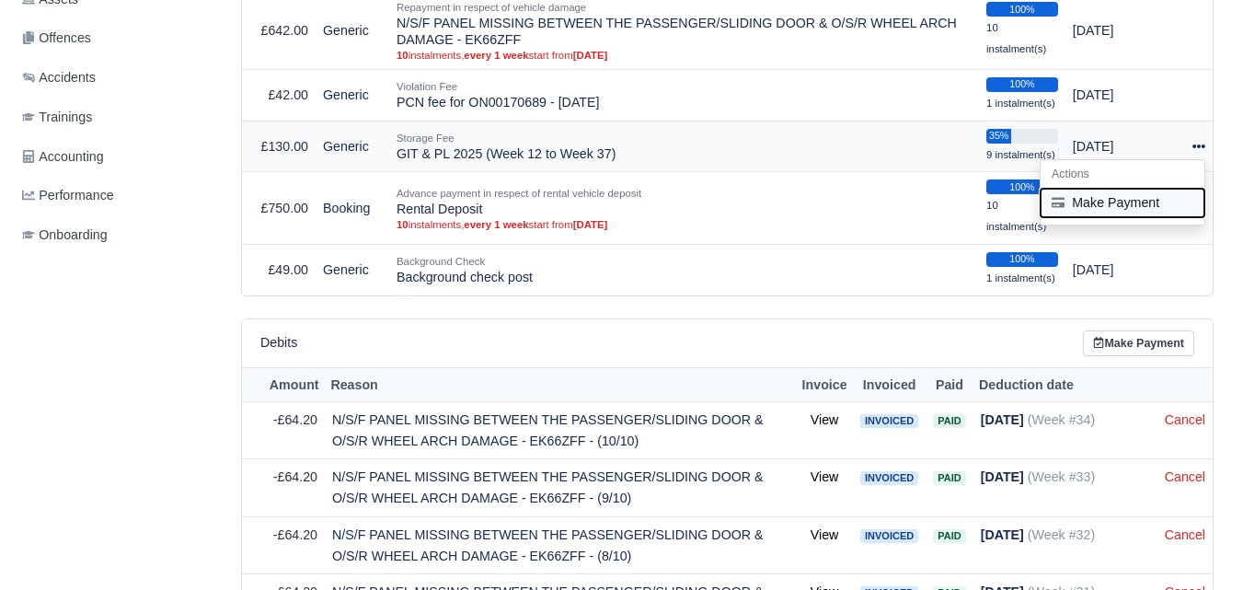
click at [1102, 200] on button "Make Payment" at bounding box center [1123, 202] width 164 height 29
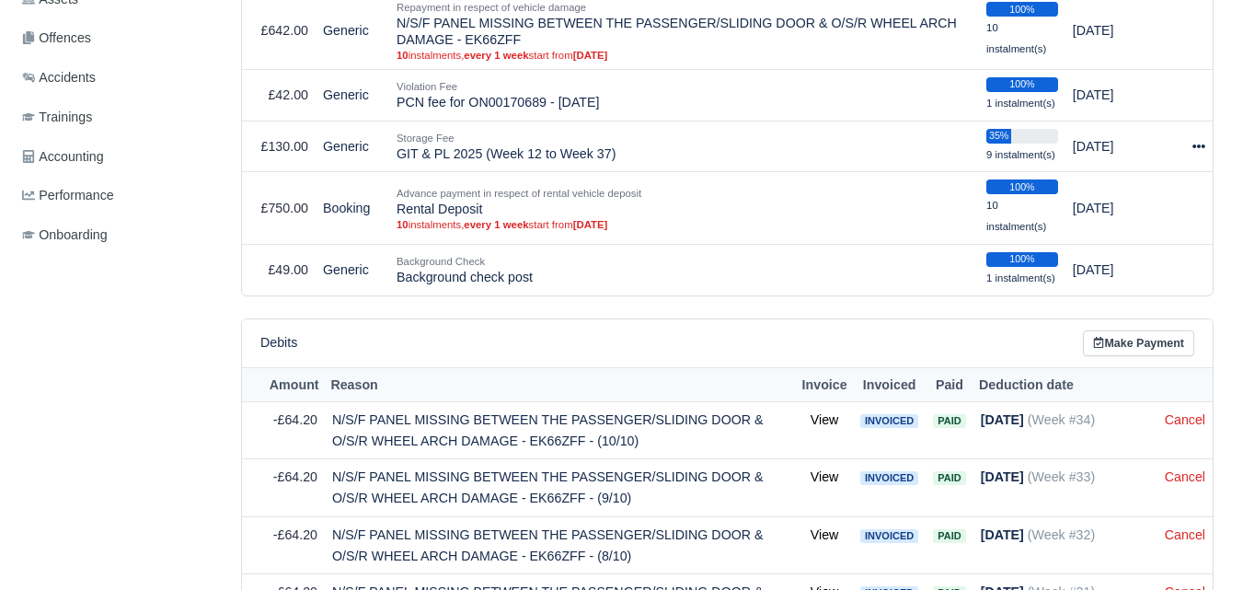
select select "7209"
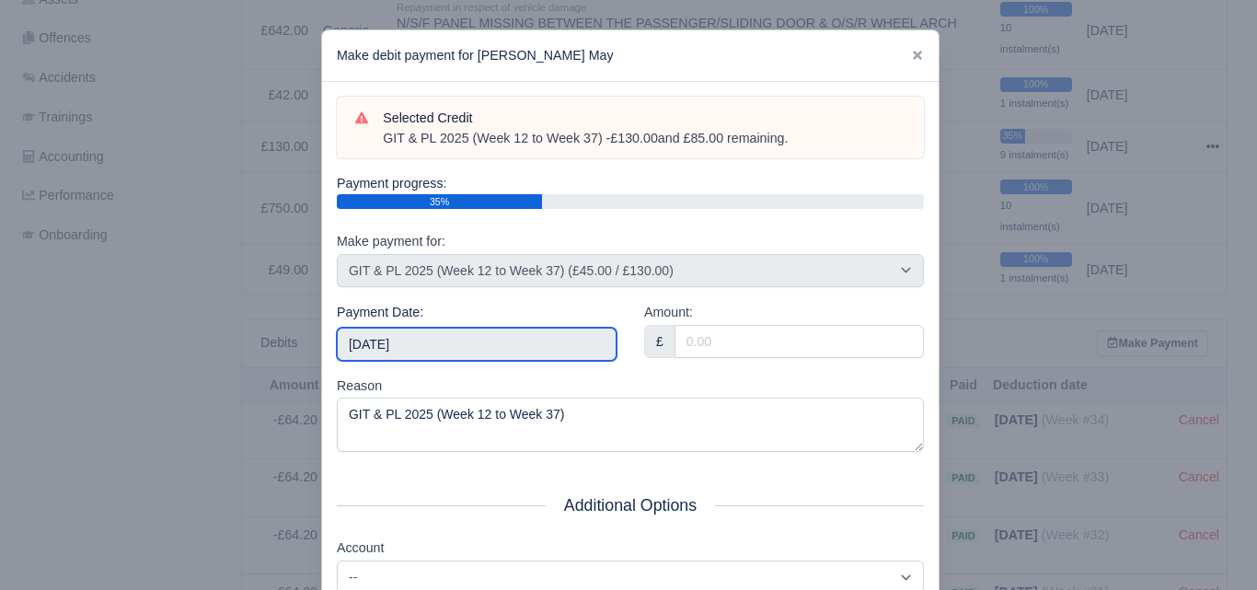
click at [489, 339] on input "2025-10-04" at bounding box center [477, 344] width 280 height 33
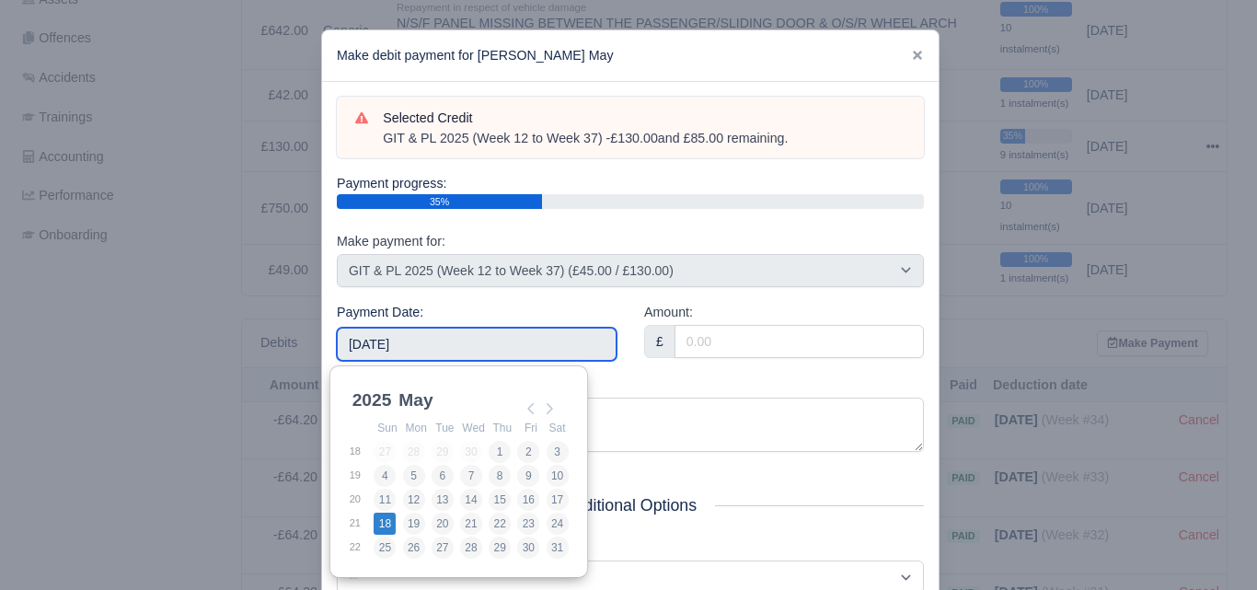
type input "2025-05-18"
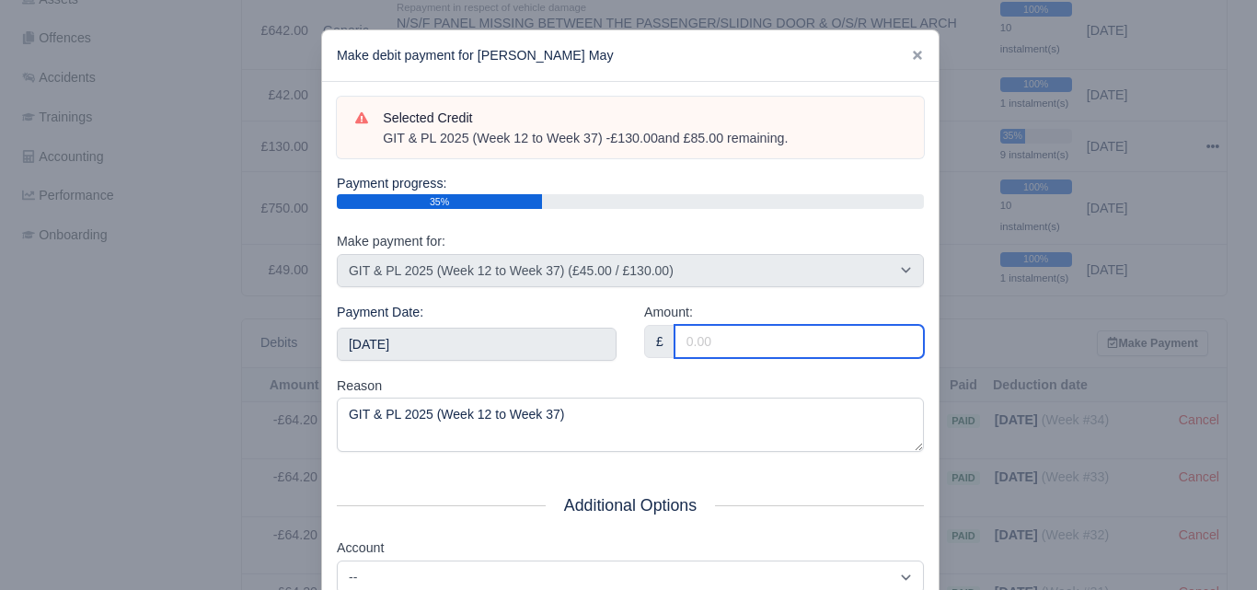
click at [713, 350] on input "Amount:" at bounding box center [798, 341] width 249 height 33
paste input "5"
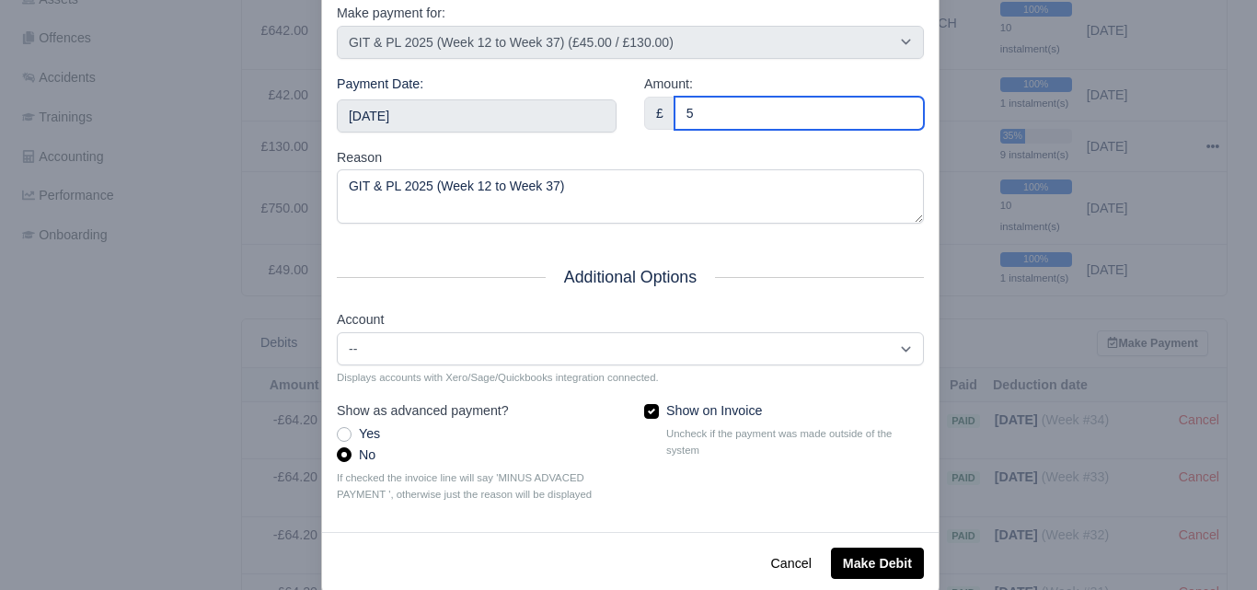
scroll to position [264, 0]
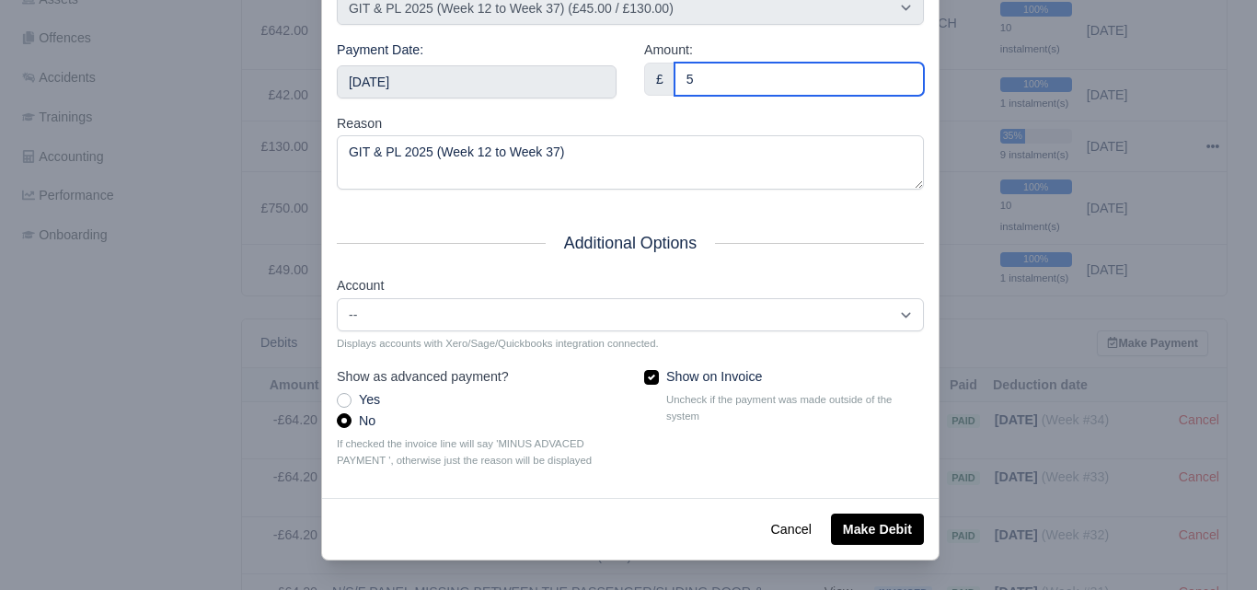
type input "5"
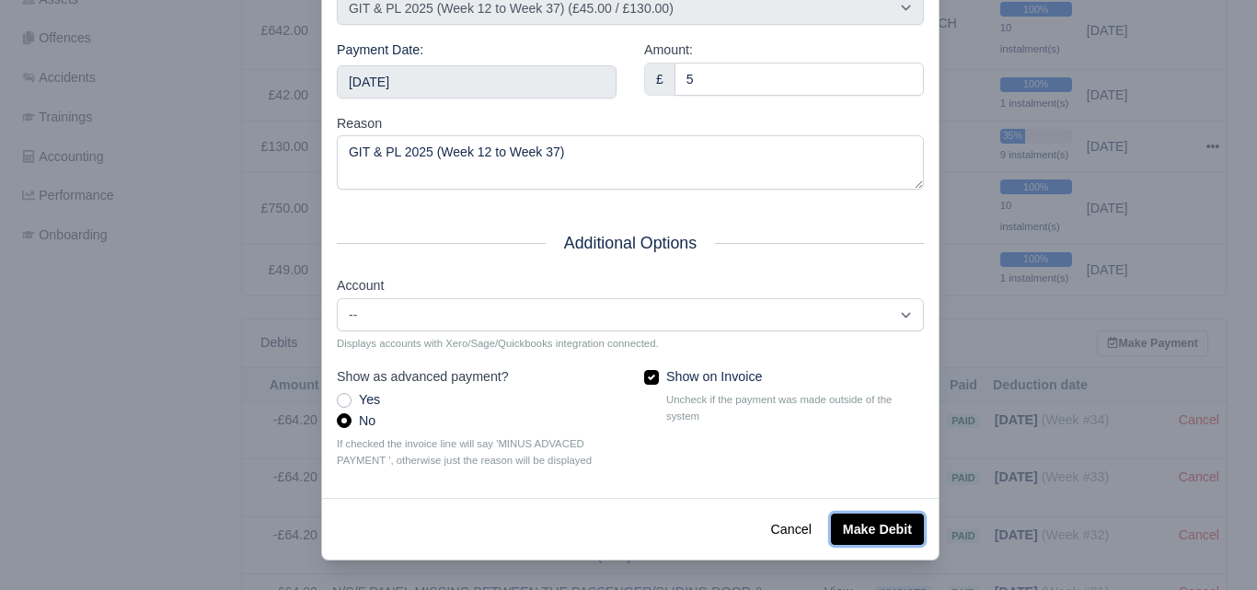
click at [862, 533] on button "Make Debit" at bounding box center [877, 528] width 93 height 31
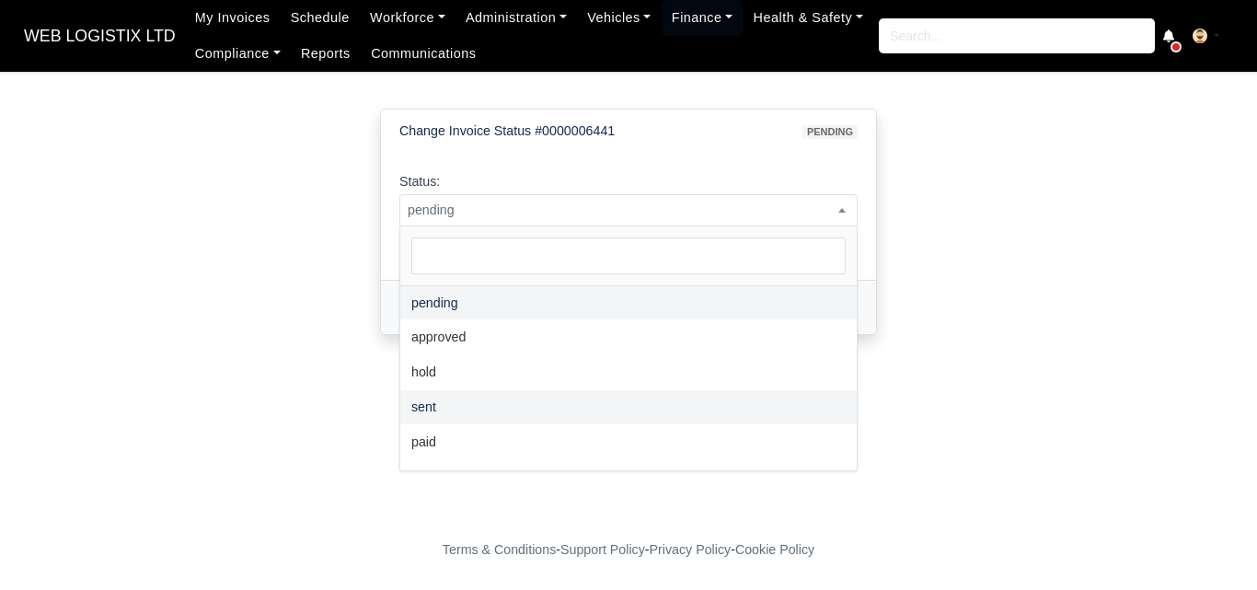
select select "paid"
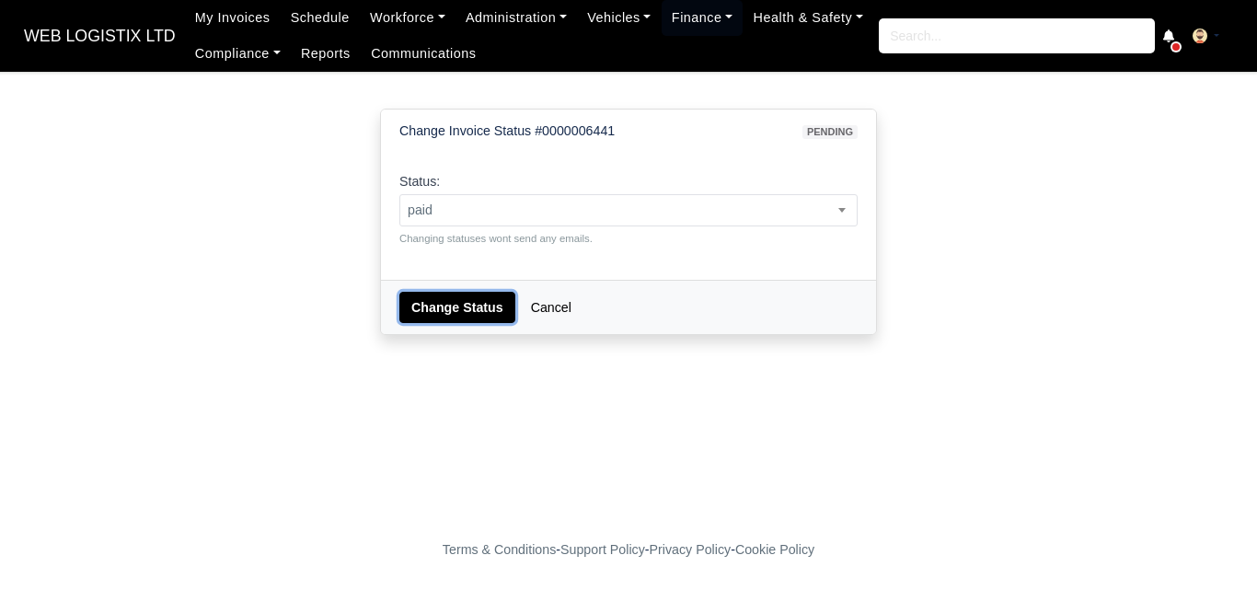
click at [448, 307] on button "Change Status" at bounding box center [457, 307] width 116 height 31
select select "paid"
click at [450, 302] on button "Change Status" at bounding box center [457, 307] width 116 height 31
click at [494, 217] on span "pending" at bounding box center [628, 210] width 456 height 23
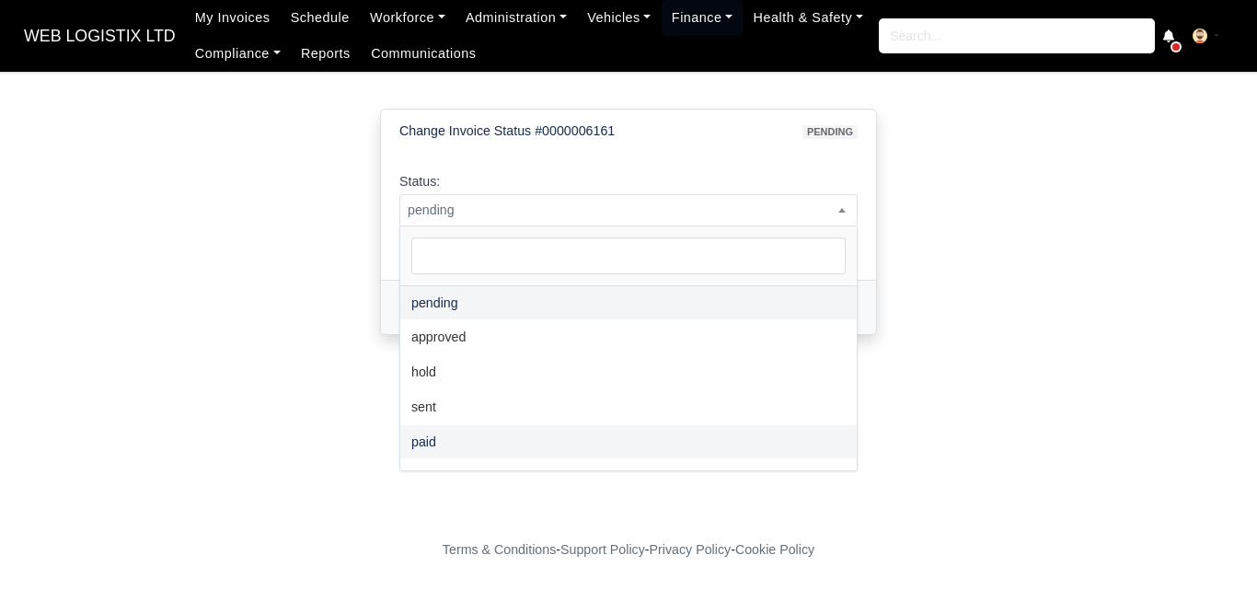
select select "paid"
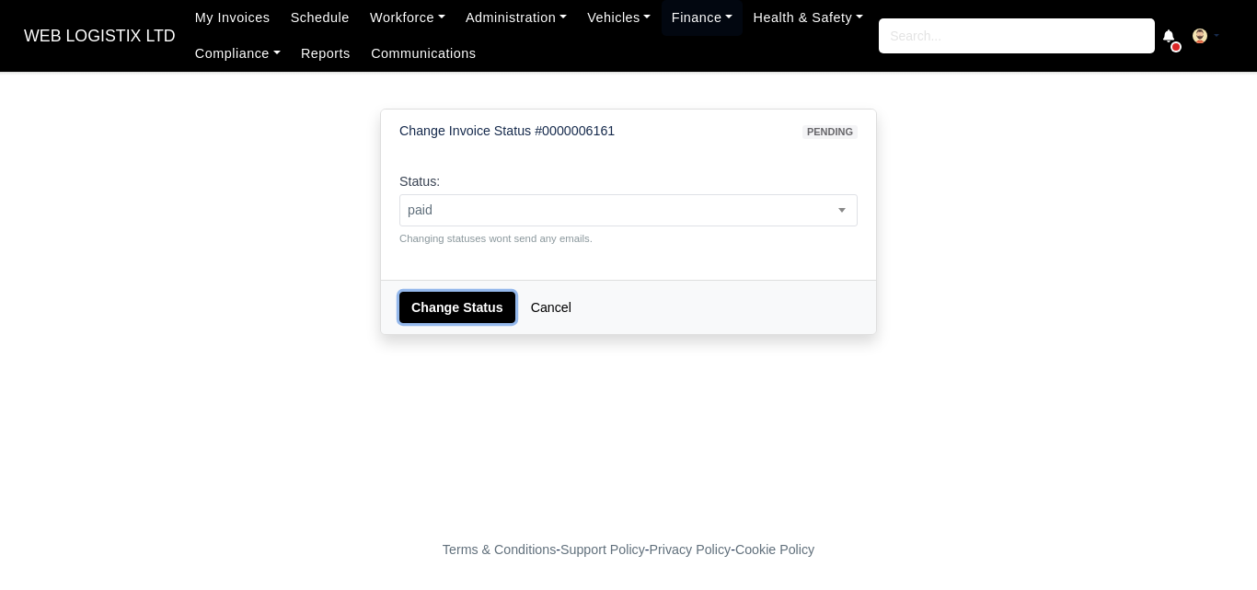
click at [449, 303] on button "Change Status" at bounding box center [457, 307] width 116 height 31
click at [468, 213] on span "pending" at bounding box center [628, 210] width 456 height 23
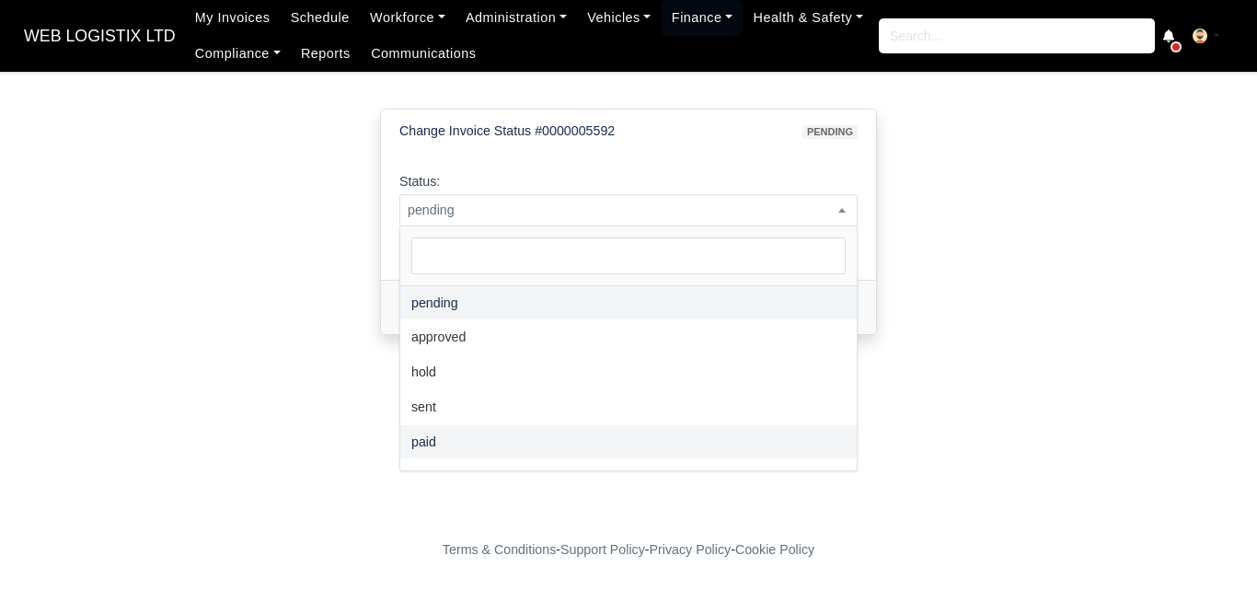
select select "paid"
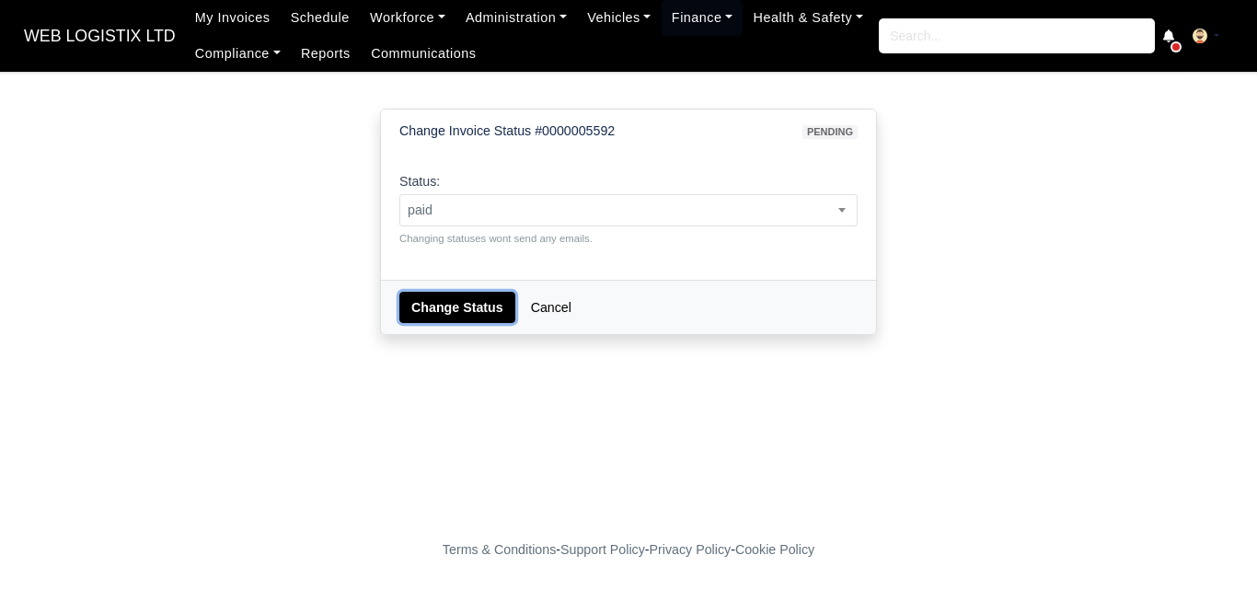
click at [484, 312] on button "Change Status" at bounding box center [457, 307] width 116 height 31
select select "paid"
click at [456, 296] on button "Change Status" at bounding box center [457, 307] width 116 height 31
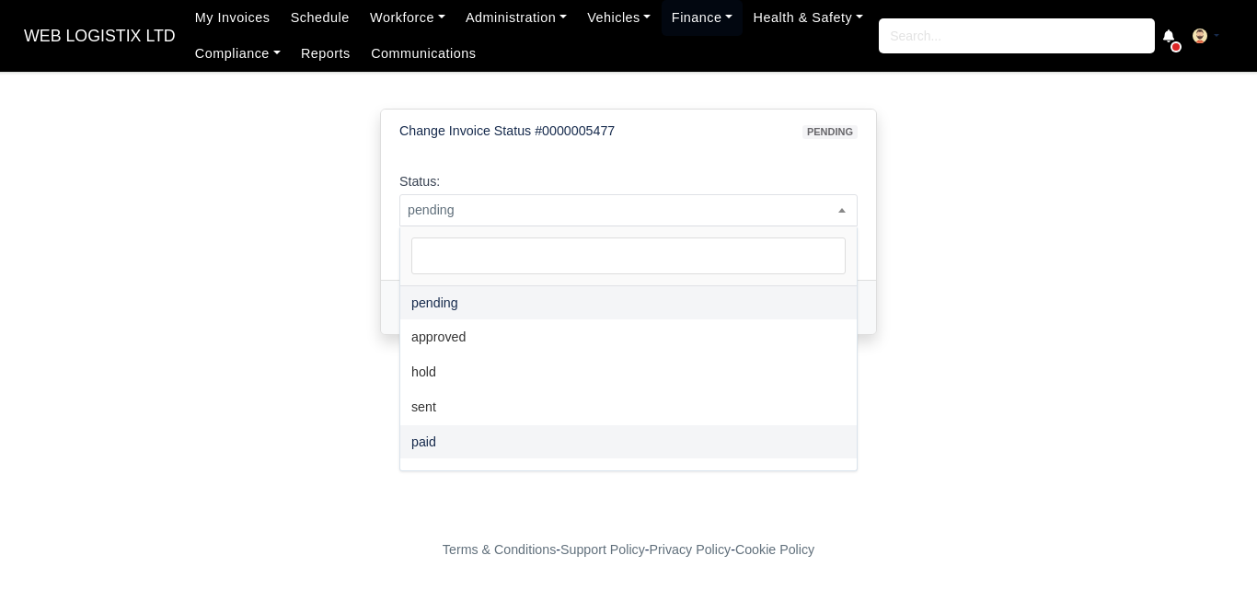
select select "paid"
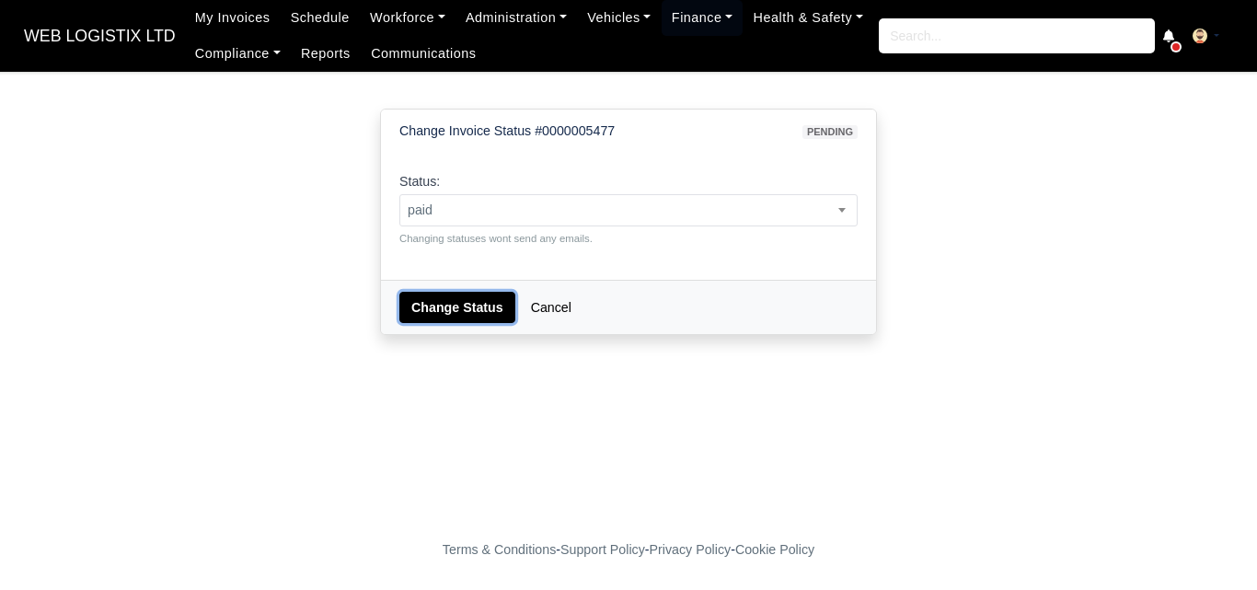
click at [447, 294] on button "Change Status" at bounding box center [457, 307] width 116 height 31
click at [493, 208] on span "pending" at bounding box center [628, 210] width 456 height 23
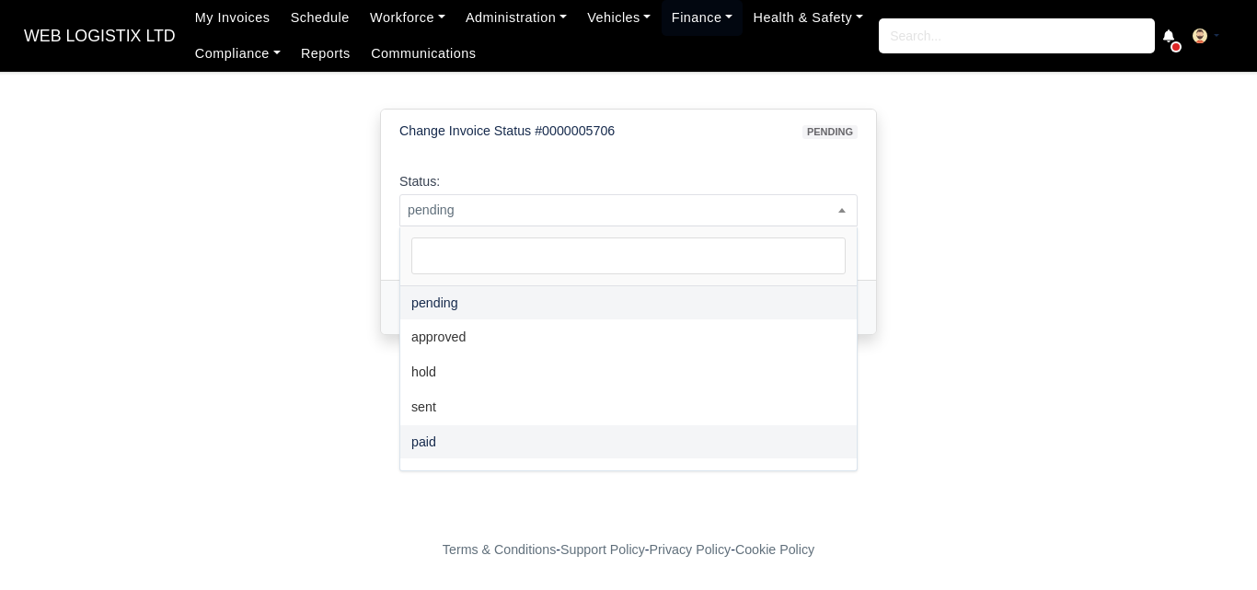
select select "paid"
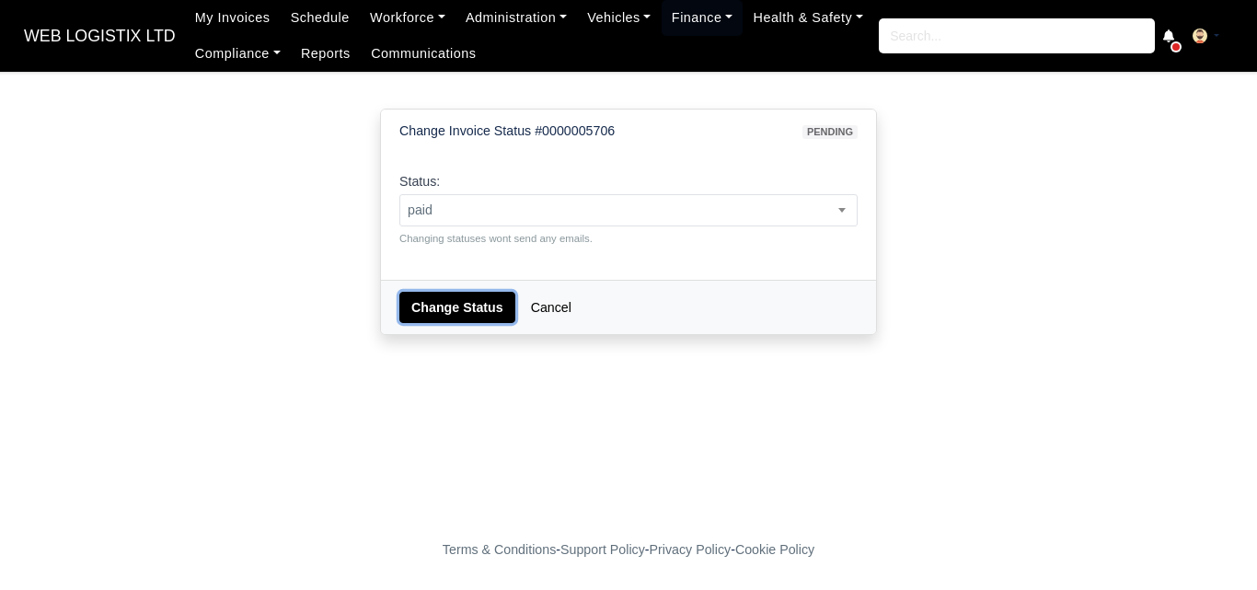
click at [439, 310] on button "Change Status" at bounding box center [457, 307] width 116 height 31
click at [539, 207] on span "pending" at bounding box center [628, 210] width 456 height 23
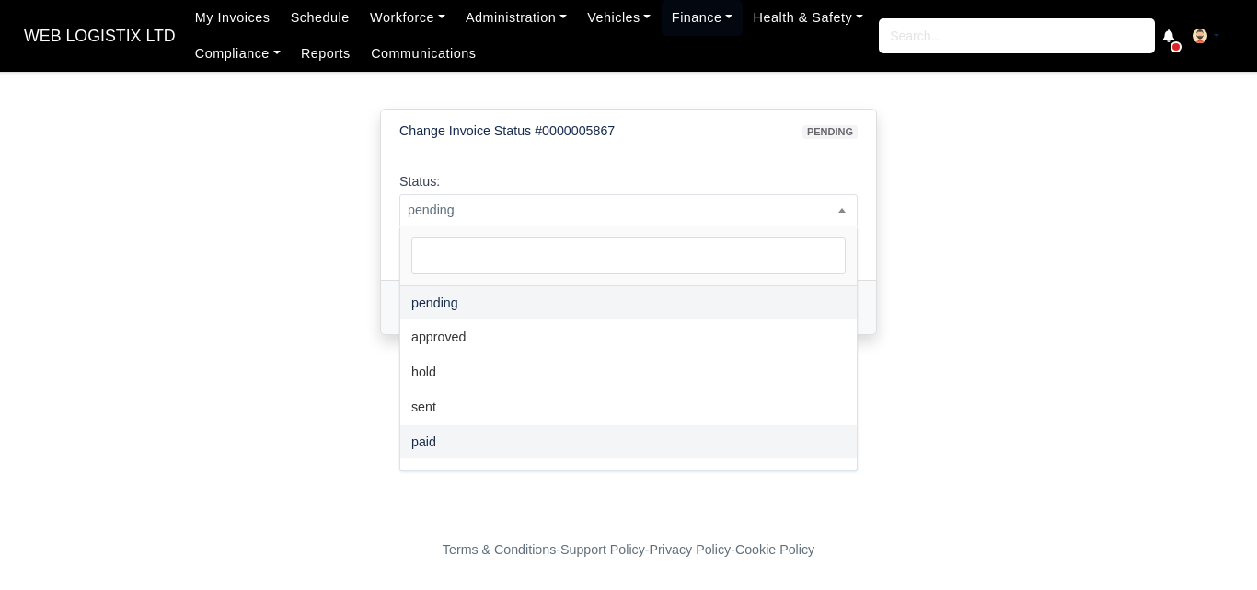
select select "paid"
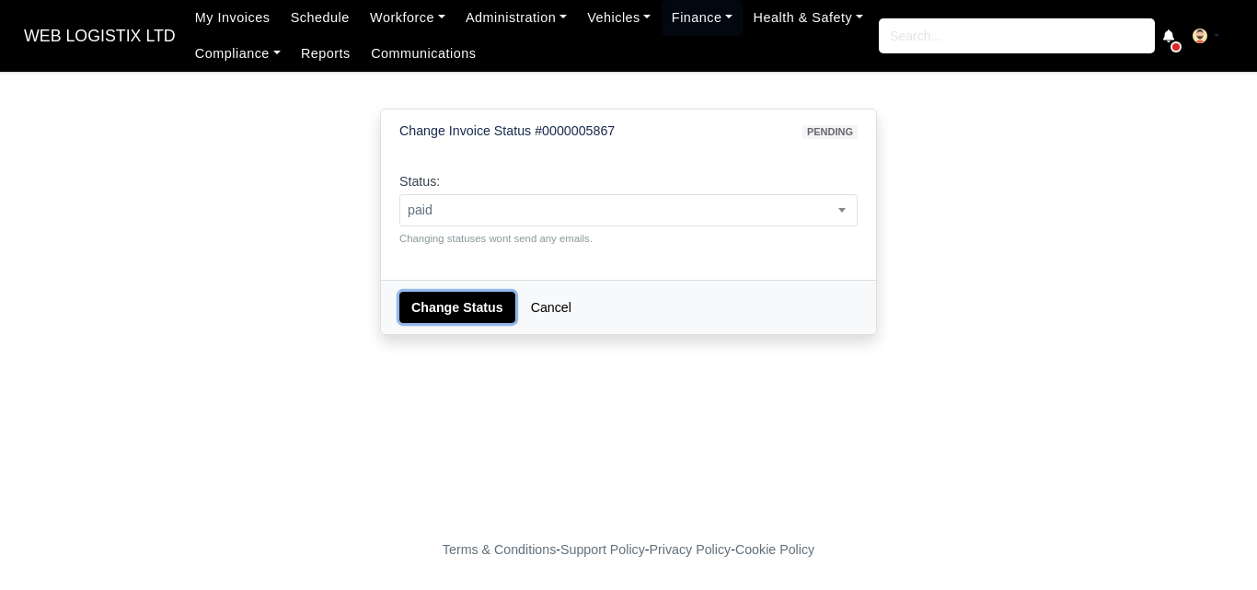
click at [461, 292] on button "Change Status" at bounding box center [457, 307] width 116 height 31
click at [558, 211] on span "pending" at bounding box center [628, 210] width 456 height 23
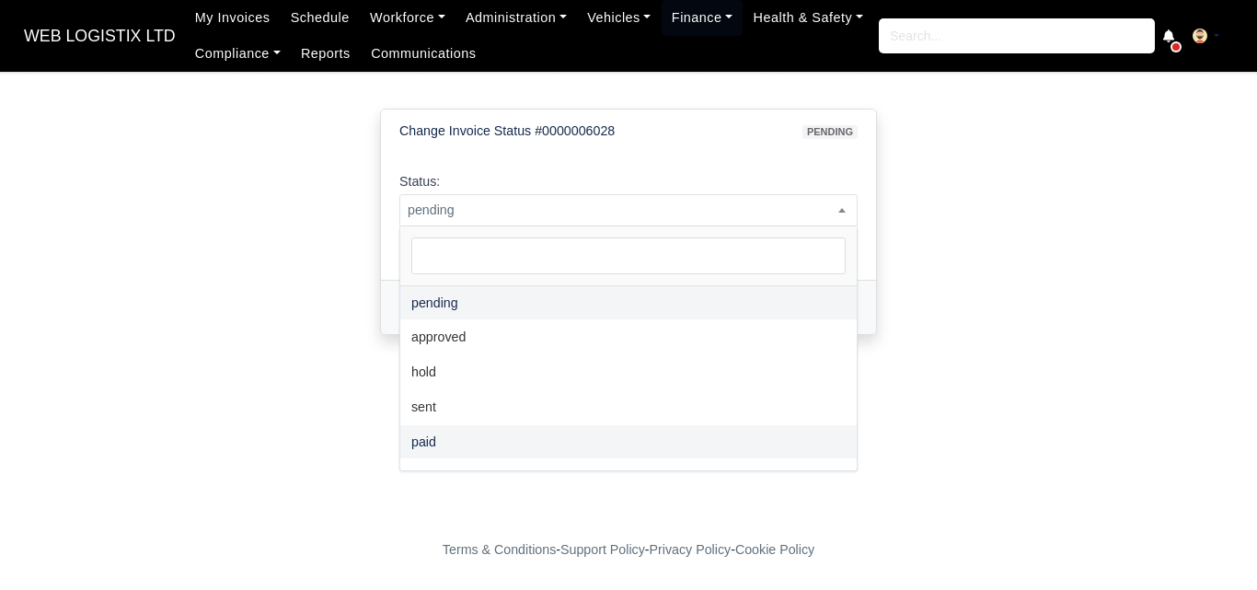
select select "paid"
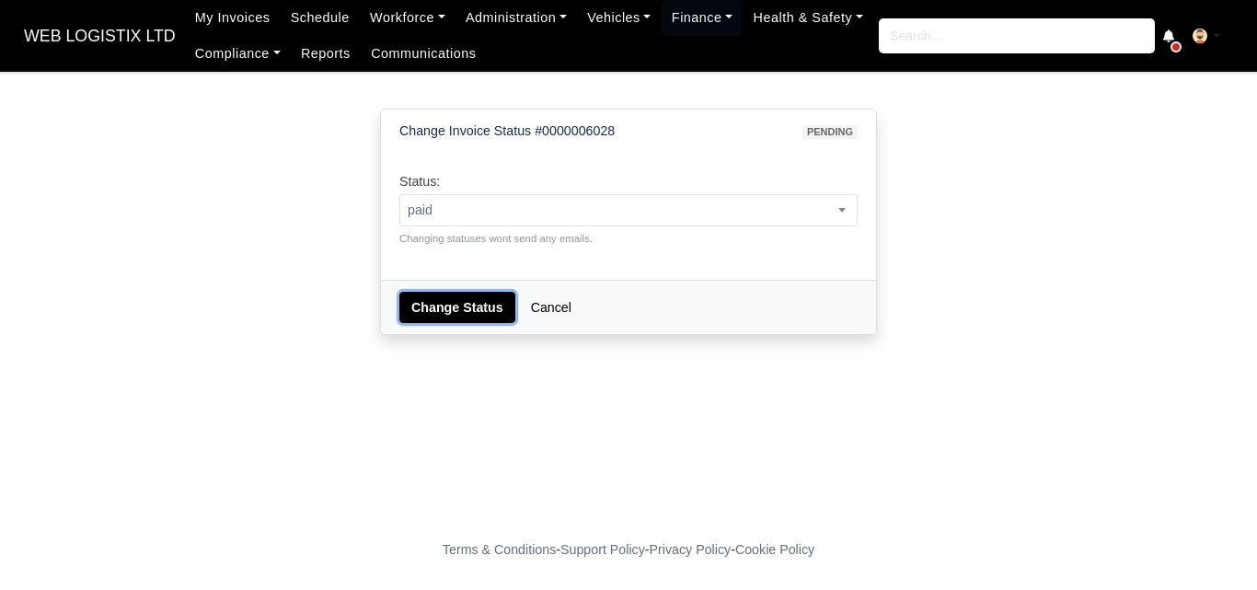
click at [454, 304] on button "Change Status" at bounding box center [457, 307] width 116 height 31
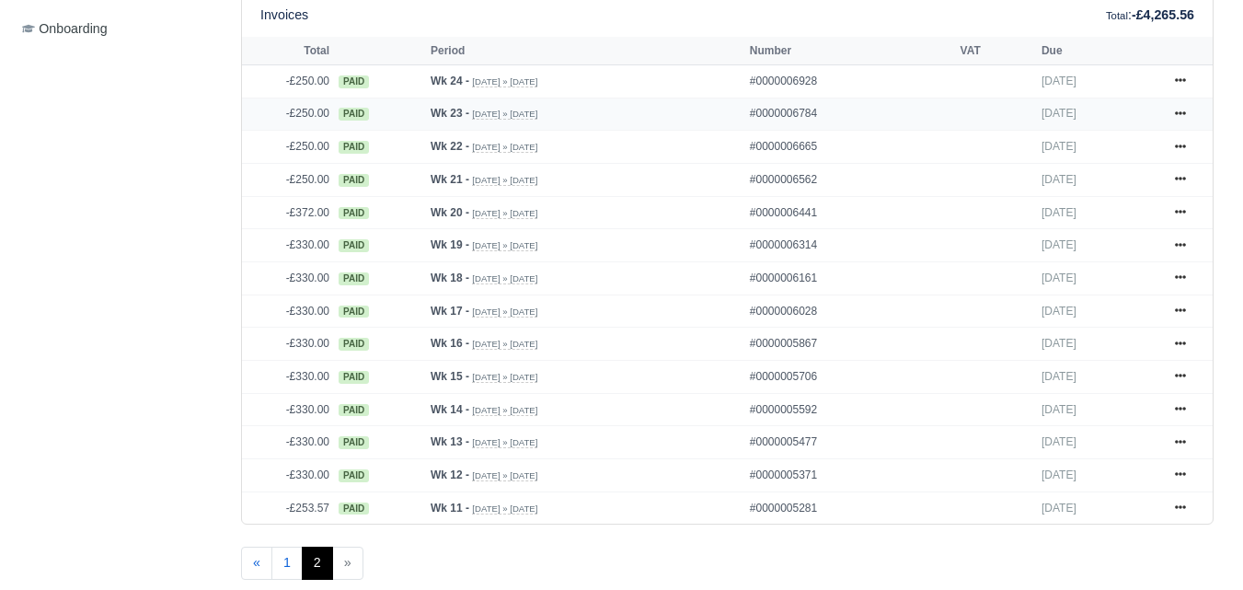
scroll to position [766, 0]
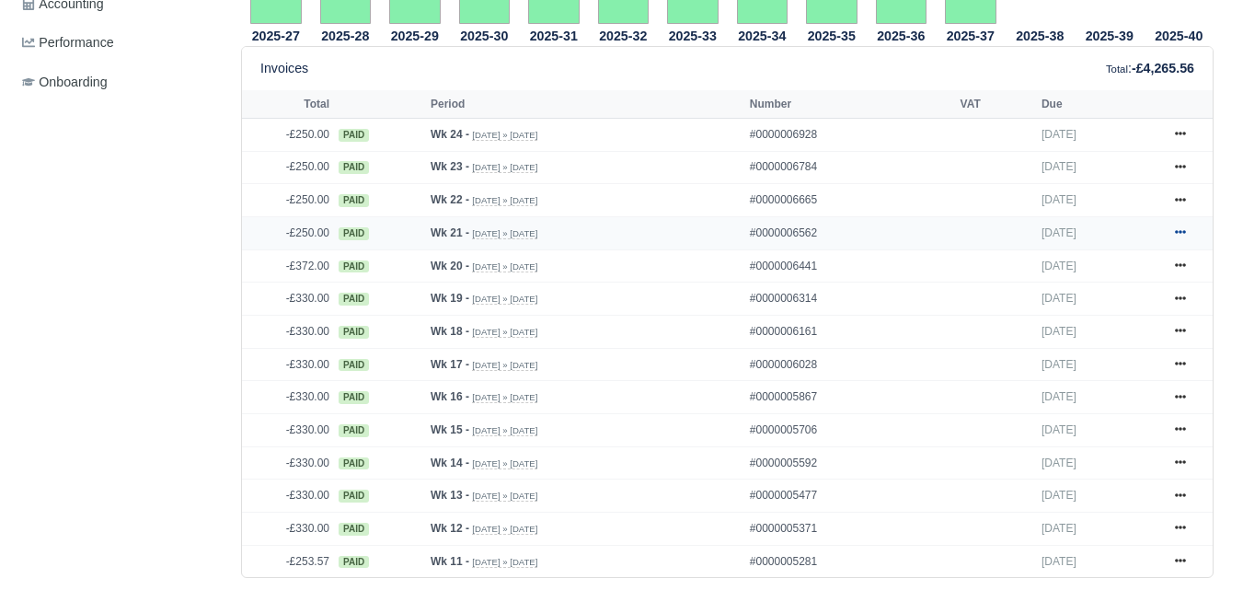
click at [1187, 226] on link at bounding box center [1181, 233] width 28 height 23
click at [179, 236] on div "Details Timesheet Invoices Wallet Customer Escalations Notes Attendance Documen…" at bounding box center [121, 403] width 212 height 1851
click at [1177, 230] on icon at bounding box center [1180, 231] width 11 height 11
click at [1172, 197] on link at bounding box center [1181, 200] width 28 height 23
click at [1182, 165] on icon at bounding box center [1180, 166] width 11 height 11
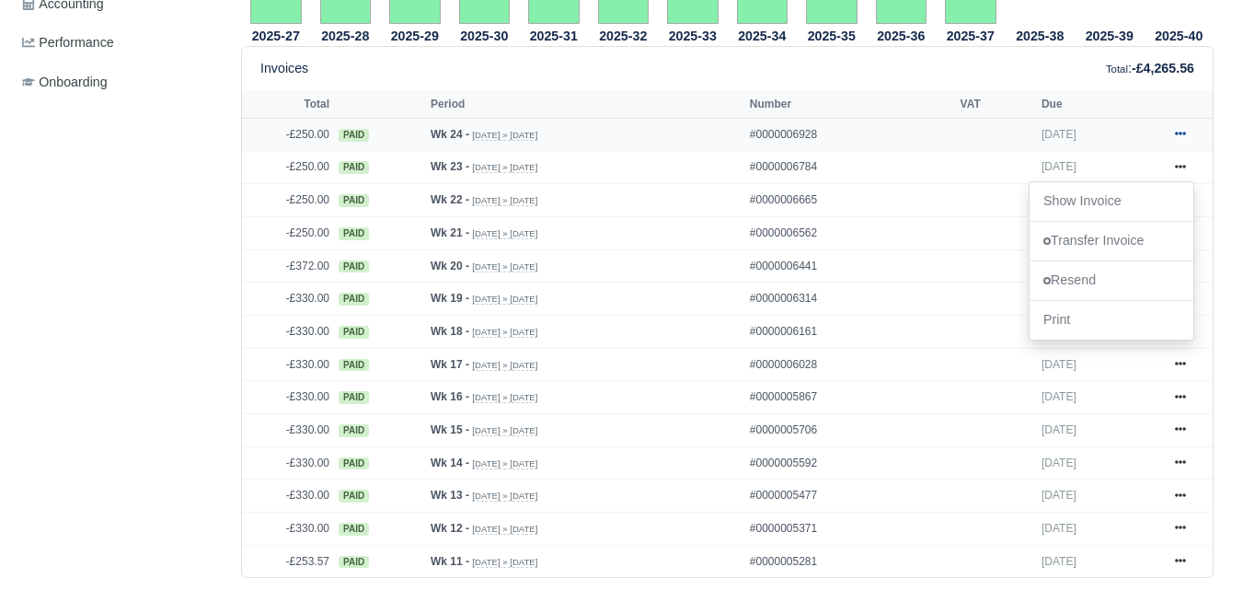
click at [1176, 136] on icon at bounding box center [1180, 134] width 11 height 4
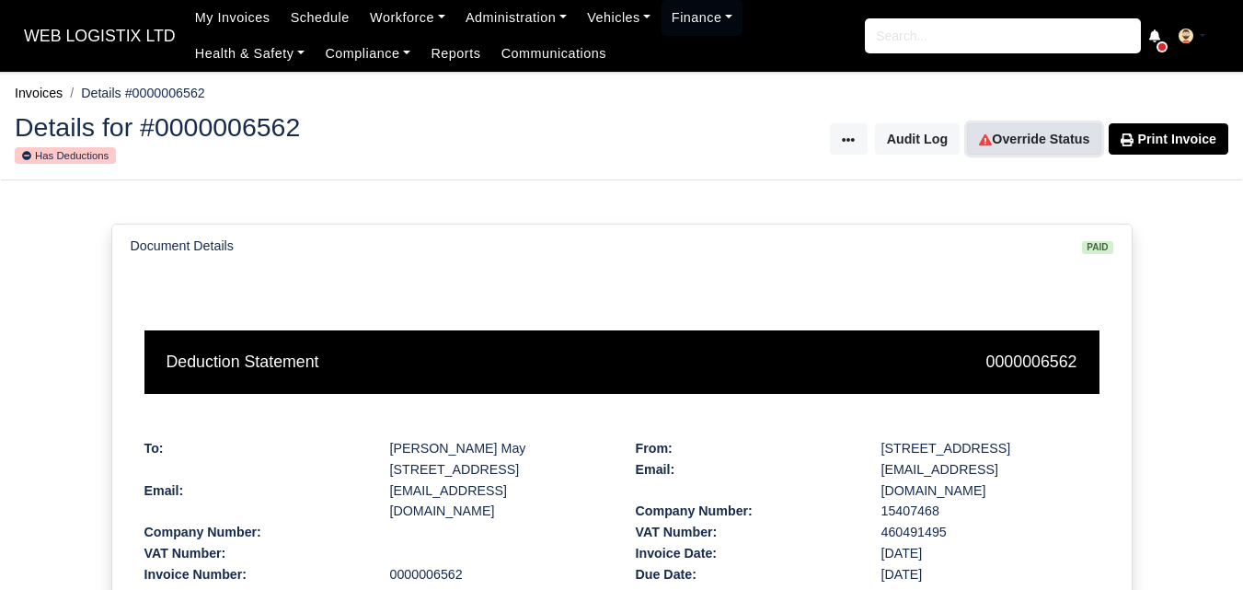
click at [1024, 148] on link "Override Status" at bounding box center [1034, 138] width 134 height 31
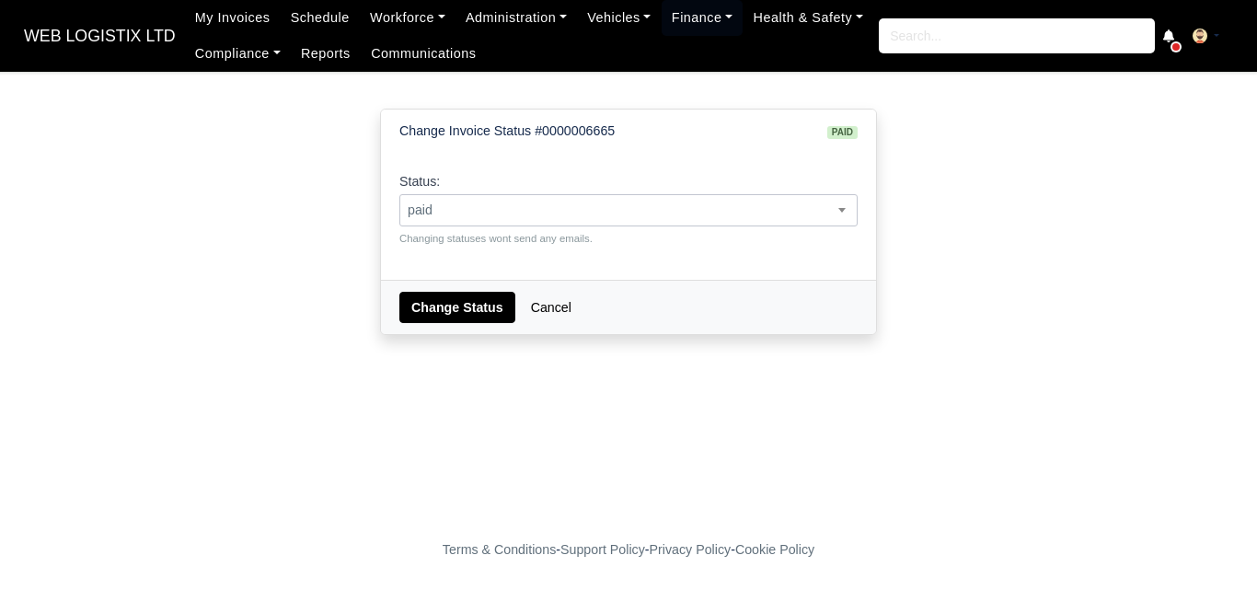
click at [475, 212] on span "paid" at bounding box center [628, 210] width 456 height 23
select select "pending"
click at [454, 307] on button "Change Status" at bounding box center [457, 307] width 116 height 31
click at [593, 209] on span "paid" at bounding box center [628, 210] width 456 height 23
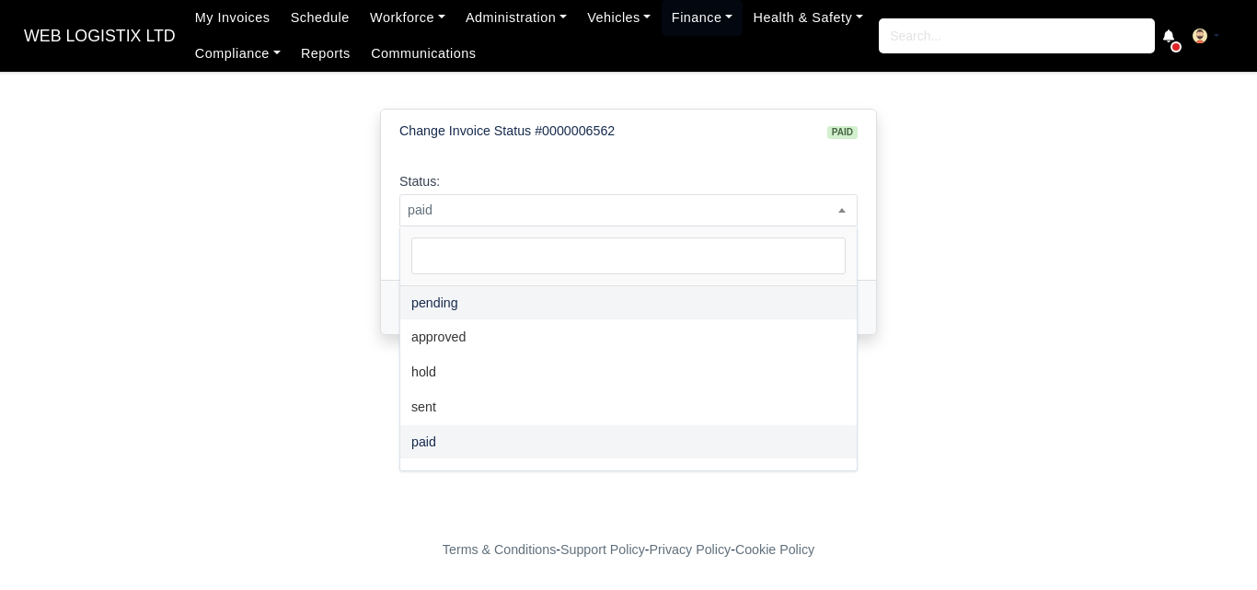
select select "pending"
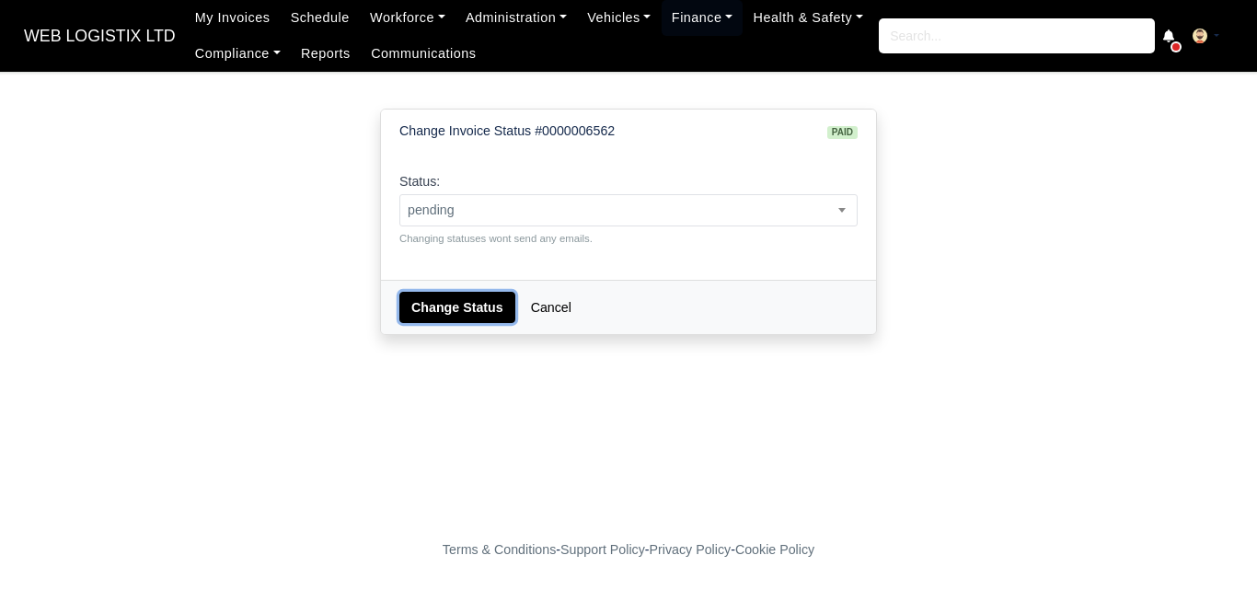
click at [469, 292] on button "Change Status" at bounding box center [457, 307] width 116 height 31
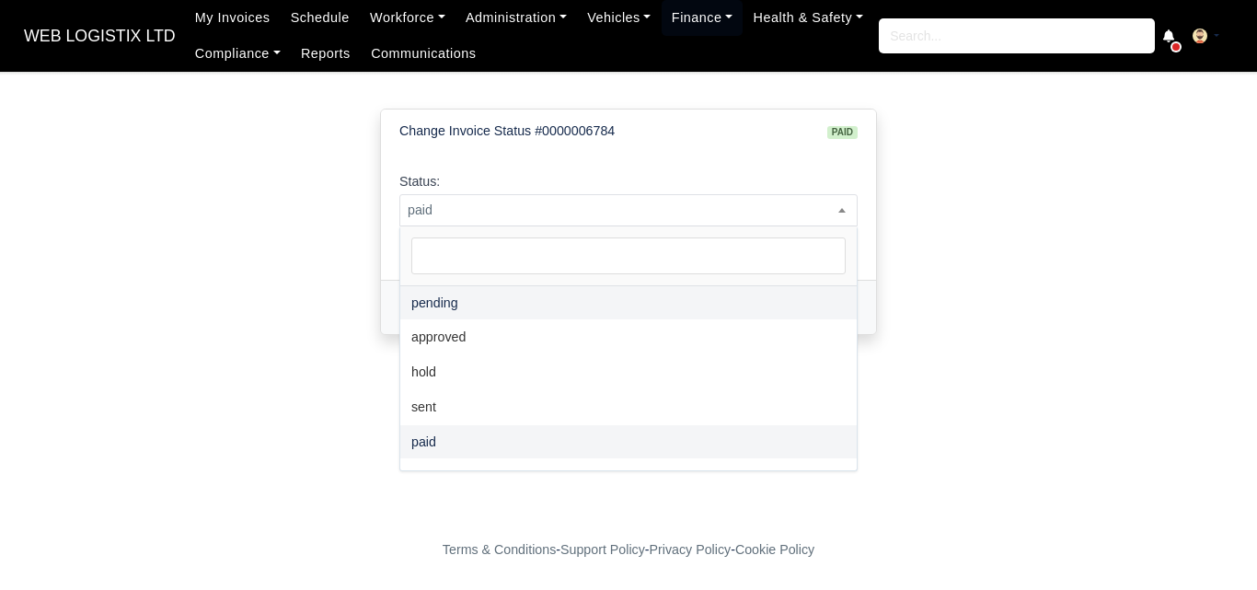
select select "pending"
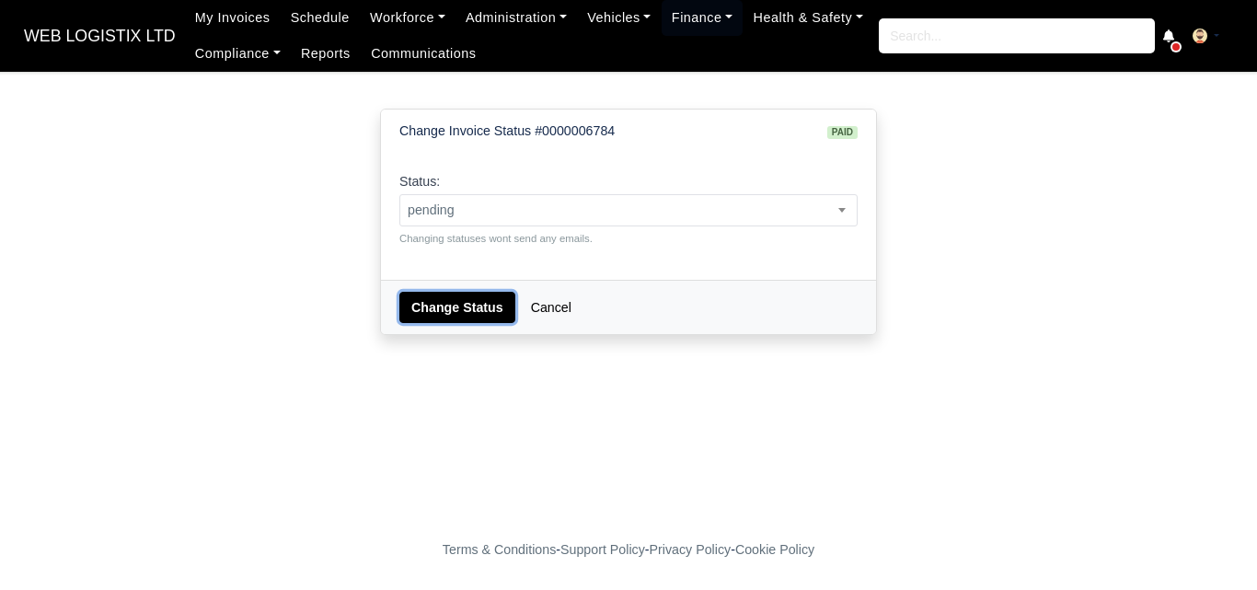
click at [444, 294] on button "Change Status" at bounding box center [457, 307] width 116 height 31
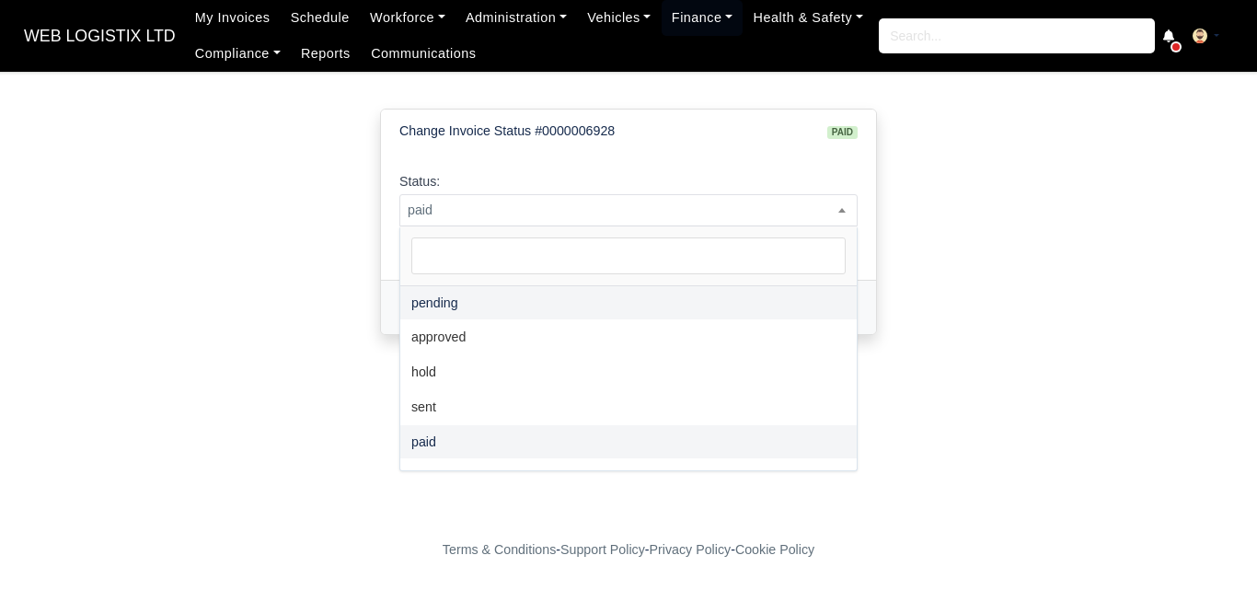
select select "pending"
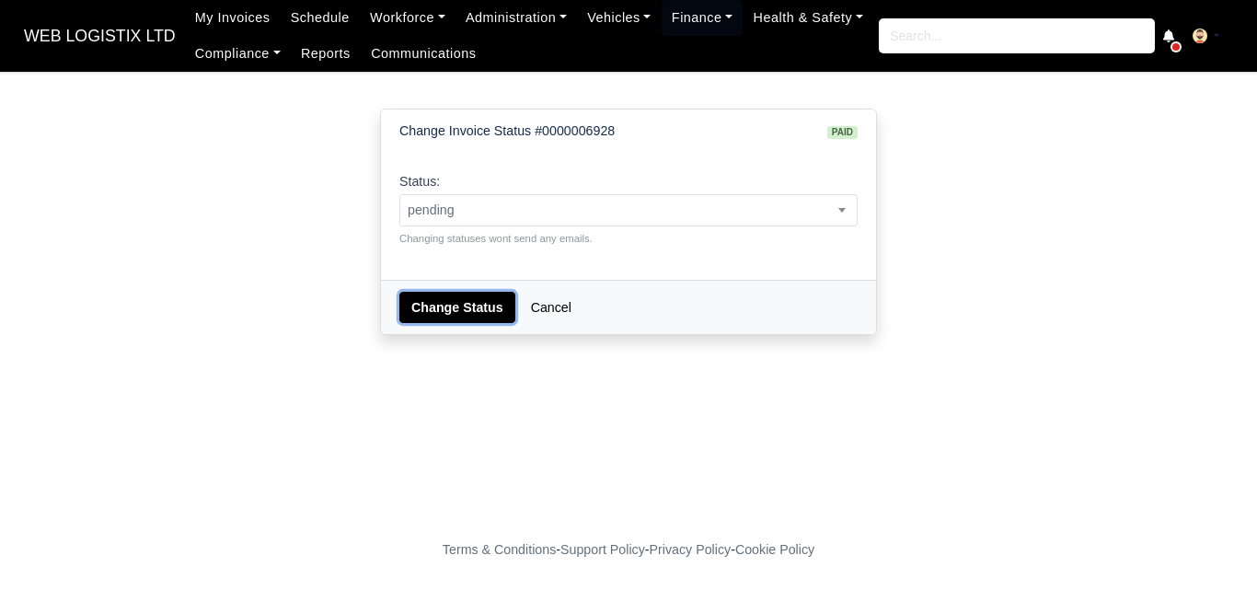
click at [432, 305] on button "Change Status" at bounding box center [457, 307] width 116 height 31
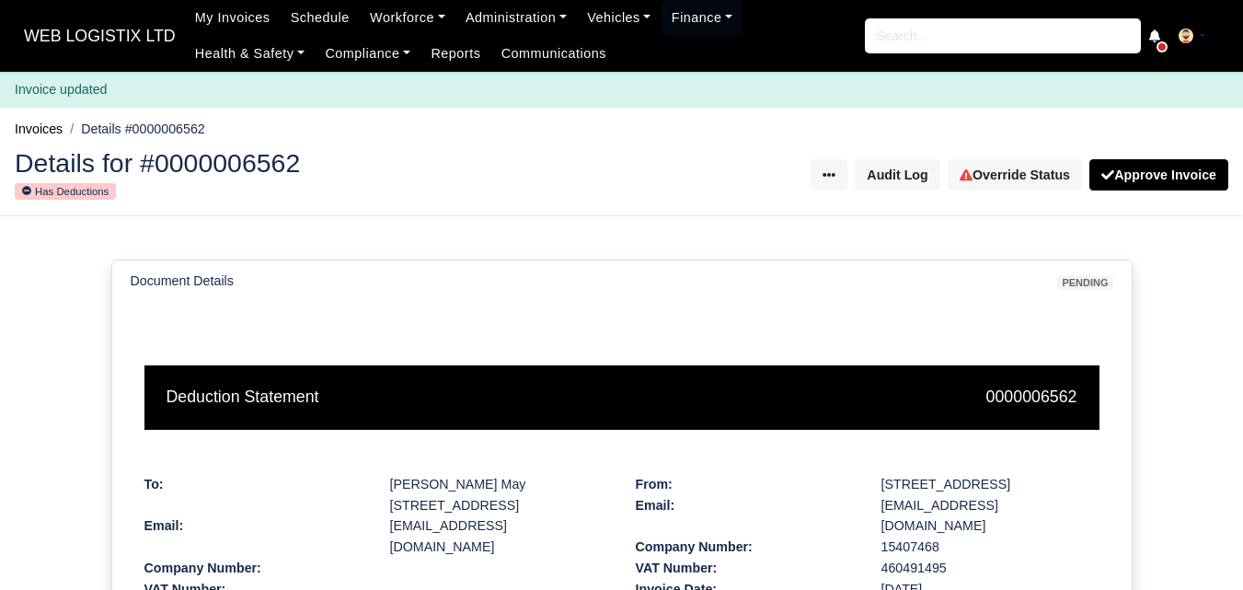
click at [1008, 145] on div "Details for #0000006562 Has Deductions Invoice Actions Put on Hold Void Invoice…" at bounding box center [621, 175] width 1241 height 81
click at [999, 181] on link "Override Status" at bounding box center [1015, 174] width 134 height 31
click at [970, 175] on icon at bounding box center [966, 174] width 13 height 13
click at [998, 167] on link "Override Status" at bounding box center [1015, 174] width 134 height 31
click at [986, 187] on link "Override Status" at bounding box center [1015, 174] width 134 height 31
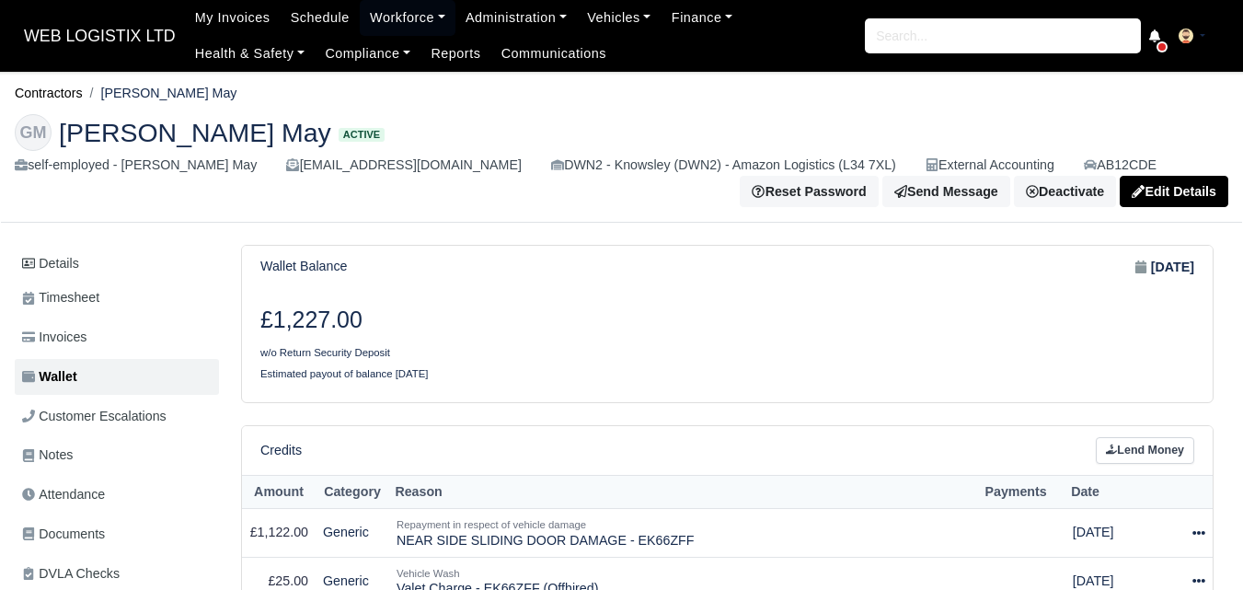
drag, startPoint x: 0, startPoint y: 0, endPoint x: 1194, endPoint y: 315, distance: 1234.9
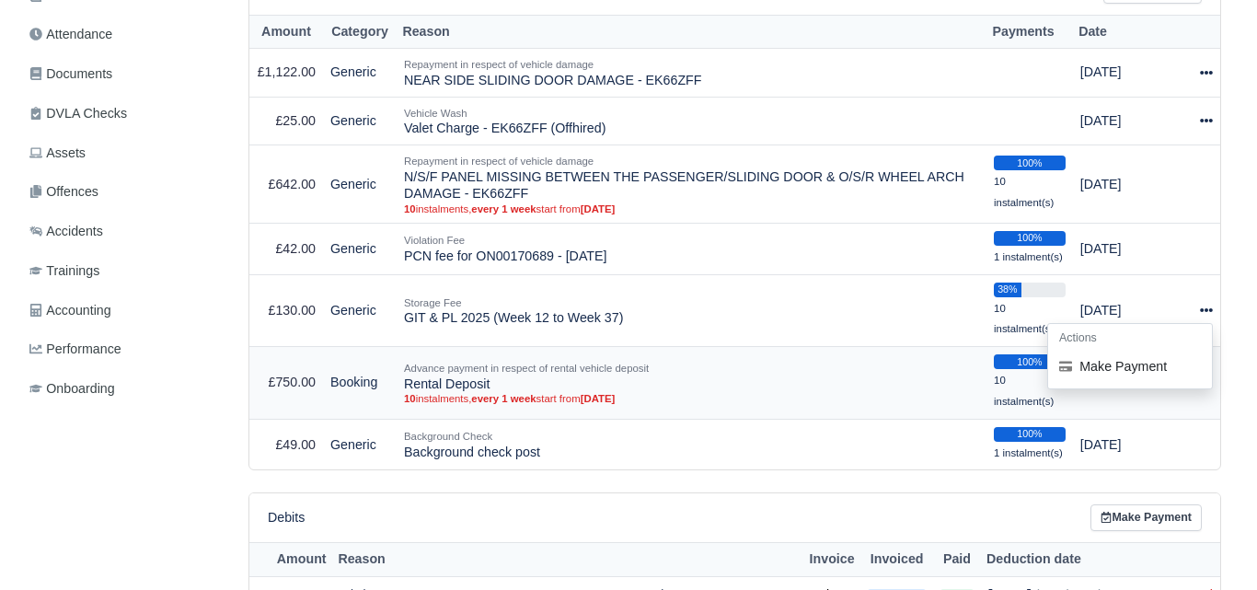
scroll to position [460, 0]
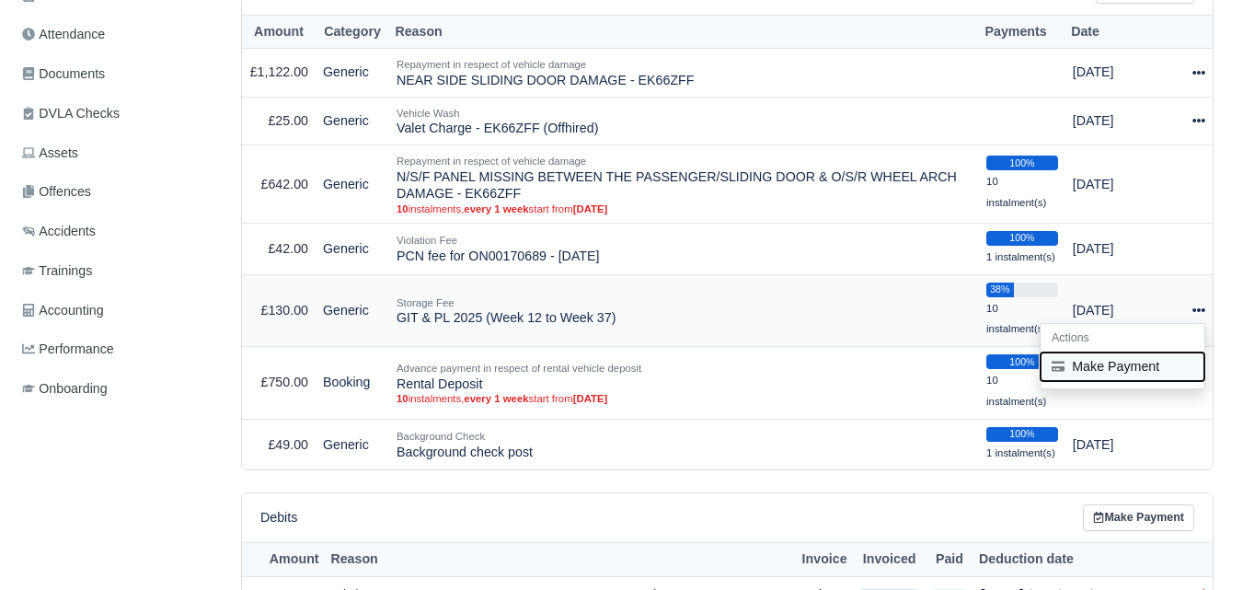
click at [1059, 369] on icon at bounding box center [1058, 366] width 13 height 13
click at [1200, 310] on icon at bounding box center [1198, 310] width 13 height 13
click at [1110, 363] on button "Make Payment" at bounding box center [1123, 366] width 164 height 29
select select "7209"
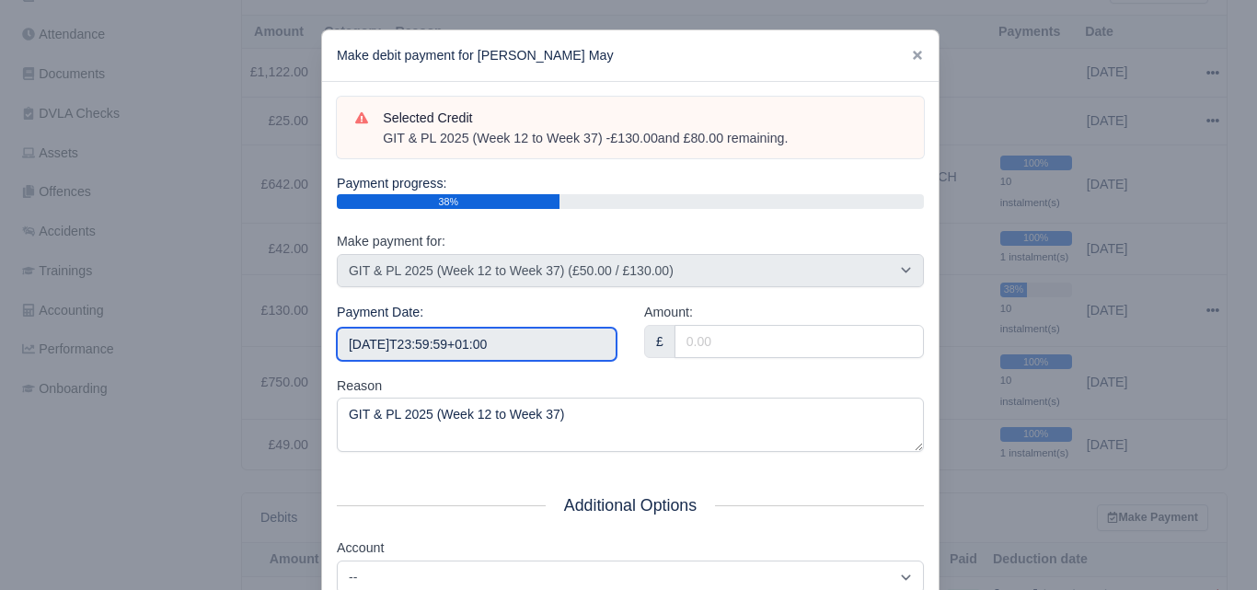
click at [554, 337] on input "2025-10-04T23:59:59+01:00" at bounding box center [477, 344] width 280 height 33
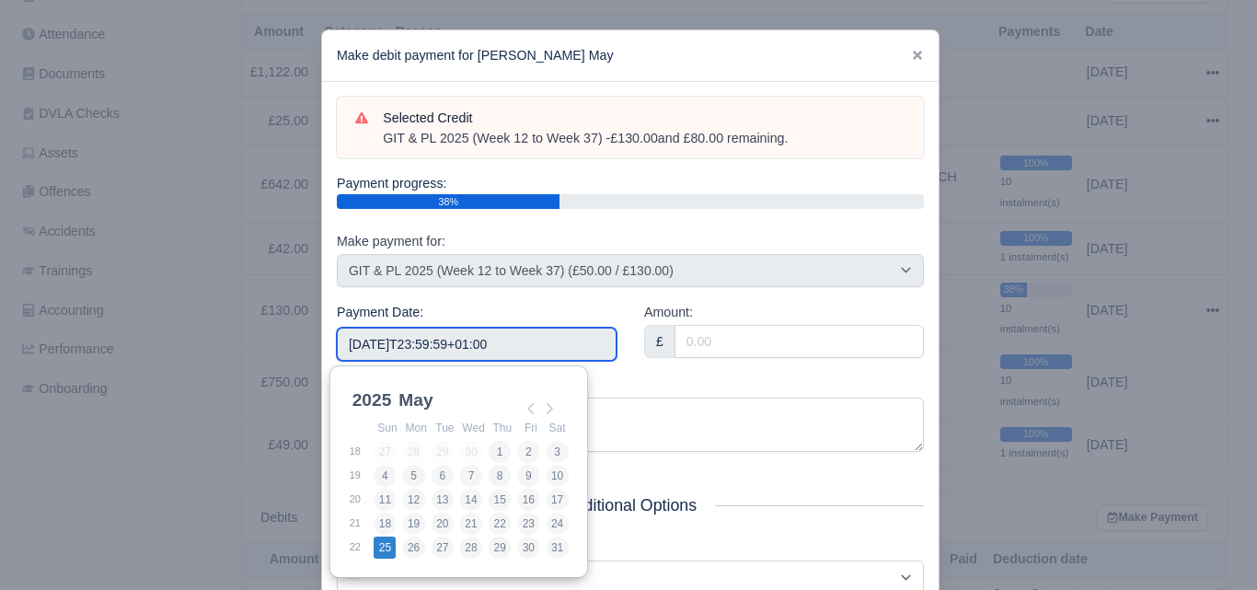
type input "2025-05-25"
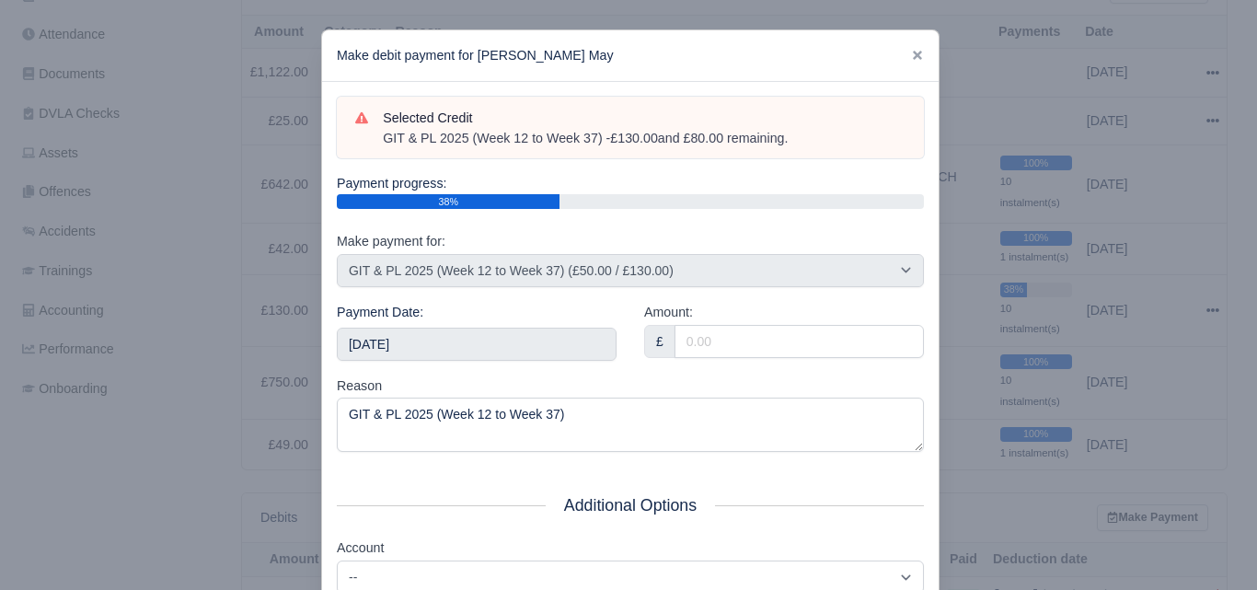
click at [781, 322] on div "Amount: £" at bounding box center [784, 330] width 280 height 56
click at [756, 339] on input "Amount:" at bounding box center [798, 341] width 249 height 33
paste input "5"
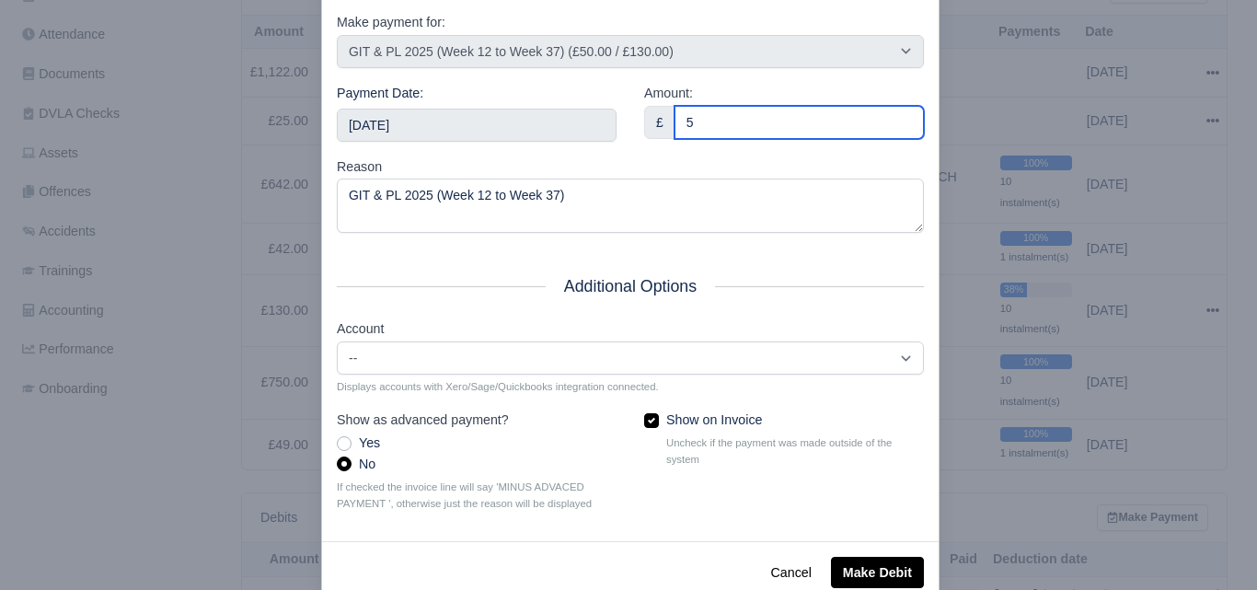
scroll to position [264, 0]
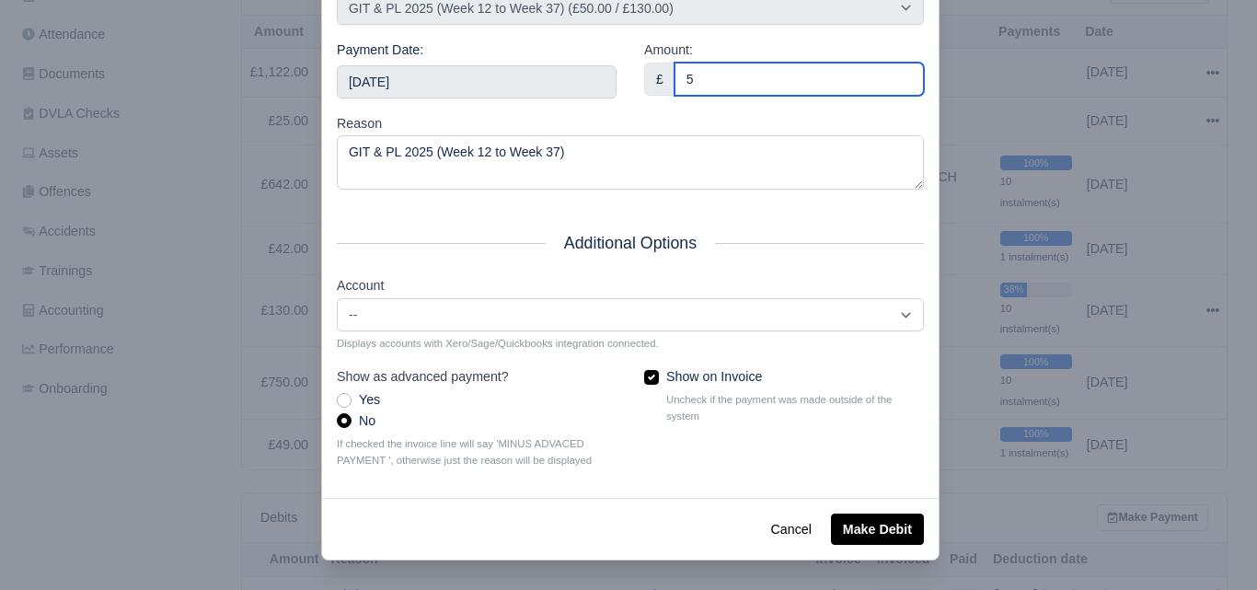
type input "5"
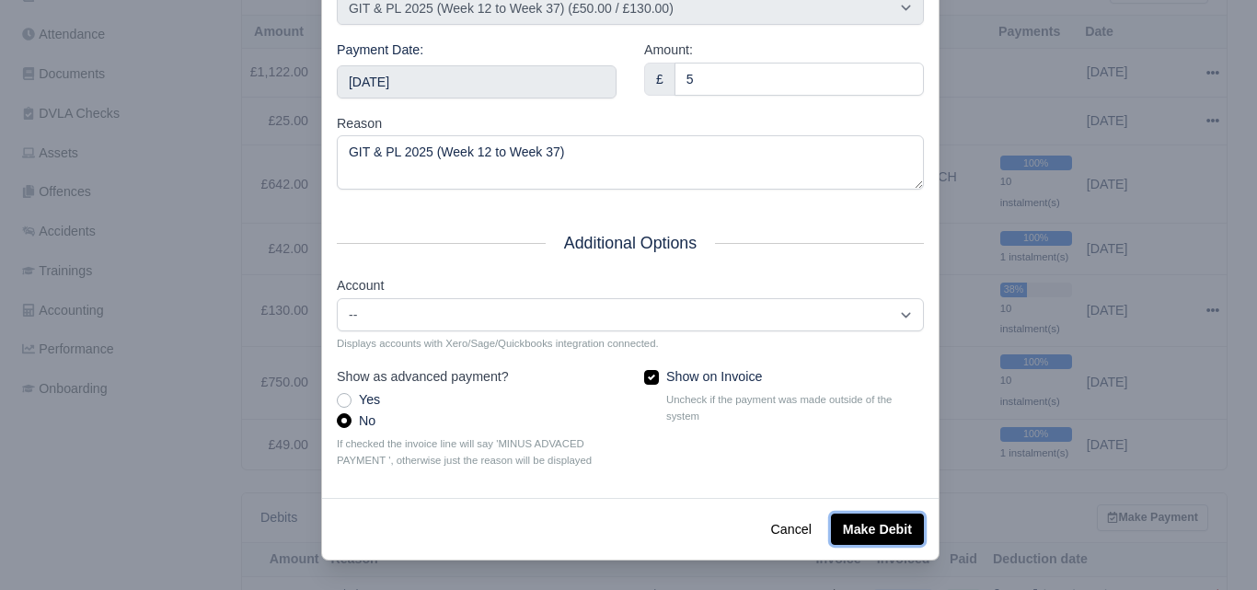
click at [856, 522] on button "Make Debit" at bounding box center [877, 528] width 93 height 31
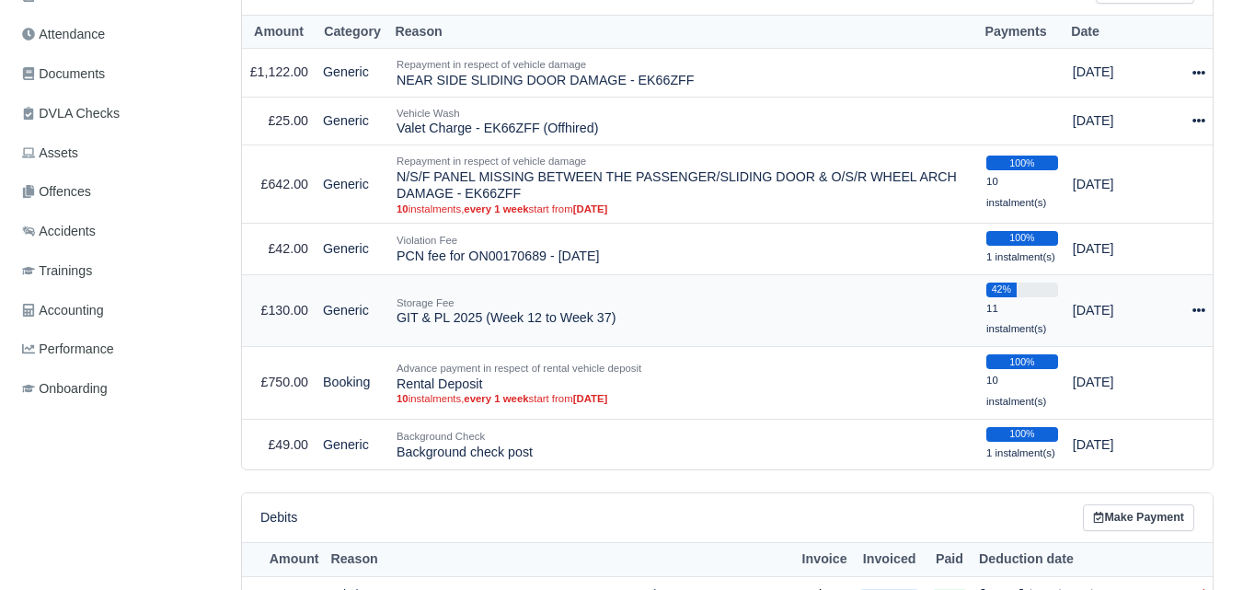
click at [1196, 313] on icon at bounding box center [1198, 310] width 13 height 13
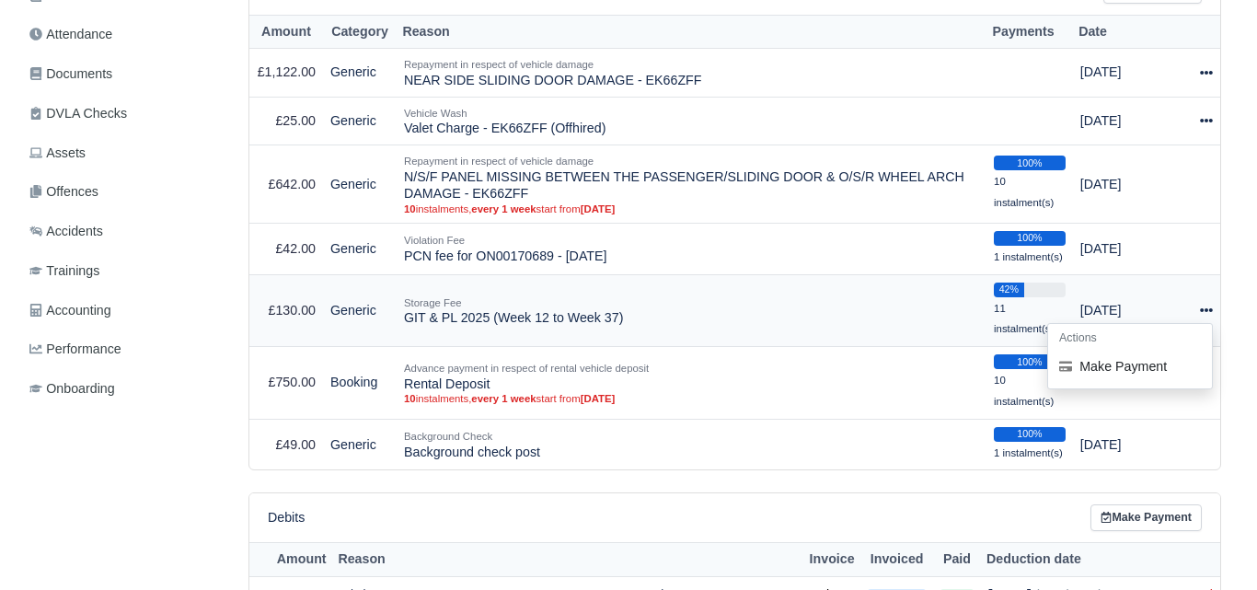
scroll to position [460, 0]
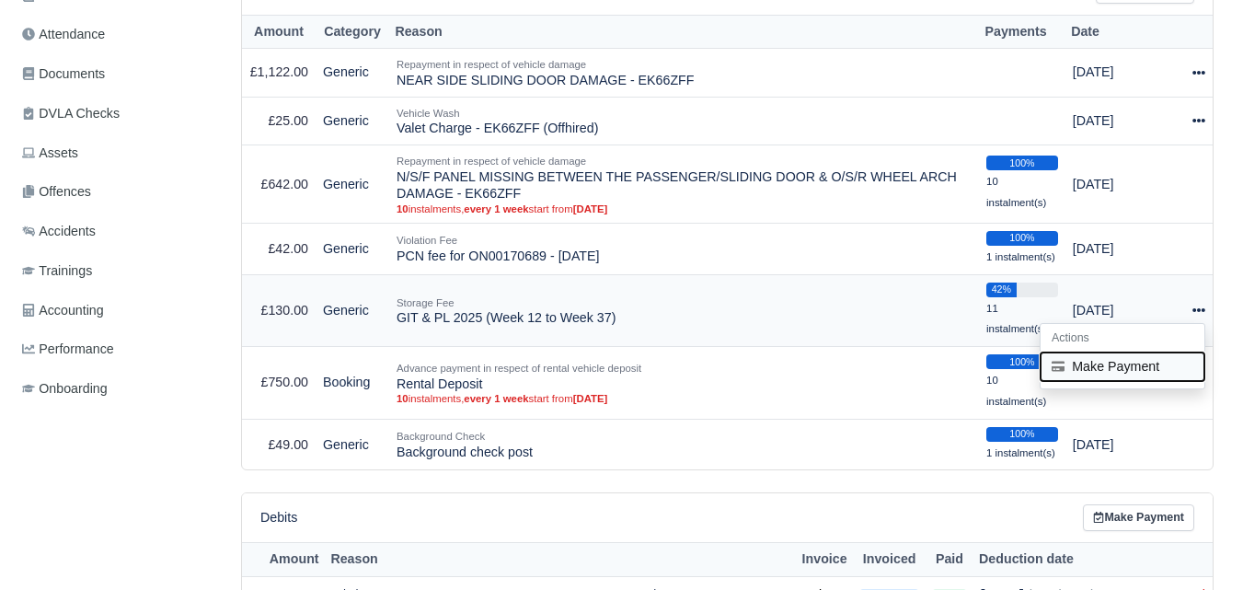
click at [1083, 374] on button "Make Payment" at bounding box center [1123, 366] width 164 height 29
select select "7209"
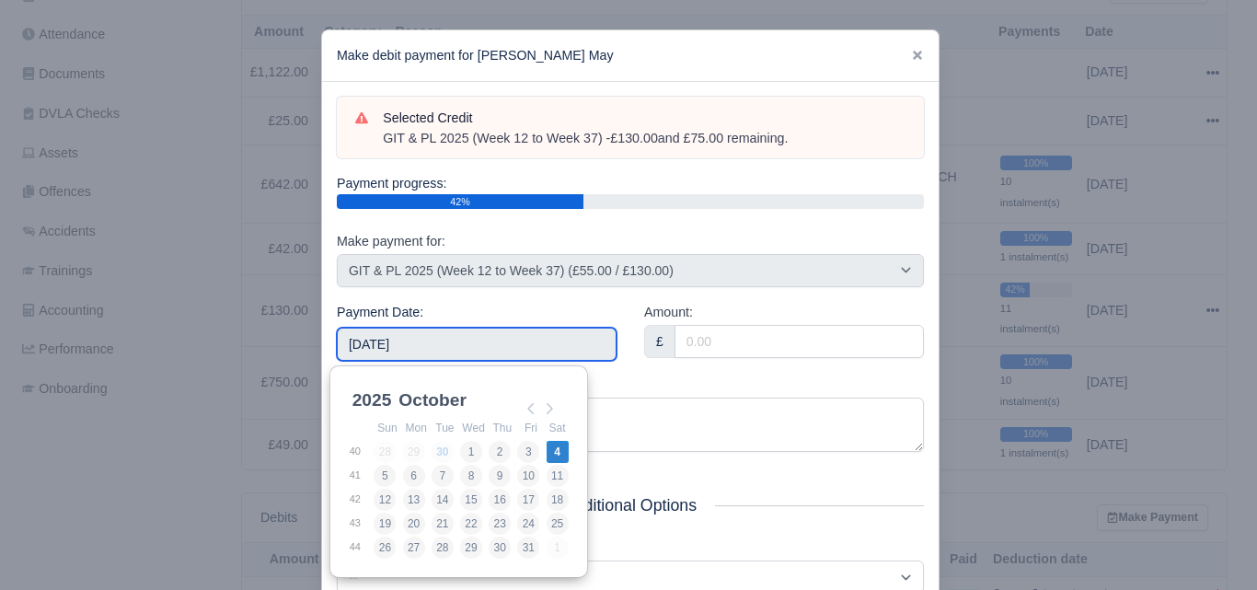
click at [541, 352] on input "[DATE]" at bounding box center [477, 344] width 280 height 33
type input "[DATE]"
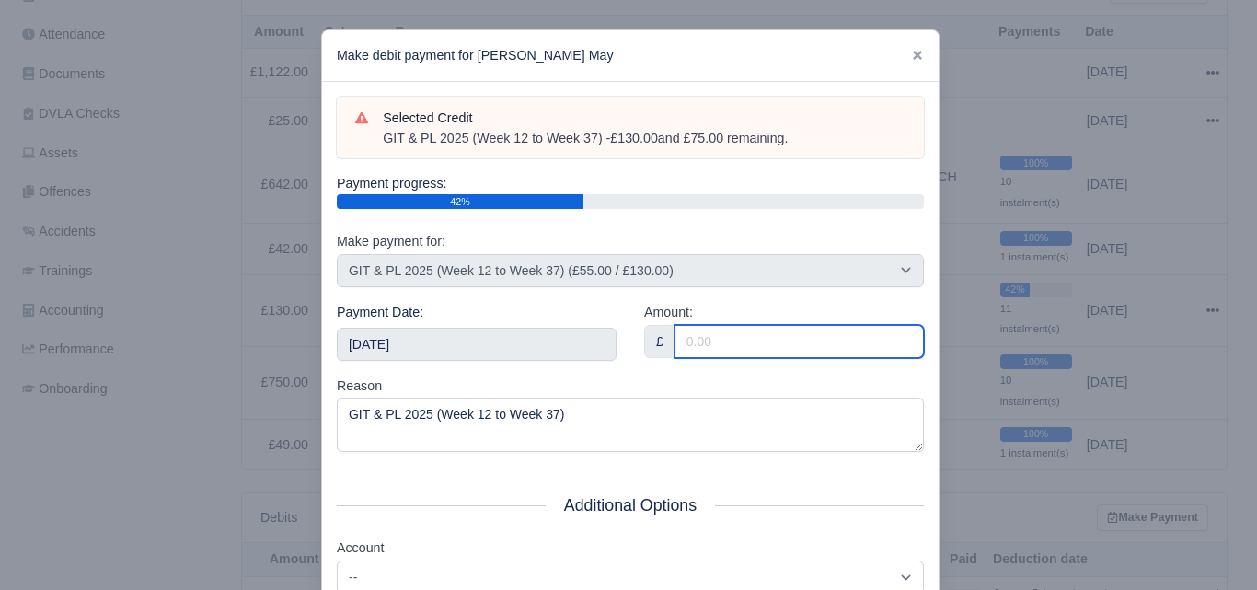
click at [755, 332] on input "Amount:" at bounding box center [798, 341] width 249 height 33
paste input "5"
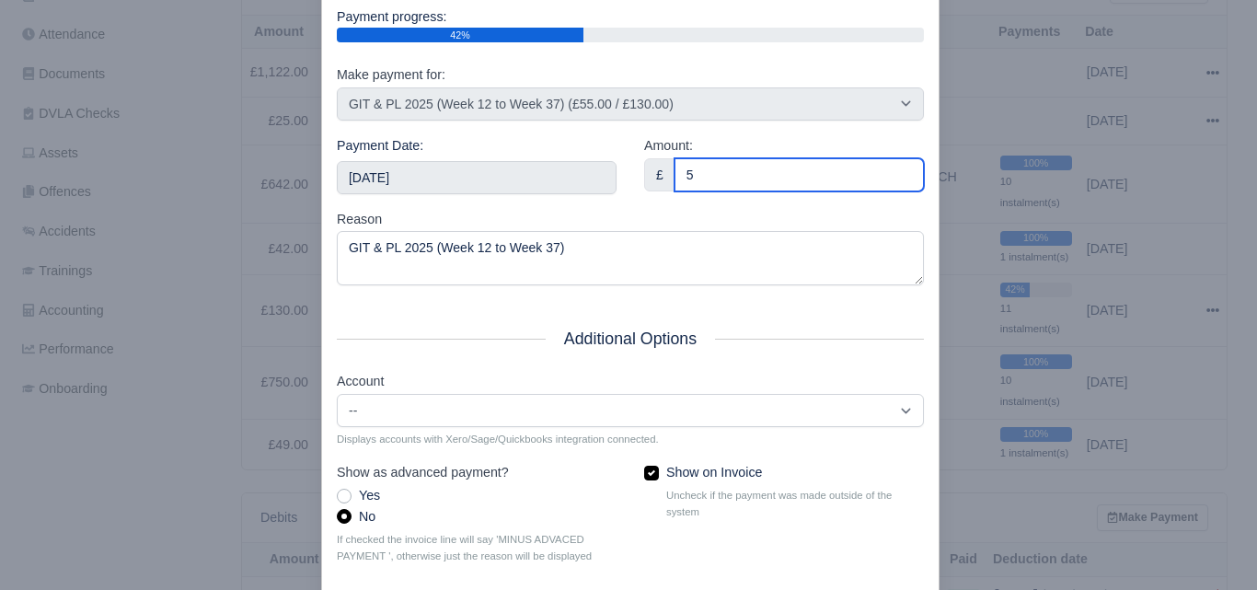
scroll to position [264, 0]
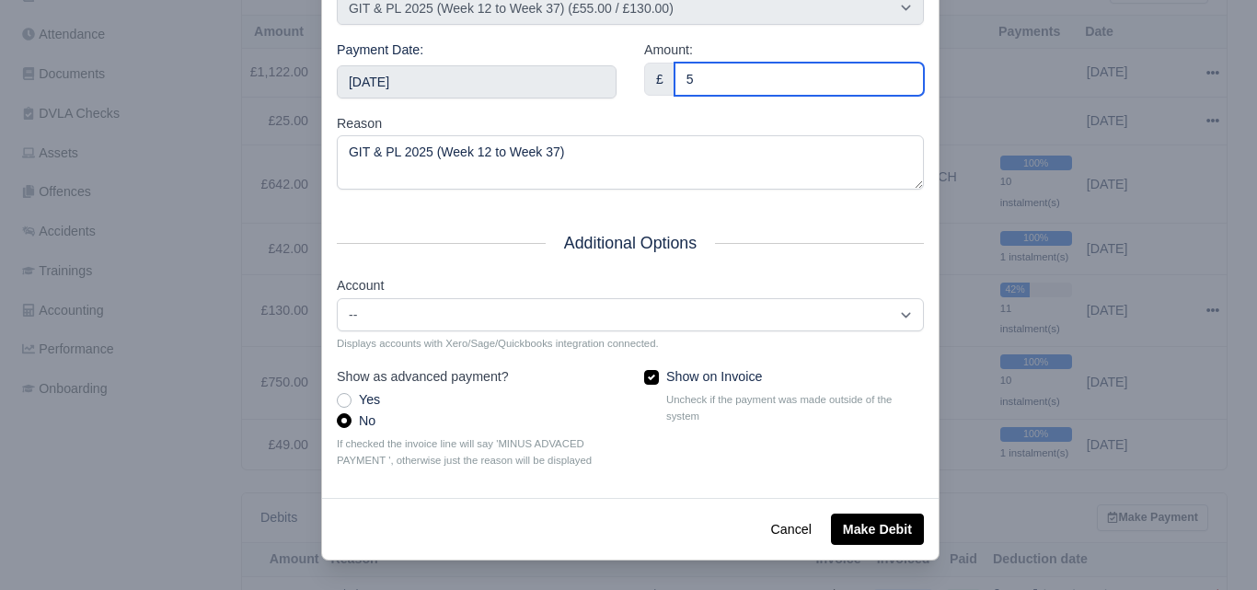
type input "5"
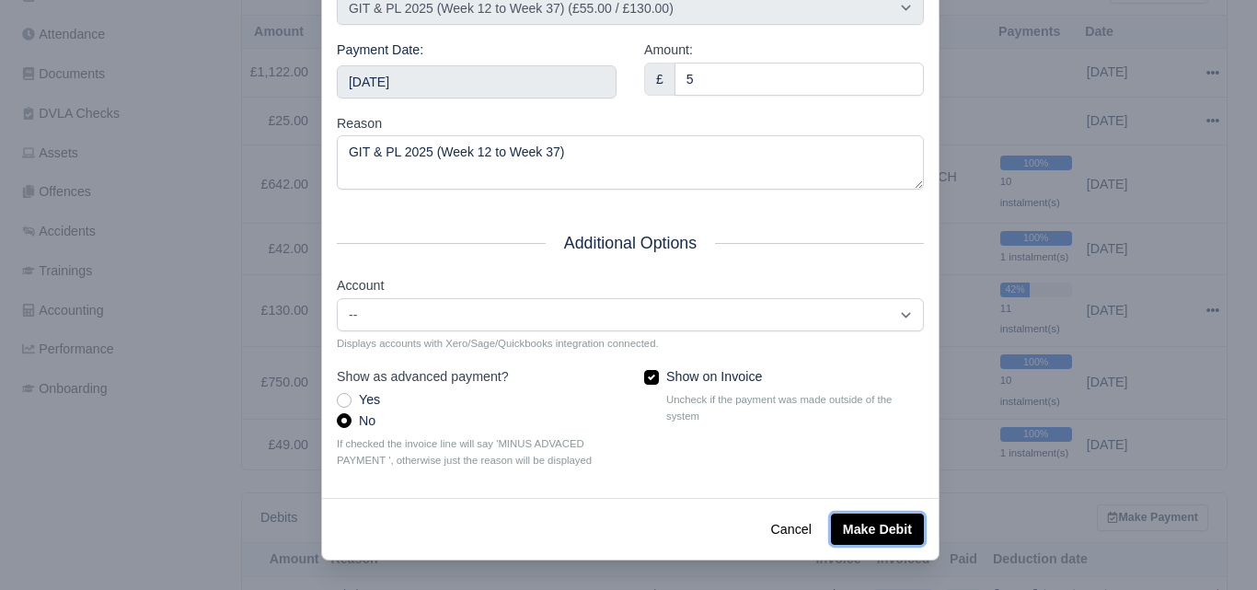
click at [854, 529] on button "Make Debit" at bounding box center [877, 528] width 93 height 31
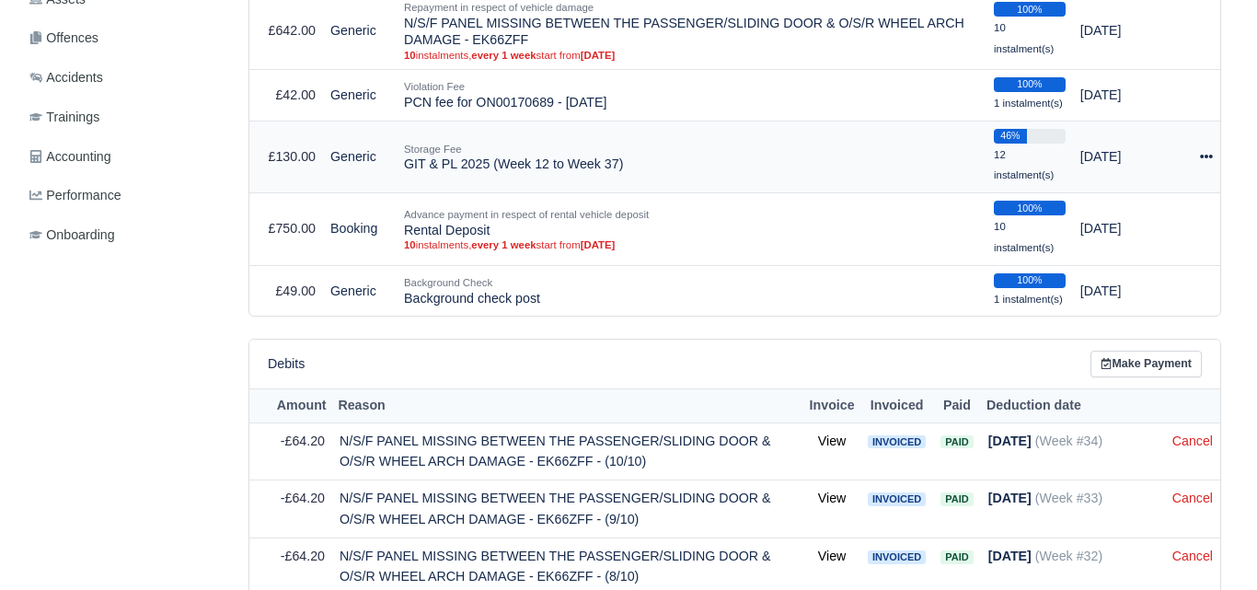
scroll to position [614, 0]
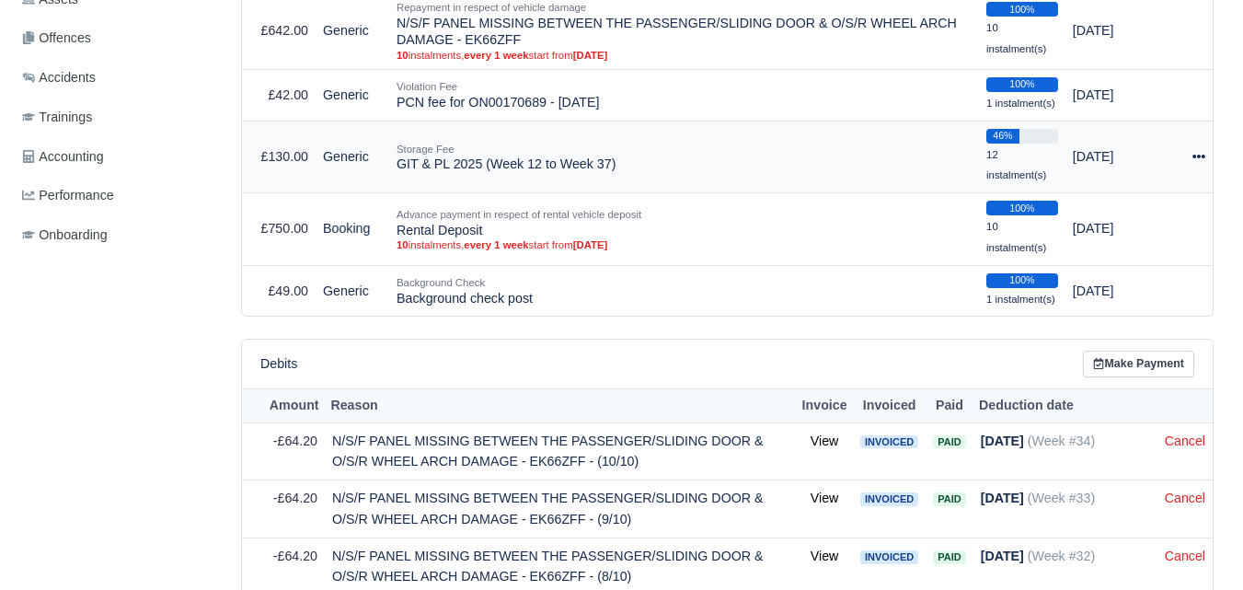
click at [1202, 157] on icon at bounding box center [1198, 156] width 13 height 13
click at [1131, 224] on button "Make Payment" at bounding box center [1123, 213] width 164 height 29
select select "7209"
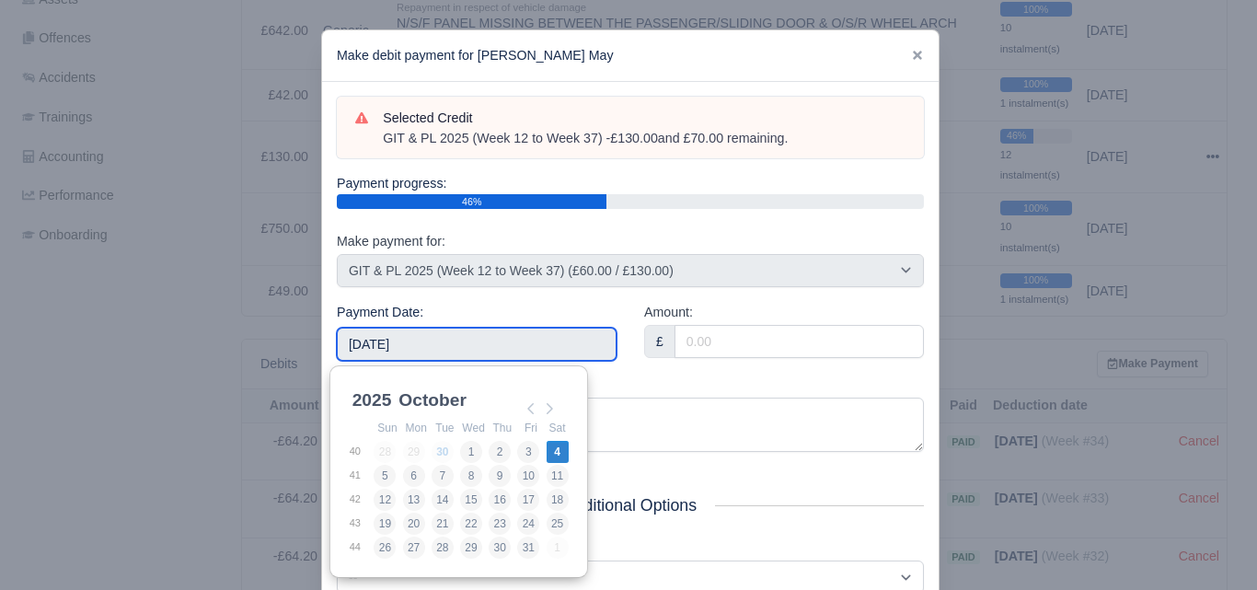
click at [446, 349] on input "[DATE]" at bounding box center [477, 344] width 280 height 33
type input "[DATE]"
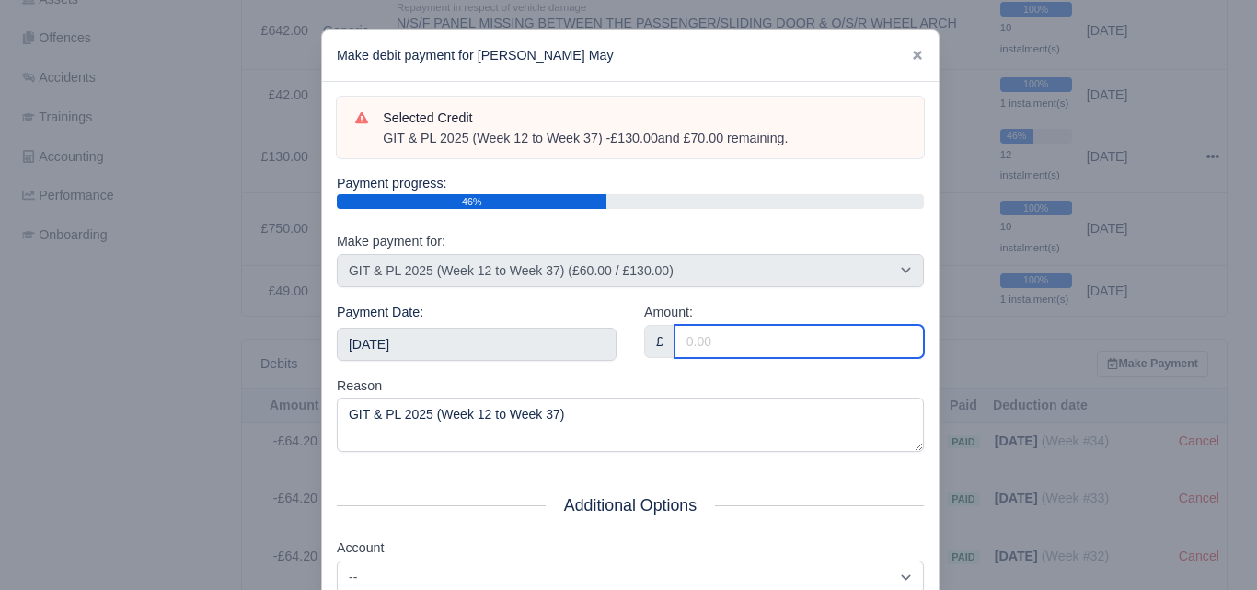
click at [689, 343] on input "Amount:" at bounding box center [798, 341] width 249 height 33
paste input "5"
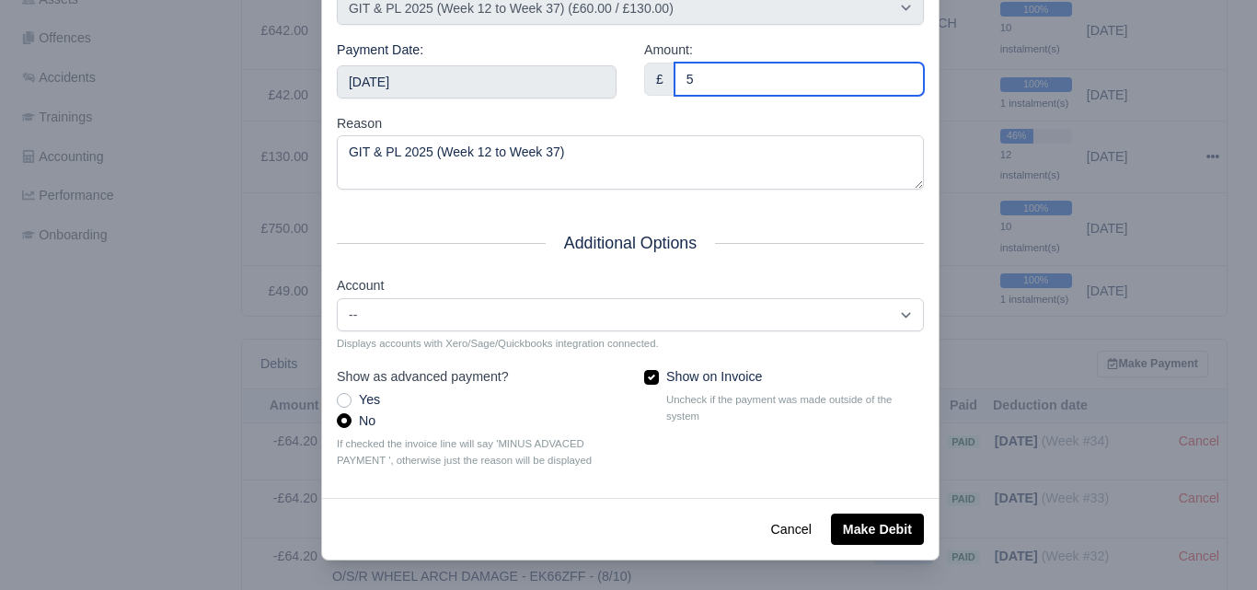
type input "5"
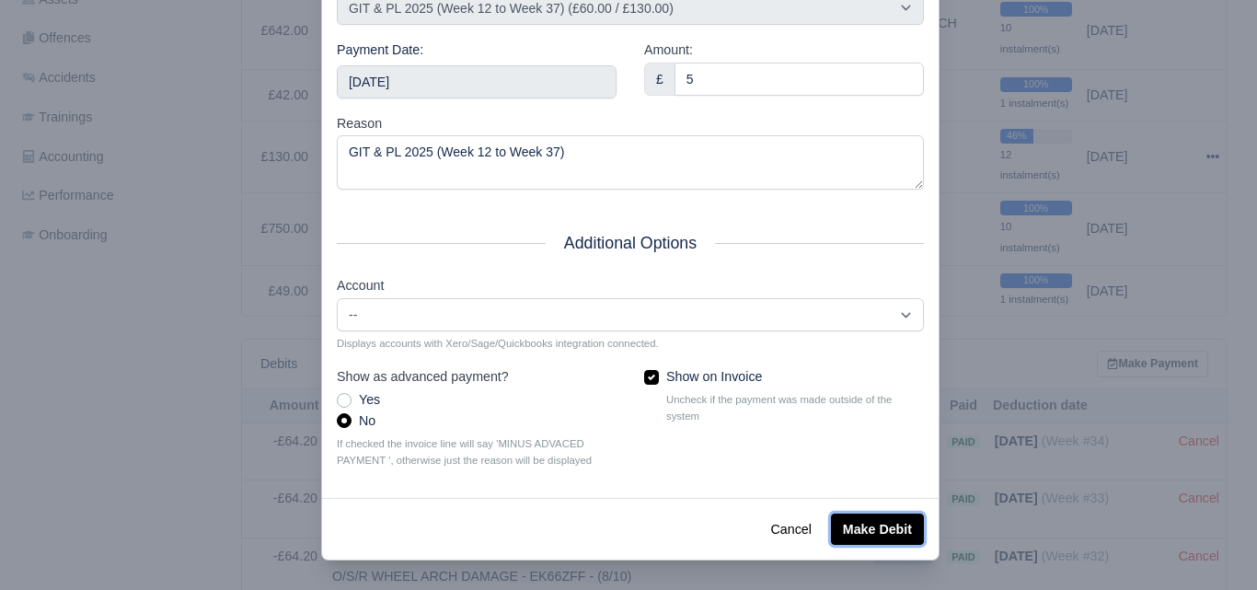
click at [844, 525] on button "Make Debit" at bounding box center [877, 528] width 93 height 31
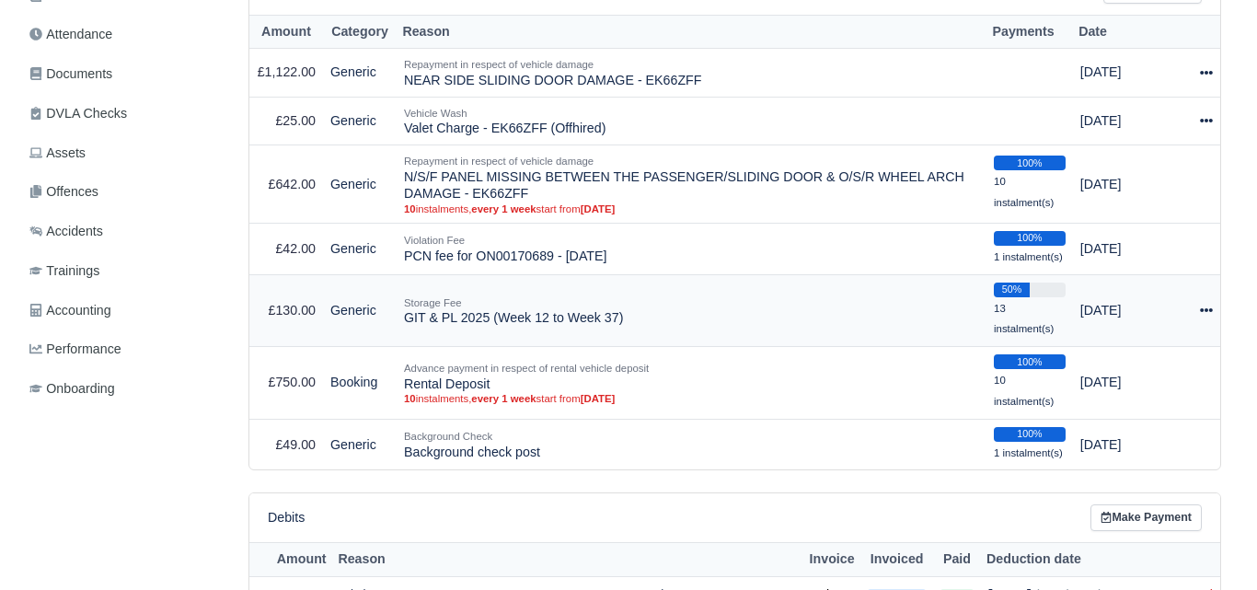
scroll to position [460, 0]
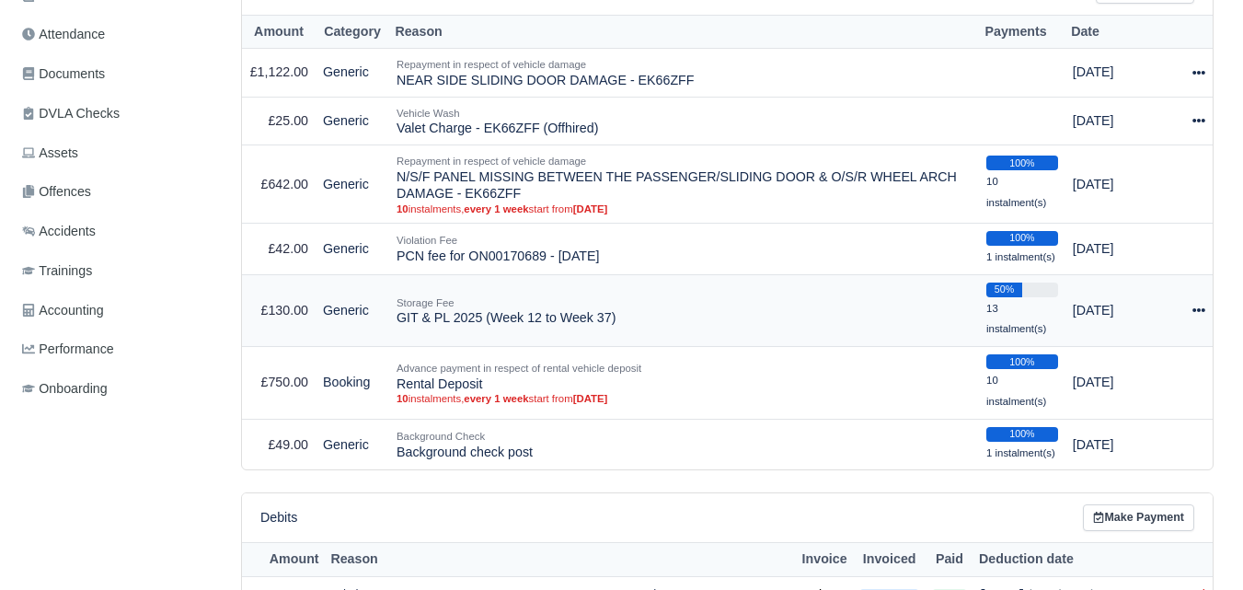
click at [1192, 314] on icon at bounding box center [1198, 310] width 13 height 13
click at [1101, 374] on button "Make Payment" at bounding box center [1123, 366] width 164 height 29
select select "7209"
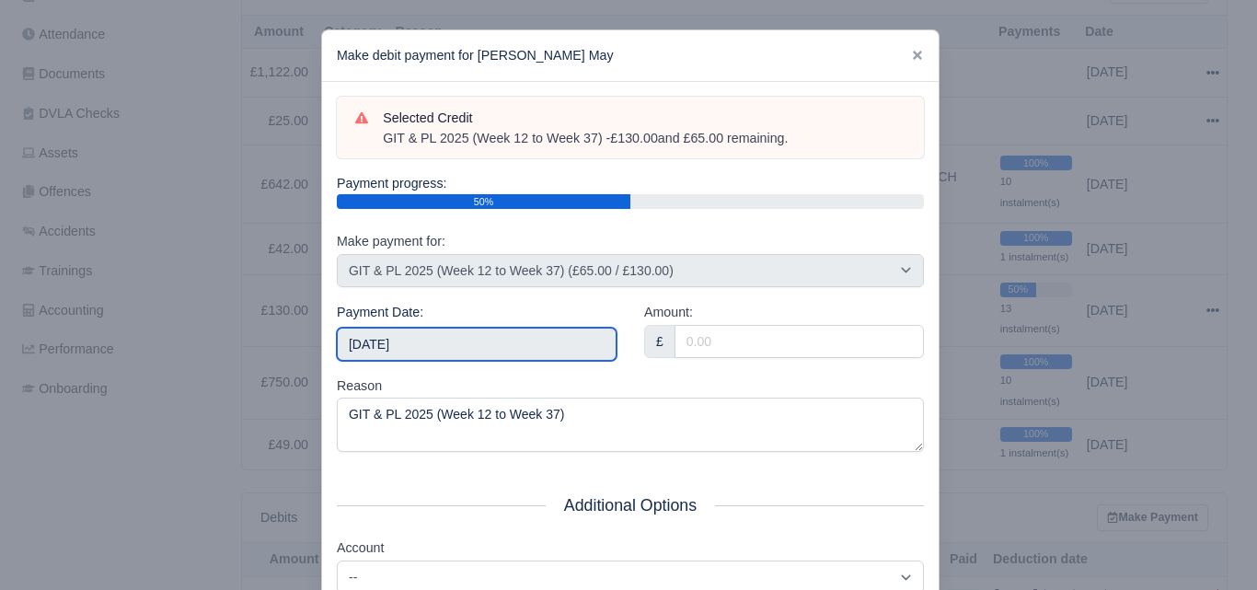
click at [377, 332] on input "2025-10-04" at bounding box center [477, 344] width 280 height 33
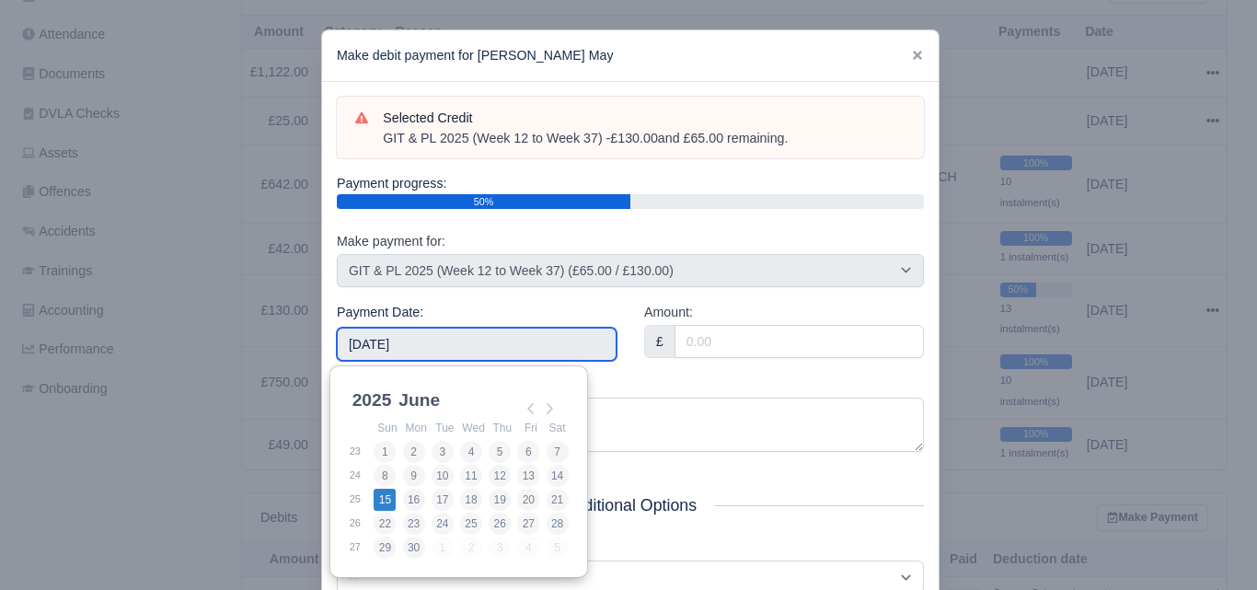
type input "2025-06-15"
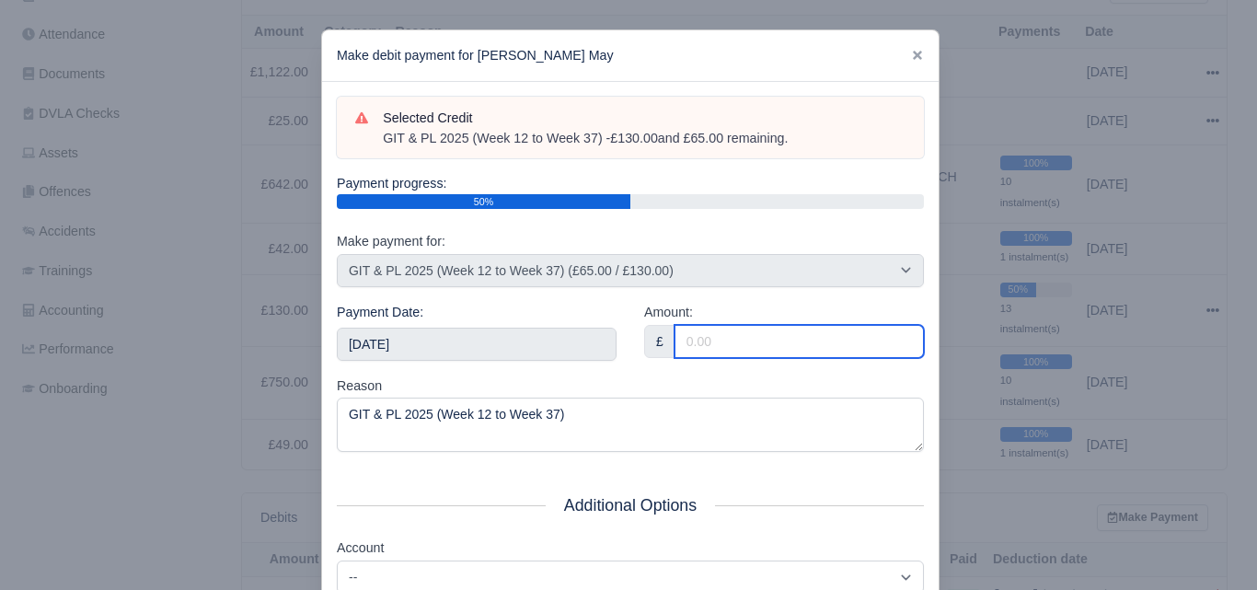
click at [706, 351] on input "Amount:" at bounding box center [798, 341] width 249 height 33
paste input "5"
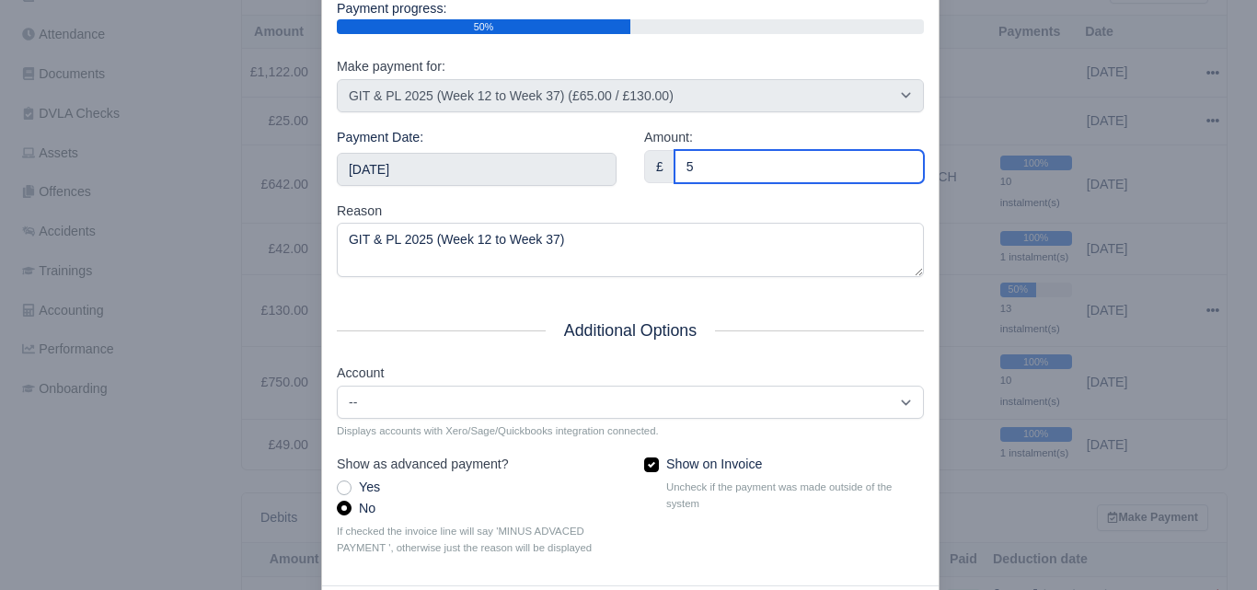
scroll to position [264, 0]
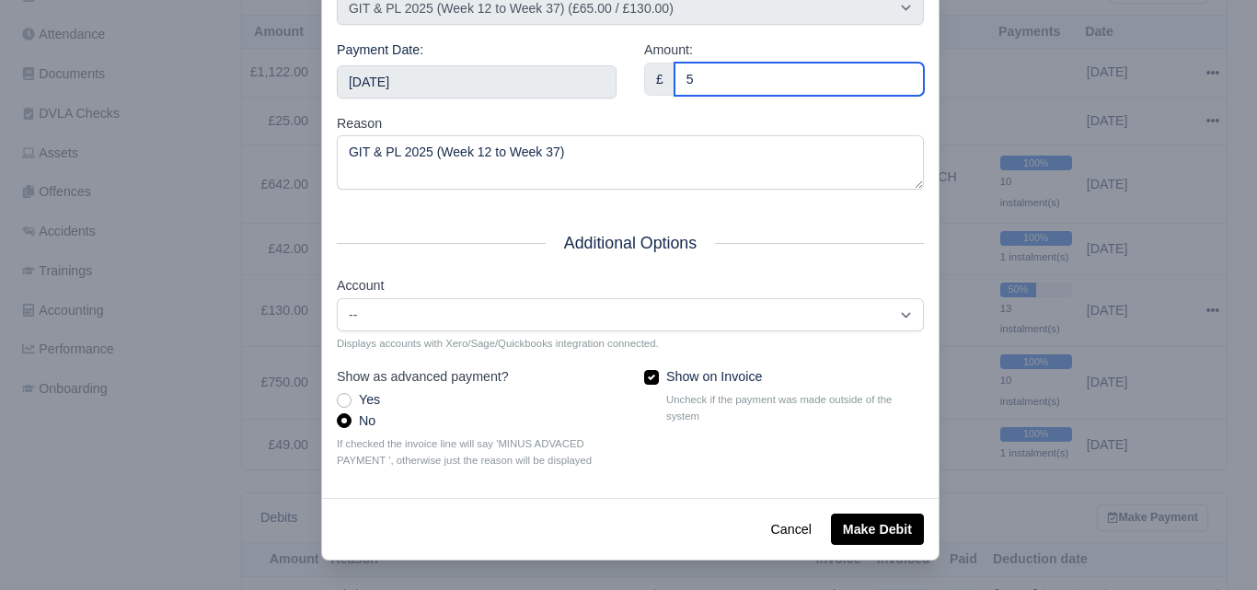
type input "5"
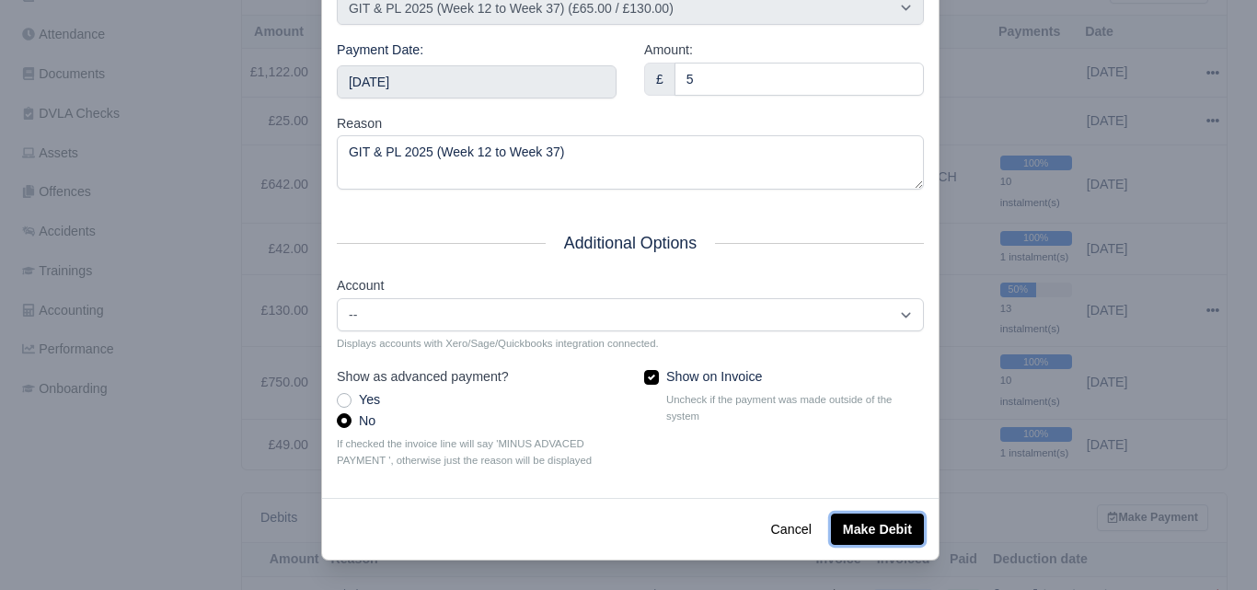
click at [883, 531] on button "Make Debit" at bounding box center [877, 528] width 93 height 31
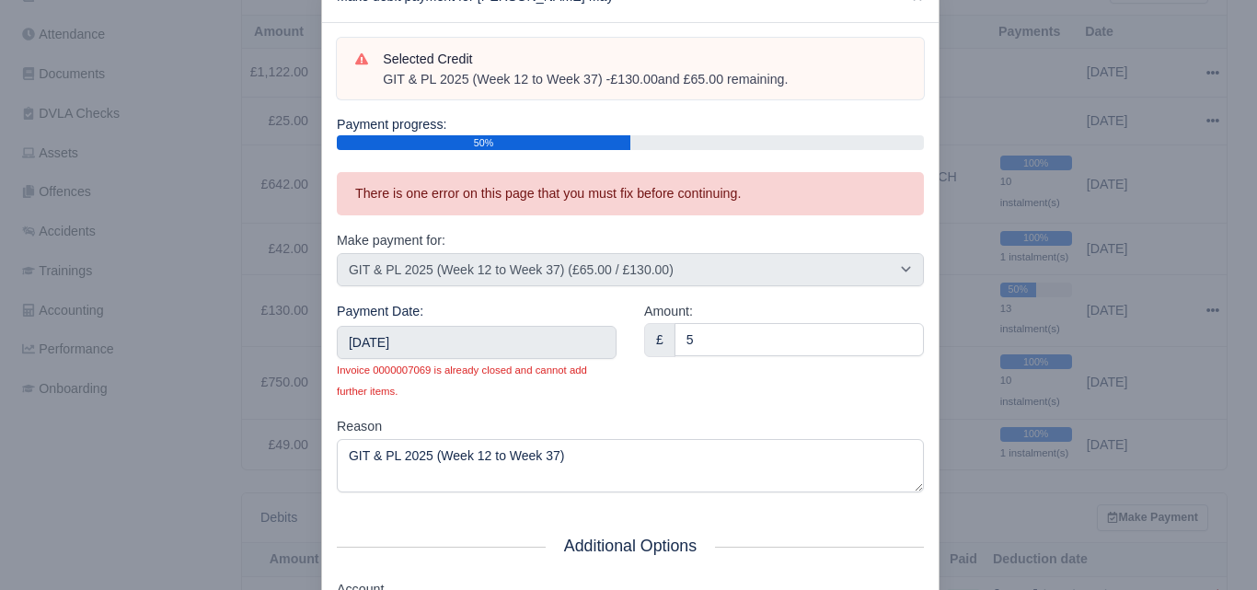
scroll to position [57, 0]
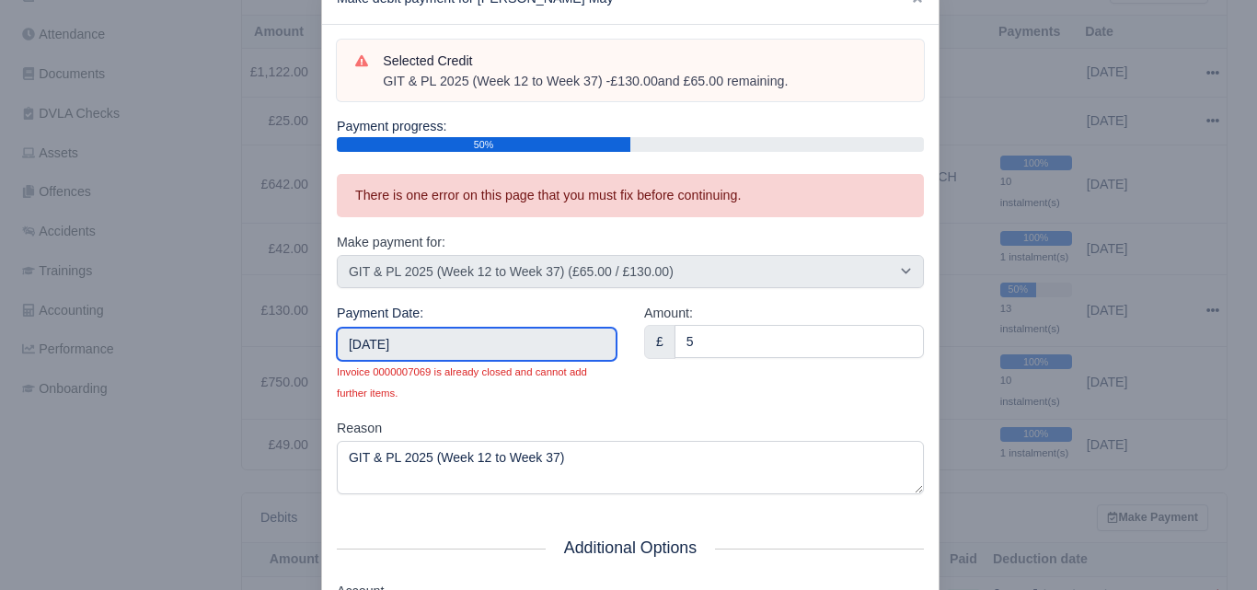
click at [420, 329] on input "2025-06-15" at bounding box center [477, 344] width 280 height 33
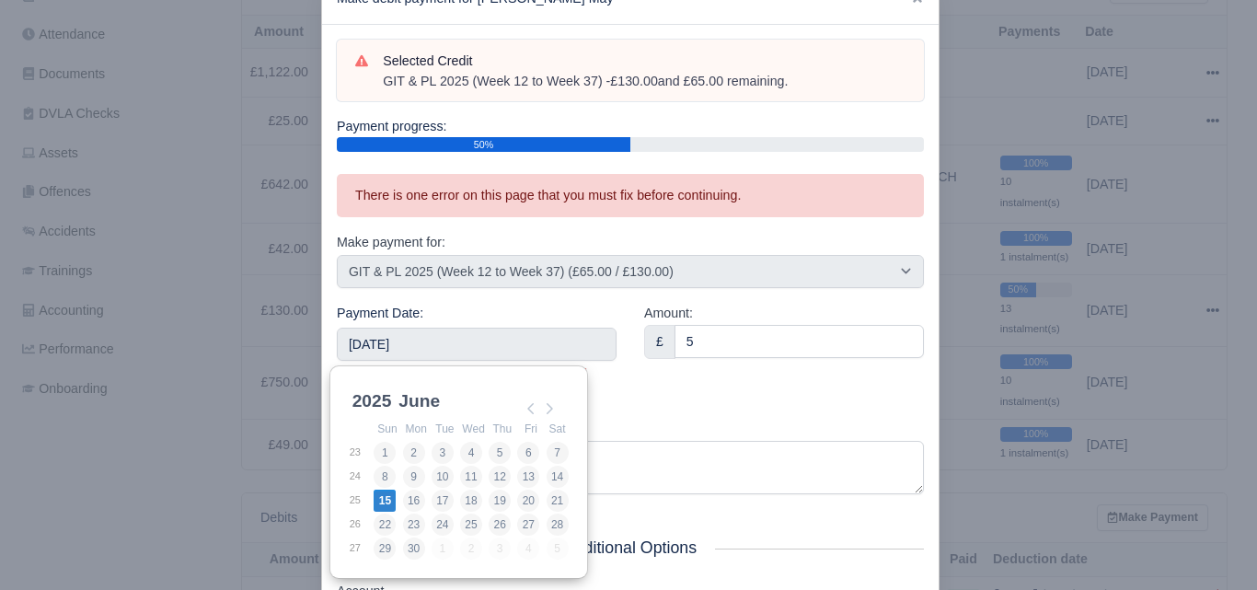
click at [798, 363] on div "Amount: £ 5" at bounding box center [783, 360] width 307 height 115
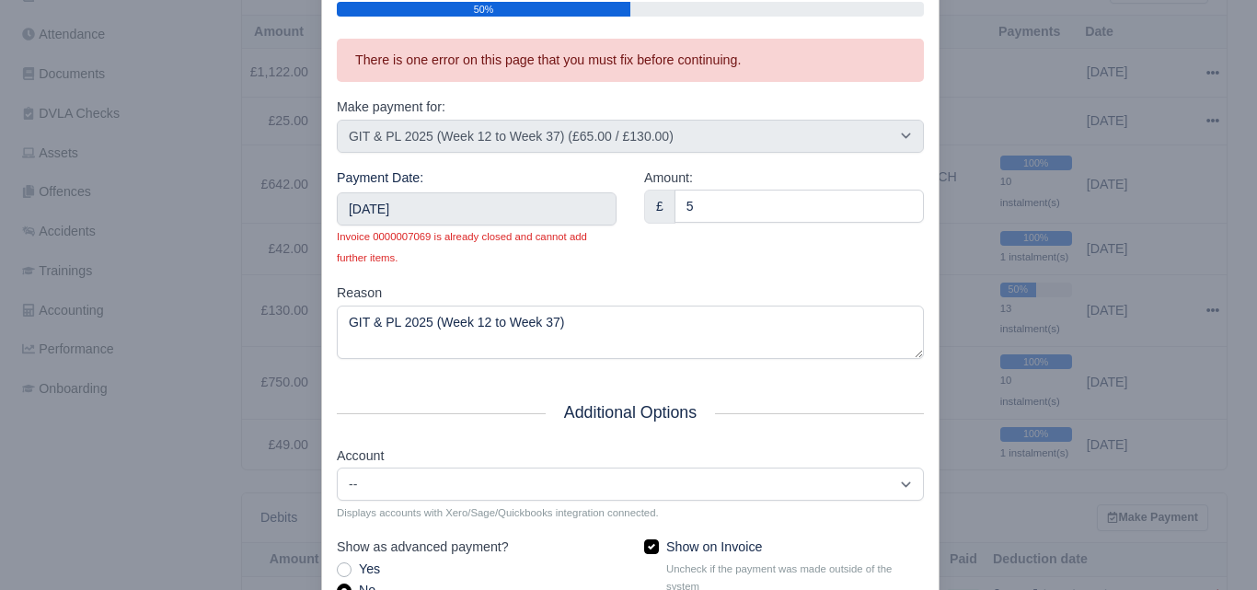
scroll to position [363, 0]
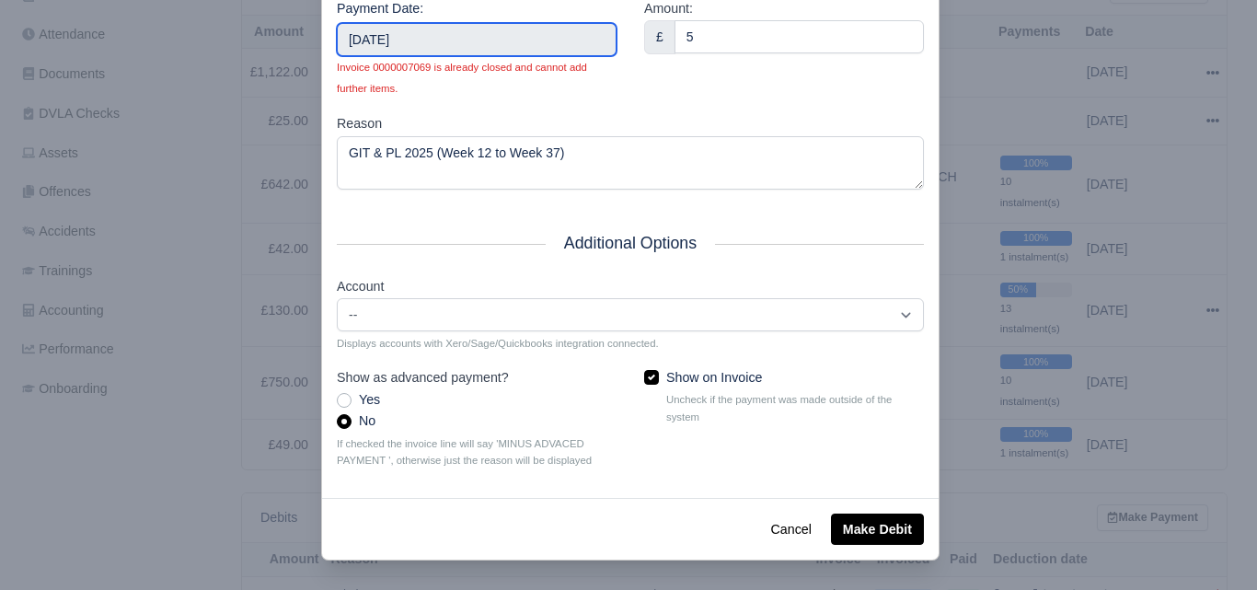
click at [555, 44] on input "2025-06-15" at bounding box center [477, 39] width 280 height 33
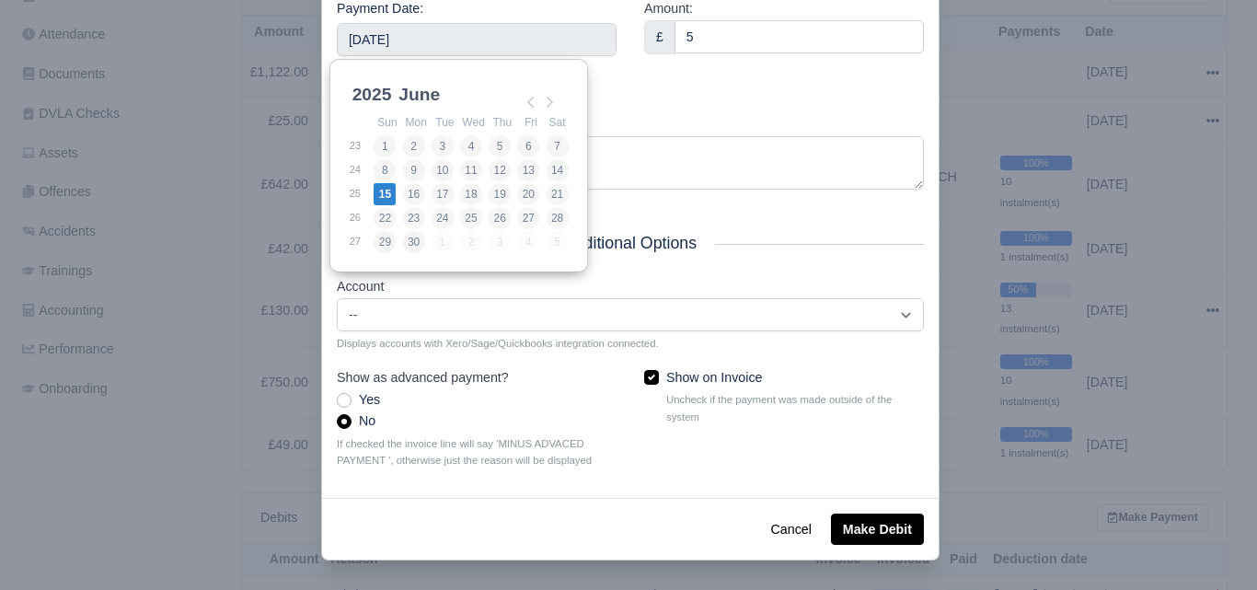
click at [731, 75] on div "Amount: £ 5" at bounding box center [783, 55] width 307 height 115
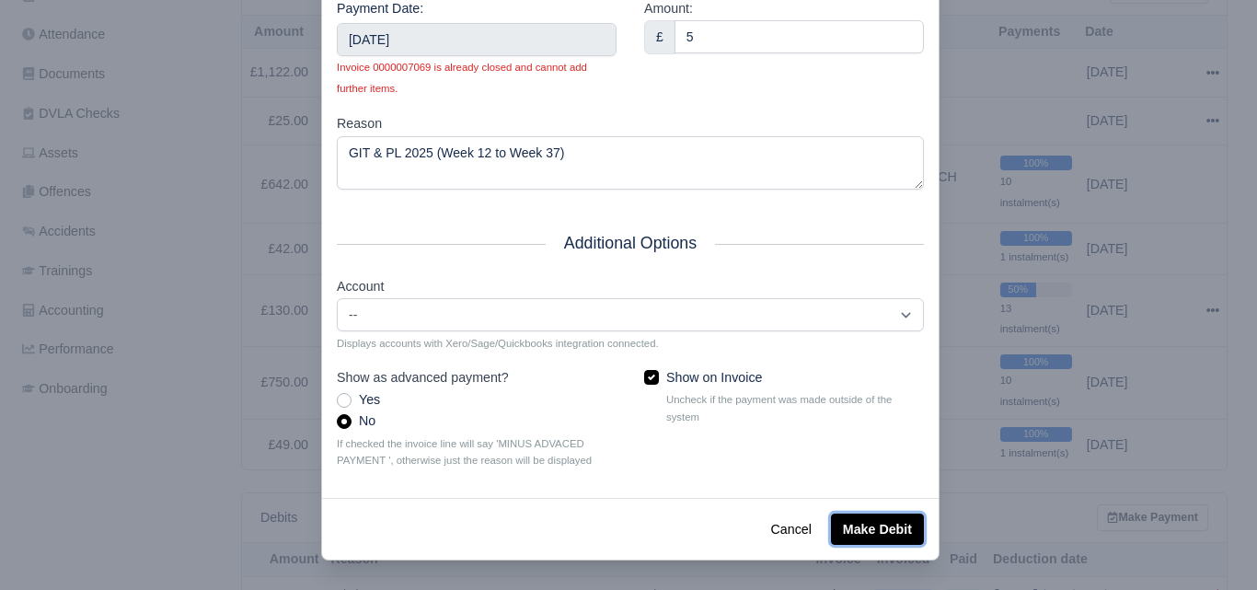
click at [880, 521] on button "Make Debit" at bounding box center [877, 528] width 93 height 31
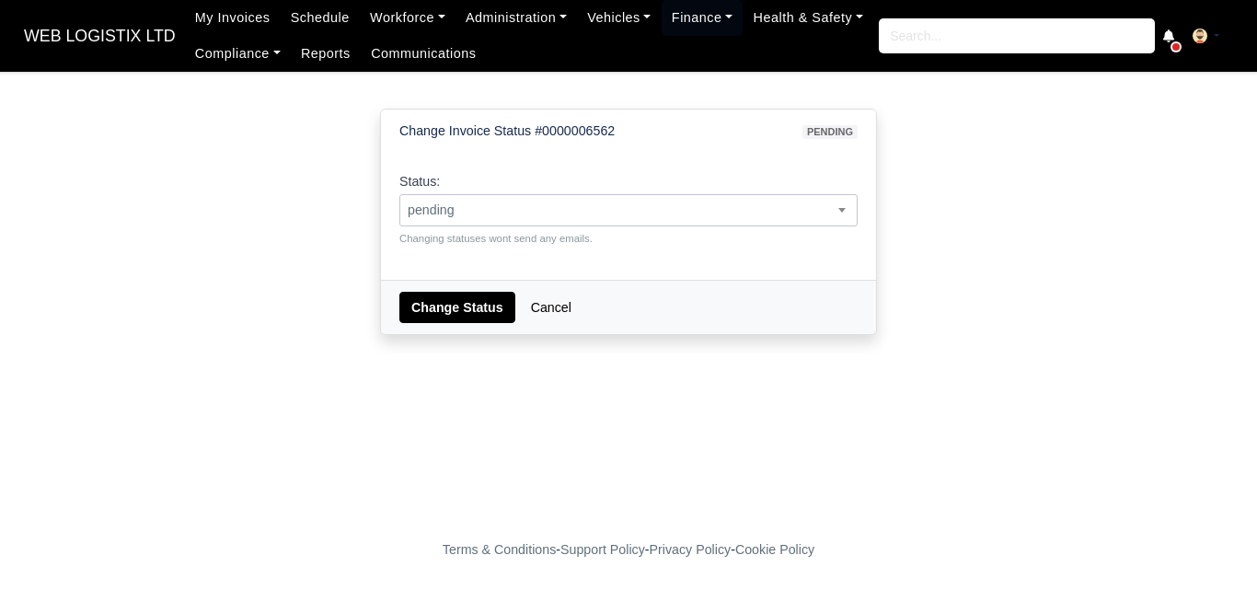
click at [694, 224] on span "pending" at bounding box center [628, 210] width 458 height 32
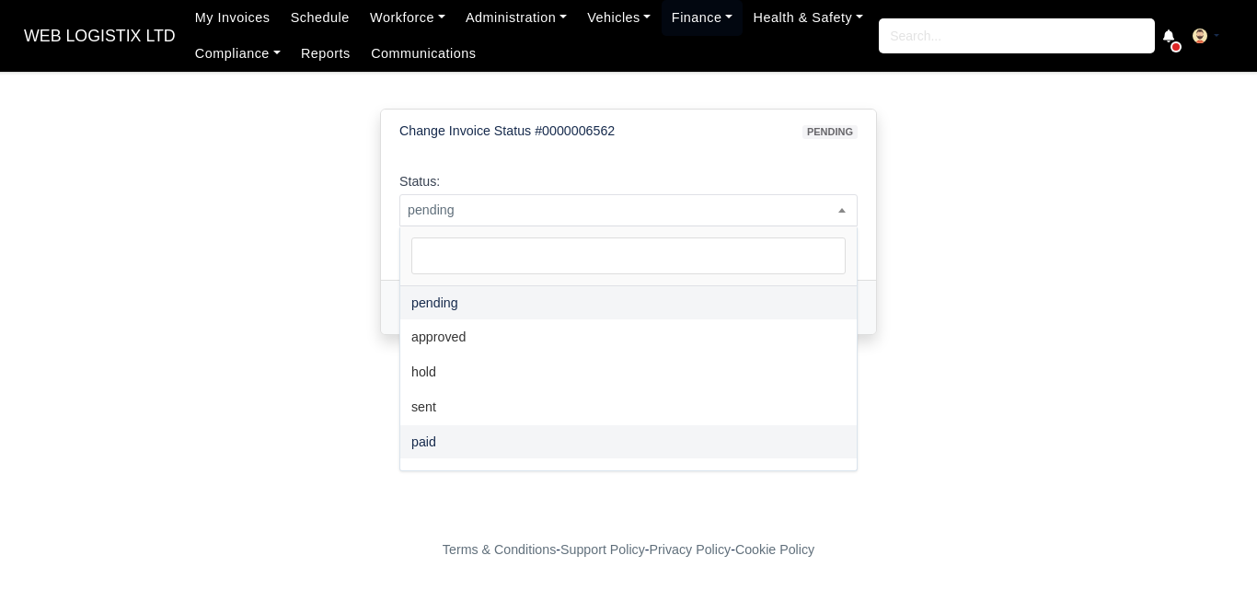
select select "paid"
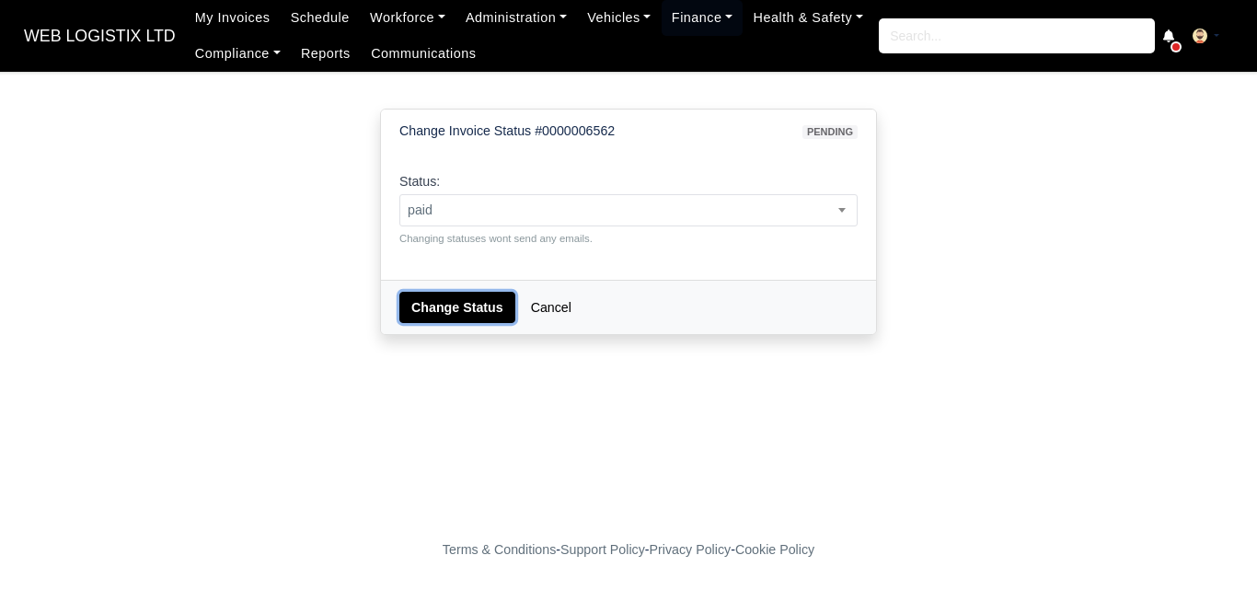
click at [428, 312] on button "Change Status" at bounding box center [457, 307] width 116 height 31
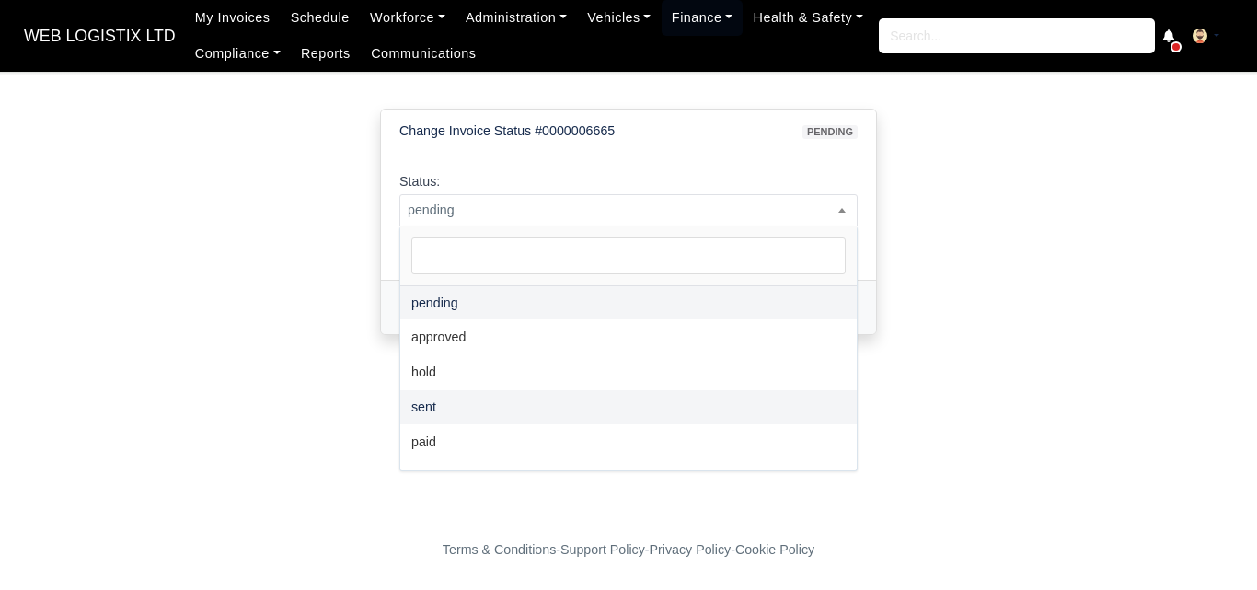
select select "paid"
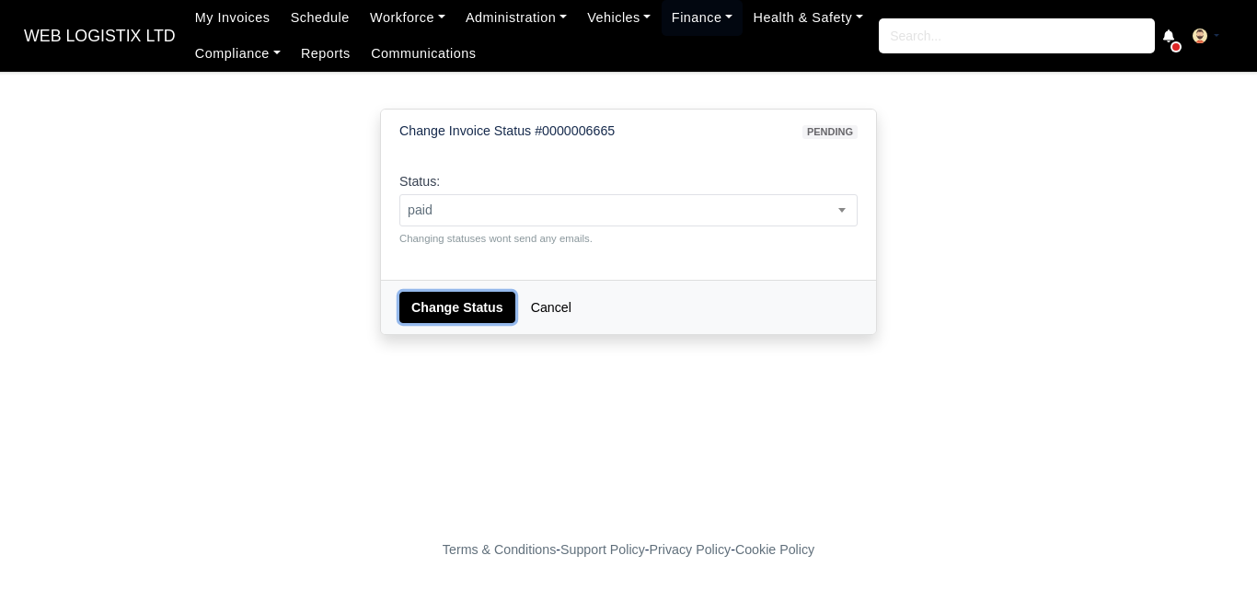
click at [449, 306] on button "Change Status" at bounding box center [457, 307] width 116 height 31
click at [580, 223] on span "pending" at bounding box center [628, 210] width 458 height 32
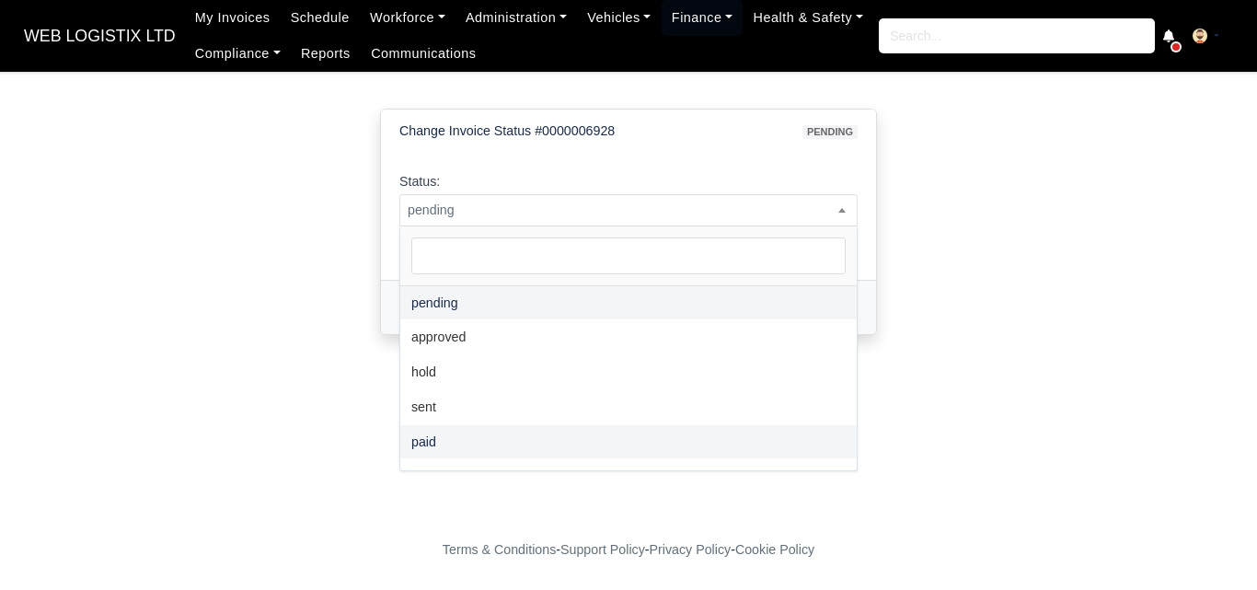
select select "paid"
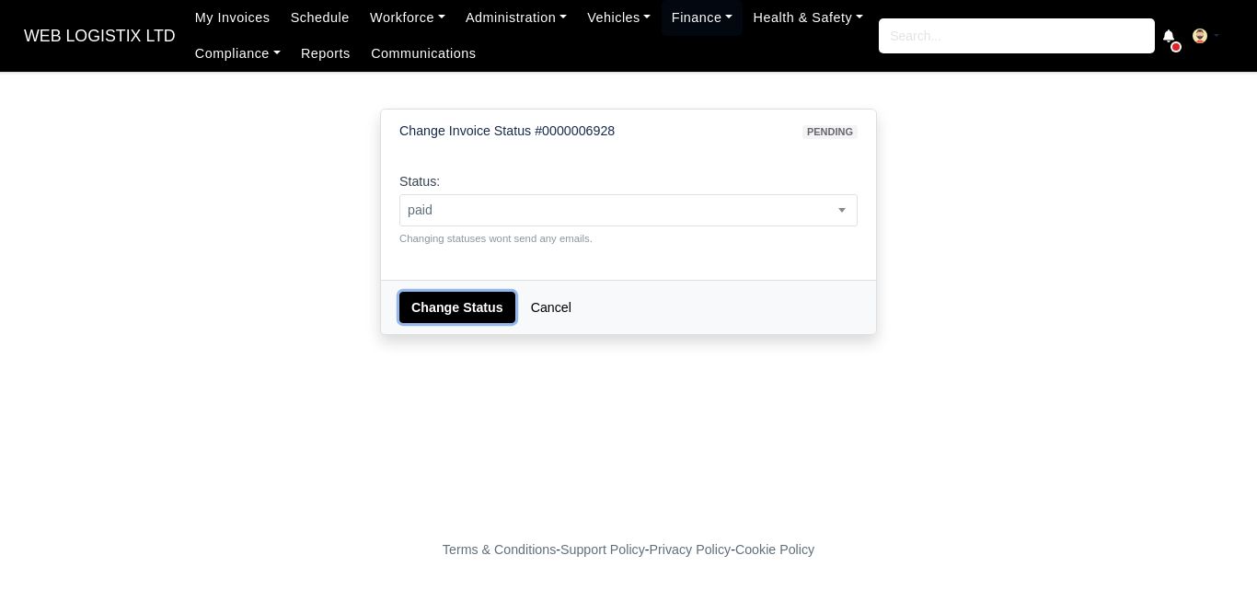
click at [451, 307] on button "Change Status" at bounding box center [457, 307] width 116 height 31
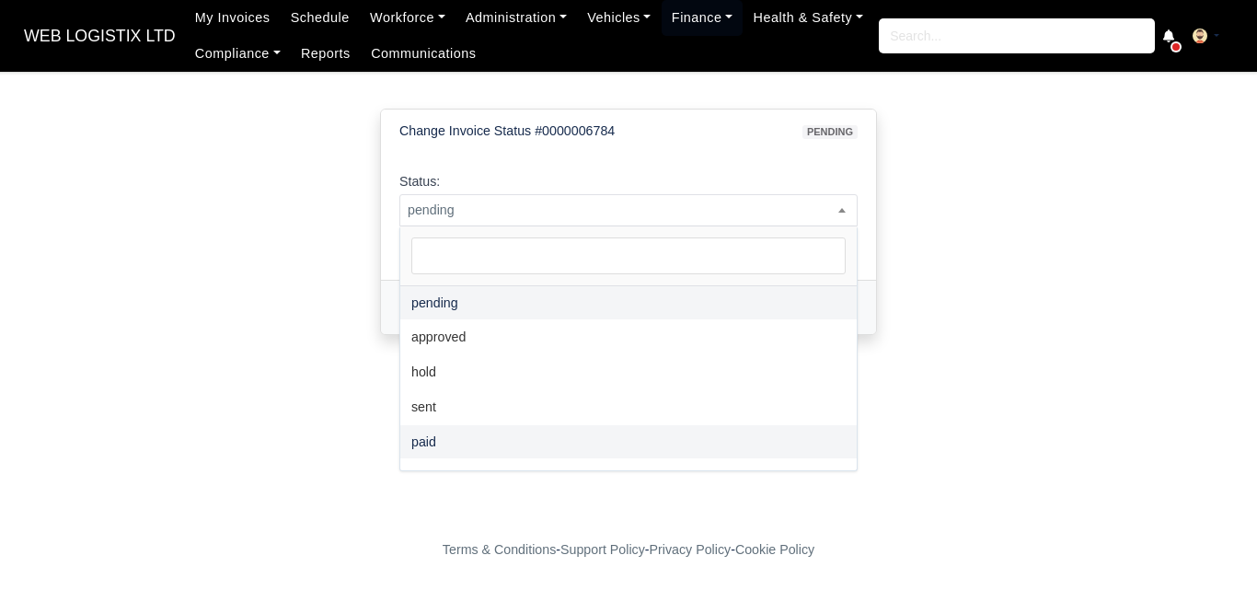
select select "paid"
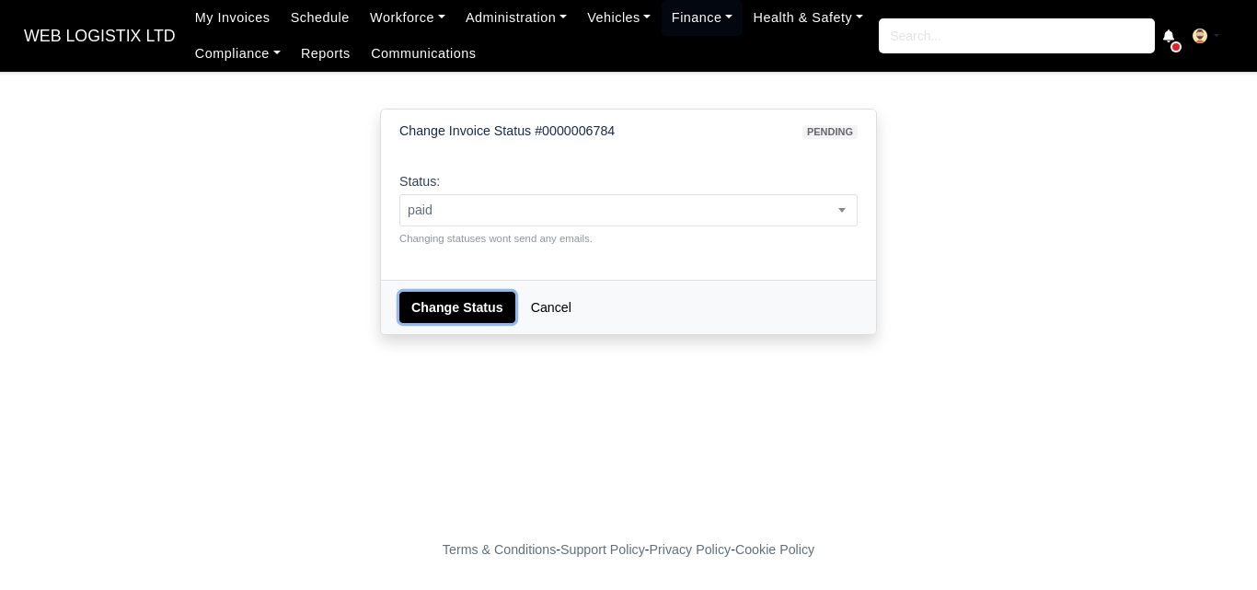
click at [458, 303] on button "Change Status" at bounding box center [457, 307] width 116 height 31
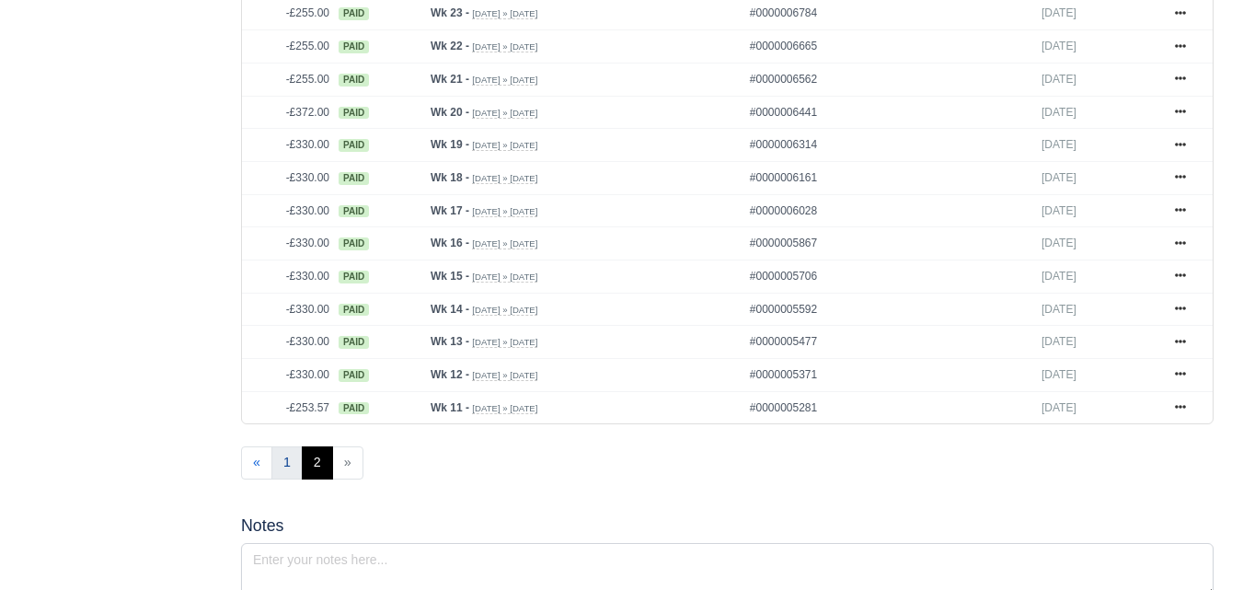
scroll to position [1074, 0]
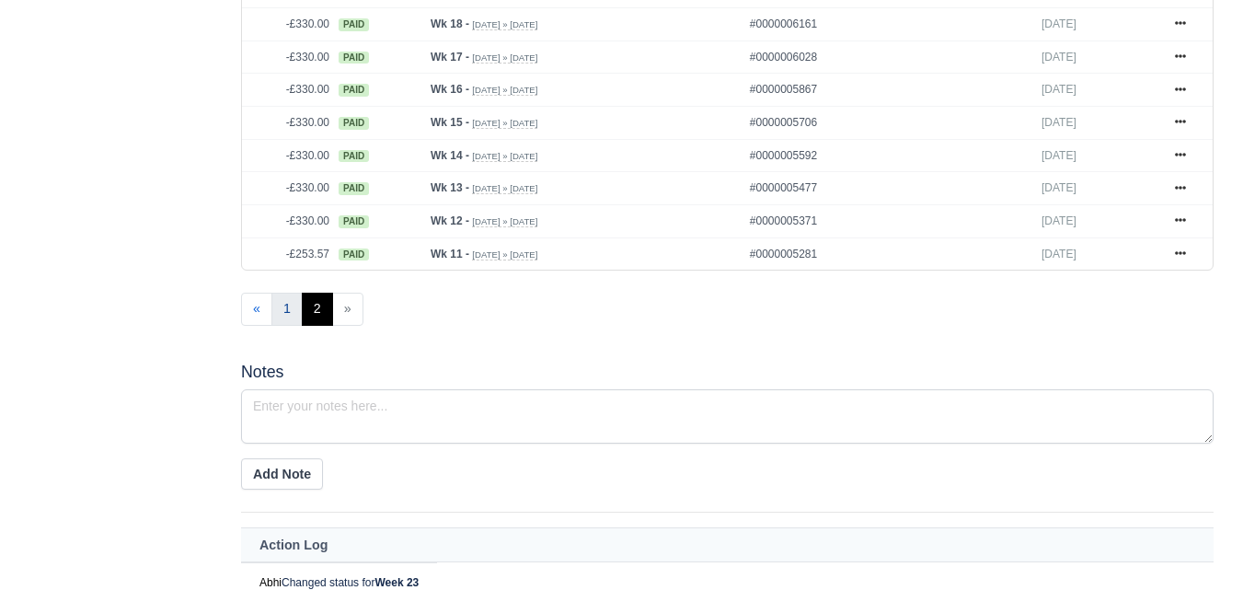
click at [279, 318] on link "1" at bounding box center [286, 309] width 31 height 33
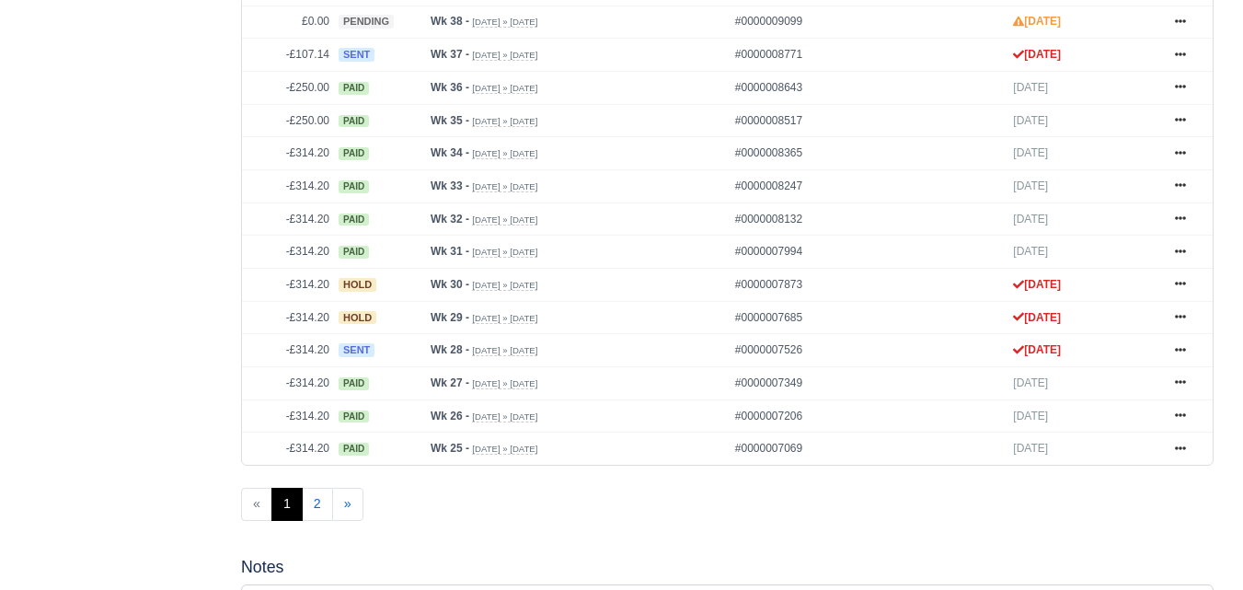
scroll to position [920, 0]
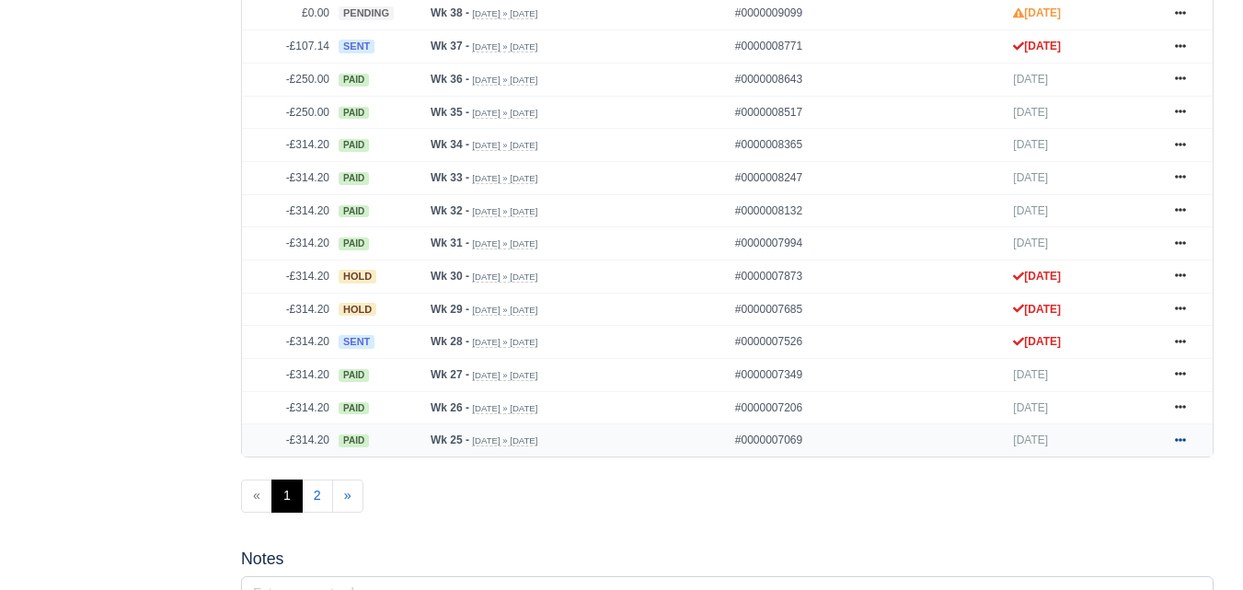
click at [1177, 442] on icon at bounding box center [1180, 440] width 11 height 4
click at [1236, 368] on div "Details Timesheet Invoices Wallet Customer Escalations Notes Attendance" at bounding box center [621, 267] width 1241 height 1884
click at [1170, 407] on link at bounding box center [1181, 408] width 28 height 23
click at [1176, 406] on icon at bounding box center [1180, 406] width 11 height 11
click at [1178, 379] on icon at bounding box center [1180, 373] width 11 height 11
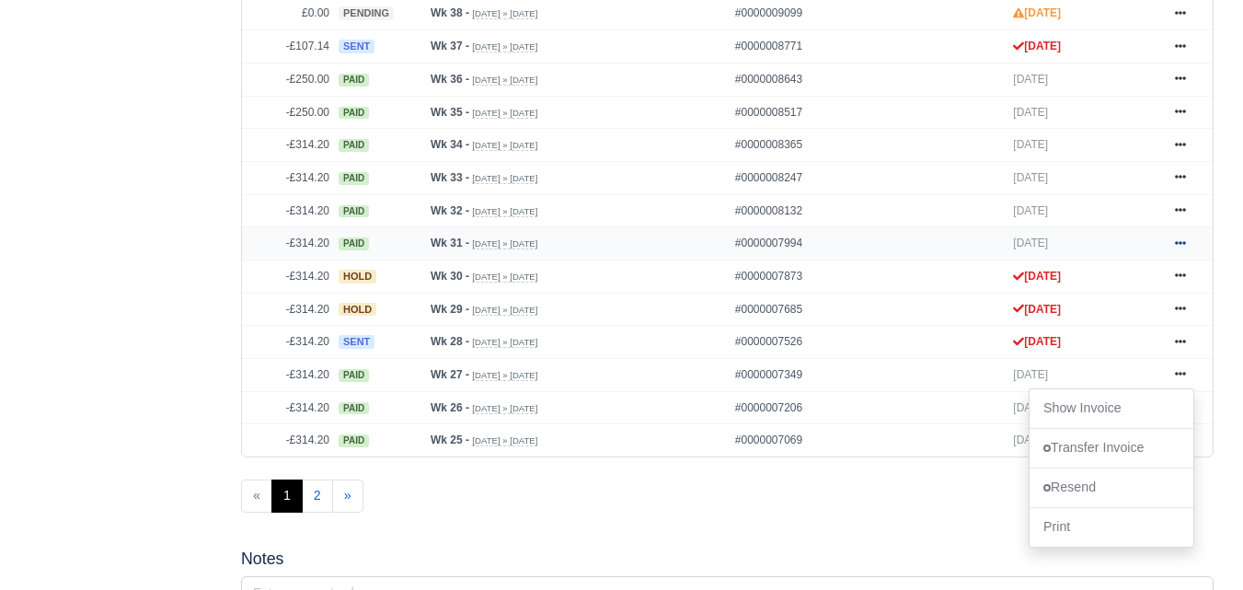
click at [1177, 248] on icon at bounding box center [1180, 242] width 11 height 11
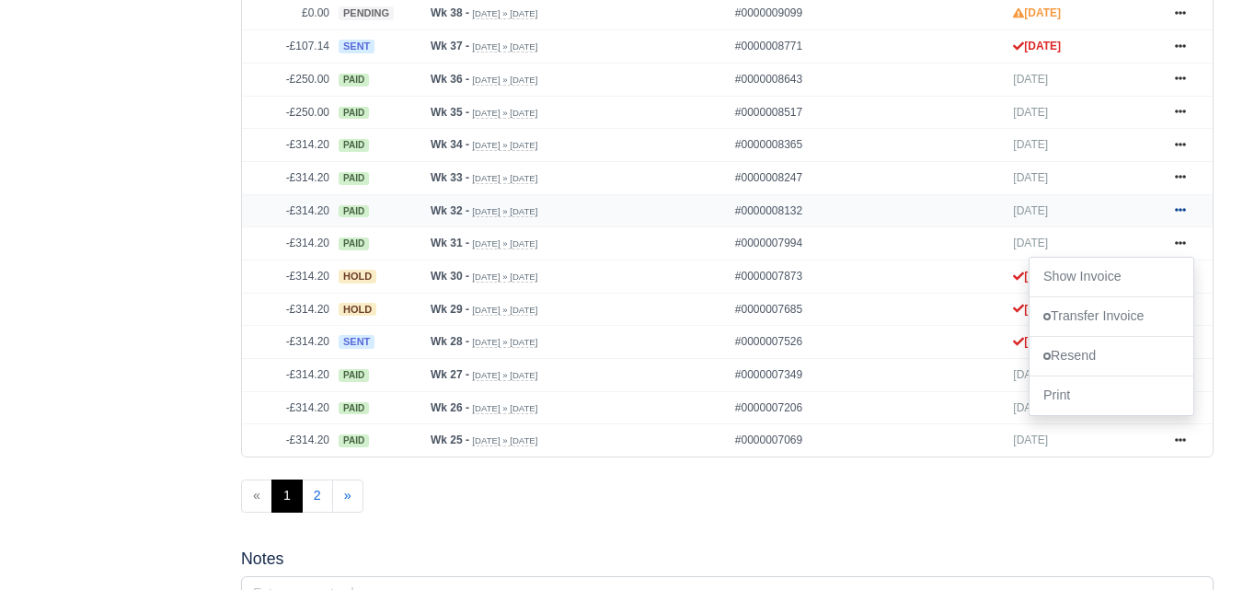
click at [1185, 207] on link at bounding box center [1181, 211] width 28 height 23
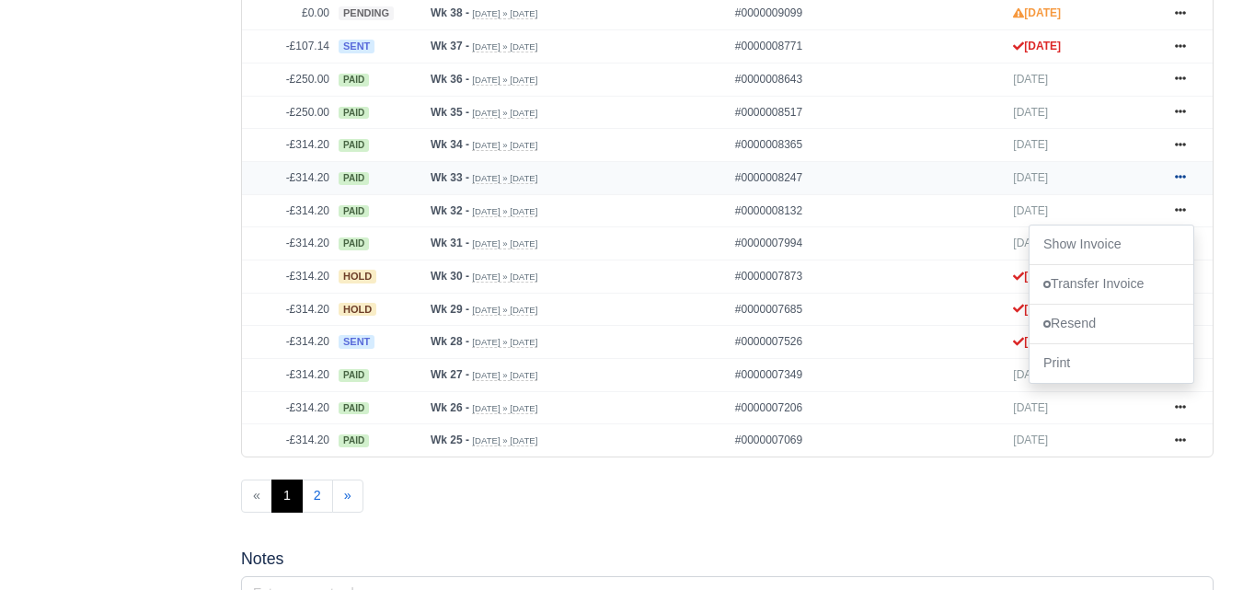
click at [1175, 181] on icon at bounding box center [1180, 176] width 11 height 11
click at [1179, 142] on icon at bounding box center [1180, 144] width 11 height 11
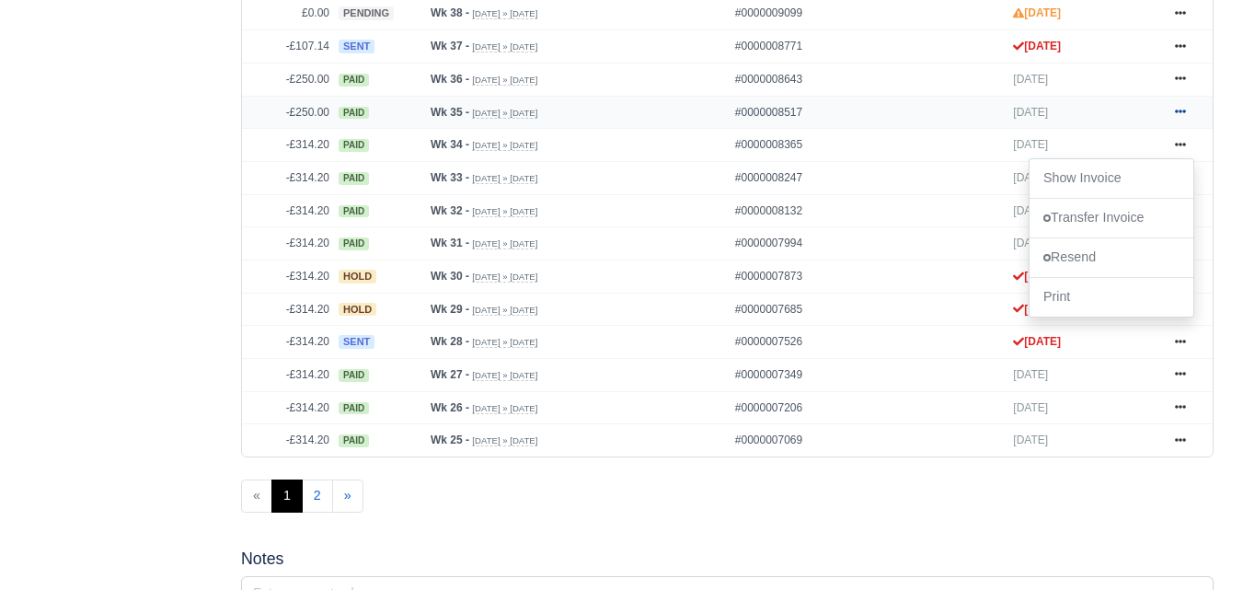
click at [1179, 114] on icon at bounding box center [1180, 112] width 11 height 4
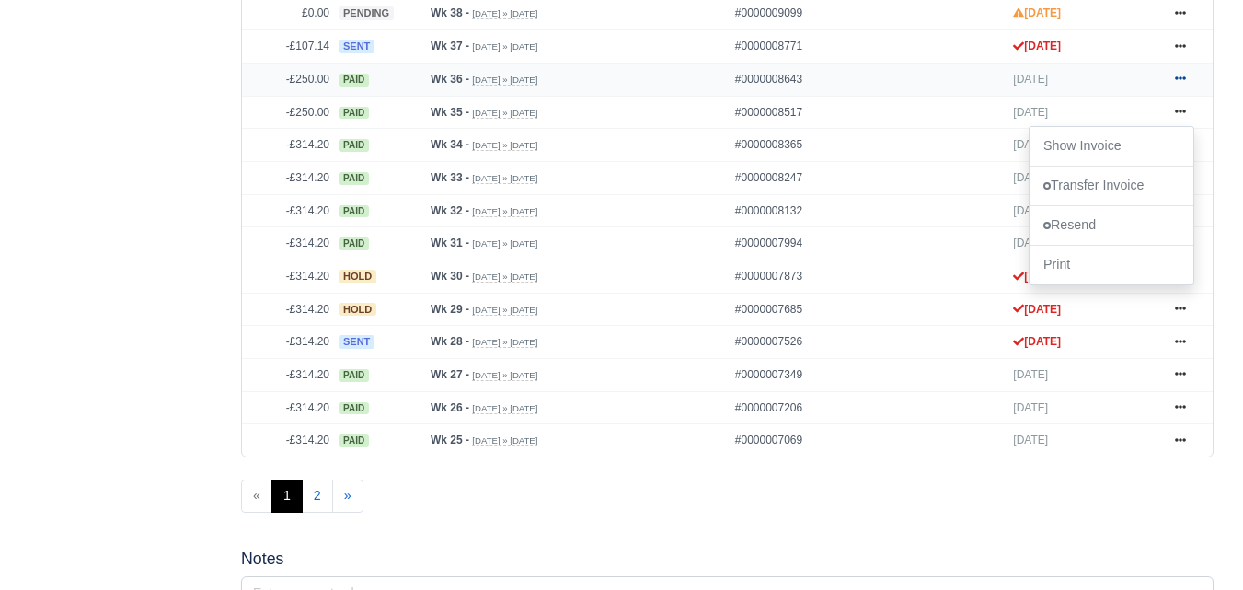
click at [1176, 77] on icon at bounding box center [1180, 78] width 11 height 11
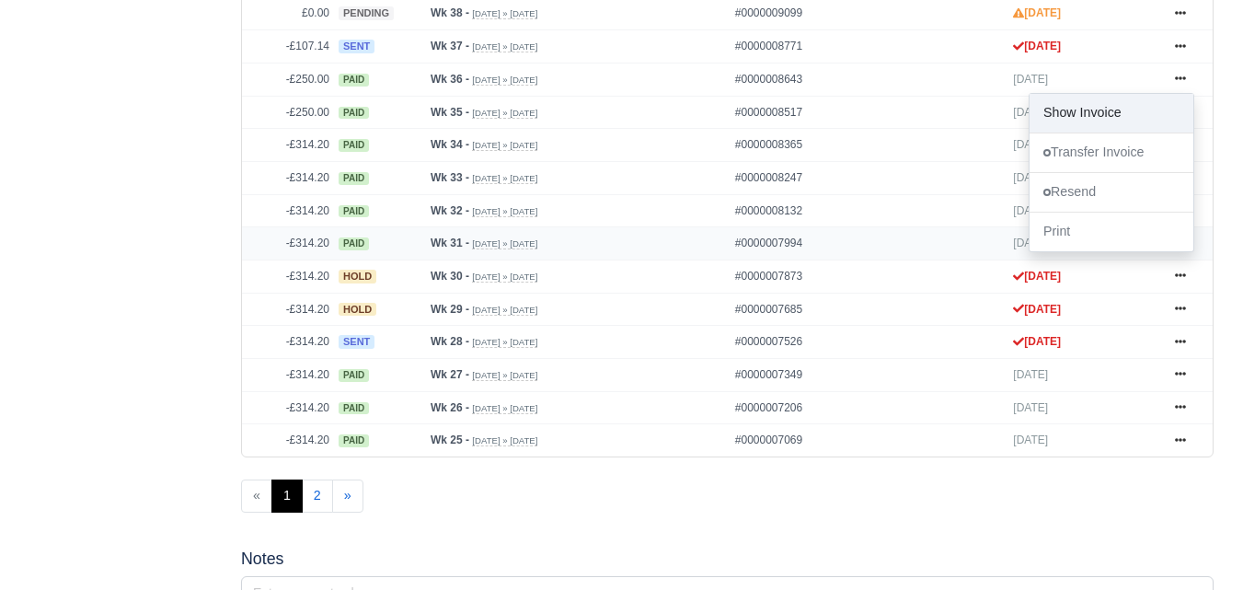
scroll to position [766, 0]
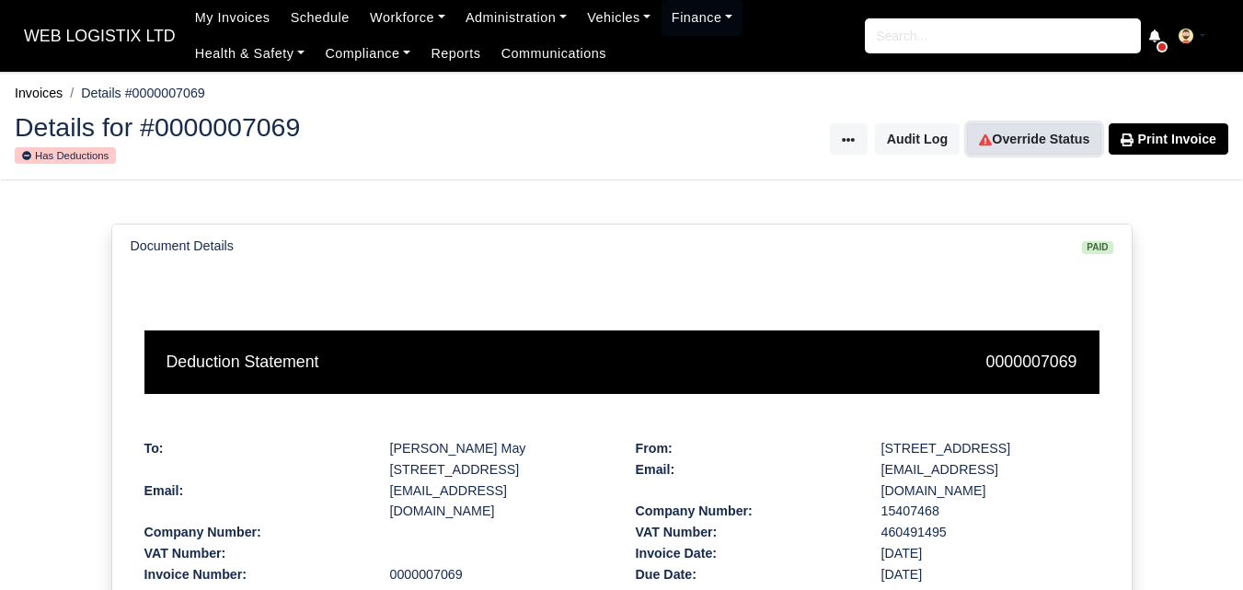
click at [1018, 127] on link "Override Status" at bounding box center [1034, 138] width 134 height 31
click at [1039, 168] on div "Details for #0000007206 Has Deductions Invoice Actions Resend Invoice Transfer …" at bounding box center [621, 139] width 1241 height 81
click at [1021, 143] on link "Override Status" at bounding box center [1034, 138] width 134 height 31
click at [1026, 138] on link "Override Status" at bounding box center [1034, 138] width 134 height 31
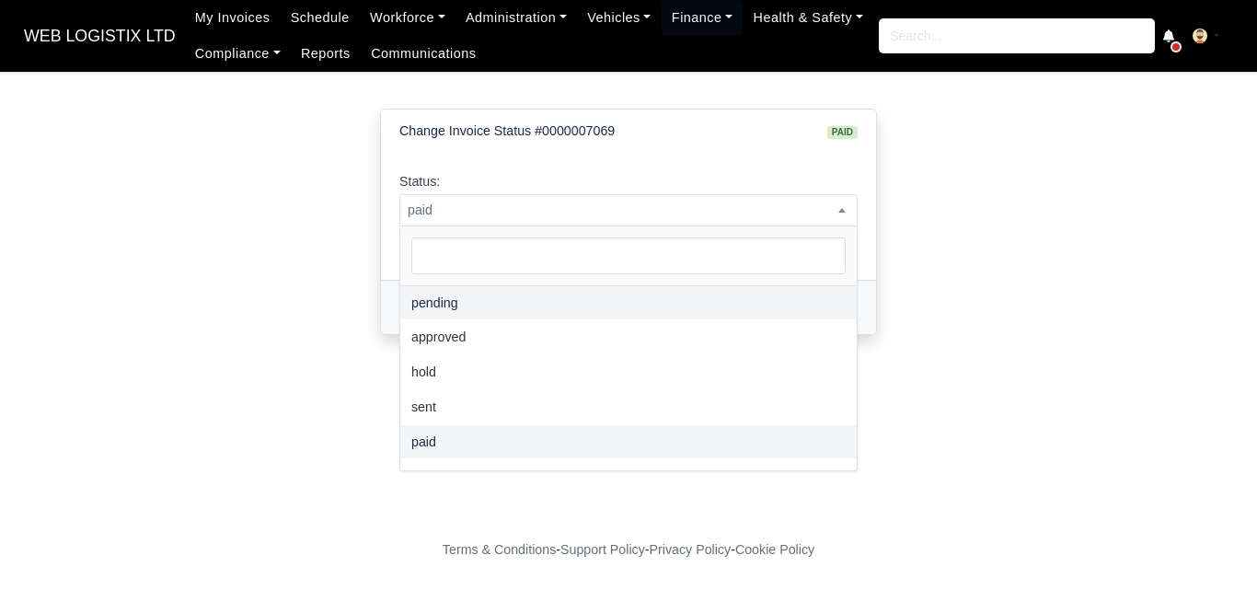
select select "pending"
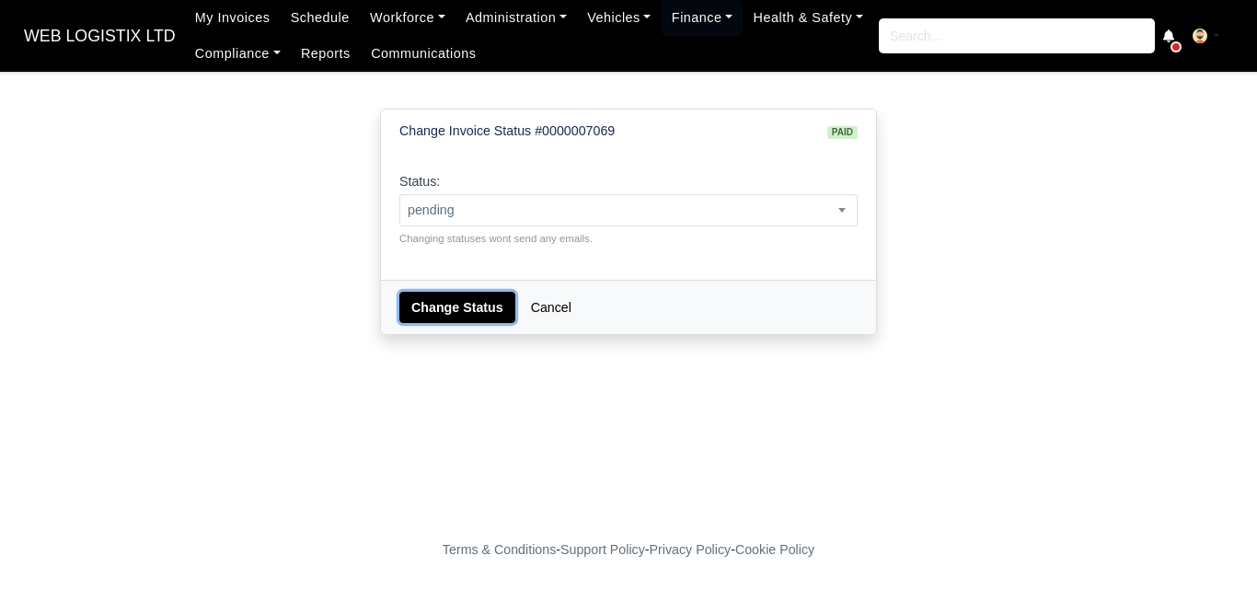
click at [474, 298] on button "Change Status" at bounding box center [457, 307] width 116 height 31
select select "pending"
click at [462, 304] on button "Change Status" at bounding box center [457, 307] width 116 height 31
select select "pending"
click at [466, 294] on button "Change Status" at bounding box center [457, 307] width 116 height 31
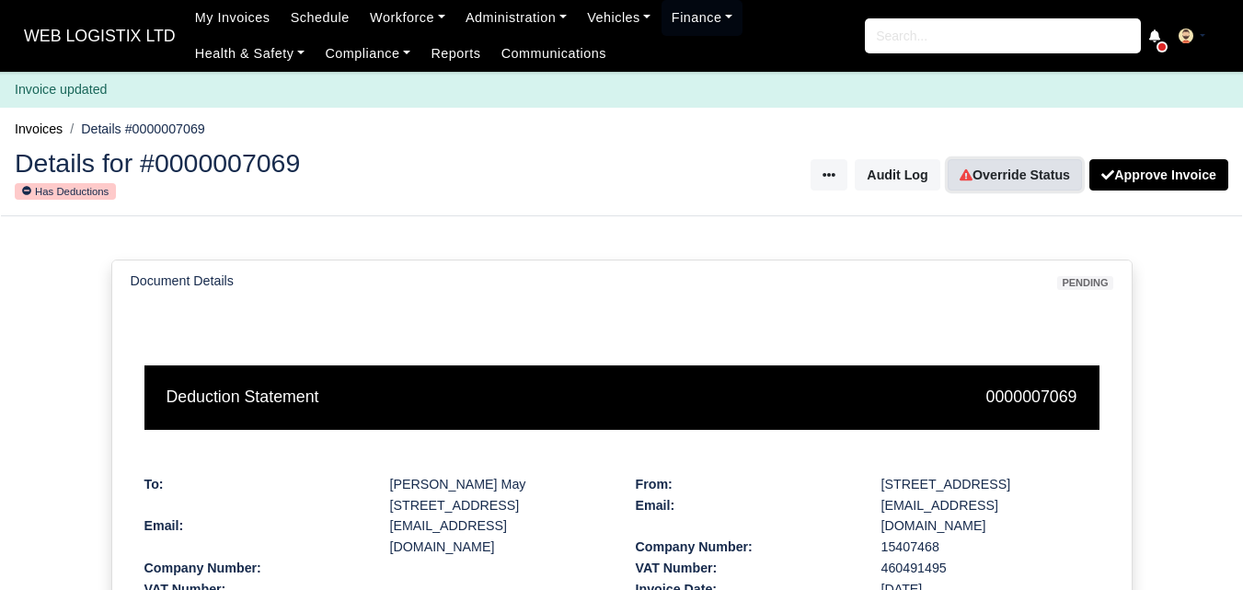
click at [1024, 167] on link "Override Status" at bounding box center [1015, 174] width 134 height 31
click at [972, 173] on icon at bounding box center [966, 174] width 13 height 13
click at [997, 176] on link "Override Status" at bounding box center [1015, 174] width 134 height 31
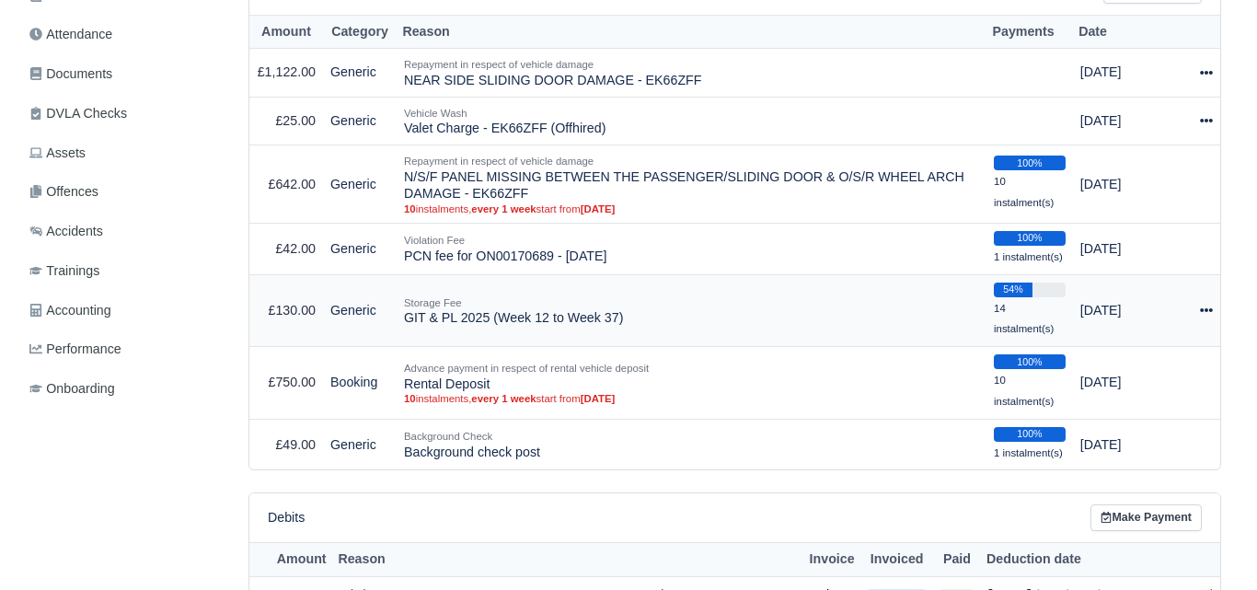
scroll to position [460, 0]
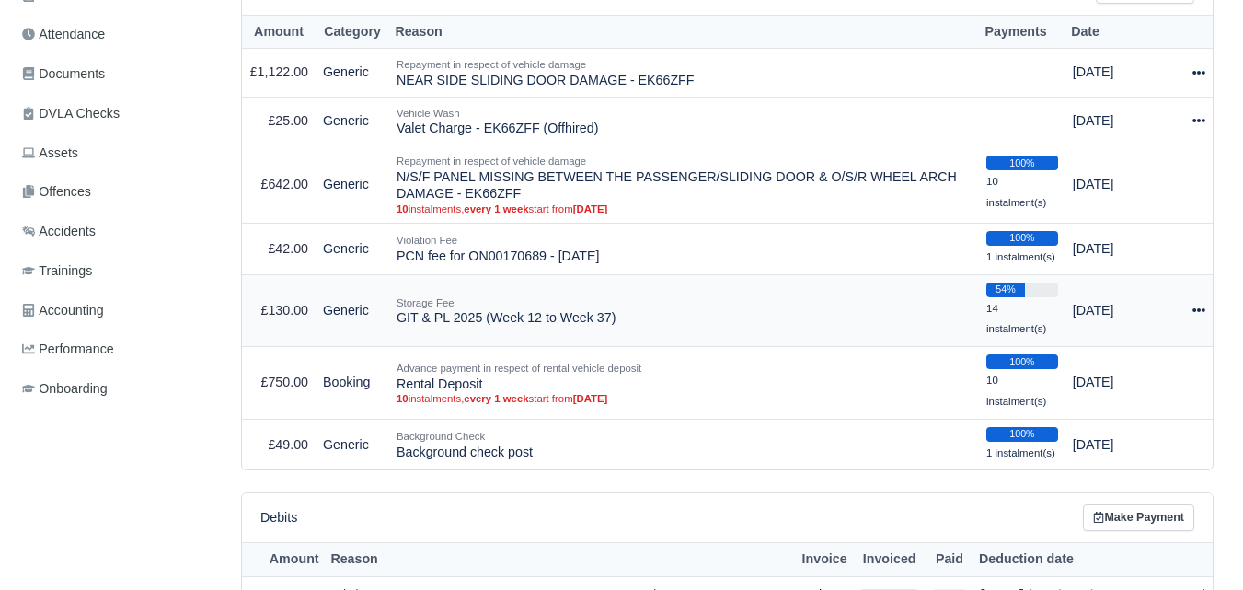
click at [1196, 314] on icon at bounding box center [1198, 310] width 13 height 13
click at [1089, 381] on button "Make Payment" at bounding box center [1123, 366] width 164 height 29
select select "7209"
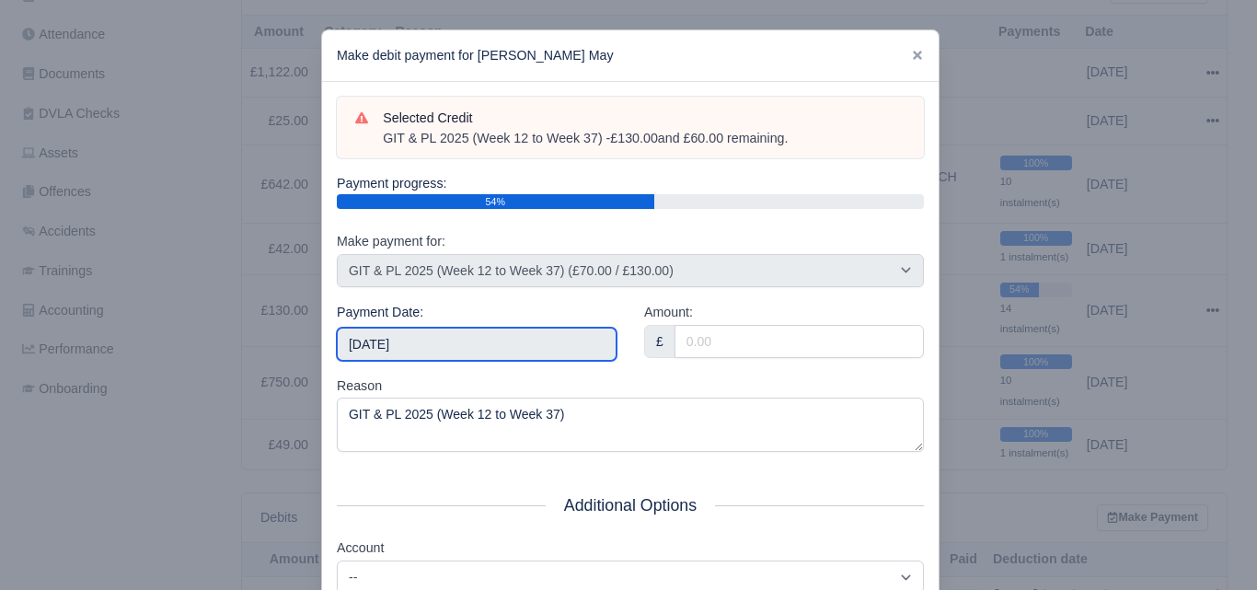
click at [519, 348] on input "[DATE]" at bounding box center [477, 344] width 280 height 33
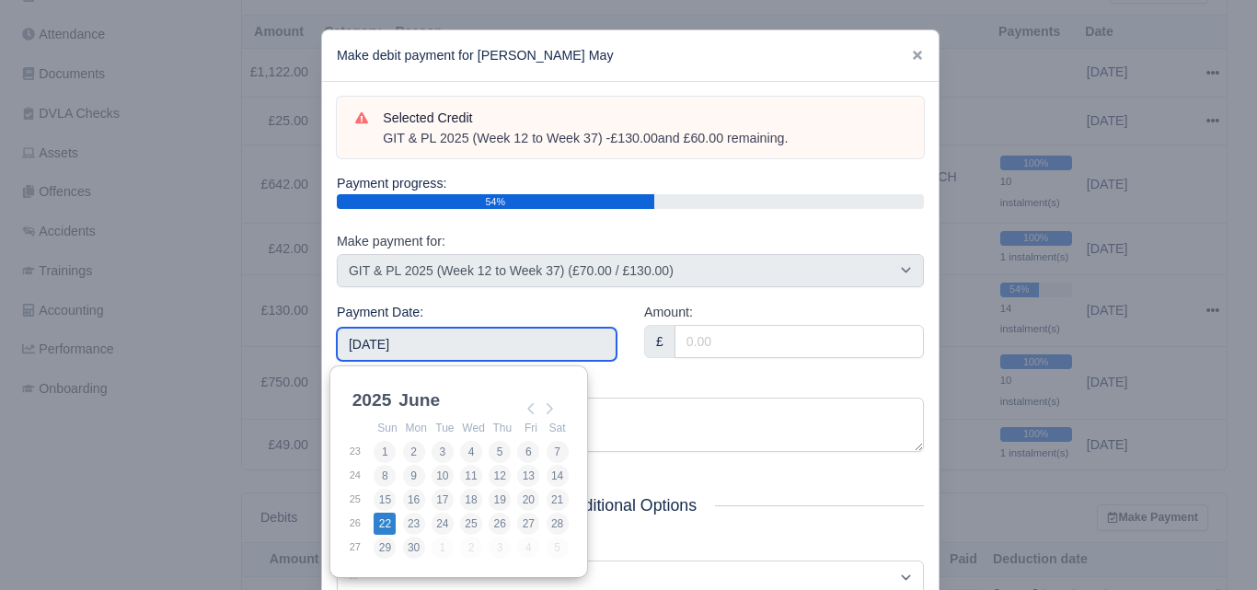
type input "[DATE]"
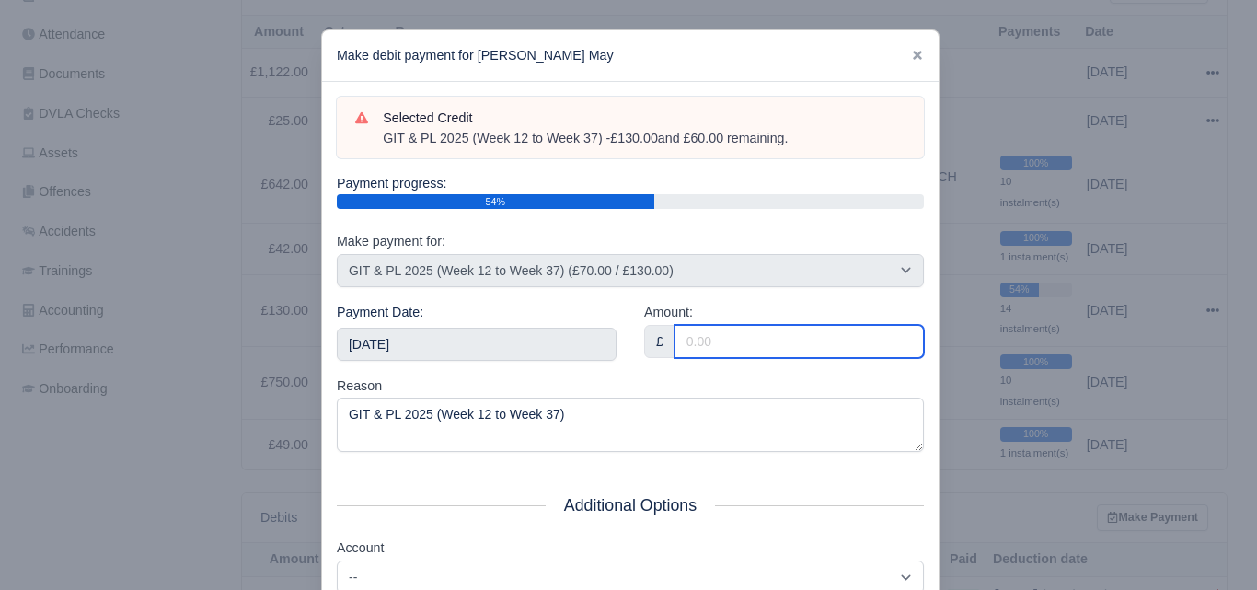
click at [730, 343] on input "Amount:" at bounding box center [798, 341] width 249 height 33
paste input "5"
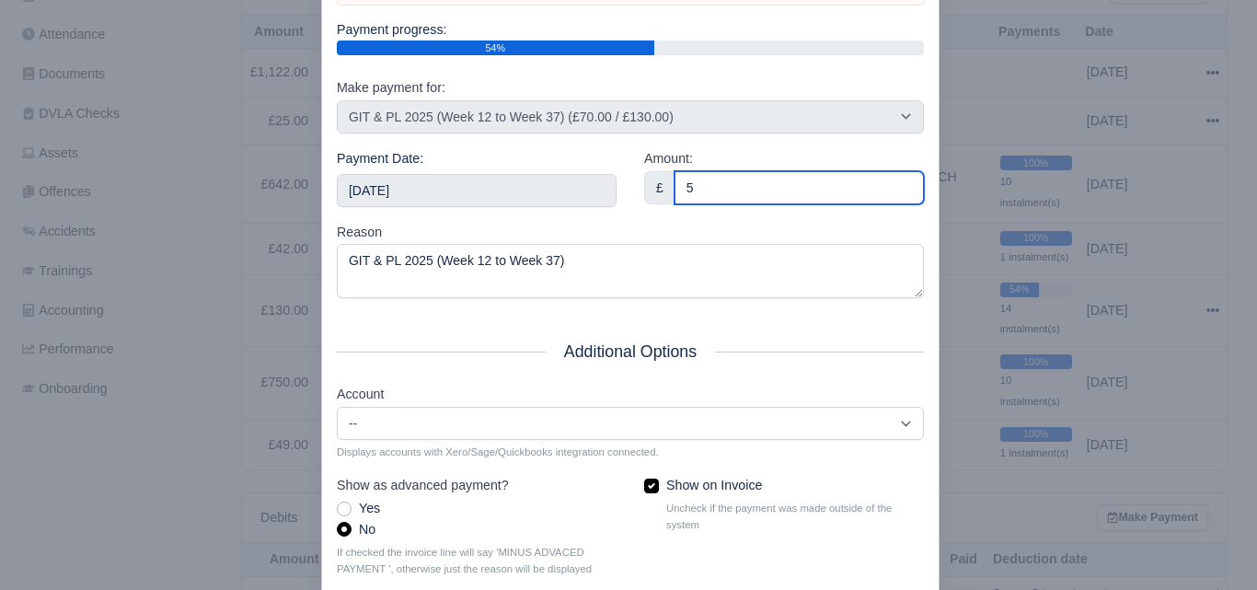
scroll to position [264, 0]
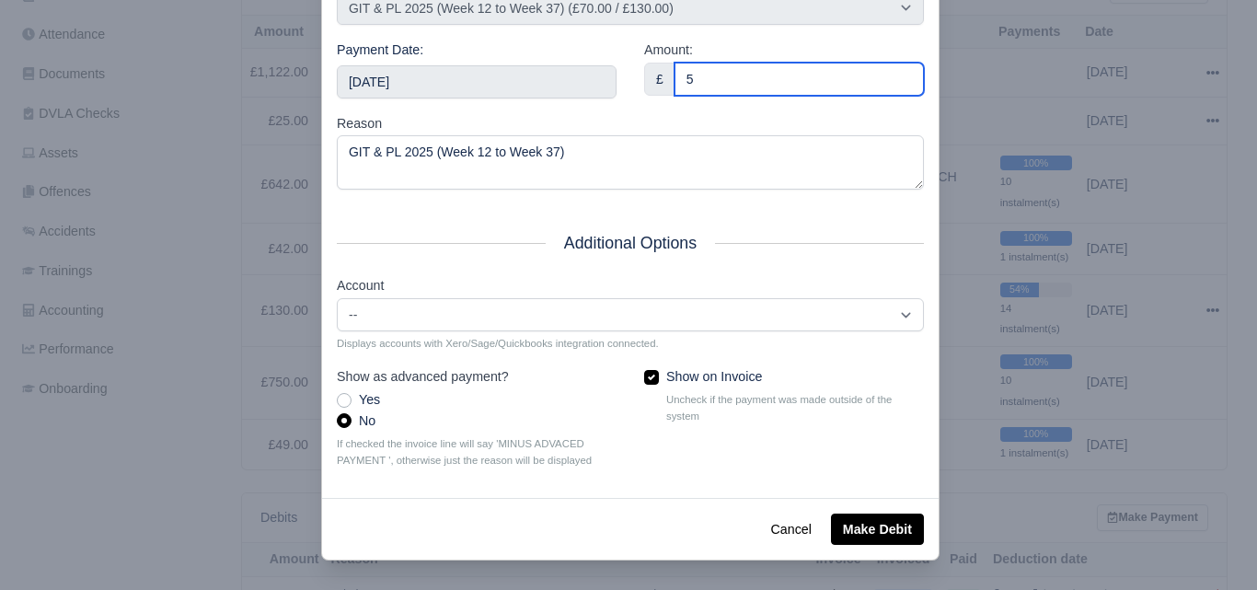
type input "5"
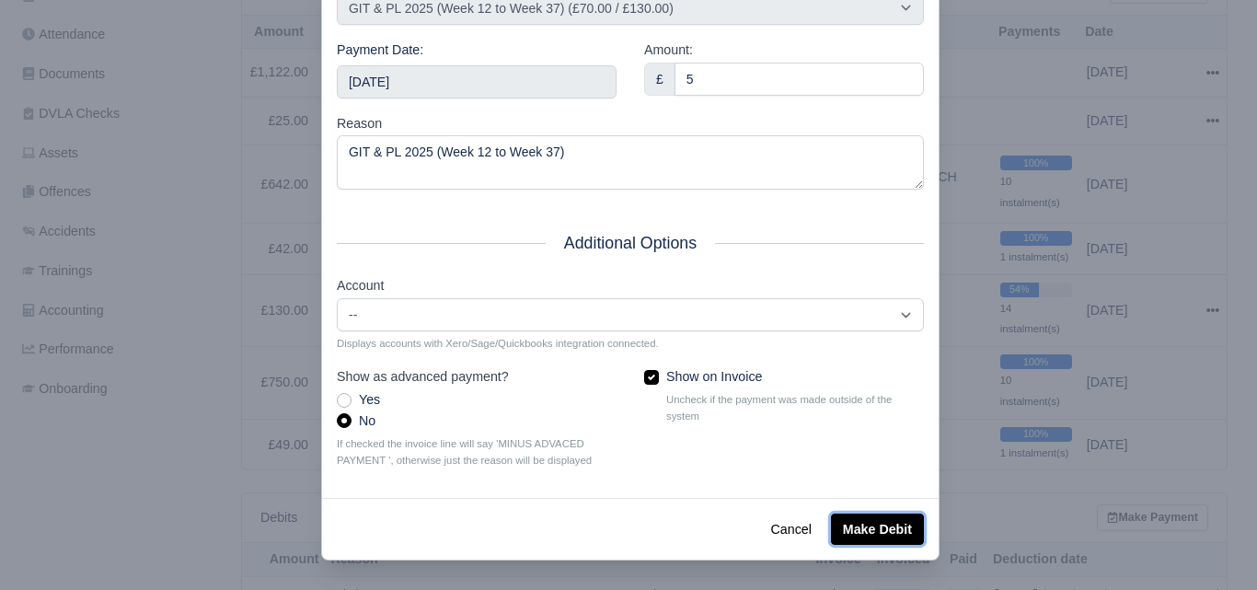
click at [840, 527] on button "Make Debit" at bounding box center [877, 528] width 93 height 31
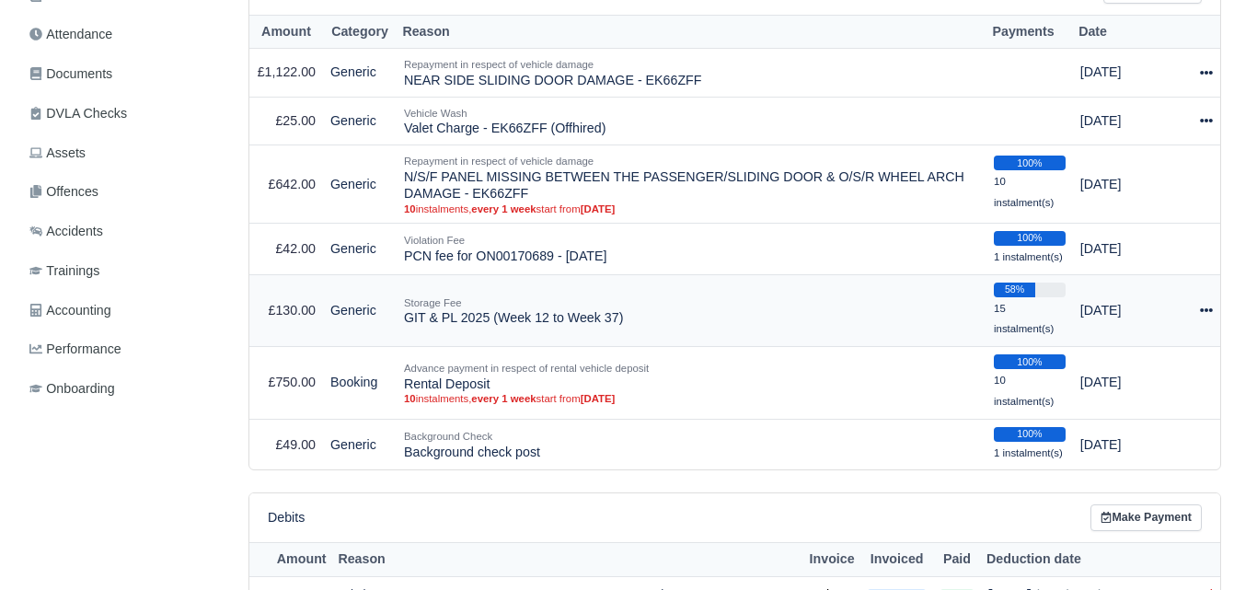
scroll to position [460, 0]
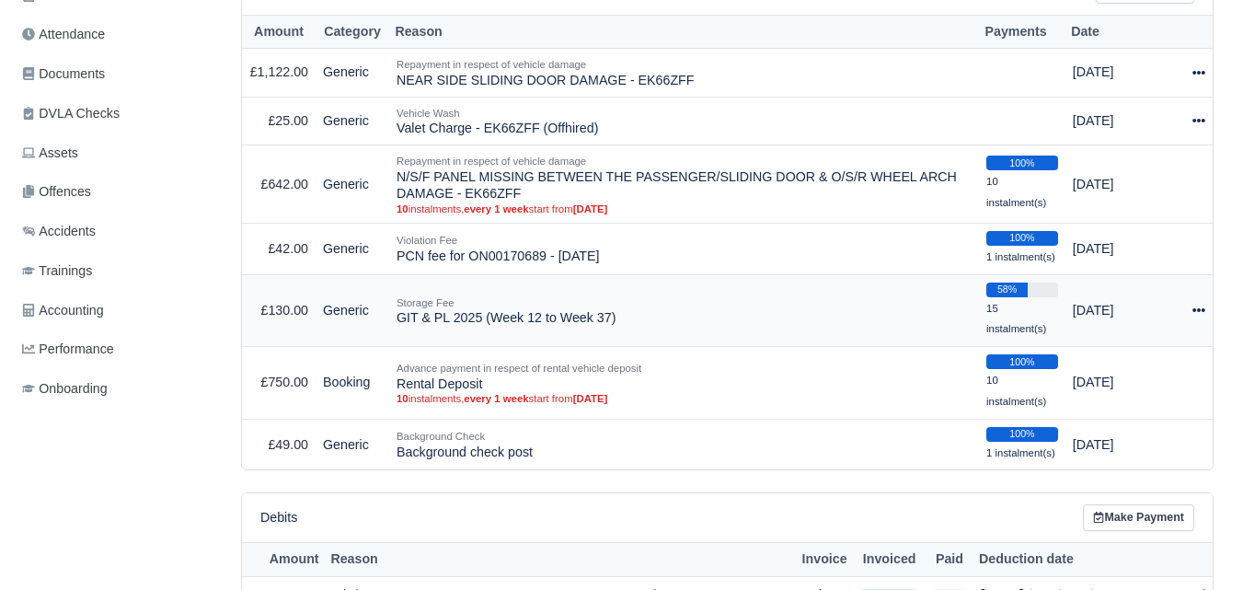
click at [1201, 313] on icon at bounding box center [1198, 310] width 13 height 13
click at [1122, 365] on button "Make Payment" at bounding box center [1123, 366] width 164 height 29
click at [1194, 310] on icon at bounding box center [1198, 310] width 13 height 13
select select "7209"
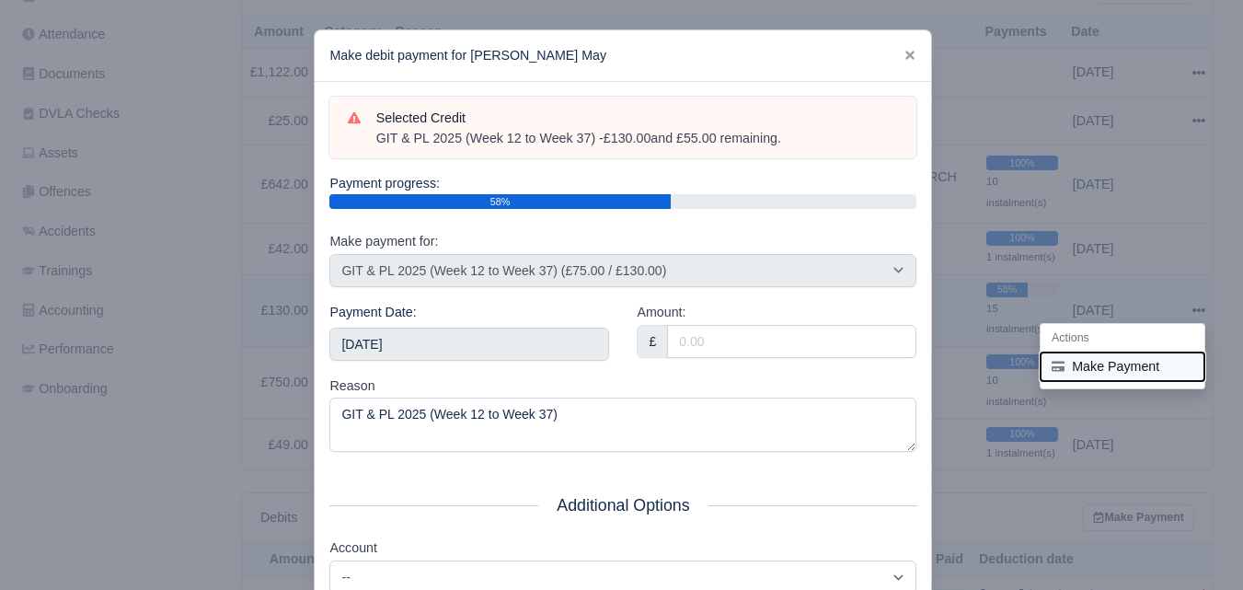
click at [1071, 377] on button "Make Payment" at bounding box center [1123, 366] width 164 height 29
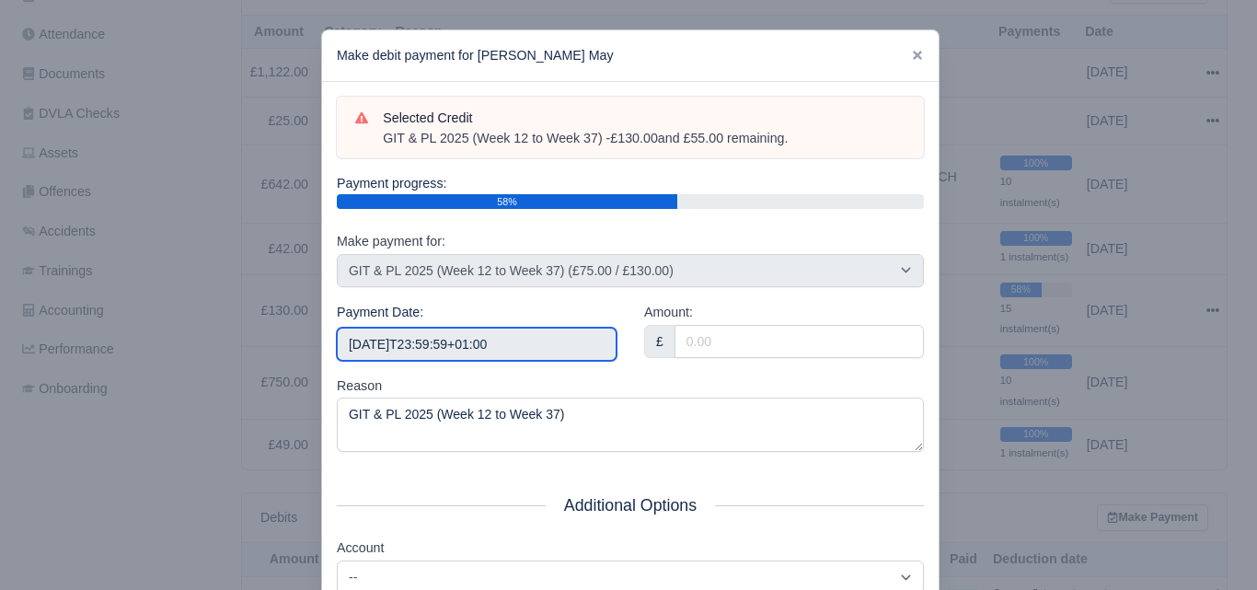
click at [548, 341] on input "2025-10-04T23:59:59+01:00" at bounding box center [477, 344] width 280 height 33
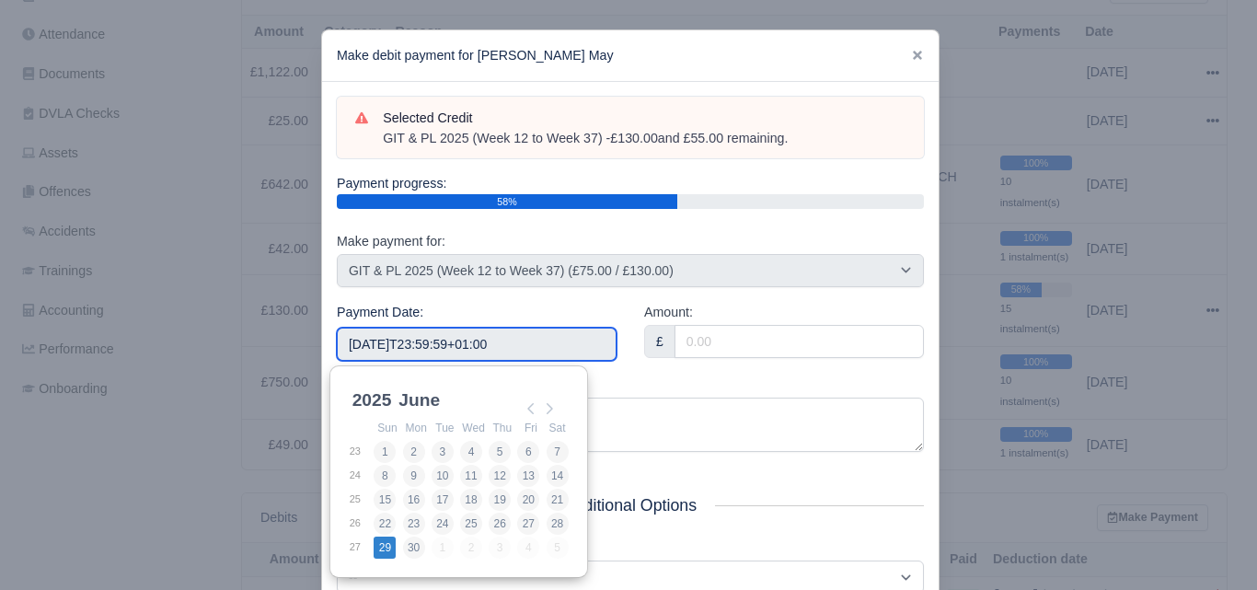
type input "2025-06-29"
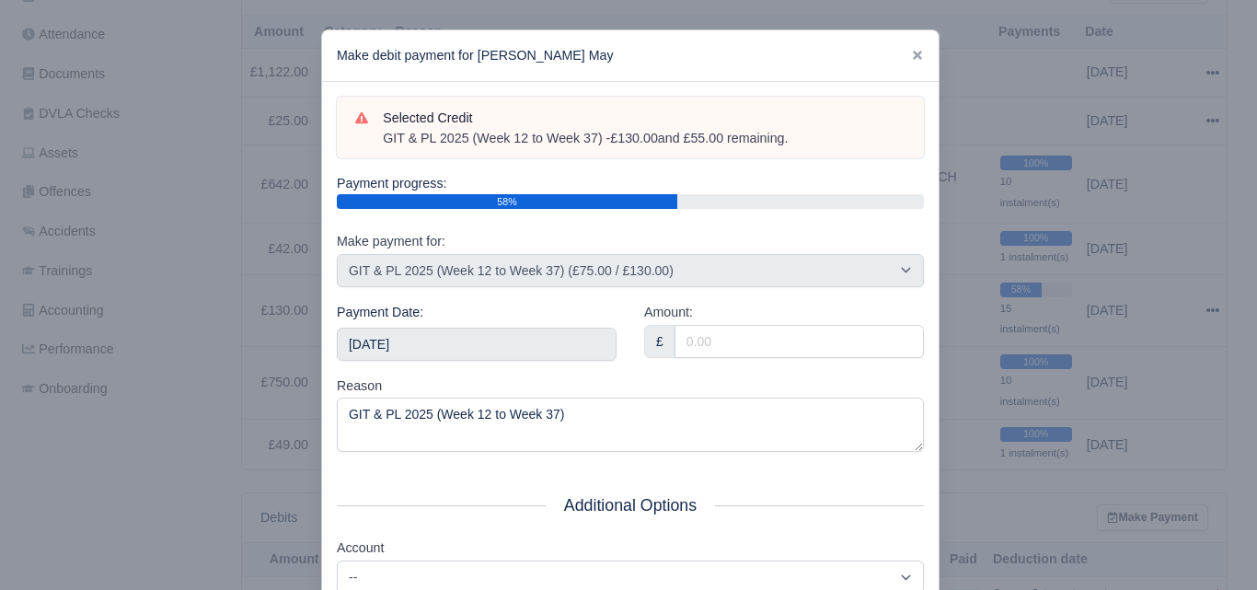
click at [707, 316] on div "Amount: £" at bounding box center [784, 330] width 280 height 56
click at [674, 345] on input "Amount:" at bounding box center [798, 341] width 249 height 33
paste input "5"
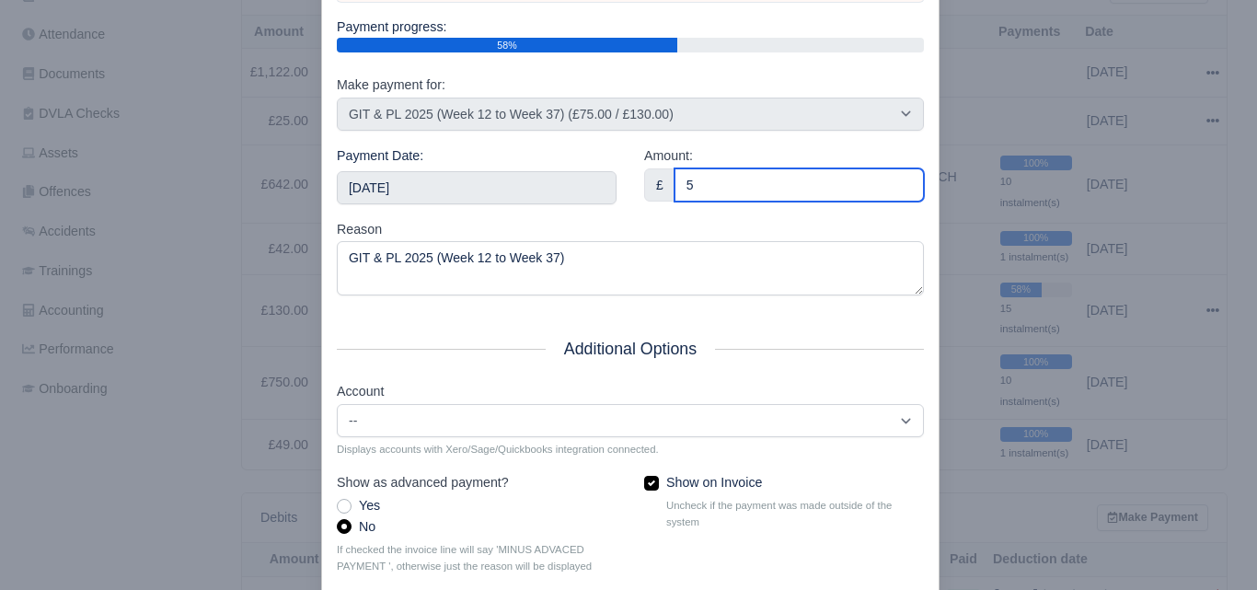
scroll to position [264, 0]
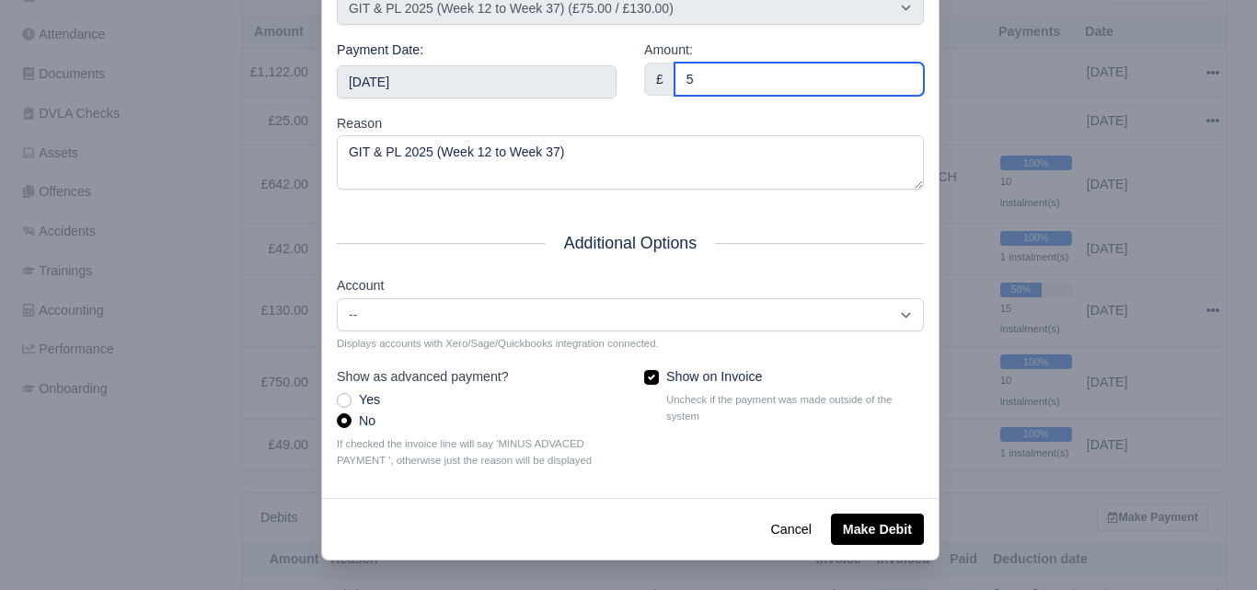
type input "5"
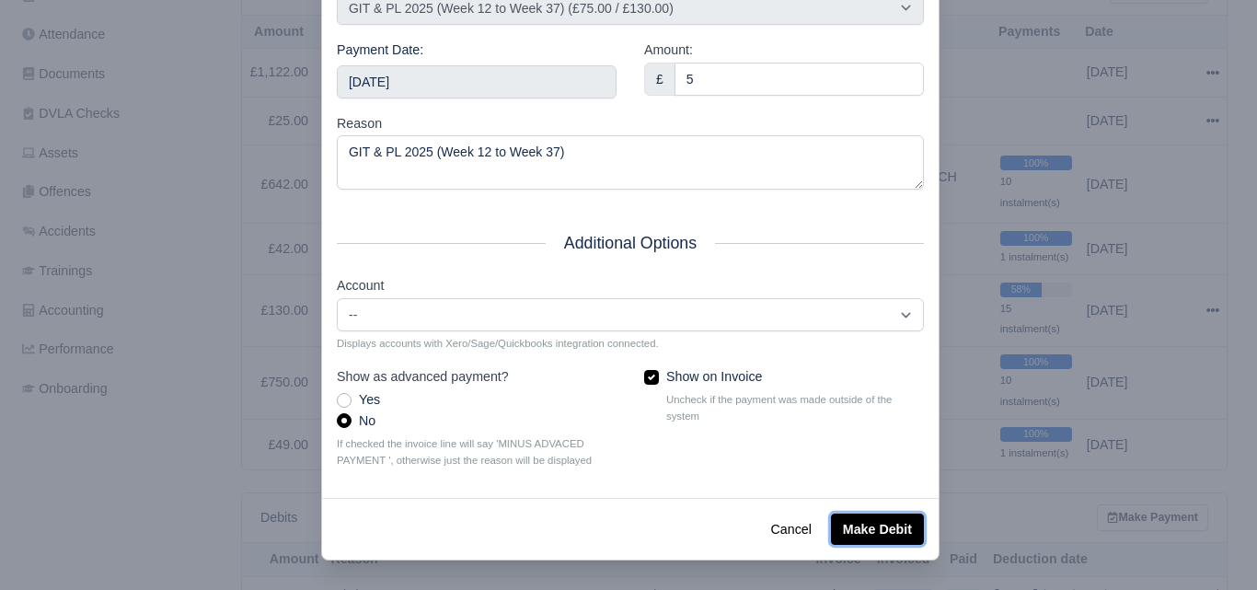
click at [846, 514] on button "Make Debit" at bounding box center [877, 528] width 93 height 31
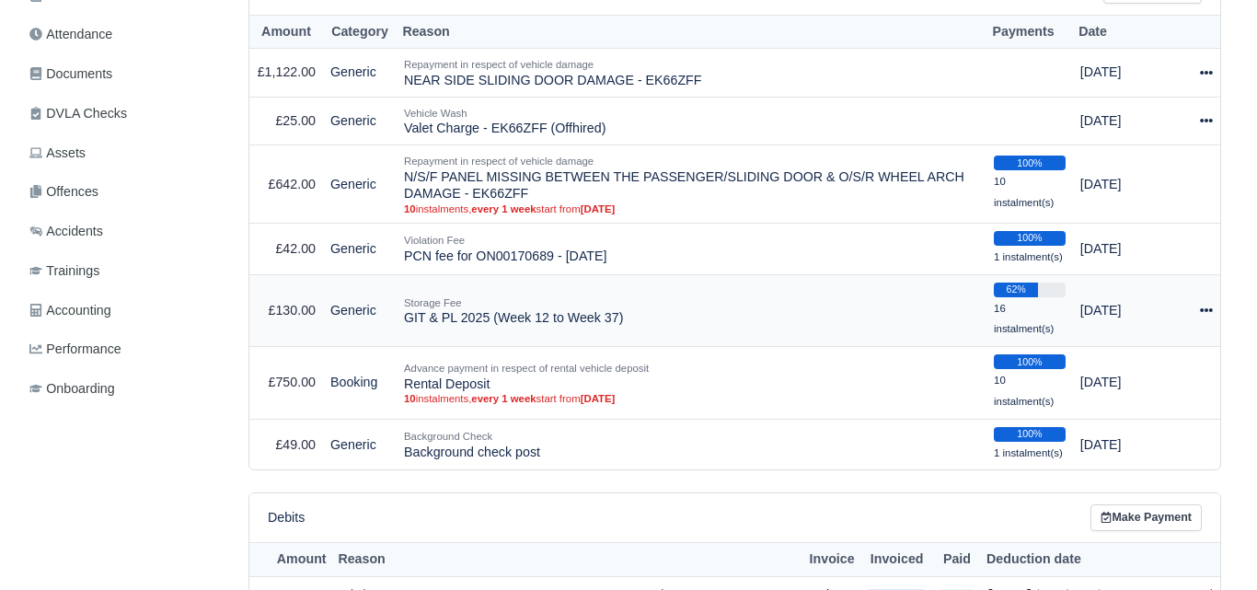
scroll to position [460, 0]
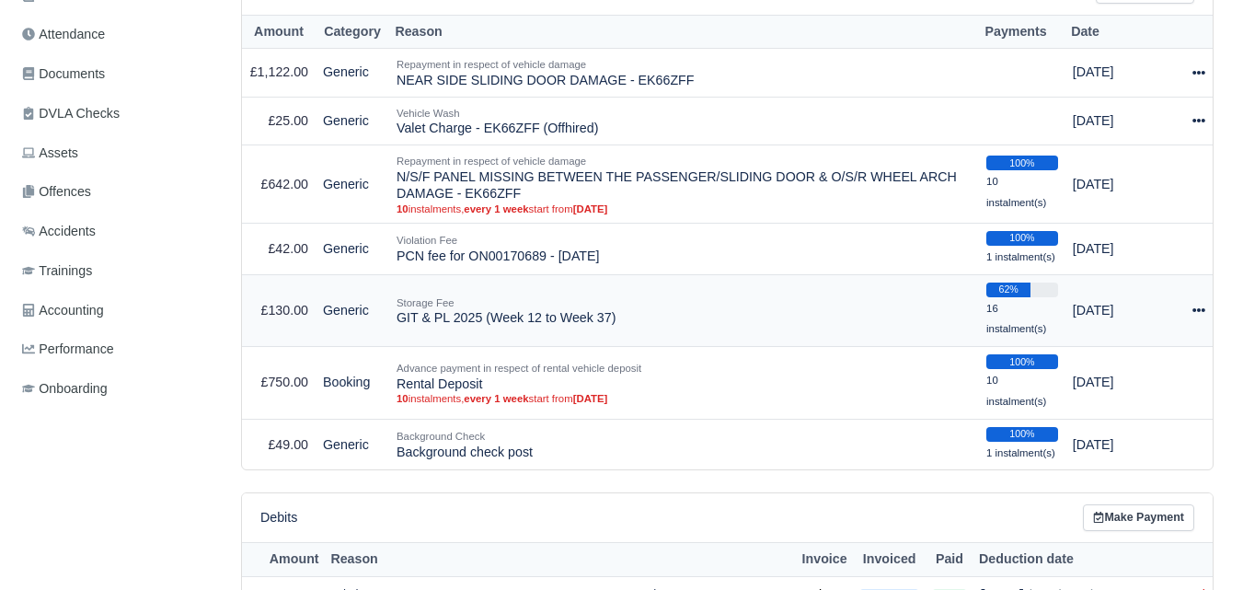
click at [1201, 304] on div at bounding box center [1198, 310] width 13 height 21
click at [1116, 362] on button "Make Payment" at bounding box center [1123, 366] width 164 height 29
select select "7209"
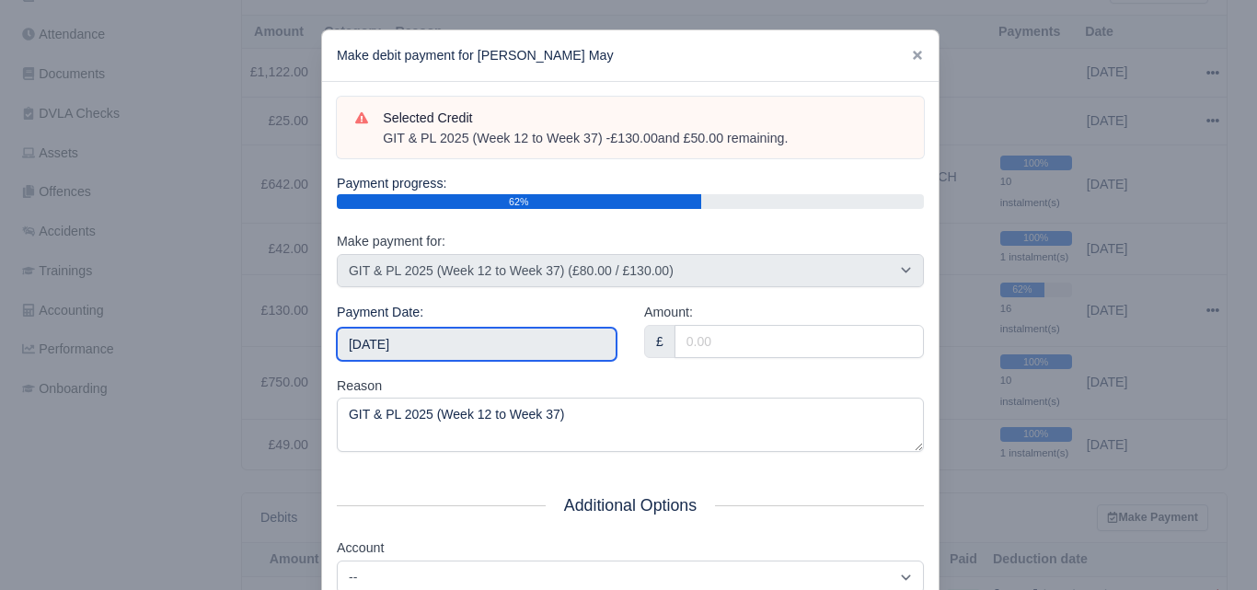
click at [439, 339] on input "2025-10-04" at bounding box center [477, 344] width 280 height 33
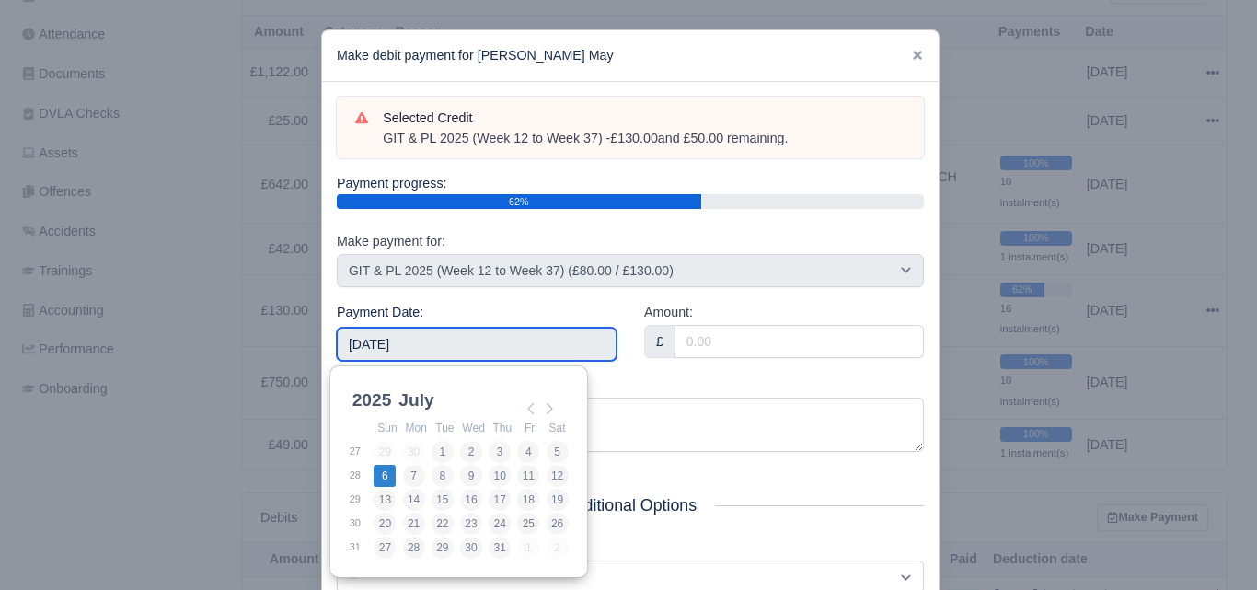
type input "2025-07-06"
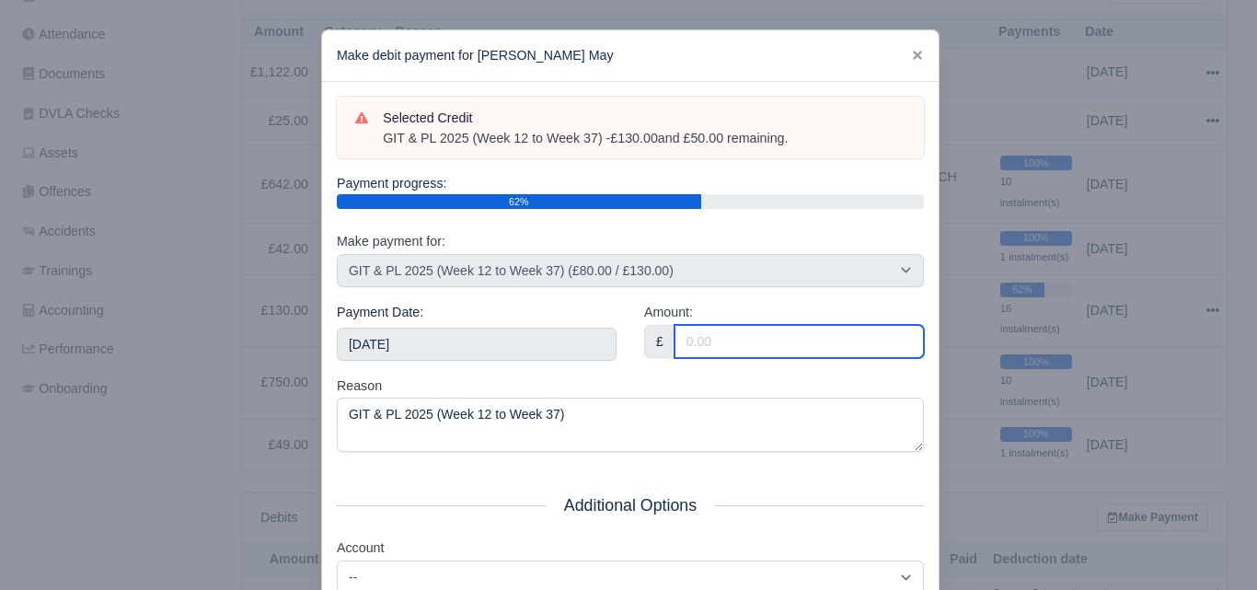
click at [784, 348] on input "Amount:" at bounding box center [798, 341] width 249 height 33
paste input "5"
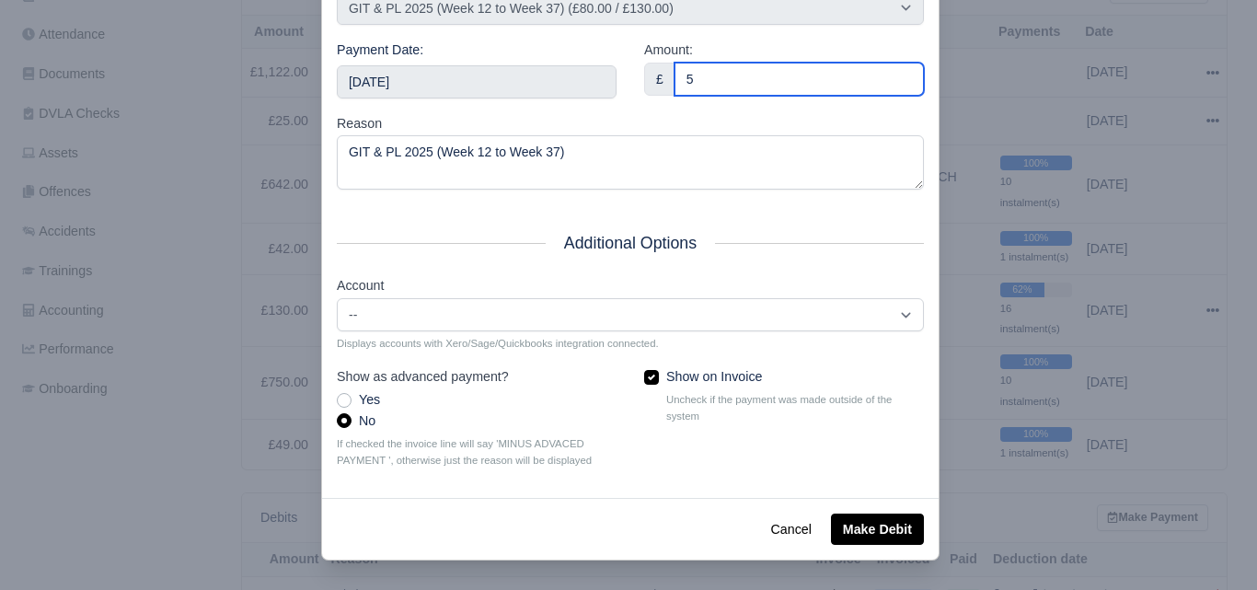
type input "5"
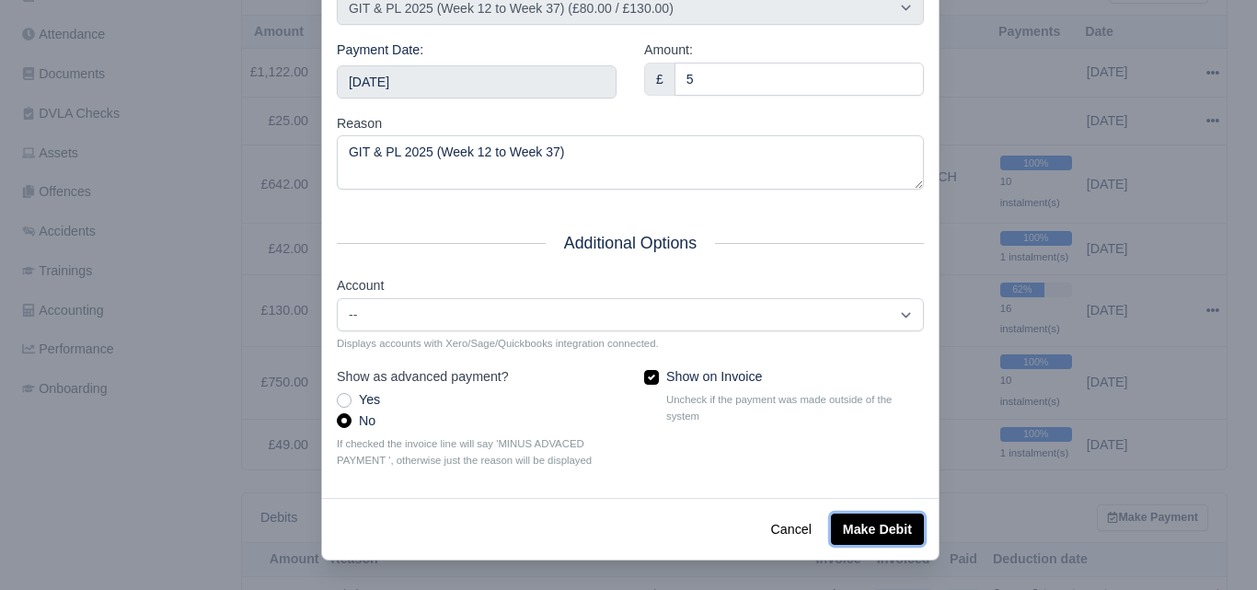
click at [865, 528] on button "Make Debit" at bounding box center [877, 528] width 93 height 31
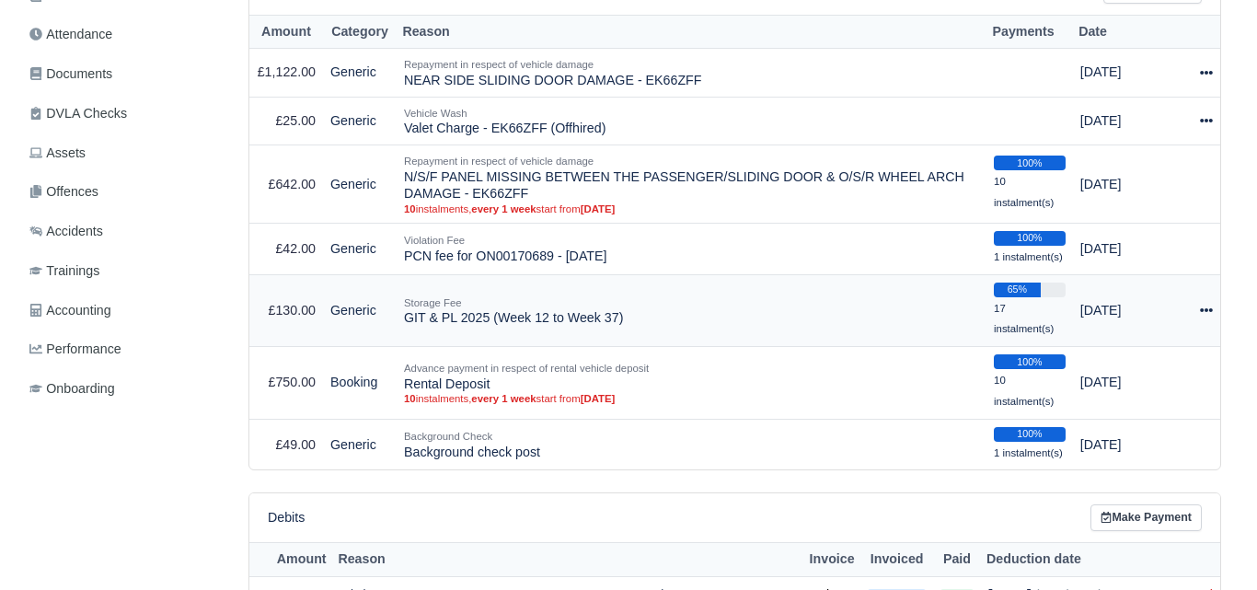
scroll to position [460, 0]
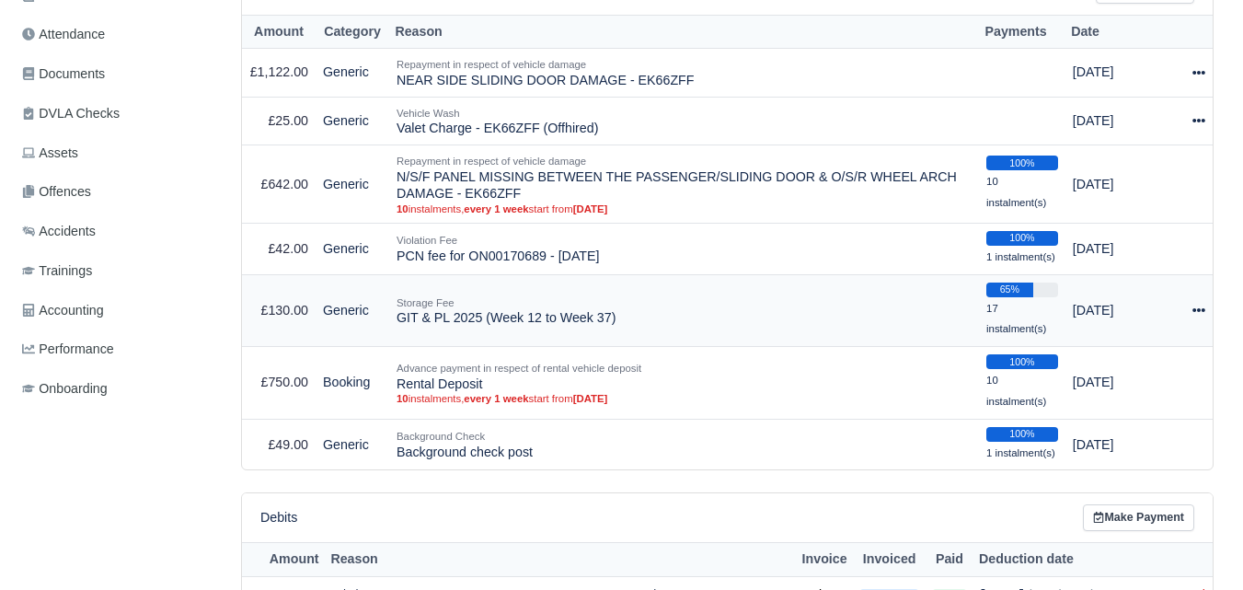
click at [1200, 316] on icon at bounding box center [1198, 310] width 13 height 13
click at [1124, 374] on button "Make Payment" at bounding box center [1123, 366] width 164 height 29
select select "7209"
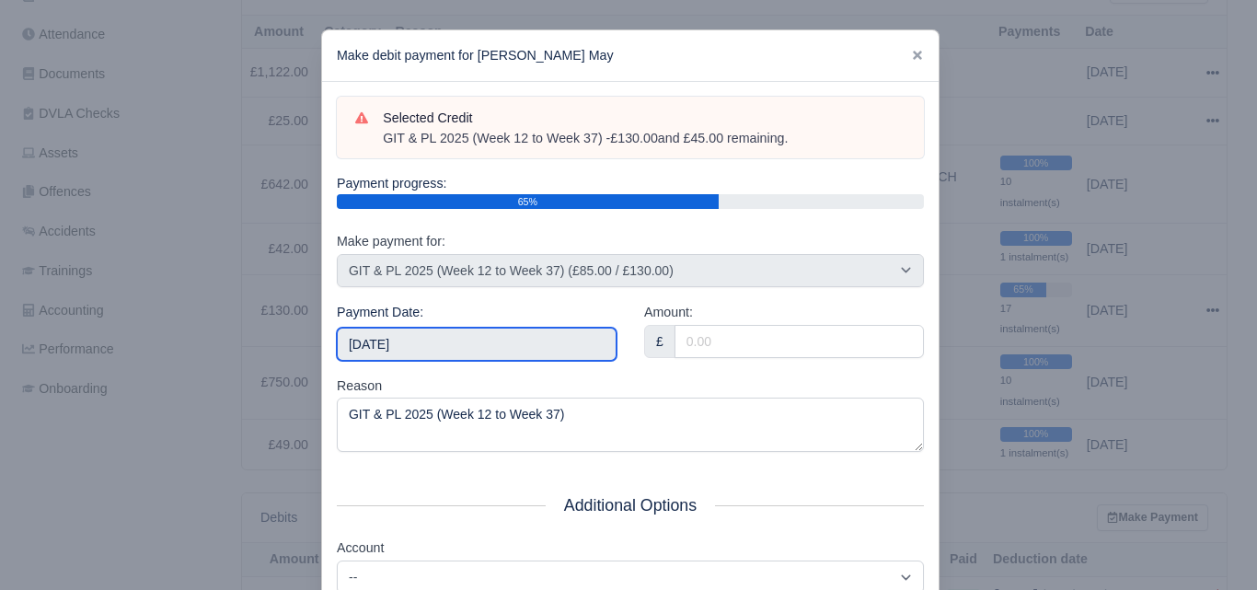
click at [437, 351] on input "[DATE]" at bounding box center [477, 344] width 280 height 33
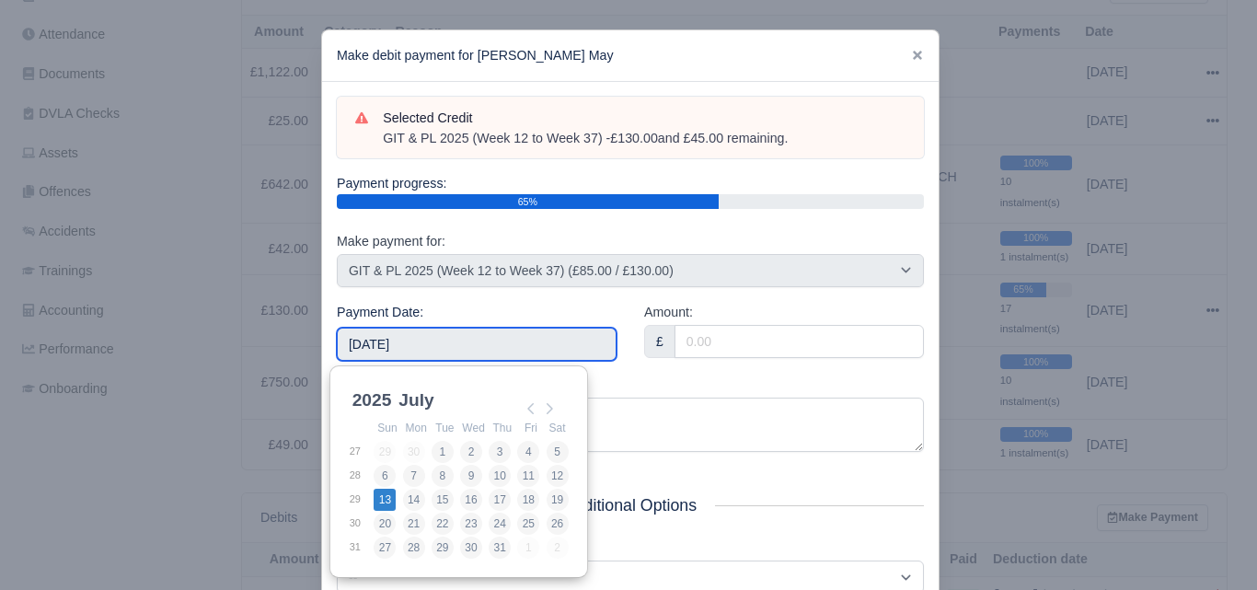
type input "[DATE]"
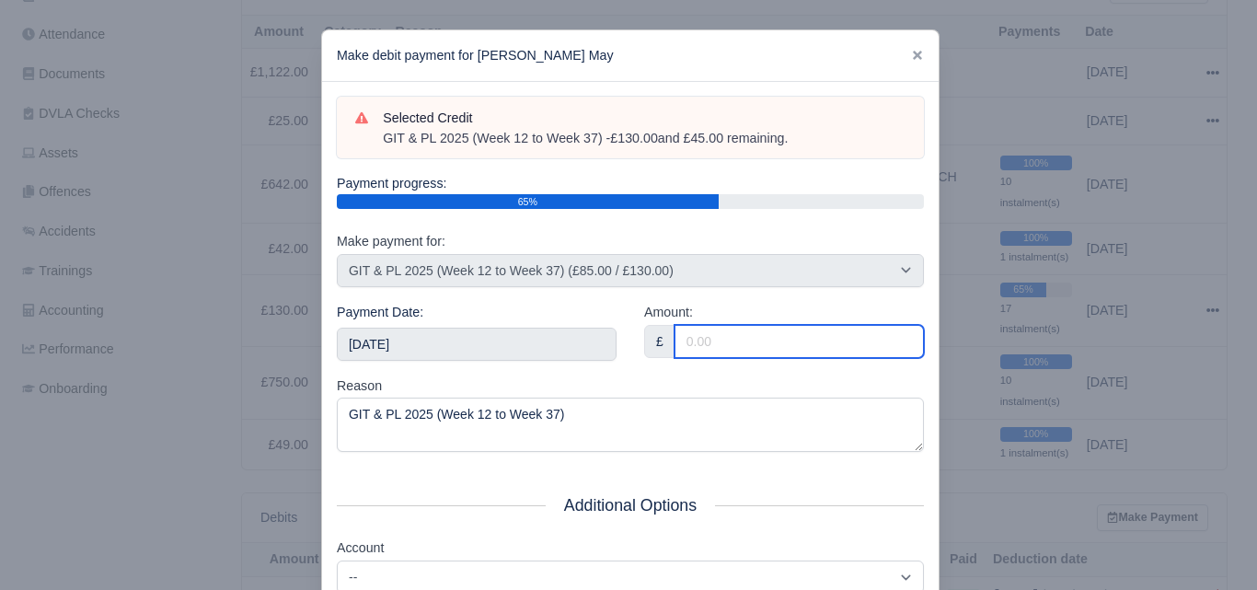
click at [778, 344] on input "Amount:" at bounding box center [798, 341] width 249 height 33
paste input "5"
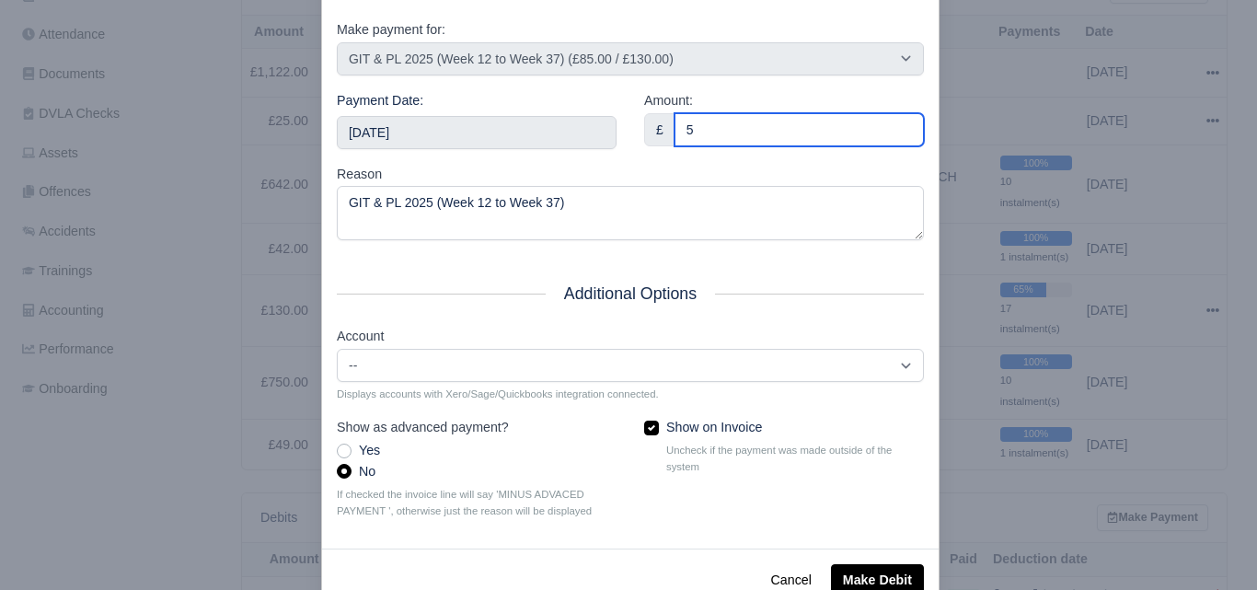
scroll to position [264, 0]
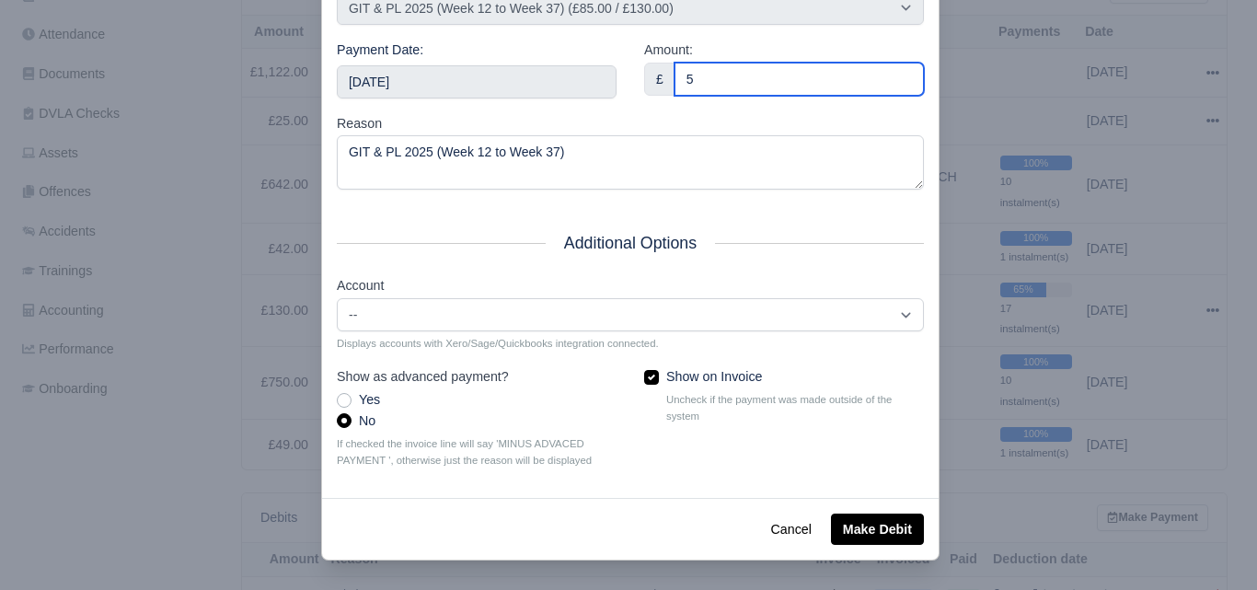
type input "5"
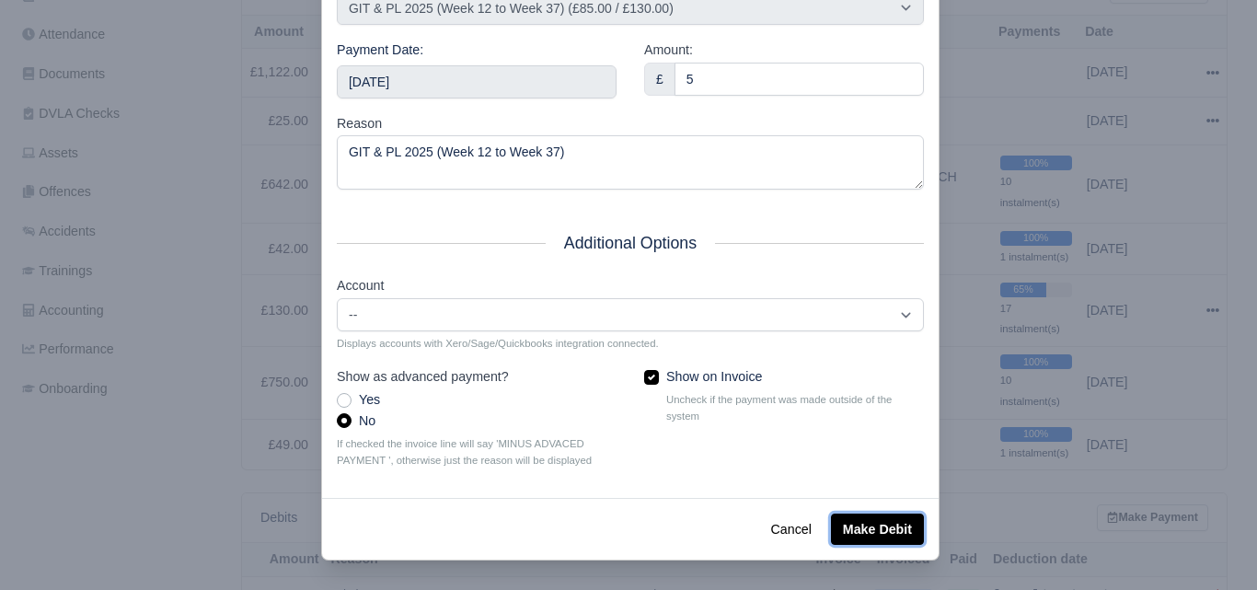
click at [859, 518] on button "Make Debit" at bounding box center [877, 528] width 93 height 31
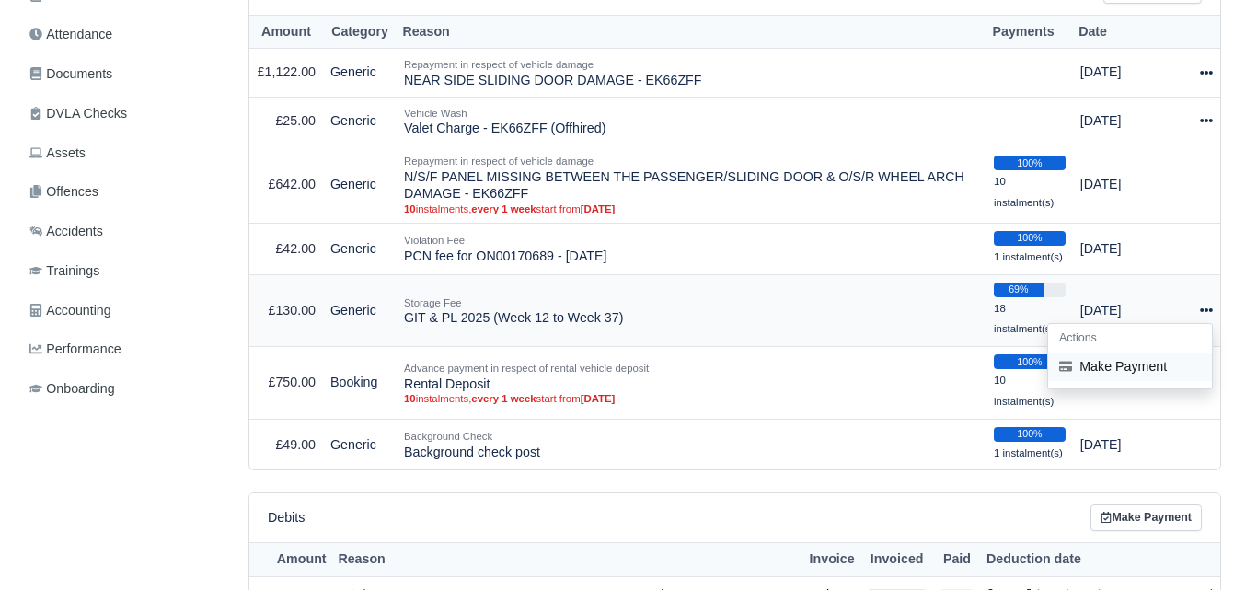
scroll to position [460, 0]
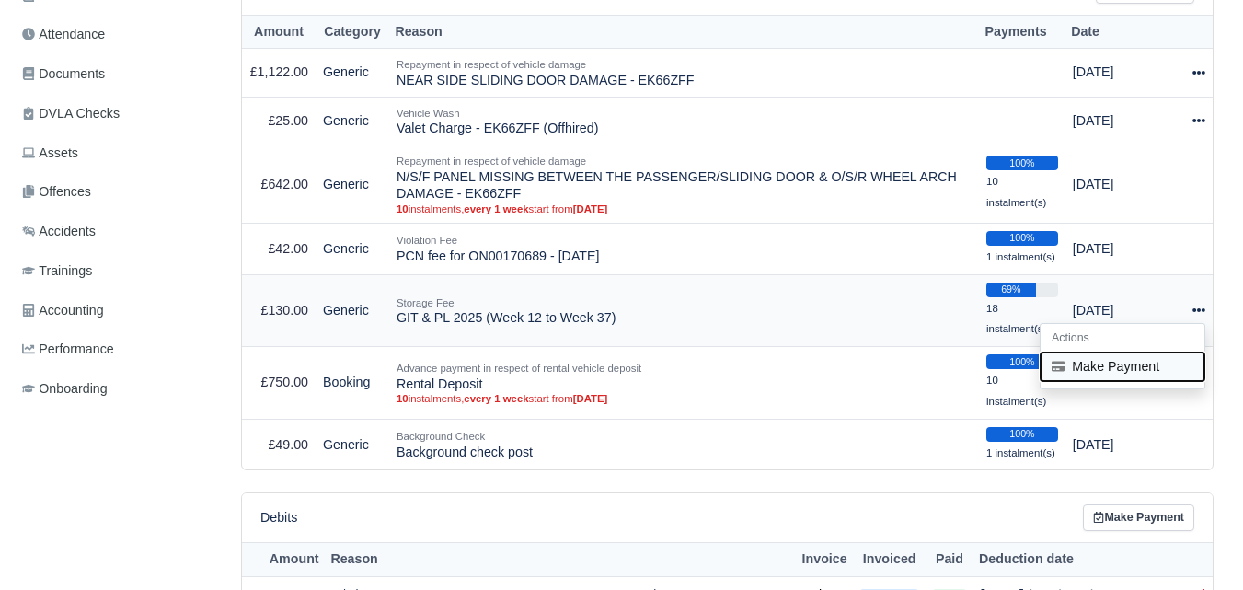
click at [1073, 371] on button "Make Payment" at bounding box center [1123, 366] width 164 height 29
select select "7209"
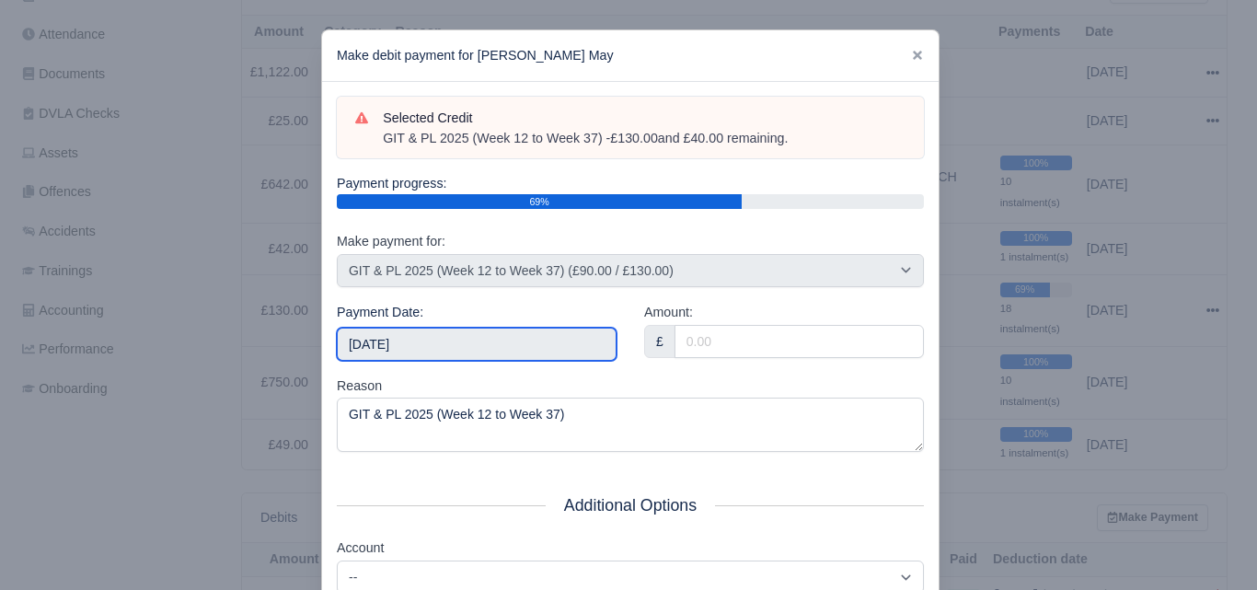
click at [546, 335] on input "[DATE]" at bounding box center [477, 344] width 280 height 33
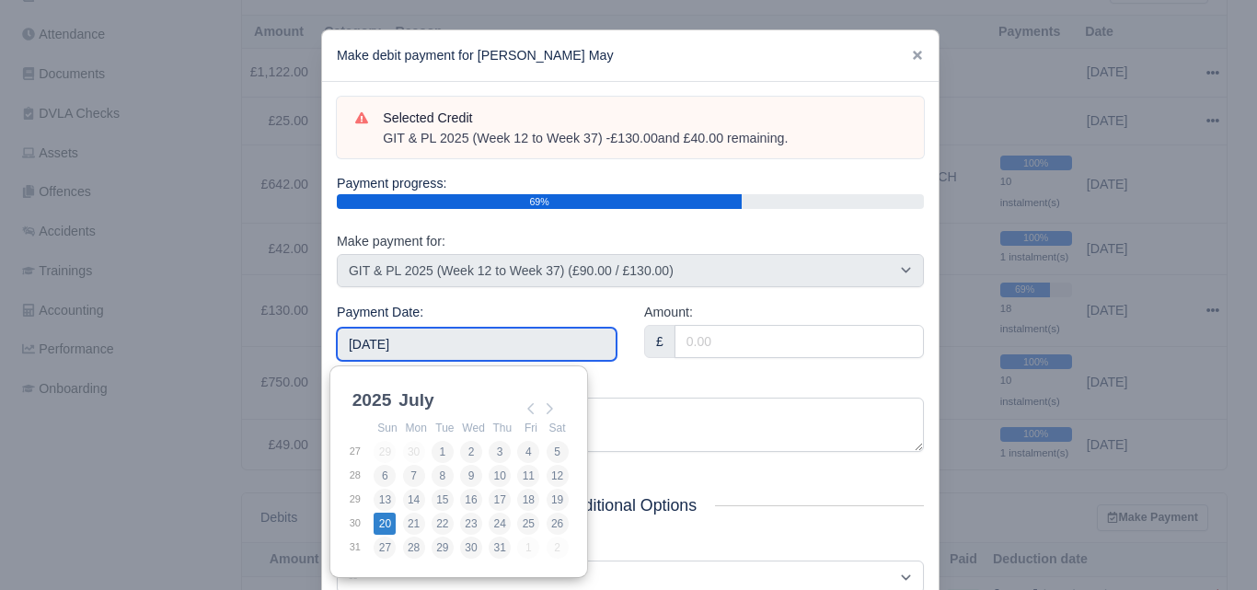
type input "[DATE]"
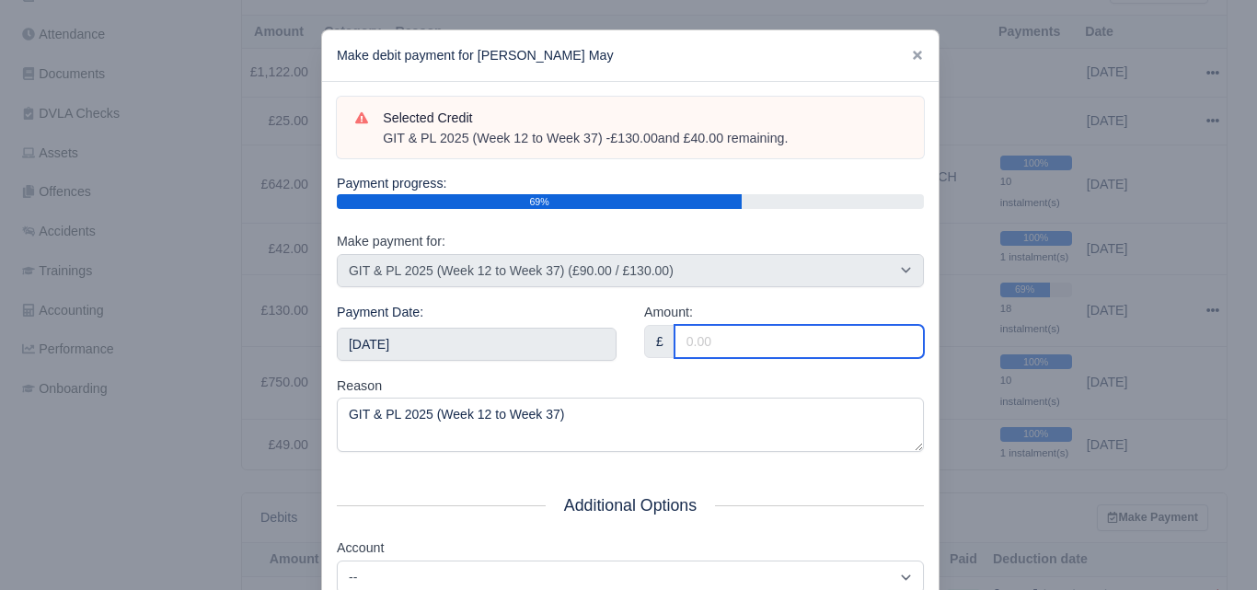
click at [737, 345] on input "Amount:" at bounding box center [798, 341] width 249 height 33
paste input "5"
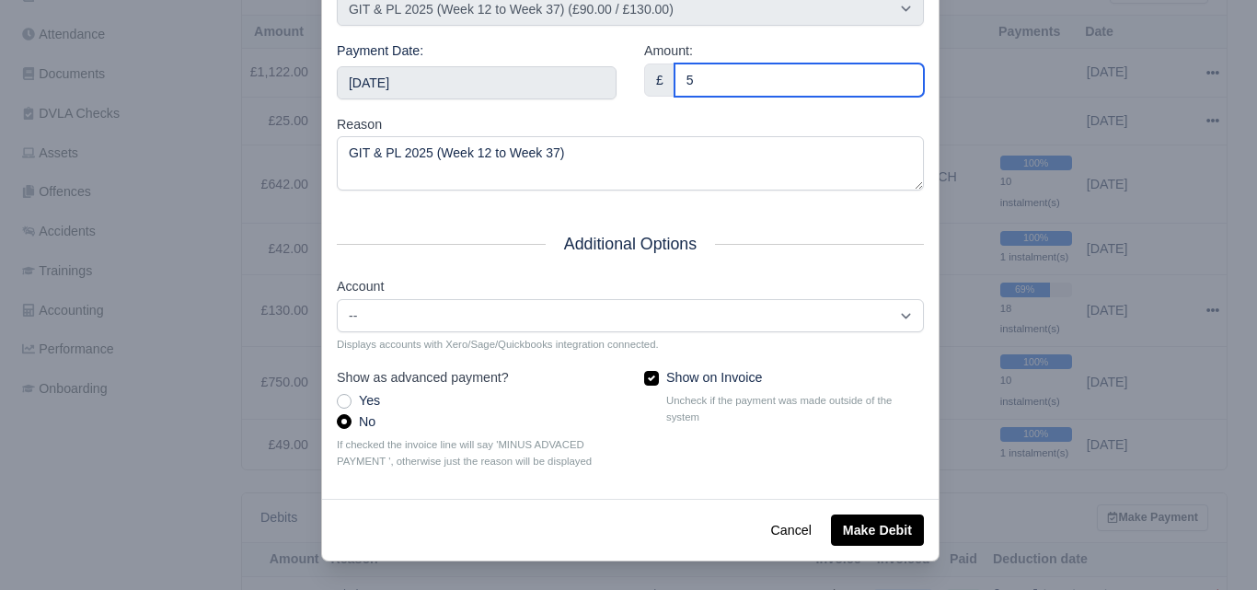
scroll to position [264, 0]
type input "5"
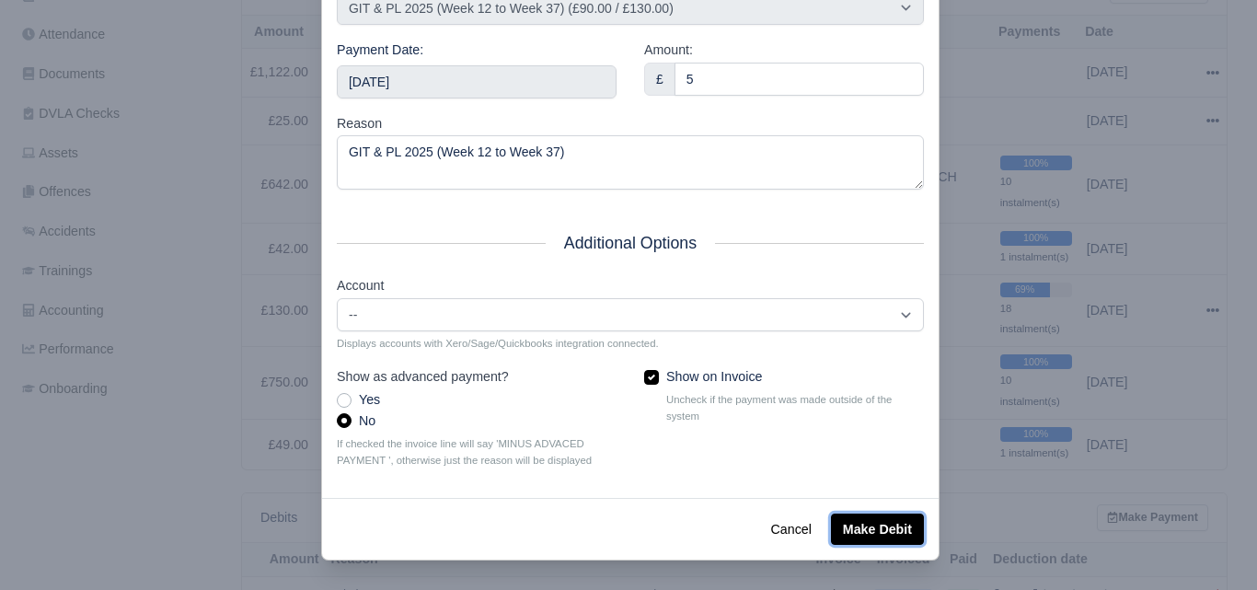
click at [878, 523] on button "Make Debit" at bounding box center [877, 528] width 93 height 31
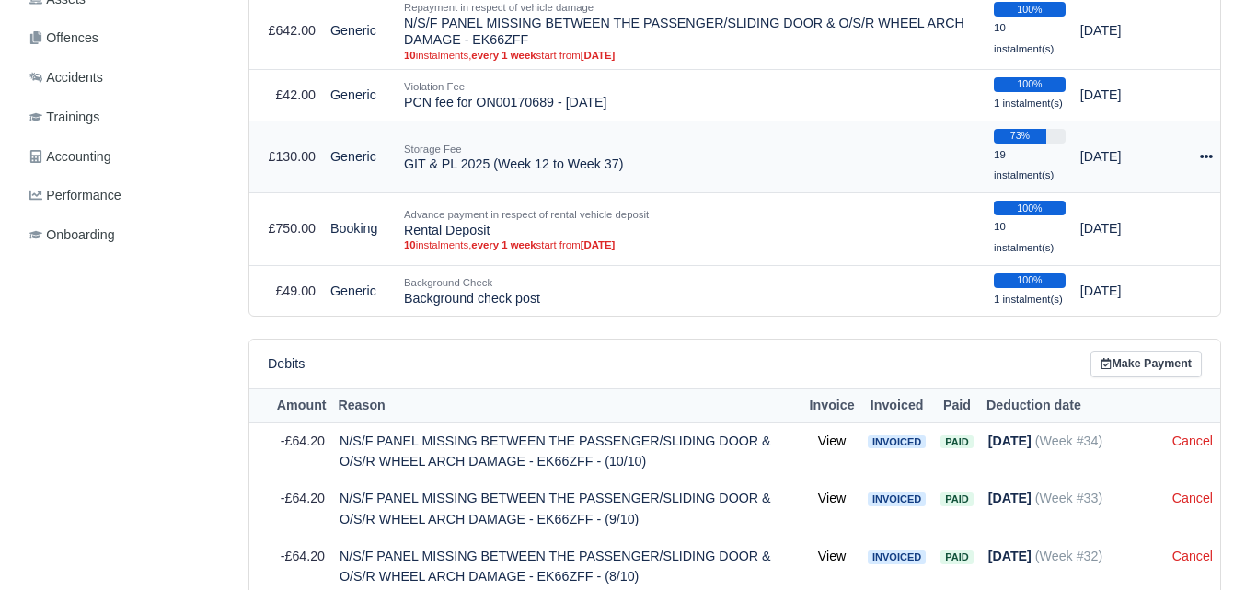
scroll to position [614, 0]
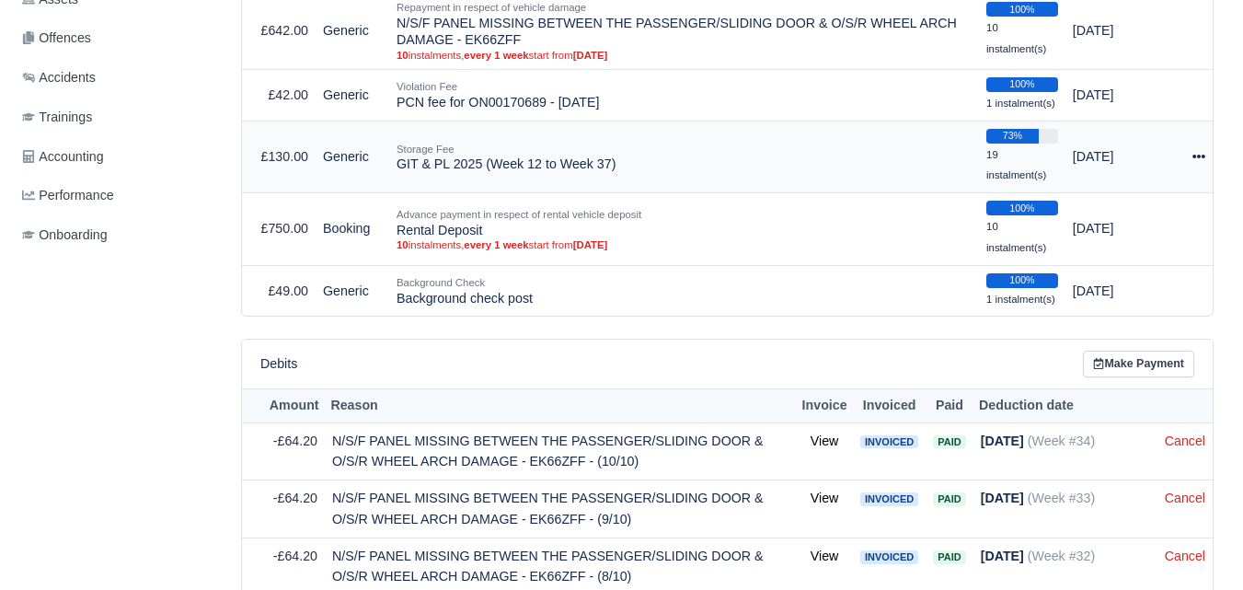
click at [1198, 158] on icon at bounding box center [1198, 157] width 13 height 4
click at [1104, 207] on button "Make Payment" at bounding box center [1123, 213] width 164 height 29
select select "7209"
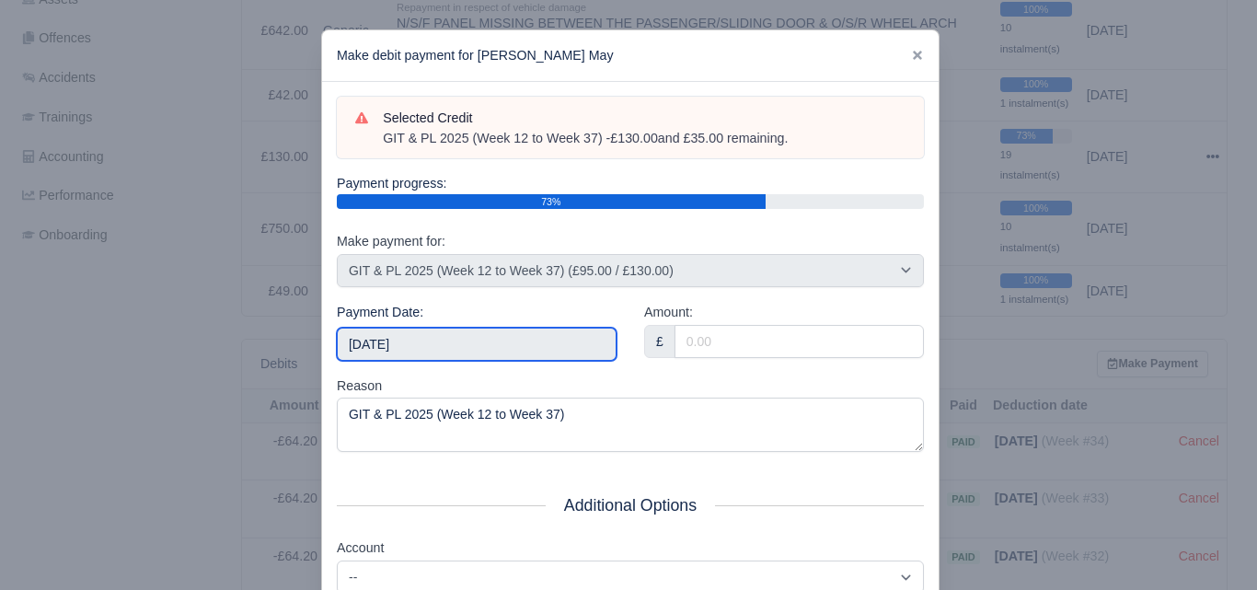
click at [424, 339] on input "2025-10-04" at bounding box center [477, 344] width 280 height 33
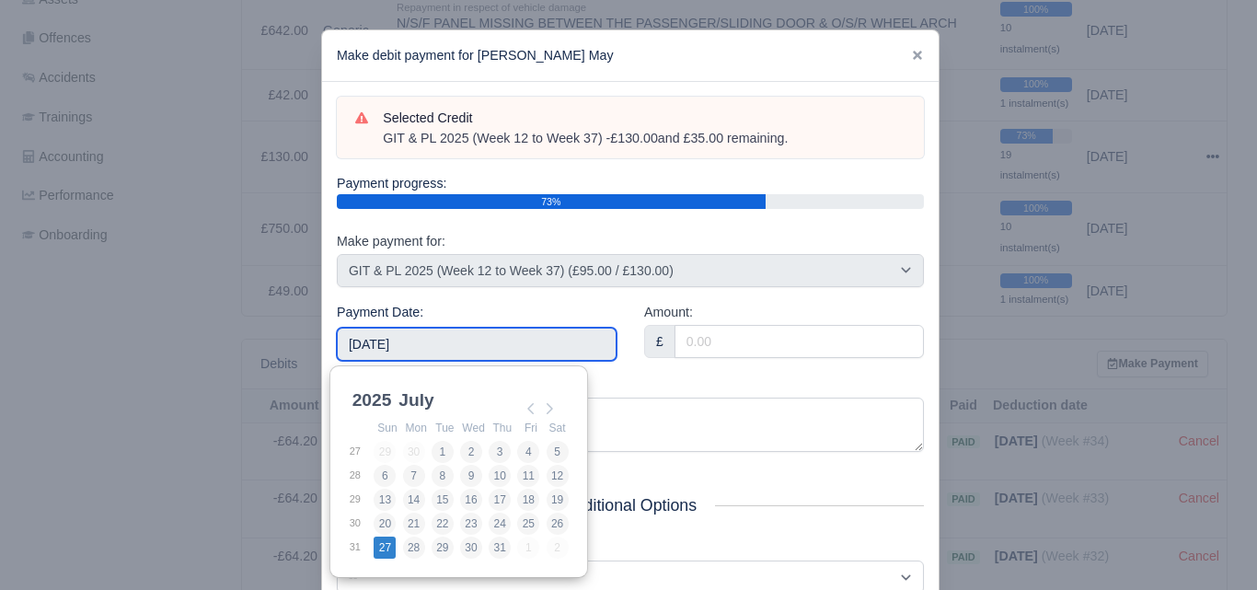
type input "2025-07-27"
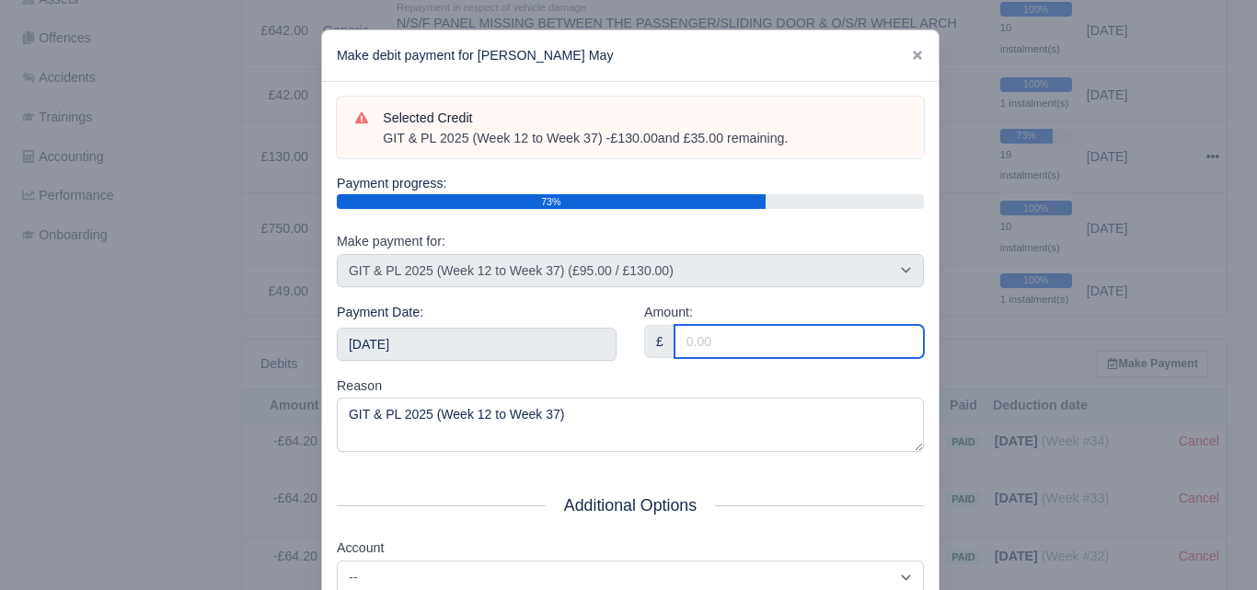
click input "Amount:"
paste input "5"
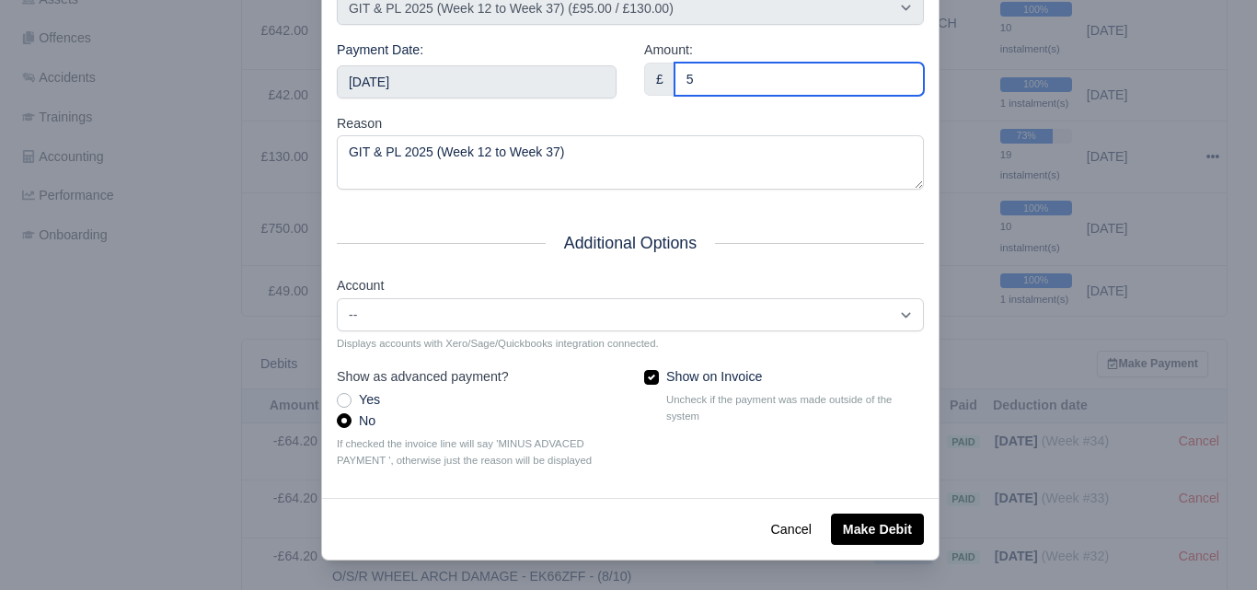
type input "5"
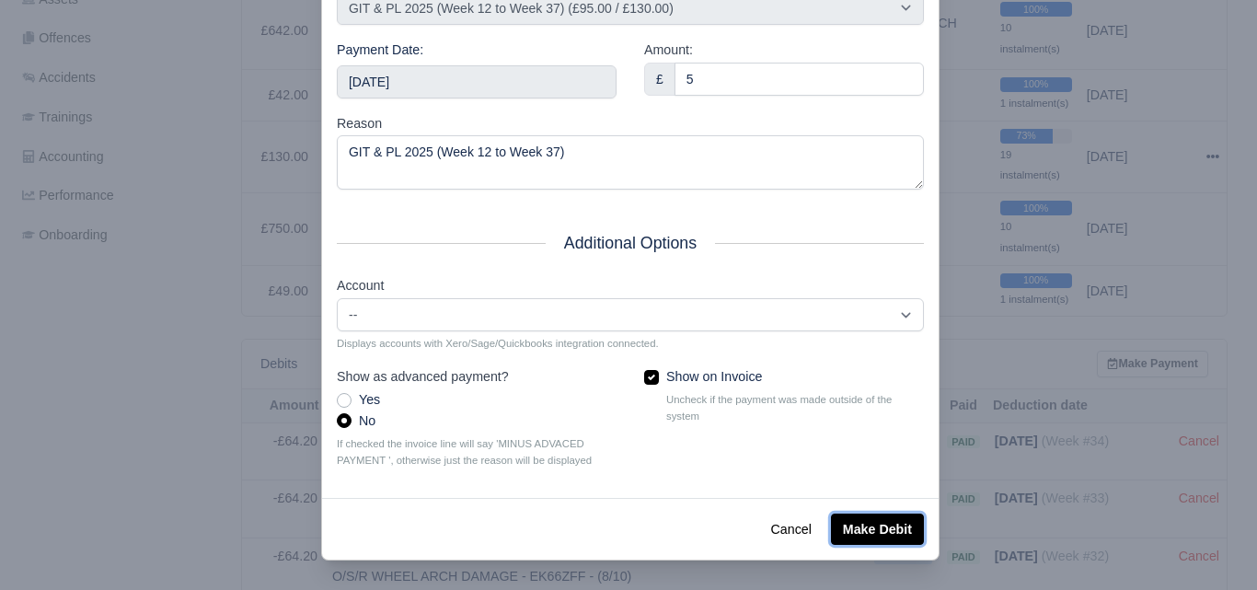
click button "Make Debit"
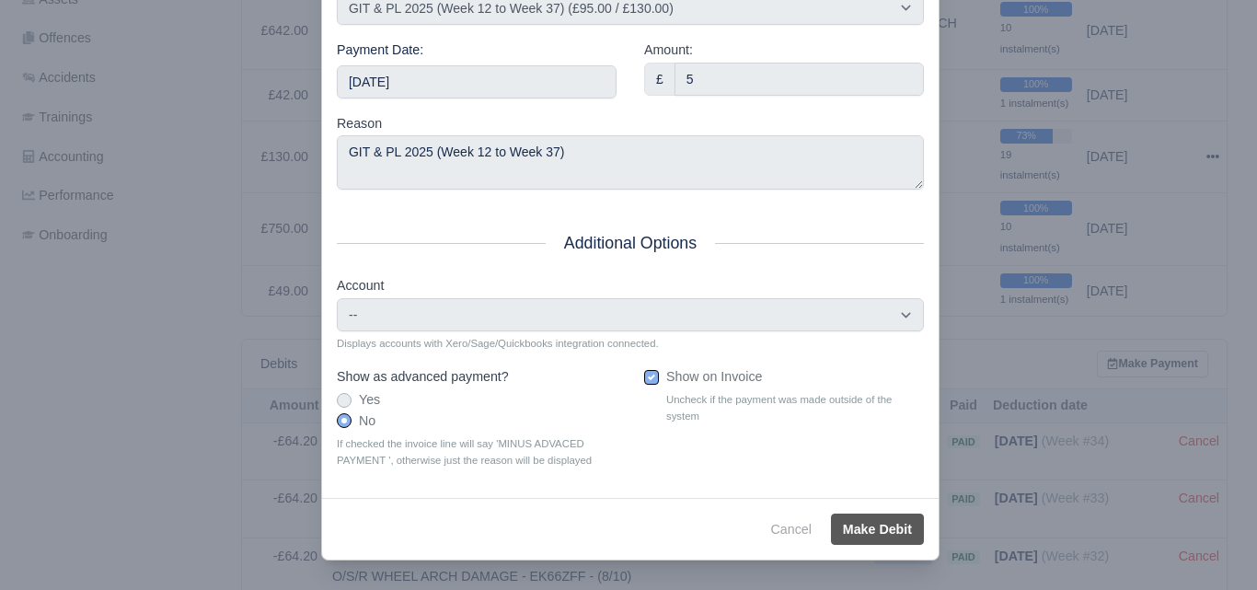
scroll to position [314, 0]
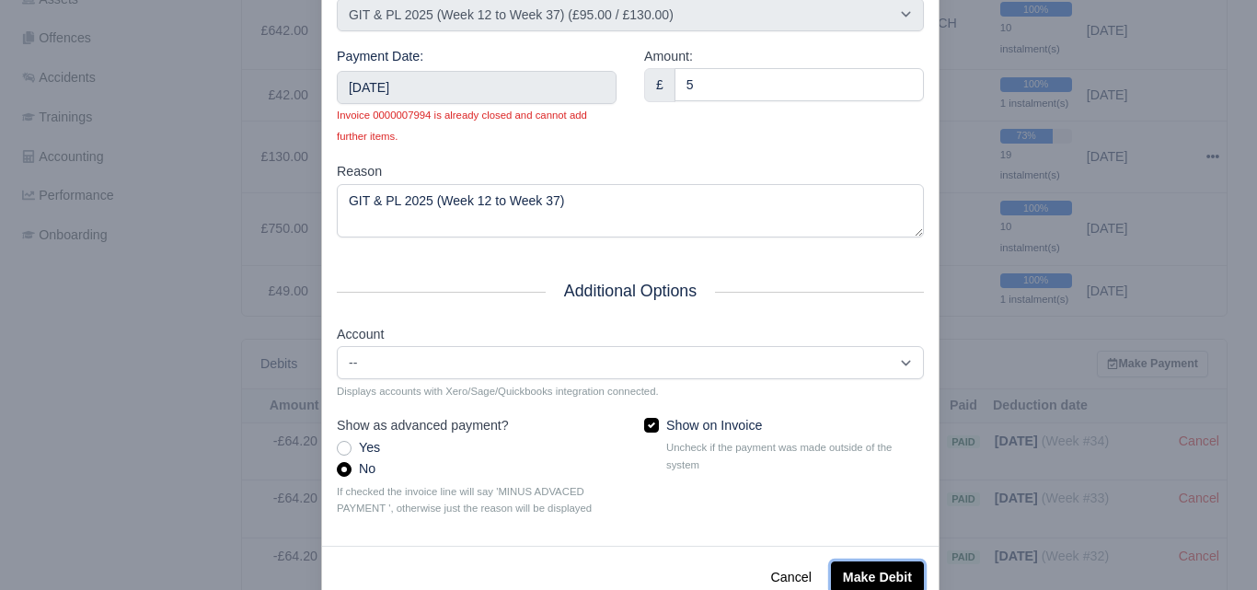
click button "Make Debit"
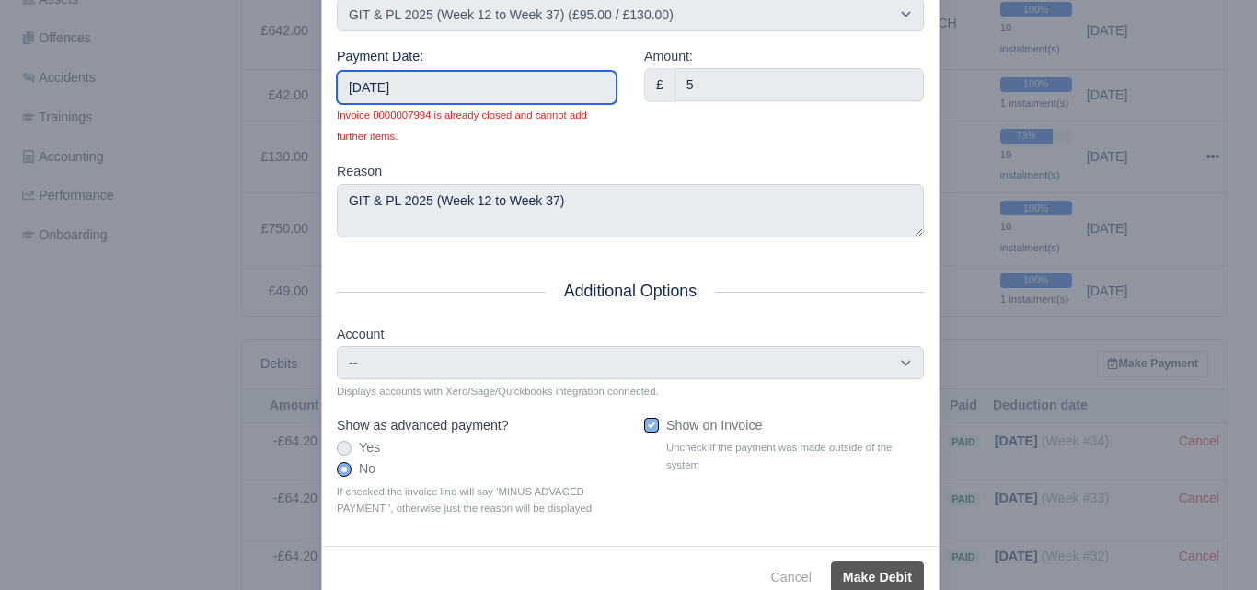
click input "2025-07-27"
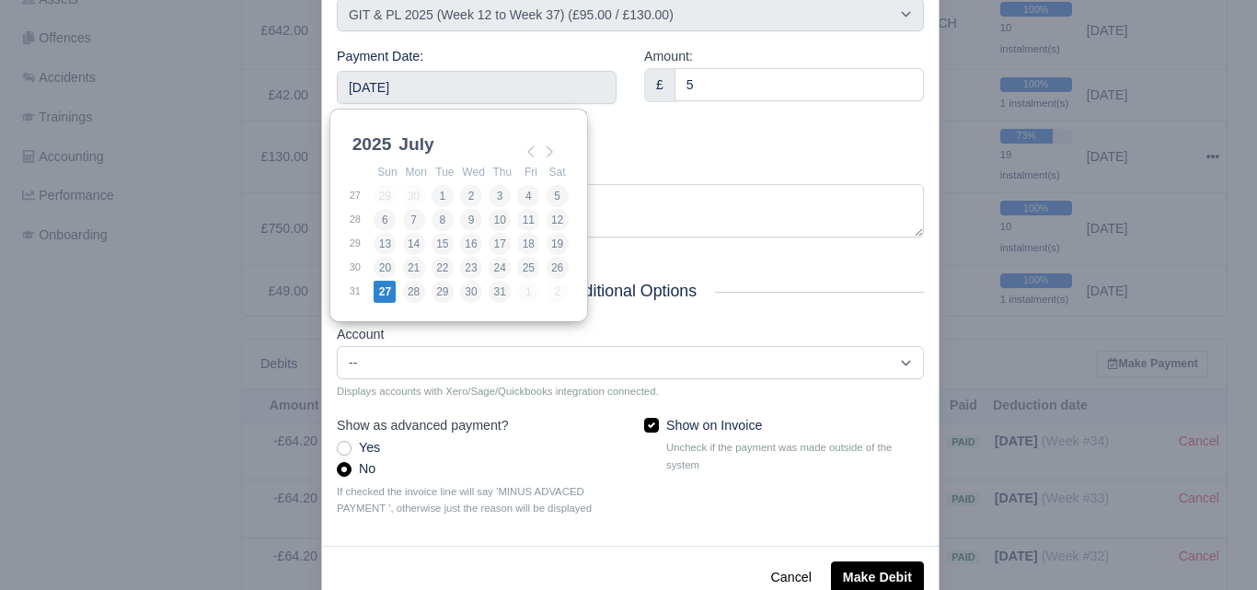
click div "Amount: £ 5"
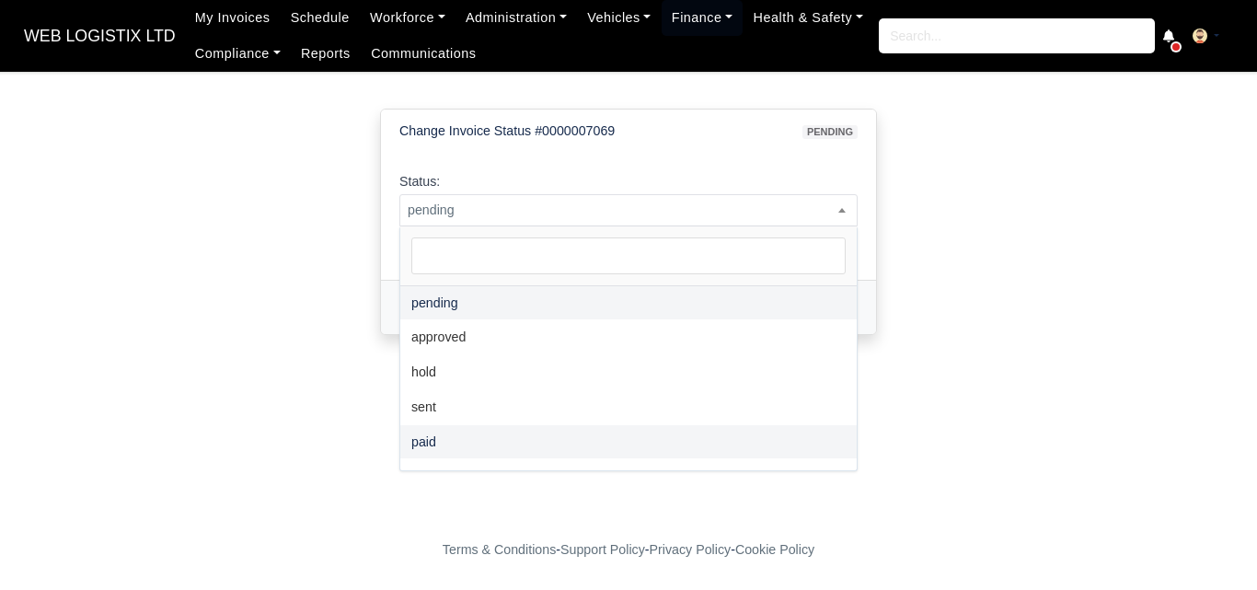
select select "paid"
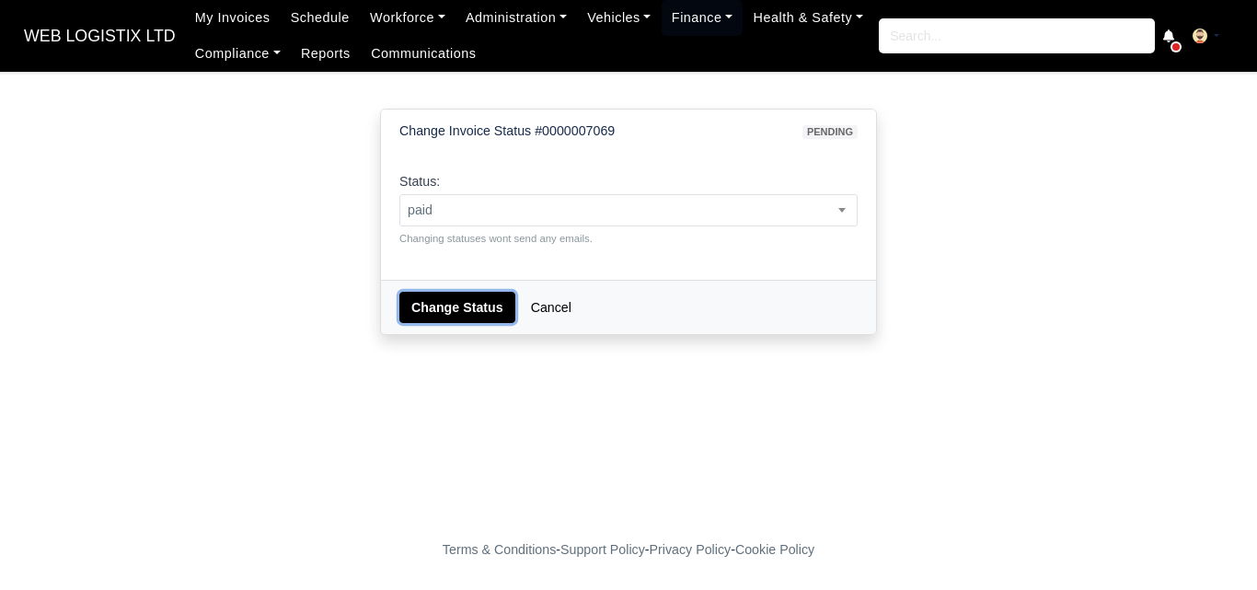
click at [468, 305] on button "Change Status" at bounding box center [457, 307] width 116 height 31
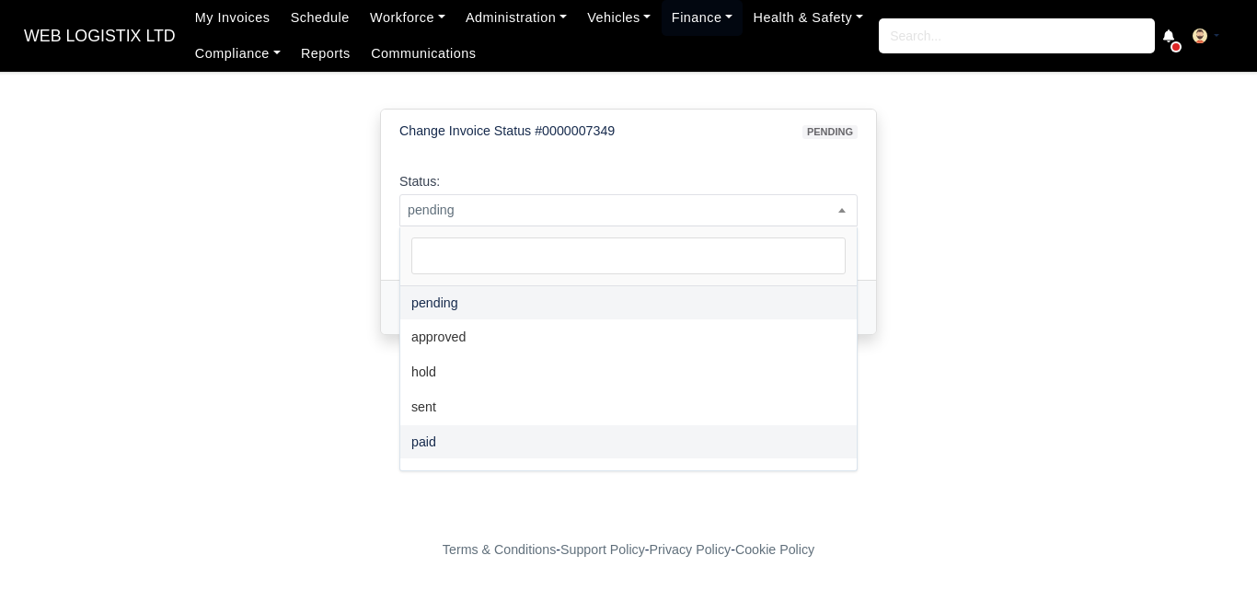
select select "paid"
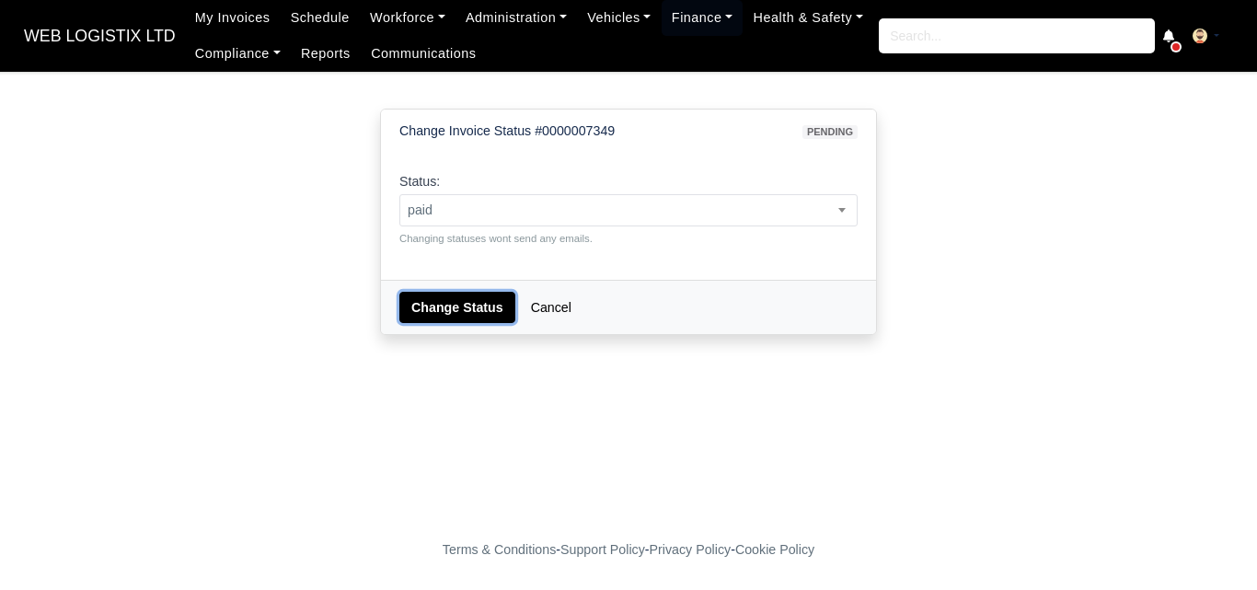
click at [451, 292] on button "Change Status" at bounding box center [457, 307] width 116 height 31
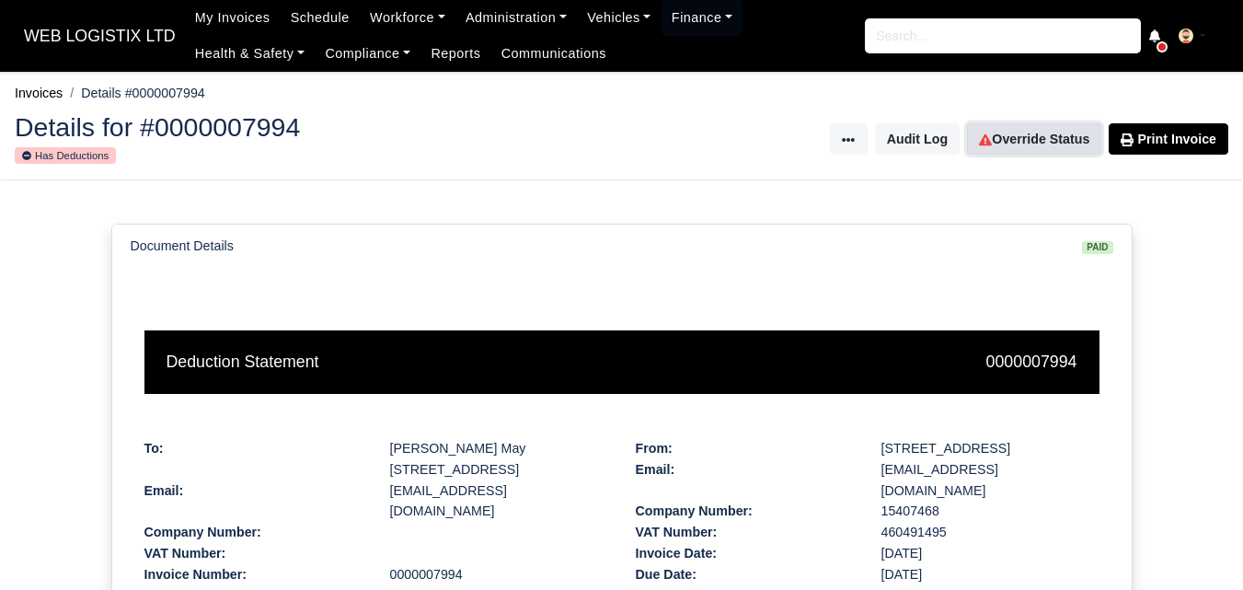
click at [1040, 140] on link "Override Status" at bounding box center [1034, 138] width 134 height 31
click at [1028, 142] on link "Override Status" at bounding box center [1034, 138] width 134 height 31
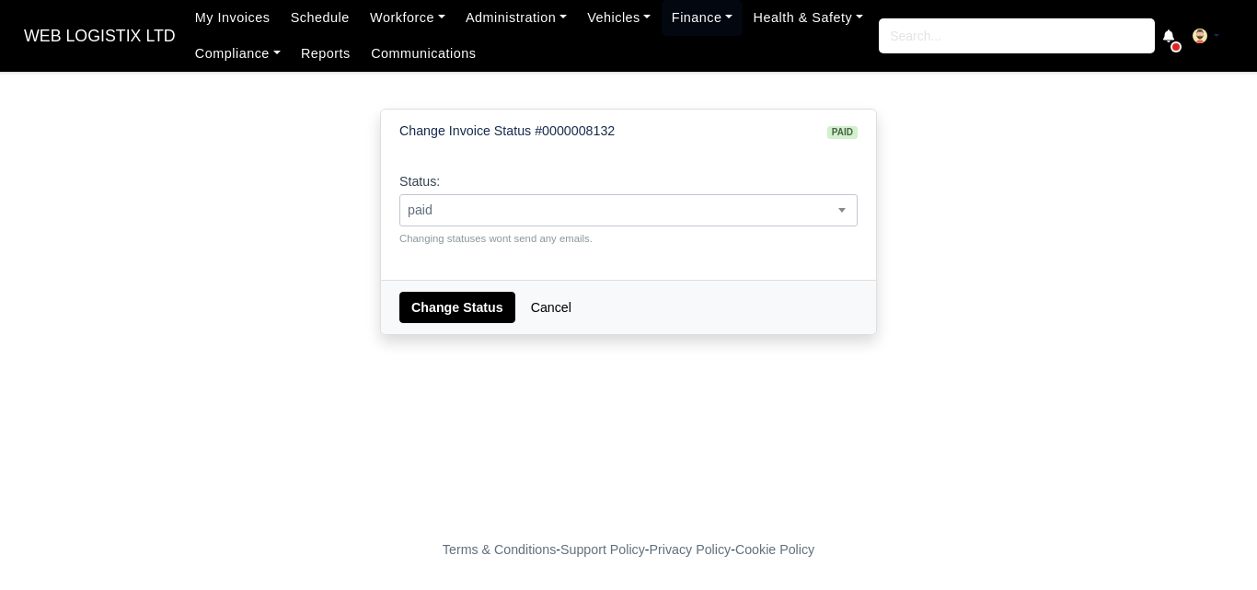
click at [467, 213] on span "paid" at bounding box center [628, 210] width 456 height 23
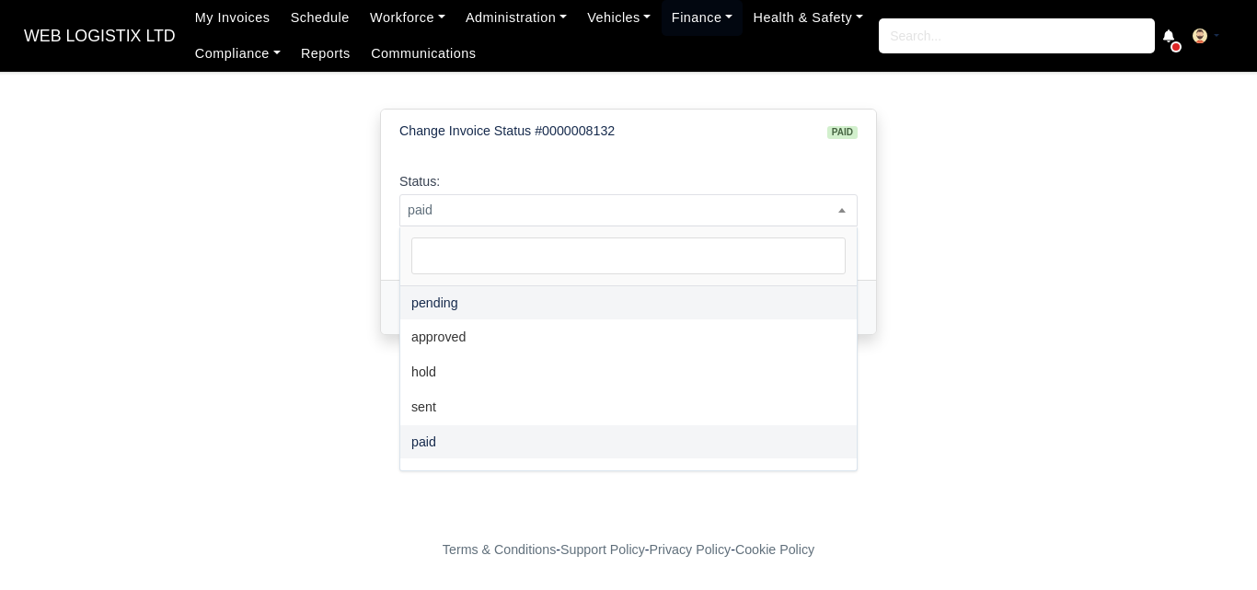
select select "pending"
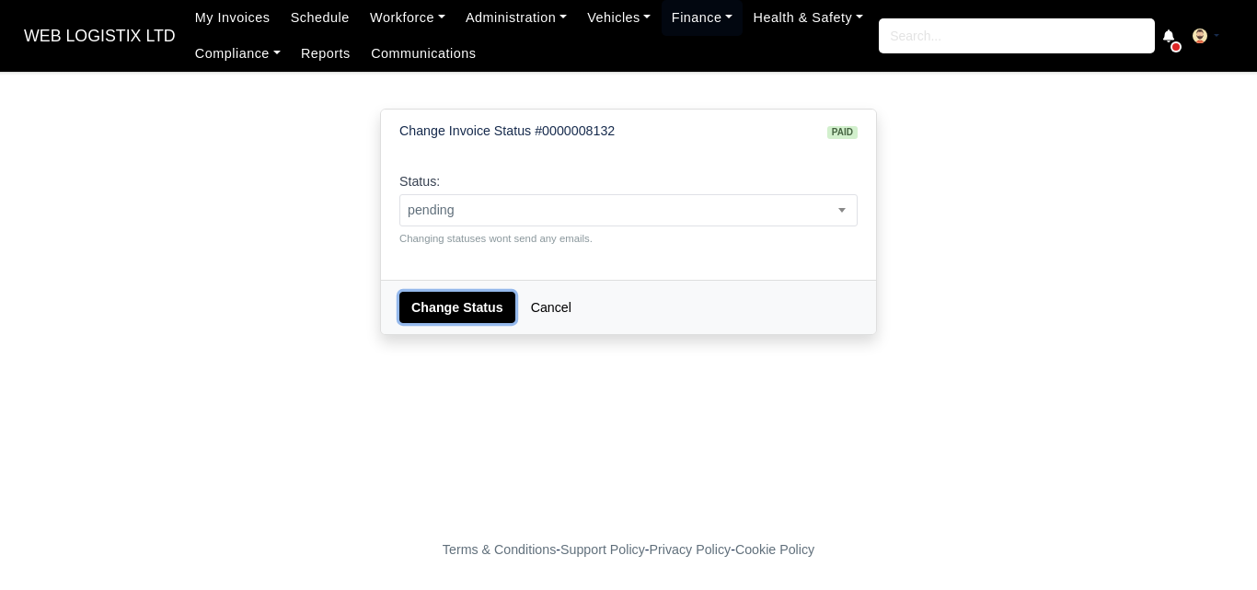
click at [451, 303] on button "Change Status" at bounding box center [457, 307] width 116 height 31
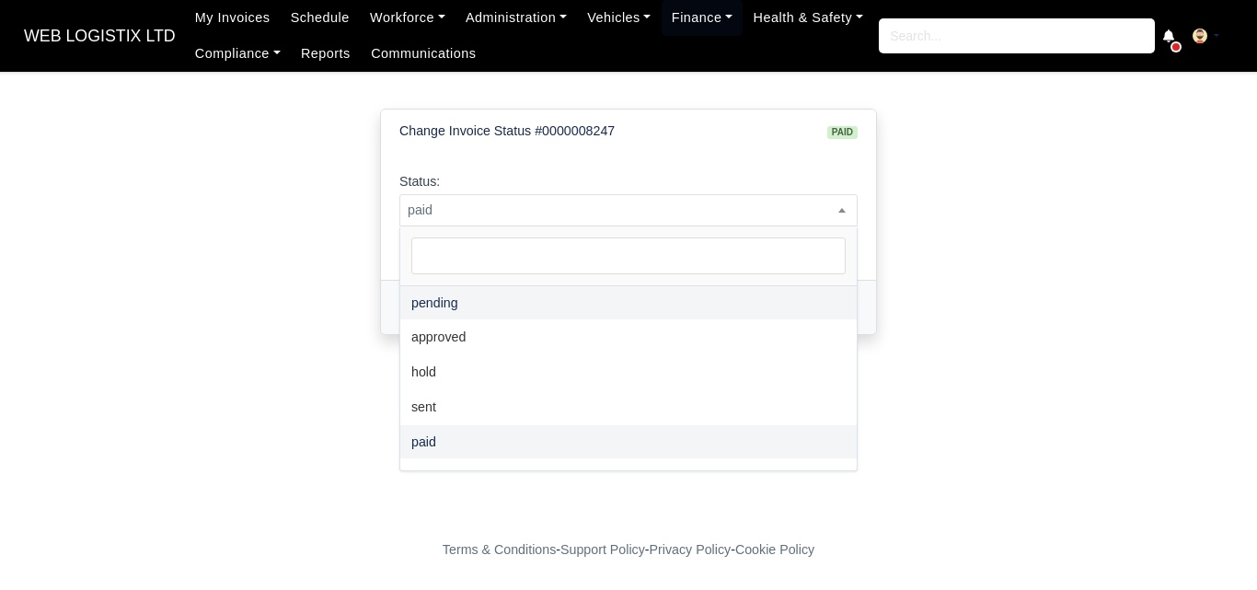
select select "pending"
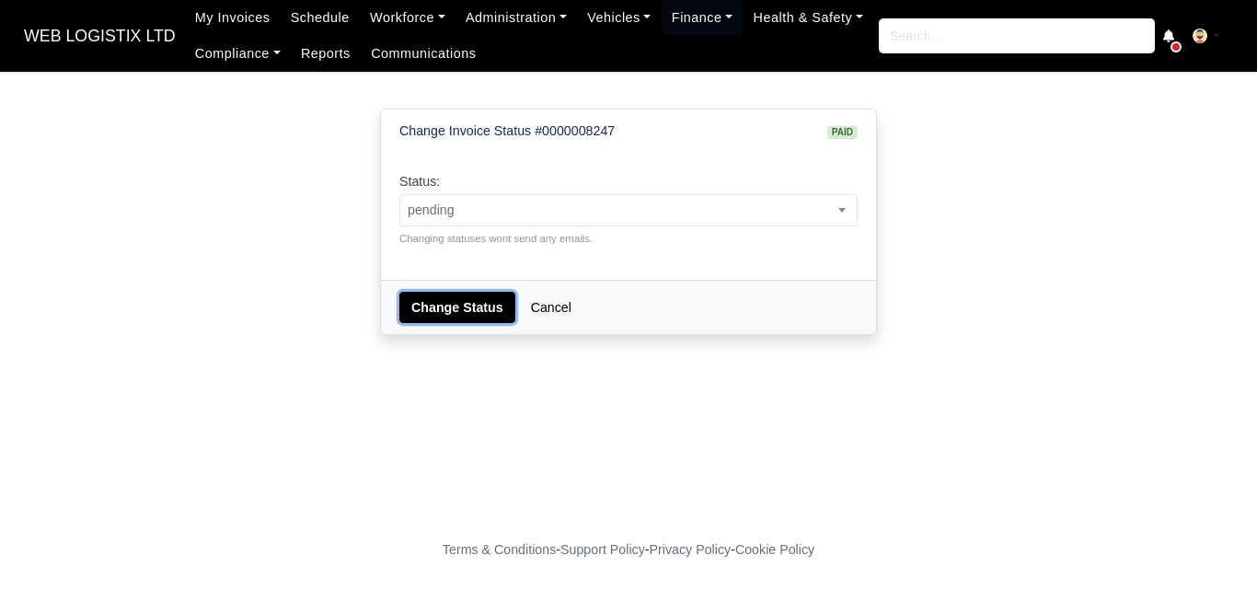
click at [444, 299] on button "Change Status" at bounding box center [457, 307] width 116 height 31
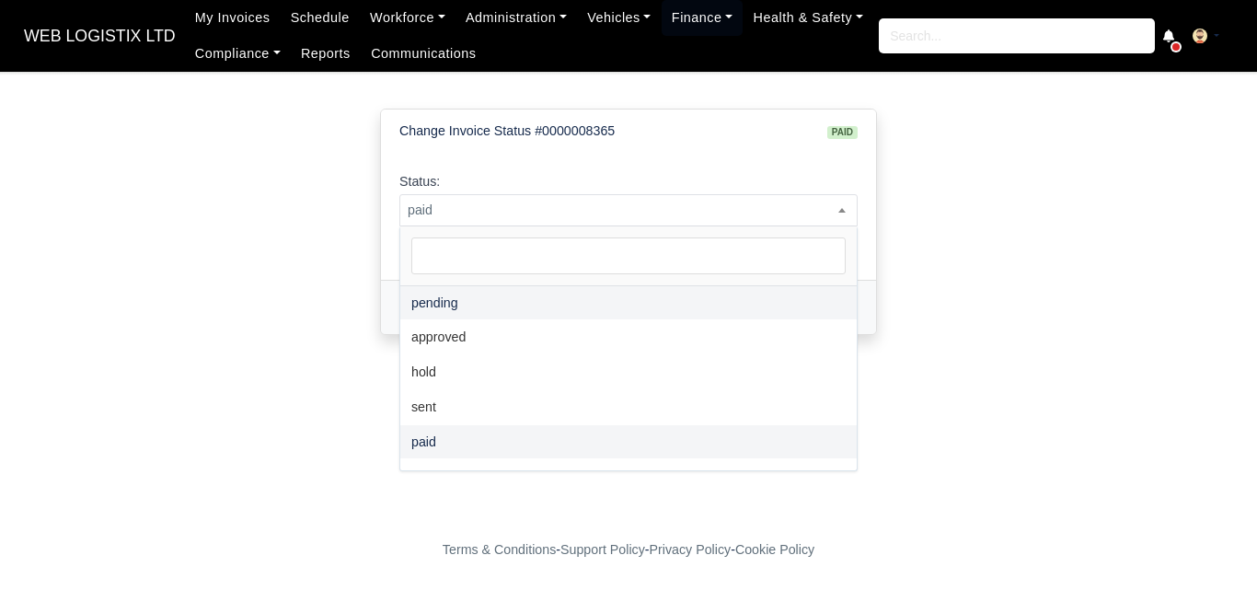
select select "pending"
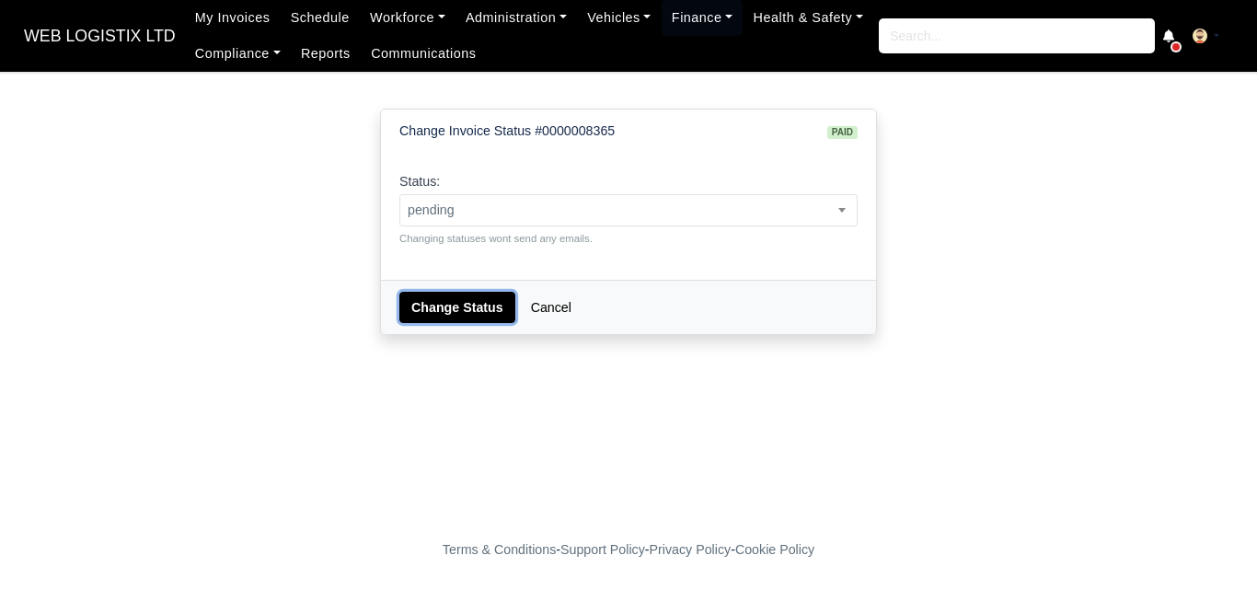
click at [470, 297] on button "Change Status" at bounding box center [457, 307] width 116 height 31
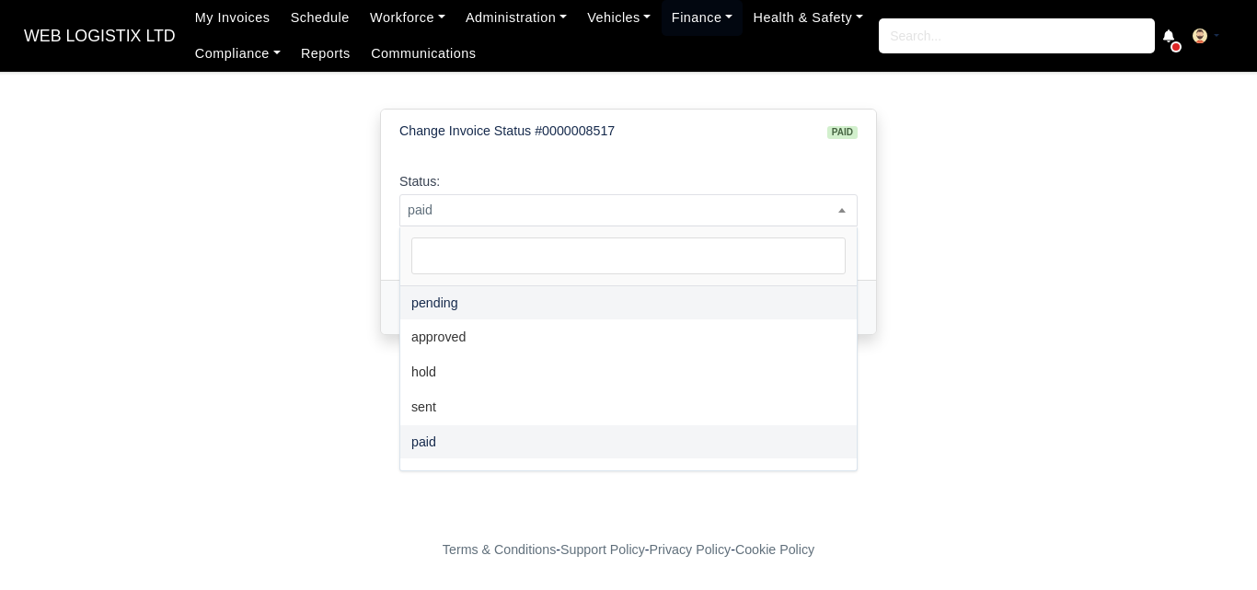
select select "pending"
click at [462, 301] on button "Change Status" at bounding box center [457, 307] width 116 height 31
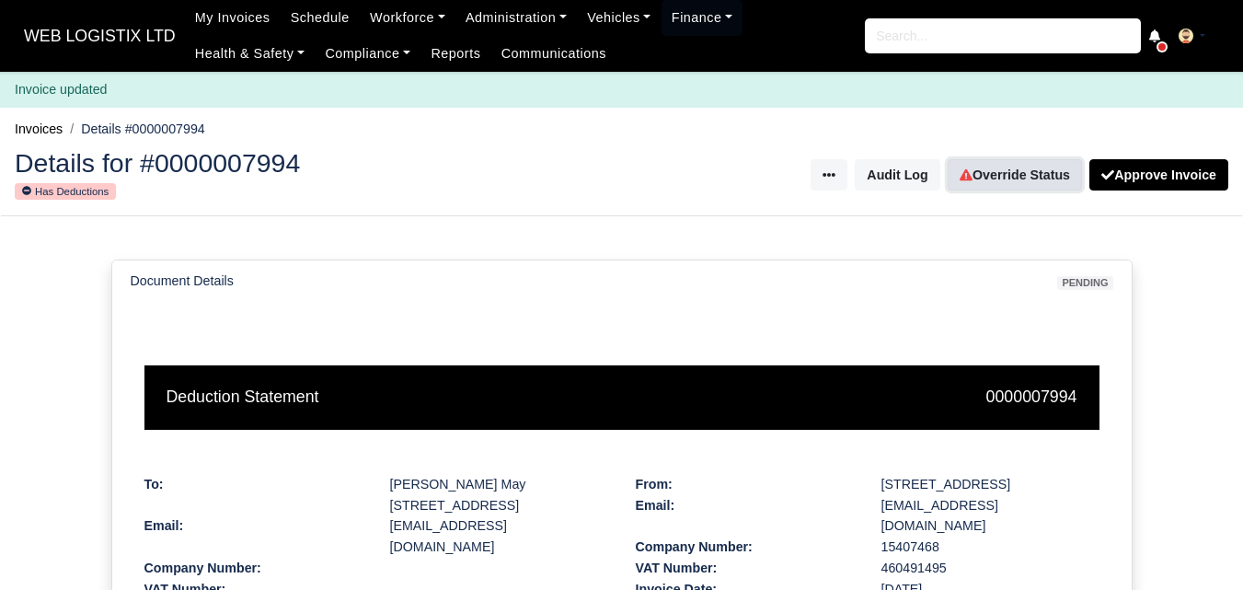
click at [987, 174] on link "Override Status" at bounding box center [1015, 174] width 134 height 31
click at [1060, 178] on link "Override Status" at bounding box center [1015, 174] width 134 height 31
click at [1007, 185] on link "Override Status" at bounding box center [1015, 174] width 134 height 31
click at [1004, 170] on link "Override Status" at bounding box center [1015, 174] width 134 height 31
click at [1029, 178] on link "Override Status" at bounding box center [1015, 174] width 134 height 31
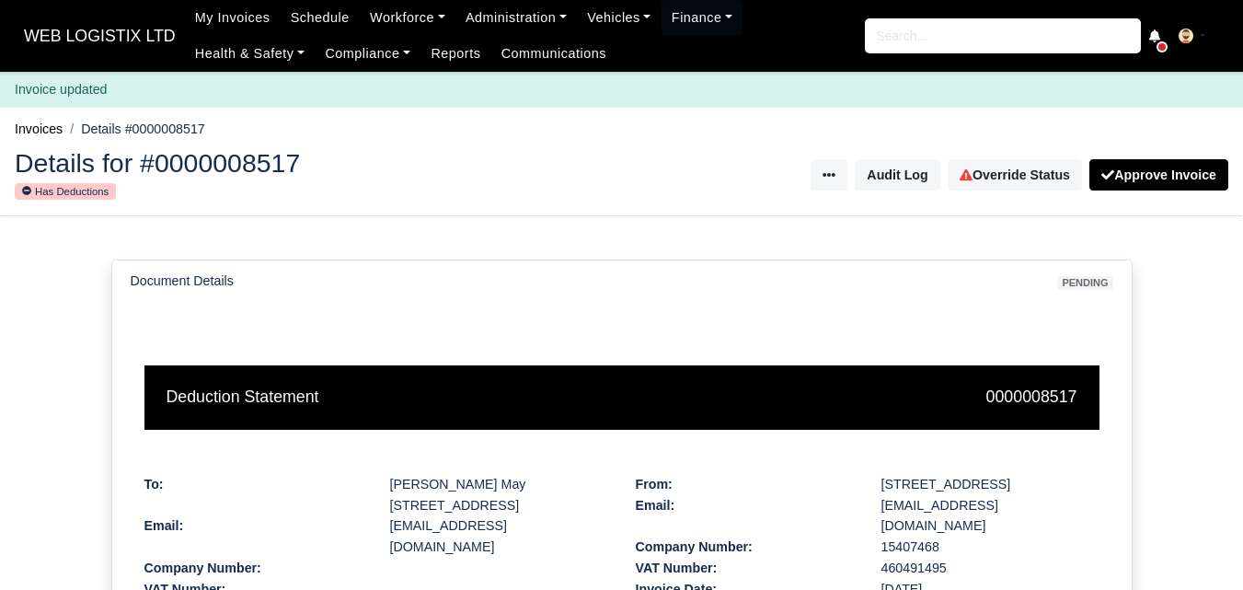
click at [1011, 194] on div "Details for #0000008517 Has Deductions Invoice Actions Put on Hold Void Invoice…" at bounding box center [621, 175] width 1241 height 81
click at [1007, 170] on link "Override Status" at bounding box center [1015, 174] width 134 height 31
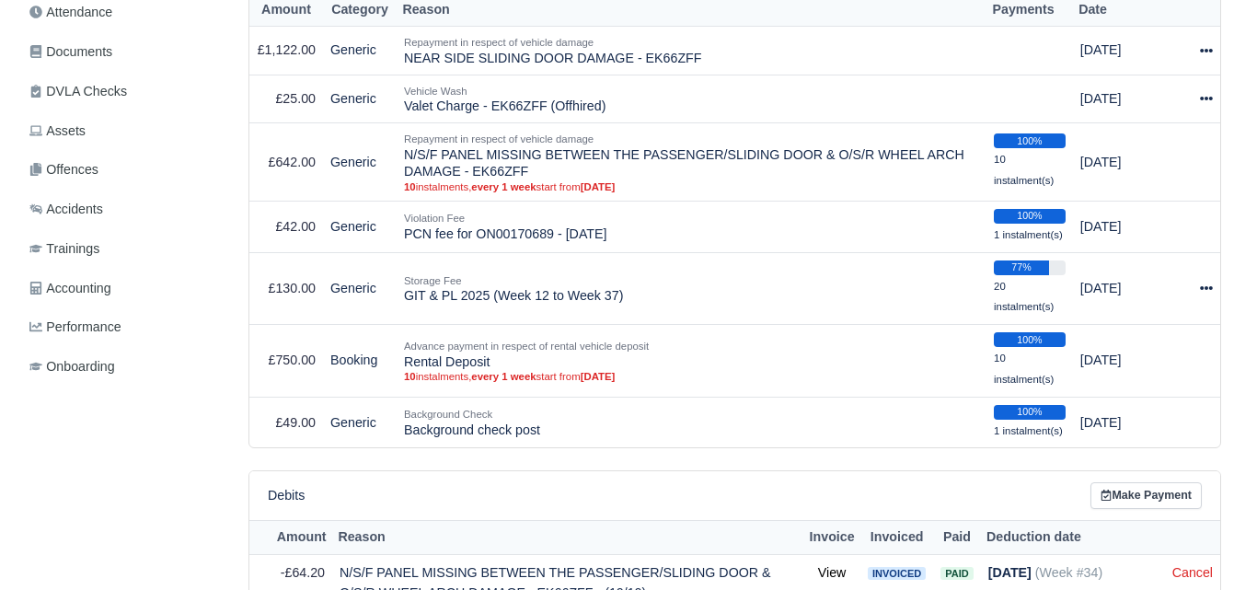
scroll to position [460, 0]
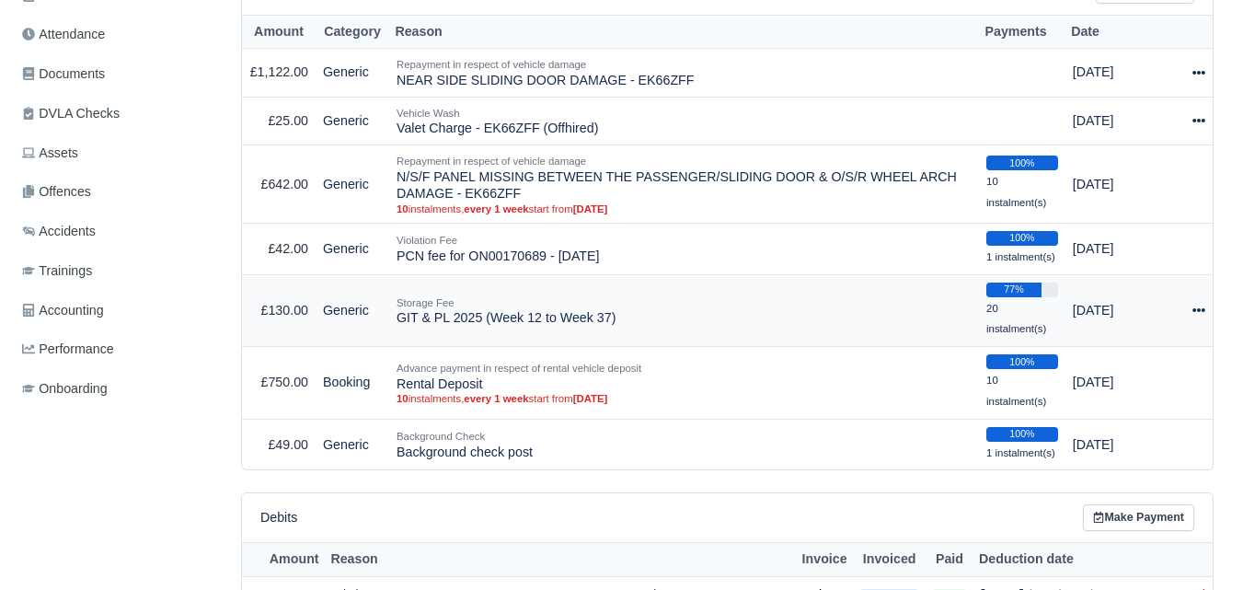
click at [1198, 310] on icon at bounding box center [1198, 310] width 13 height 13
click at [1092, 375] on button "Make Payment" at bounding box center [1123, 366] width 164 height 29
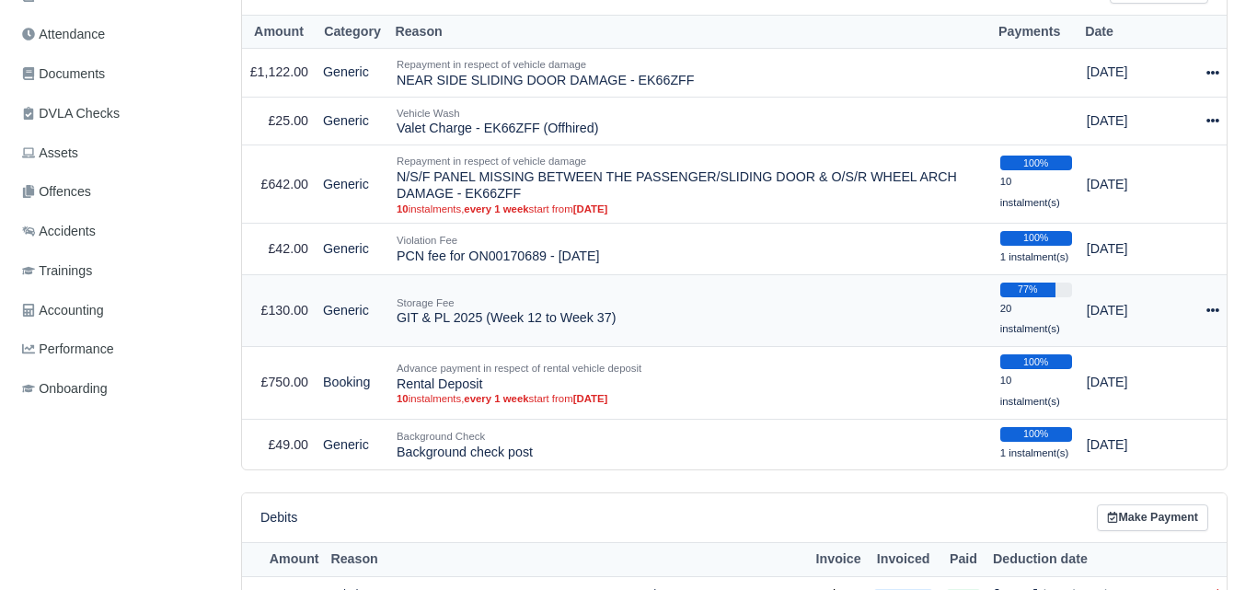
select select "7209"
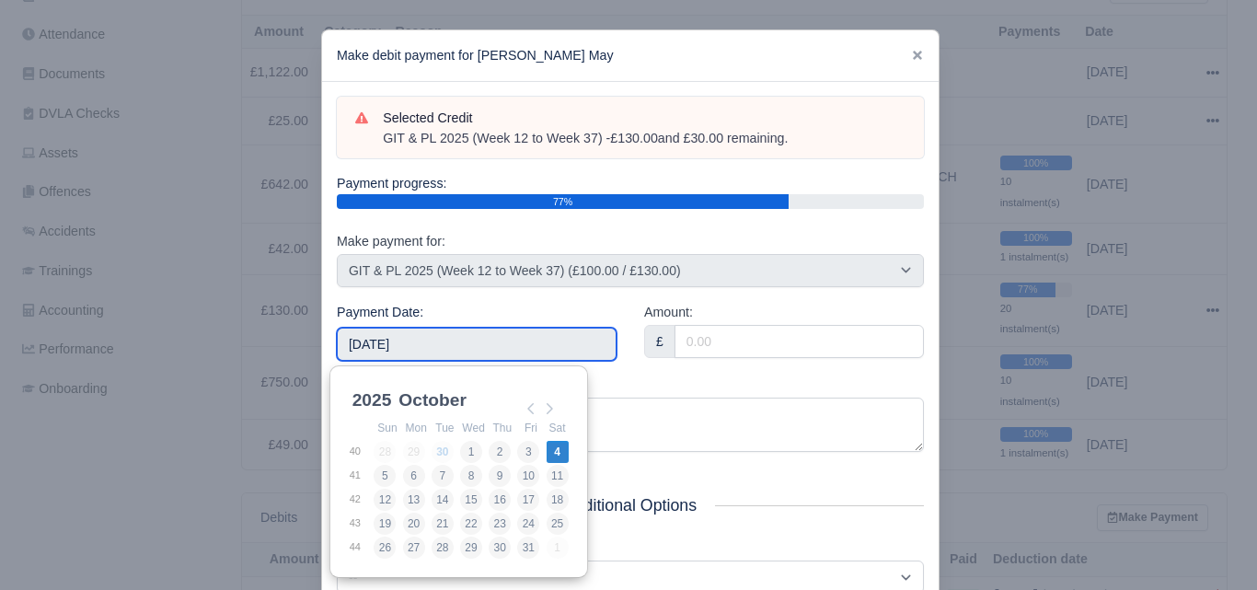
click at [550, 342] on input "2025-10-04" at bounding box center [477, 344] width 280 height 33
type input "2025-08-03"
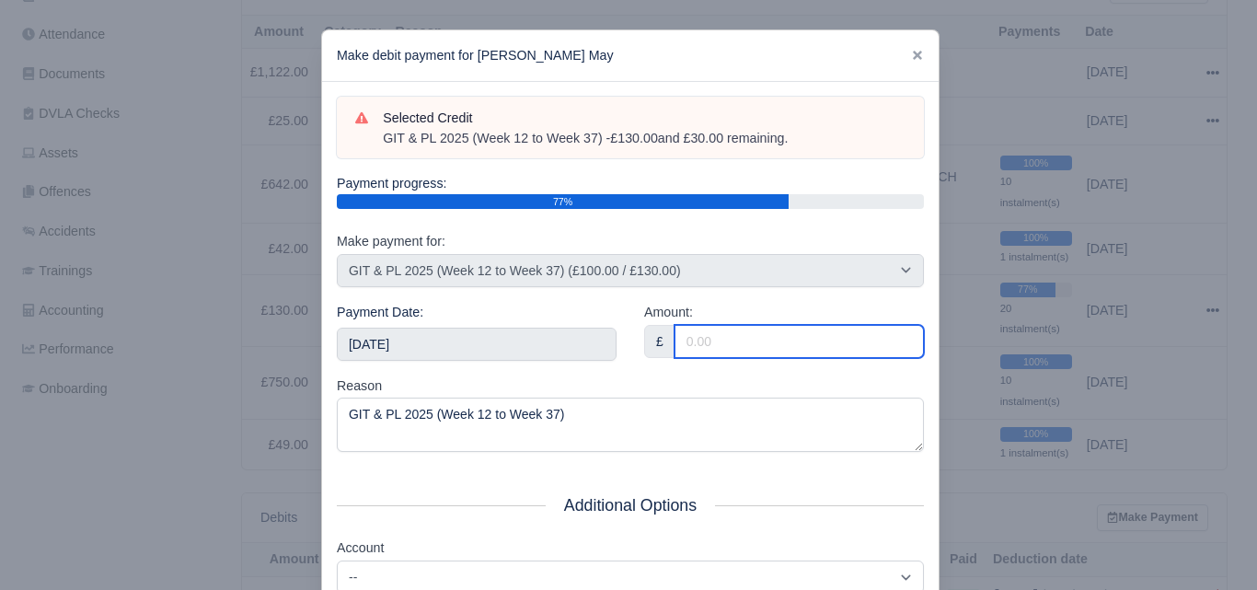
click at [831, 348] on input "Amount:" at bounding box center [798, 341] width 249 height 33
paste input "5"
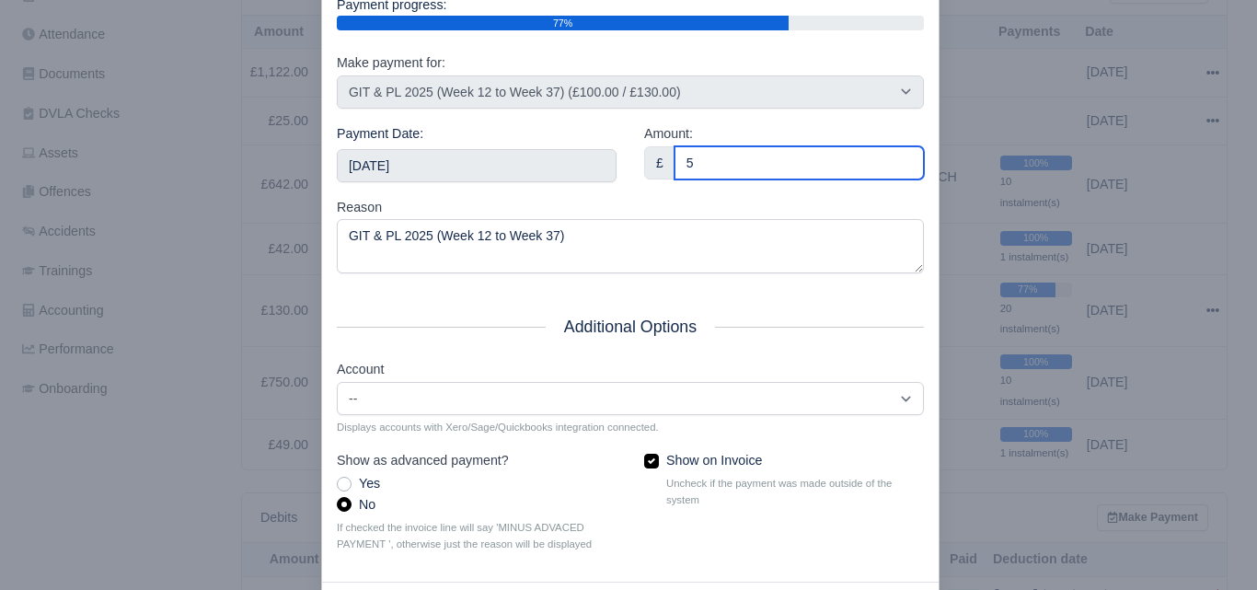
scroll to position [264, 0]
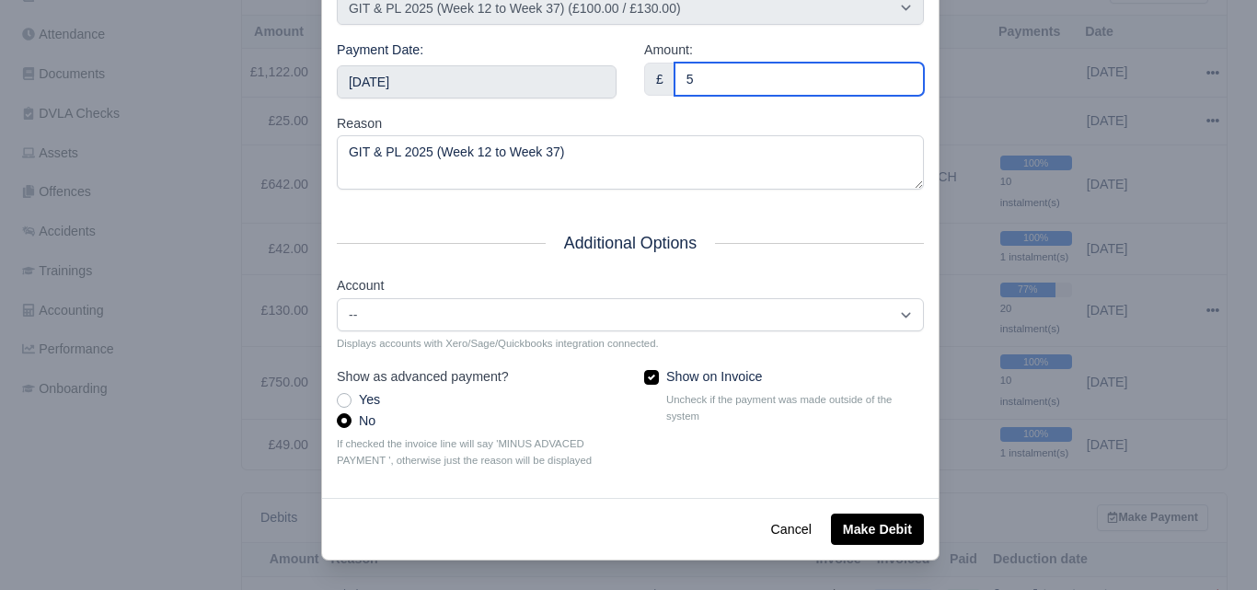
type input "5"
click at [851, 546] on div "Cancel Make Debit" at bounding box center [630, 529] width 616 height 62
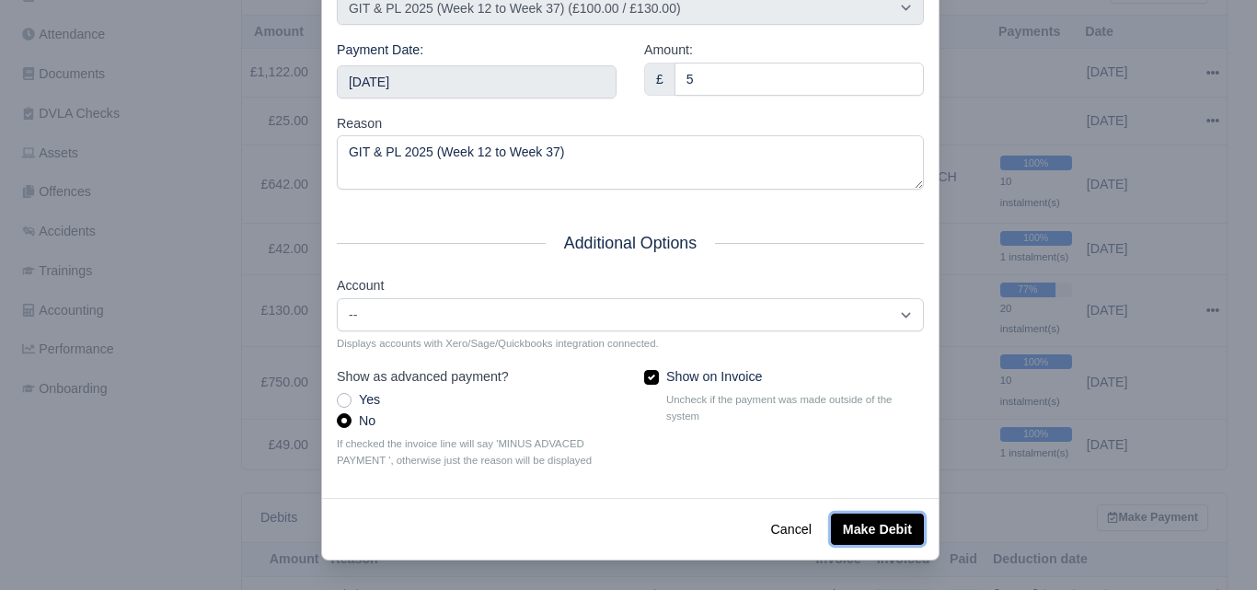
click at [859, 519] on button "Make Debit" at bounding box center [877, 528] width 93 height 31
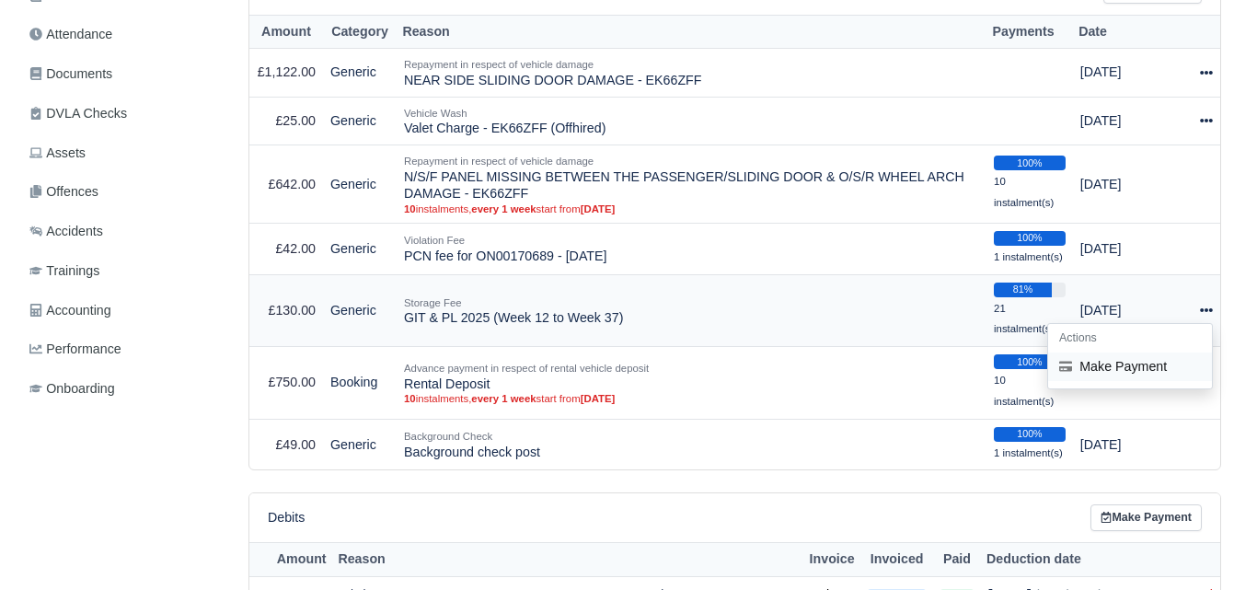
scroll to position [460, 0]
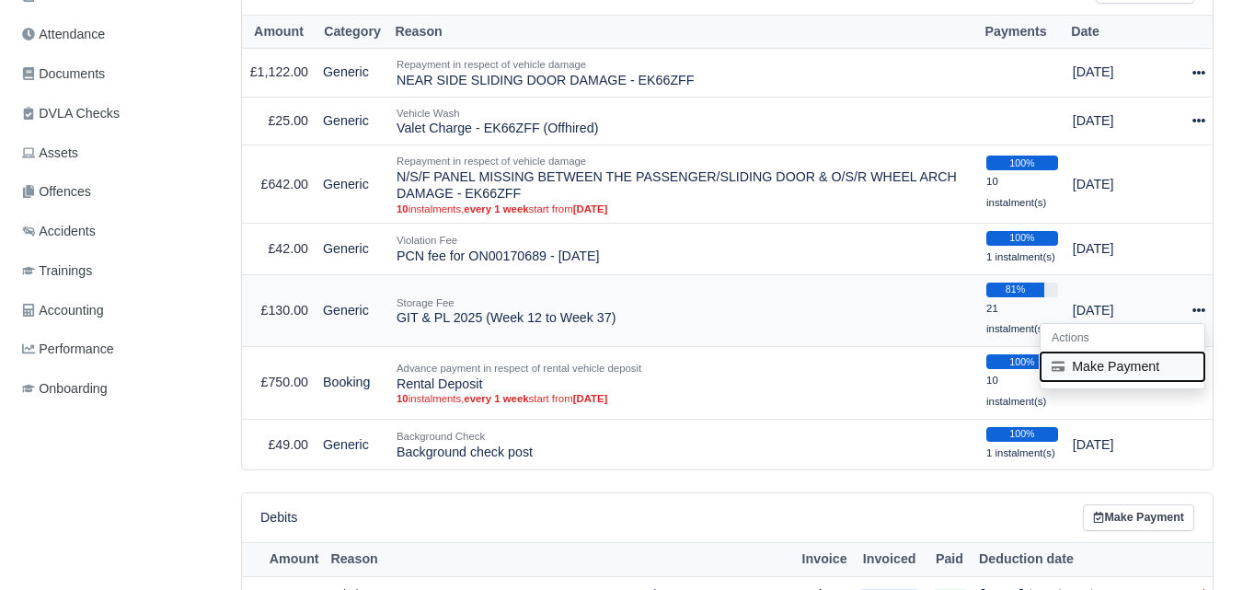
click at [1131, 363] on button "Make Payment" at bounding box center [1123, 366] width 164 height 29
select select "7209"
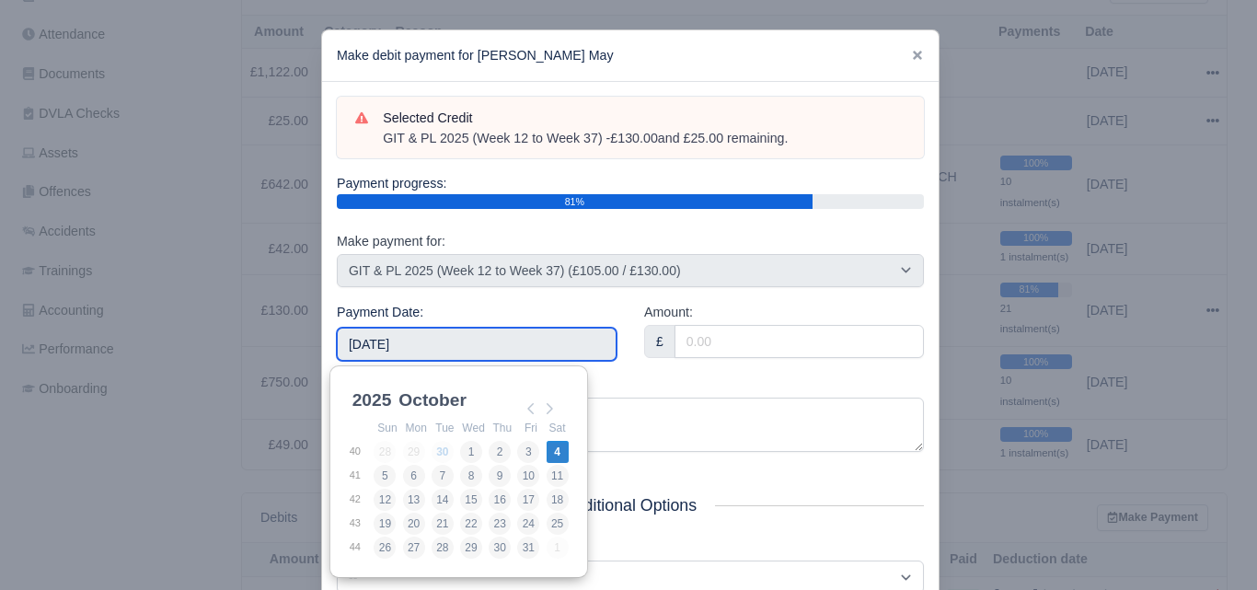
click at [487, 342] on input "[DATE]" at bounding box center [477, 344] width 280 height 33
type input "2025-08-10"
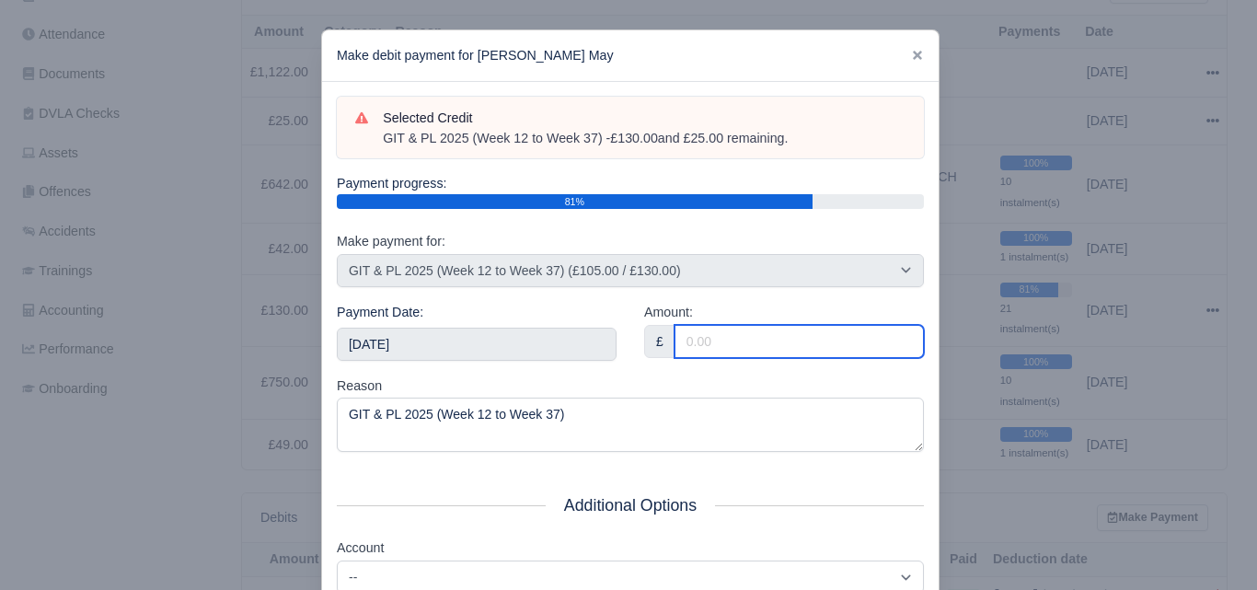
click at [732, 345] on input "Amount:" at bounding box center [798, 341] width 249 height 33
paste input "5"
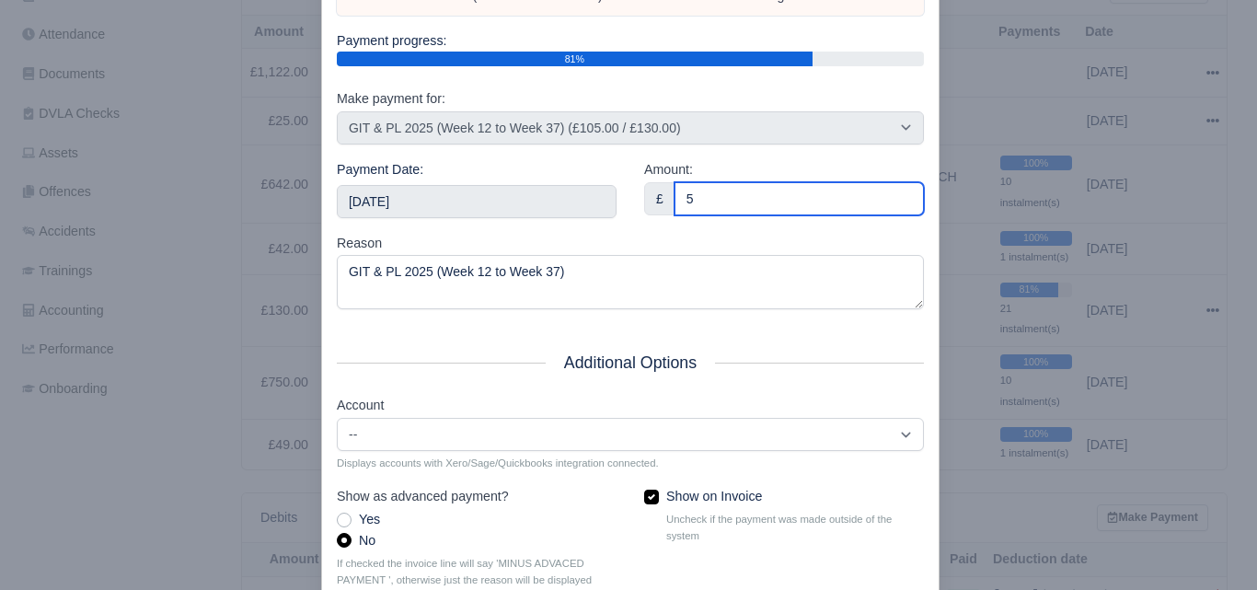
scroll to position [264, 0]
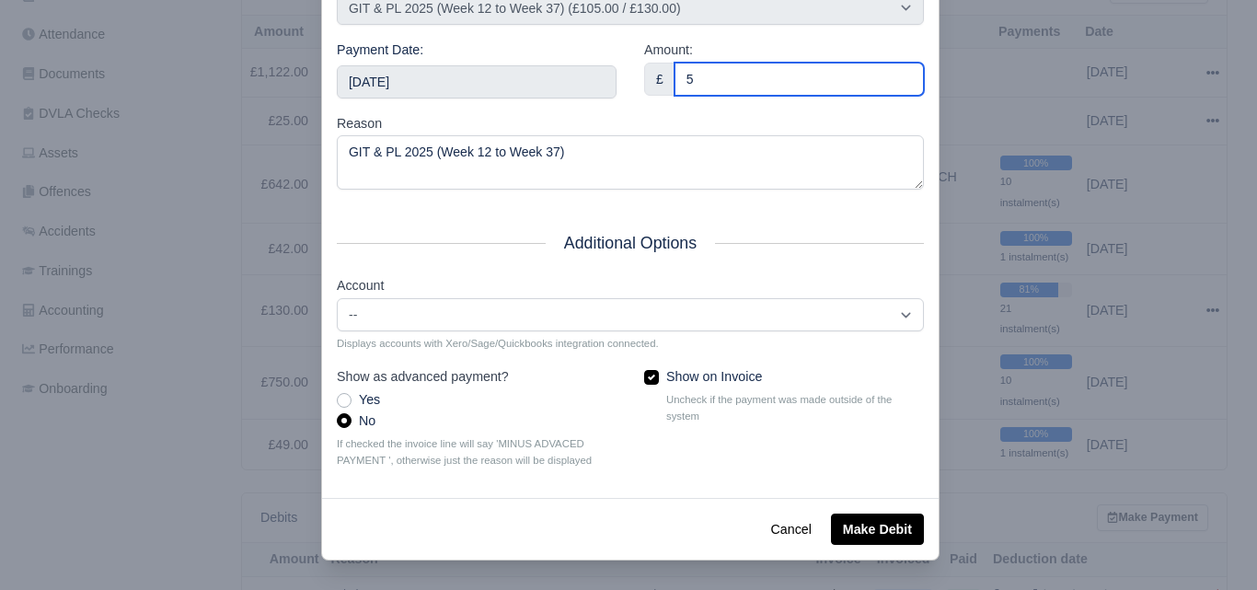
type input "5"
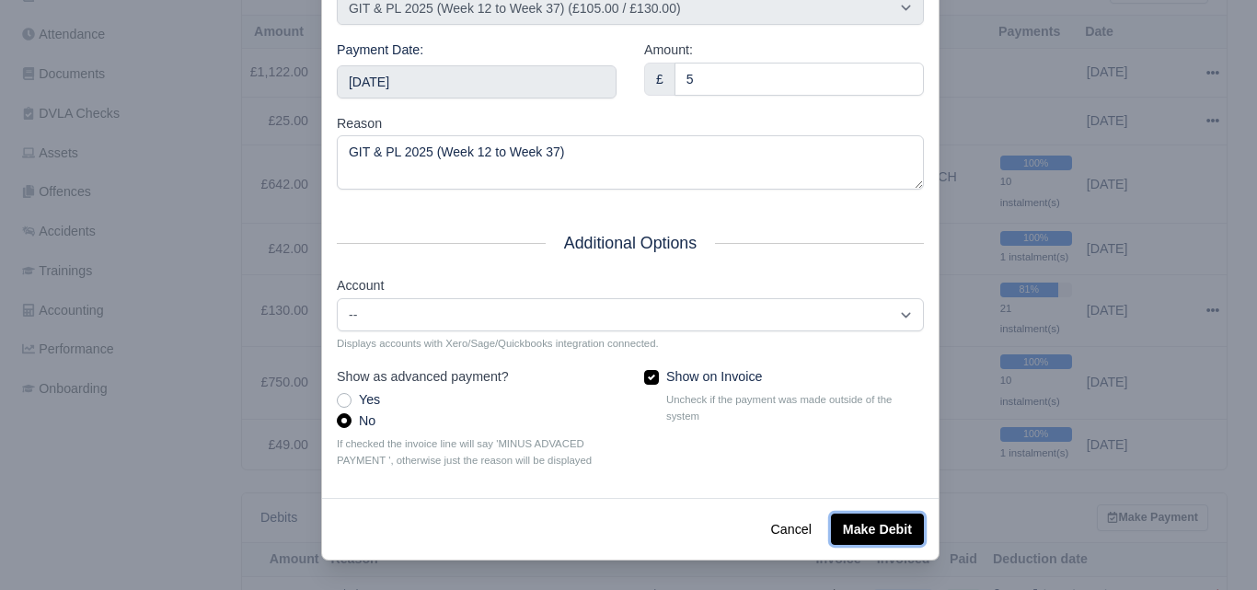
click at [868, 538] on button "Make Debit" at bounding box center [877, 528] width 93 height 31
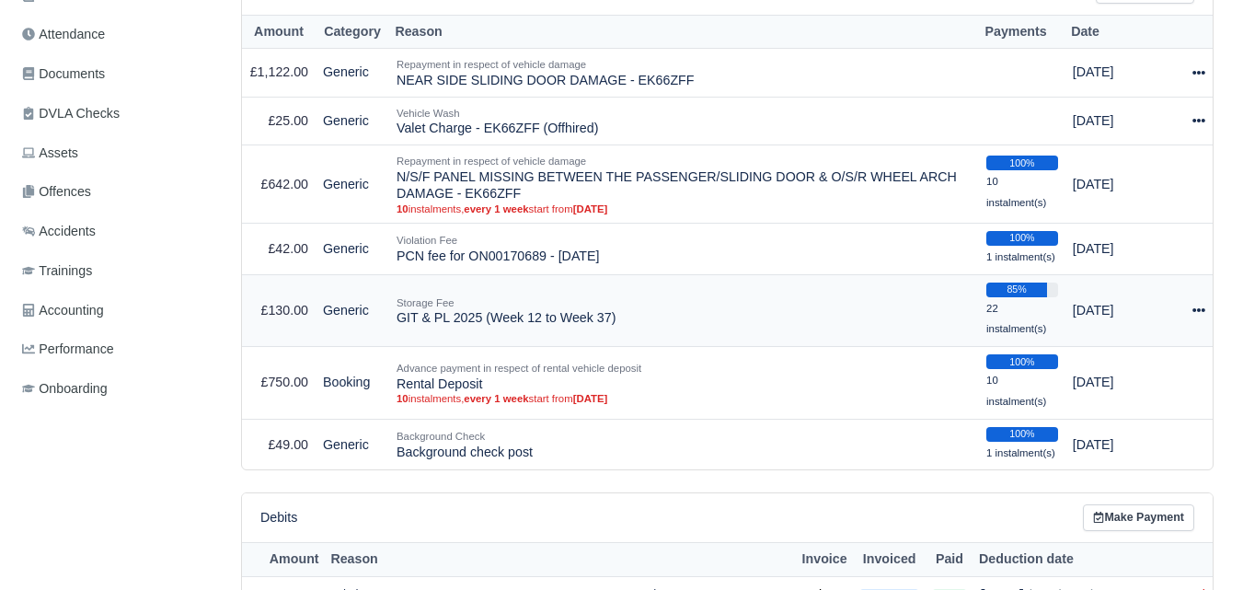
click at [1192, 311] on icon at bounding box center [1198, 310] width 13 height 13
click at [1125, 365] on button "Make Payment" at bounding box center [1123, 366] width 164 height 29
select select "7209"
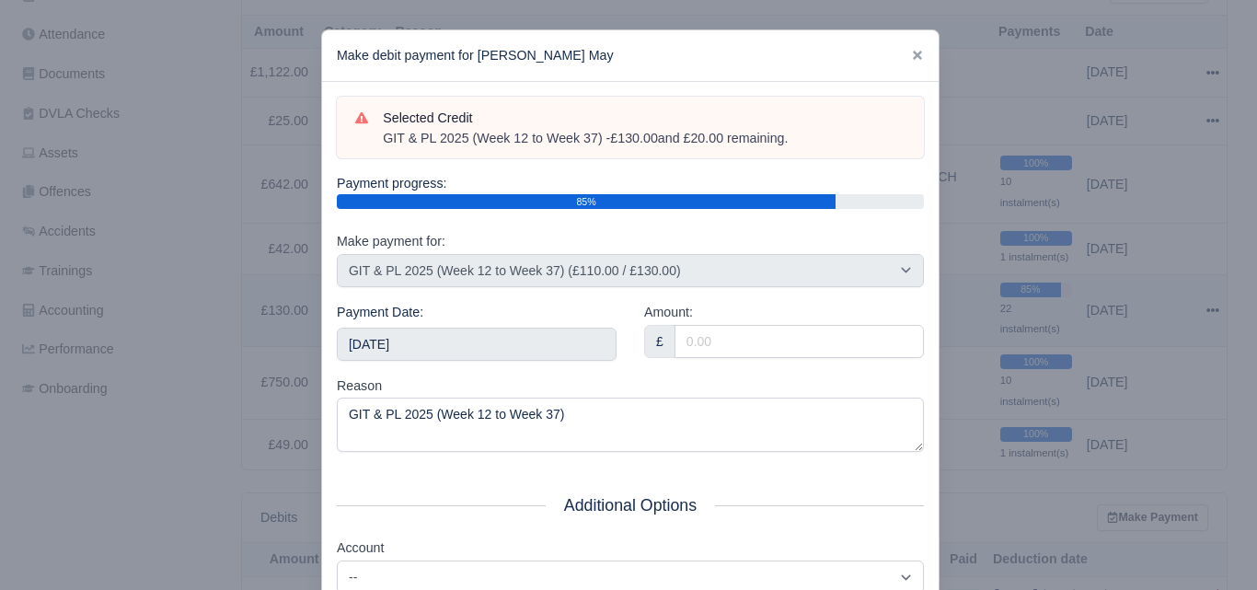
click at [1199, 315] on div at bounding box center [628, 295] width 1257 height 590
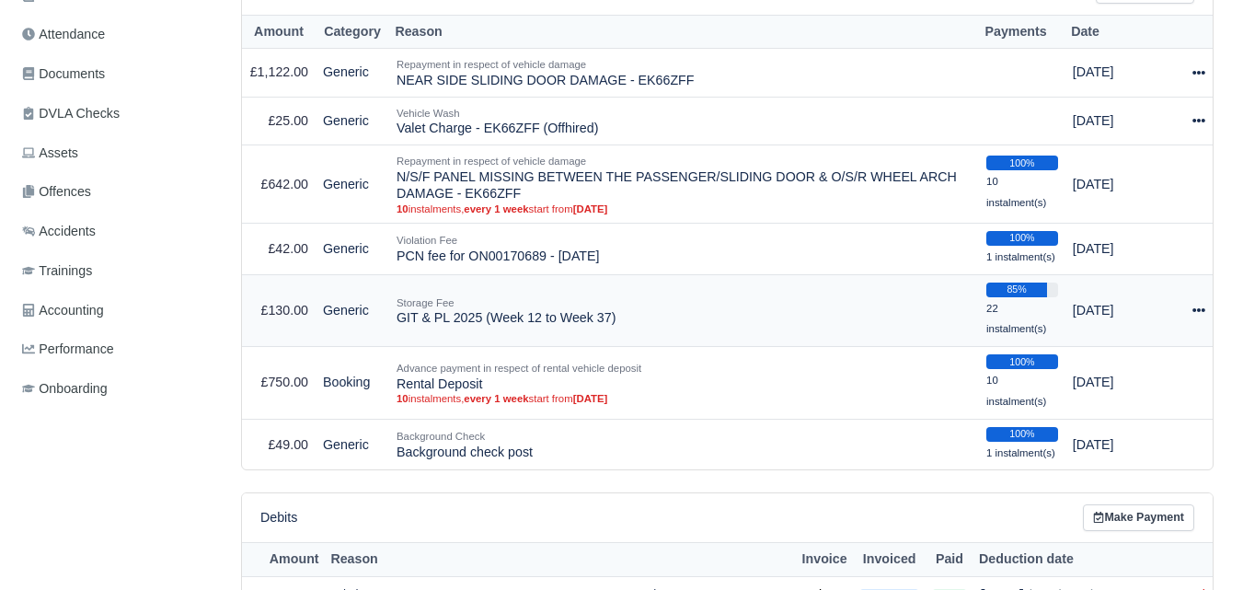
click at [1199, 312] on icon at bounding box center [1198, 310] width 13 height 4
click at [1110, 362] on button "Make Payment" at bounding box center [1123, 366] width 164 height 29
select select "7209"
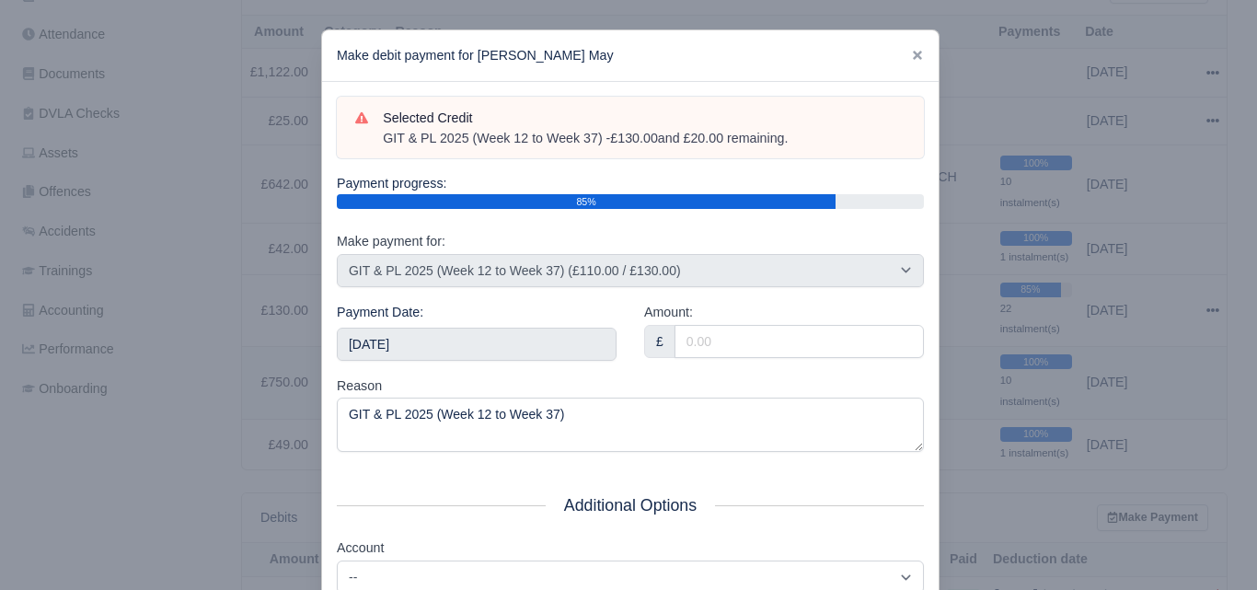
click at [1109, 363] on div at bounding box center [628, 295] width 1257 height 590
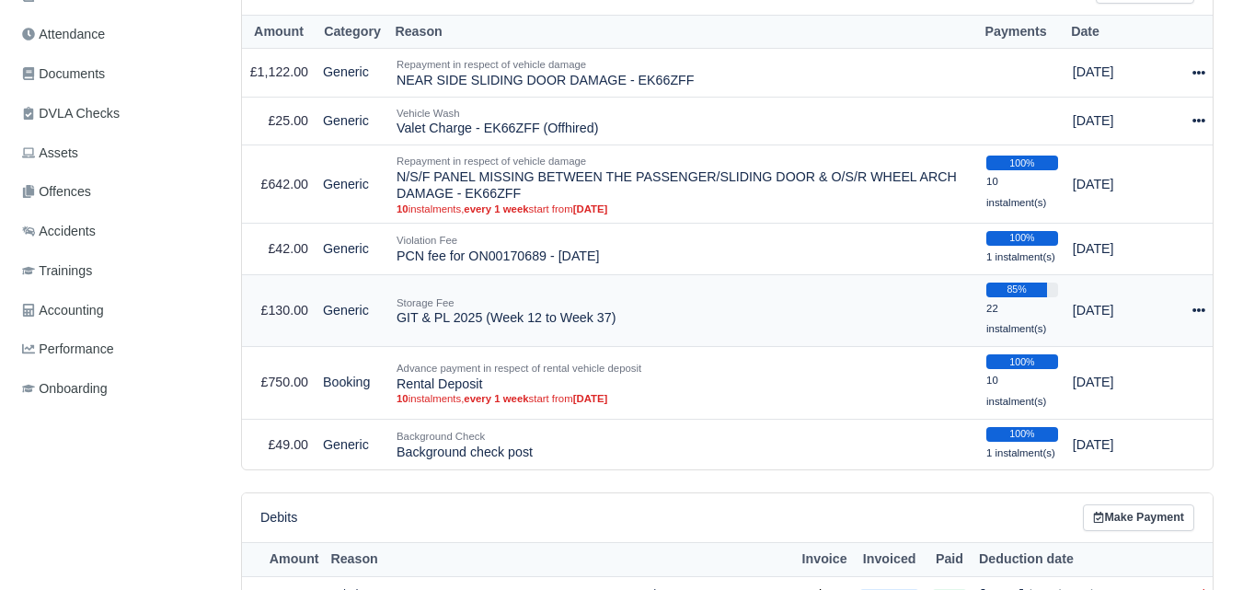
click at [1193, 310] on icon at bounding box center [1198, 310] width 13 height 13
click at [1091, 365] on button "Make Payment" at bounding box center [1123, 366] width 164 height 29
select select "7209"
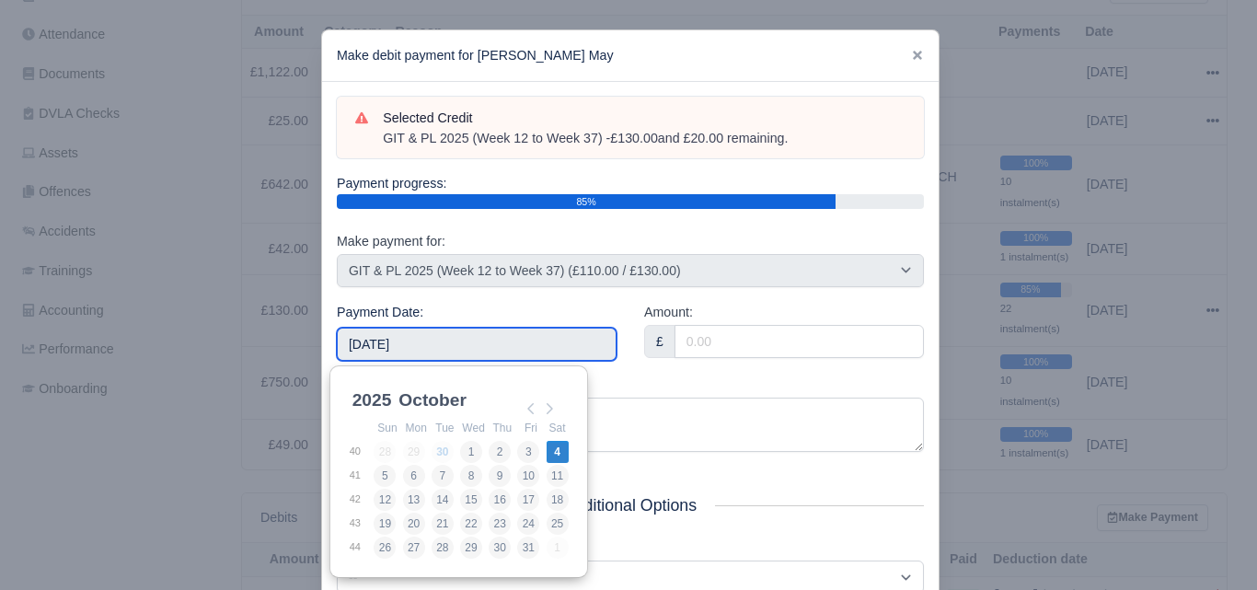
click at [385, 353] on input "[DATE]" at bounding box center [477, 344] width 280 height 33
type input "2025-08-17"
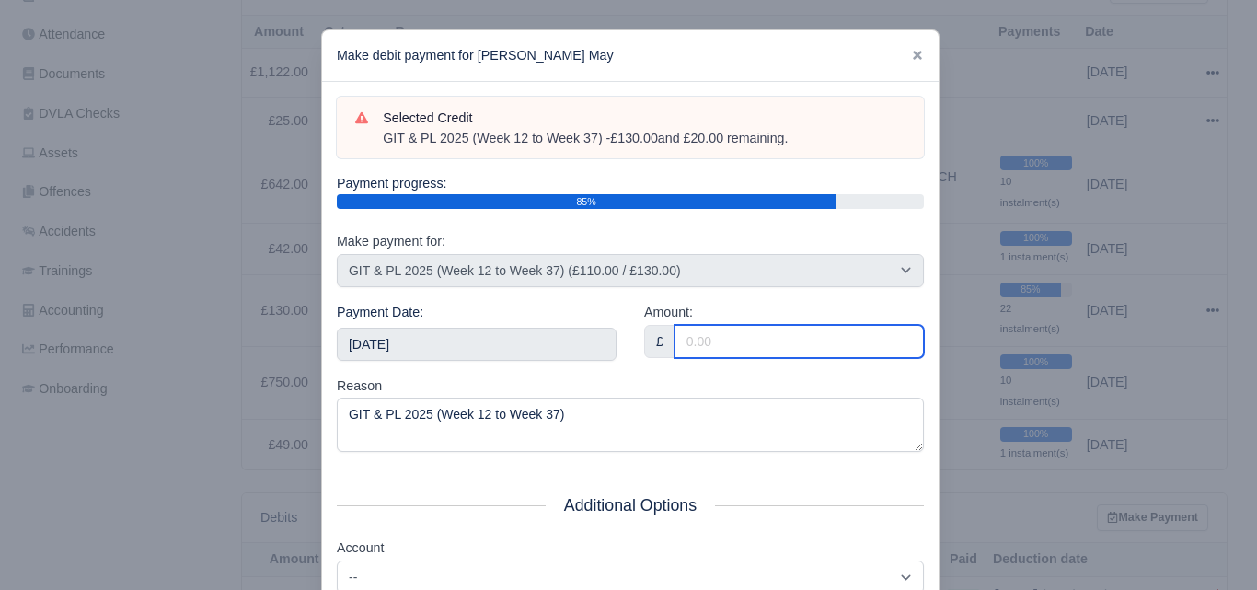
click at [690, 355] on input "Amount:" at bounding box center [798, 341] width 249 height 33
paste input "5"
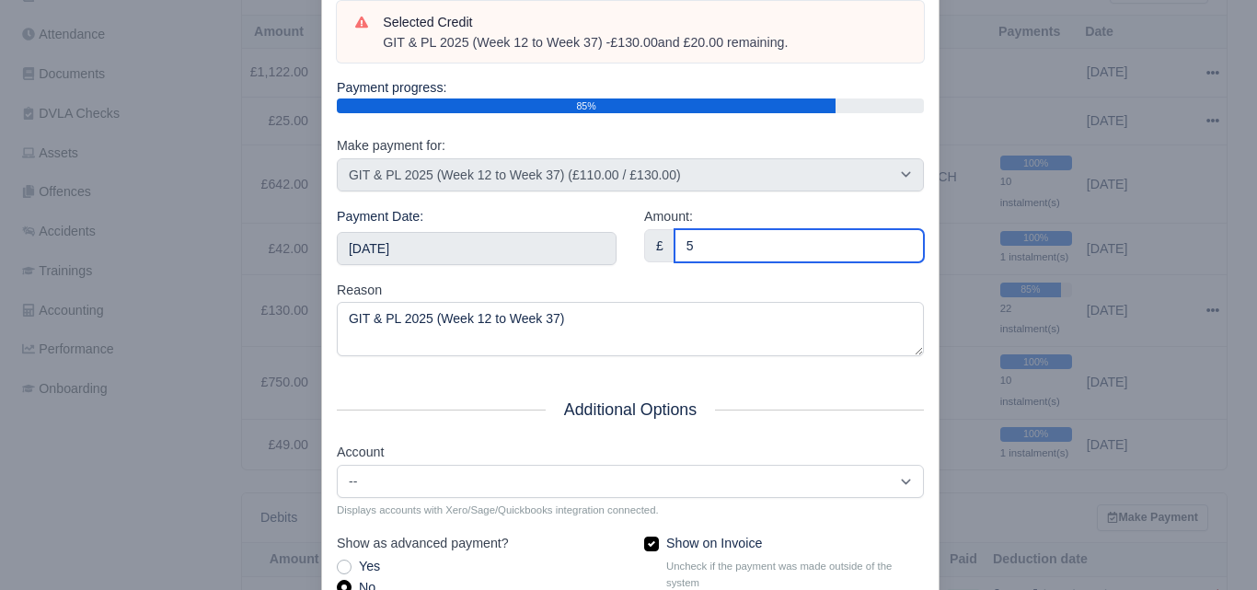
scroll to position [264, 0]
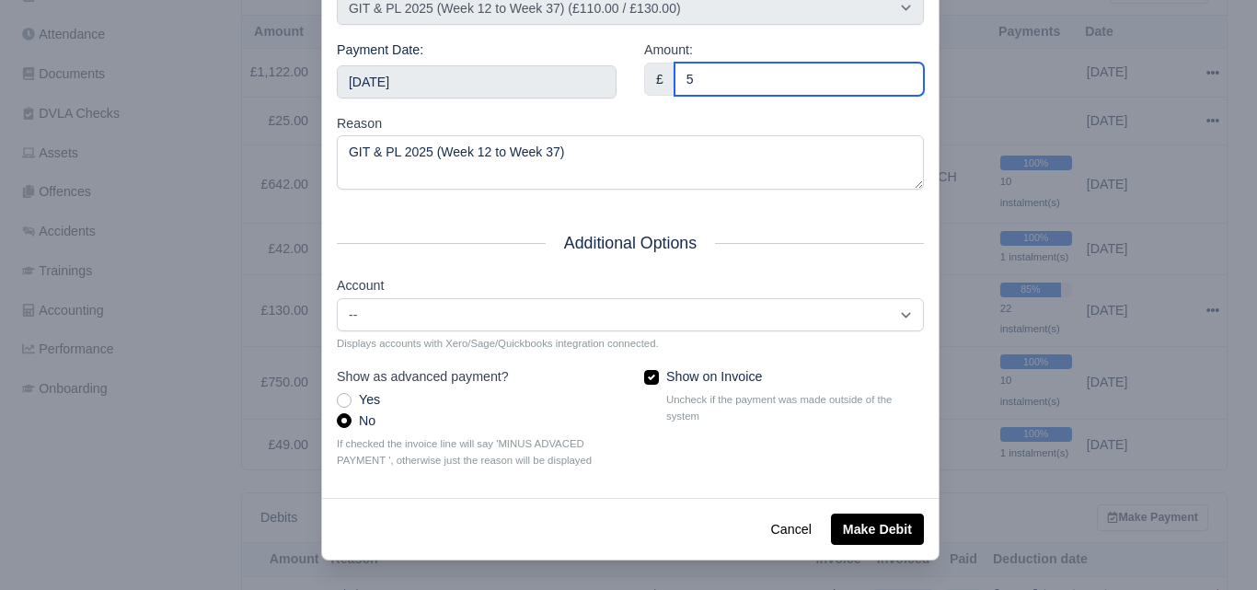
type input "5"
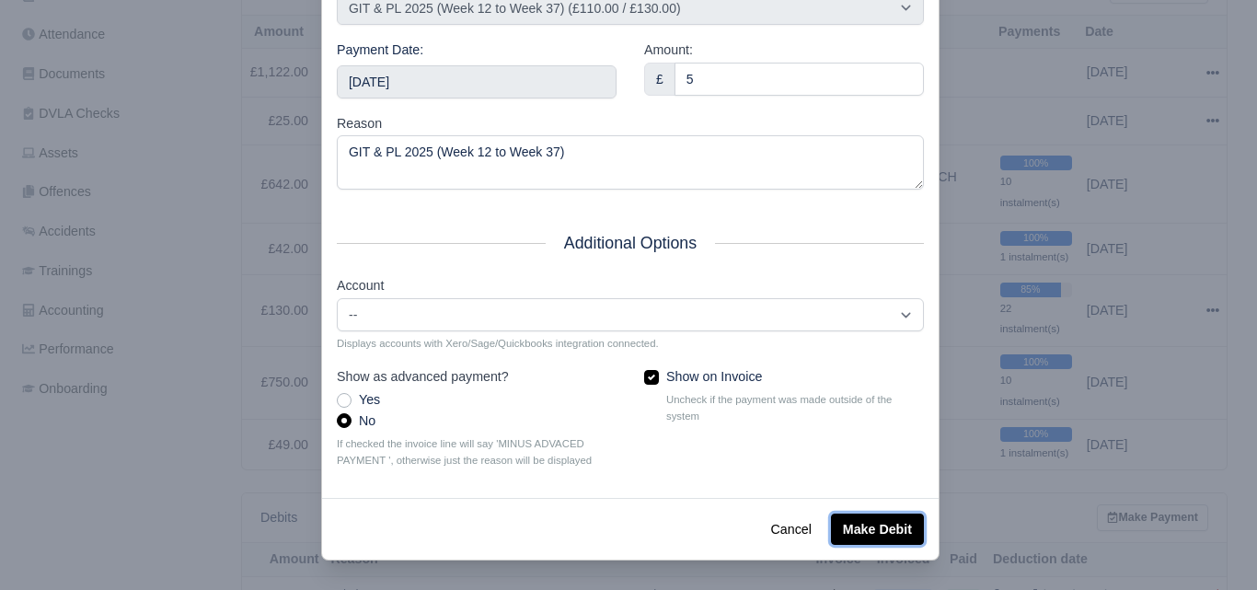
click at [869, 529] on button "Make Debit" at bounding box center [877, 528] width 93 height 31
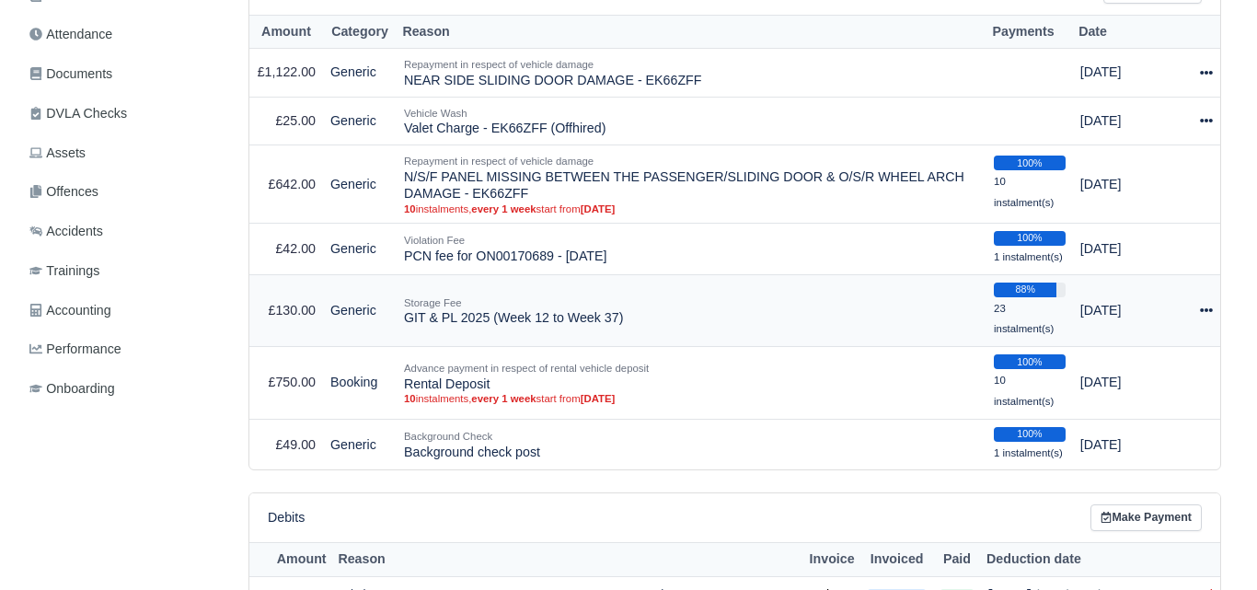
scroll to position [460, 0]
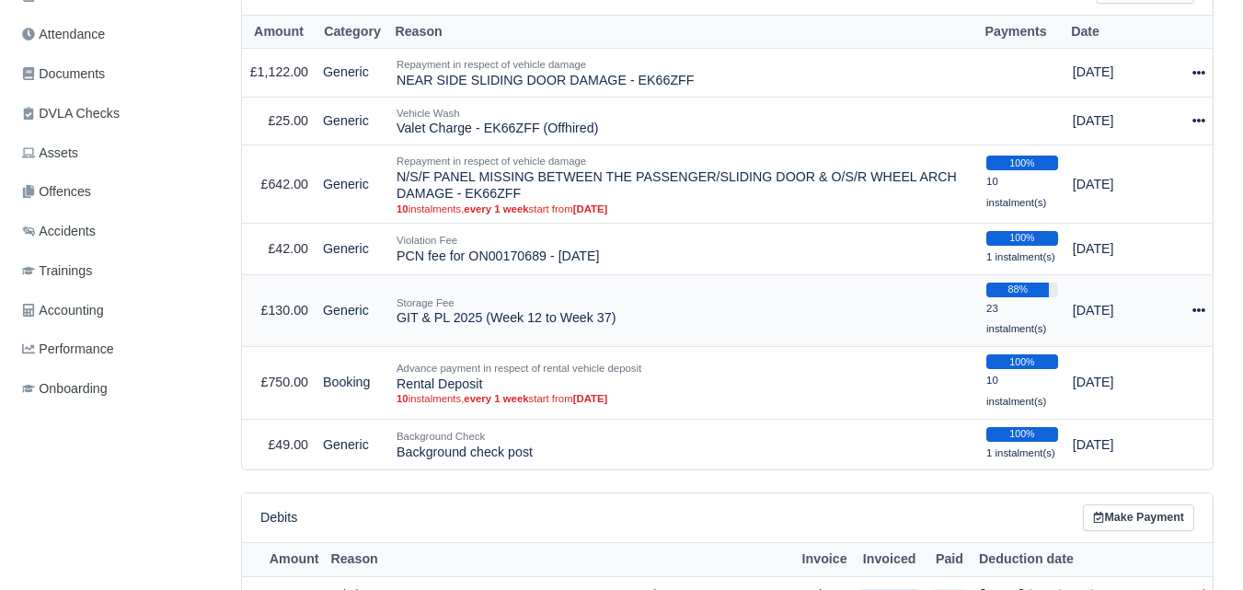
click at [1200, 312] on icon at bounding box center [1198, 310] width 13 height 4
click at [1117, 370] on button "Make Payment" at bounding box center [1123, 366] width 164 height 29
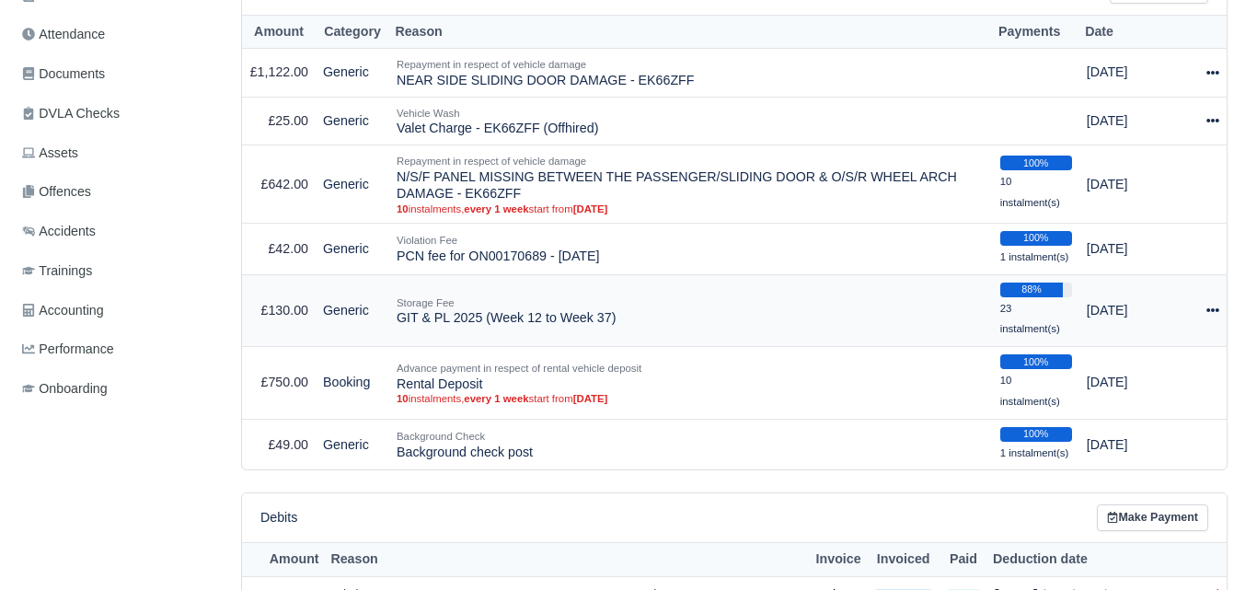
select select "7209"
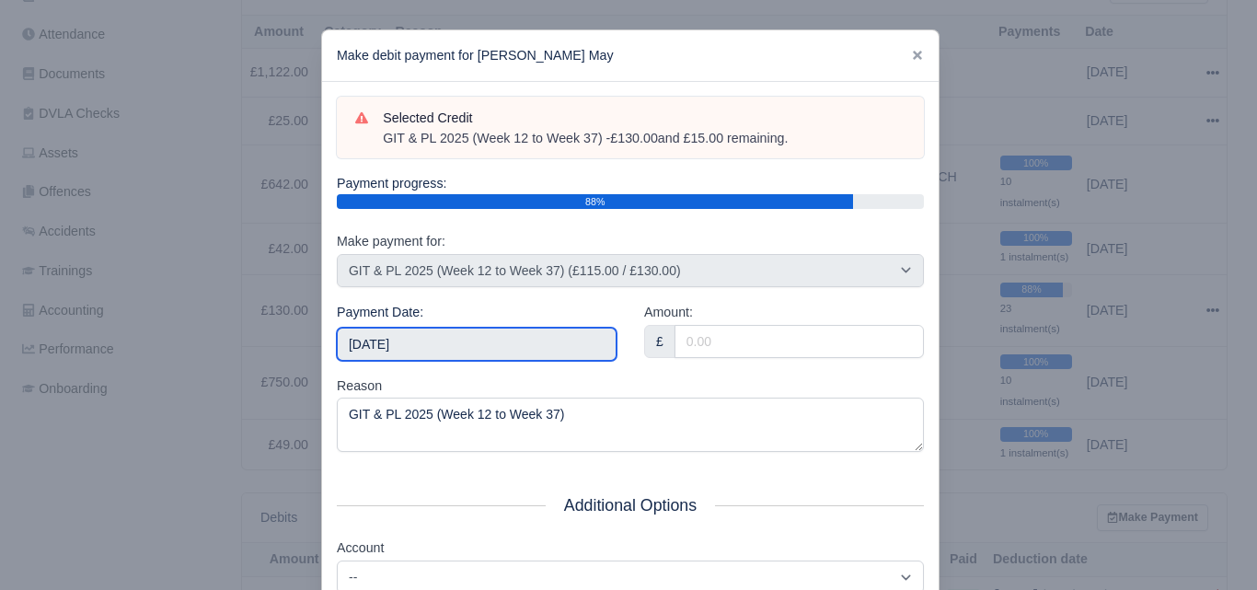
click at [519, 328] on input "[DATE]" at bounding box center [477, 344] width 280 height 33
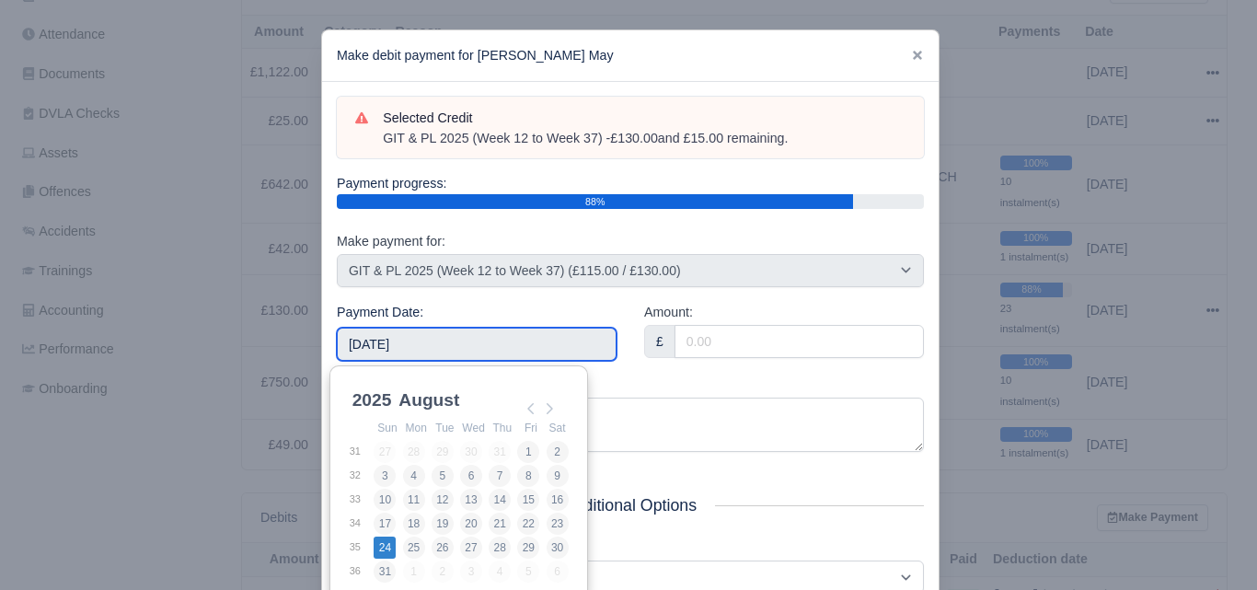
type input "2025-08-24"
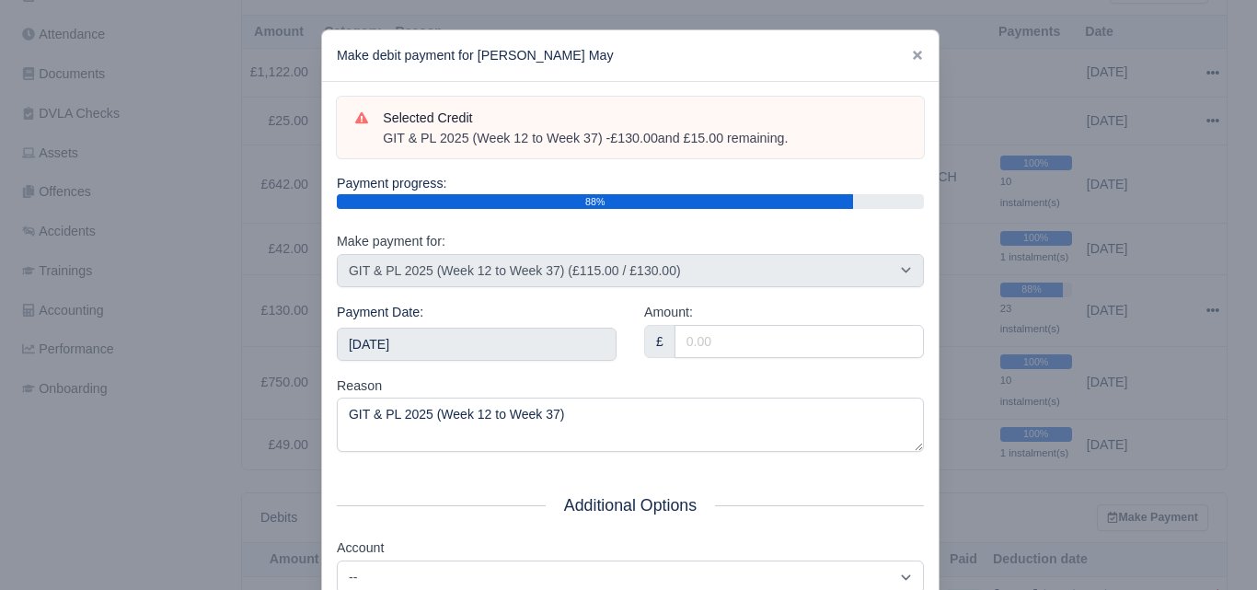
click at [740, 359] on div "Amount: £" at bounding box center [783, 339] width 307 height 74
click at [730, 342] on input "Amount:" at bounding box center [798, 341] width 249 height 33
paste input "5"
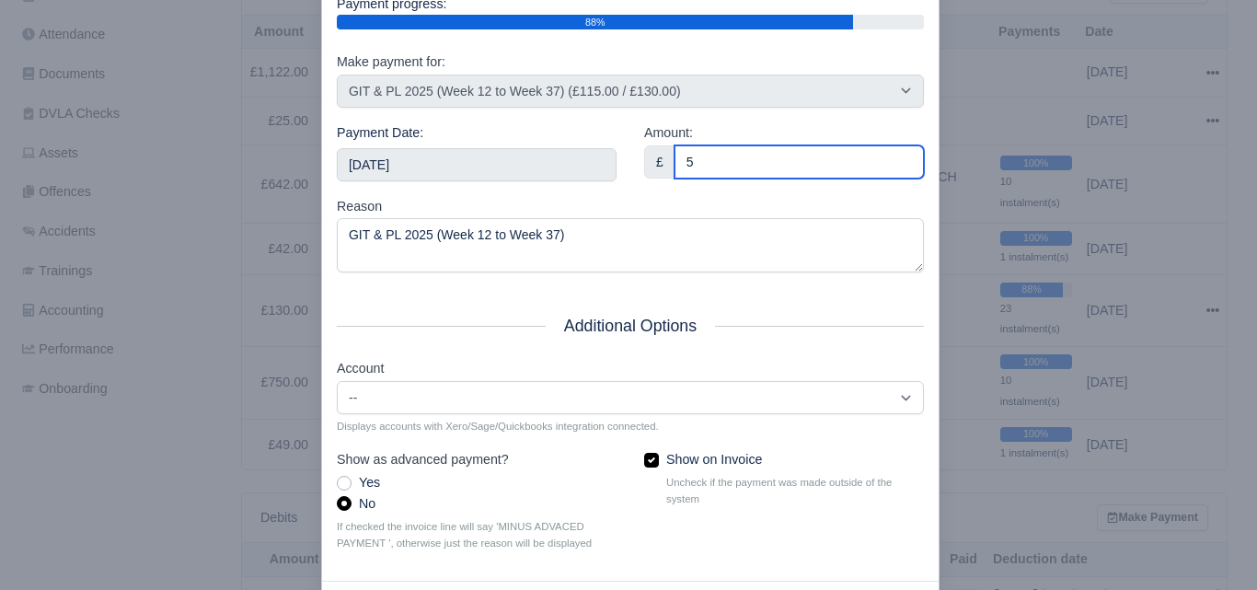
scroll to position [264, 0]
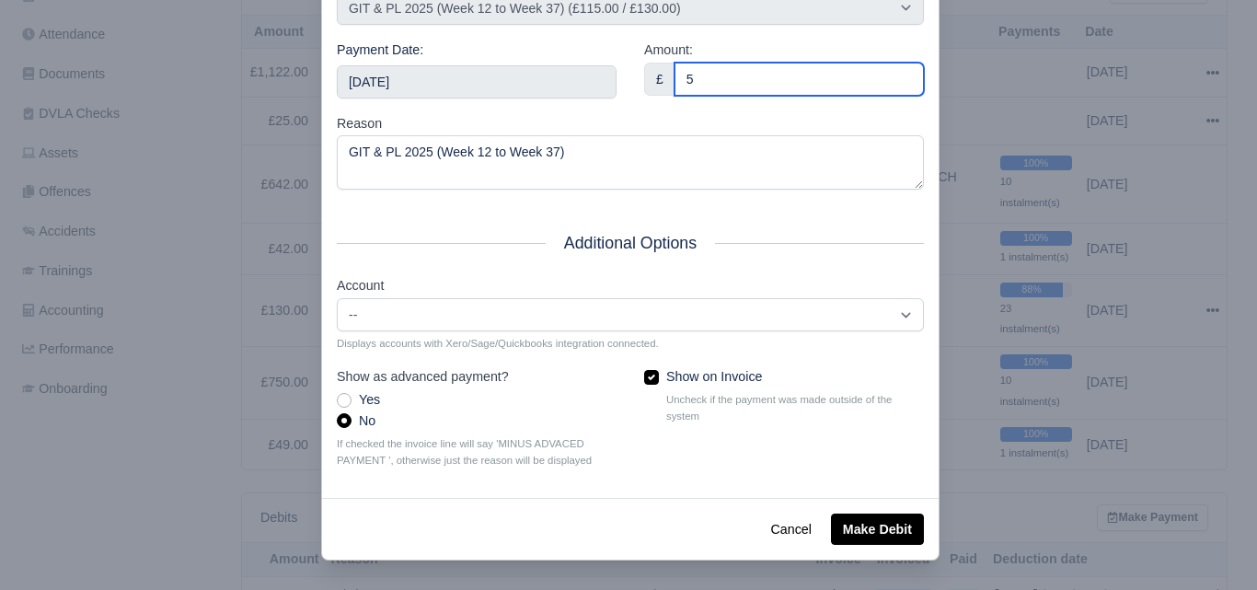
type input "5"
click at [917, 521] on div "Cancel Make Debit" at bounding box center [630, 529] width 616 height 62
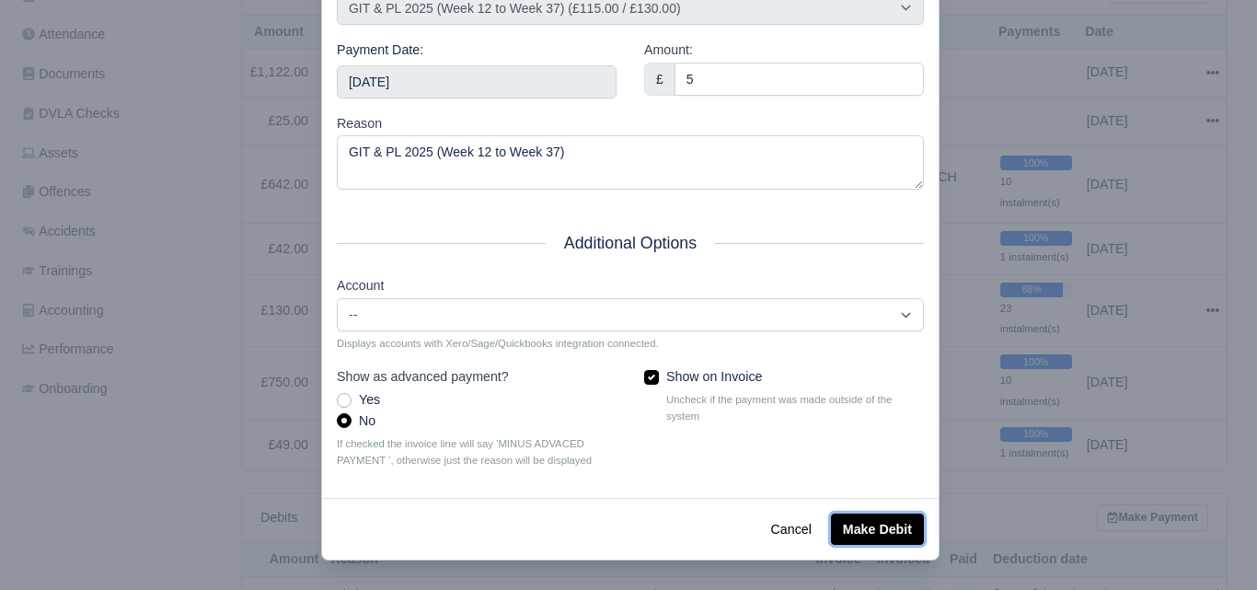
click at [901, 524] on button "Make Debit" at bounding box center [877, 528] width 93 height 31
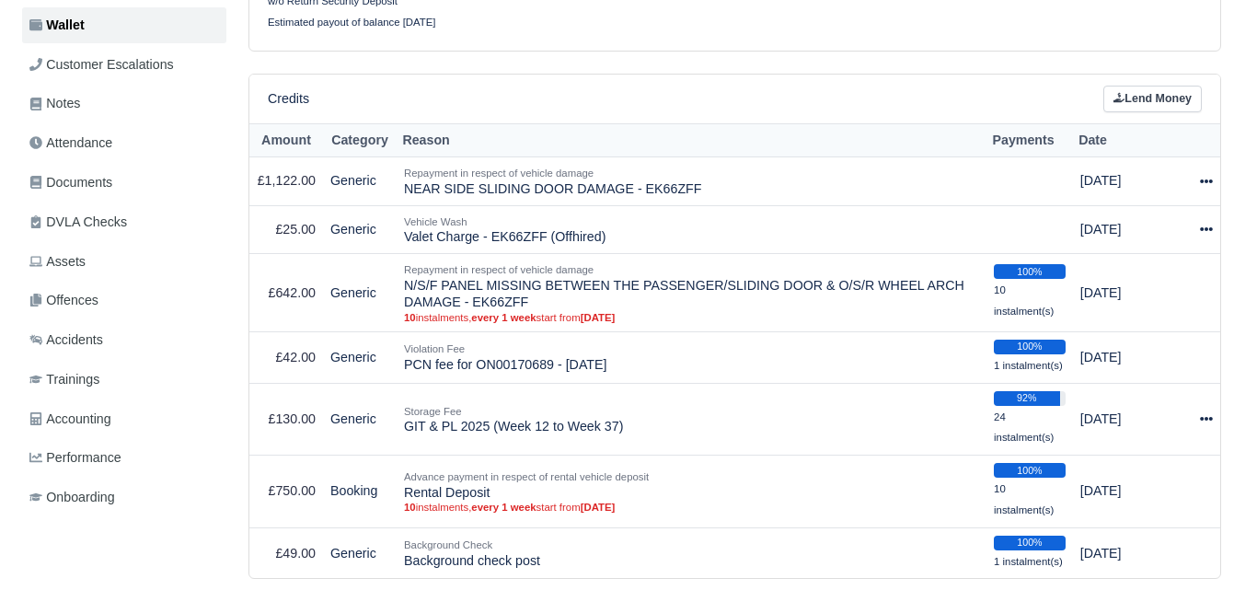
scroll to position [614, 0]
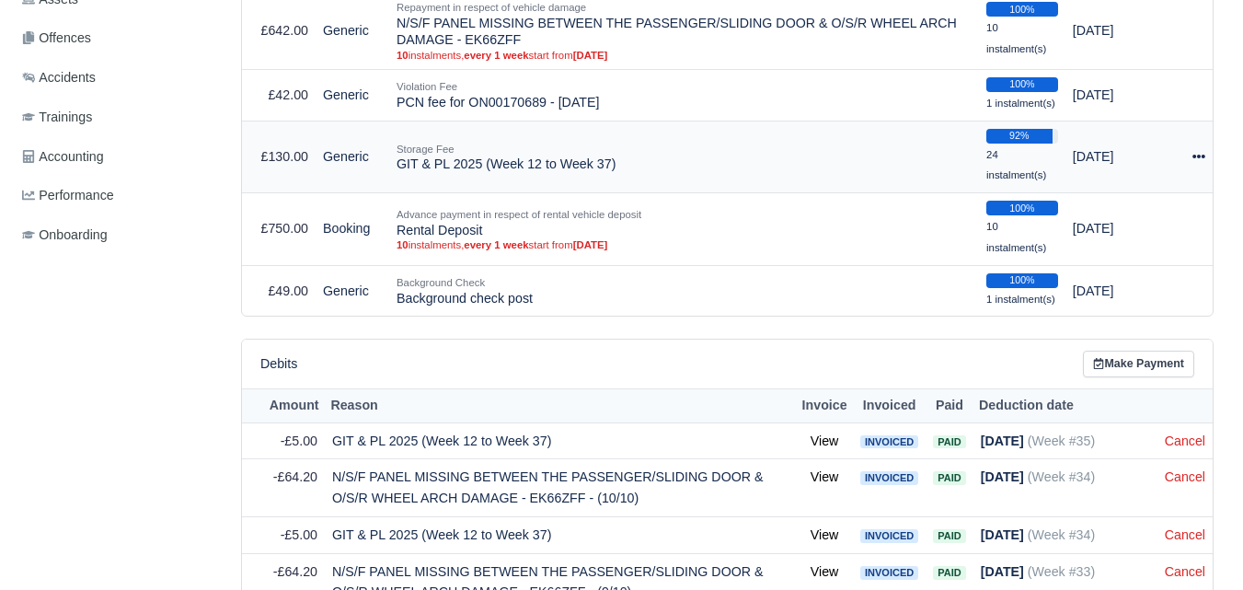
click at [1202, 158] on icon at bounding box center [1198, 157] width 13 height 4
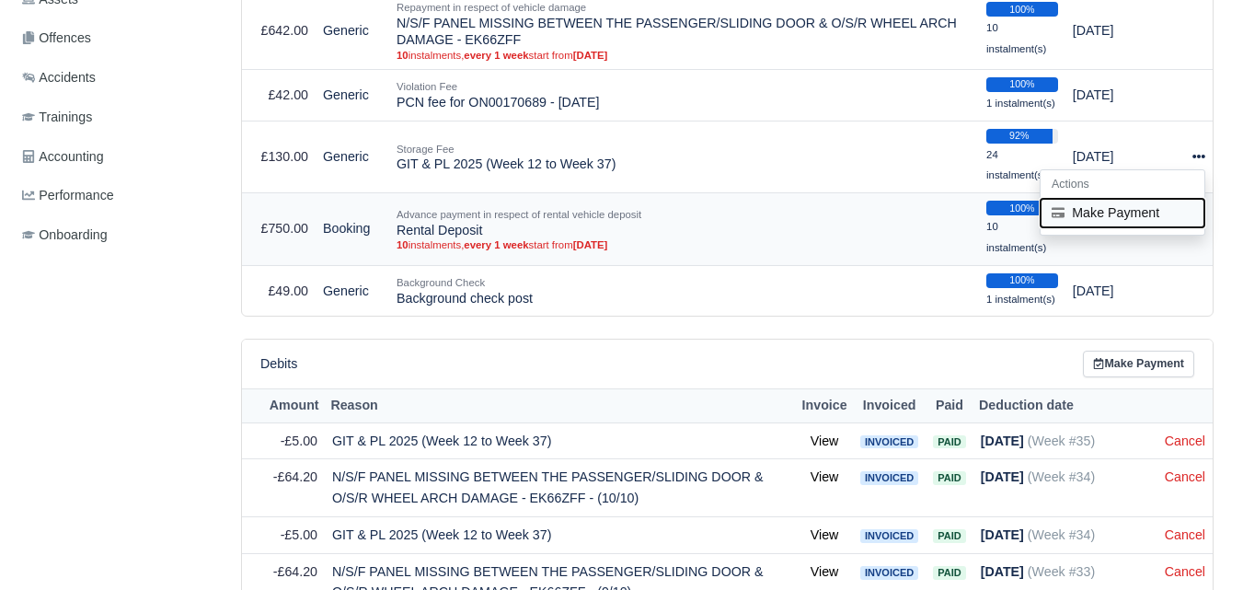
click at [1140, 216] on button "Make Payment" at bounding box center [1123, 213] width 164 height 29
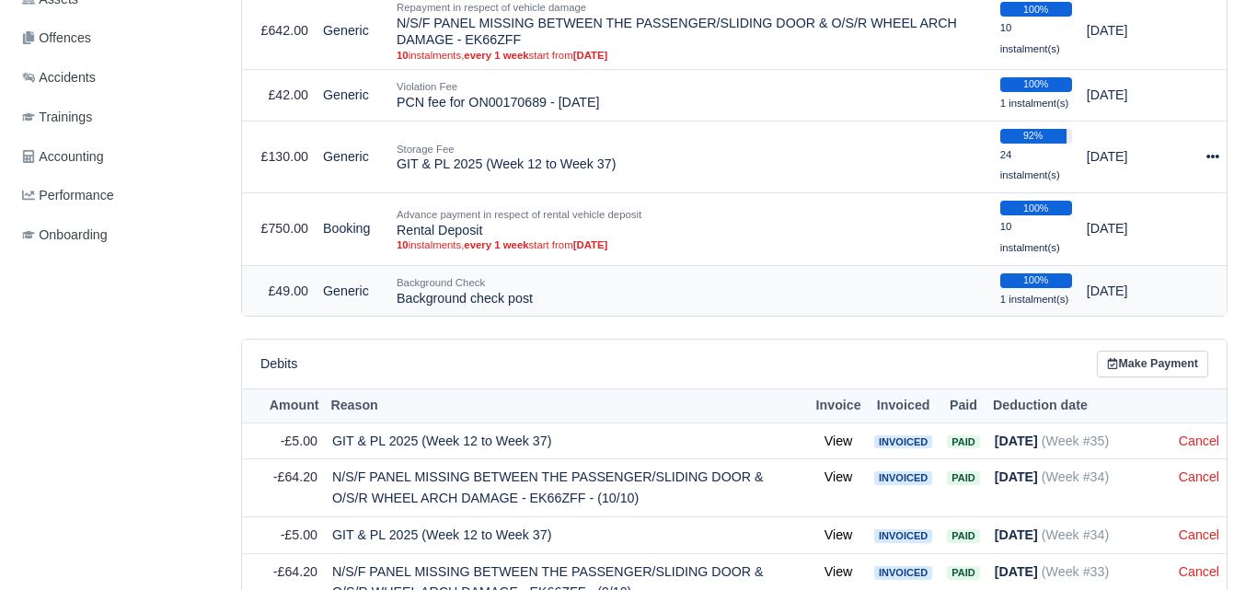
select select "7209"
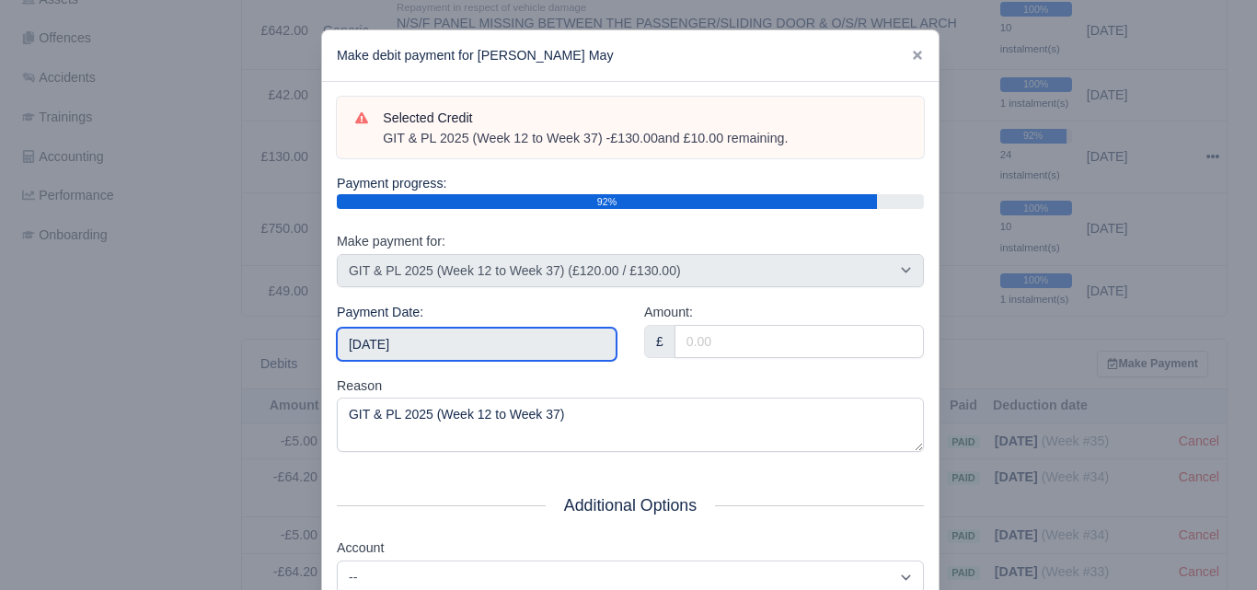
click at [456, 330] on input "[DATE]" at bounding box center [477, 344] width 280 height 33
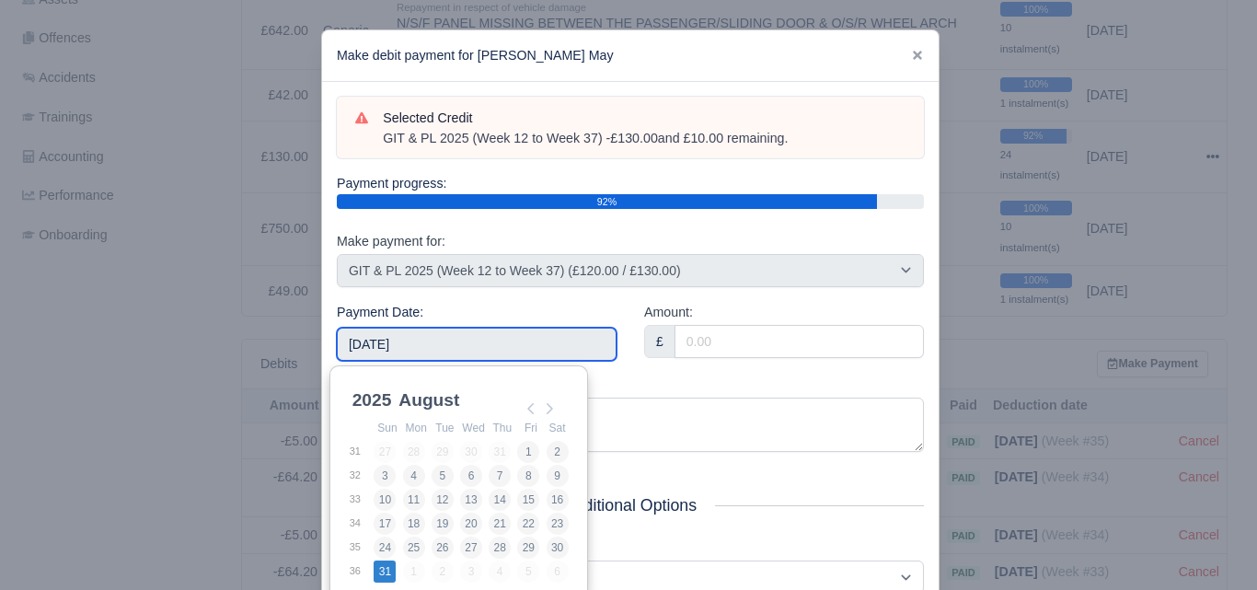
type input "[DATE]"
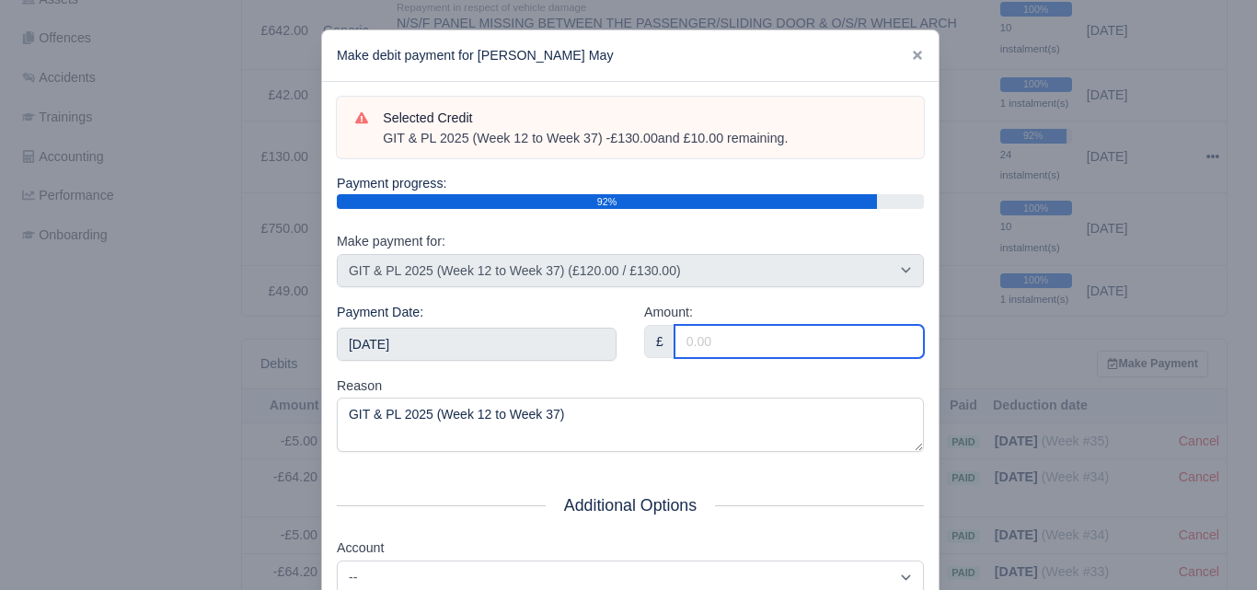
click at [769, 344] on input "Amount:" at bounding box center [798, 341] width 249 height 33
paste input "5"
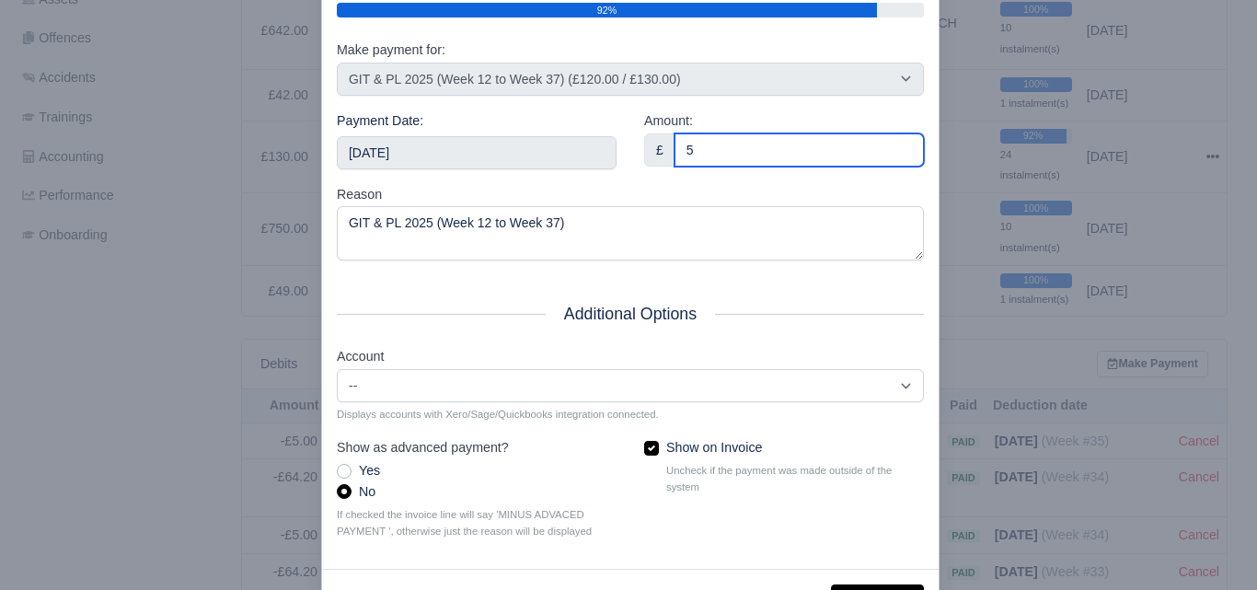
scroll to position [264, 0]
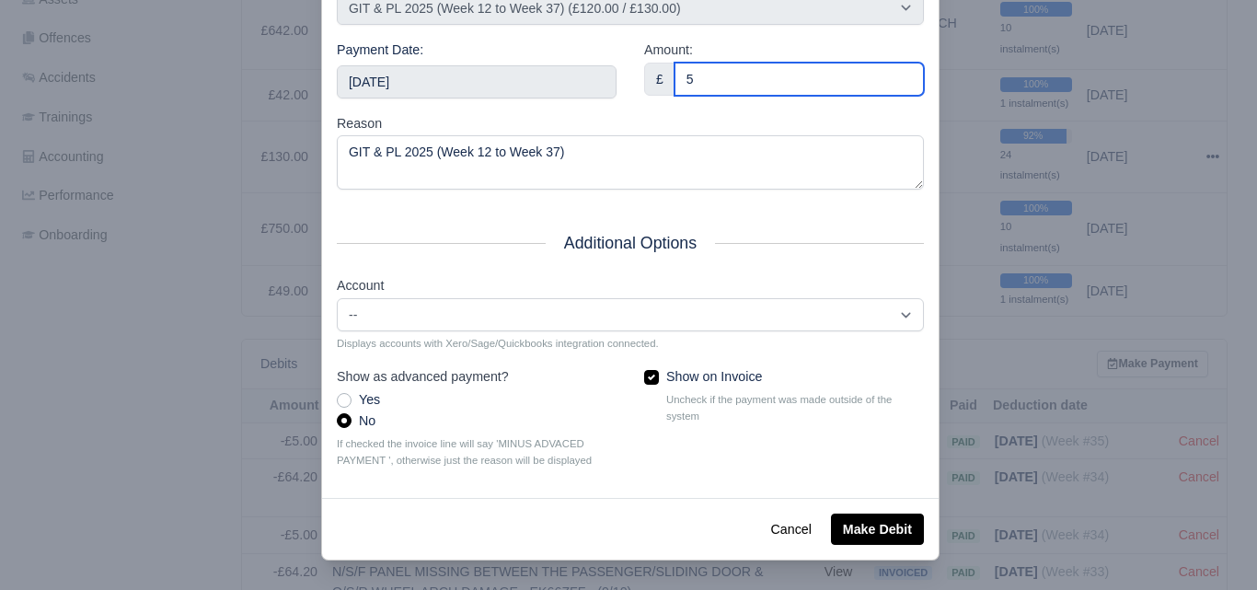
type input "5"
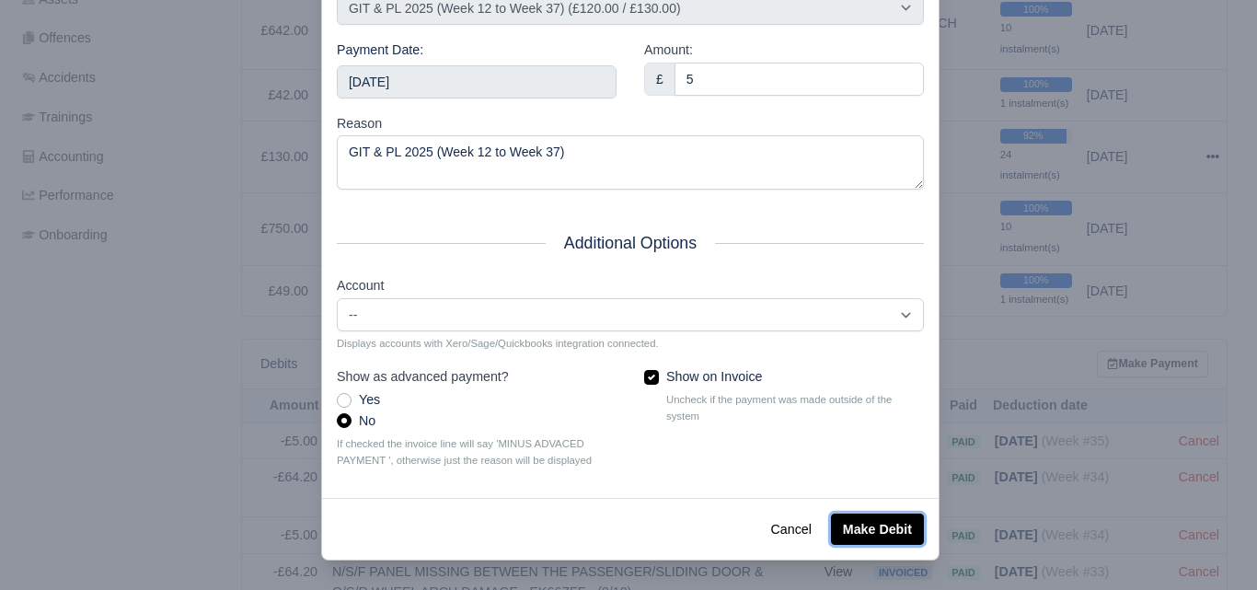
click at [876, 527] on button "Make Debit" at bounding box center [877, 528] width 93 height 31
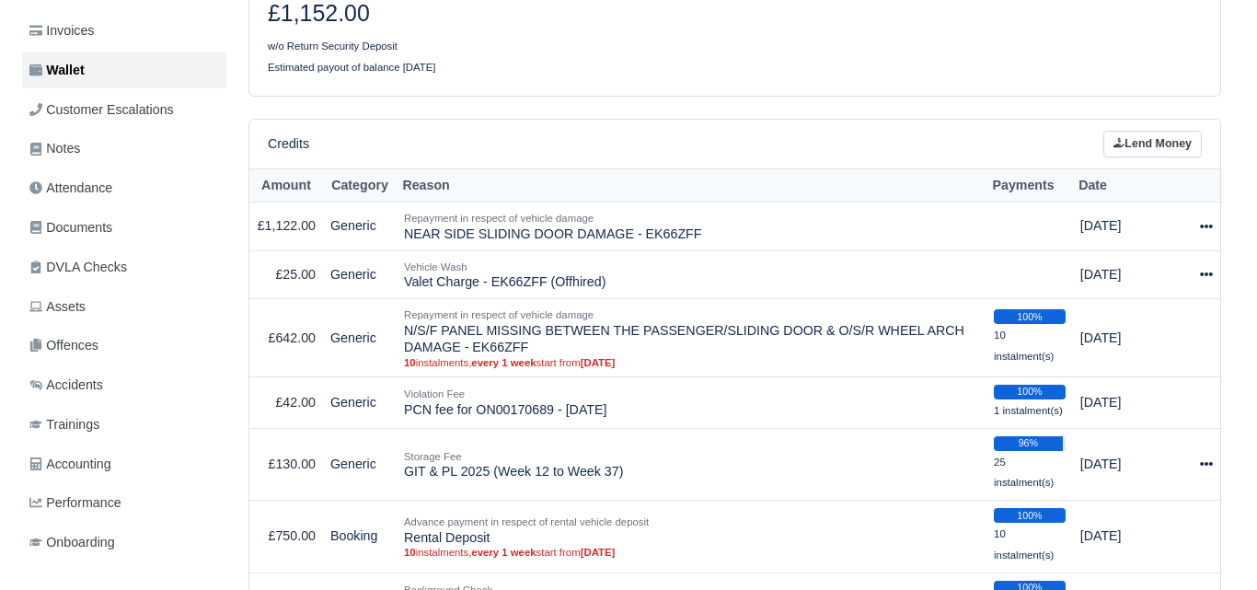
scroll to position [614, 0]
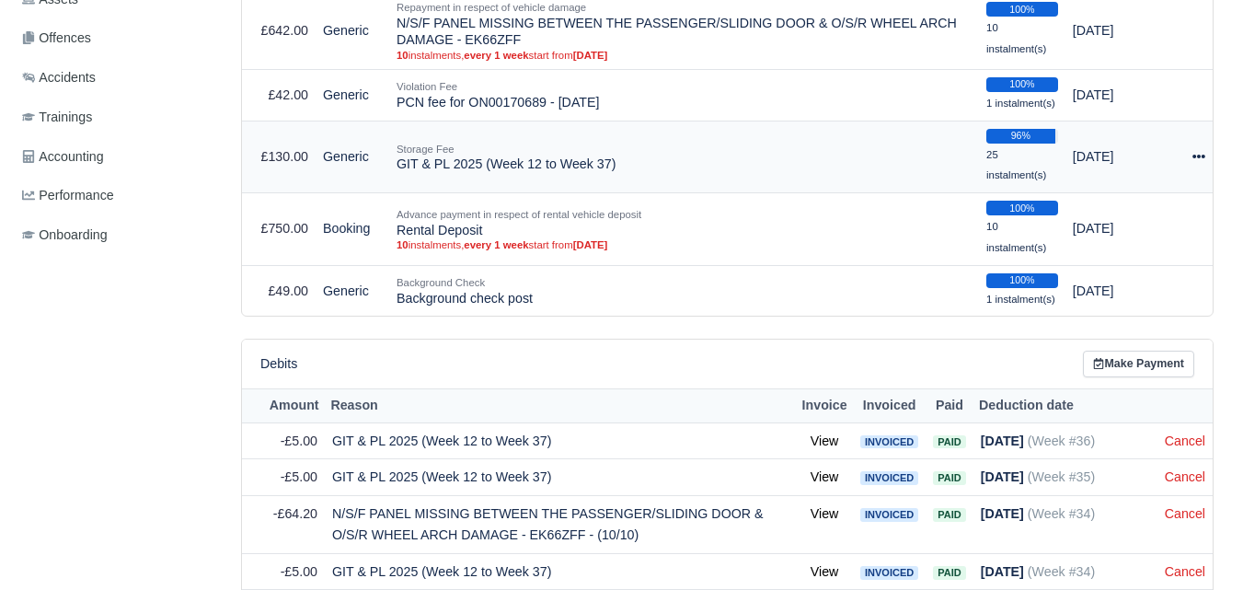
click at [1195, 157] on icon at bounding box center [1198, 156] width 13 height 13
click at [1137, 214] on button "Make Payment" at bounding box center [1123, 213] width 164 height 29
select select "7209"
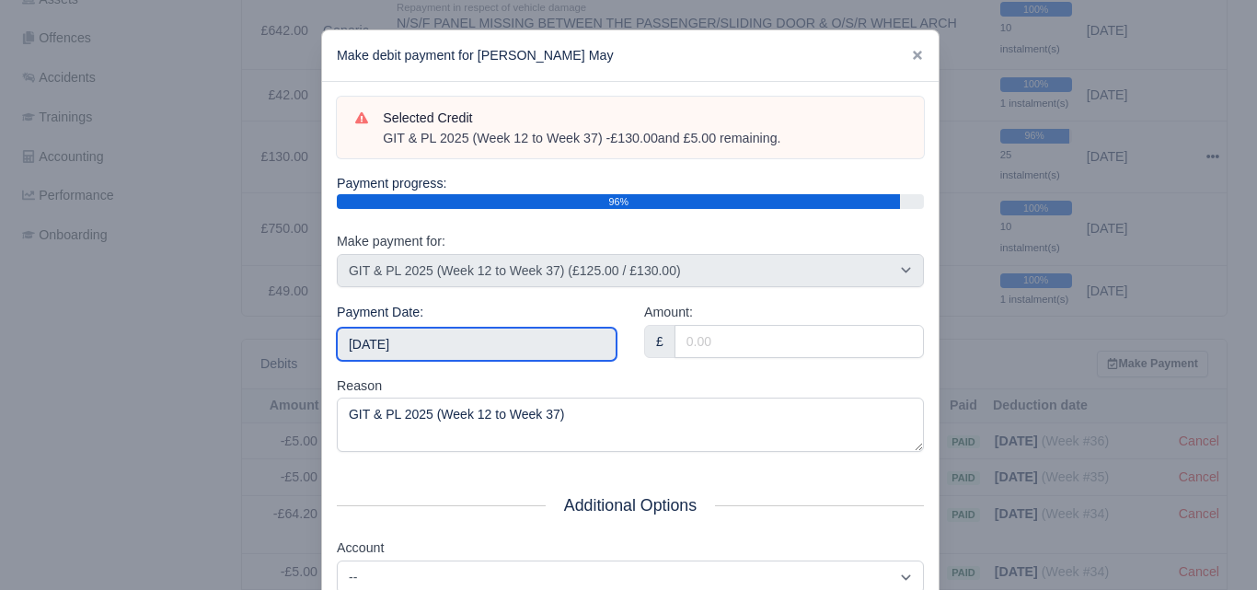
click at [524, 332] on input "2025-10-04" at bounding box center [477, 344] width 280 height 33
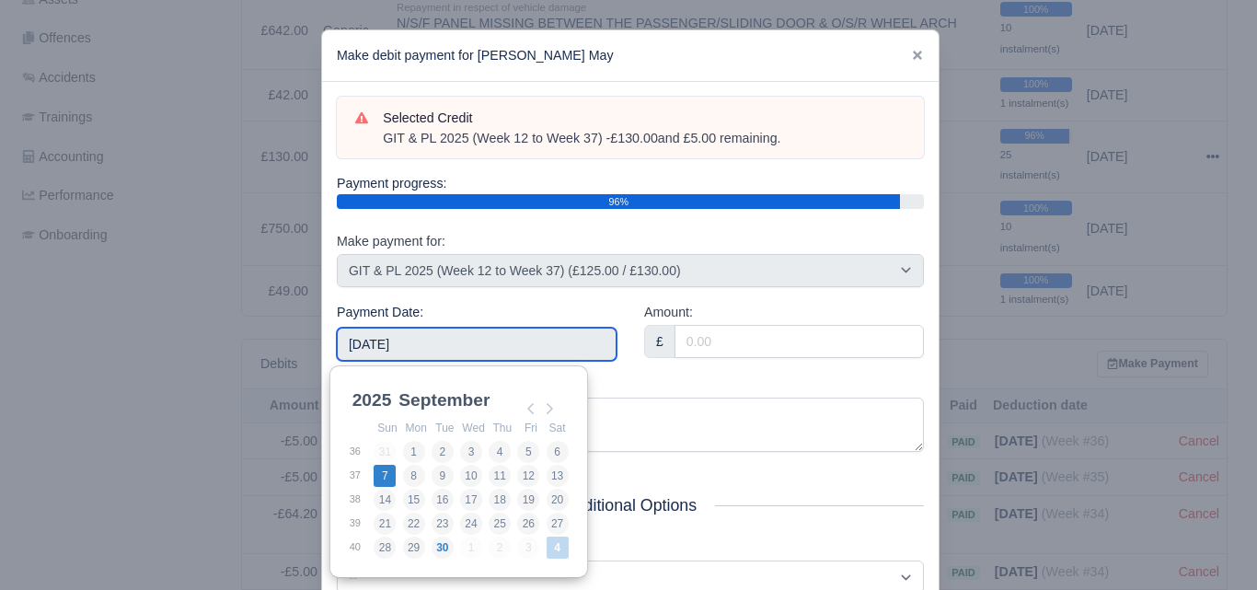
type input "2025-09-07"
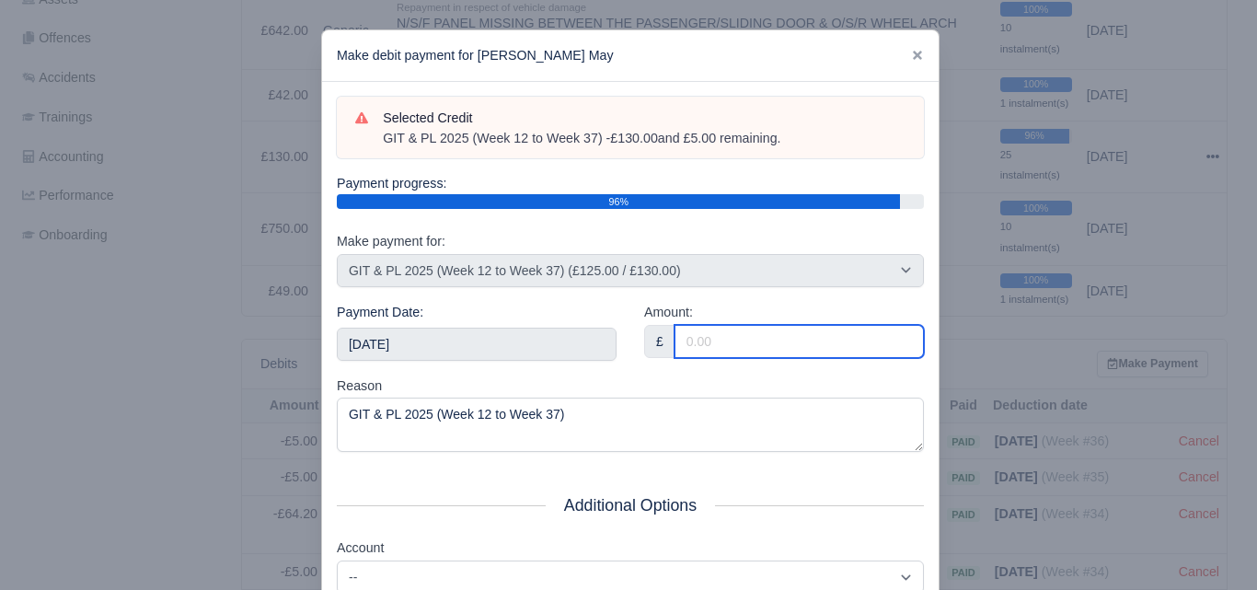
click at [776, 335] on input "Amount:" at bounding box center [798, 341] width 249 height 33
paste input "5"
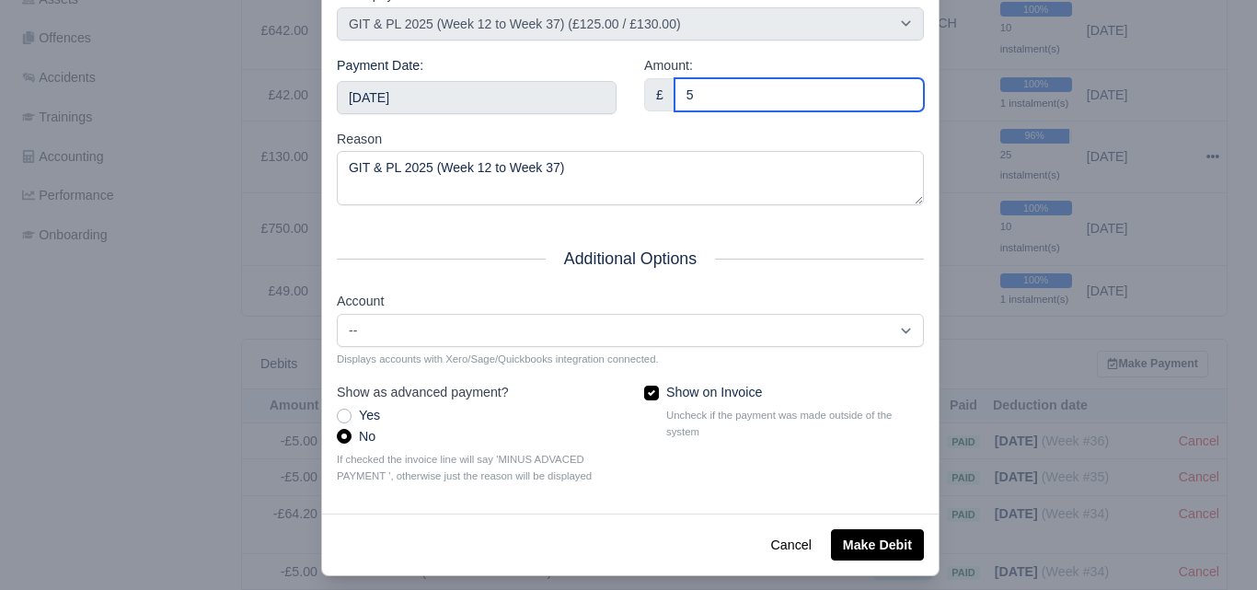
scroll to position [264, 0]
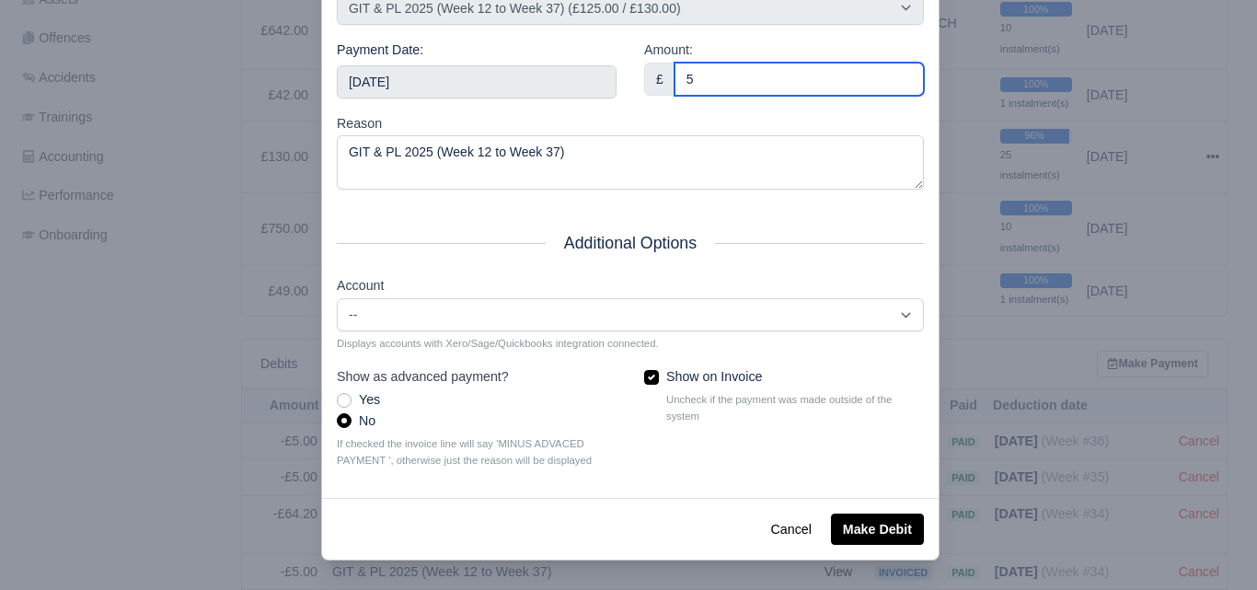
type input "5"
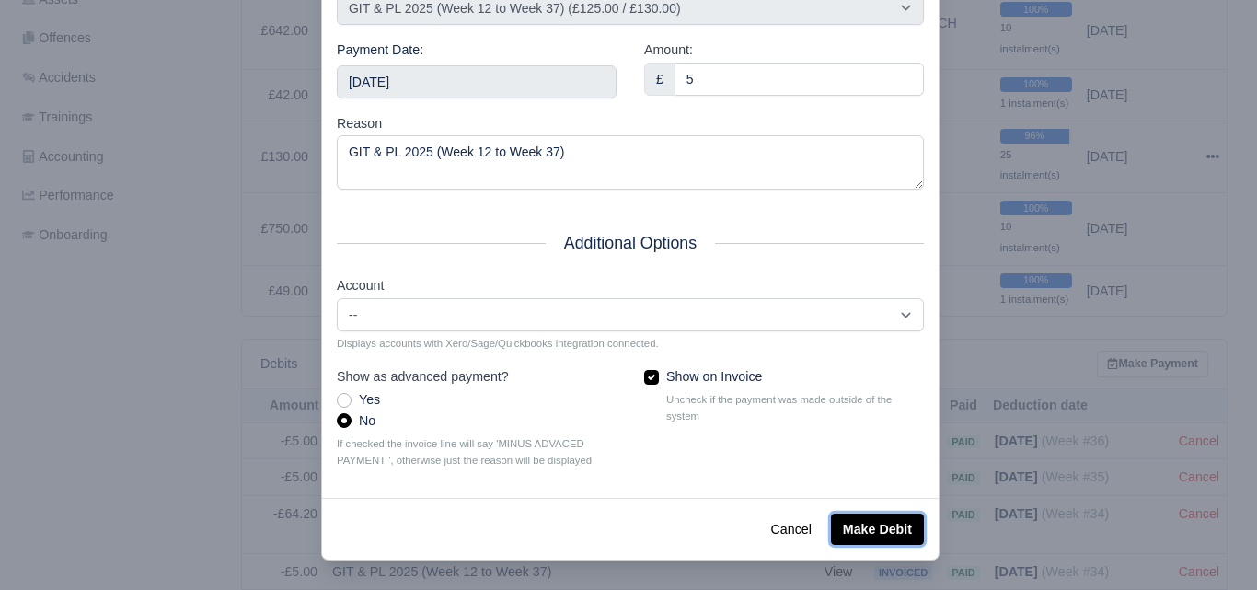
click at [853, 520] on button "Make Debit" at bounding box center [877, 528] width 93 height 31
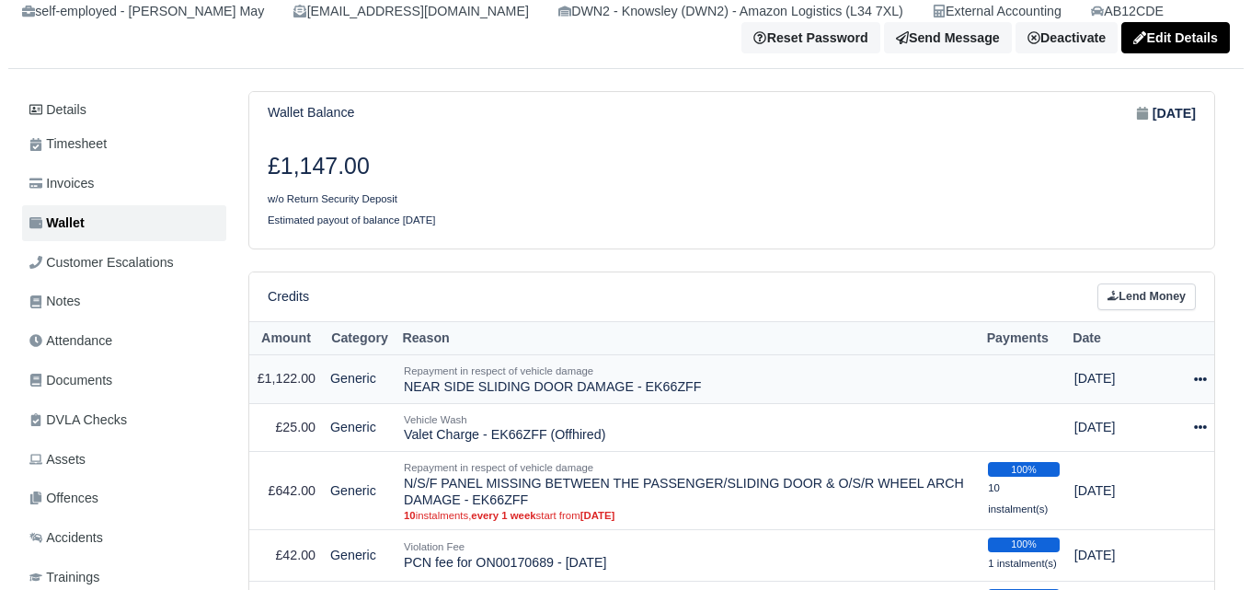
scroll to position [306, 0]
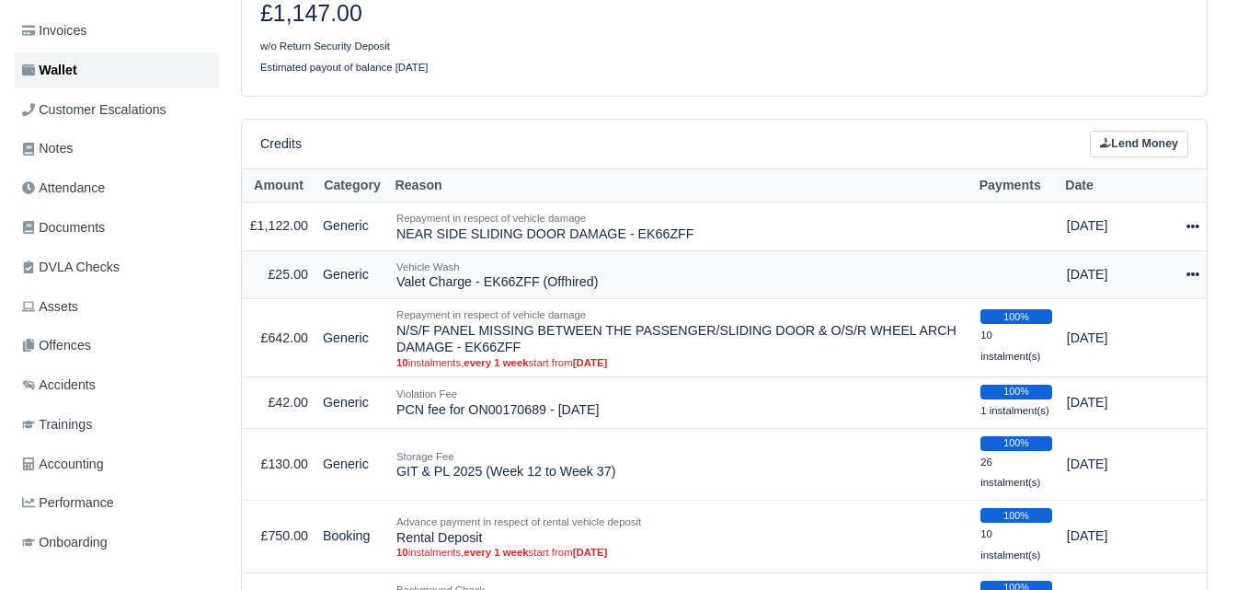
click at [1196, 276] on icon at bounding box center [1193, 274] width 13 height 4
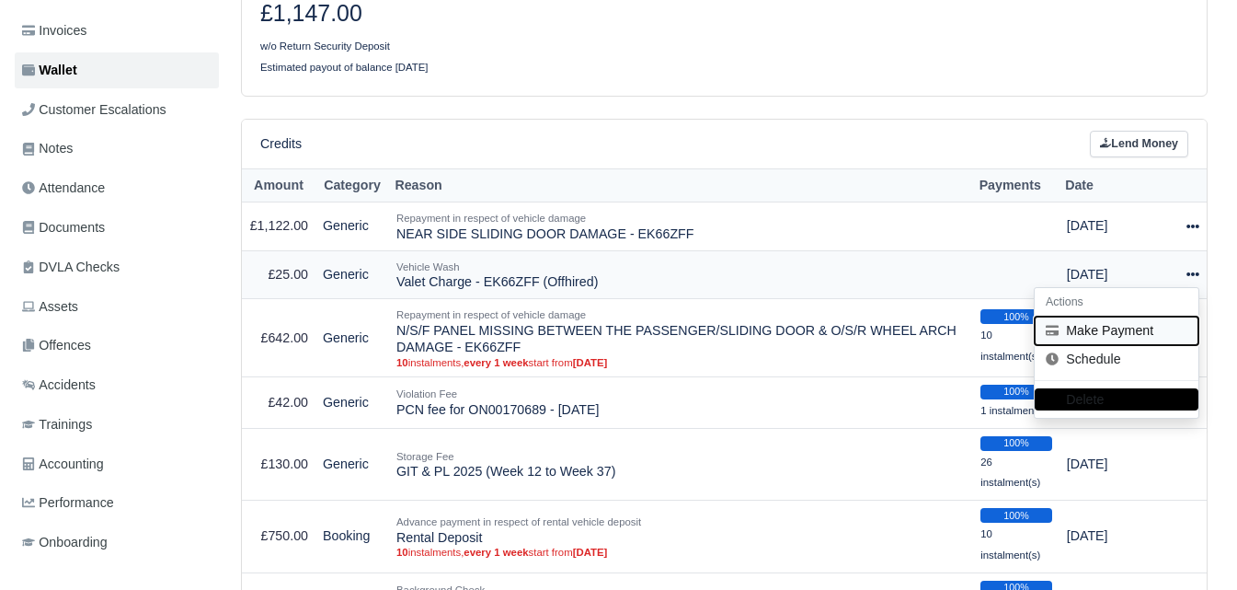
click at [1091, 340] on button "Make Payment" at bounding box center [1117, 330] width 164 height 29
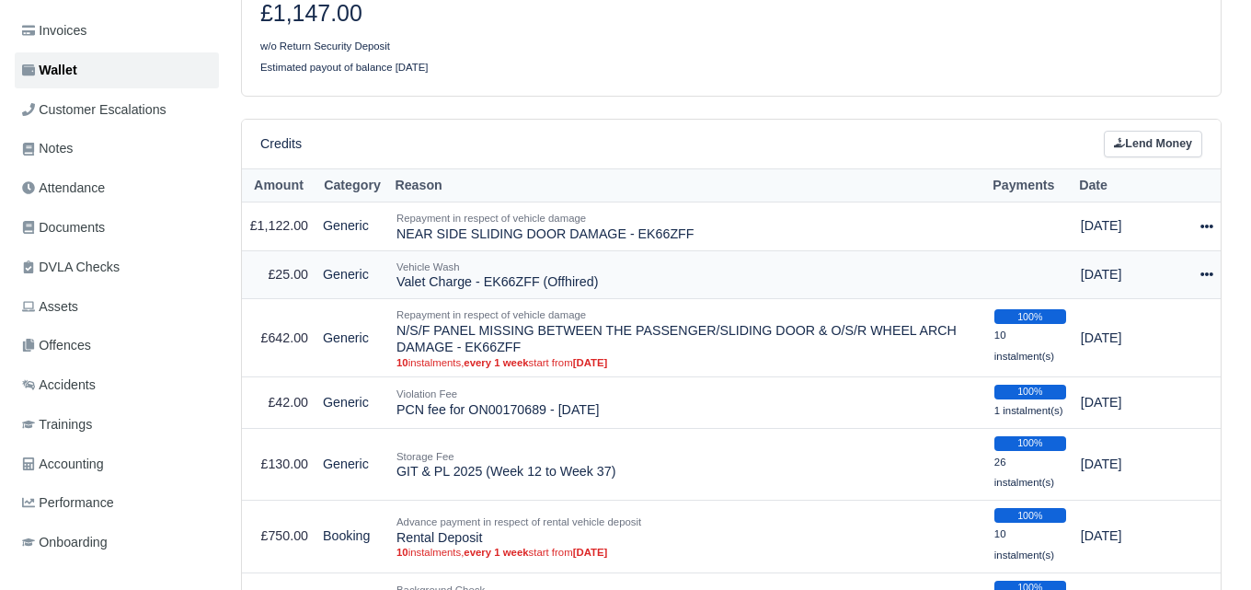
select select "7207"
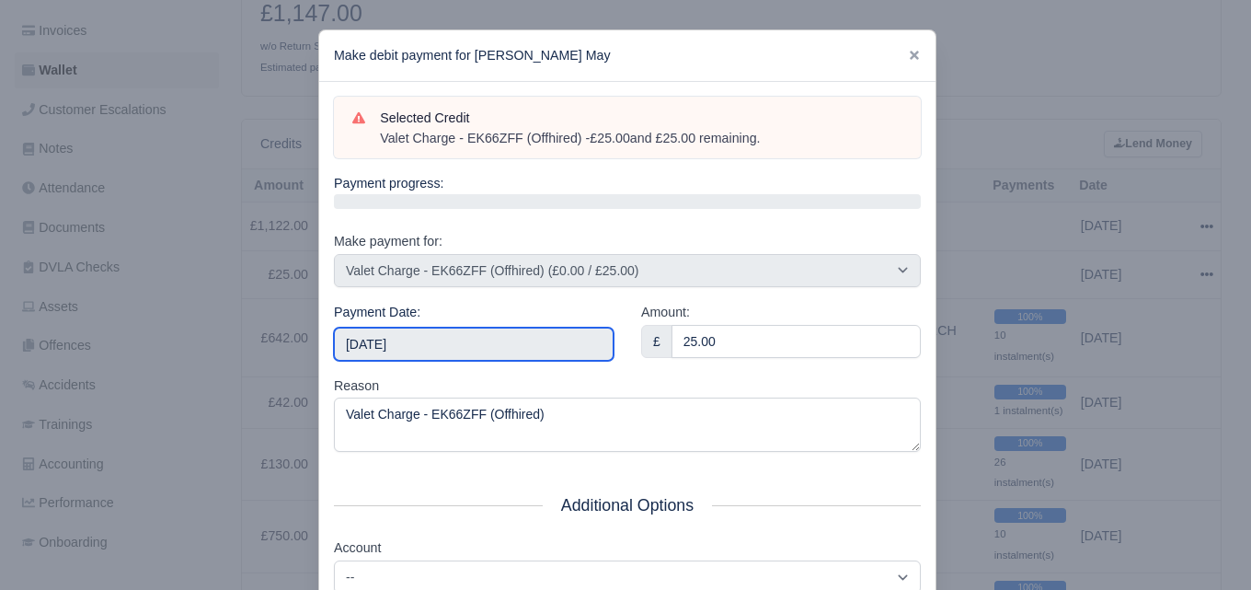
click at [456, 342] on input "[DATE]" at bounding box center [474, 344] width 280 height 33
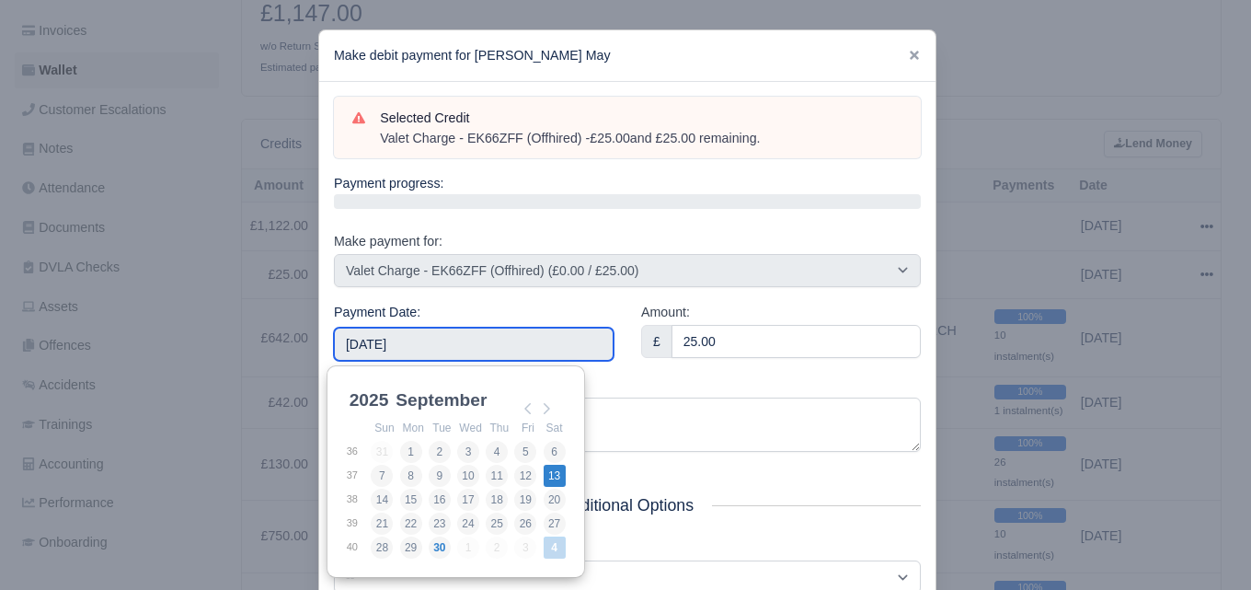
type input "2025-09-13"
click at [453, 328] on input "2025-09-13" at bounding box center [474, 344] width 280 height 33
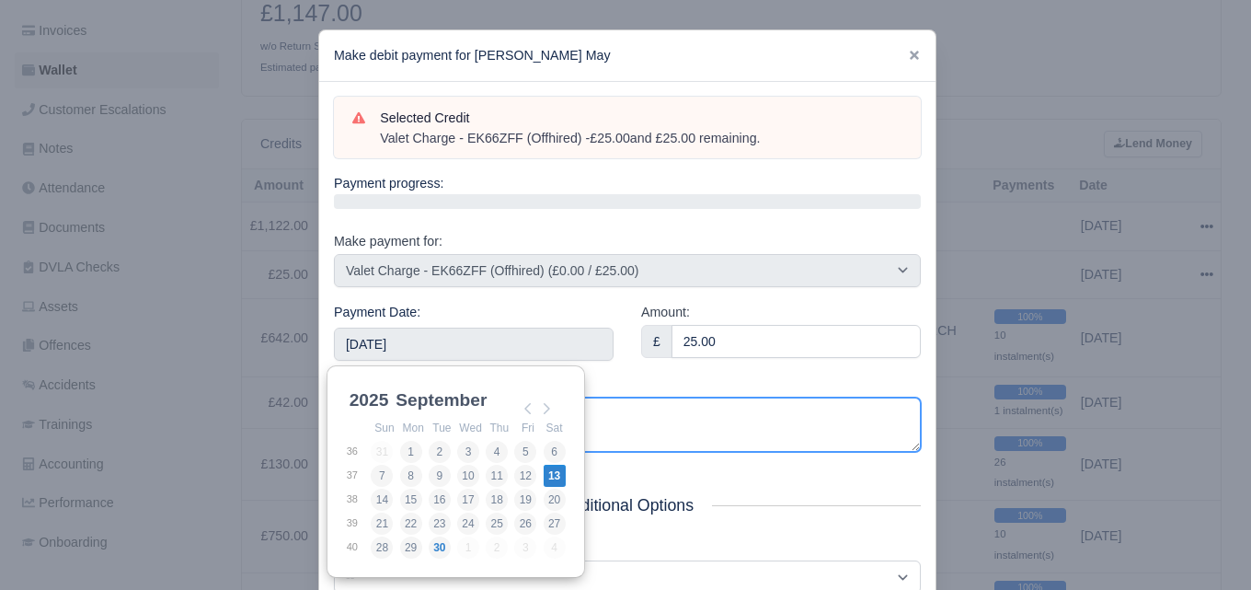
click at [639, 410] on textarea "Valet Charge - EK66ZFF (Offhired)" at bounding box center [627, 424] width 587 height 54
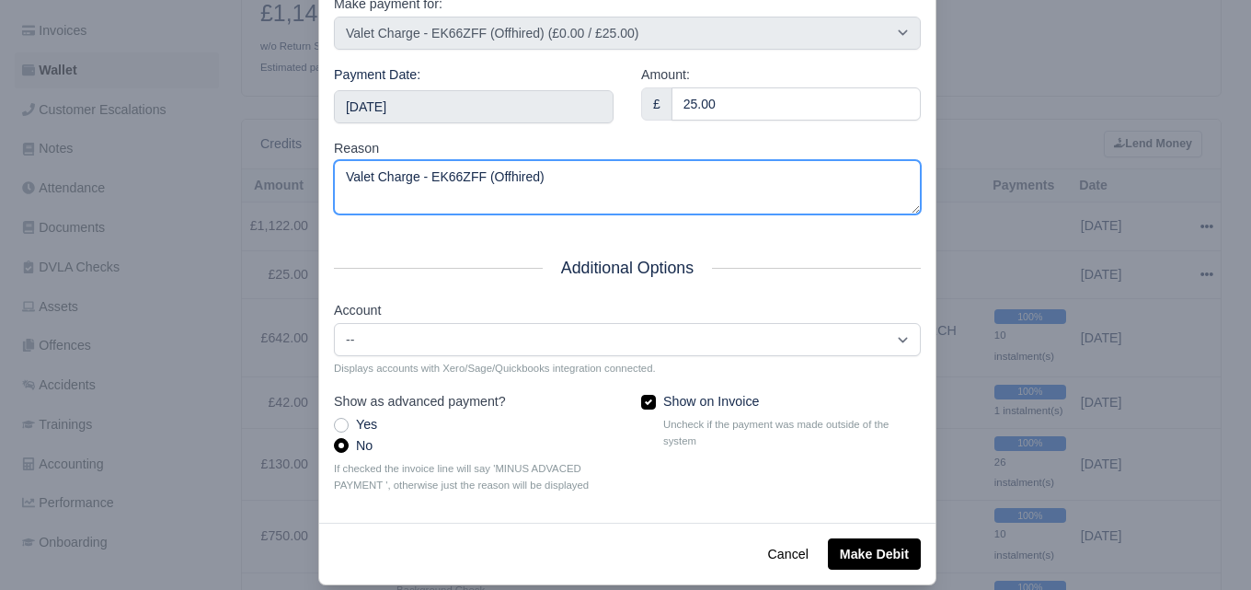
scroll to position [264, 0]
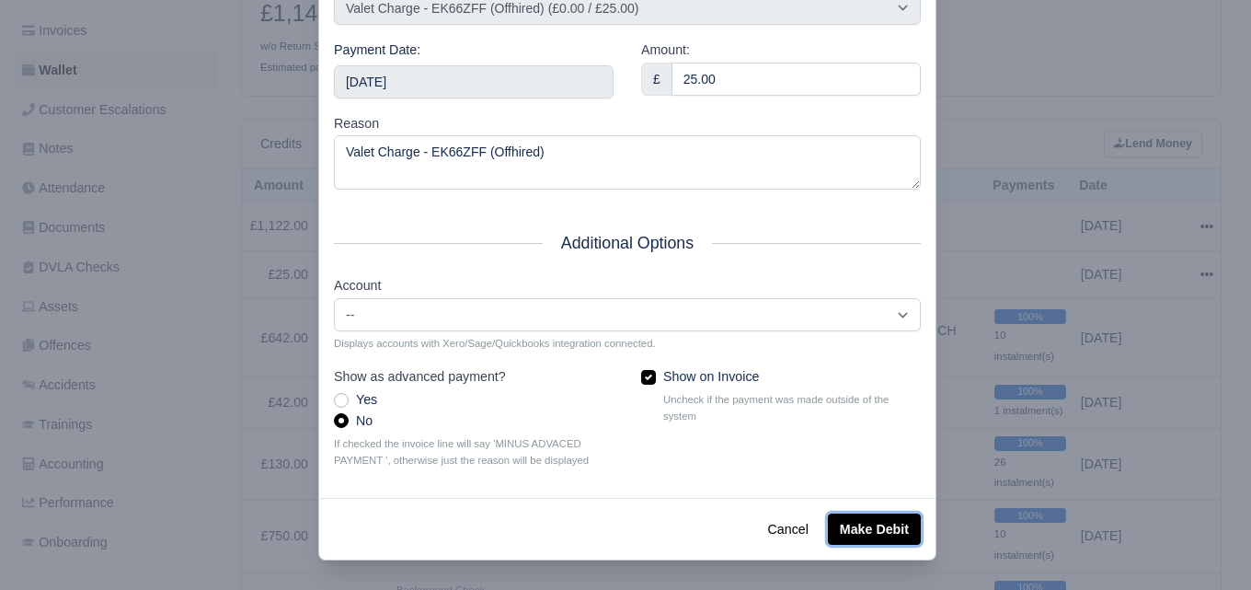
click at [853, 526] on button "Make Debit" at bounding box center [874, 528] width 93 height 31
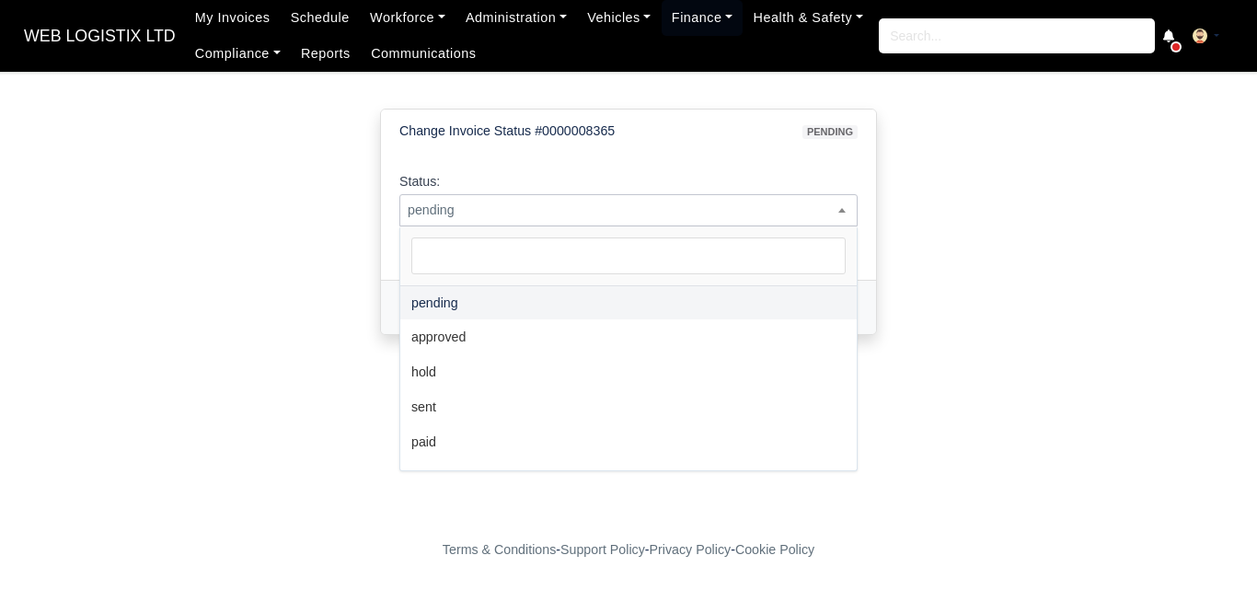
click at [511, 210] on span "pending" at bounding box center [628, 210] width 456 height 23
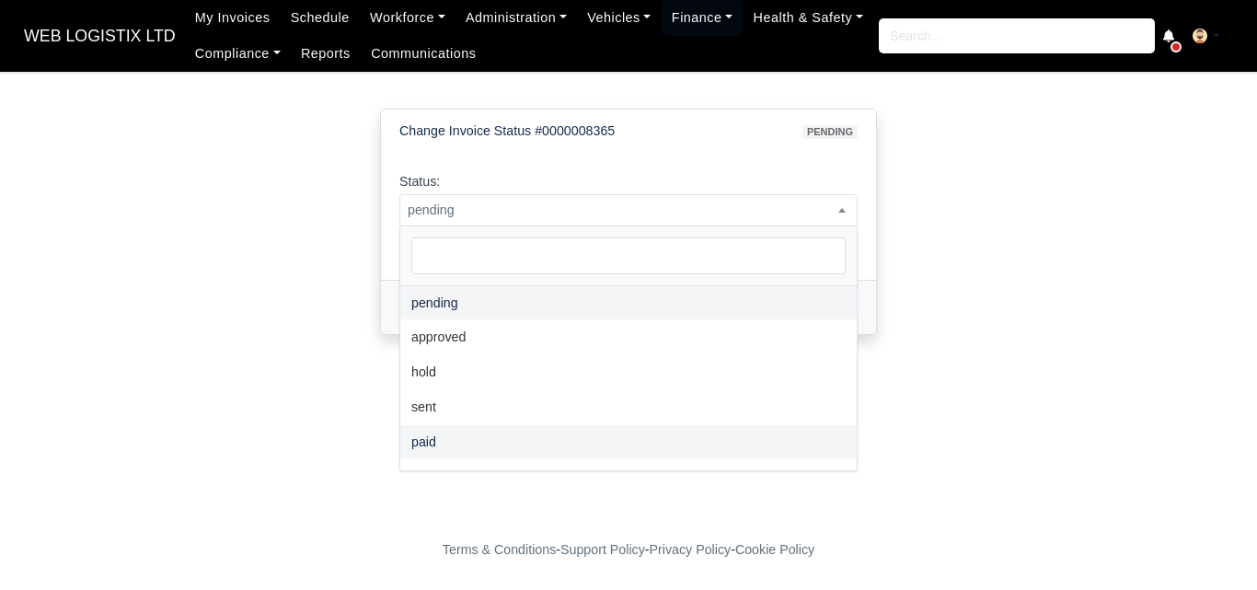
select select "paid"
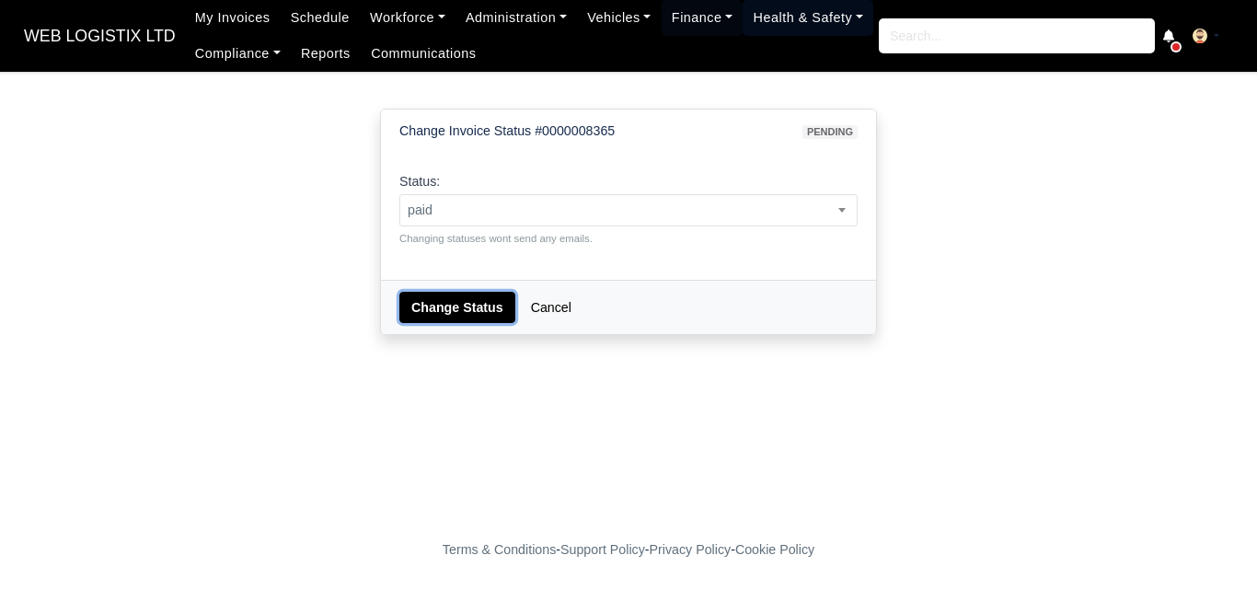
click at [470, 305] on button "Change Status" at bounding box center [457, 307] width 116 height 31
click at [523, 231] on small "Changing statuses wont send any emails." at bounding box center [628, 238] width 458 height 17
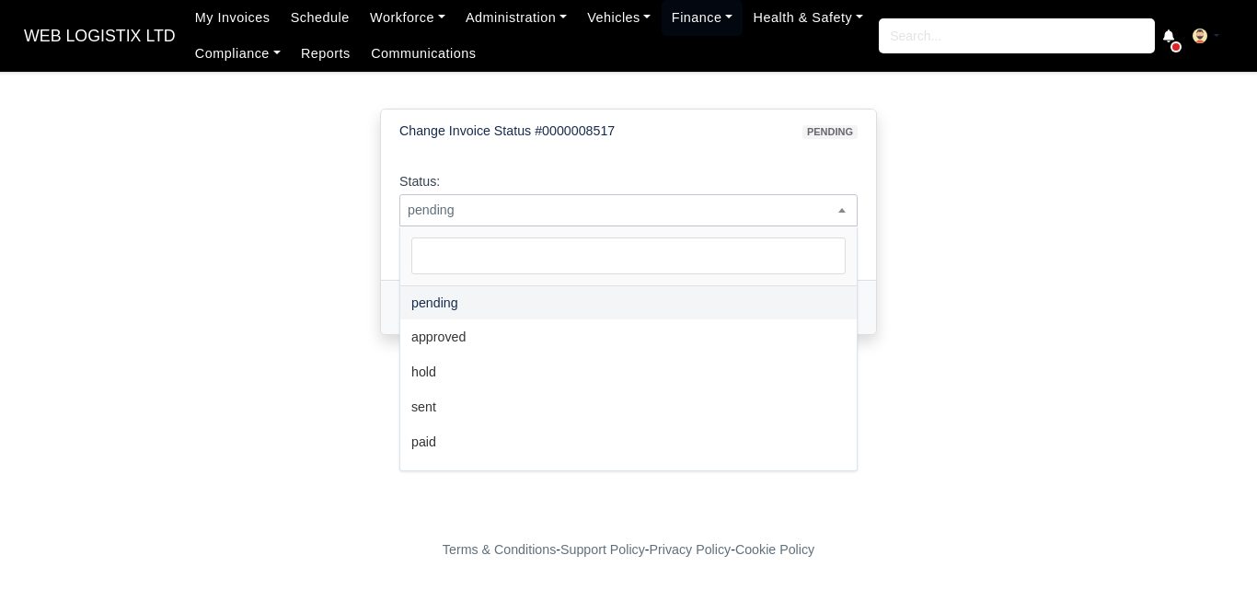
click at [523, 211] on span "pending" at bounding box center [628, 210] width 456 height 23
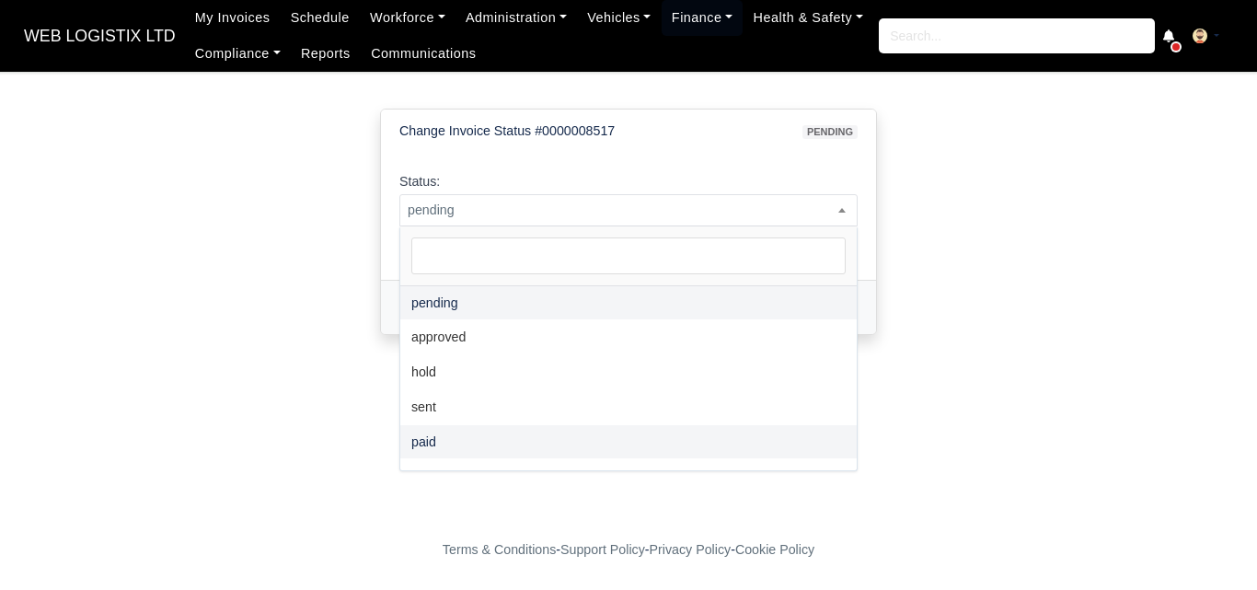
select select "paid"
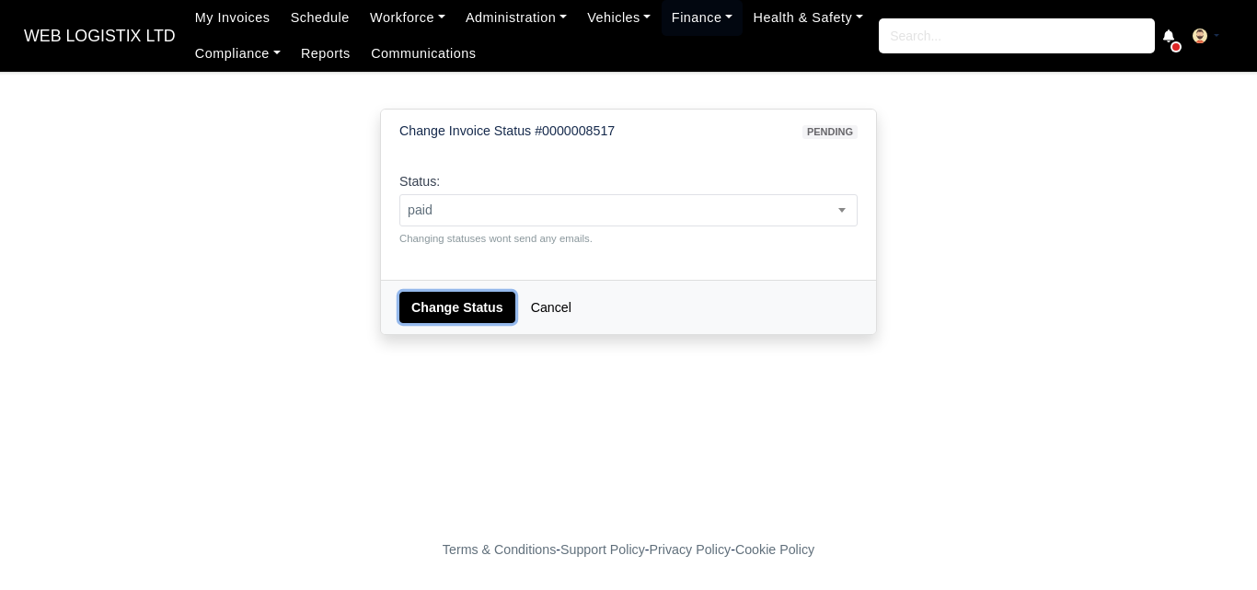
click at [455, 300] on button "Change Status" at bounding box center [457, 307] width 116 height 31
click at [487, 189] on div "Status: pending approved hold sent paid voided deducted disputed transferred pe…" at bounding box center [628, 208] width 458 height 75
click at [476, 217] on span "pending" at bounding box center [628, 210] width 456 height 23
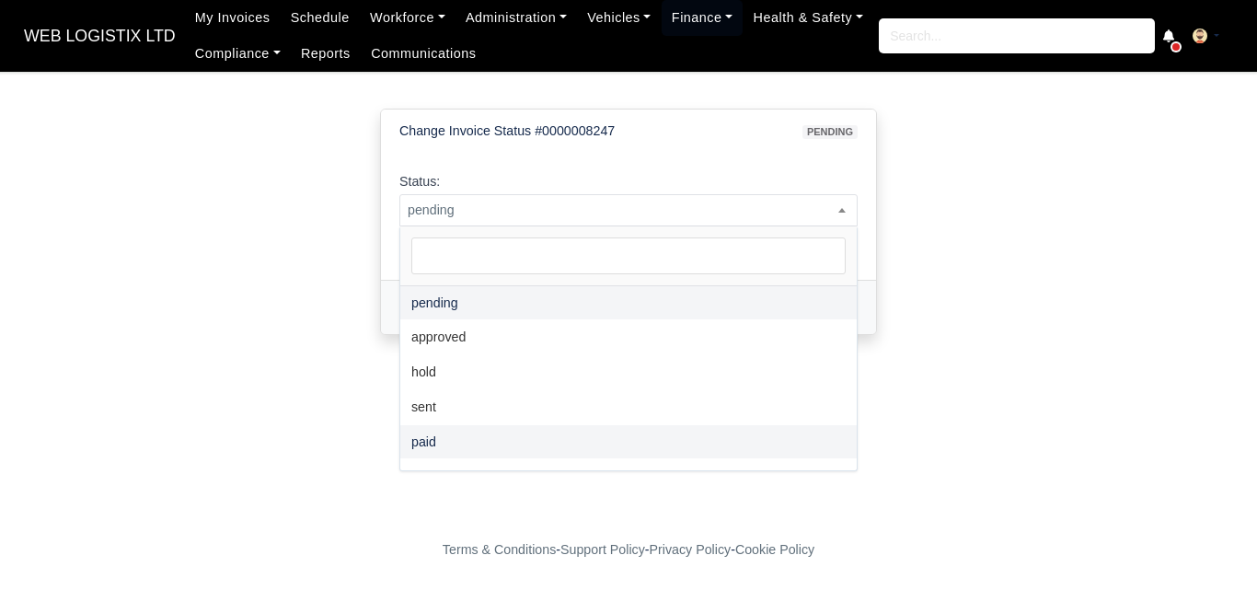
select select "paid"
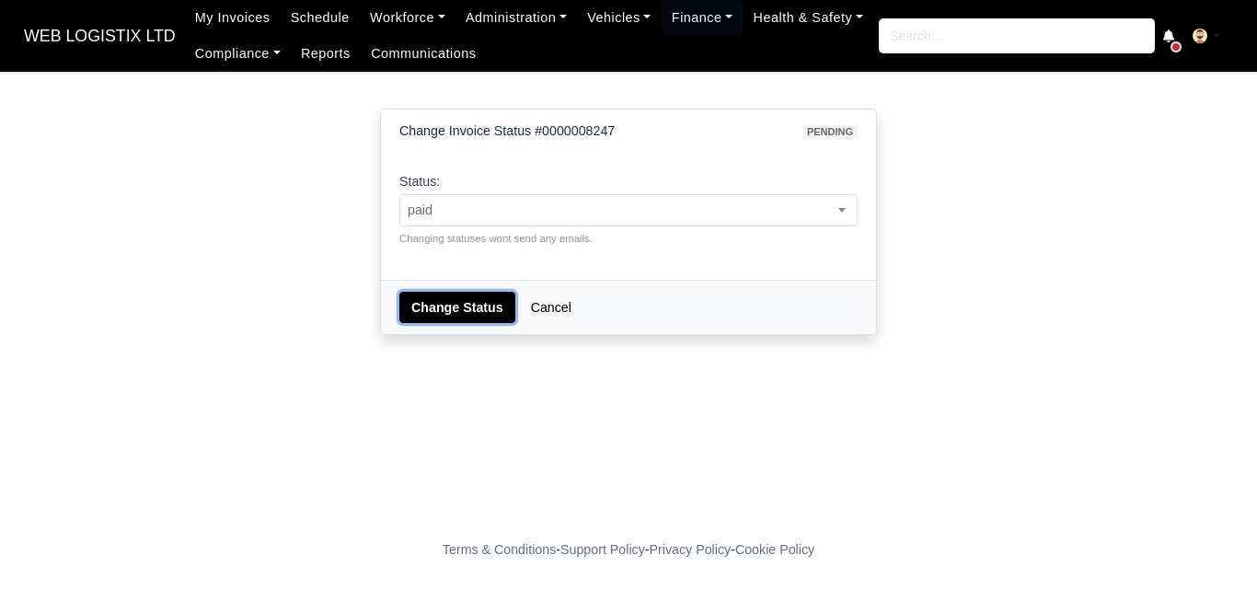
click at [456, 309] on button "Change Status" at bounding box center [457, 307] width 116 height 31
select select "paid"
click at [441, 297] on button "Change Status" at bounding box center [457, 307] width 116 height 31
click at [502, 210] on span "pending" at bounding box center [628, 210] width 456 height 23
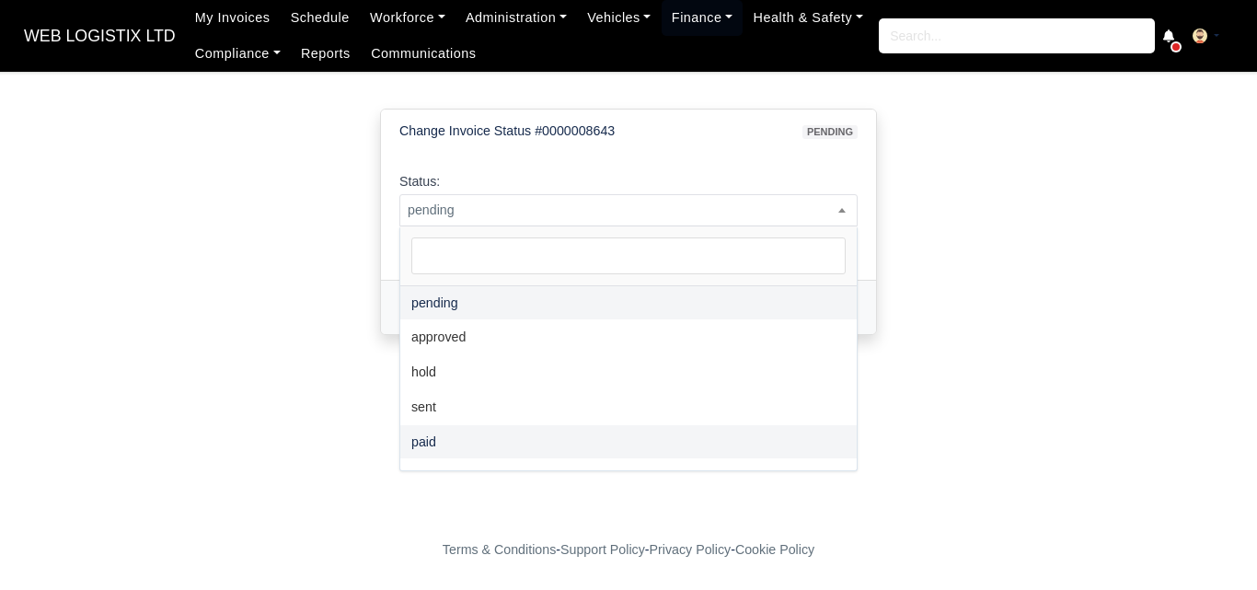
select select "paid"
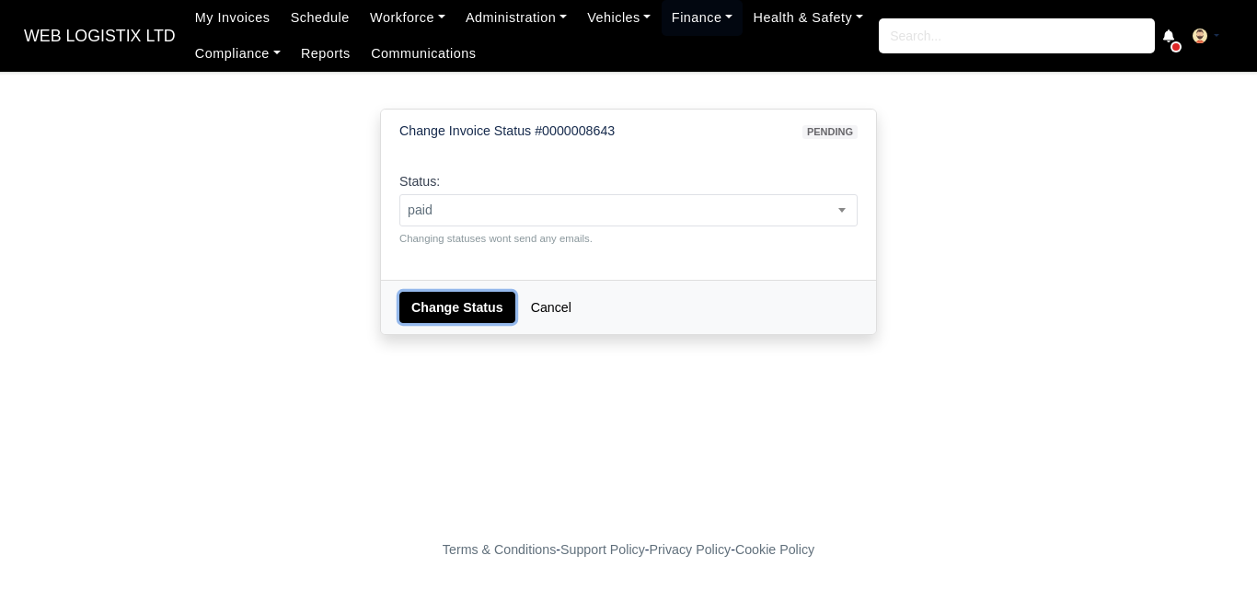
click at [449, 305] on button "Change Status" at bounding box center [457, 307] width 116 height 31
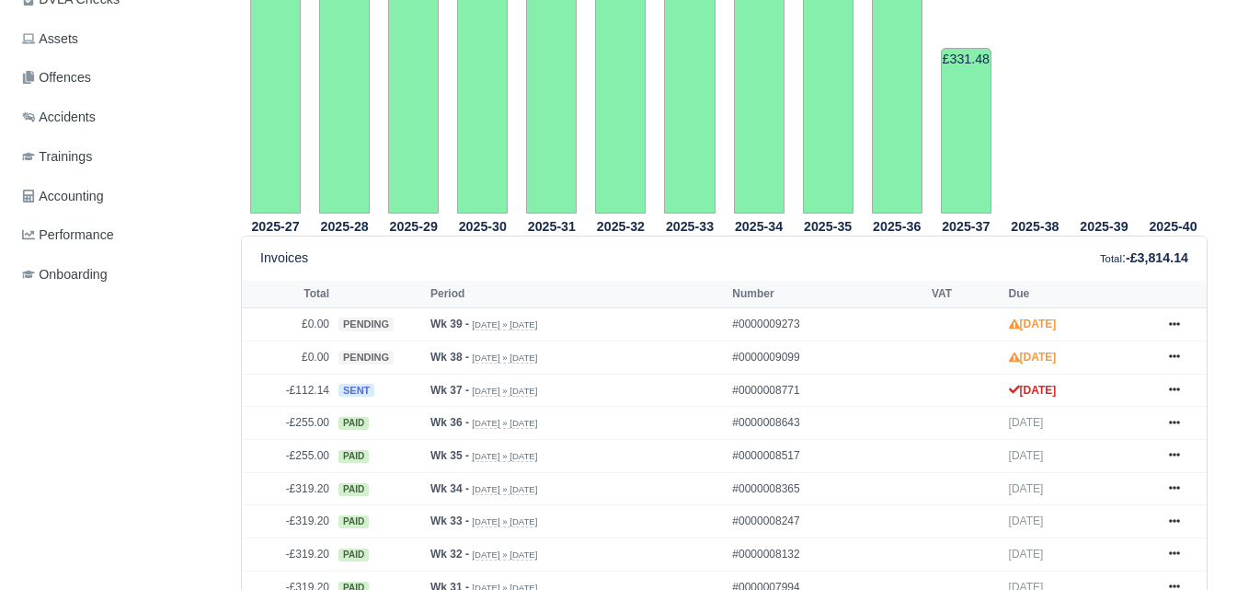
scroll to position [614, 0]
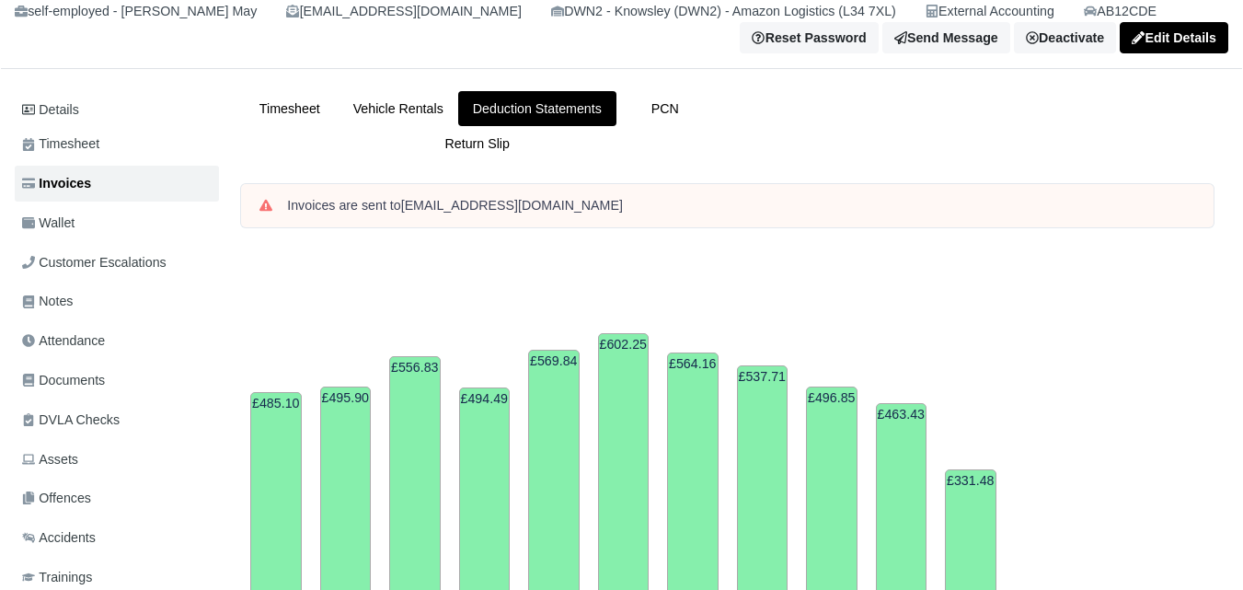
scroll to position [154, 0]
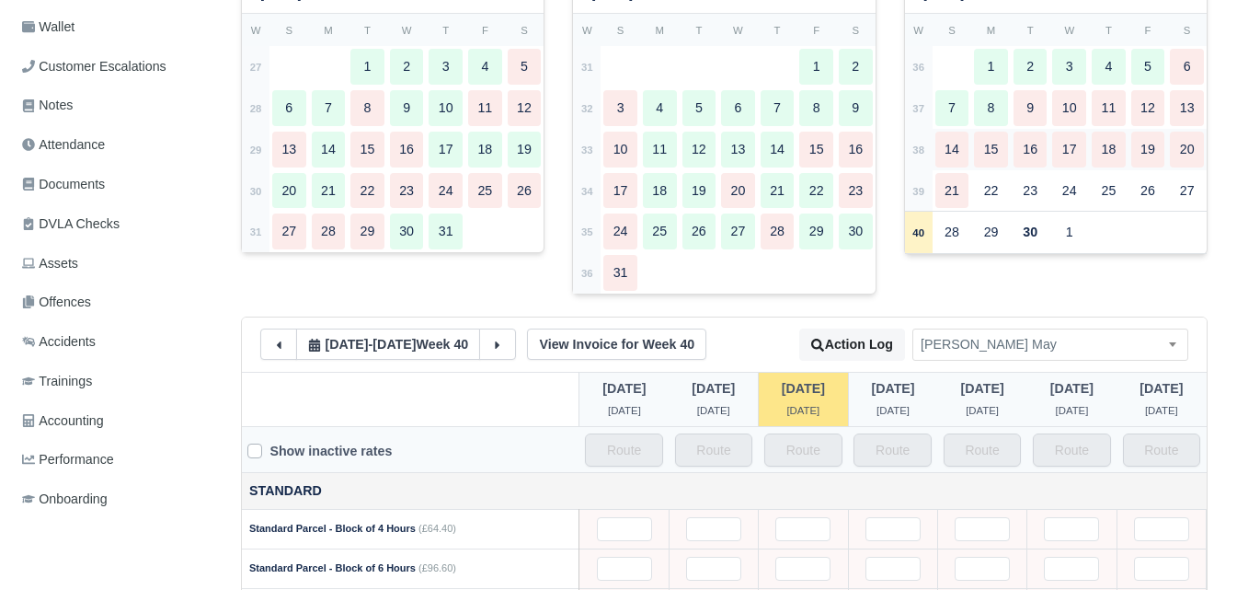
scroll to position [306, 0]
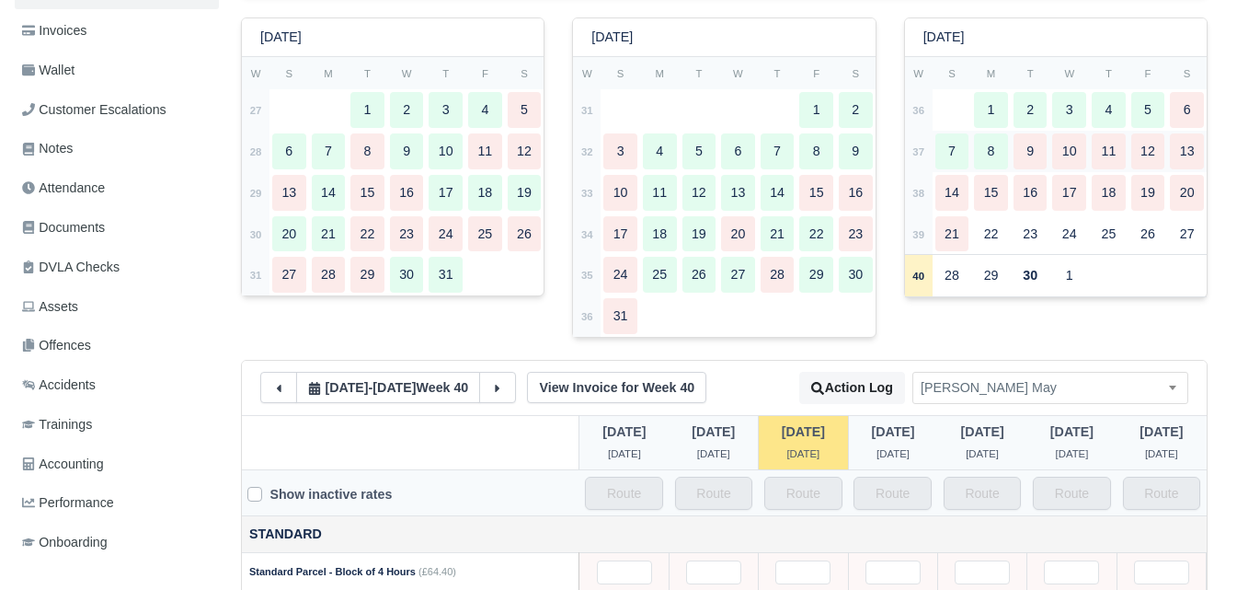
click at [921, 157] on strong "37" at bounding box center [919, 151] width 12 height 11
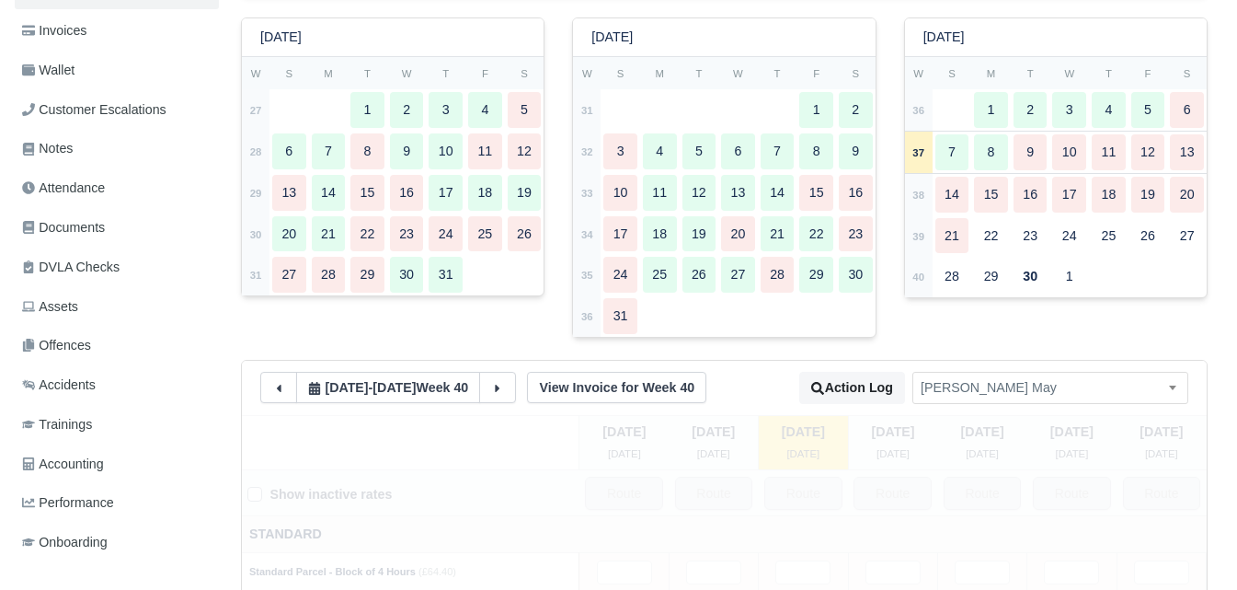
type input "430"
type input "26"
type input "1"
type input "0.5"
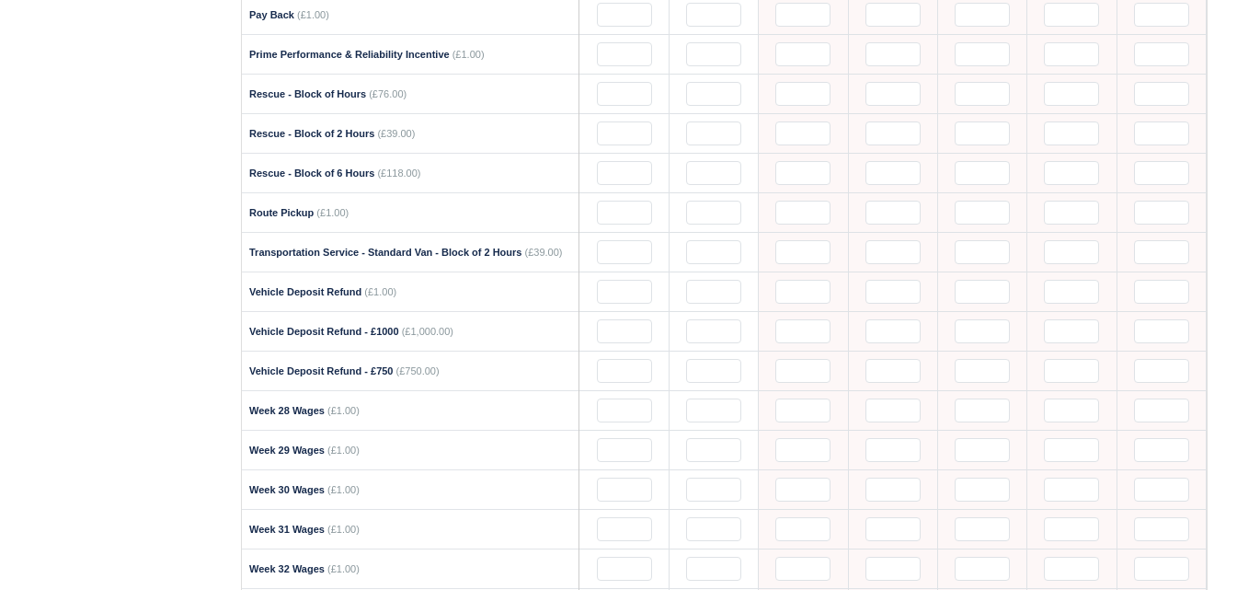
scroll to position [2606, 0]
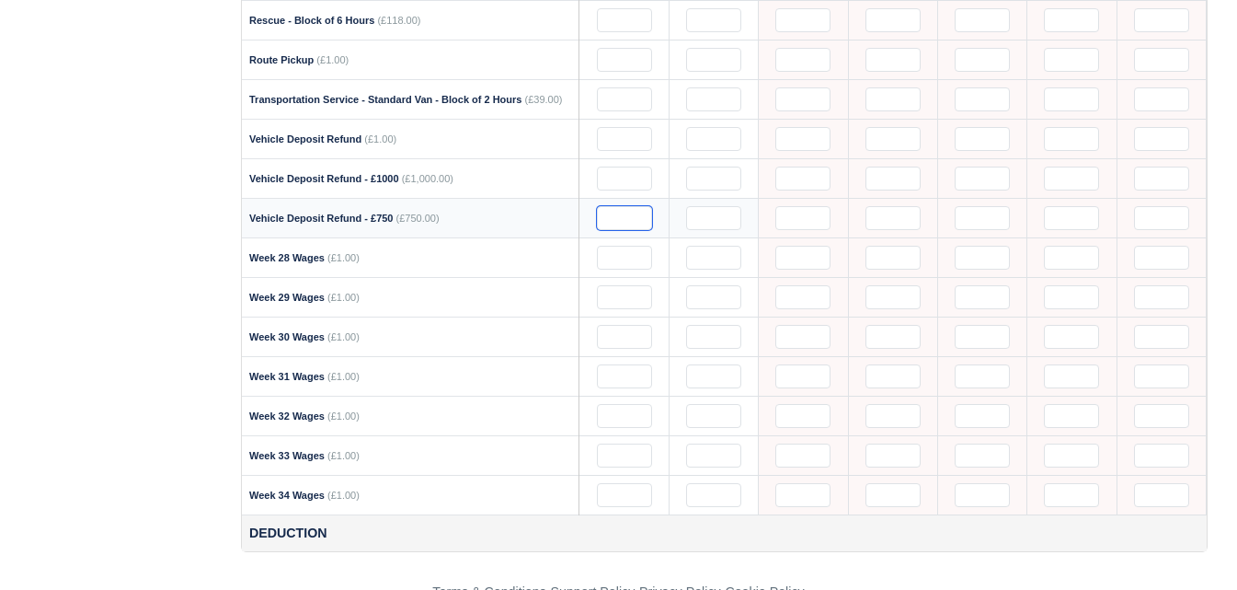
click at [613, 212] on input "text" at bounding box center [624, 218] width 55 height 24
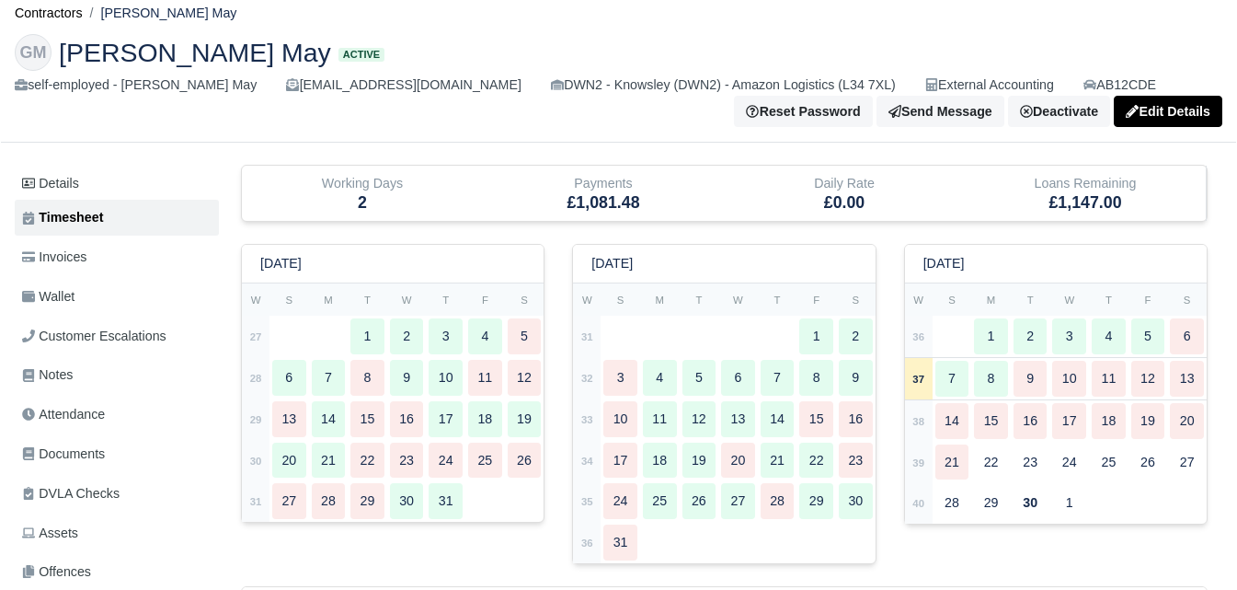
scroll to position [0, 0]
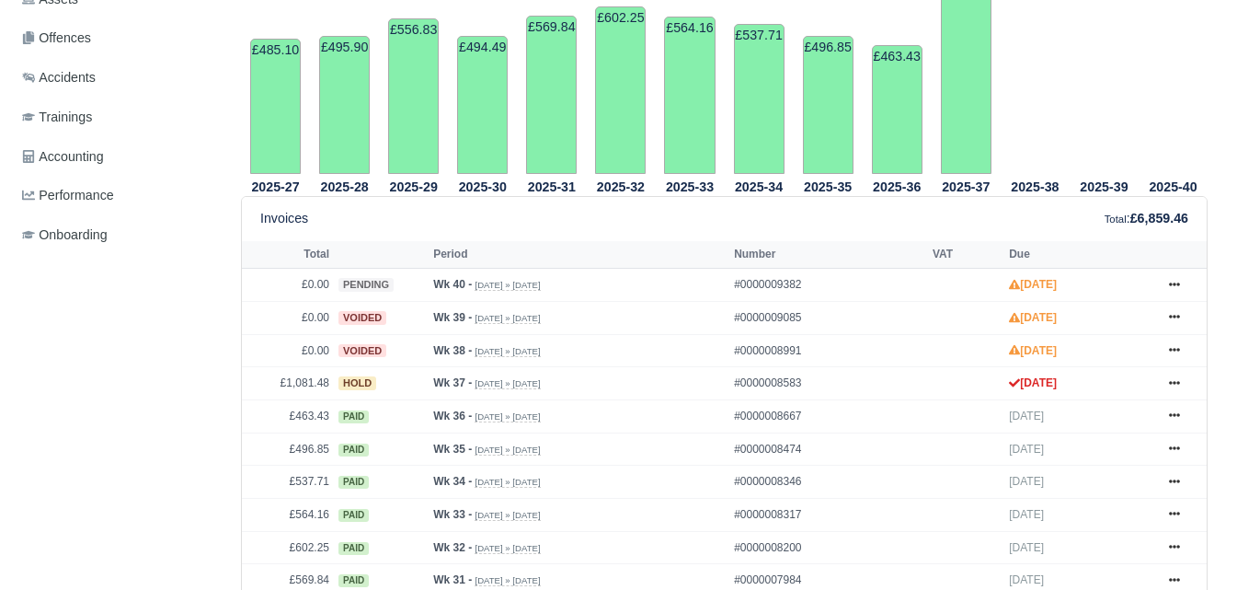
scroll to position [614, 0]
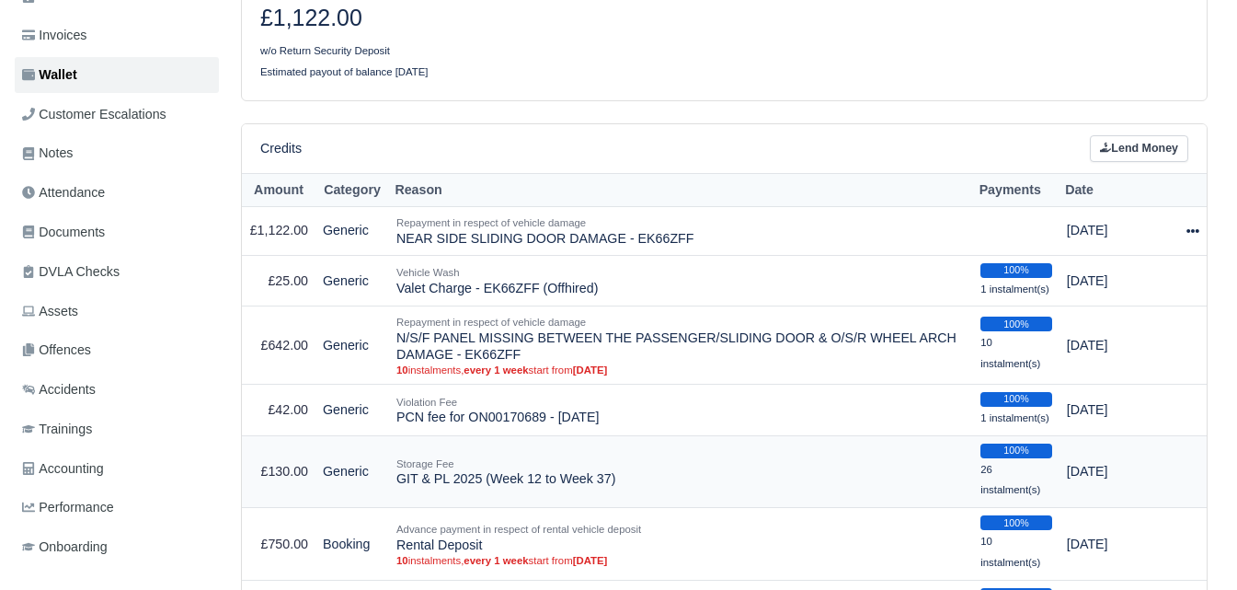
scroll to position [306, 0]
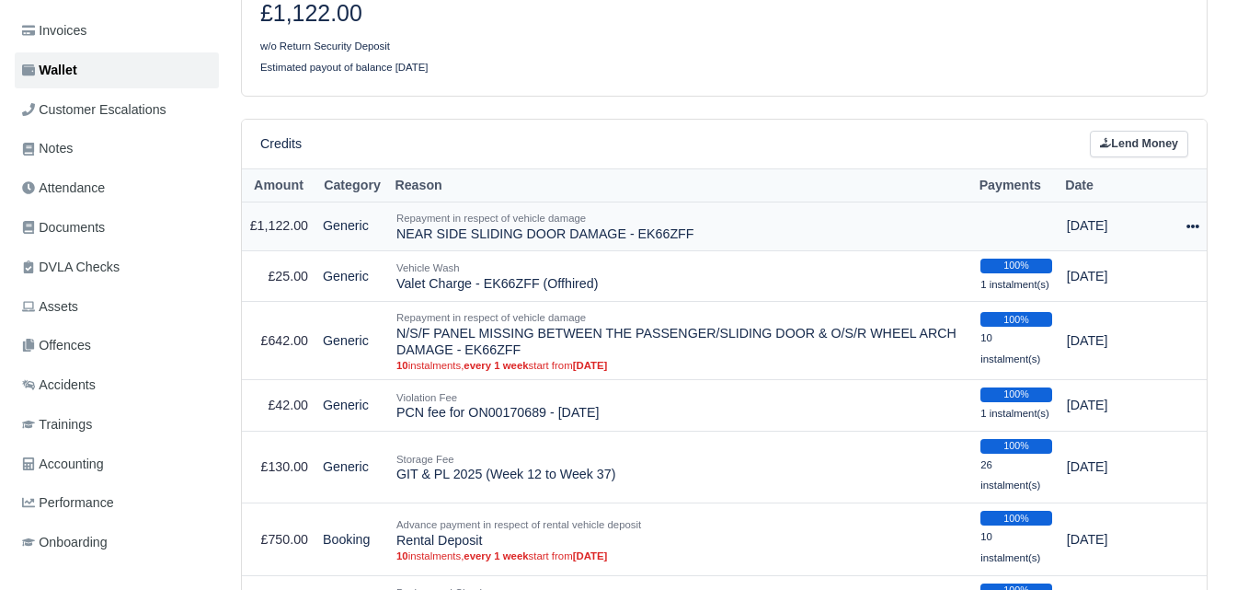
click at [1189, 228] on icon at bounding box center [1193, 226] width 13 height 4
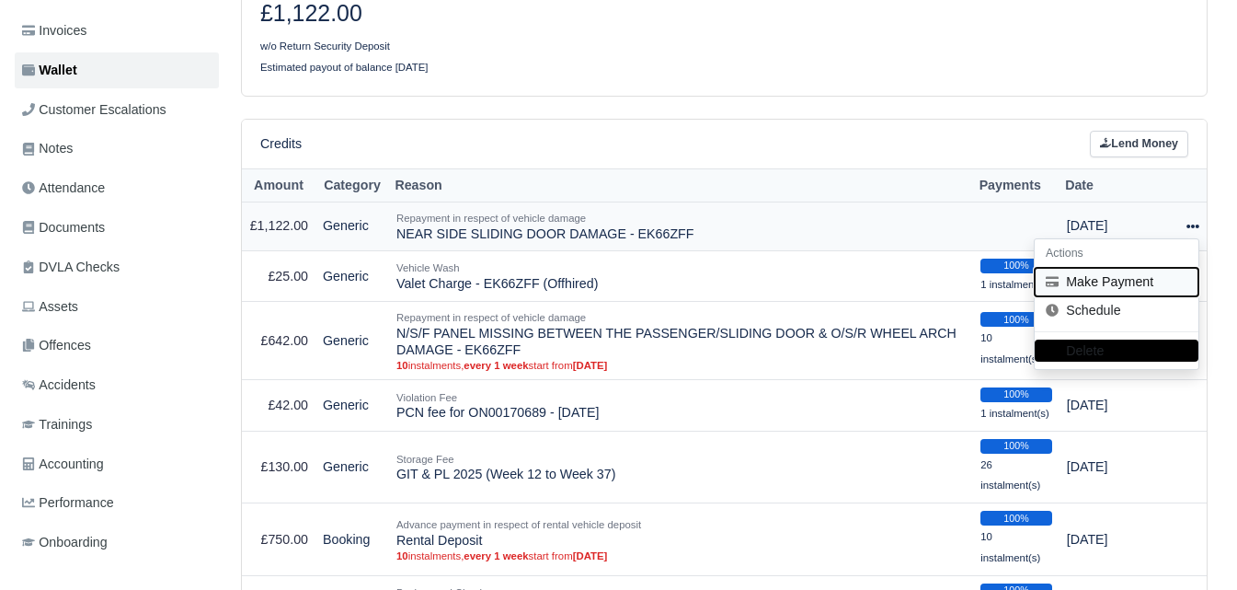
click at [1136, 289] on button "Make Payment" at bounding box center [1117, 282] width 164 height 29
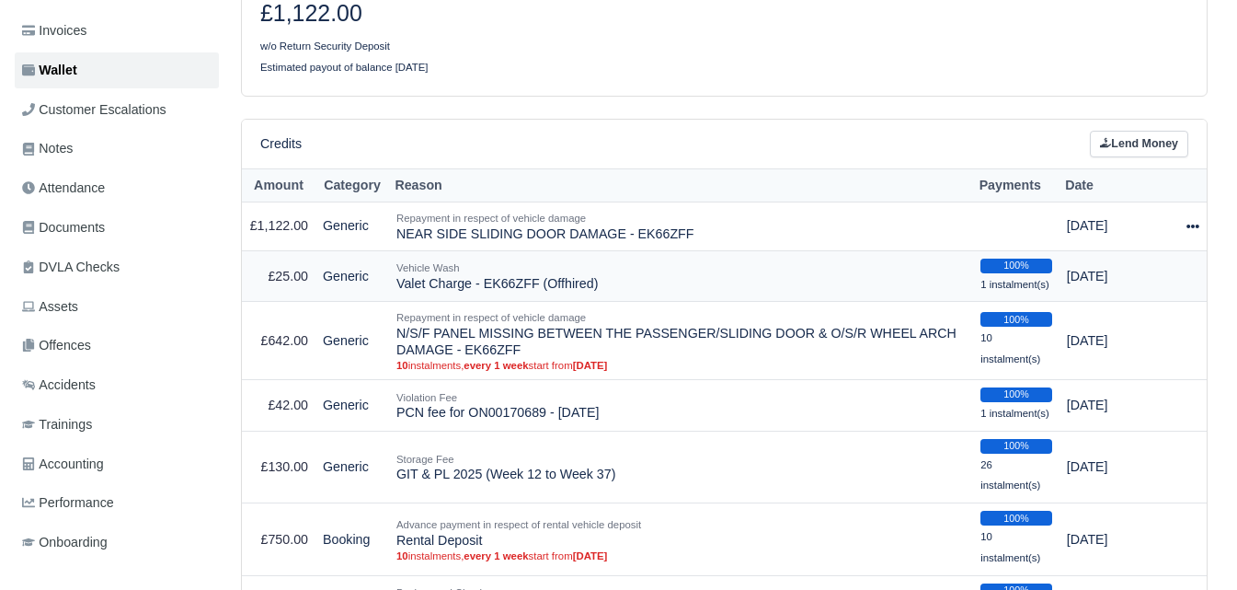
select select "7208"
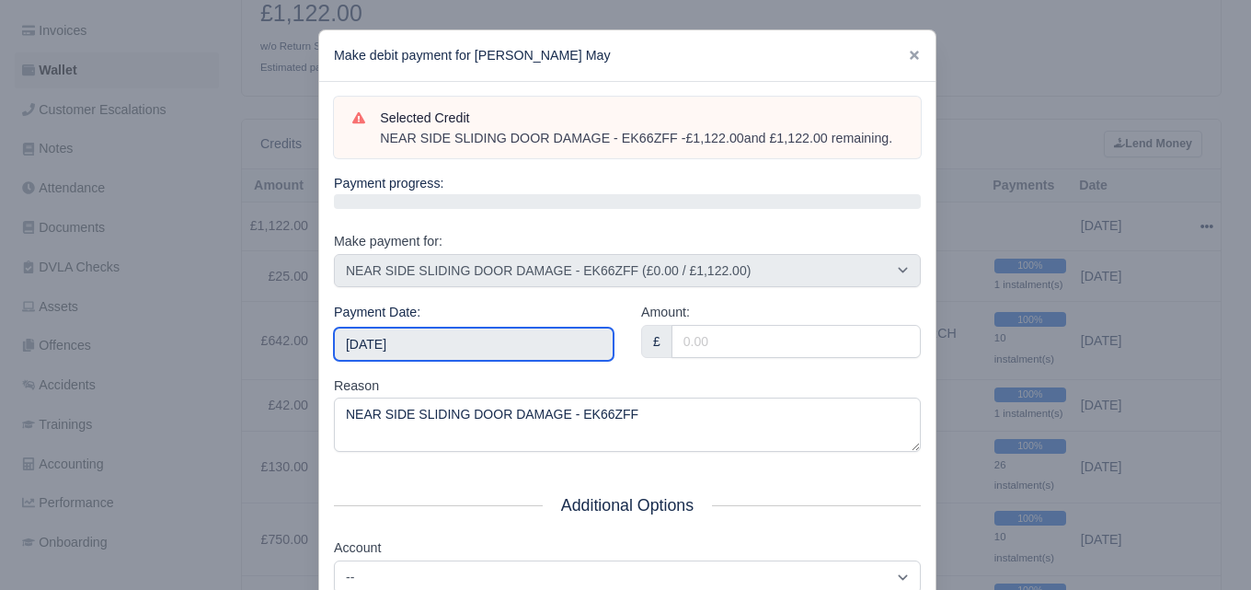
click at [431, 346] on input "[DATE]" at bounding box center [474, 344] width 280 height 33
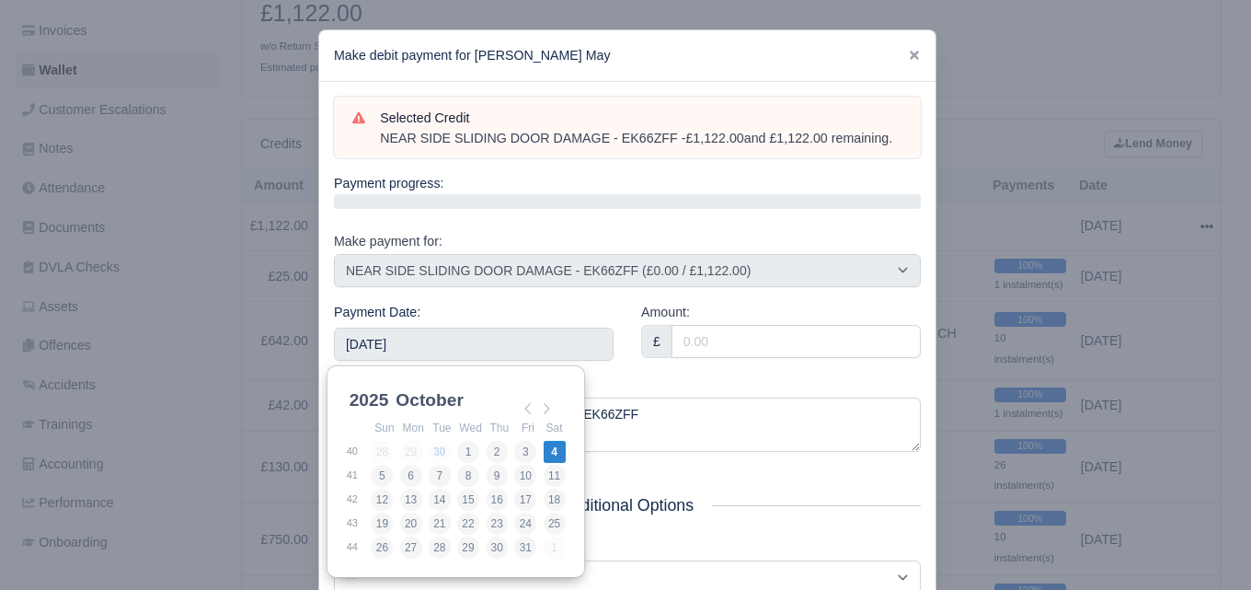
click at [448, 303] on div "Payment Date: [DATE]" at bounding box center [474, 331] width 280 height 59
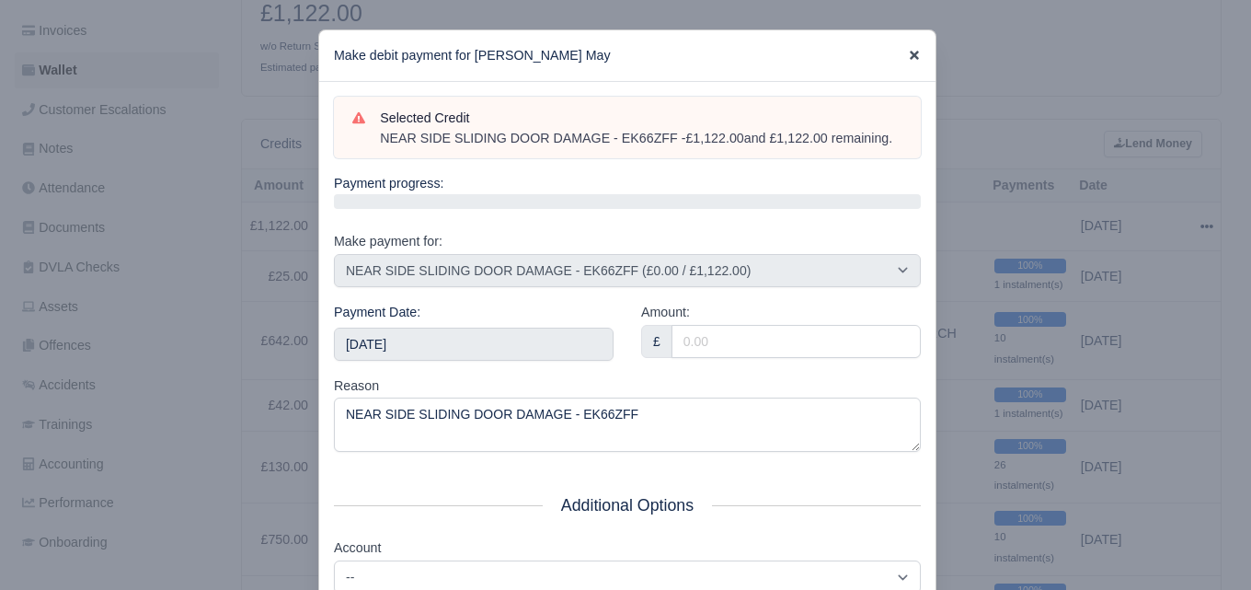
click at [908, 55] on icon at bounding box center [914, 55] width 13 height 13
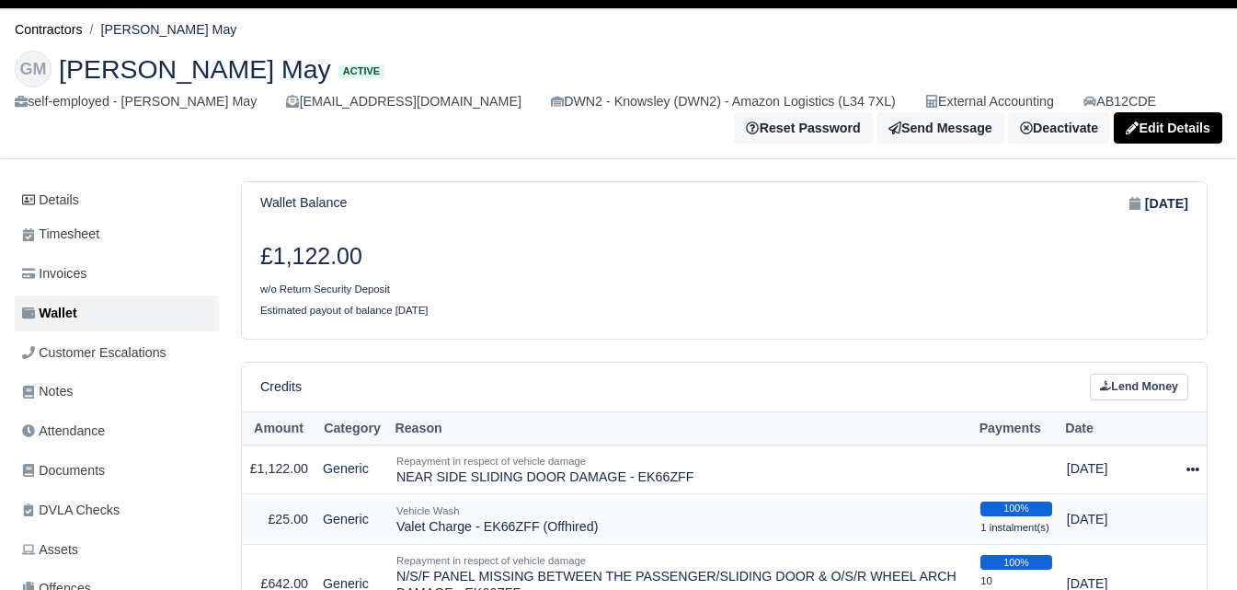
scroll to position [0, 0]
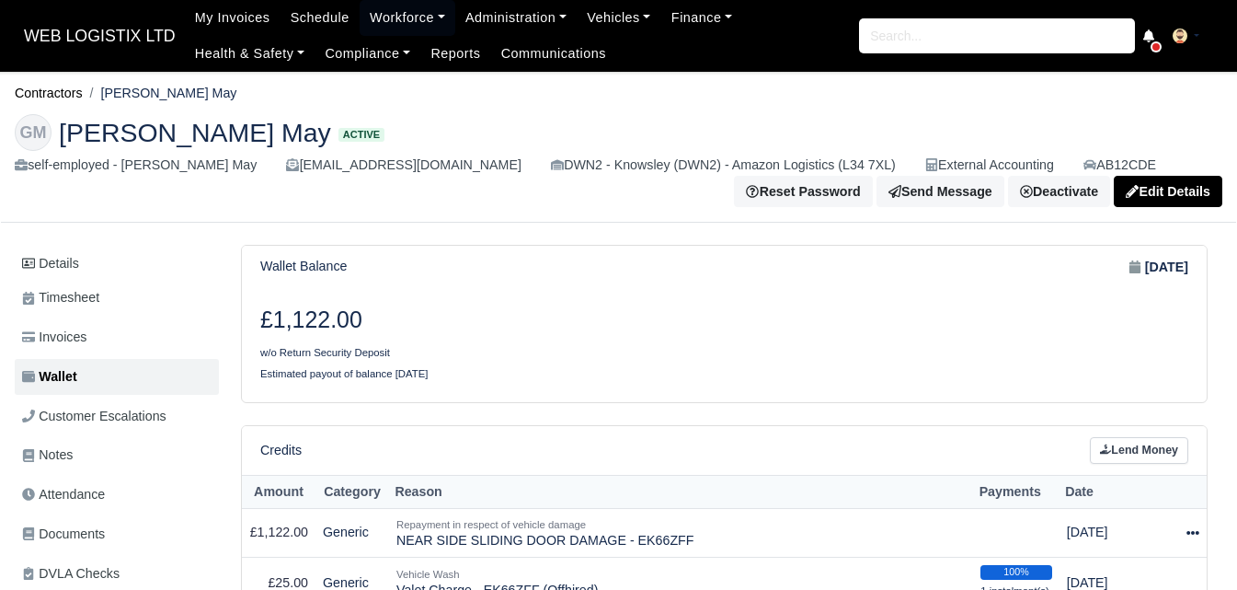
drag, startPoint x: 109, startPoint y: 92, endPoint x: 242, endPoint y: 96, distance: 133.5
click at [242, 96] on ol "Contractors [PERSON_NAME] May" at bounding box center [619, 93] width 1208 height 29
copy li "[PERSON_NAME] May"
